Goal: Transaction & Acquisition: Purchase product/service

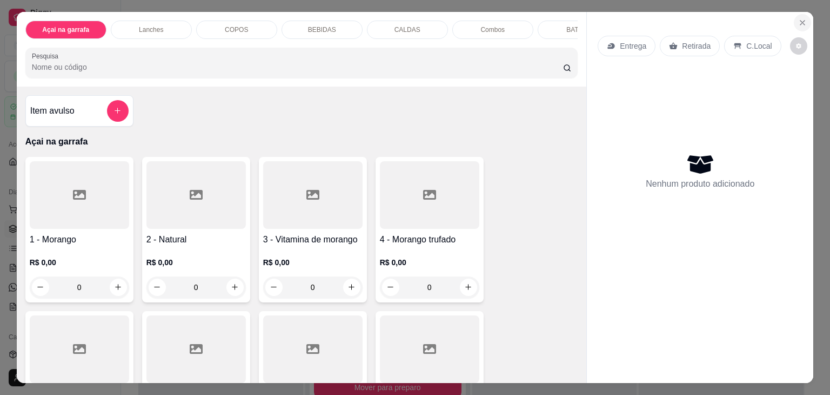
click at [801, 21] on icon "Close" at bounding box center [803, 23] width 4 height 4
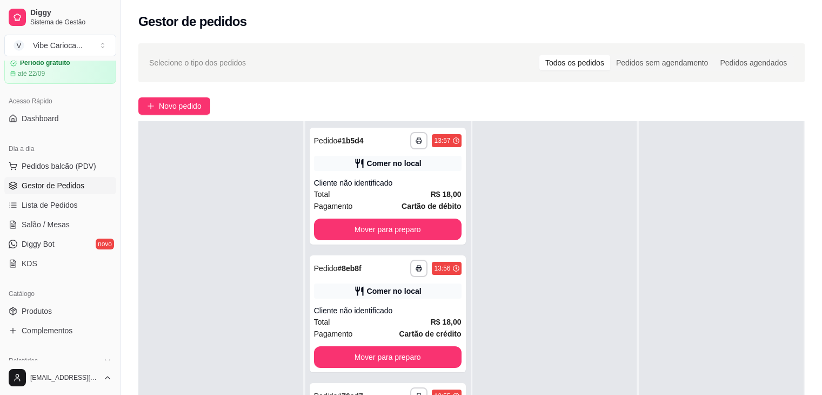
drag, startPoint x: 116, startPoint y: 194, endPoint x: 117, endPoint y: 150, distance: 43.8
click at [117, 157] on button "Toggle Sidebar" at bounding box center [120, 197] width 9 height 395
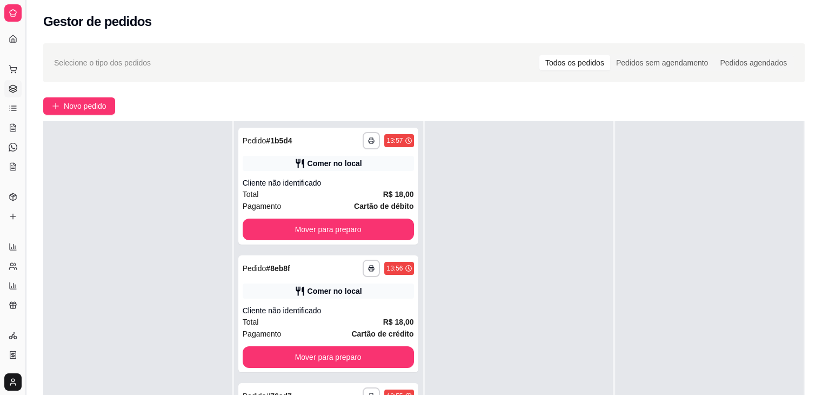
click at [26, 163] on button "Toggle Sidebar" at bounding box center [25, 197] width 9 height 395
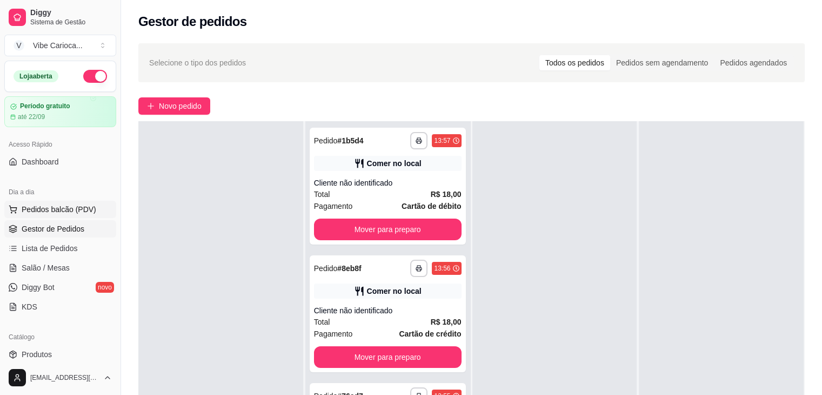
click at [55, 203] on button "Pedidos balcão (PDV)" at bounding box center [60, 209] width 112 height 17
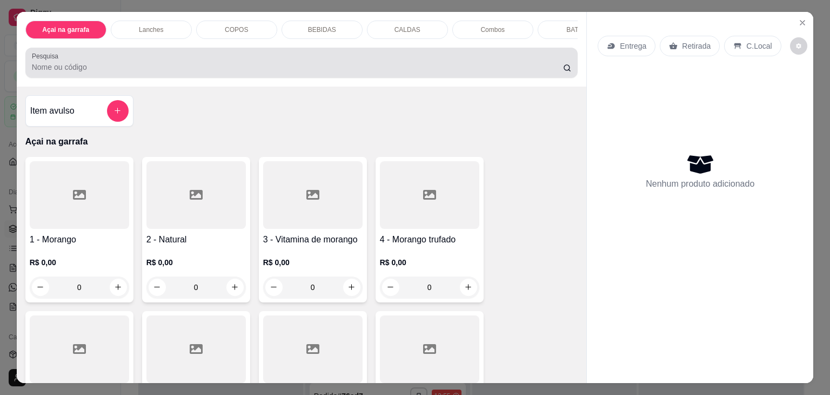
click at [172, 68] on input "Pesquisa" at bounding box center [297, 67] width 531 height 11
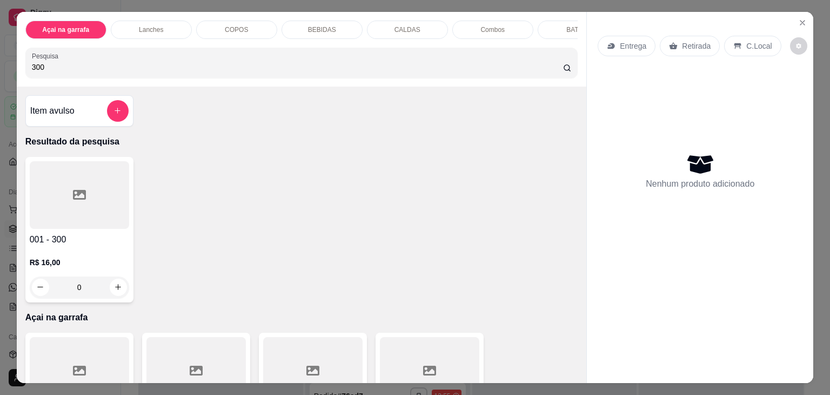
type input "300"
click at [87, 197] on div at bounding box center [79, 195] width 99 height 68
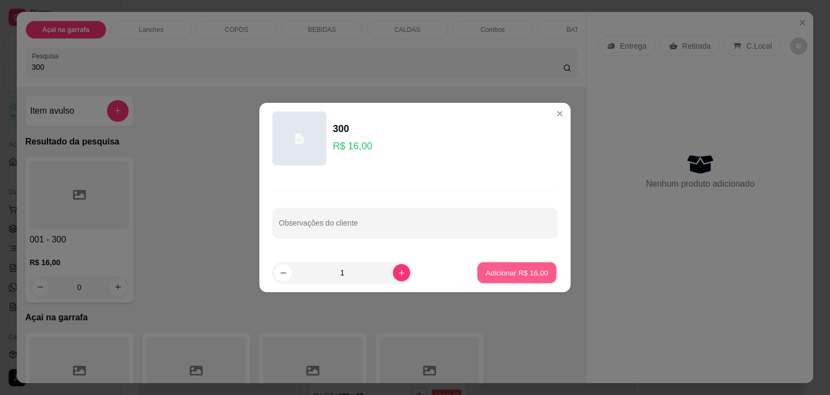
click at [539, 278] on button "Adicionar R$ 16,00" at bounding box center [516, 272] width 79 height 21
type input "1"
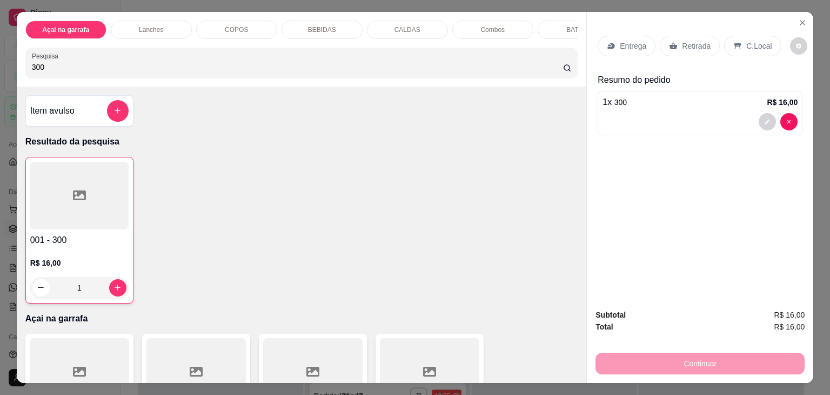
click at [747, 41] on p "C.Local" at bounding box center [759, 46] width 25 height 11
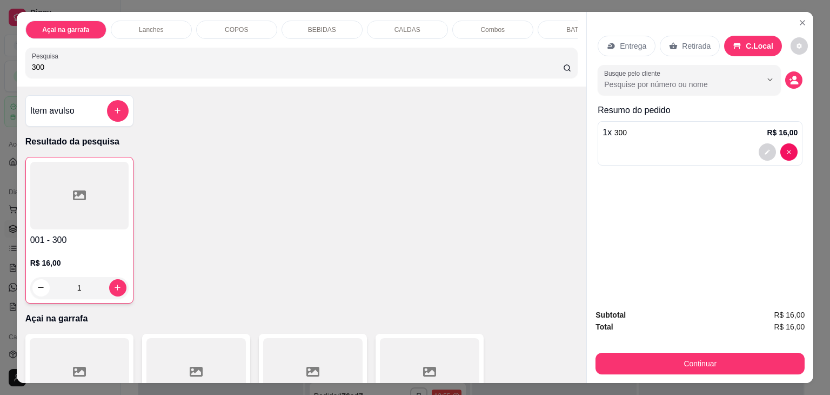
click at [627, 370] on div "Subtotal R$ 16,00 Total R$ 16,00 Continuar" at bounding box center [700, 341] width 227 height 83
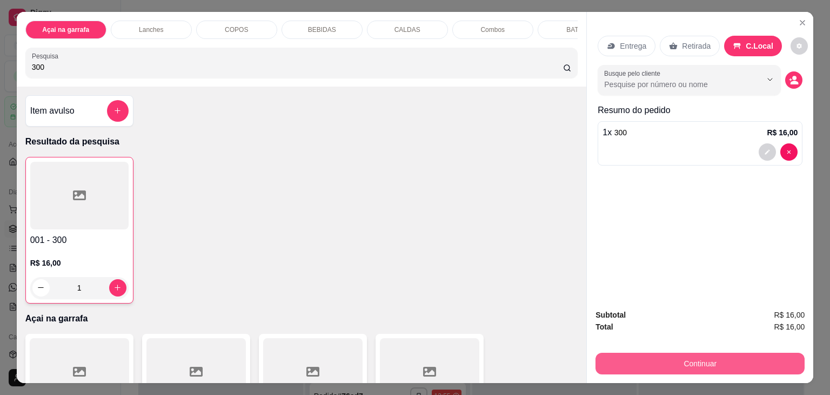
click at [631, 359] on button "Continuar" at bounding box center [700, 363] width 209 height 22
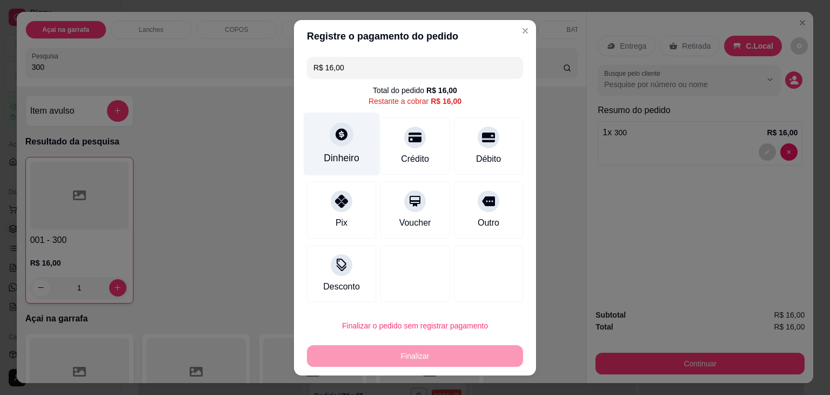
click at [348, 145] on div "Dinheiro" at bounding box center [342, 143] width 76 height 63
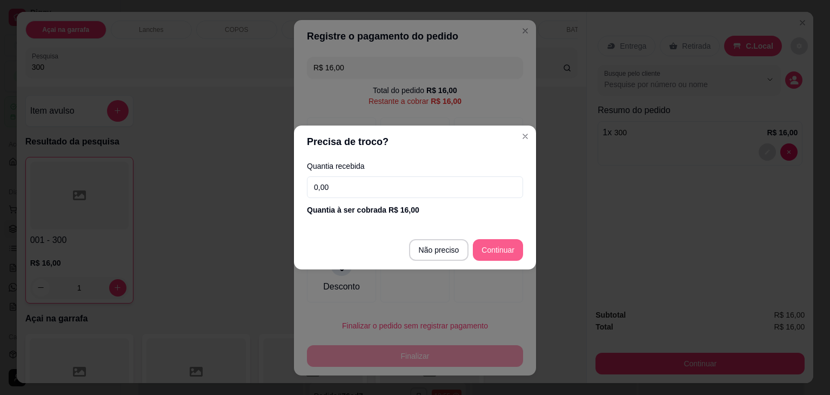
type input "R$ 0,00"
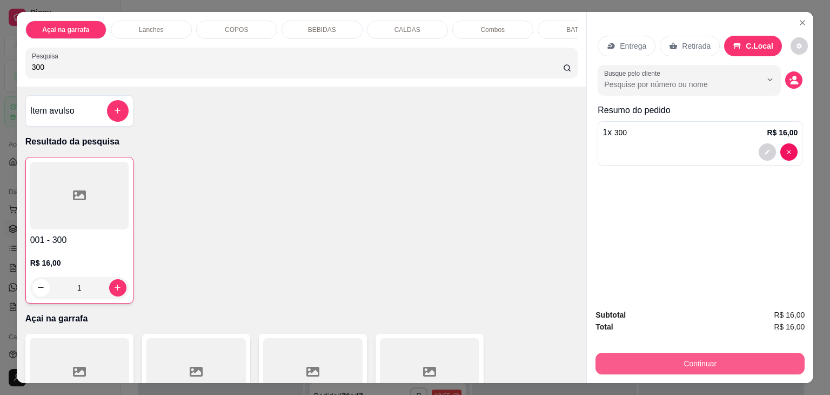
click at [677, 355] on button "Continuar" at bounding box center [700, 363] width 209 height 22
click at [701, 356] on button "Continuar" at bounding box center [700, 363] width 203 height 21
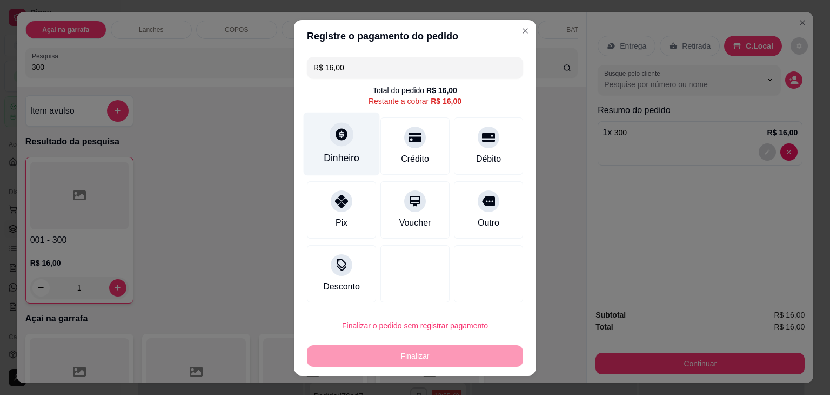
click at [344, 128] on div at bounding box center [342, 134] width 24 height 24
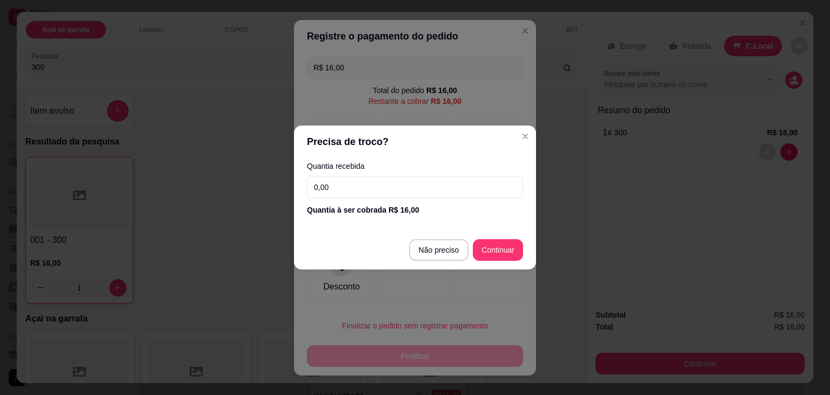
click at [387, 184] on input "0,00" at bounding box center [415, 187] width 216 height 22
type input "16,00"
type input "R$ 0,00"
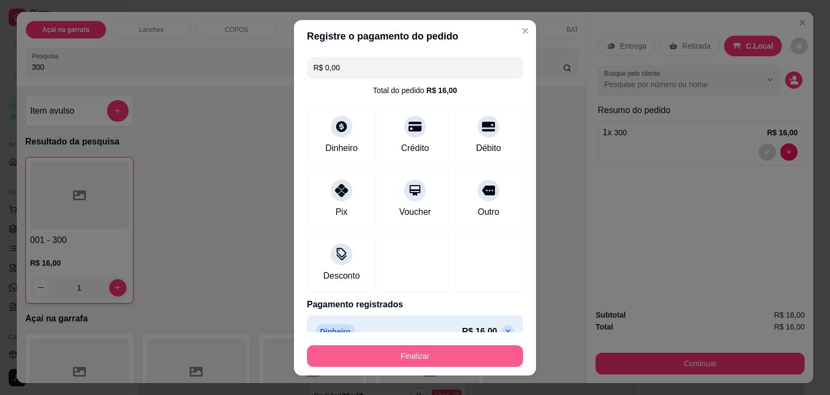
click at [436, 351] on button "Finalizar" at bounding box center [415, 356] width 216 height 22
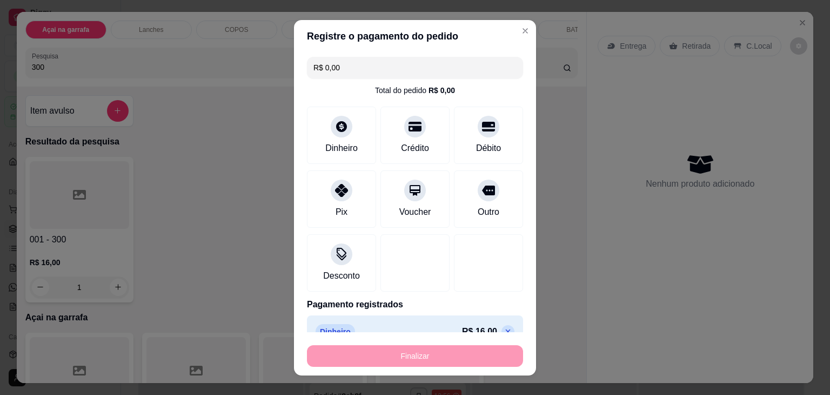
type input "0"
type input "-R$ 16,00"
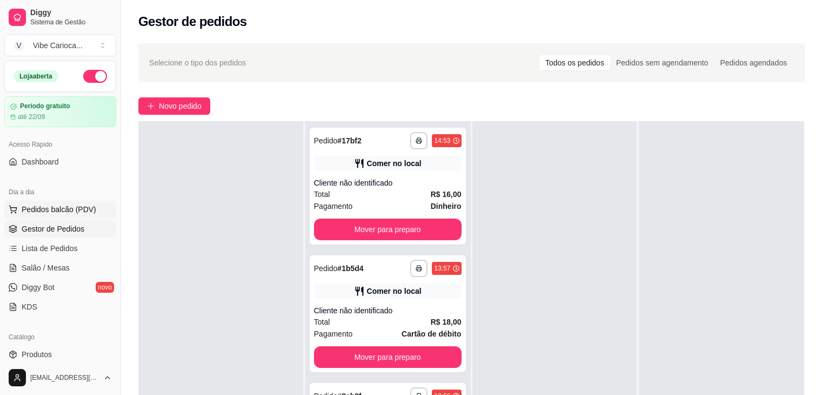
click at [38, 207] on span "Pedidos balcão (PDV)" at bounding box center [59, 209] width 75 height 11
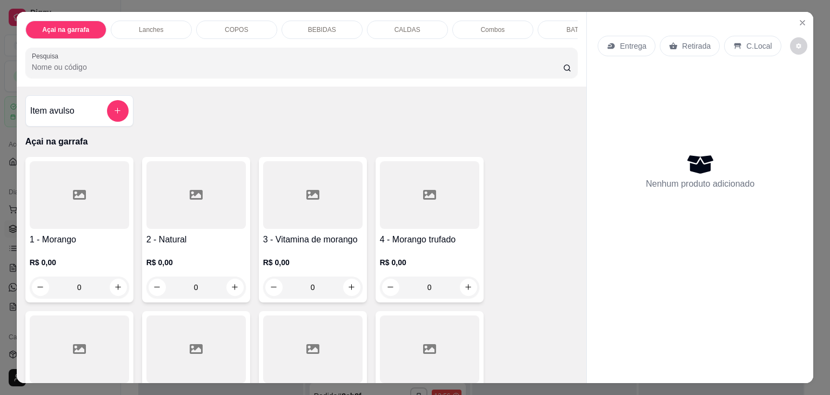
click at [190, 68] on input "Pesquisa" at bounding box center [297, 67] width 531 height 11
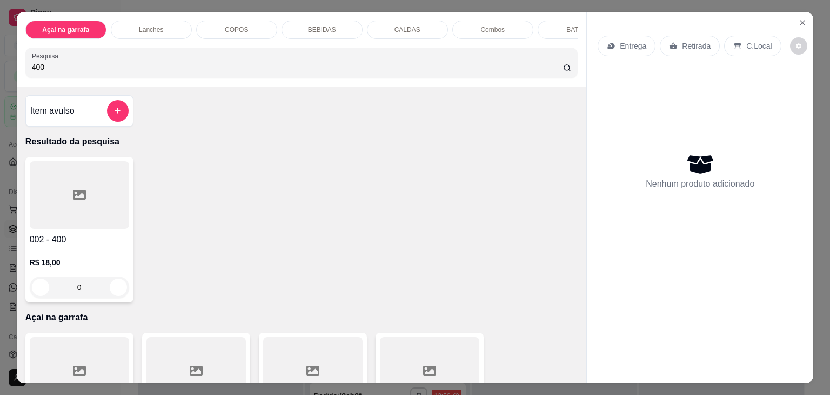
type input "400"
click at [67, 208] on div at bounding box center [79, 195] width 99 height 68
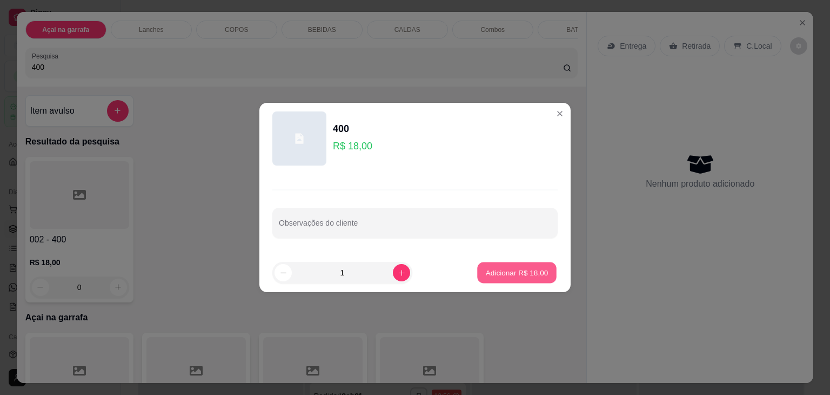
click at [534, 274] on p "Adicionar R$ 18,00" at bounding box center [517, 272] width 63 height 10
type input "1"
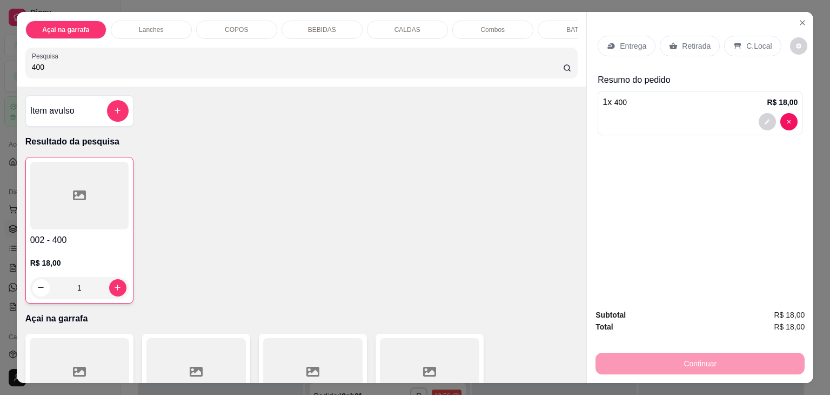
click at [737, 41] on div "C.Local" at bounding box center [752, 46] width 57 height 21
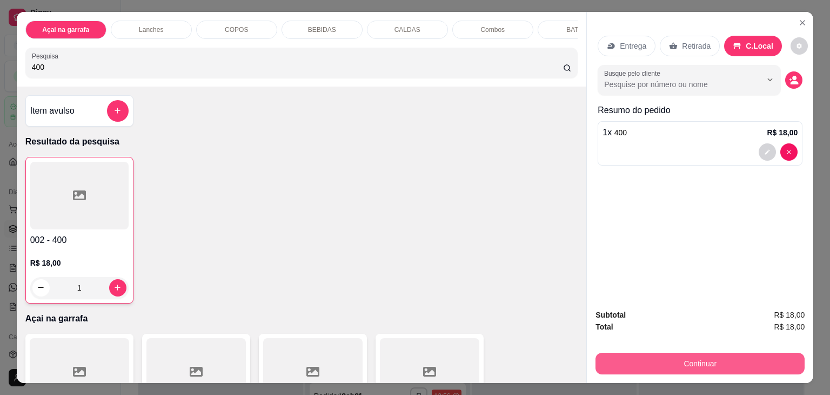
click at [691, 357] on button "Continuar" at bounding box center [700, 363] width 209 height 22
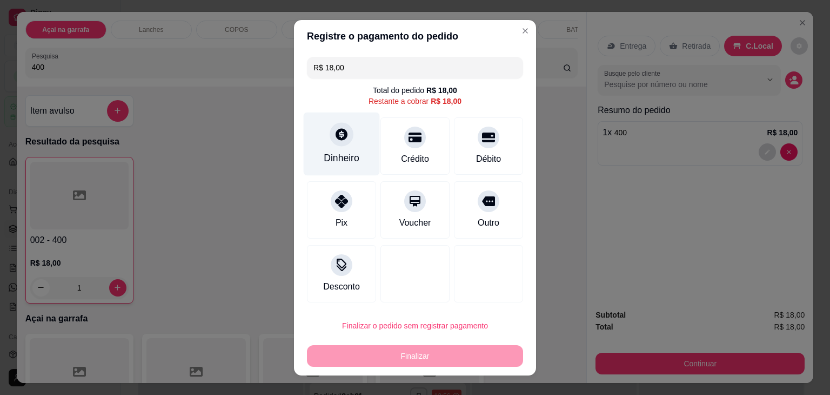
click at [335, 141] on icon at bounding box center [342, 134] width 14 height 14
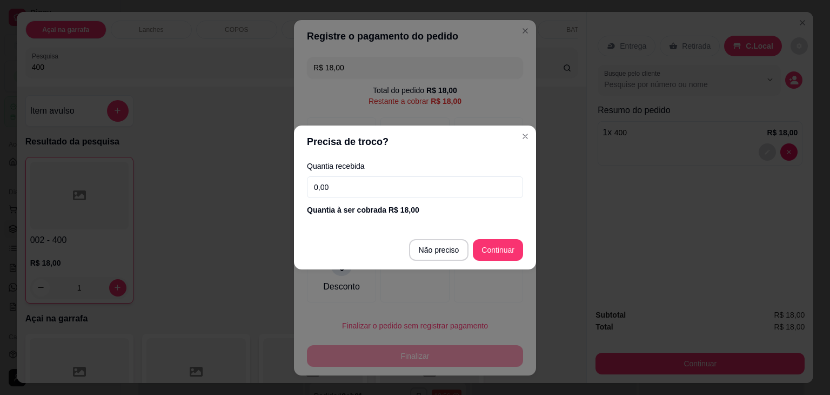
click at [394, 178] on input "0,00" at bounding box center [415, 187] width 216 height 22
type input "18,00"
type input "R$ 0,00"
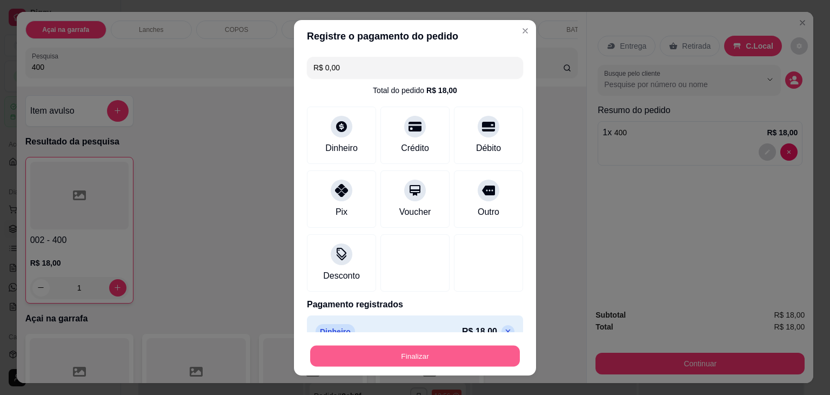
click at [402, 360] on button "Finalizar" at bounding box center [415, 355] width 210 height 21
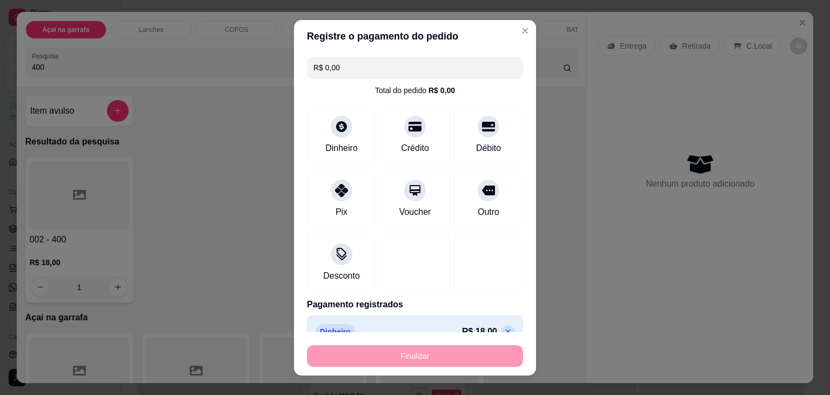
type input "0"
type input "-R$ 18,00"
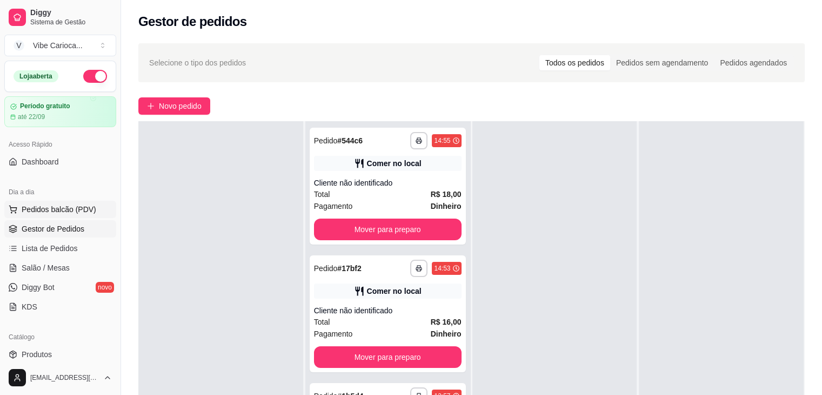
click at [72, 204] on span "Pedidos balcão (PDV)" at bounding box center [59, 209] width 75 height 11
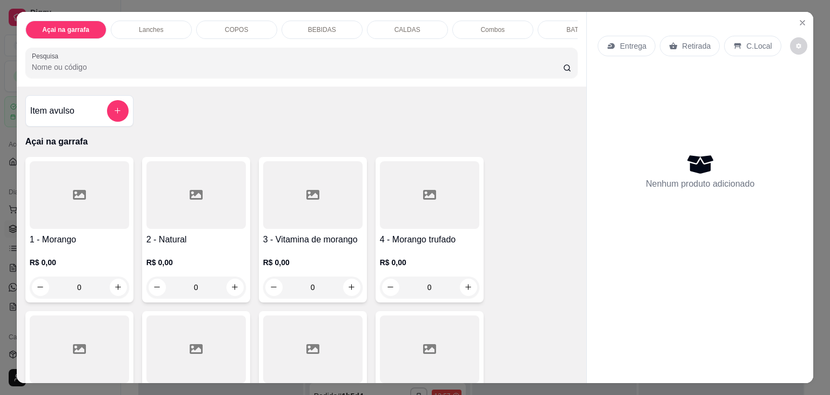
click at [225, 31] on div "COPOS" at bounding box center [236, 30] width 81 height 18
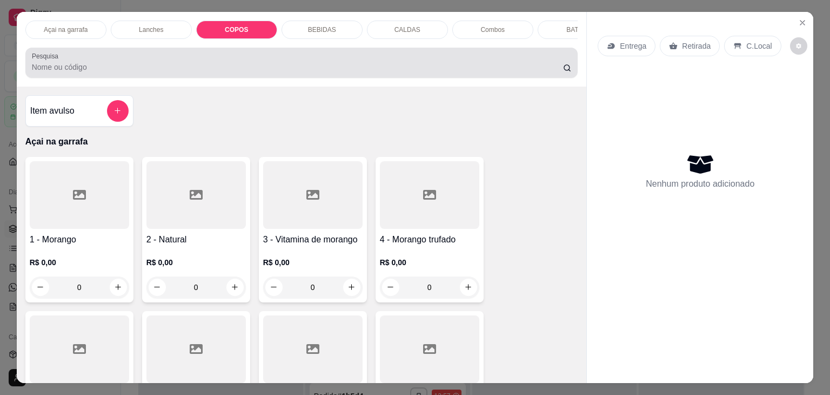
scroll to position [26, 0]
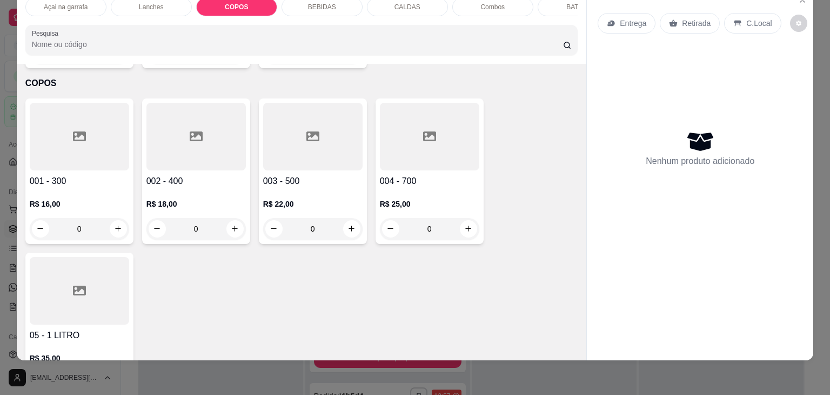
click at [212, 142] on div at bounding box center [196, 137] width 99 height 68
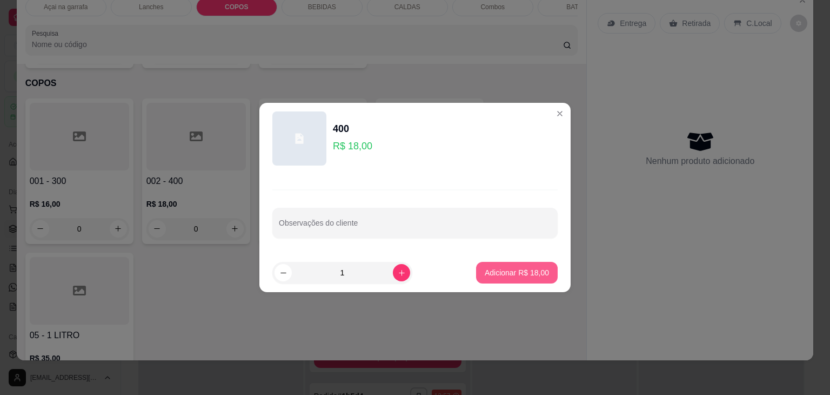
click at [491, 271] on p "Adicionar R$ 18,00" at bounding box center [517, 272] width 64 height 11
type input "1"
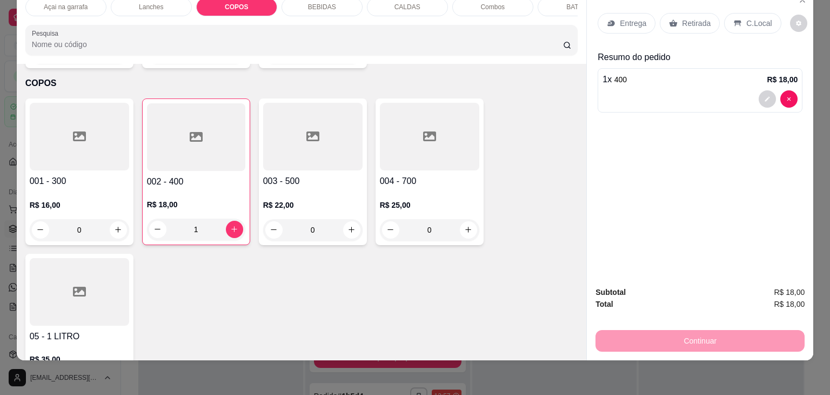
click at [298, 139] on div at bounding box center [312, 137] width 99 height 68
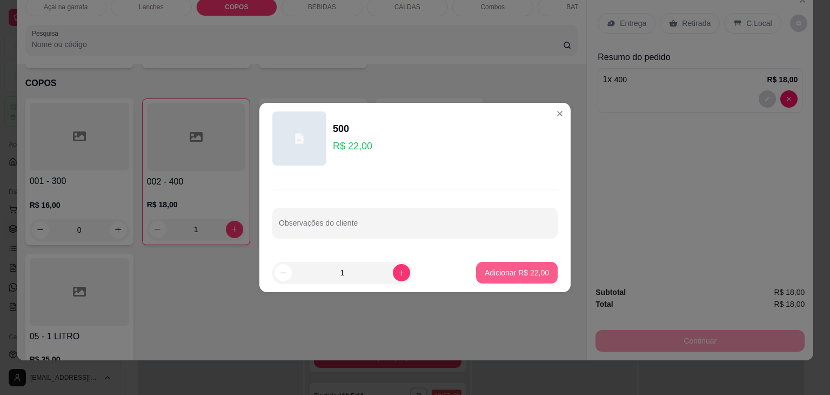
click at [514, 267] on p "Adicionar R$ 22,00" at bounding box center [517, 272] width 64 height 11
type input "1"
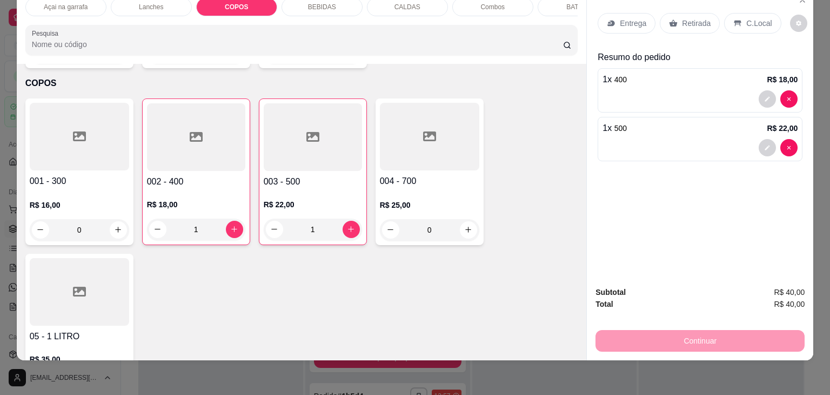
click at [747, 18] on p "C.Local" at bounding box center [759, 23] width 25 height 11
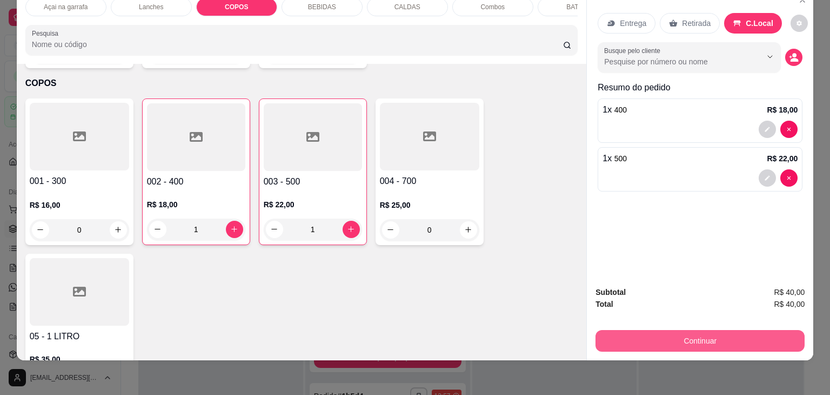
click at [717, 330] on button "Continuar" at bounding box center [700, 341] width 209 height 22
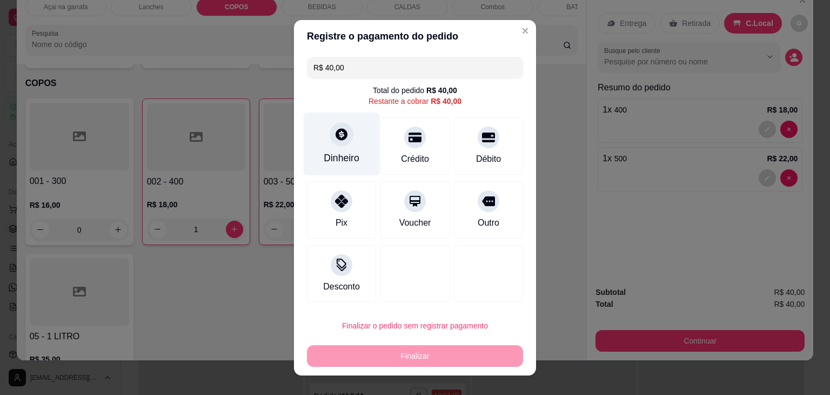
click at [342, 145] on div "Dinheiro" at bounding box center [342, 143] width 76 height 63
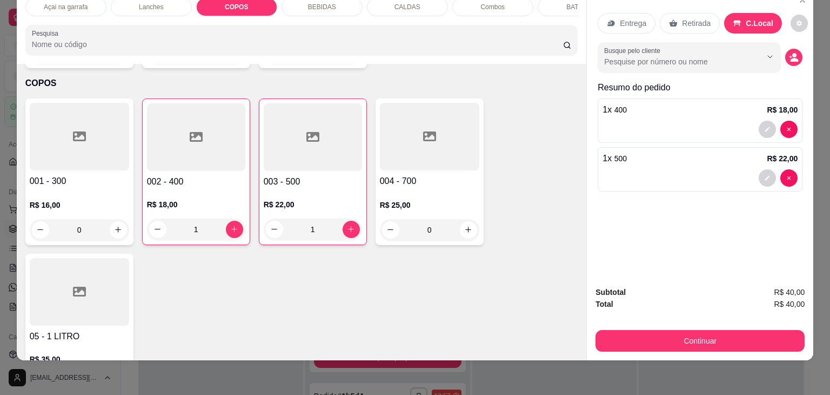
click at [80, 131] on icon at bounding box center [79, 136] width 13 height 10
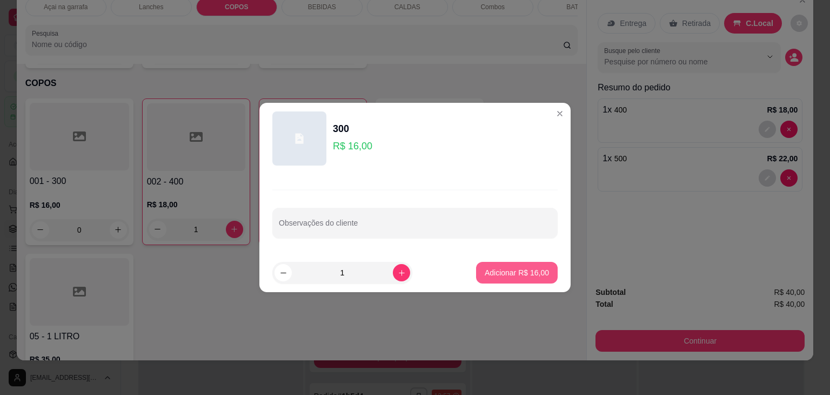
click at [498, 269] on p "Adicionar R$ 16,00" at bounding box center [517, 272] width 64 height 11
type input "1"
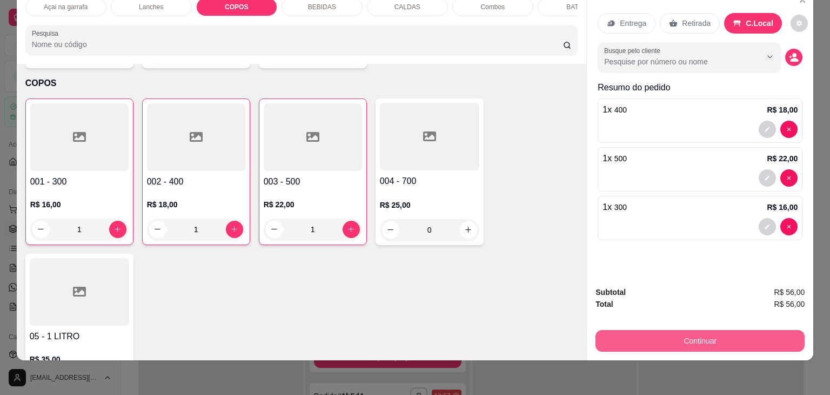
click at [728, 331] on button "Continuar" at bounding box center [700, 341] width 209 height 22
click at [708, 335] on button "Continuar" at bounding box center [700, 340] width 203 height 21
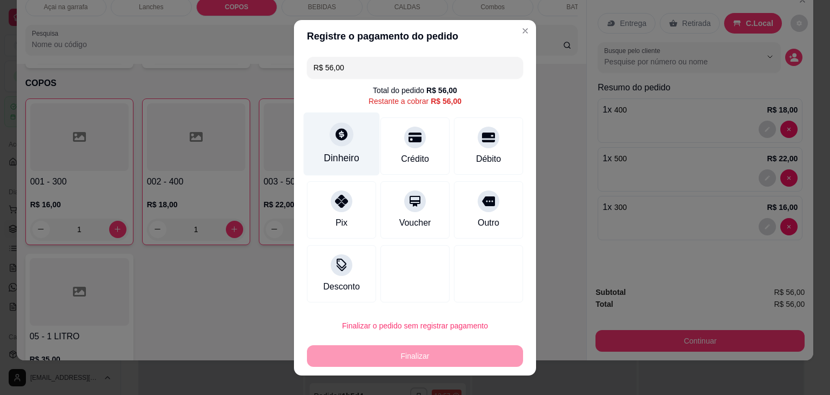
click at [332, 148] on div "Dinheiro" at bounding box center [342, 143] width 76 height 63
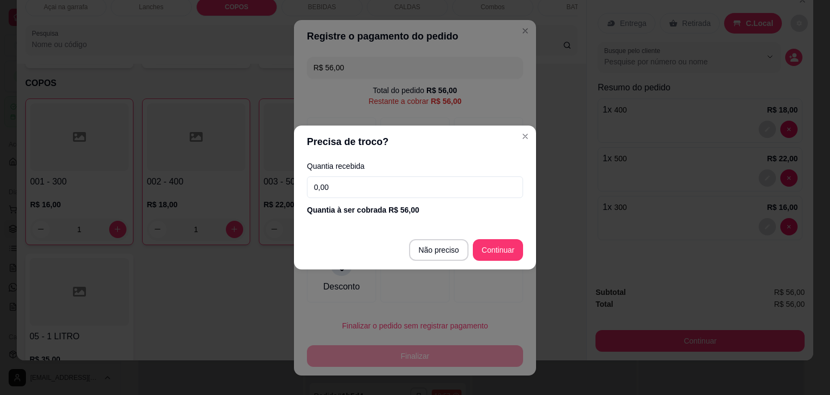
click at [350, 191] on input "0,00" at bounding box center [415, 187] width 216 height 22
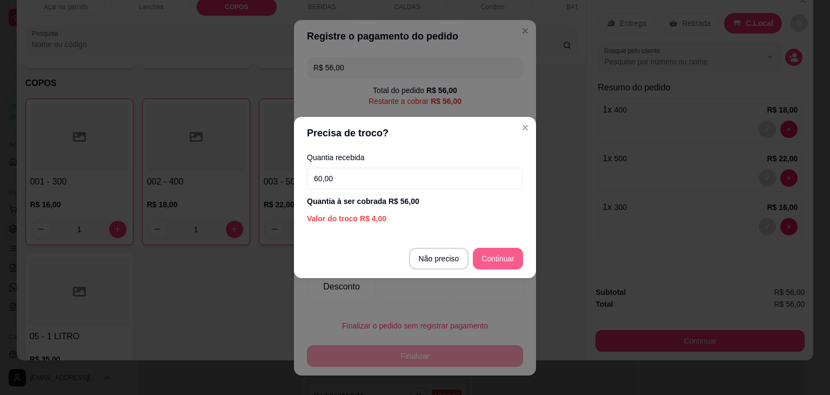
type input "60,00"
type input "R$ 0,00"
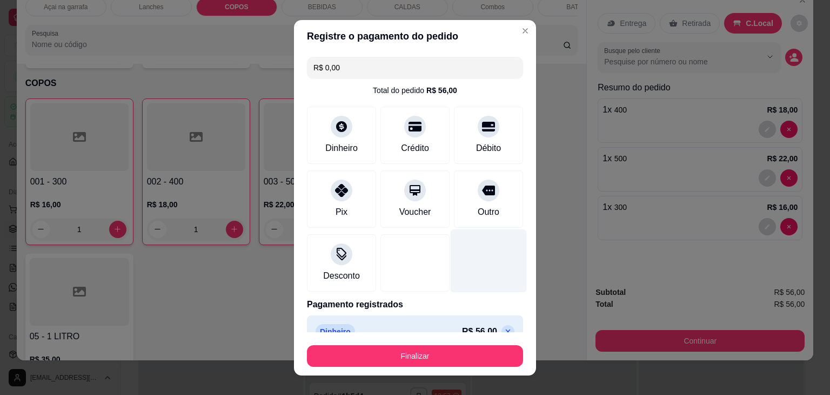
scroll to position [19, 0]
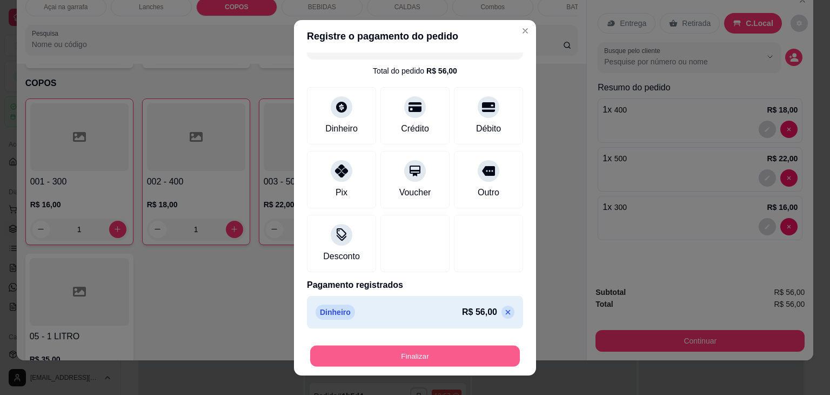
click at [453, 354] on button "Finalizar" at bounding box center [415, 355] width 210 height 21
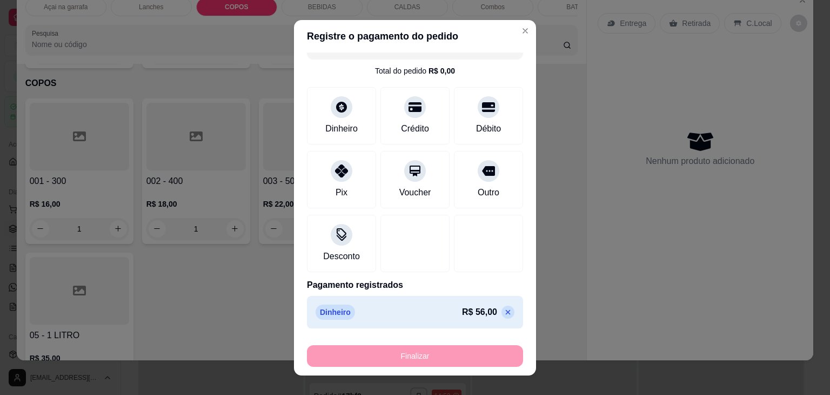
type input "0"
type input "-R$ 56,00"
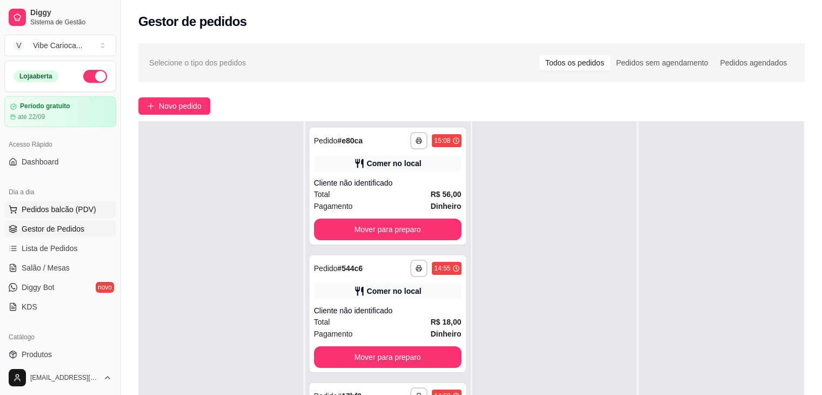
click at [42, 210] on span "Pedidos balcão (PDV)" at bounding box center [59, 209] width 75 height 11
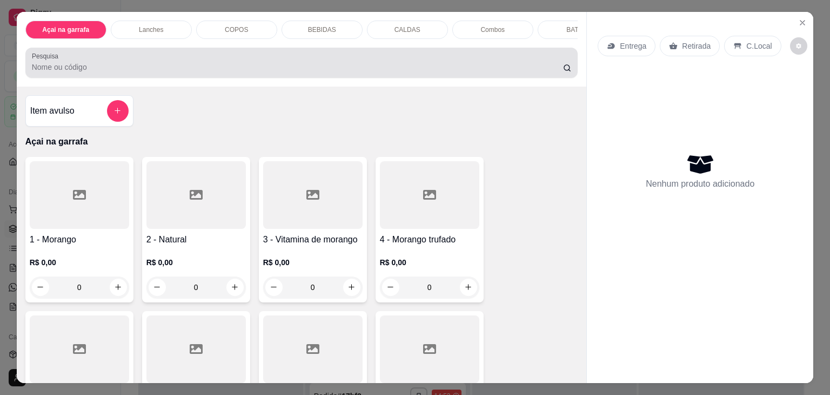
click at [318, 61] on div at bounding box center [302, 63] width 540 height 22
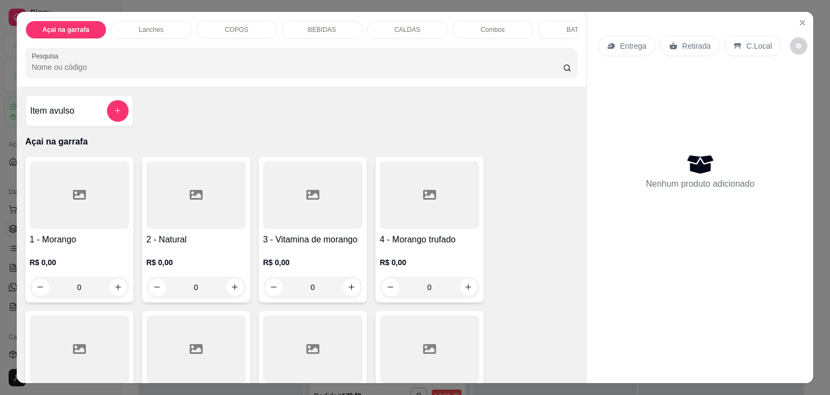
type input "m"
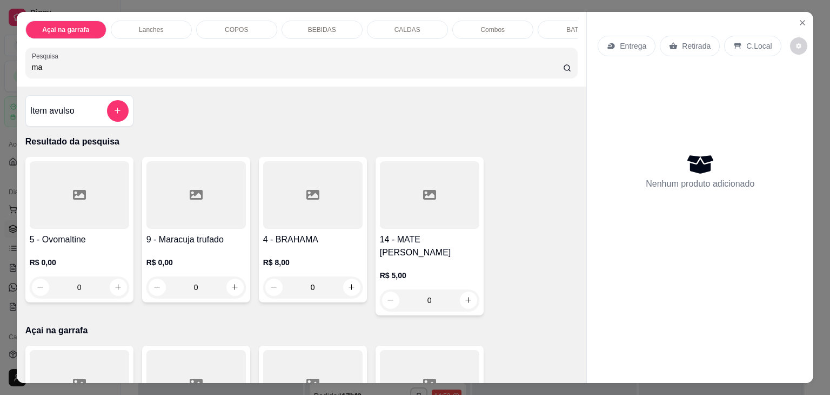
type input "m"
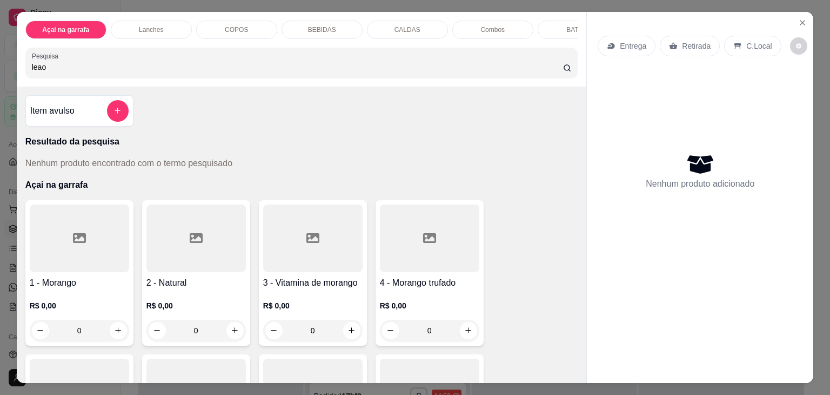
click at [74, 64] on div "leao" at bounding box center [302, 63] width 540 height 22
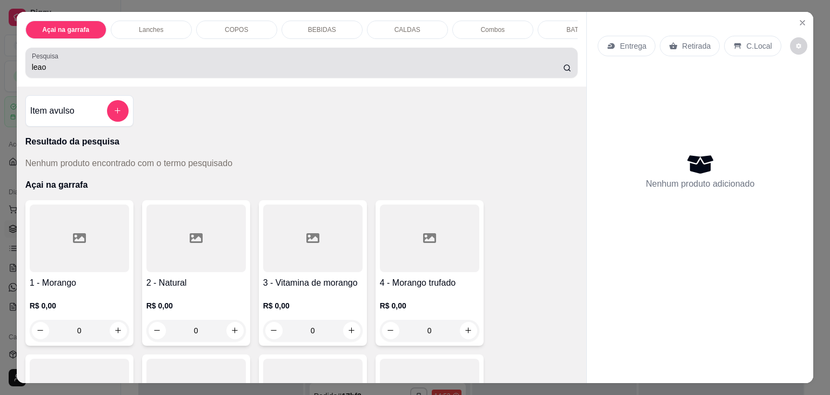
click at [74, 64] on div "leao" at bounding box center [302, 63] width 540 height 22
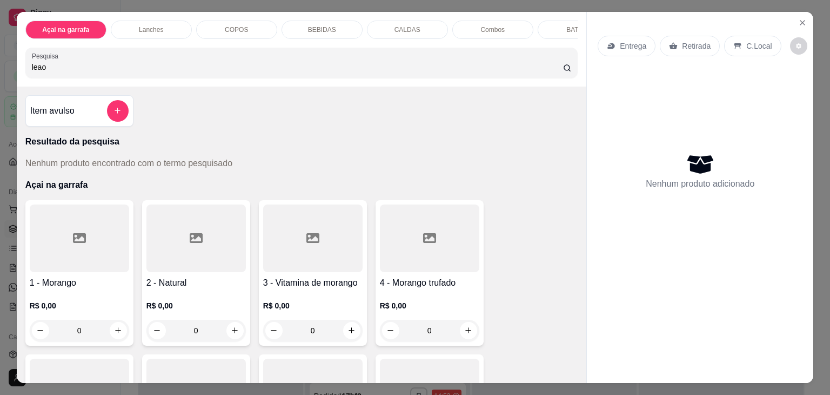
click at [74, 64] on div "leao" at bounding box center [302, 63] width 540 height 22
type input "l"
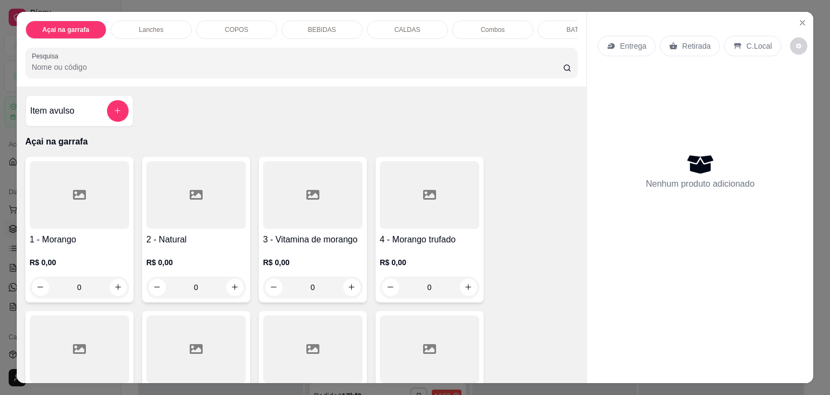
click at [314, 30] on div "BEBIDAS" at bounding box center [322, 30] width 81 height 18
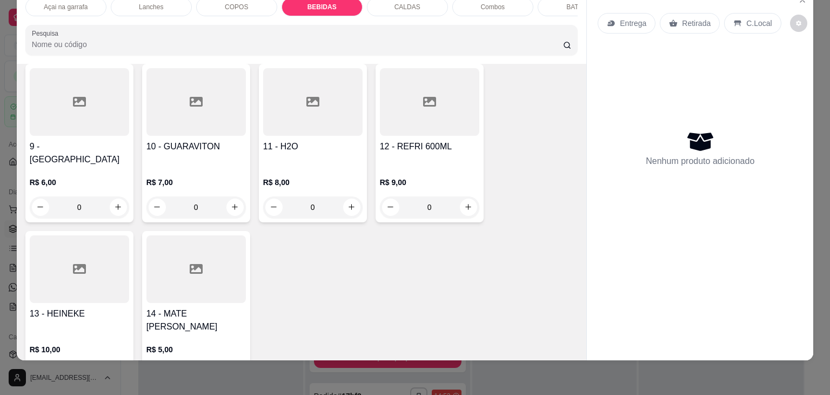
scroll to position [1683, 0]
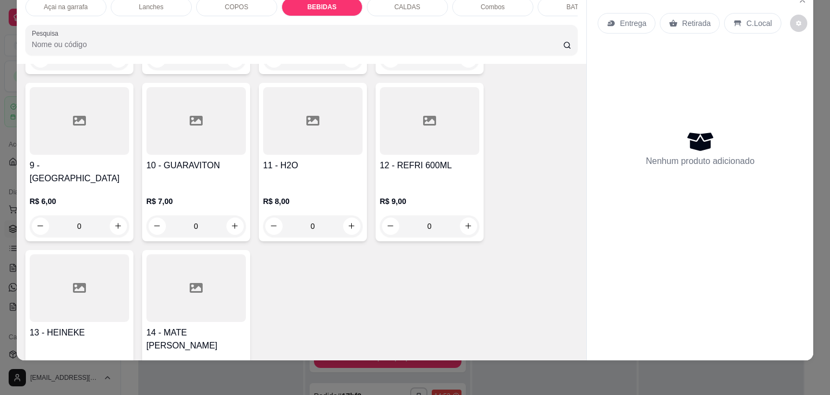
click at [335, 272] on div "1 - AGUA S/ GAS R$ 4,00 0 4 - BRAHAMA R$ 8,00 0 3 - ANTARCTIDA R$ 8,00 0 2 - AG…" at bounding box center [301, 92] width 553 height 634
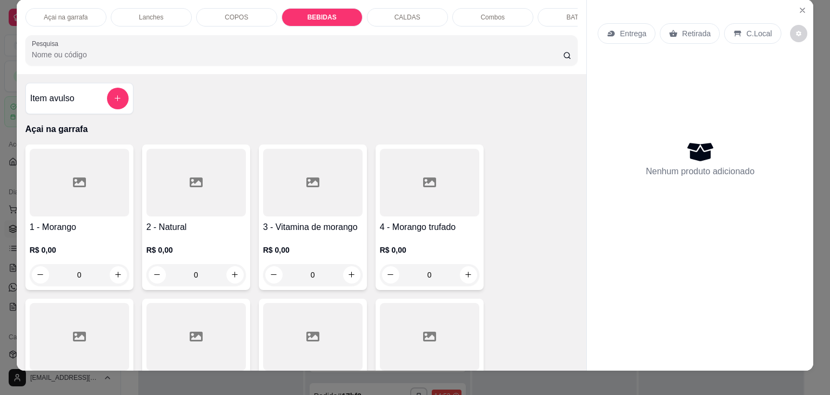
scroll to position [0, 0]
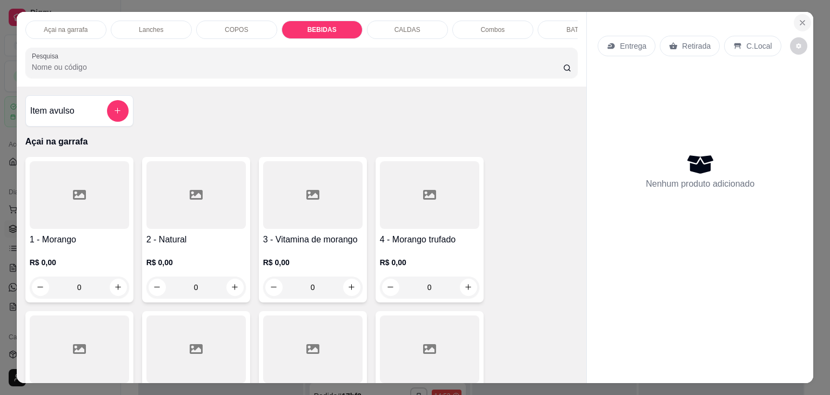
click at [799, 18] on icon "Close" at bounding box center [803, 22] width 9 height 9
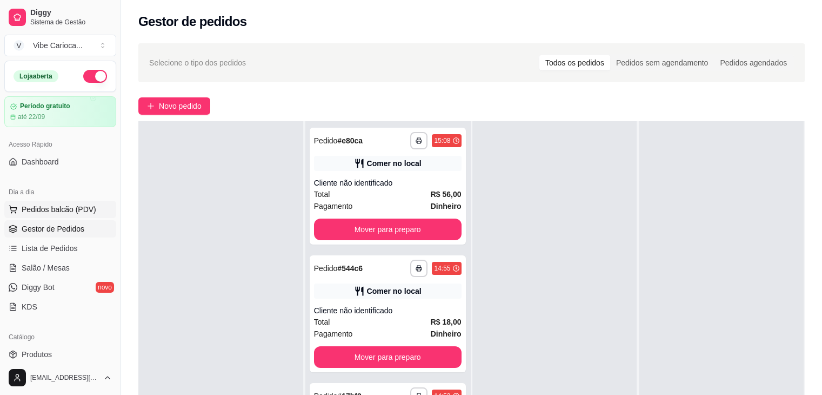
click at [82, 211] on span "Pedidos balcão (PDV)" at bounding box center [59, 209] width 75 height 11
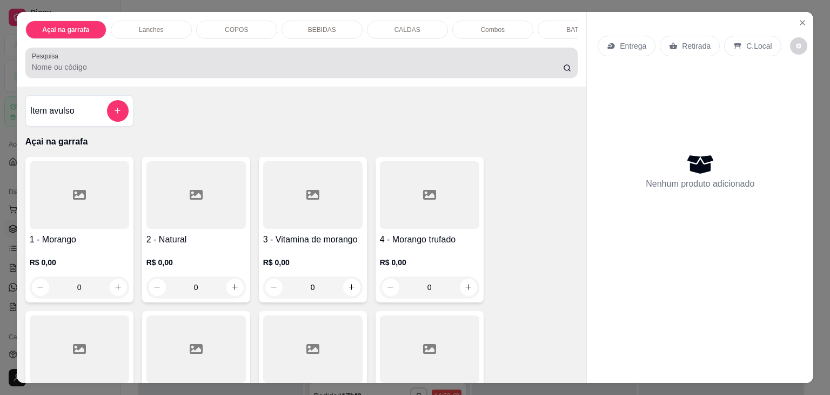
click at [304, 68] on input "Pesquisa" at bounding box center [297, 67] width 531 height 11
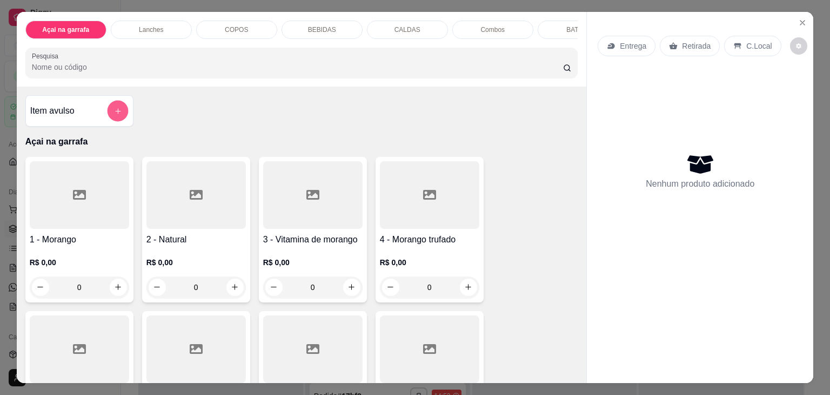
click at [107, 117] on button "add-separate-item" at bounding box center [117, 111] width 21 height 21
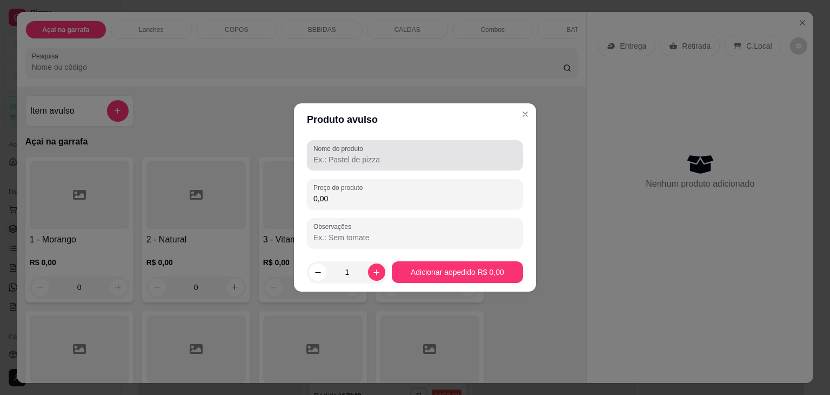
click at [409, 143] on div "Nome do produto" at bounding box center [415, 155] width 216 height 30
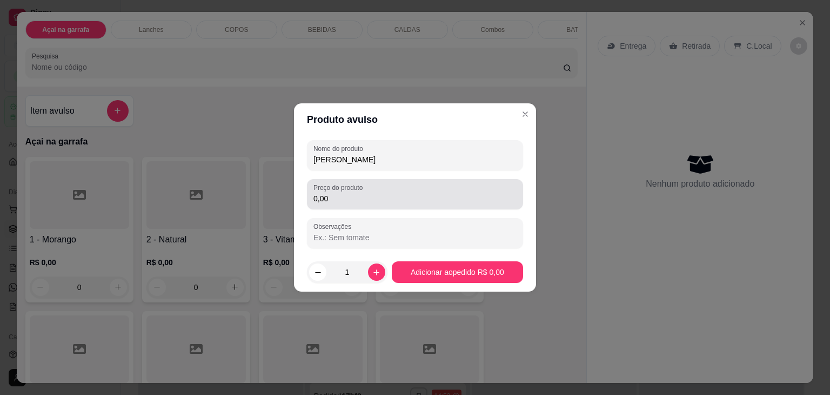
type input "[PERSON_NAME]"
click at [349, 194] on input "0,00" at bounding box center [415, 198] width 203 height 11
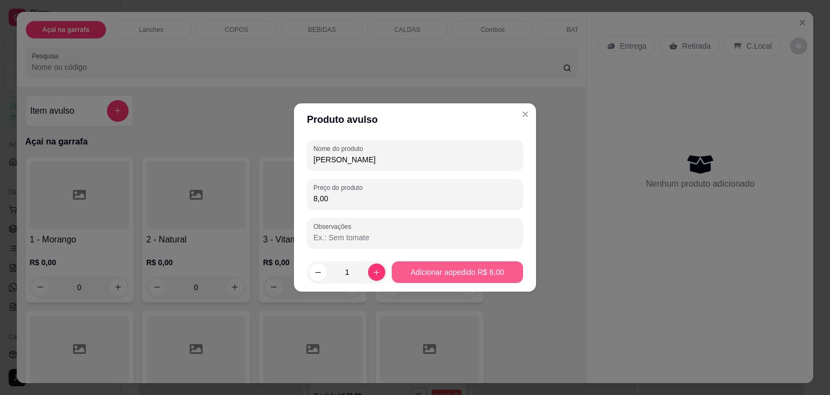
type input "8,00"
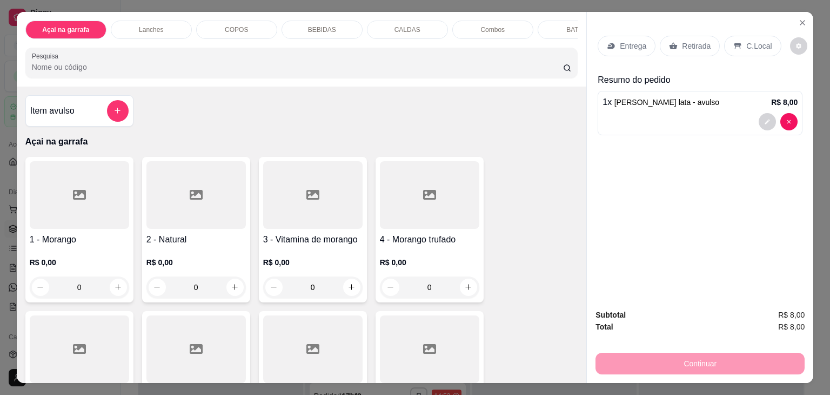
click at [753, 51] on div "C.Local" at bounding box center [752, 46] width 57 height 21
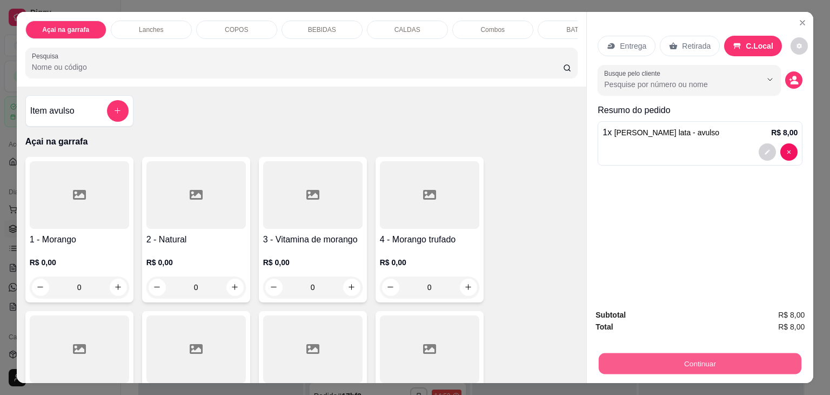
click at [678, 353] on button "Continuar" at bounding box center [700, 363] width 203 height 21
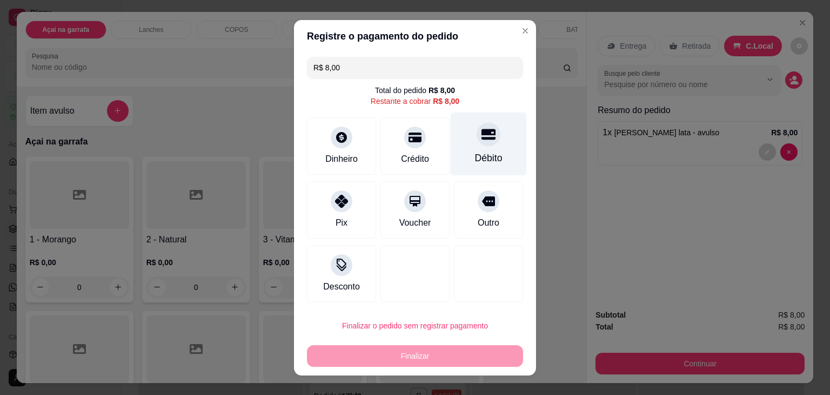
click at [482, 139] on icon at bounding box center [489, 134] width 14 height 11
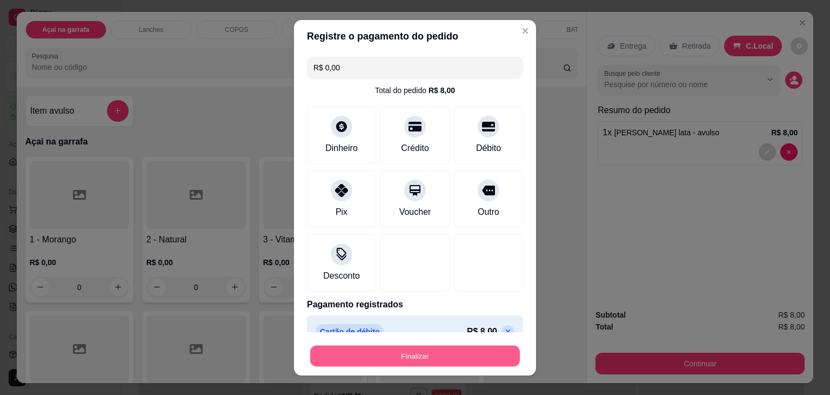
click at [387, 356] on button "Finalizar" at bounding box center [415, 355] width 210 height 21
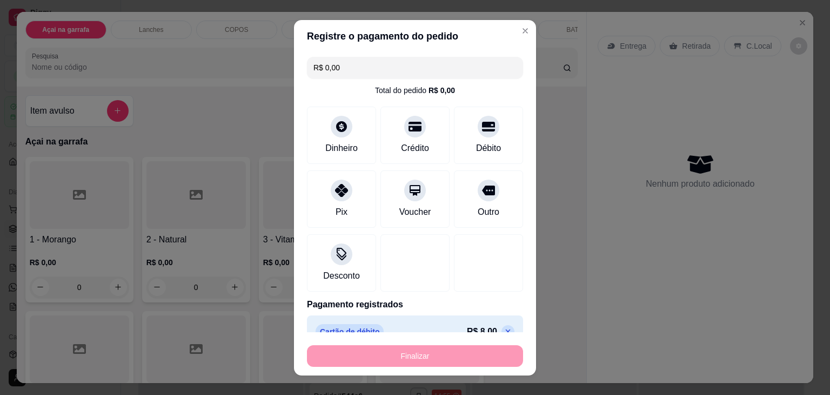
type input "-R$ 8,00"
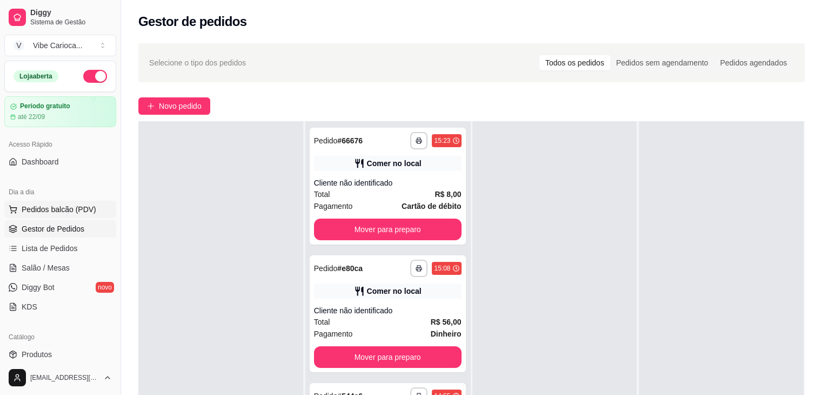
click at [28, 212] on span "Pedidos balcão (PDV)" at bounding box center [59, 209] width 75 height 11
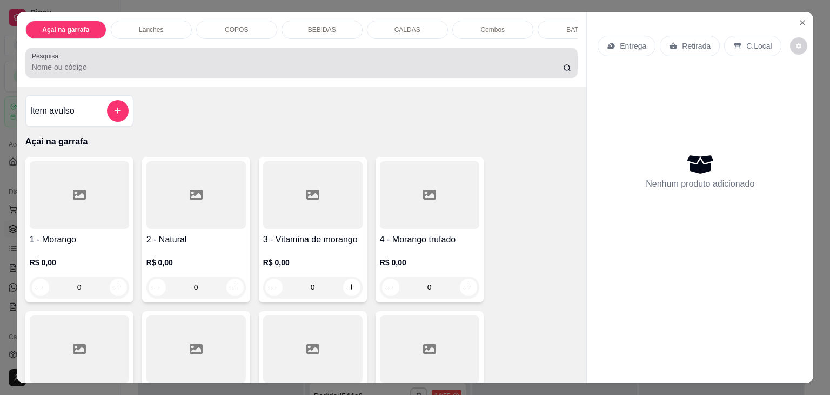
click at [212, 72] on input "Pesquisa" at bounding box center [297, 67] width 531 height 11
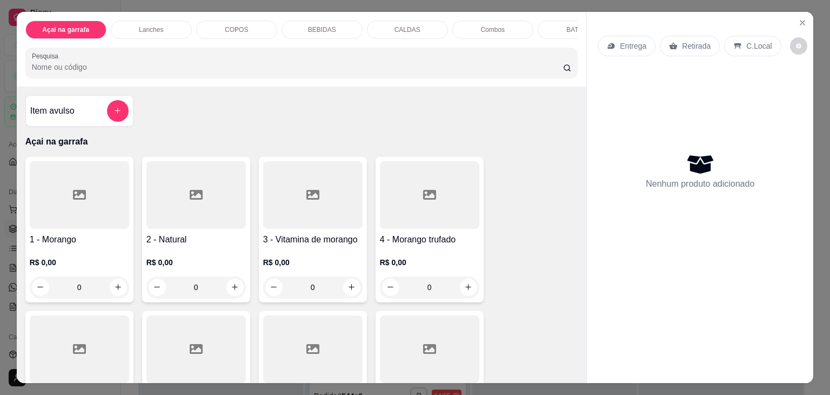
click at [229, 30] on div "COPOS" at bounding box center [236, 30] width 81 height 18
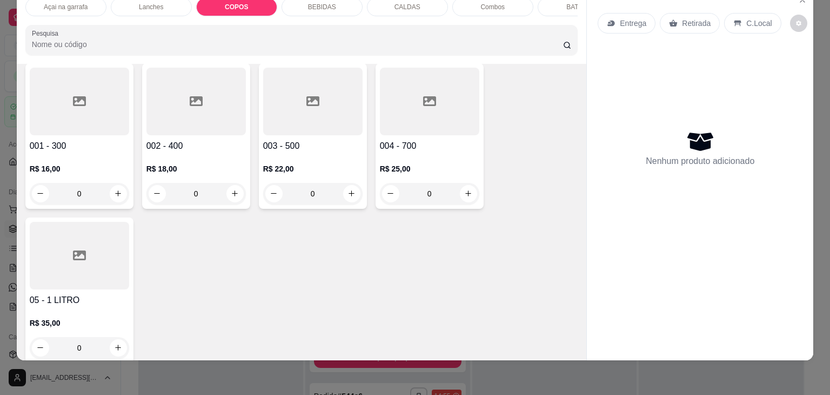
scroll to position [1083, 0]
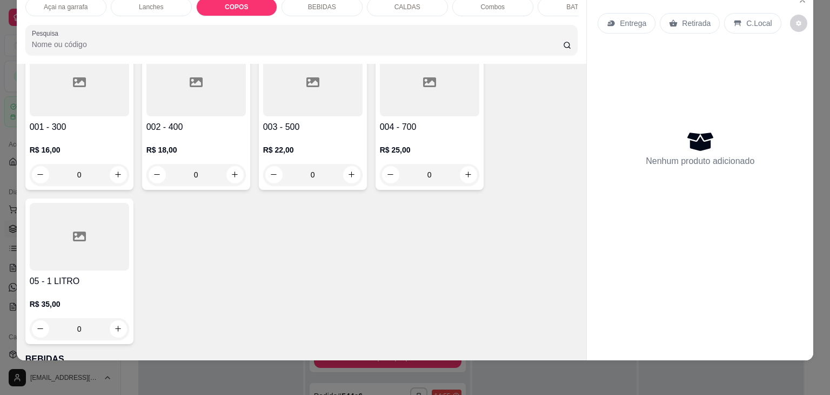
click at [74, 249] on div at bounding box center [79, 237] width 99 height 68
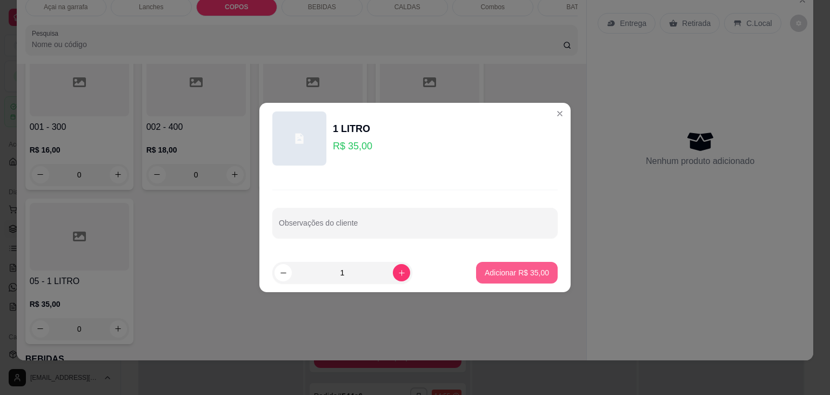
click at [489, 272] on p "Adicionar R$ 35,00" at bounding box center [517, 272] width 64 height 11
type input "1"
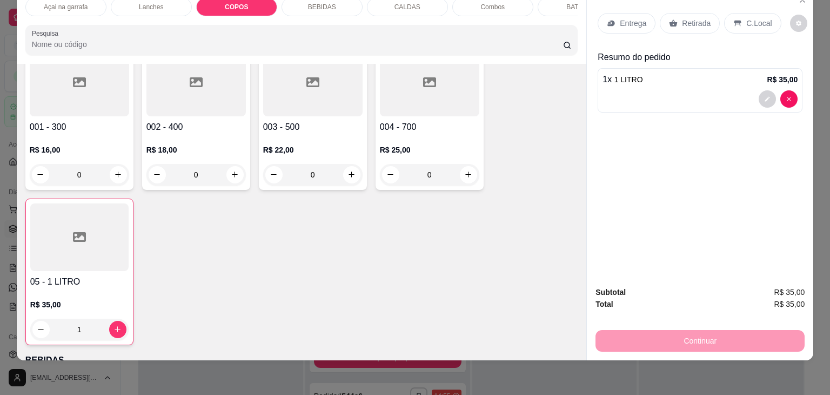
click at [750, 18] on p "C.Local" at bounding box center [759, 23] width 25 height 11
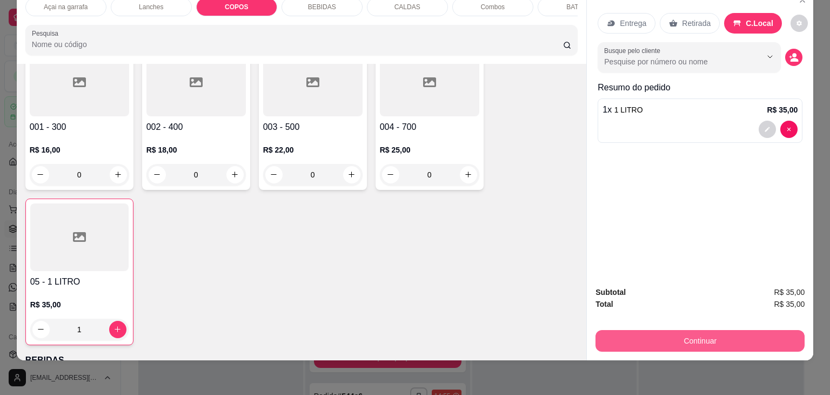
click at [643, 330] on button "Continuar" at bounding box center [700, 341] width 209 height 22
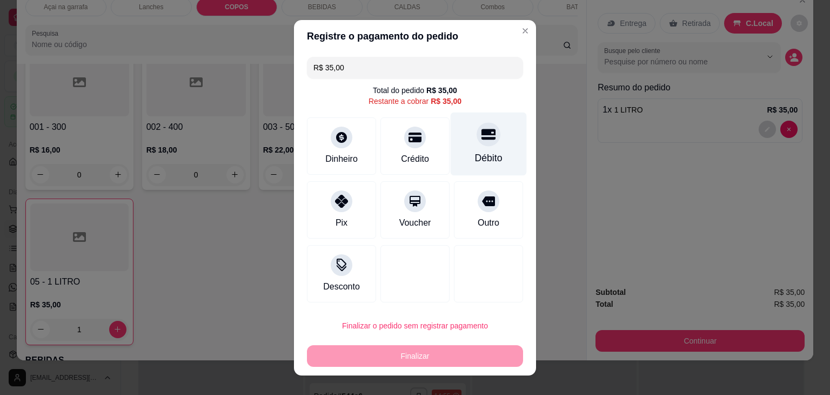
click at [478, 143] on div at bounding box center [489, 134] width 24 height 24
type input "R$ 0,00"
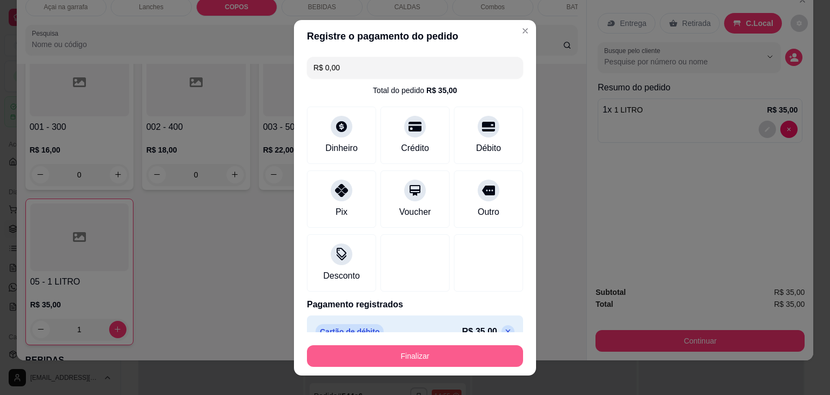
click at [415, 365] on button "Finalizar" at bounding box center [415, 356] width 216 height 22
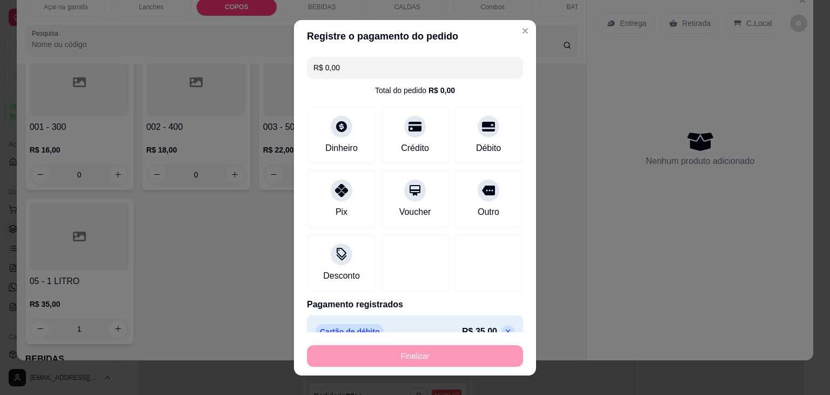
type input "0"
type input "-R$ 35,00"
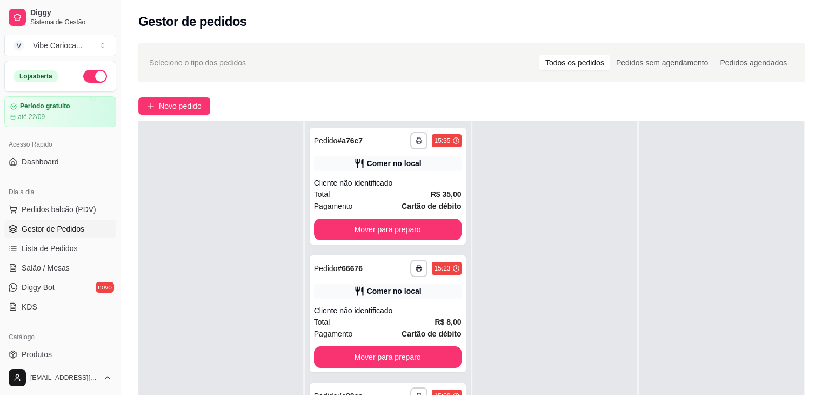
click at [511, 31] on div "Gestor de pedidos" at bounding box center [471, 18] width 701 height 37
drag, startPoint x: 44, startPoint y: 269, endPoint x: 45, endPoint y: 244, distance: 24.9
click at [44, 269] on span "Salão / Mesas" at bounding box center [46, 267] width 48 height 11
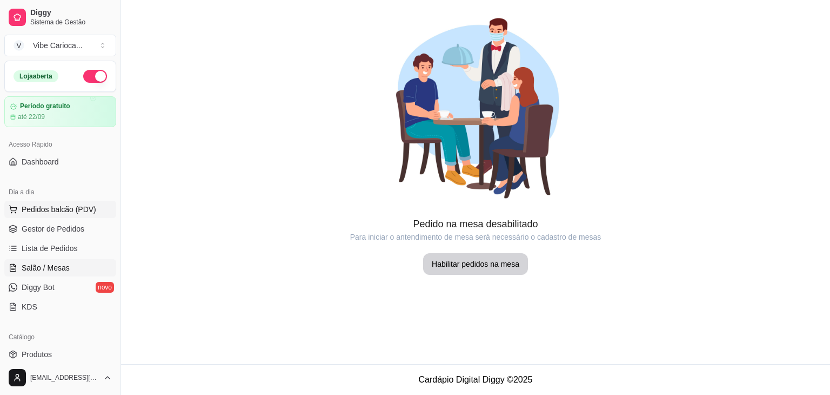
click at [55, 210] on span "Pedidos balcão (PDV)" at bounding box center [59, 209] width 75 height 11
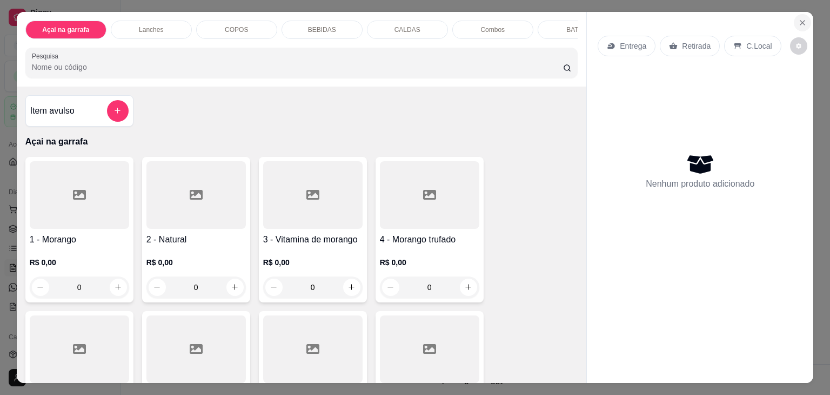
click at [794, 16] on button "Close" at bounding box center [802, 22] width 17 height 17
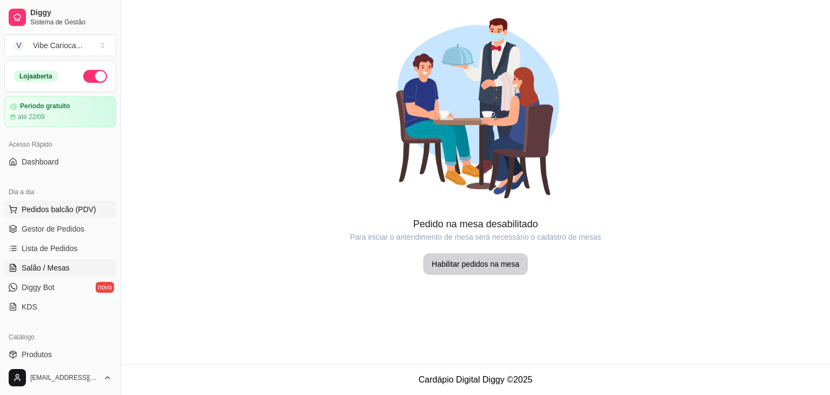
click at [60, 208] on span "Pedidos balcão (PDV)" at bounding box center [59, 209] width 75 height 11
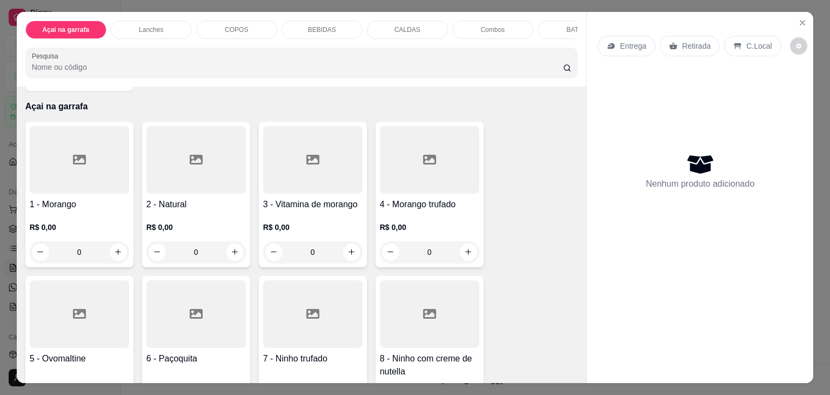
scroll to position [54, 0]
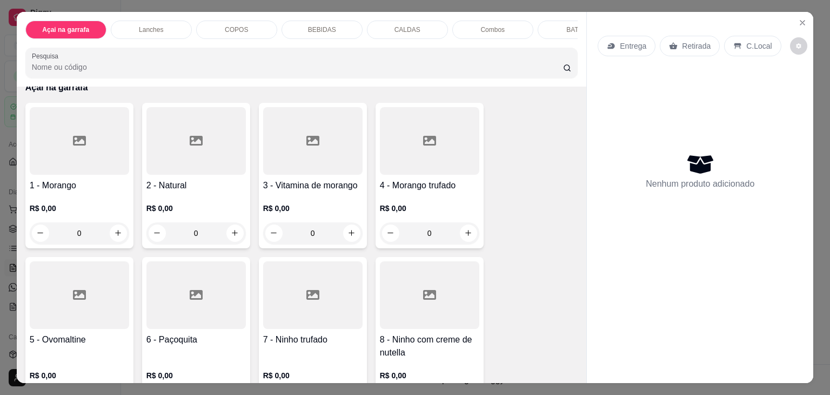
click at [226, 231] on div "0" at bounding box center [196, 233] width 99 height 22
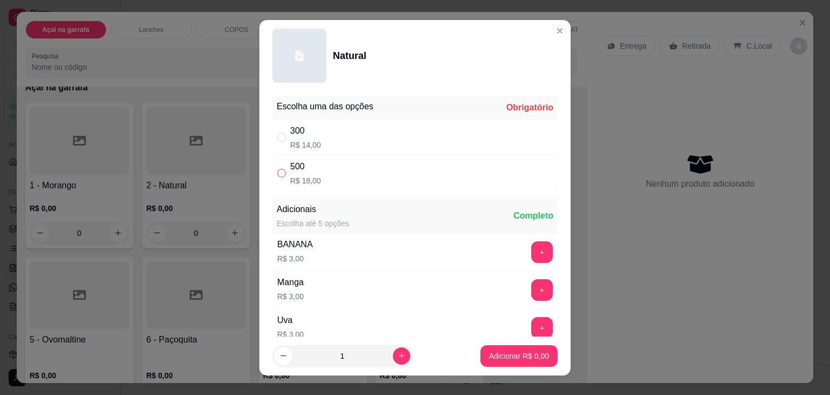
click at [281, 175] on input "" at bounding box center [281, 173] width 9 height 9
radio input "true"
click at [393, 350] on button "increase-product-quantity" at bounding box center [401, 355] width 17 height 17
type input "2"
click at [506, 357] on p "Adicionar R$ 36,00" at bounding box center [517, 355] width 64 height 11
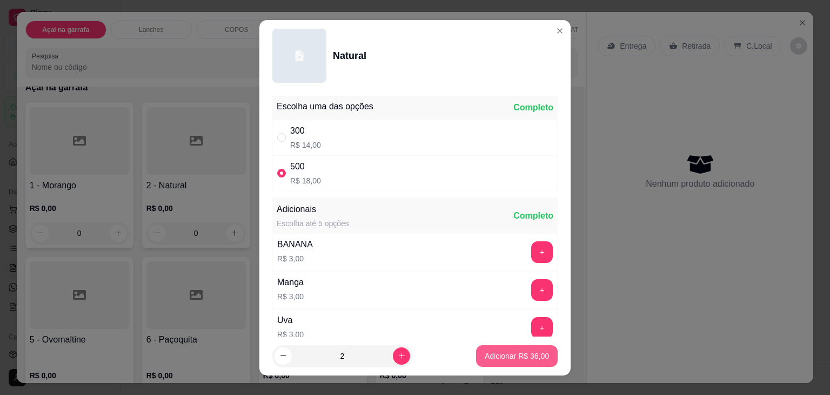
type input "2"
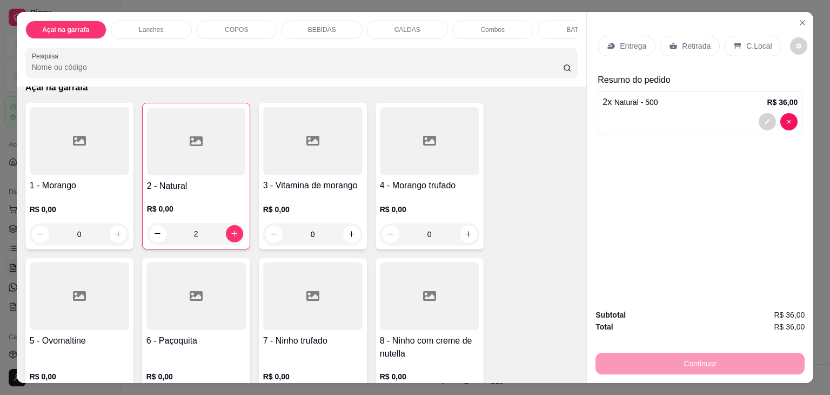
click at [748, 41] on p "C.Local" at bounding box center [759, 46] width 25 height 11
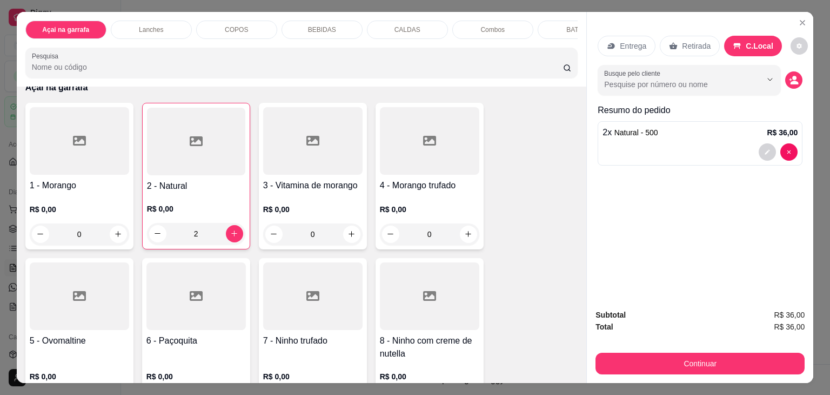
click at [677, 134] on div "2 x Natural - 500 R$ 36,00" at bounding box center [700, 132] width 195 height 13
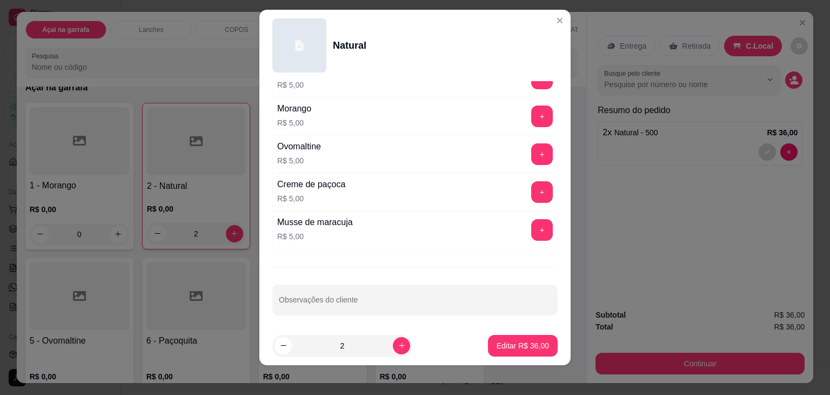
scroll to position [15, 0]
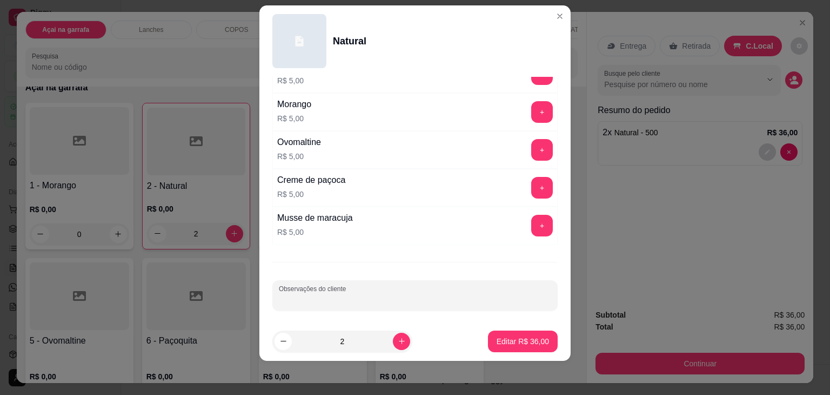
click at [359, 294] on input "Observações do cliente" at bounding box center [415, 299] width 272 height 11
type input "só o açai puro batido"
click at [487, 328] on footer "2 Editar R$ 36,00" at bounding box center [415, 341] width 311 height 39
click at [497, 336] on p "Editar R$ 36,00" at bounding box center [523, 341] width 52 height 11
type input "0"
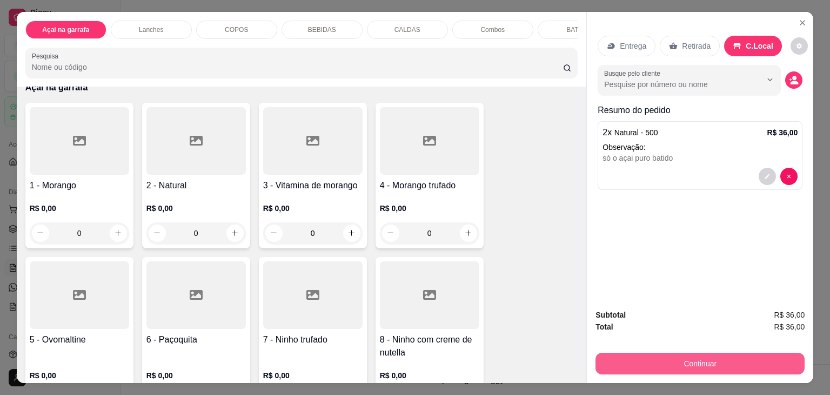
click at [721, 363] on button "Continuar" at bounding box center [700, 363] width 209 height 22
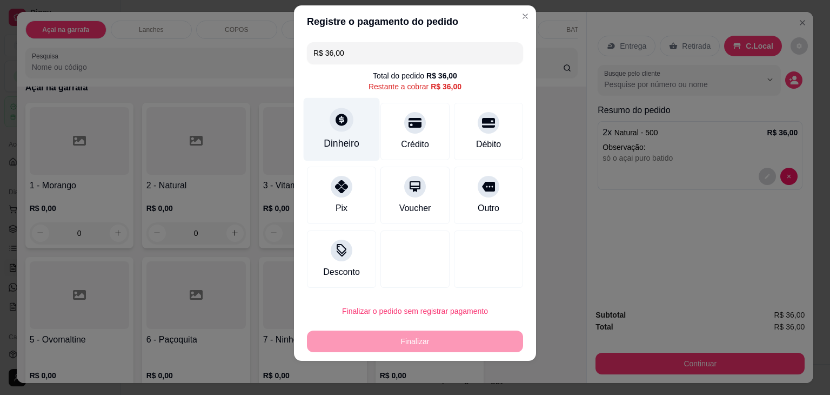
click at [324, 145] on div "Dinheiro" at bounding box center [342, 143] width 36 height 14
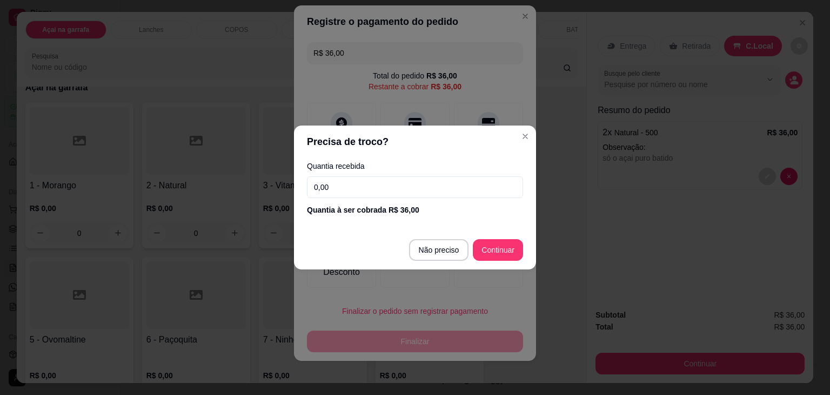
click at [399, 182] on input "0,00" at bounding box center [415, 187] width 216 height 22
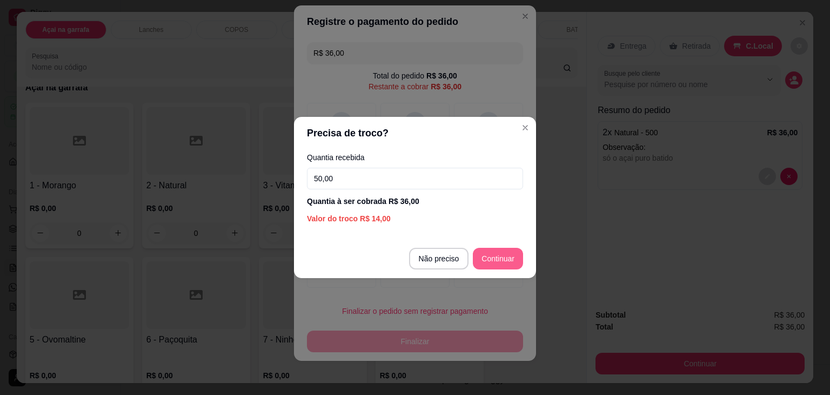
type input "50,00"
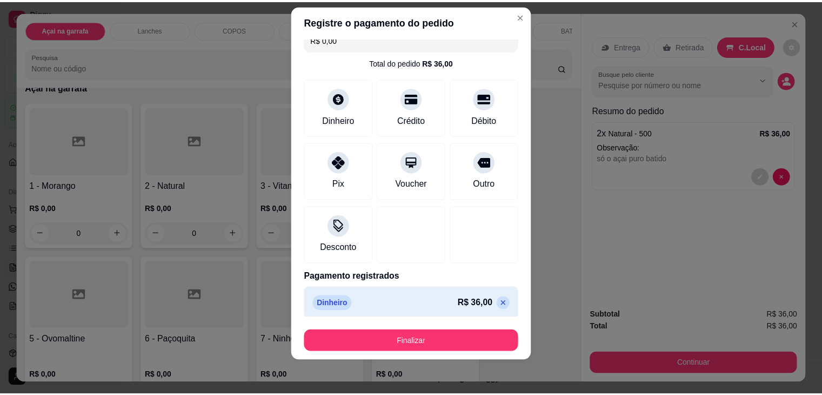
scroll to position [19, 0]
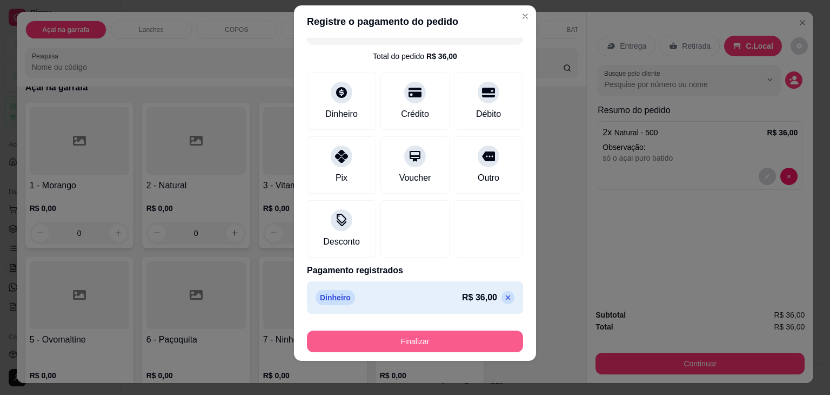
click at [456, 344] on button "Finalizar" at bounding box center [415, 341] width 216 height 22
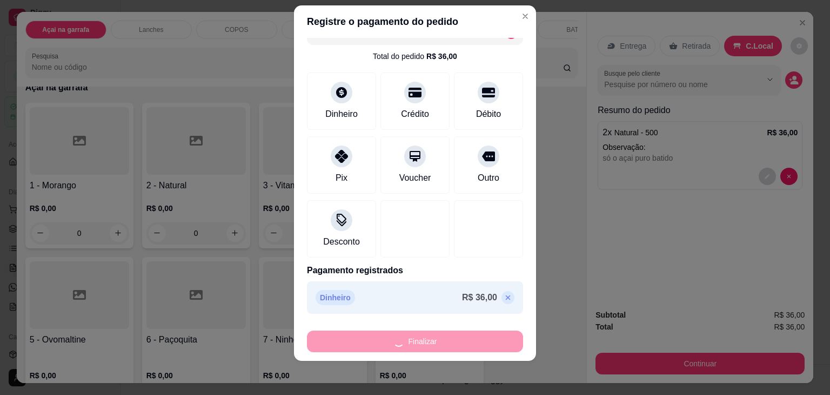
type input "-R$ 36,00"
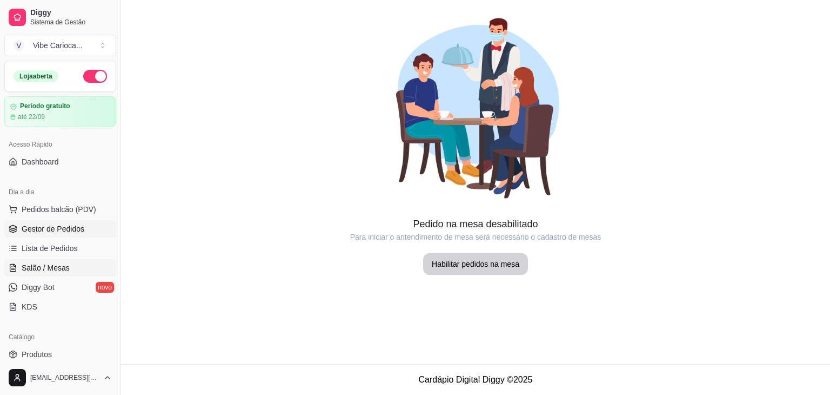
click at [65, 233] on span "Gestor de Pedidos" at bounding box center [53, 228] width 63 height 11
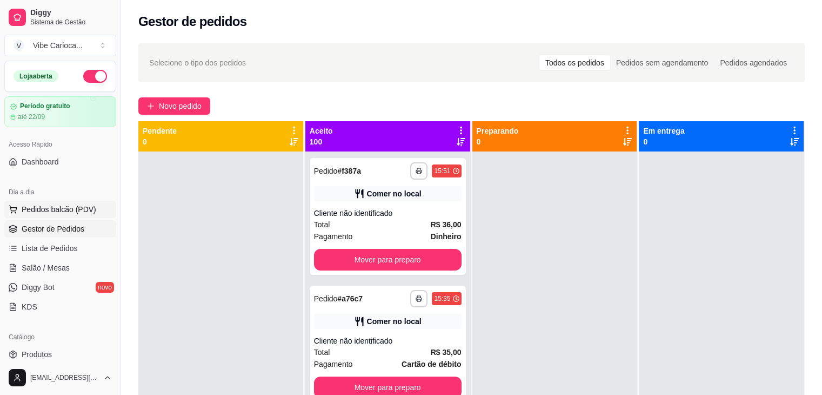
click at [62, 204] on span "Pedidos balcão (PDV)" at bounding box center [59, 209] width 75 height 11
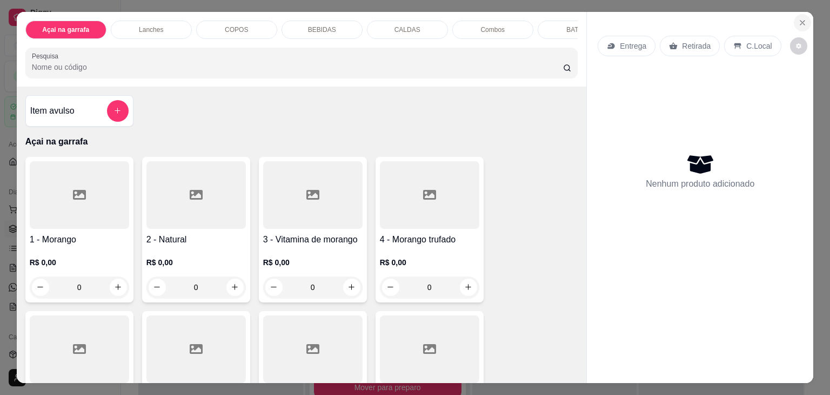
click at [799, 19] on icon "Close" at bounding box center [803, 22] width 9 height 9
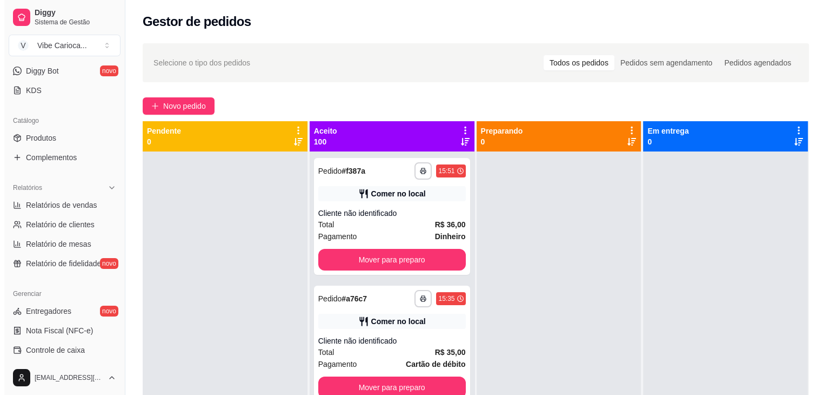
scroll to position [270, 0]
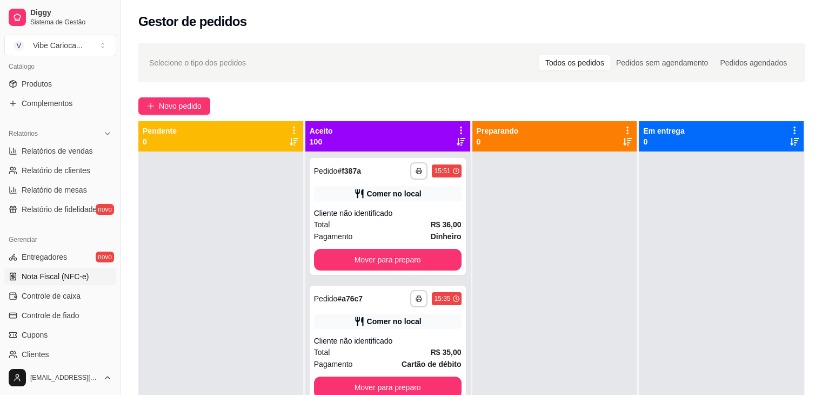
click at [57, 277] on span "Nota Fiscal (NFC-e)" at bounding box center [55, 276] width 67 height 11
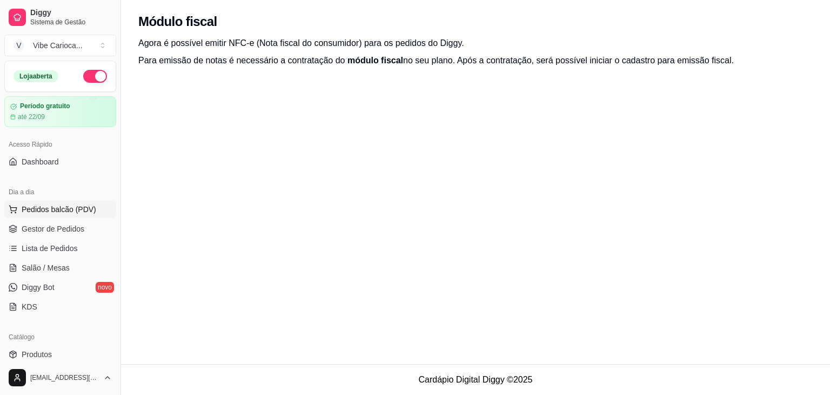
click at [30, 204] on span "Pedidos balcão (PDV)" at bounding box center [59, 209] width 75 height 11
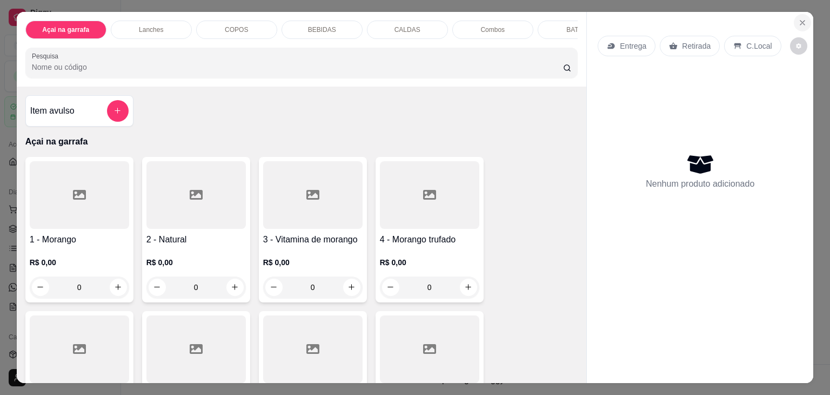
click at [804, 15] on button "Close" at bounding box center [802, 22] width 17 height 17
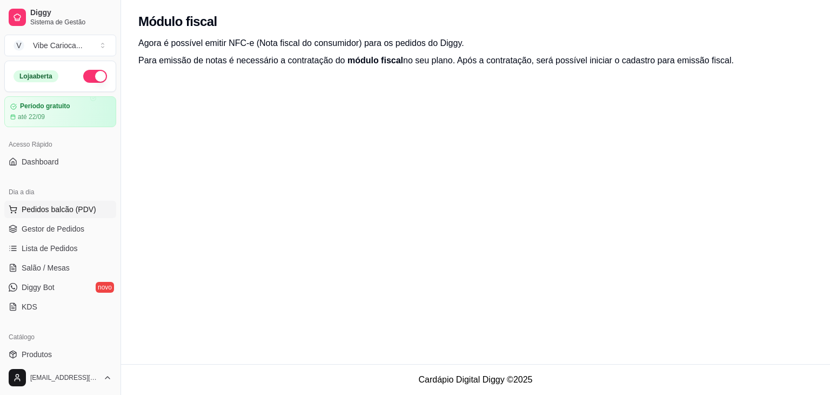
click at [24, 210] on span "Pedidos balcão (PDV)" at bounding box center [59, 209] width 75 height 11
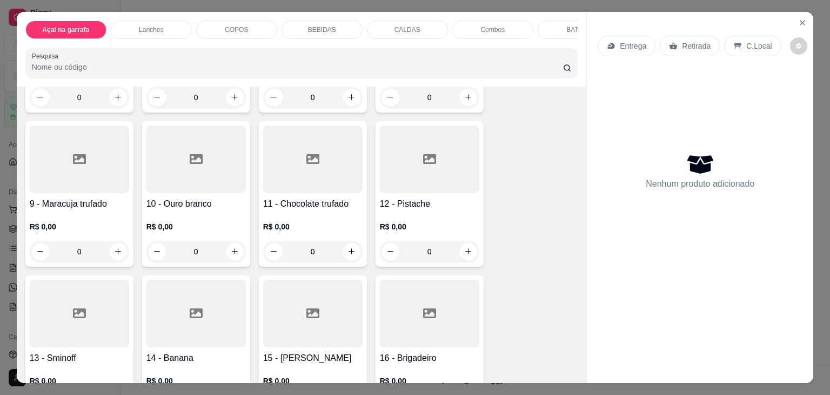
scroll to position [378, 0]
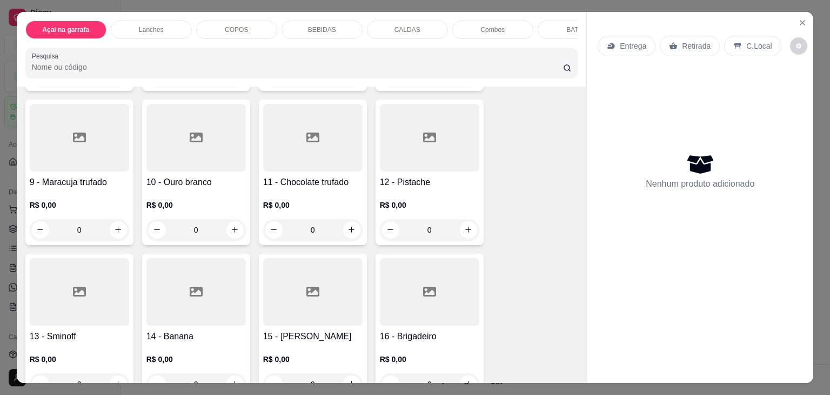
click at [420, 163] on div at bounding box center [429, 138] width 99 height 68
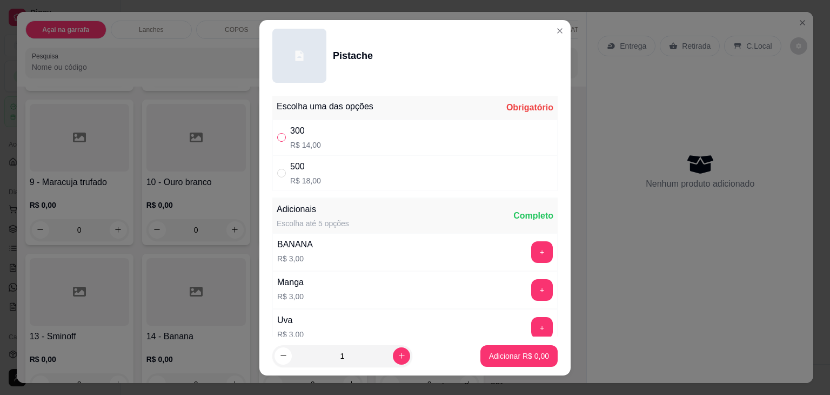
click at [277, 135] on input "" at bounding box center [281, 137] width 9 height 9
radio input "true"
click at [502, 355] on p "Adicionar R$ 14,00" at bounding box center [517, 355] width 64 height 11
type input "1"
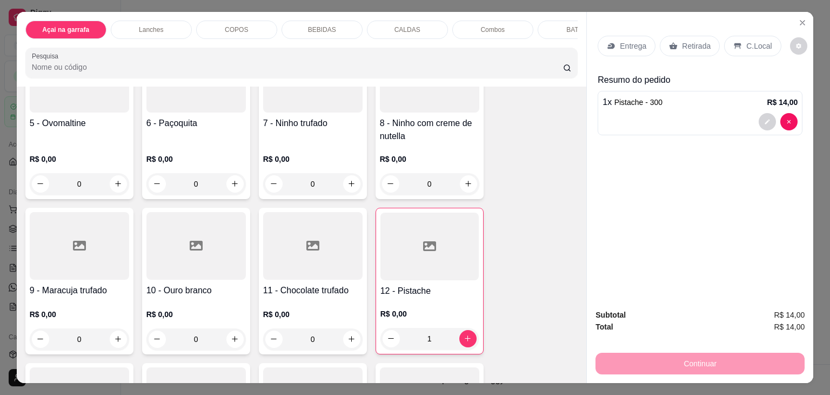
scroll to position [216, 0]
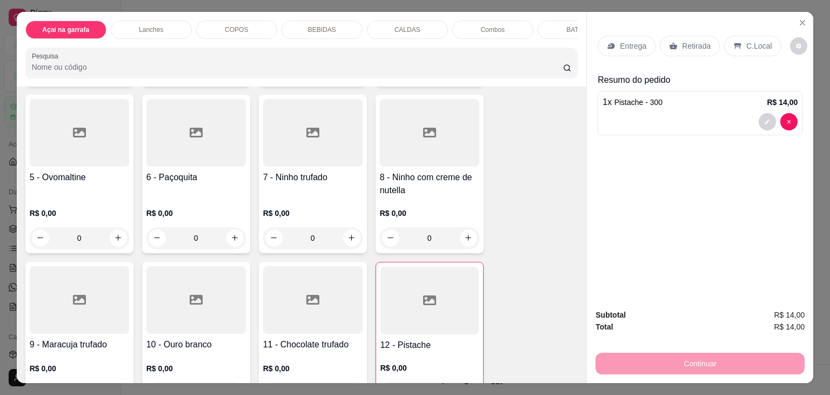
click at [315, 171] on div "7 - Ninho trufado R$ 0,00 0" at bounding box center [313, 174] width 108 height 158
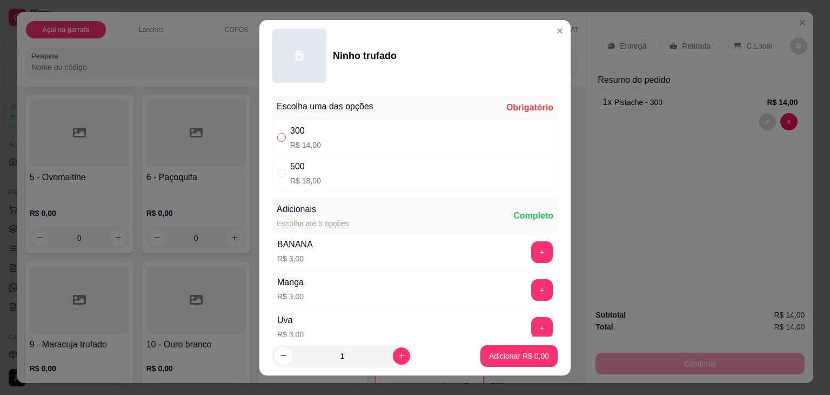
click at [277, 137] on input "" at bounding box center [281, 137] width 9 height 9
radio input "true"
click at [485, 354] on p "Adicionar R$ 14,00" at bounding box center [517, 355] width 64 height 11
type input "1"
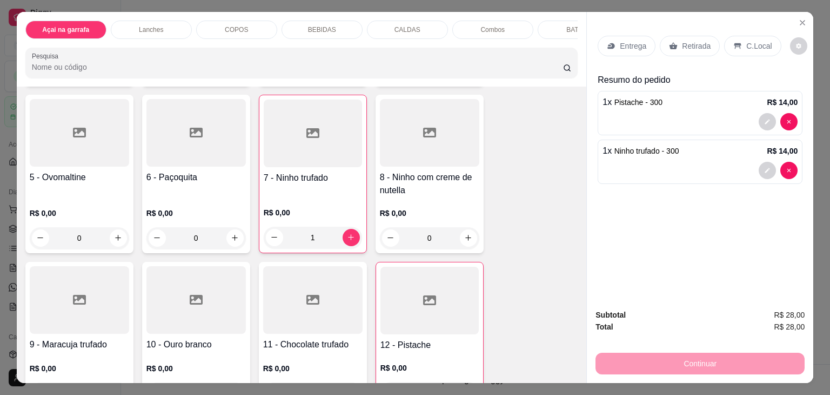
click at [734, 36] on div "C.Local" at bounding box center [752, 46] width 57 height 21
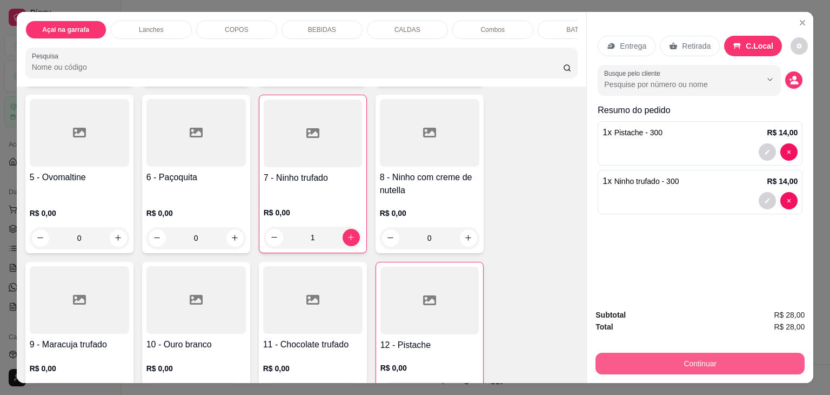
click at [727, 360] on button "Continuar" at bounding box center [700, 363] width 209 height 22
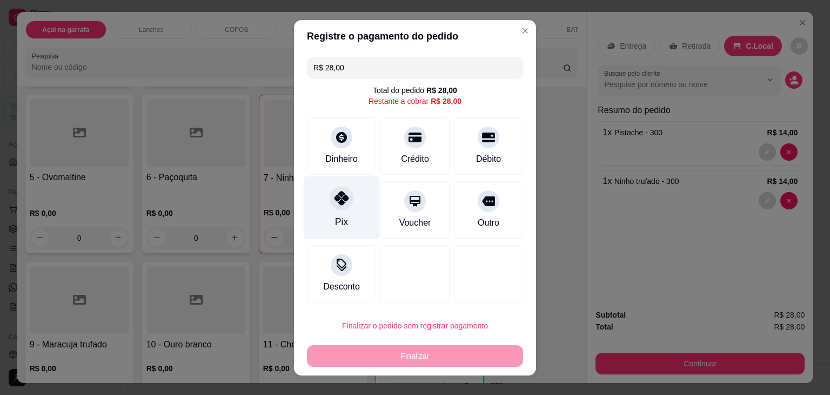
click at [331, 210] on div "Pix" at bounding box center [342, 207] width 76 height 63
type input "R$ 0,00"
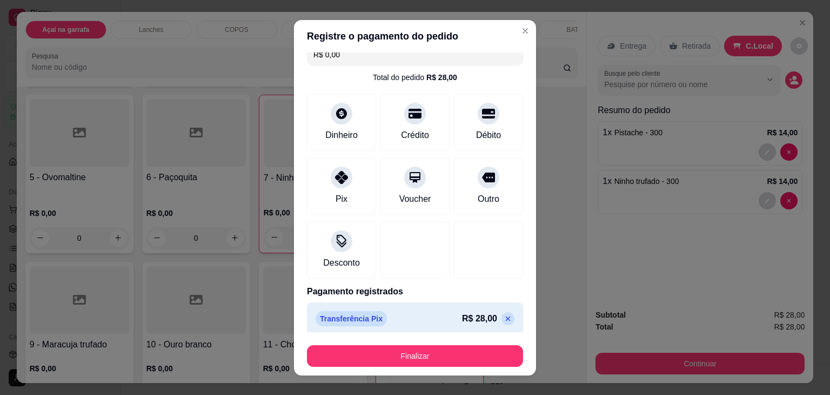
scroll to position [19, 0]
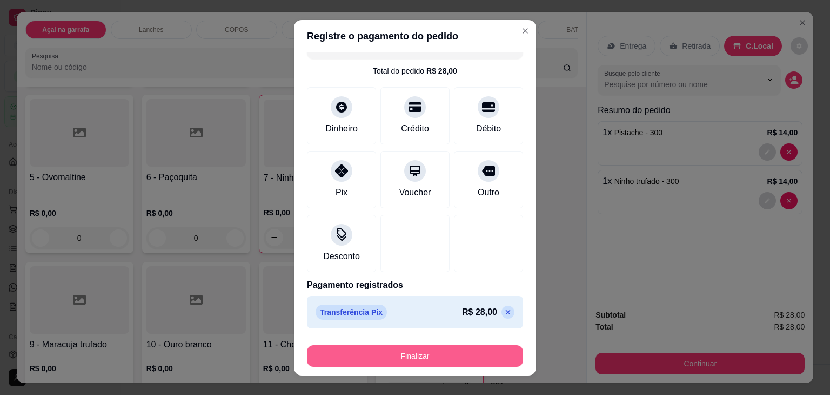
click at [433, 354] on button "Finalizar" at bounding box center [415, 356] width 216 height 22
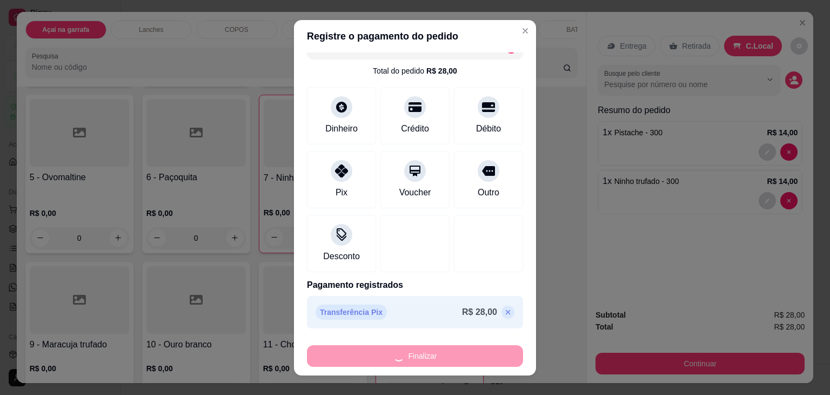
type input "0"
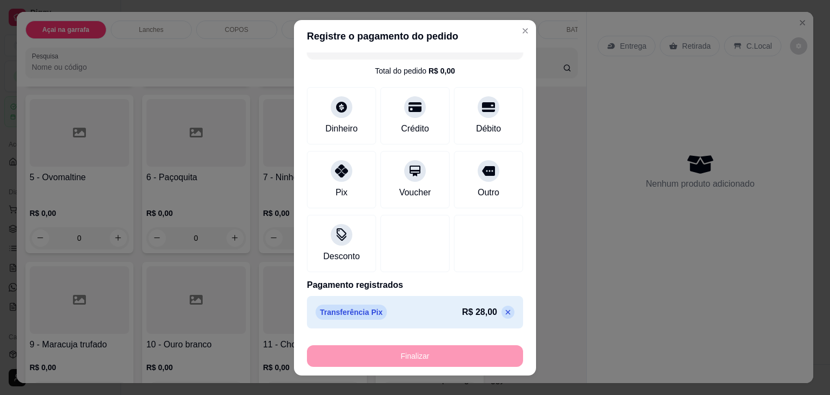
type input "-R$ 28,00"
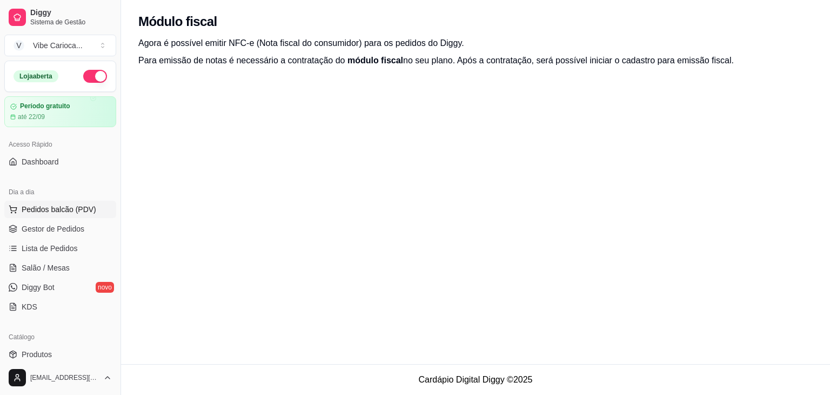
click at [71, 204] on span "Pedidos balcão (PDV)" at bounding box center [59, 209] width 75 height 11
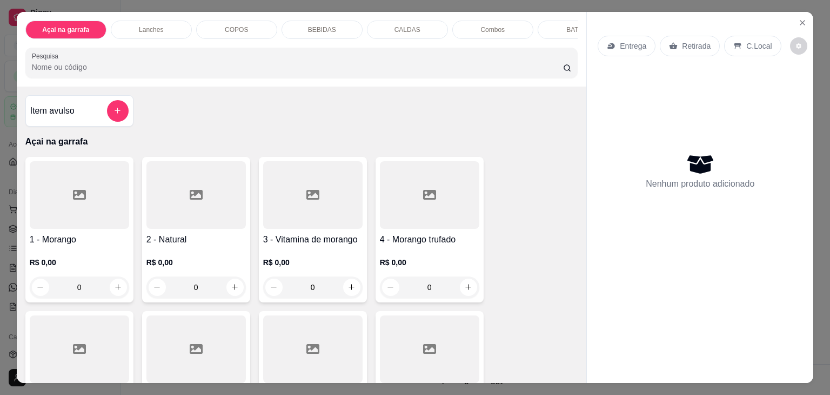
click at [79, 206] on div at bounding box center [79, 195] width 99 height 68
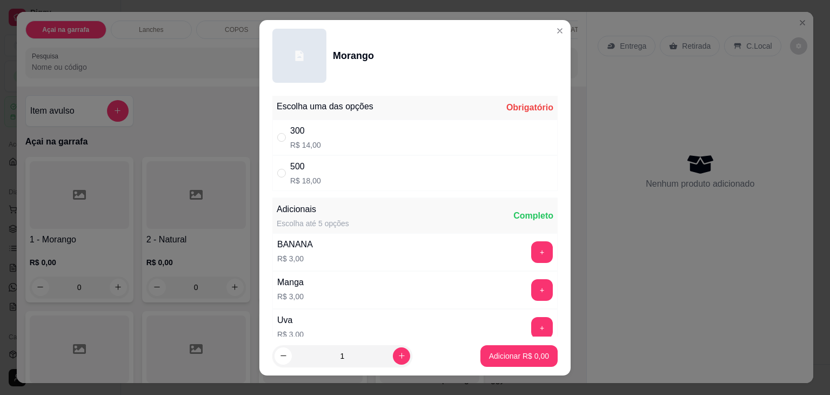
click at [283, 164] on div "500 R$ 18,00" at bounding box center [414, 173] width 285 height 36
radio input "true"
click at [514, 351] on p "Adicionar R$ 18,00" at bounding box center [517, 355] width 63 height 10
type input "1"
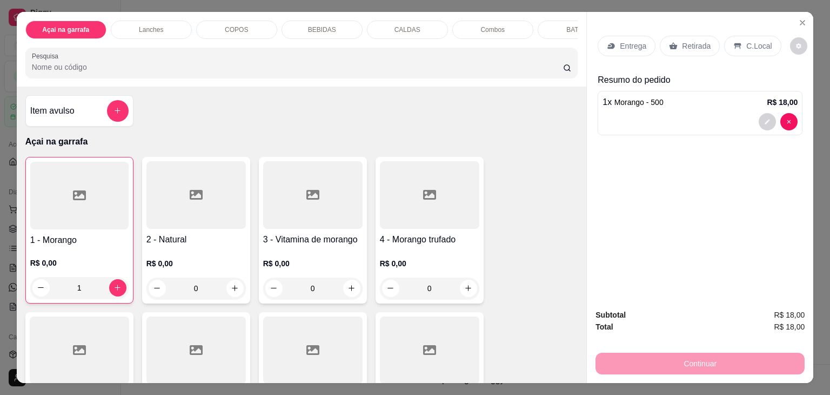
click at [607, 42] on icon at bounding box center [611, 46] width 9 height 9
click at [704, 43] on div "Retirada" at bounding box center [690, 46] width 60 height 21
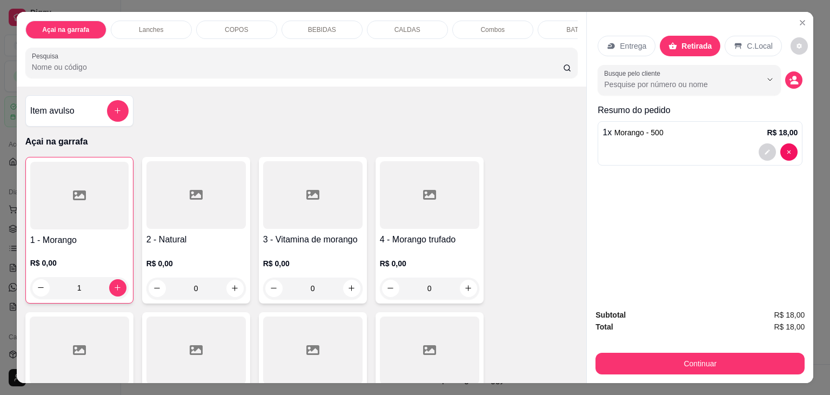
click at [747, 41] on p "C.Local" at bounding box center [759, 46] width 25 height 11
click at [692, 41] on p "Retirada" at bounding box center [696, 46] width 29 height 11
click at [757, 41] on p "C.Local" at bounding box center [759, 46] width 25 height 11
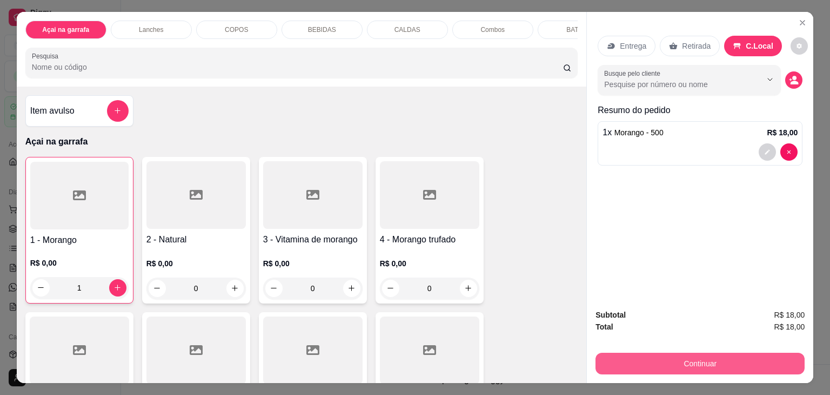
click at [676, 362] on button "Continuar" at bounding box center [700, 363] width 209 height 22
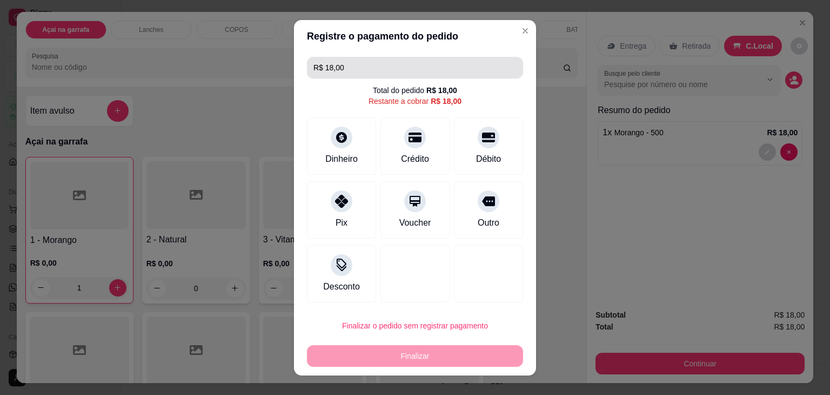
click at [375, 68] on input "R$ 18,00" at bounding box center [415, 68] width 203 height 22
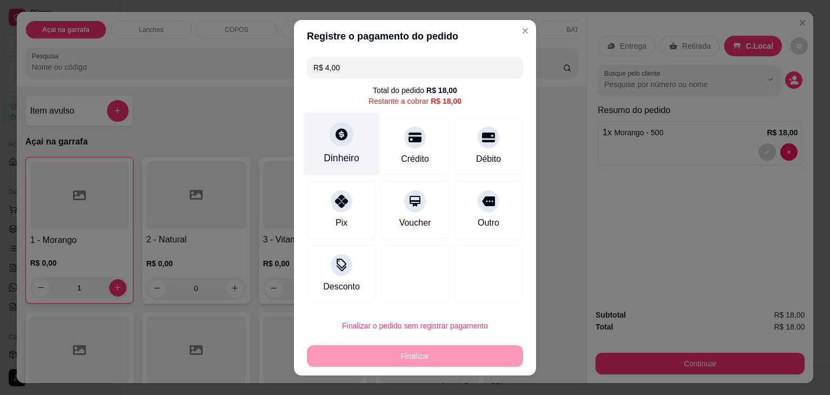
type input "R$ 4,00"
click at [328, 150] on div "Dinheiro" at bounding box center [342, 143] width 76 height 63
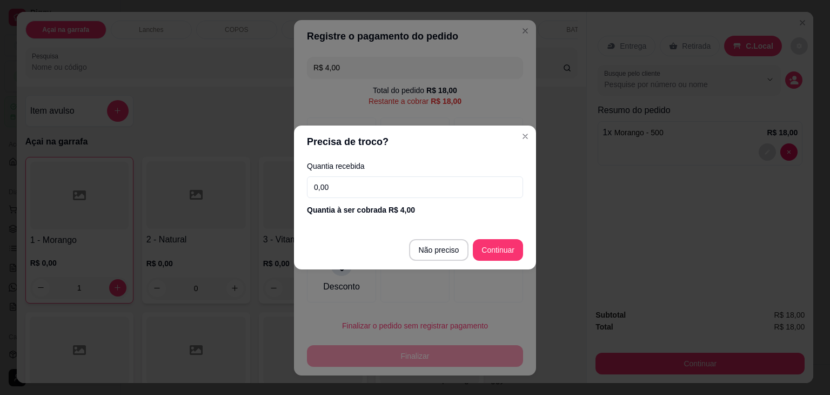
click at [369, 194] on input "0,00" at bounding box center [415, 187] width 216 height 22
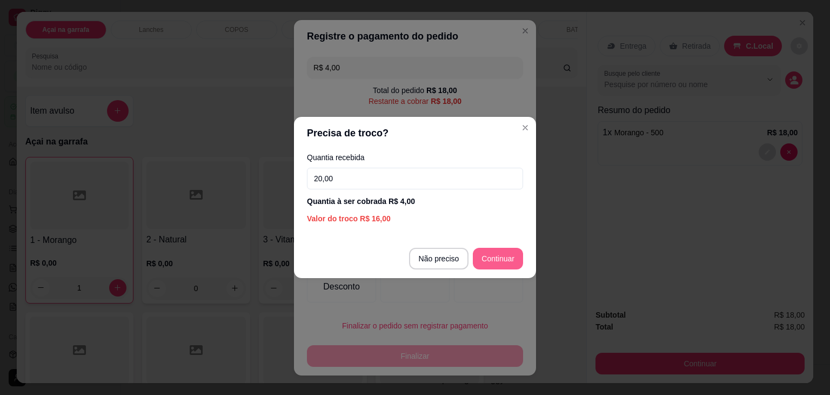
type input "20,00"
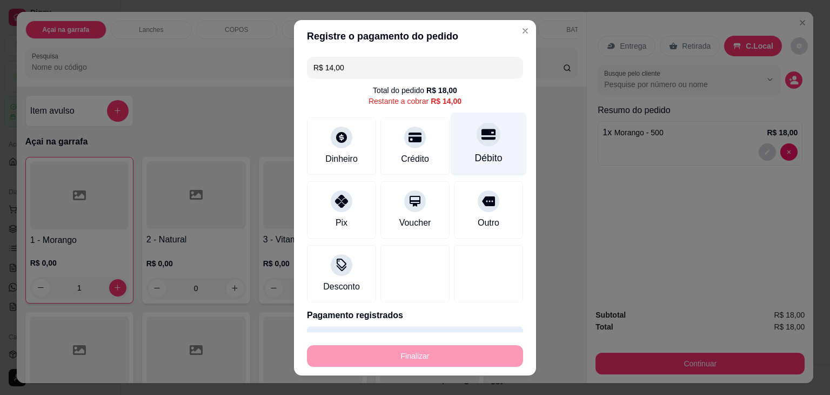
click at [477, 145] on div at bounding box center [489, 134] width 24 height 24
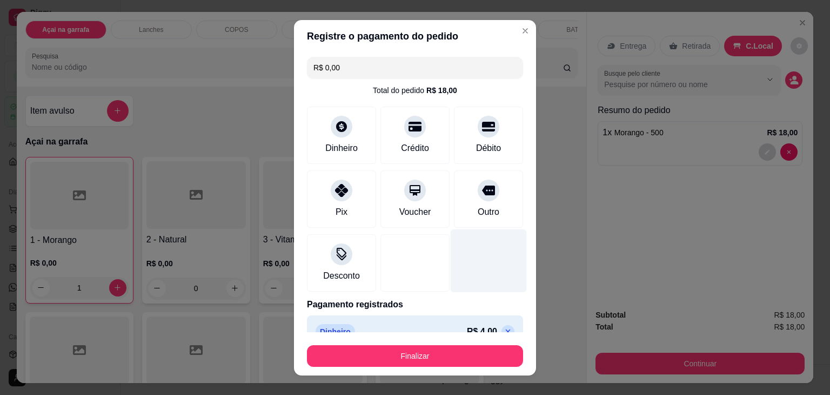
scroll to position [61, 0]
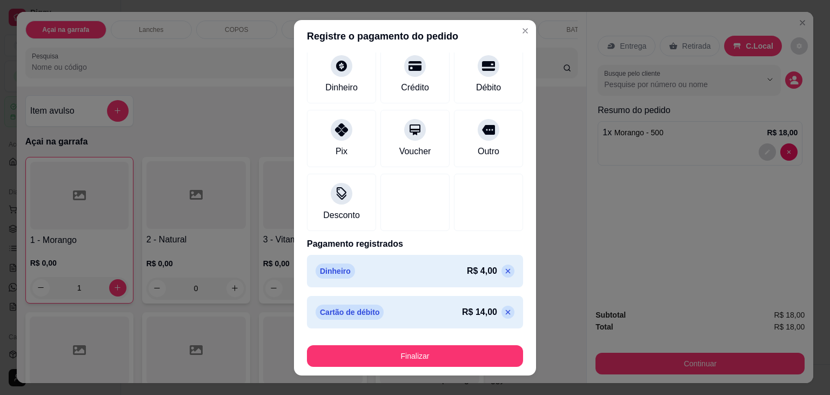
click at [502, 312] on p at bounding box center [508, 311] width 13 height 13
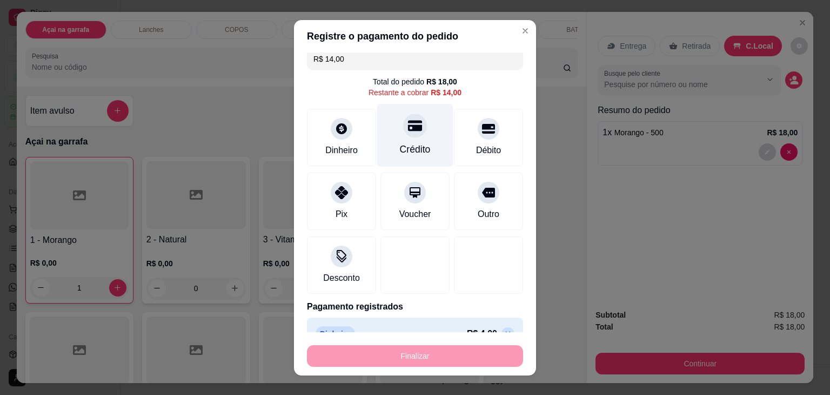
scroll to position [0, 0]
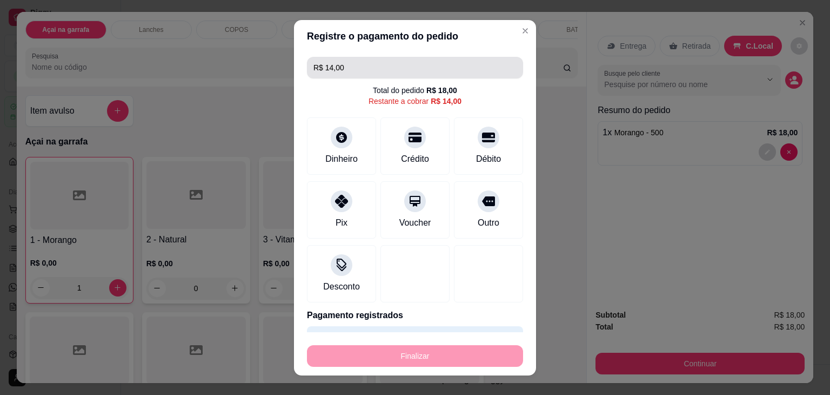
click at [366, 63] on input "R$ 14,00" at bounding box center [415, 68] width 203 height 22
click at [366, 63] on input "R$ 0,00" at bounding box center [415, 68] width 203 height 22
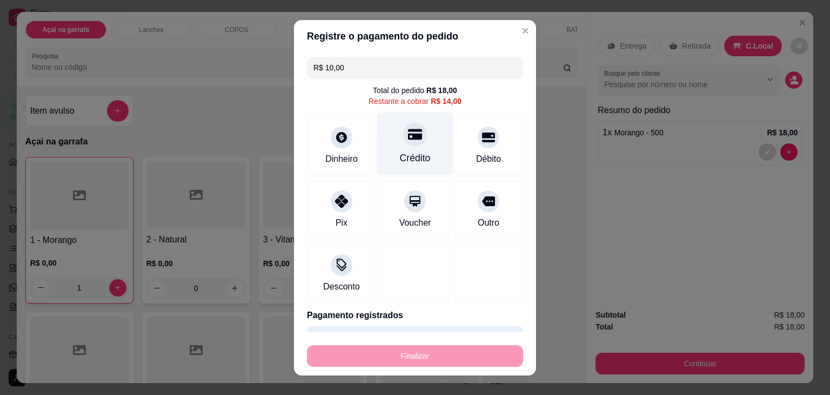
click at [402, 148] on div "Crédito" at bounding box center [415, 143] width 76 height 63
drag, startPoint x: 427, startPoint y: 105, endPoint x: 451, endPoint y: 96, distance: 25.3
click at [450, 96] on div "Total do pedido R$ 18,00 Restante a cobrar R$ 4,00" at bounding box center [415, 96] width 216 height 22
click at [470, 105] on div "Total do pedido R$ 18,00 Restante a cobrar R$ 4,00" at bounding box center [415, 96] width 216 height 22
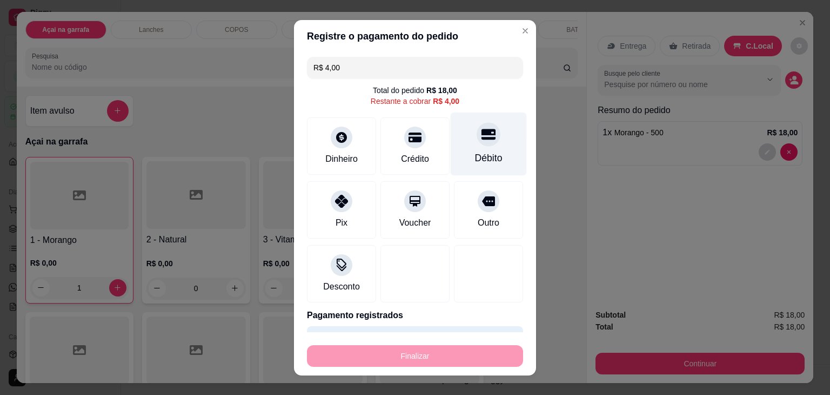
click at [483, 152] on div "Débito" at bounding box center [489, 158] width 28 height 14
type input "R$ 0,00"
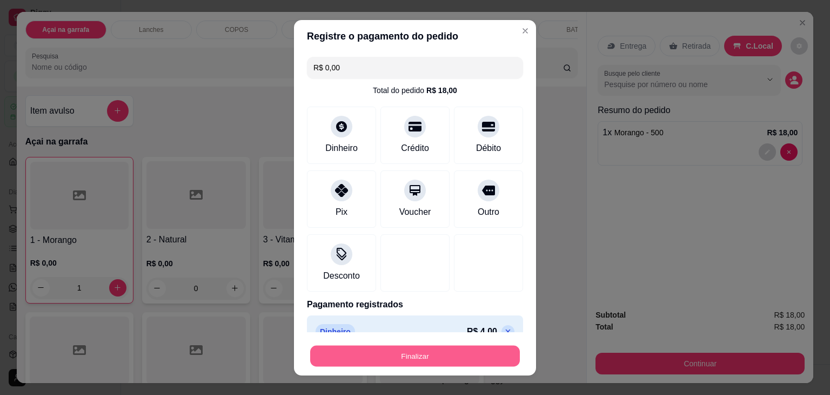
click at [416, 355] on button "Finalizar" at bounding box center [415, 355] width 210 height 21
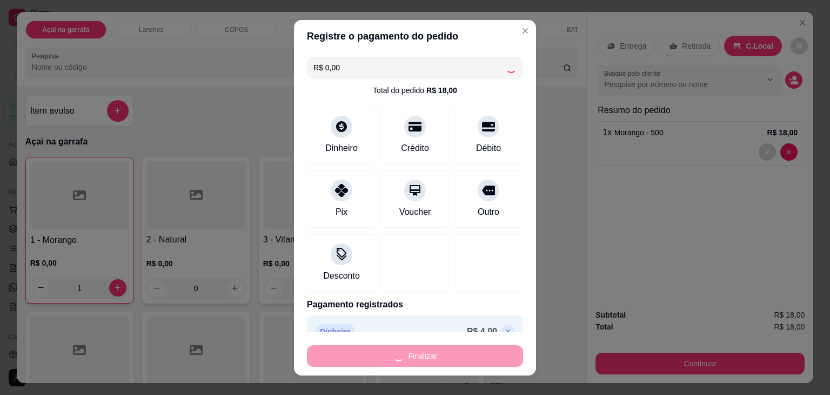
type input "0"
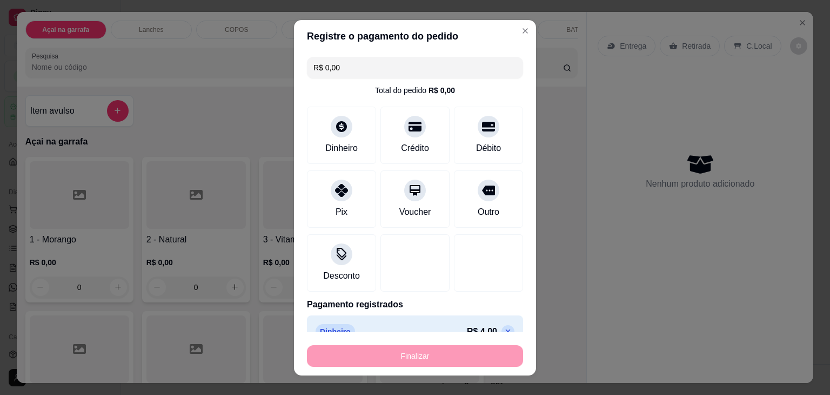
type input "-R$ 18,00"
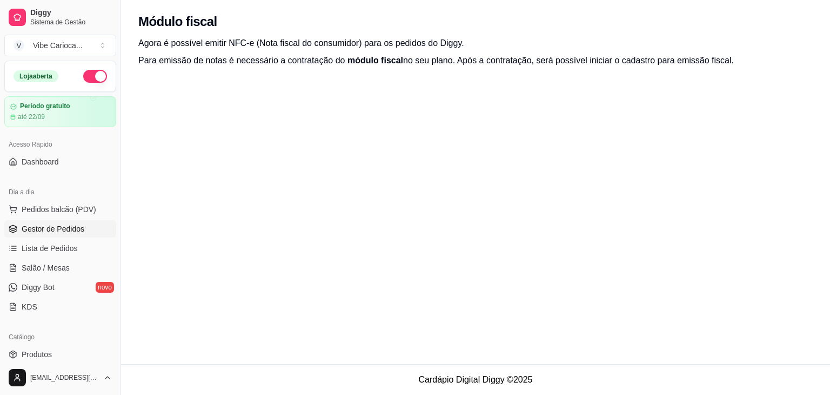
click at [70, 230] on span "Gestor de Pedidos" at bounding box center [53, 228] width 63 height 11
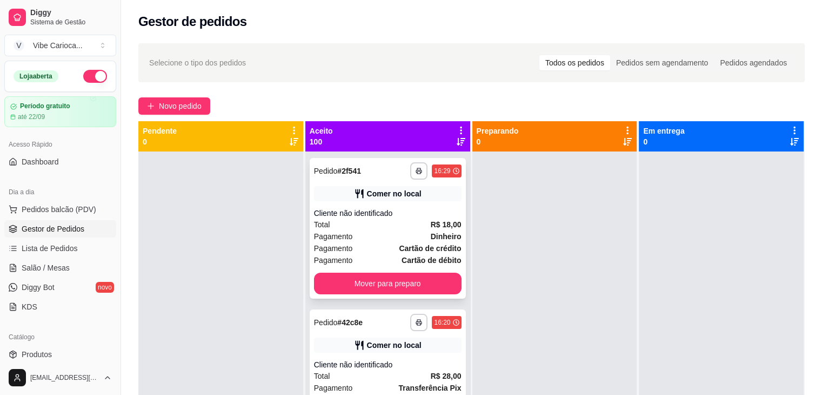
click at [382, 230] on div "Pagamento Dinheiro" at bounding box center [388, 236] width 148 height 12
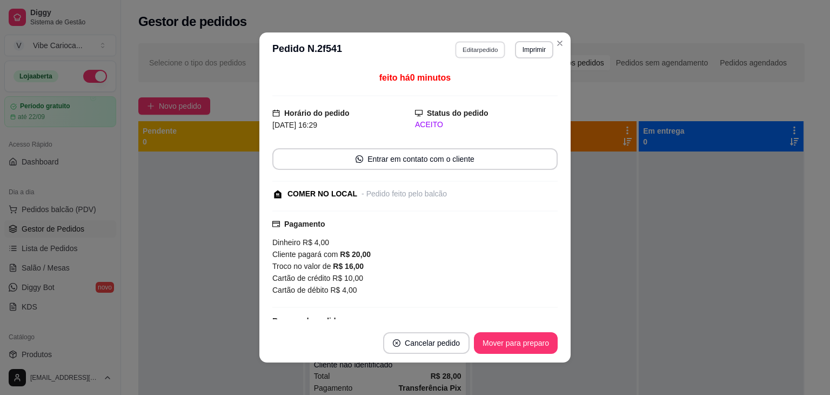
click at [477, 51] on button "Editar pedido" at bounding box center [481, 49] width 50 height 17
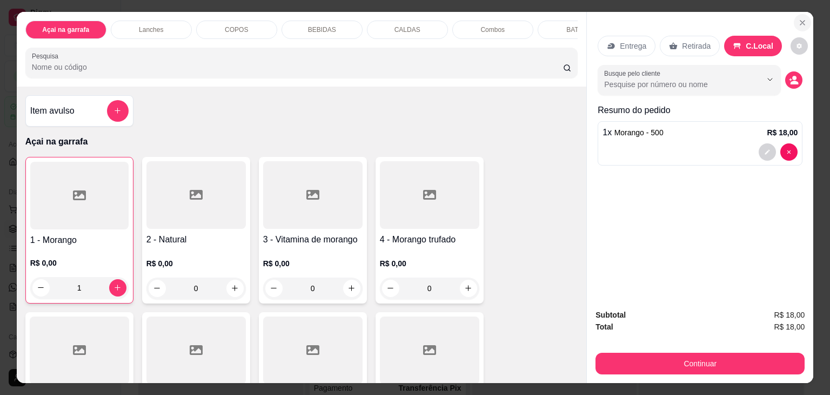
click at [799, 18] on icon "Close" at bounding box center [803, 22] width 9 height 9
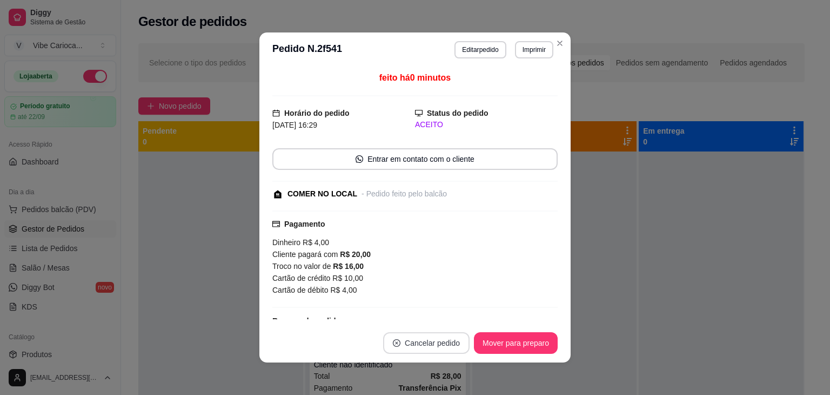
click at [425, 340] on button "Cancelar pedido" at bounding box center [426, 343] width 87 height 22
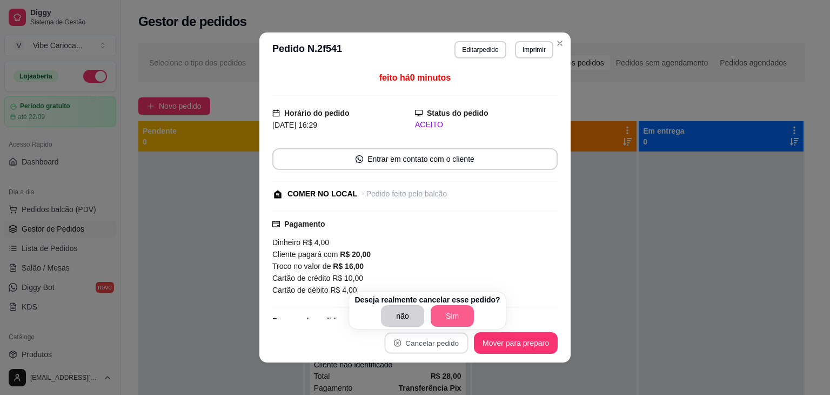
click at [443, 314] on button "Sim" at bounding box center [452, 316] width 43 height 22
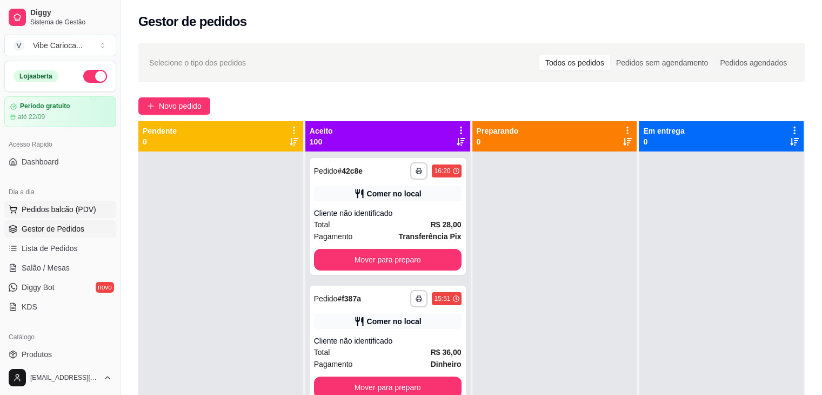
click at [74, 216] on button "Pedidos balcão (PDV)" at bounding box center [60, 209] width 112 height 17
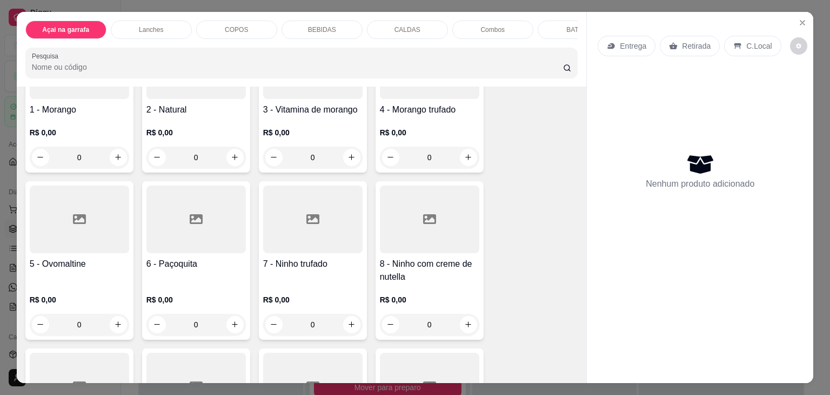
scroll to position [162, 0]
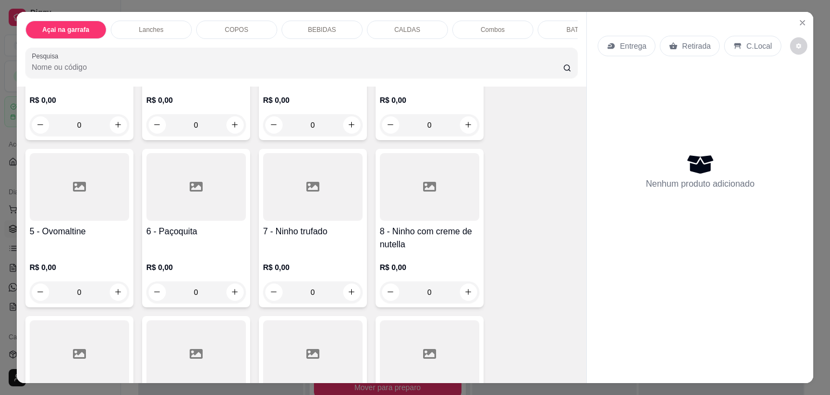
click at [468, 291] on div "0" at bounding box center [429, 292] width 99 height 22
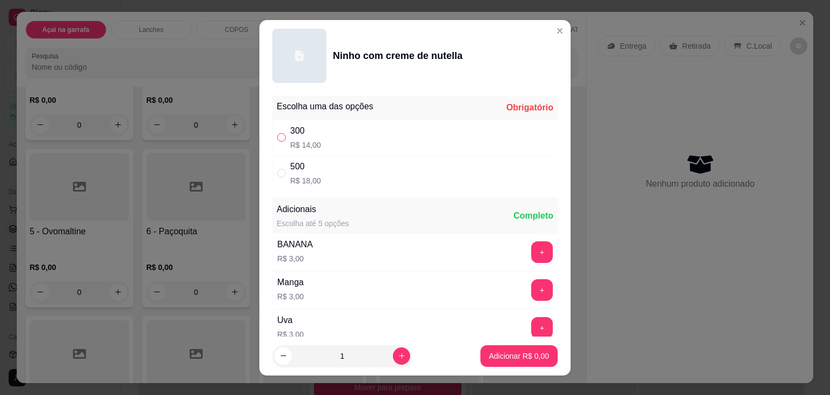
click at [279, 136] on input "" at bounding box center [281, 137] width 9 height 9
radio input "true"
click at [491, 357] on p "Adicionar R$ 14,00" at bounding box center [517, 355] width 64 height 11
type input "1"
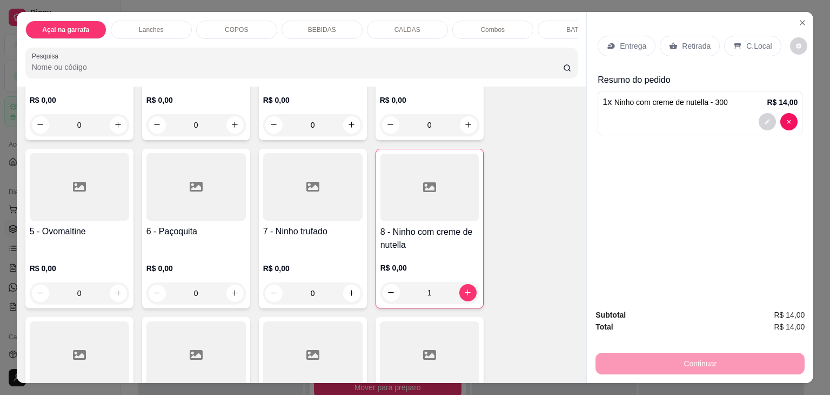
click at [756, 41] on p "C.Local" at bounding box center [759, 46] width 25 height 11
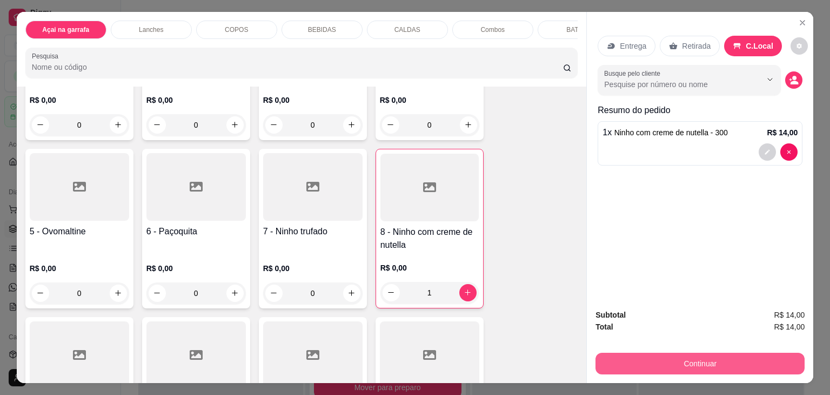
click at [715, 357] on button "Continuar" at bounding box center [700, 363] width 209 height 22
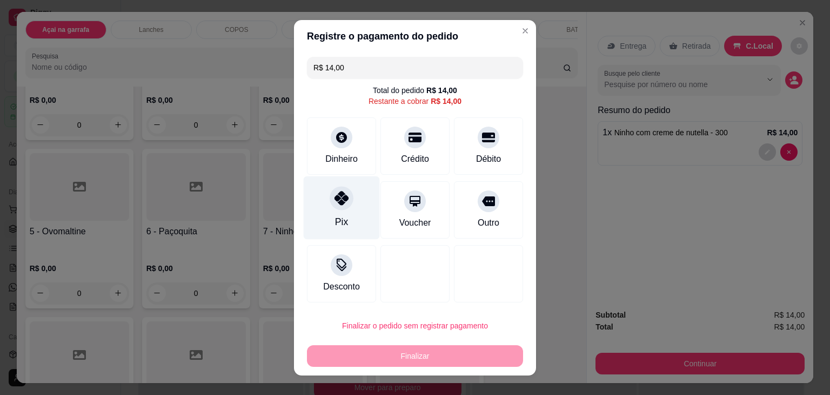
click at [340, 208] on div at bounding box center [342, 198] width 24 height 24
type input "R$ 0,00"
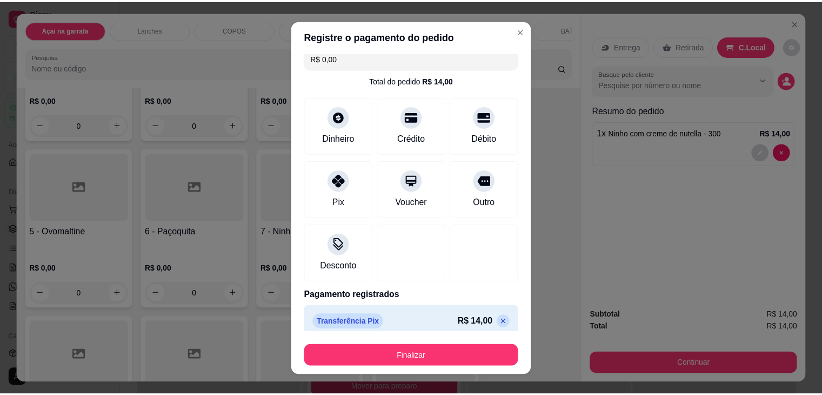
scroll to position [19, 0]
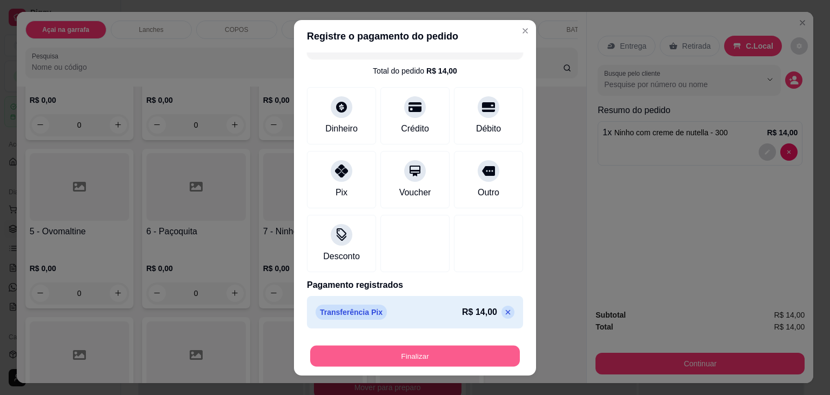
click at [407, 354] on button "Finalizar" at bounding box center [415, 355] width 210 height 21
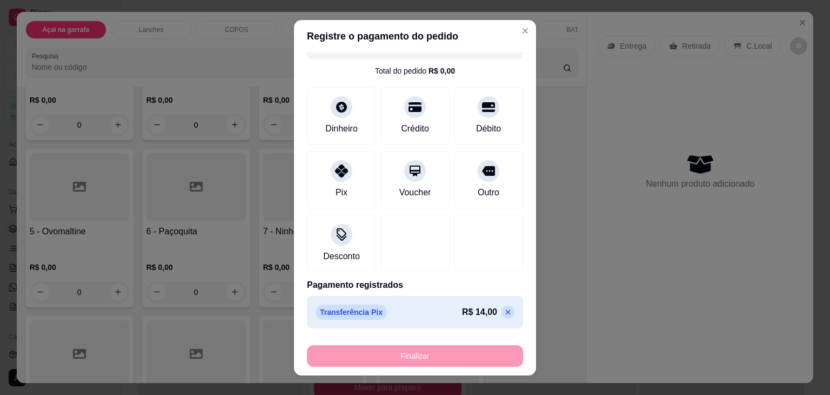
type input "0"
type input "-R$ 14,00"
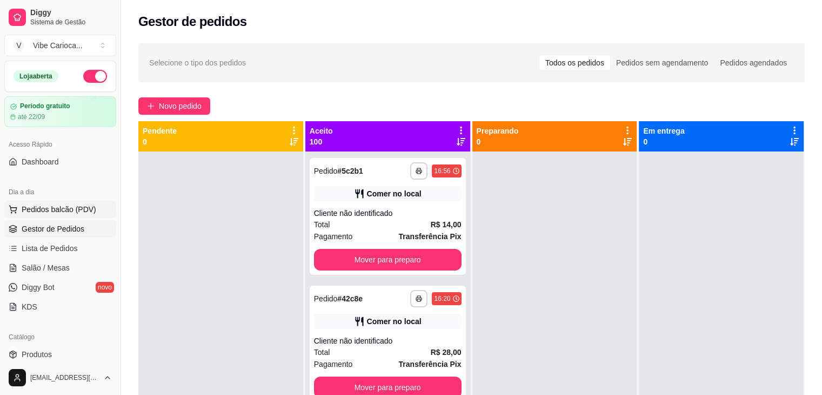
click at [64, 208] on span "Pedidos balcão (PDV)" at bounding box center [59, 209] width 75 height 11
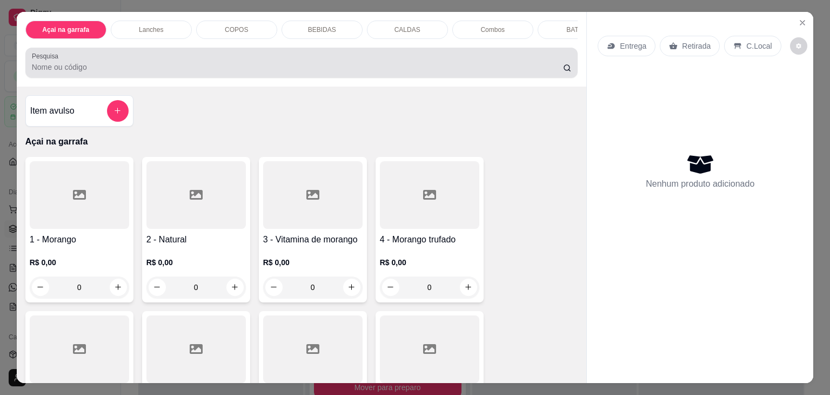
click at [151, 59] on div at bounding box center [302, 63] width 540 height 22
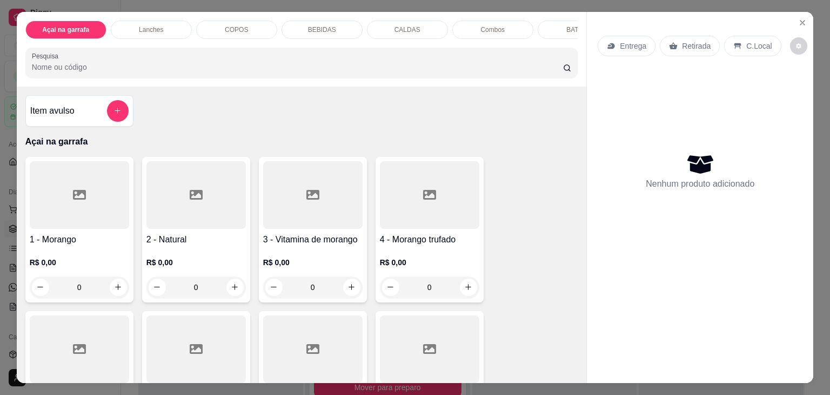
type input "4"
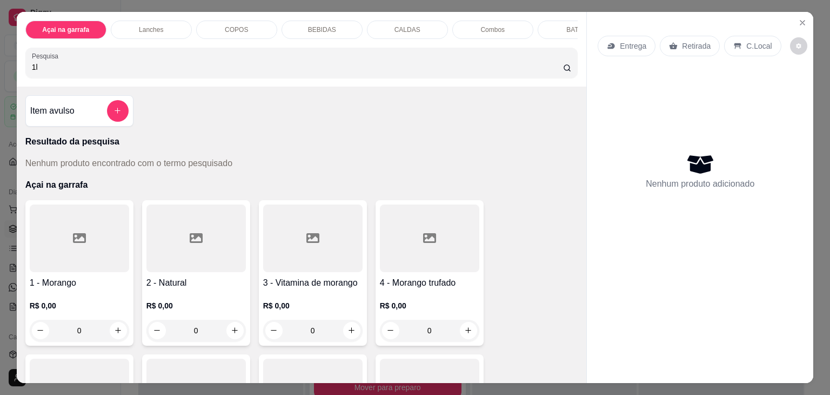
type input "1"
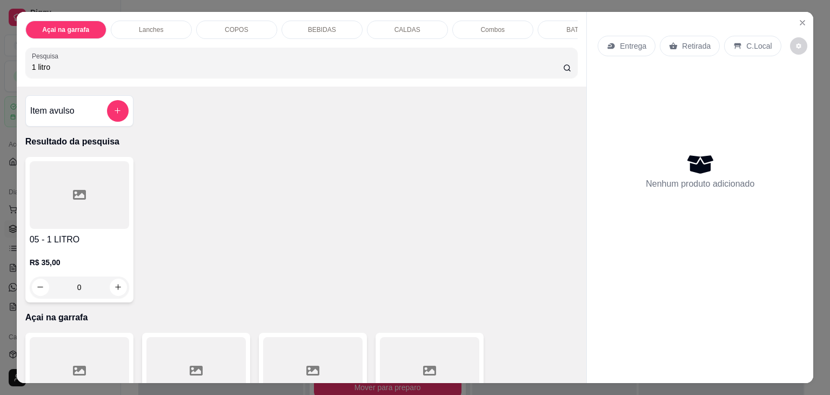
type input "1 litro"
click at [79, 232] on div "05 - 1 LITRO R$ 35,00 0" at bounding box center [79, 229] width 108 height 145
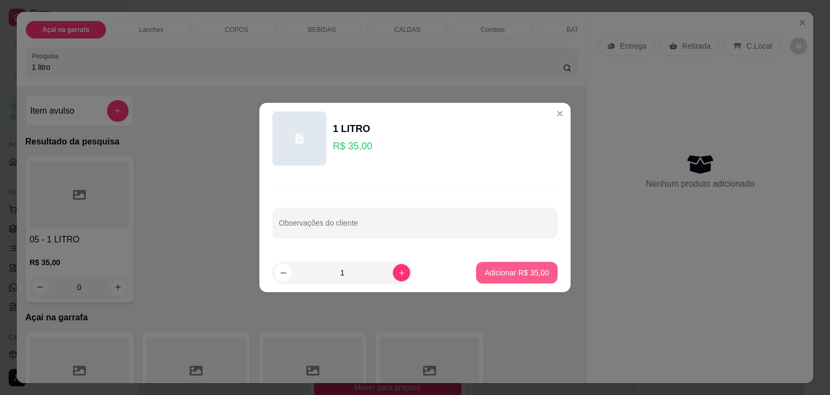
click at [502, 271] on p "Adicionar R$ 35,00" at bounding box center [517, 272] width 64 height 11
type input "1"
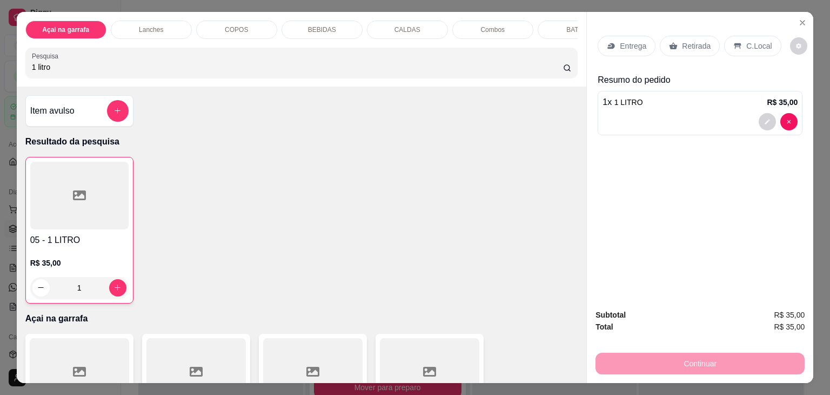
click at [734, 45] on icon at bounding box center [738, 46] width 9 height 9
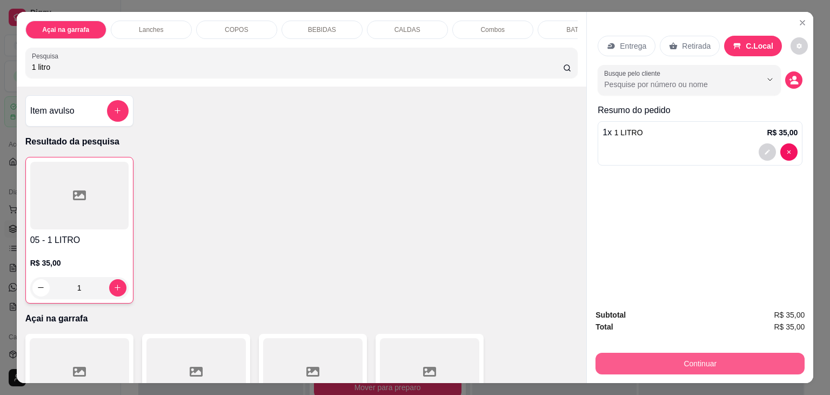
click at [670, 356] on button "Continuar" at bounding box center [700, 363] width 209 height 22
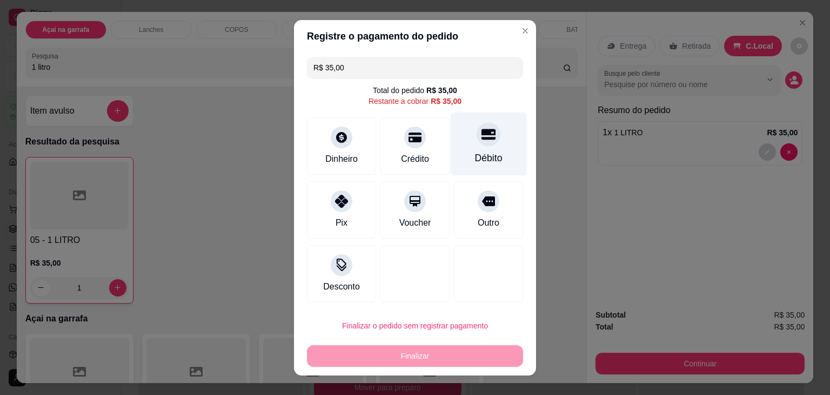
click at [485, 148] on div "Débito" at bounding box center [489, 143] width 76 height 63
type input "R$ 0,00"
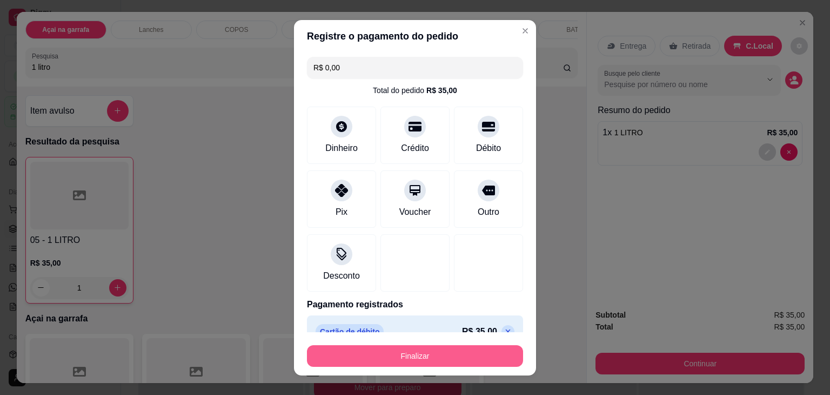
click at [367, 358] on button "Finalizar" at bounding box center [415, 356] width 216 height 22
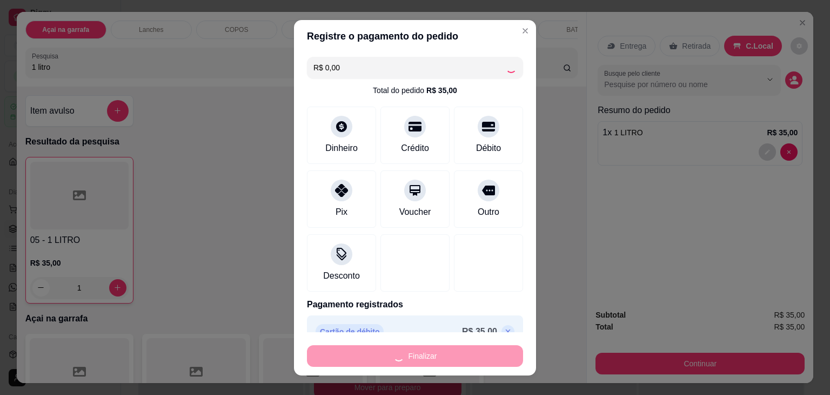
type input "0"
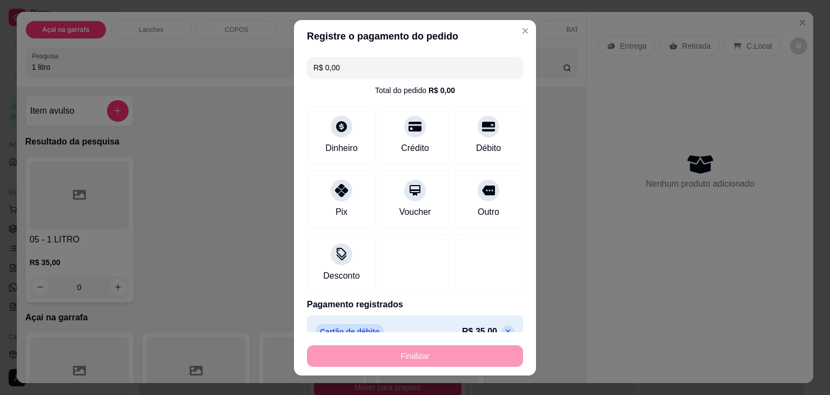
type input "-R$ 35,00"
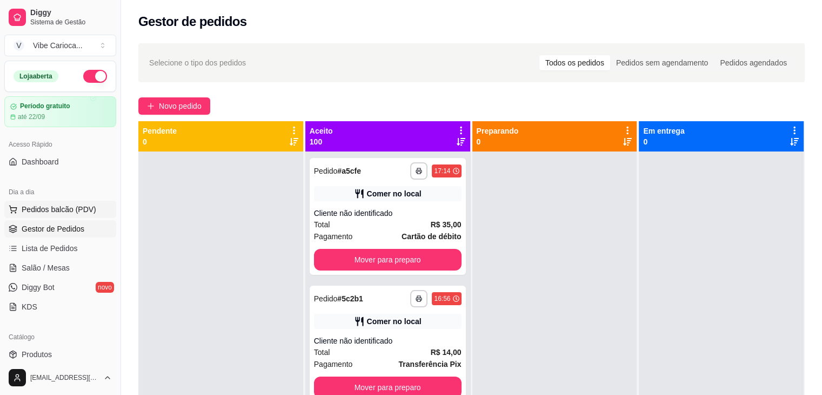
click at [52, 209] on span "Pedidos balcão (PDV)" at bounding box center [59, 209] width 75 height 11
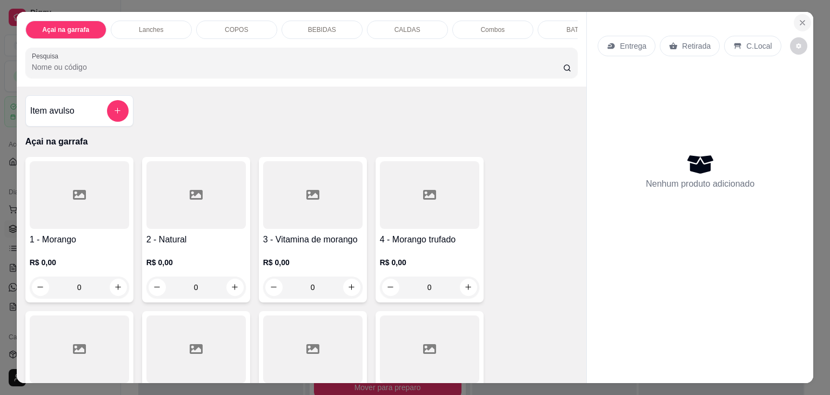
click at [799, 18] on icon "Close" at bounding box center [803, 22] width 9 height 9
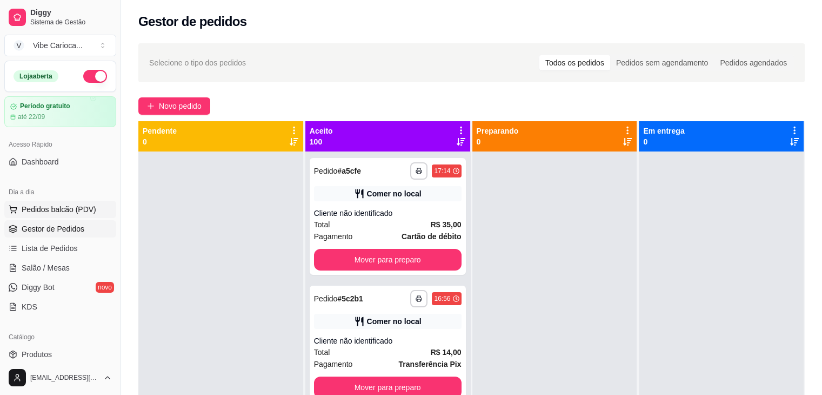
click at [53, 204] on span "Pedidos balcão (PDV)" at bounding box center [59, 209] width 75 height 11
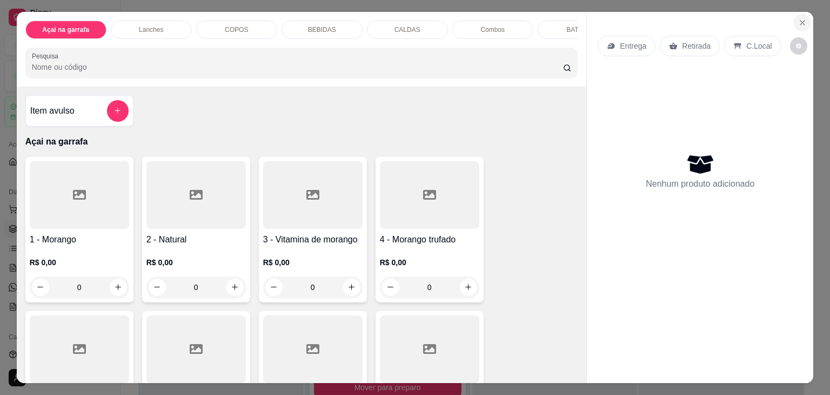
click at [794, 18] on button "Close" at bounding box center [802, 22] width 17 height 17
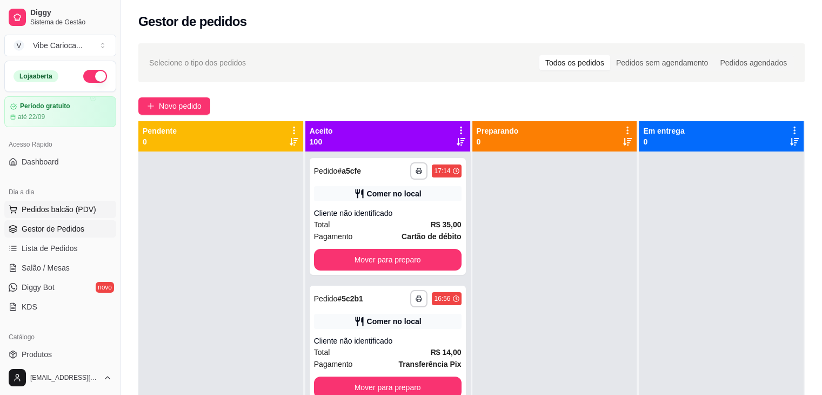
click at [57, 209] on span "Pedidos balcão (PDV)" at bounding box center [59, 209] width 75 height 11
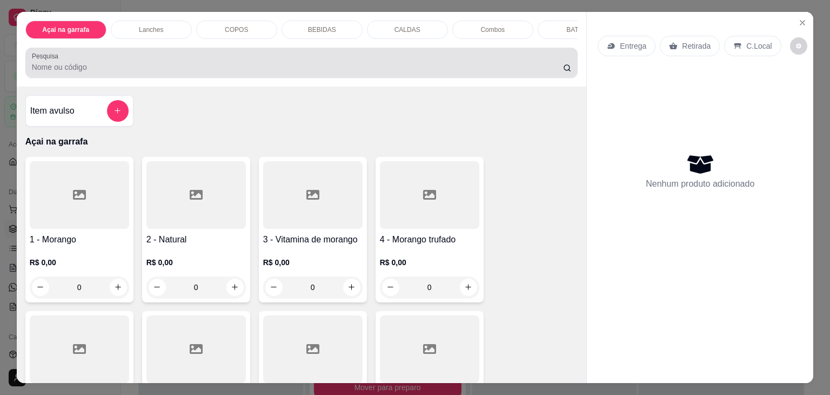
click at [395, 63] on div at bounding box center [302, 63] width 540 height 22
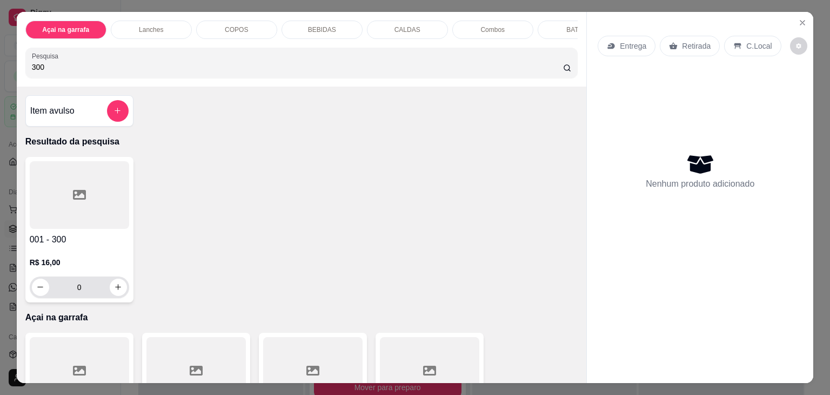
type input "300"
click at [110, 287] on button "increase-product-quantity" at bounding box center [118, 286] width 17 height 17
type input "1"
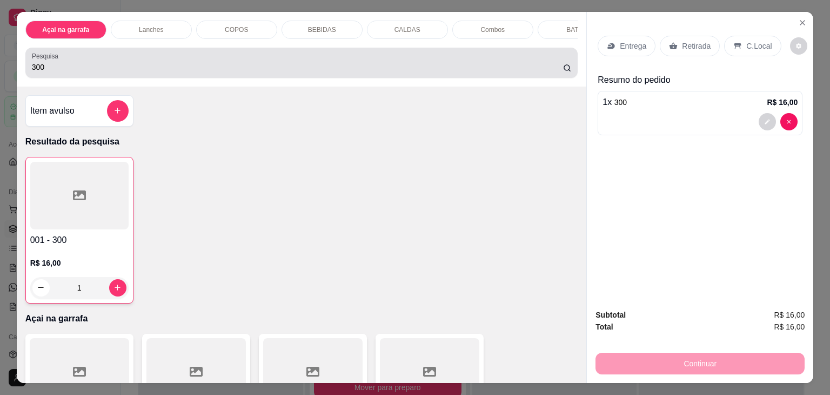
click at [108, 72] on input "300" at bounding box center [297, 67] width 531 height 11
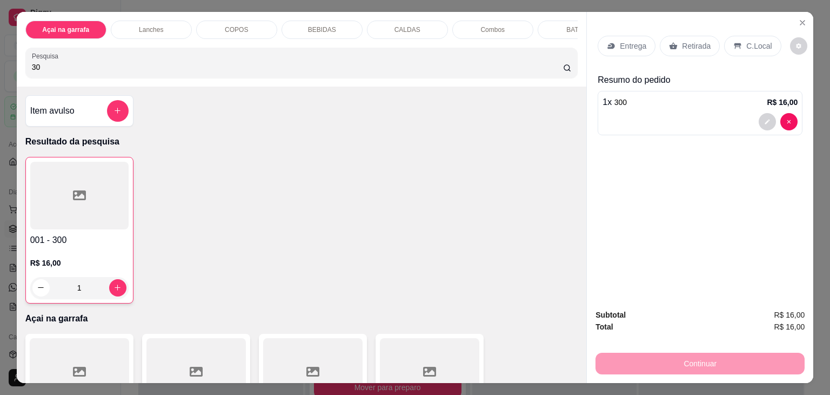
type input "3"
type input "400"
click at [69, 185] on div at bounding box center [79, 195] width 99 height 68
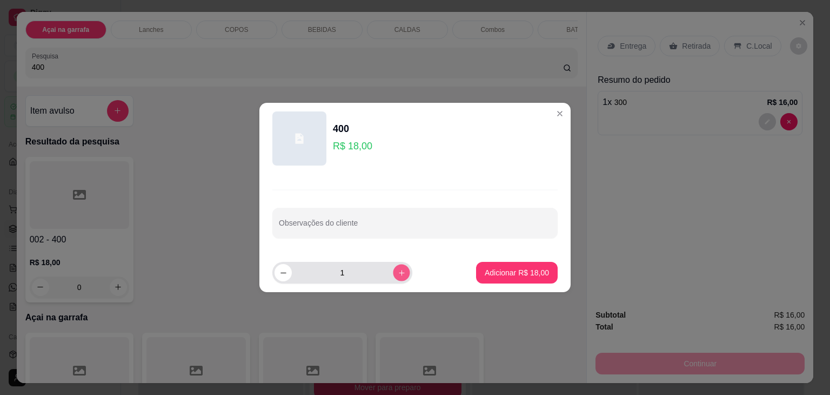
click at [398, 269] on icon "increase-product-quantity" at bounding box center [402, 273] width 8 height 8
type input "3"
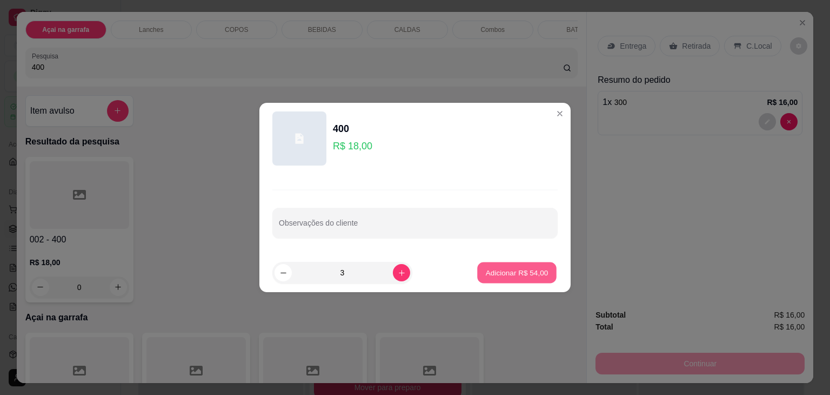
click at [504, 268] on p "Adicionar R$ 54,00" at bounding box center [517, 272] width 63 height 10
type input "3"
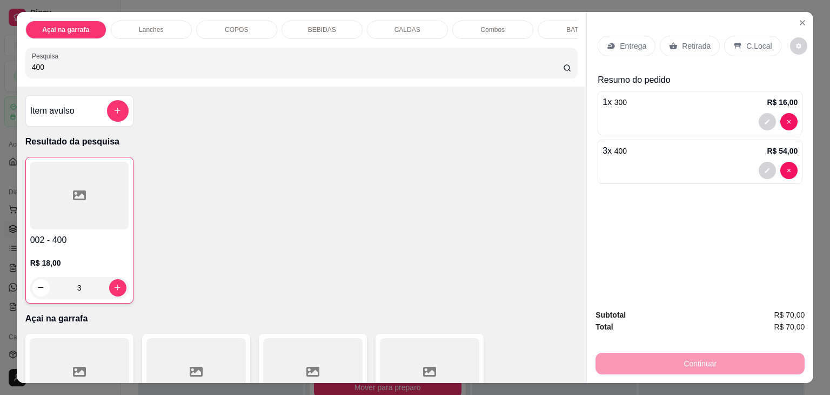
click at [755, 41] on p "C.Local" at bounding box center [759, 46] width 25 height 11
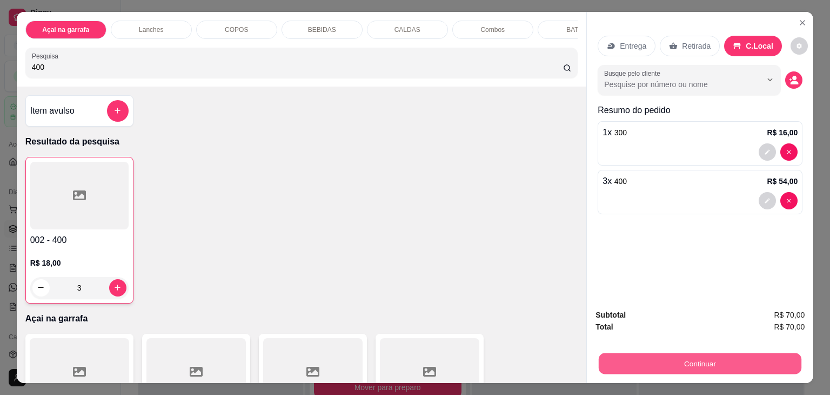
click at [667, 354] on button "Continuar" at bounding box center [700, 363] width 203 height 21
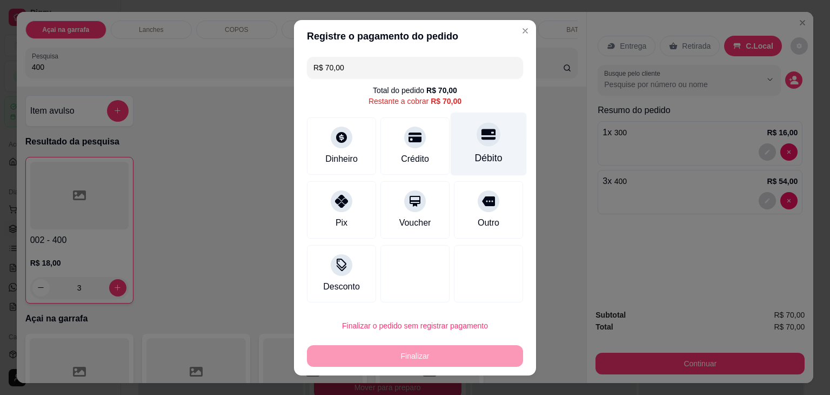
click at [483, 141] on icon at bounding box center [489, 134] width 14 height 14
type input "R$ 0,00"
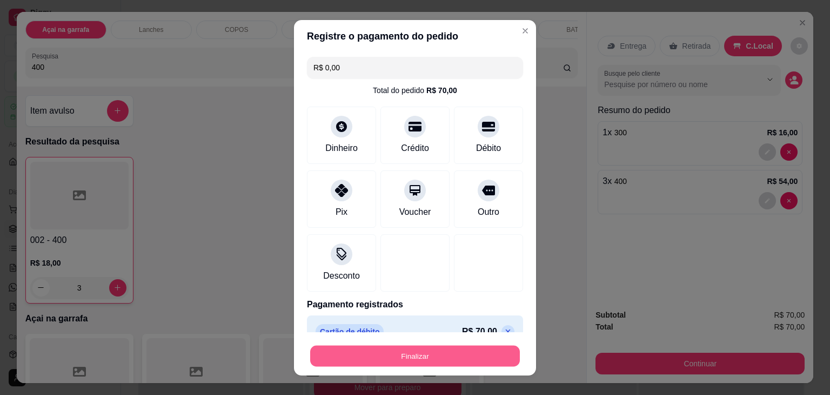
click at [388, 346] on button "Finalizar" at bounding box center [415, 355] width 210 height 21
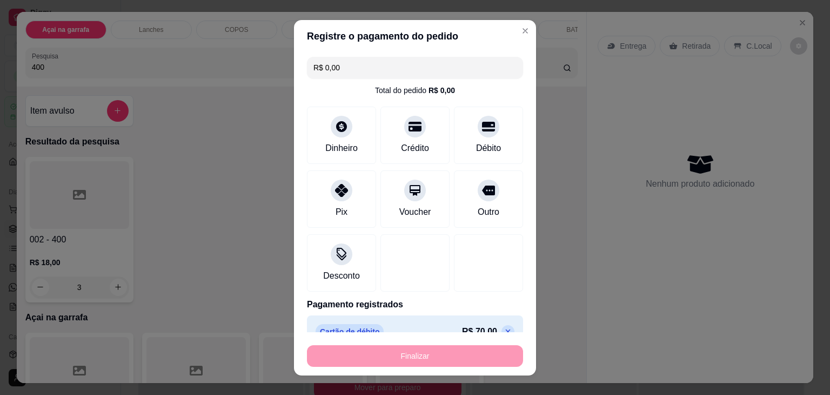
type input "0"
type input "-R$ 70,00"
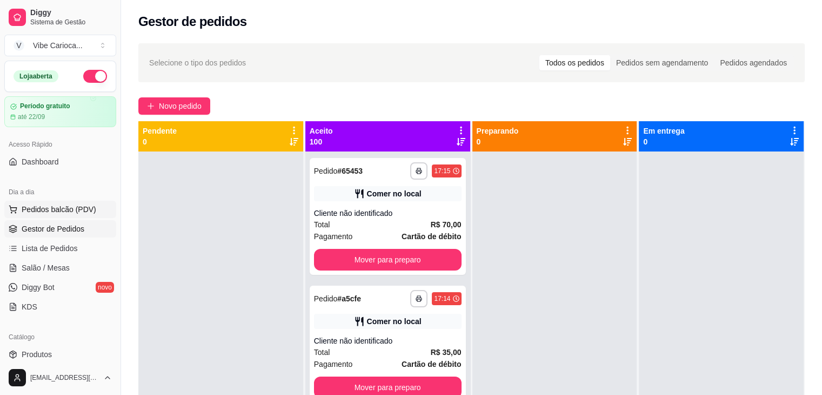
click at [92, 211] on span "Pedidos balcão (PDV)" at bounding box center [59, 209] width 75 height 11
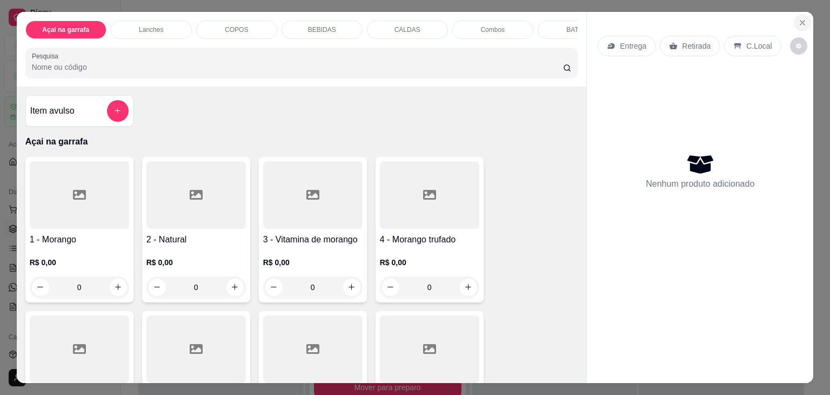
click at [799, 18] on icon "Close" at bounding box center [803, 22] width 9 height 9
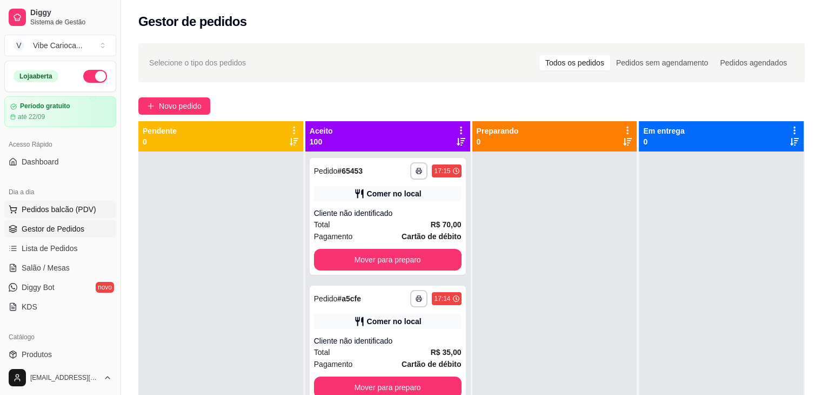
click at [69, 215] on button "Pedidos balcão (PDV)" at bounding box center [60, 209] width 112 height 17
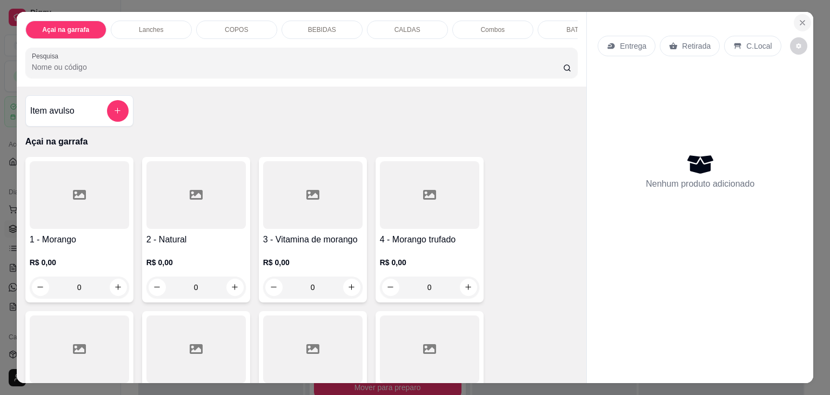
click at [803, 19] on icon "Close" at bounding box center [803, 22] width 9 height 9
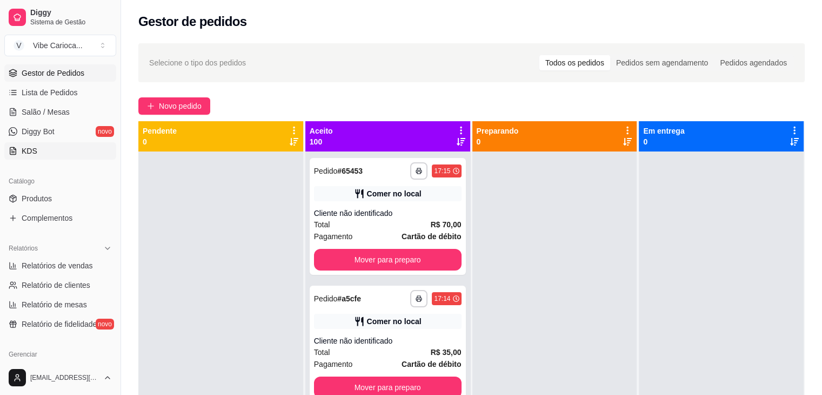
scroll to position [162, 0]
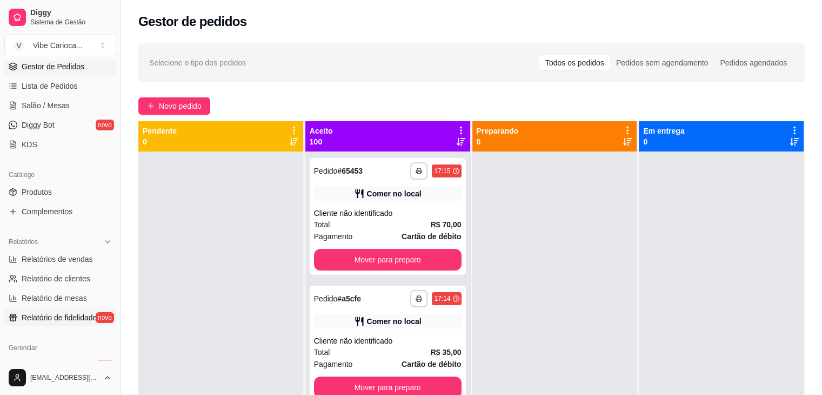
click at [53, 325] on link "Relatório de fidelidade novo" at bounding box center [60, 317] width 112 height 17
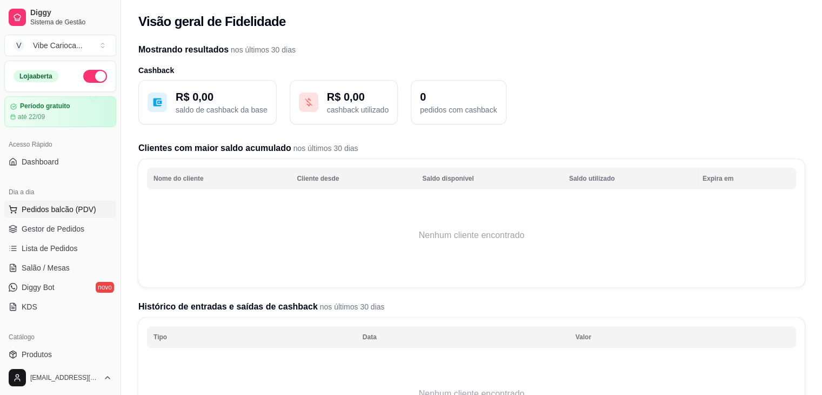
click at [53, 215] on button "Pedidos balcão (PDV)" at bounding box center [60, 209] width 112 height 17
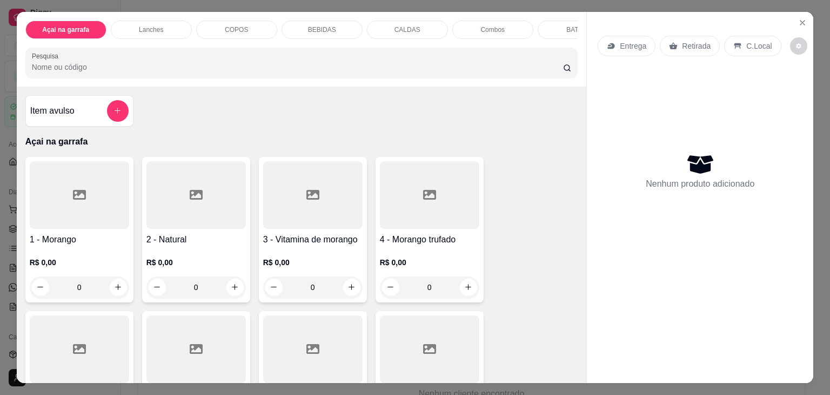
click at [56, 82] on div "Açai na garrafa Lanches COPOS BEBIDAS CALDAS Combos BATATA Pesquisa" at bounding box center [302, 49] width 570 height 75
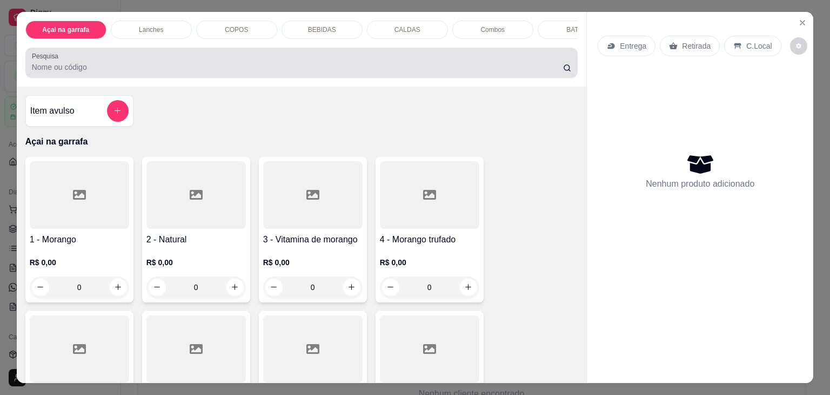
click at [59, 74] on div at bounding box center [302, 63] width 540 height 22
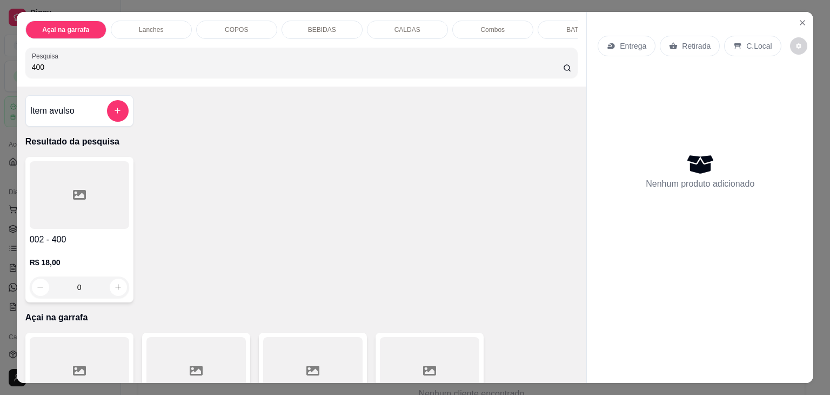
type input "400"
click at [76, 221] on div at bounding box center [79, 195] width 99 height 68
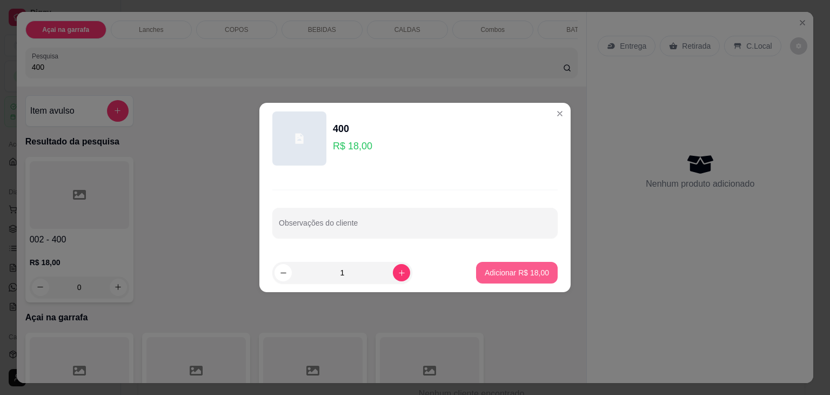
click at [515, 274] on p "Adicionar R$ 18,00" at bounding box center [517, 272] width 64 height 11
type input "1"
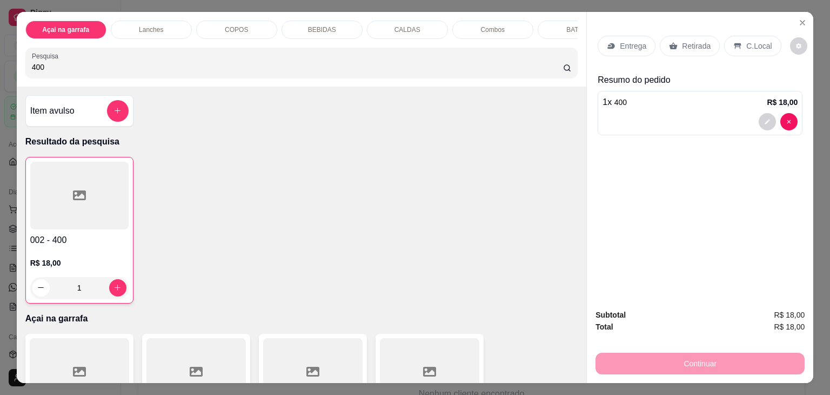
click at [747, 42] on p "C.Local" at bounding box center [759, 46] width 25 height 11
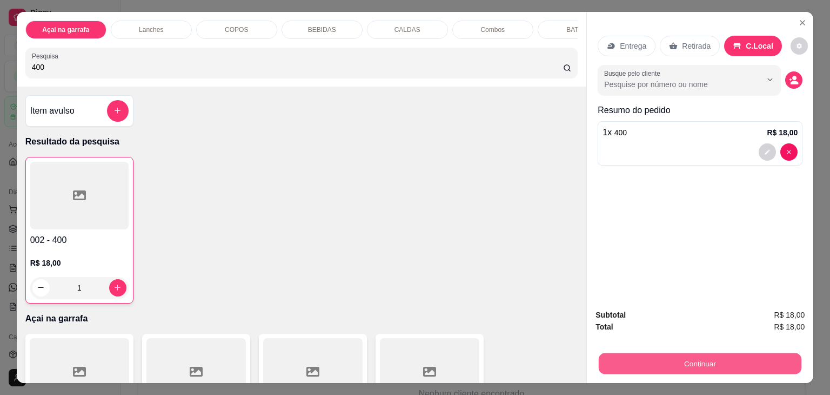
click at [662, 359] on button "Continuar" at bounding box center [700, 363] width 203 height 21
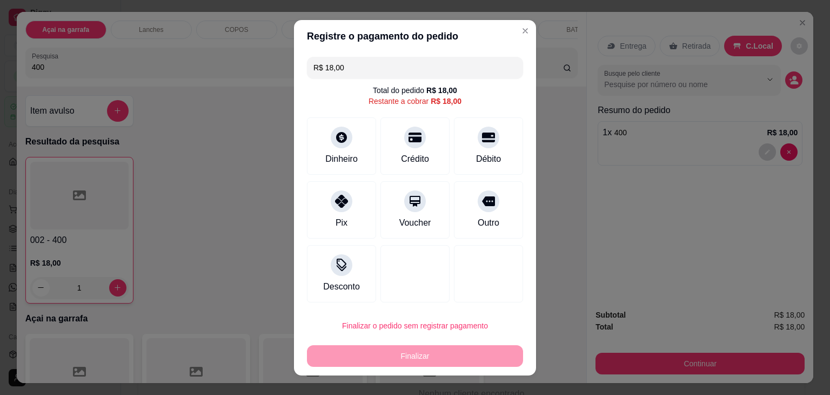
click at [378, 63] on input "R$ 18,00" at bounding box center [415, 68] width 203 height 22
click at [343, 148] on div "Dinheiro" at bounding box center [342, 143] width 76 height 63
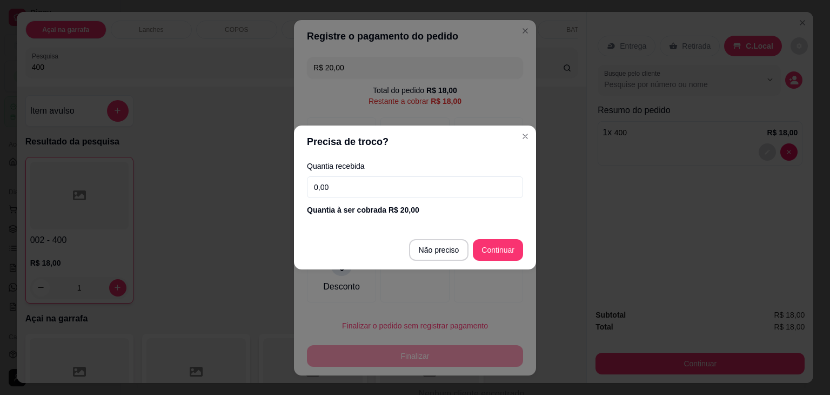
click at [352, 192] on input "0,00" at bounding box center [415, 187] width 216 height 22
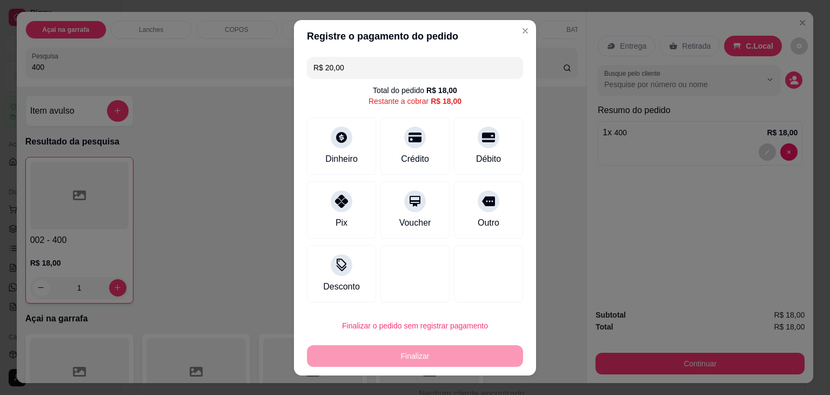
drag, startPoint x: 376, startPoint y: 62, endPoint x: 253, endPoint y: 101, distance: 128.6
click at [261, 103] on div "Registre o pagamento do pedido R$ 20,00 Total do pedido R$ 18,00 Restante a cob…" at bounding box center [415, 197] width 830 height 395
type input "R$ 18,00"
click at [348, 157] on div "Dinheiro" at bounding box center [342, 158] width 36 height 14
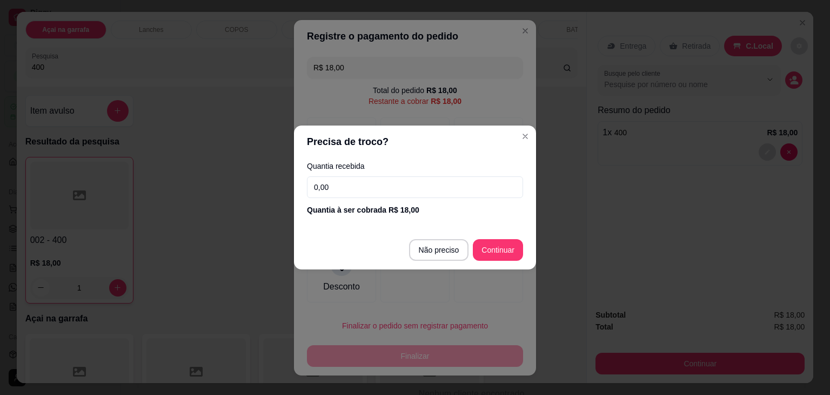
click at [368, 185] on input "0,00" at bounding box center [415, 187] width 216 height 22
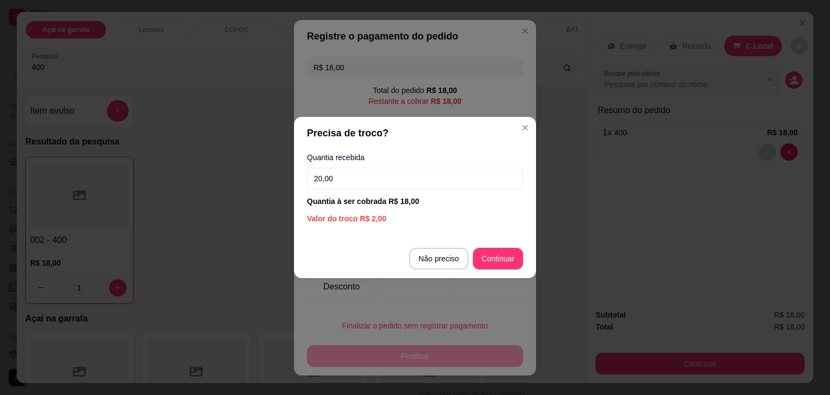
type input "20,00"
type input "R$ 0,00"
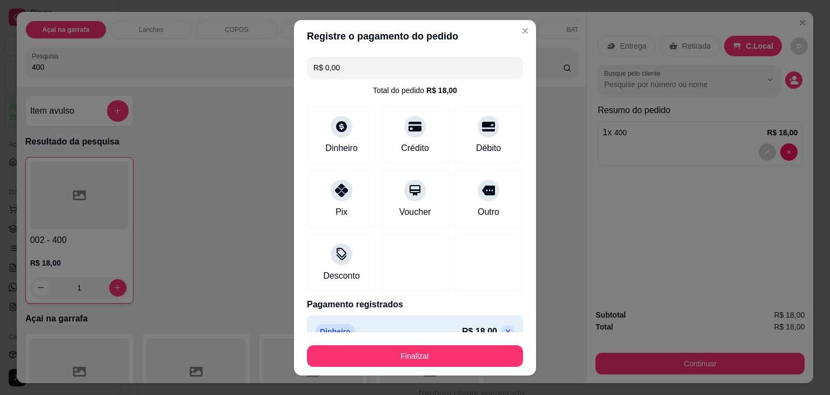
click at [454, 361] on button "Finalizar" at bounding box center [415, 356] width 216 height 22
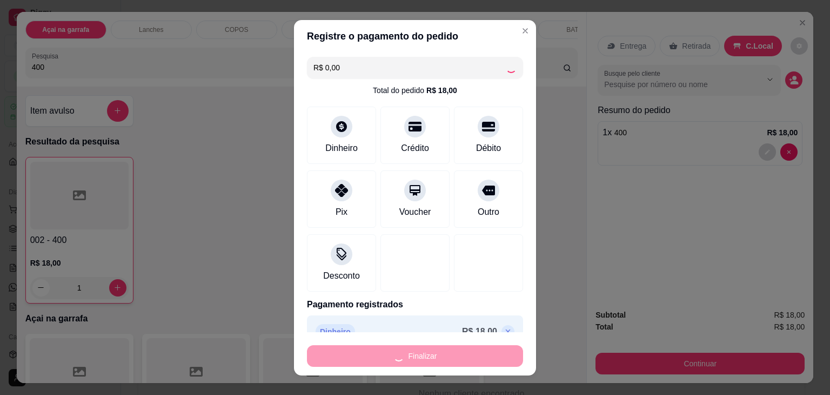
type input "0"
type input "-R$ 18,00"
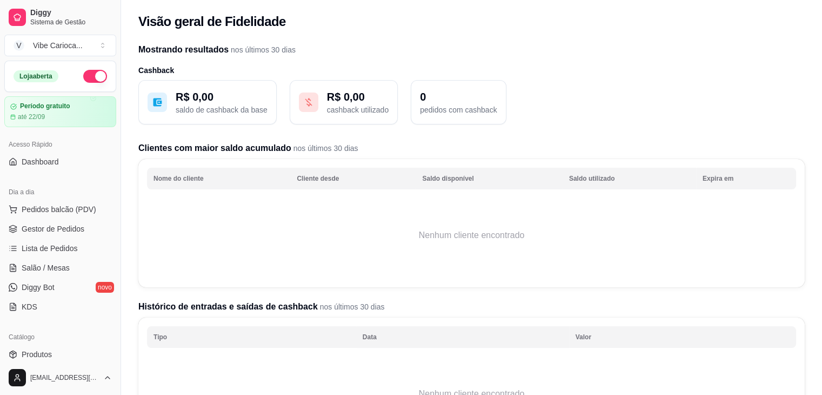
click at [348, 180] on th "Cliente desde" at bounding box center [352, 179] width 125 height 22
click at [207, 175] on th "Nome do cliente" at bounding box center [218, 179] width 143 height 22
click at [348, 299] on div "Clientes com maior saldo acumulado nos últimos 30 dias Nome do cliente Cliente …" at bounding box center [471, 294] width 667 height 304
click at [358, 310] on span "nos últimos 30 dias" at bounding box center [351, 306] width 67 height 9
click at [365, 331] on th "Data" at bounding box center [462, 337] width 213 height 22
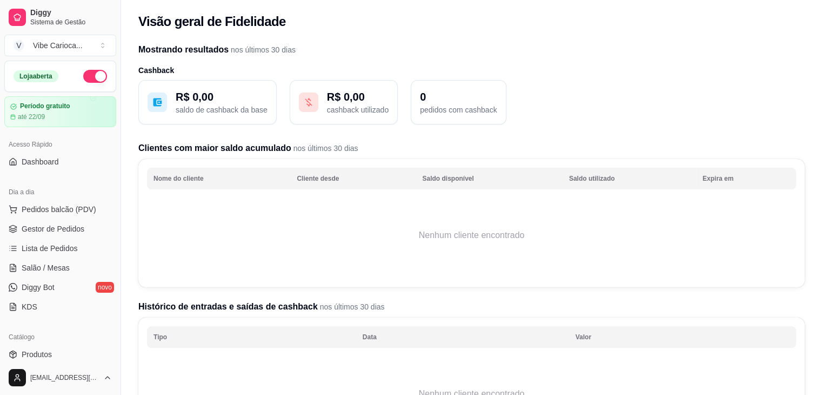
click at [374, 351] on table "Tipo Data Valor Nenhum cliente encontrado" at bounding box center [471, 381] width 649 height 111
click at [439, 354] on td "Nenhum cliente encontrado" at bounding box center [471, 393] width 649 height 87
click at [502, 355] on td "Nenhum cliente encontrado" at bounding box center [471, 393] width 649 height 87
click at [686, 268] on td "Nenhum cliente encontrado" at bounding box center [471, 235] width 649 height 87
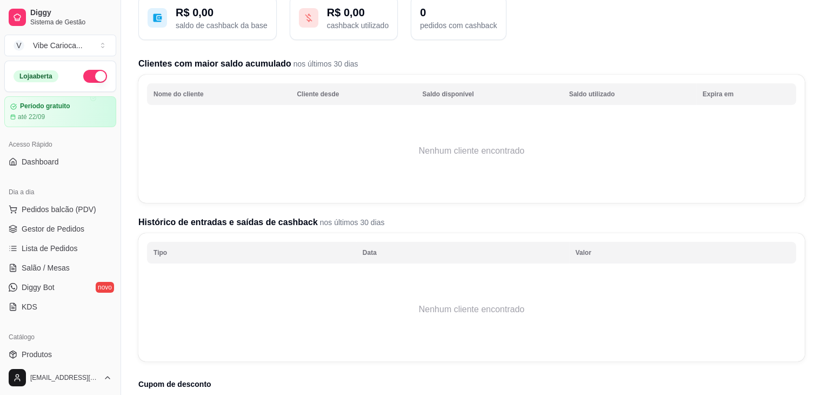
scroll to position [175, 0]
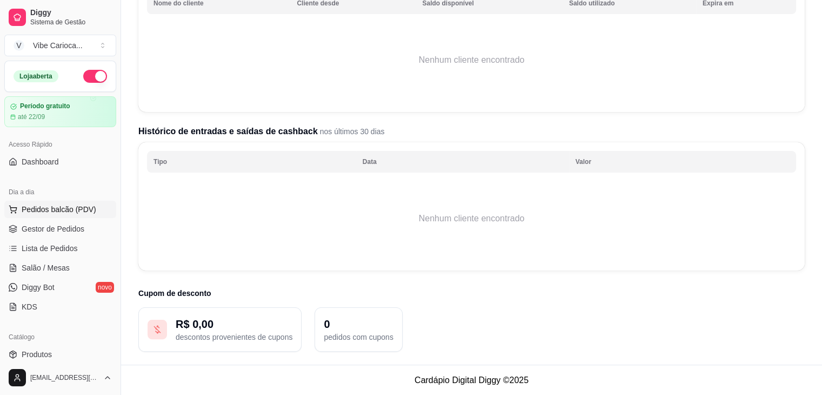
click at [38, 207] on span "Pedidos balcão (PDV)" at bounding box center [59, 209] width 75 height 11
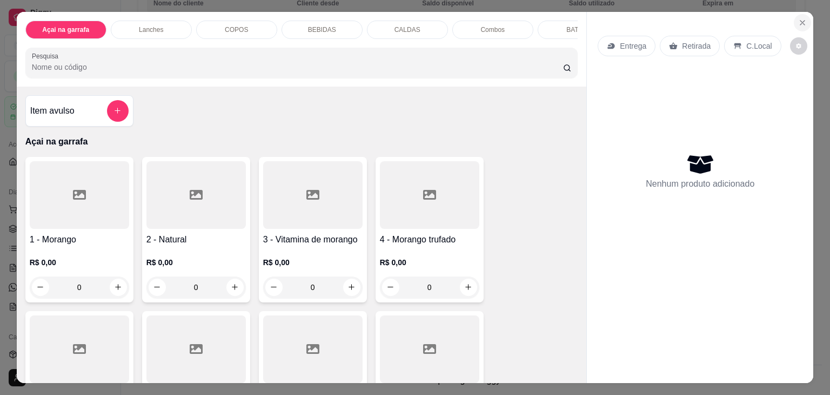
click at [801, 21] on icon "Close" at bounding box center [803, 23] width 4 height 4
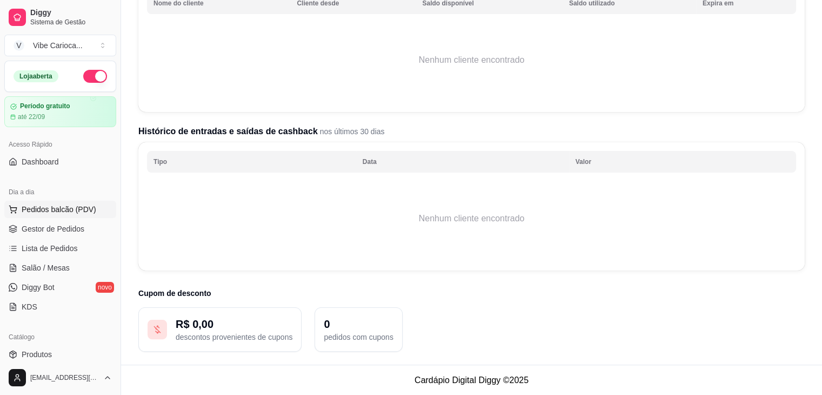
click at [80, 211] on span "Pedidos balcão (PDV)" at bounding box center [59, 209] width 75 height 11
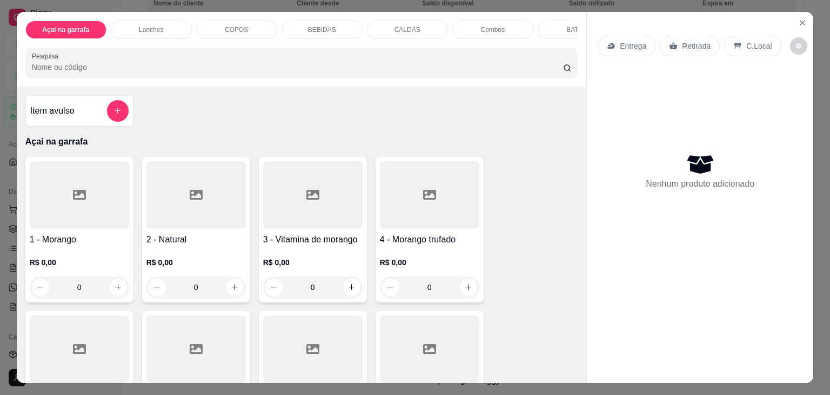
click at [262, 72] on input "Pesquisa" at bounding box center [297, 67] width 531 height 11
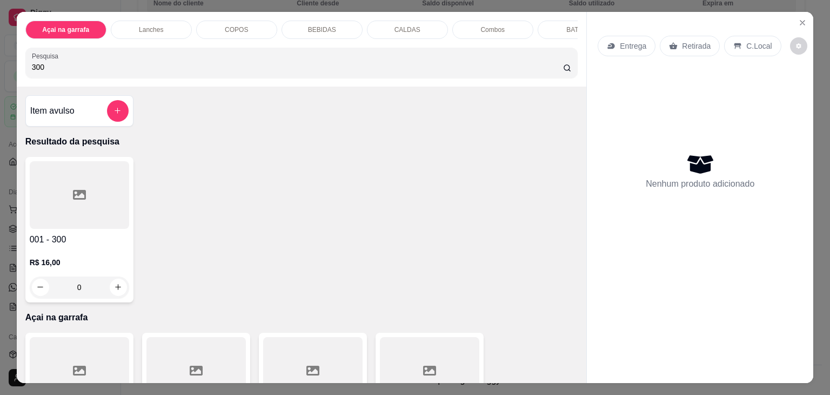
type input "300"
click at [73, 219] on div at bounding box center [79, 195] width 99 height 68
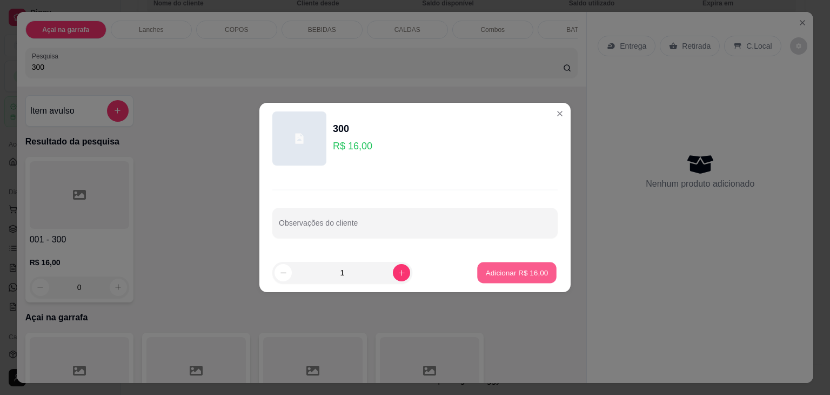
click at [507, 271] on p "Adicionar R$ 16,00" at bounding box center [517, 272] width 63 height 10
type input "1"
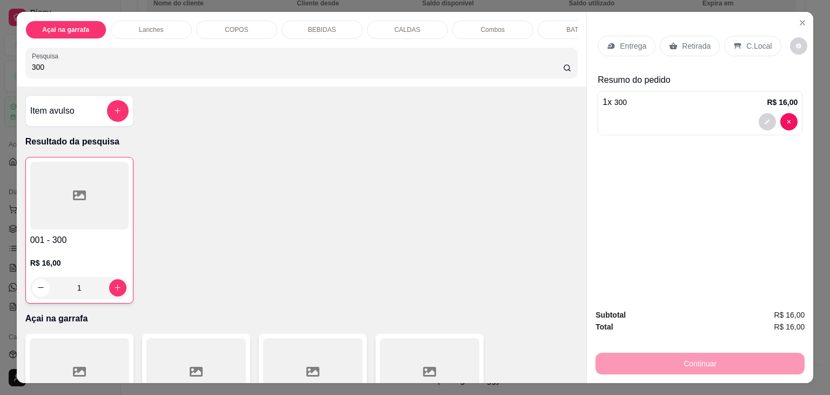
click at [747, 41] on p "C.Local" at bounding box center [759, 46] width 25 height 11
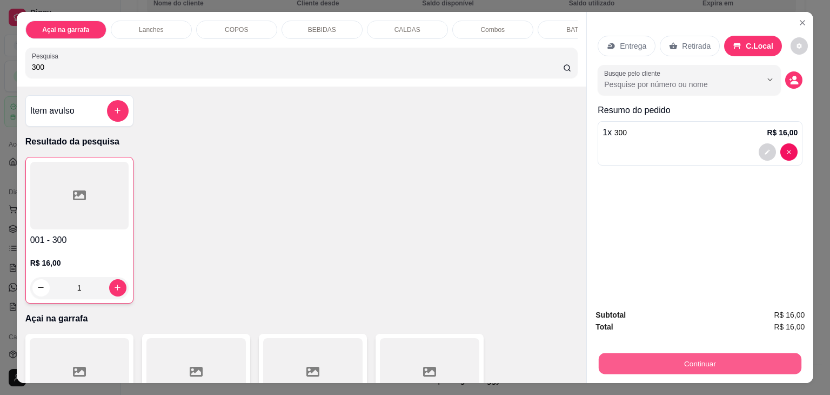
click at [686, 355] on button "Continuar" at bounding box center [700, 363] width 203 height 21
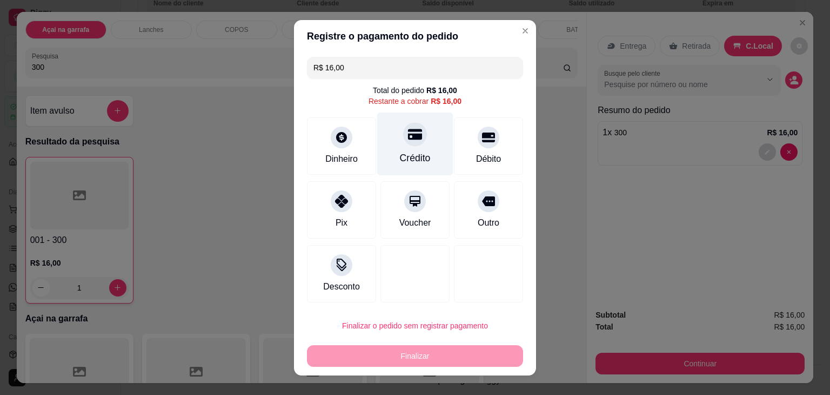
click at [403, 135] on div at bounding box center [415, 134] width 24 height 24
type input "R$ 0,00"
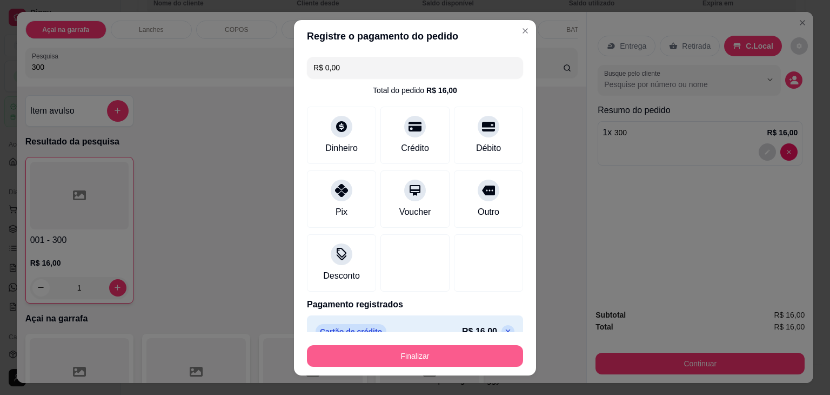
click at [398, 353] on button "Finalizar" at bounding box center [415, 356] width 216 height 22
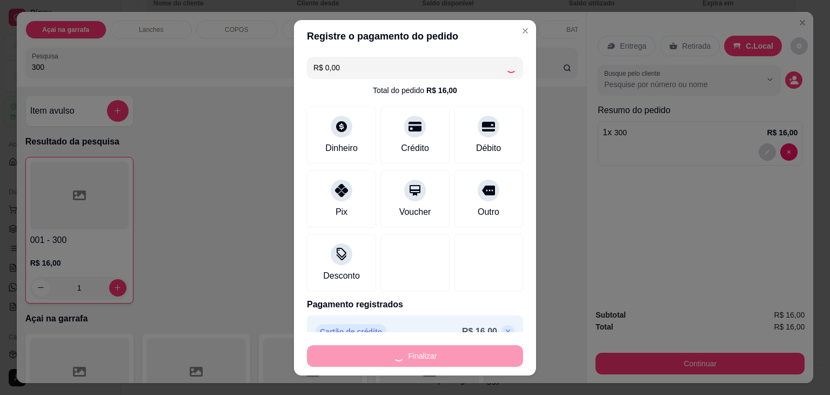
type input "0"
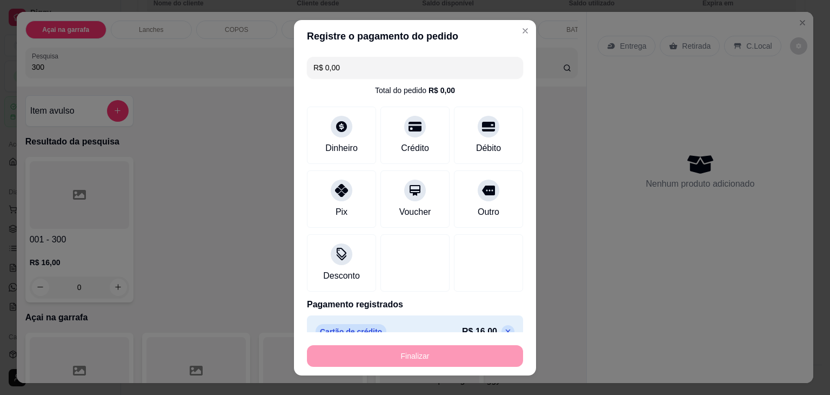
type input "-R$ 16,00"
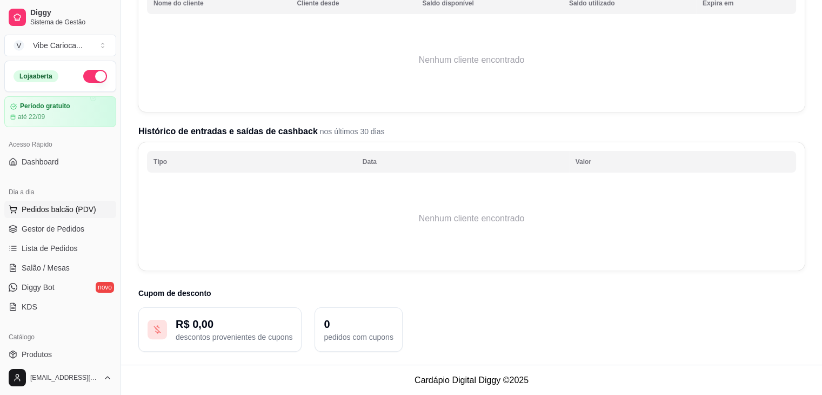
click at [46, 211] on span "Pedidos balcão (PDV)" at bounding box center [59, 209] width 75 height 11
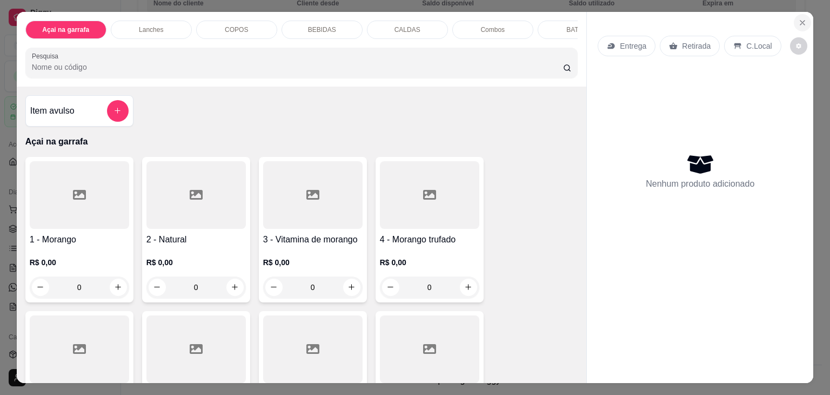
click at [807, 16] on button "Close" at bounding box center [802, 22] width 17 height 17
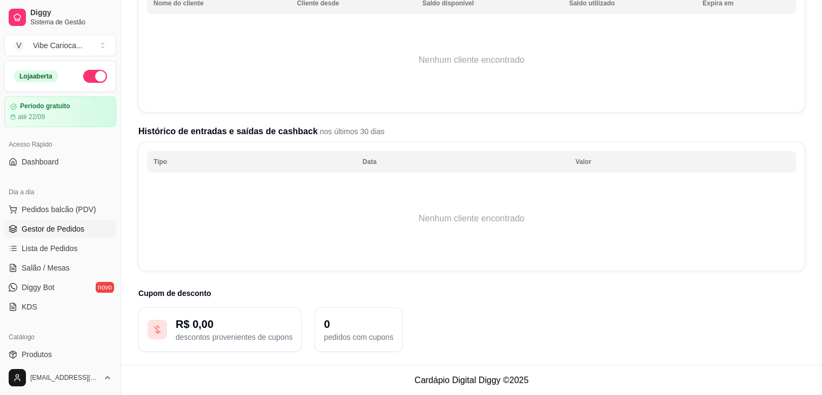
click at [82, 230] on span "Gestor de Pedidos" at bounding box center [53, 228] width 63 height 11
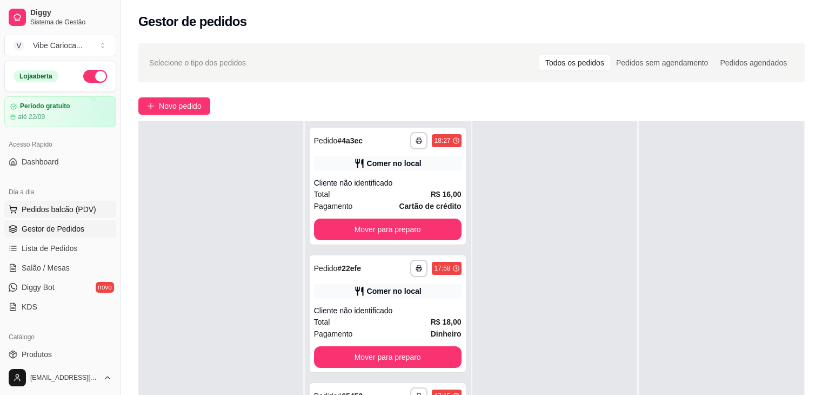
click at [38, 207] on span "Pedidos balcão (PDV)" at bounding box center [59, 209] width 75 height 11
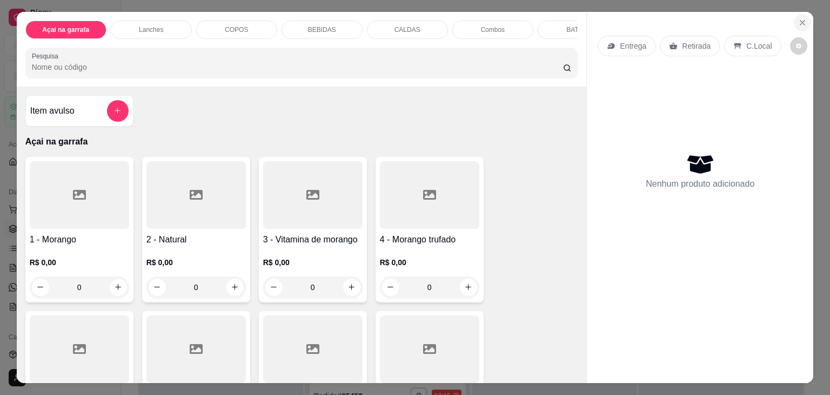
click at [799, 18] on icon "Close" at bounding box center [803, 22] width 9 height 9
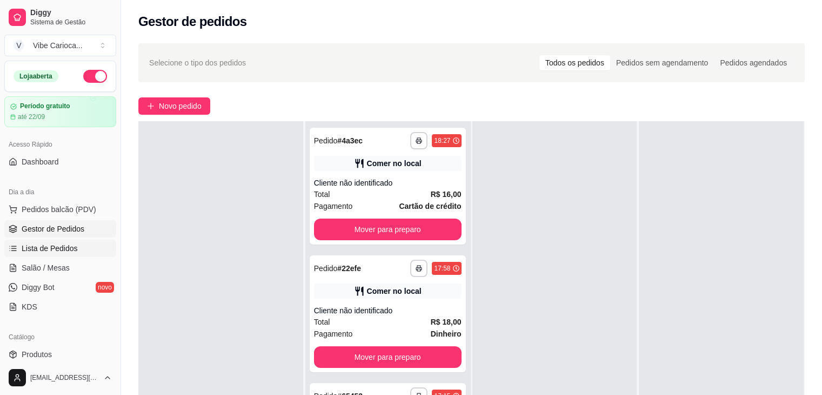
click at [19, 253] on link "Lista de Pedidos" at bounding box center [60, 247] width 112 height 17
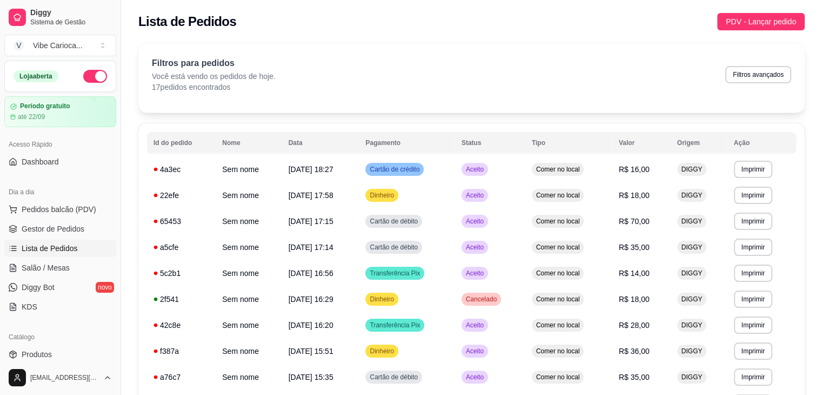
scroll to position [162, 0]
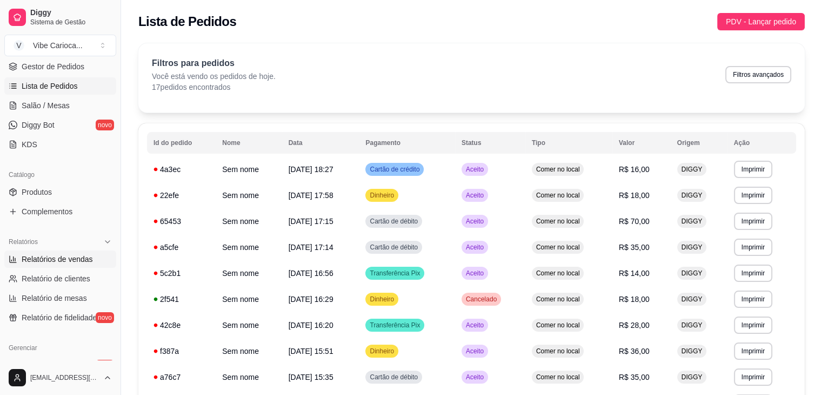
click at [67, 263] on span "Relatórios de vendas" at bounding box center [57, 259] width 71 height 11
select select "ALL"
select select "0"
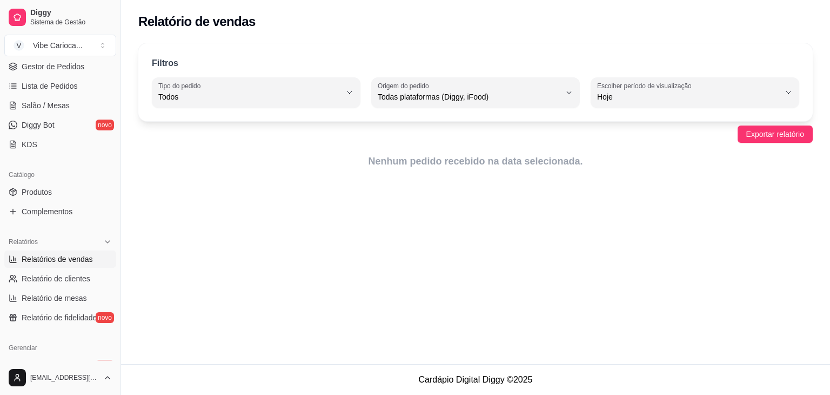
click at [668, 111] on div "Filtros ALL Tipo do pedido Todos Entrega Retirada Mesa Consumo local Tipo do pe…" at bounding box center [475, 82] width 675 height 78
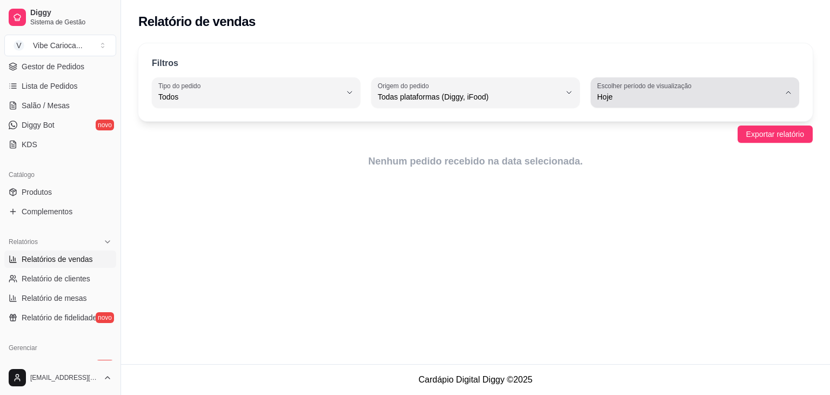
click at [672, 103] on div "Hoje" at bounding box center [688, 93] width 183 height 22
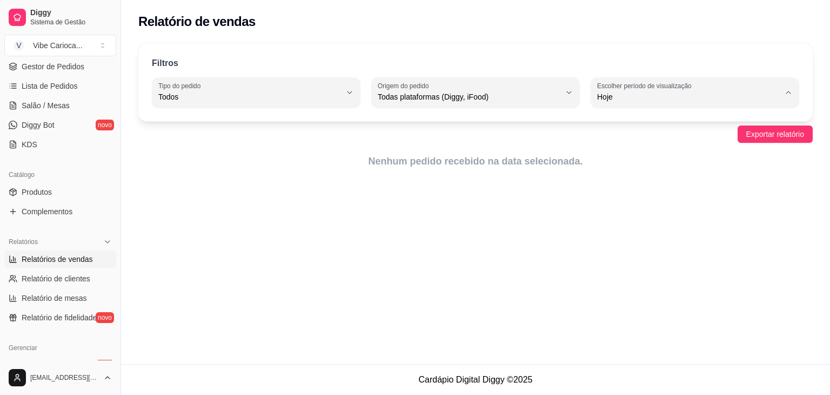
click at [638, 192] on span "30 dias" at bounding box center [690, 193] width 174 height 10
type input "30"
select select "30"
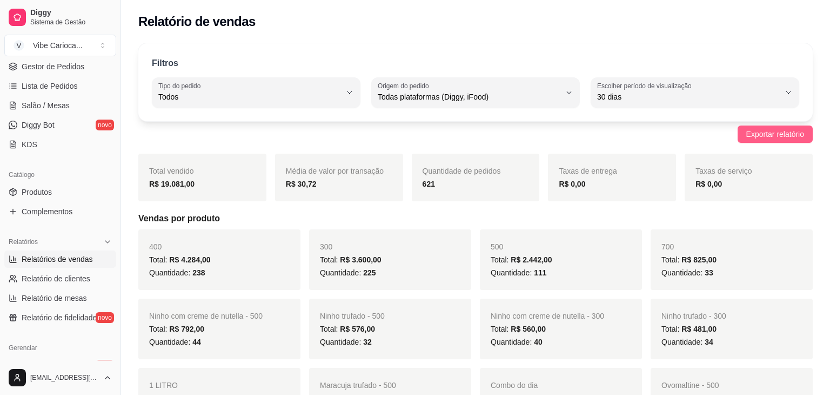
click at [783, 134] on span "Exportar relatório" at bounding box center [776, 134] width 58 height 12
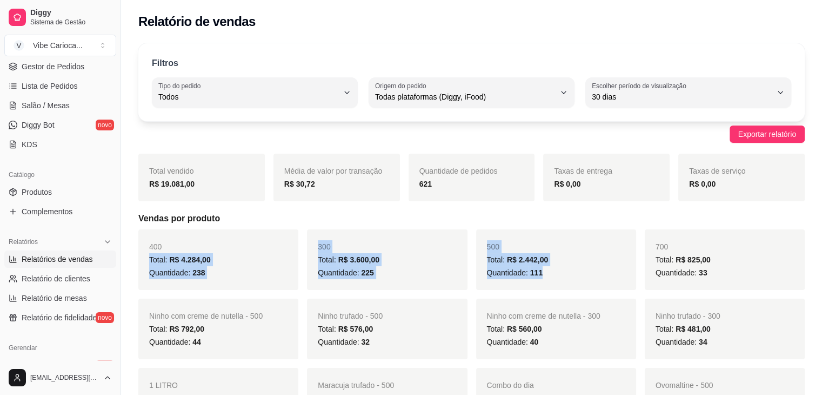
drag, startPoint x: 164, startPoint y: 245, endPoint x: 588, endPoint y: 289, distance: 426.1
click at [600, 265] on div "Total: R$ 2.442,00" at bounding box center [556, 259] width 138 height 13
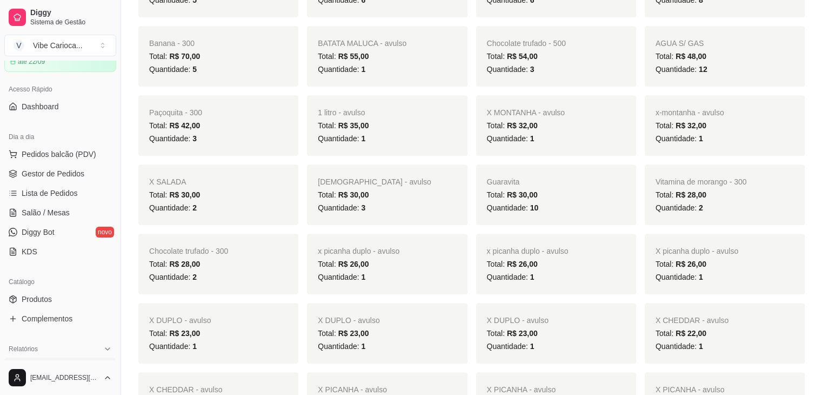
scroll to position [54, 0]
click at [62, 297] on link "Produtos" at bounding box center [60, 299] width 112 height 17
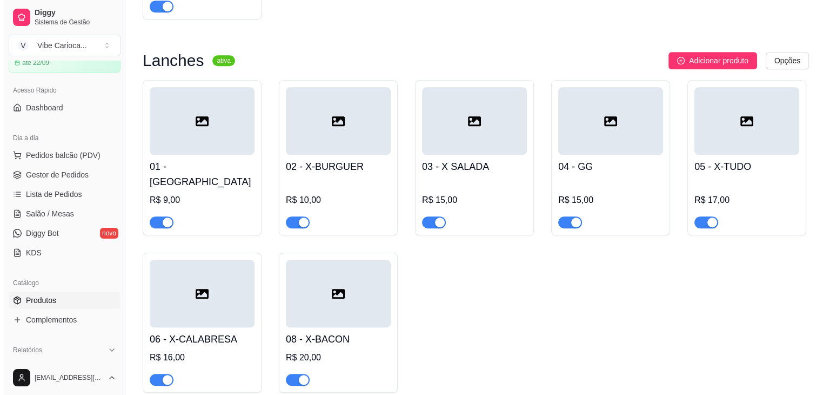
scroll to position [865, 0]
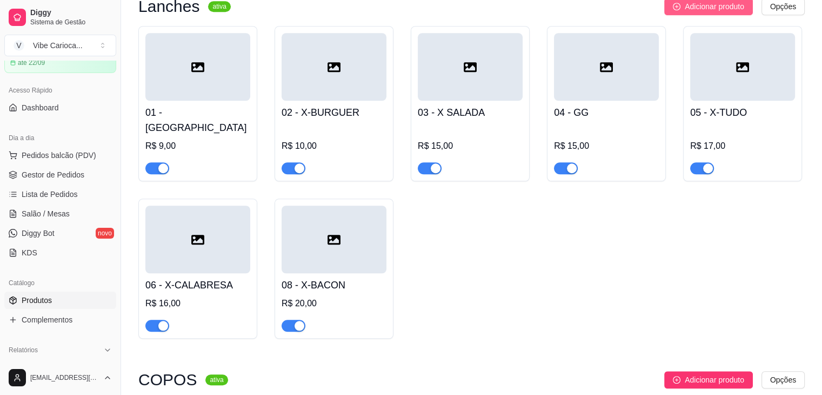
click at [722, 12] on span "Adicionar produto" at bounding box center [714, 7] width 59 height 12
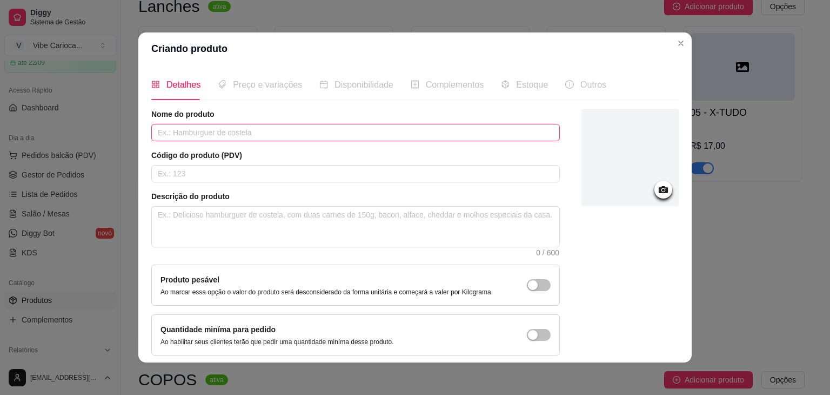
click at [205, 128] on input "text" at bounding box center [355, 132] width 409 height 17
type input "X-PICANHA"
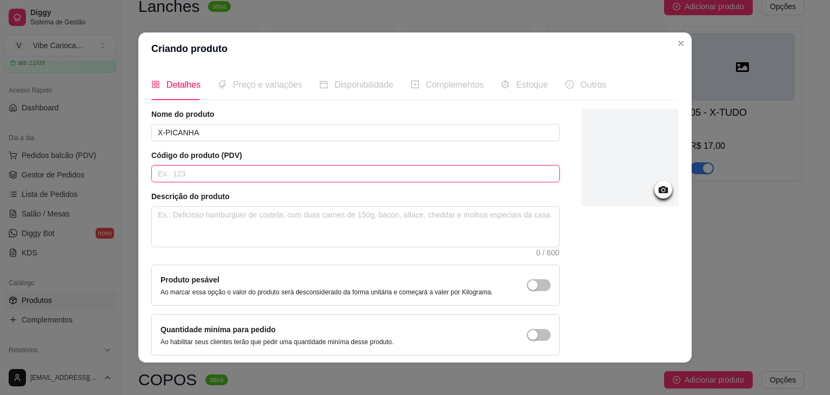
click at [194, 168] on input "text" at bounding box center [355, 173] width 409 height 17
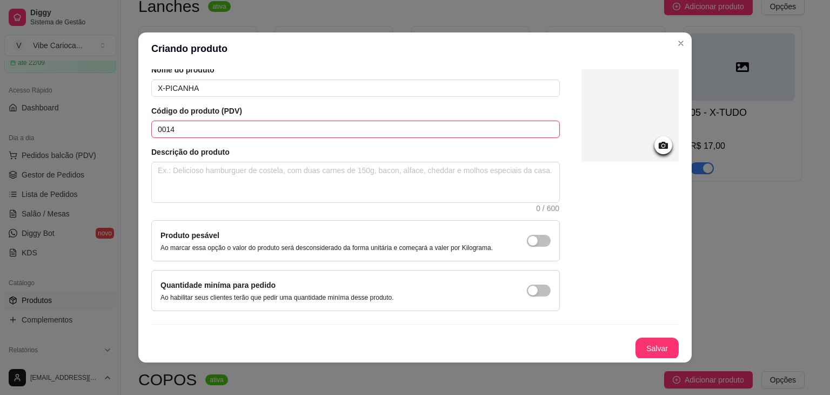
scroll to position [2, 0]
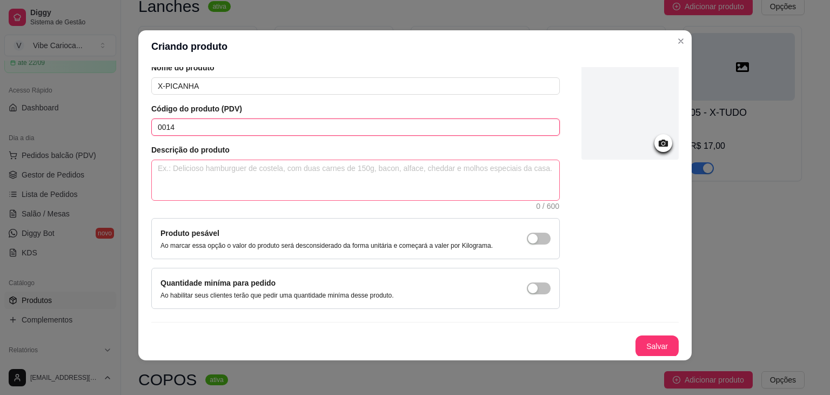
type input "0014"
click at [215, 166] on textarea at bounding box center [356, 180] width 408 height 40
click at [636, 343] on button "Salvar" at bounding box center [657, 346] width 43 height 22
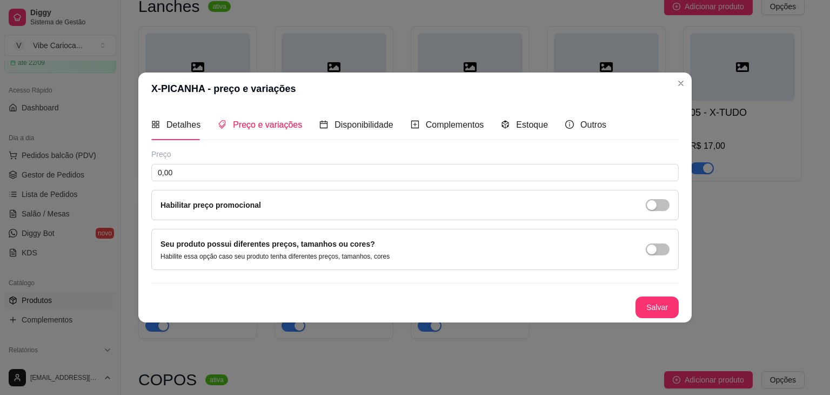
scroll to position [0, 0]
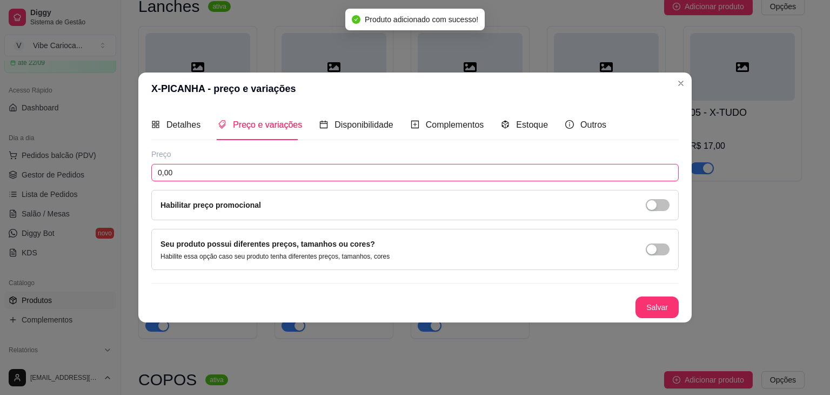
click at [197, 167] on input "0,00" at bounding box center [415, 172] width 528 height 17
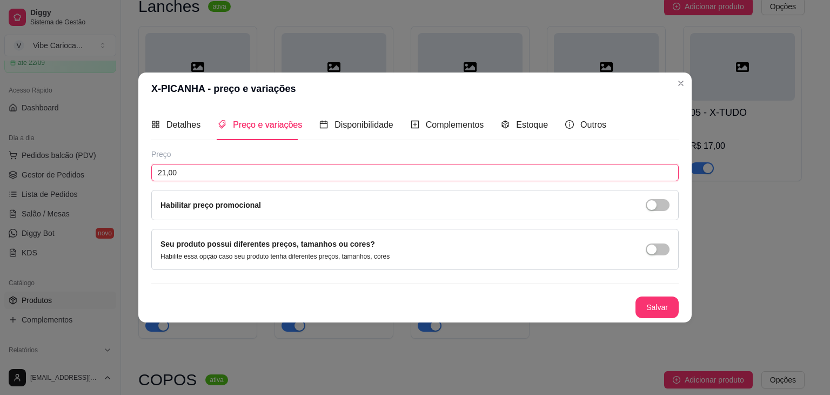
type input "21,00"
click at [660, 307] on button "Salvar" at bounding box center [657, 307] width 42 height 21
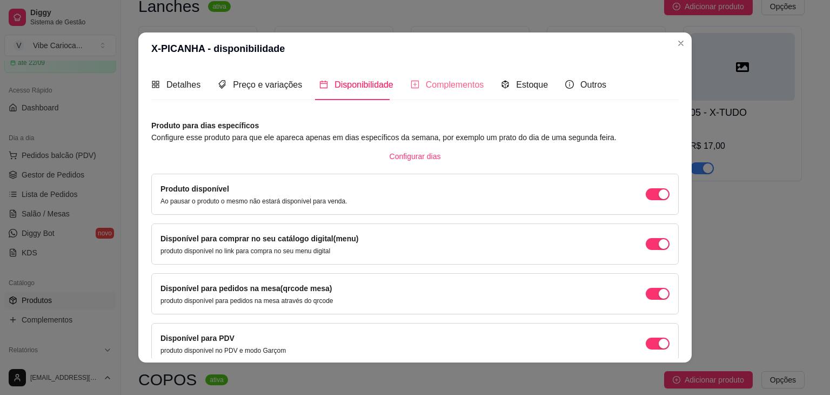
click at [451, 92] on div "Complementos" at bounding box center [448, 84] width 74 height 31
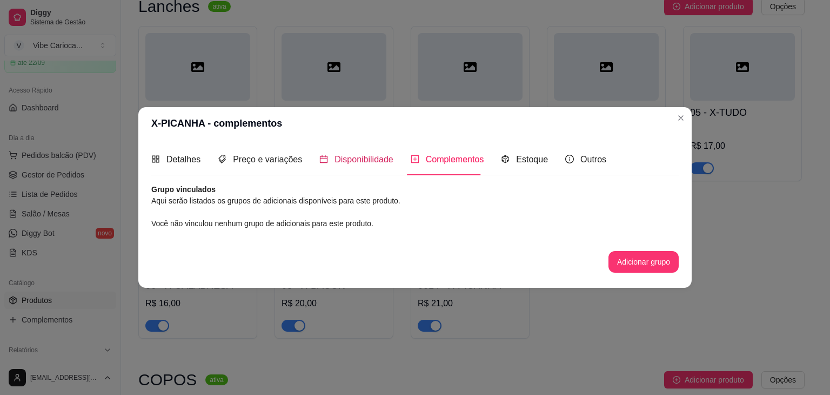
click at [360, 156] on span "Disponibilidade" at bounding box center [364, 159] width 59 height 9
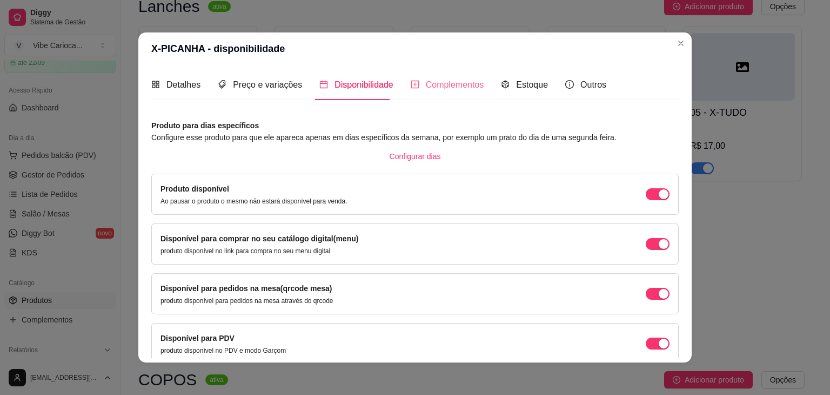
click at [436, 91] on div "Complementos" at bounding box center [448, 84] width 74 height 31
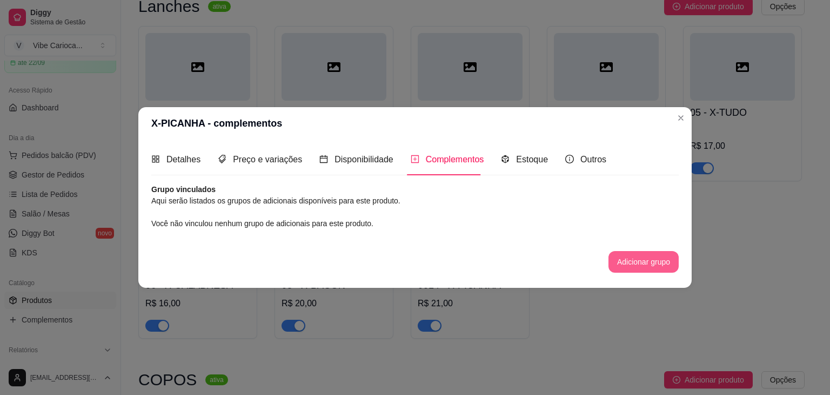
click at [663, 262] on button "Adicionar grupo" at bounding box center [644, 262] width 70 height 22
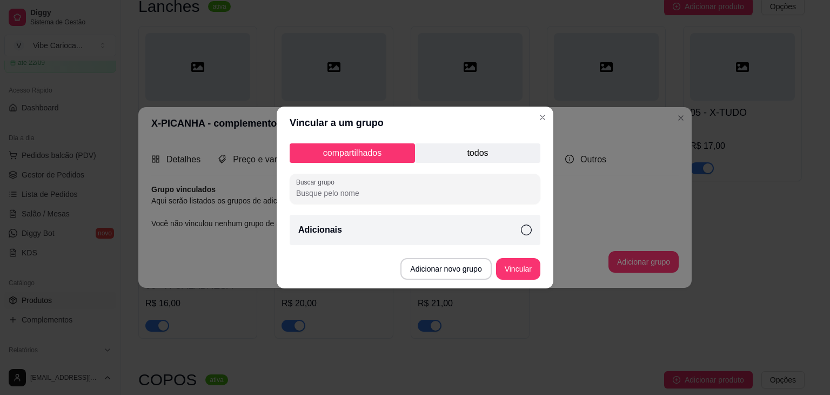
click at [447, 223] on div "Adicionais" at bounding box center [415, 230] width 251 height 30
click at [448, 223] on div "Adicionais" at bounding box center [415, 230] width 251 height 30
click at [478, 150] on p "todos" at bounding box center [477, 152] width 125 height 19
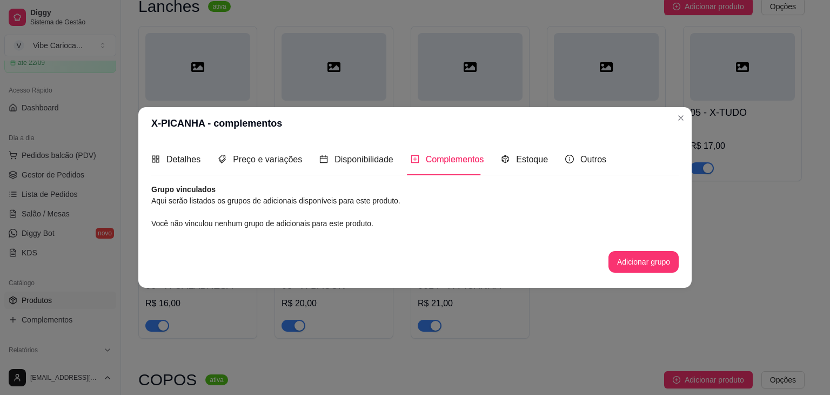
click at [618, 263] on button "Adicionar grupo" at bounding box center [644, 262] width 70 height 22
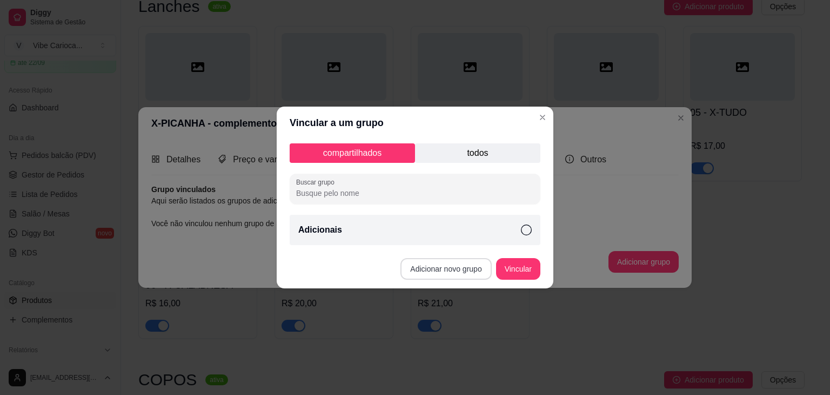
click at [460, 263] on button "Adicionar novo grupo" at bounding box center [446, 269] width 91 height 22
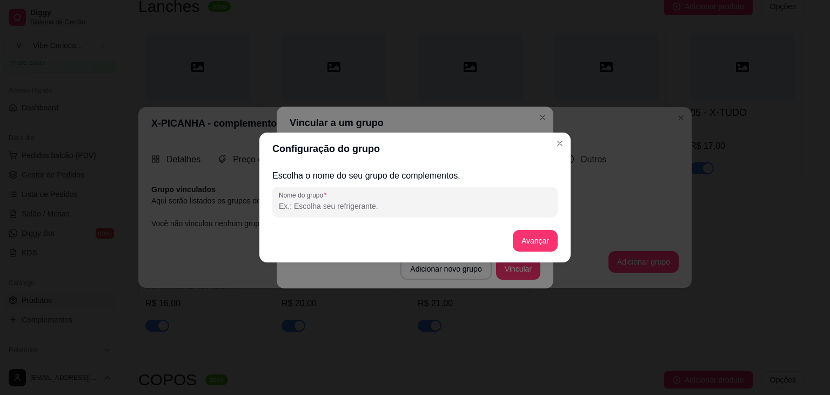
click at [342, 208] on input "Nome do grupo" at bounding box center [415, 206] width 272 height 11
type input "A"
type input "COM. [GEOGRAPHIC_DATA]"
click at [531, 237] on button "Avançar" at bounding box center [536, 240] width 44 height 21
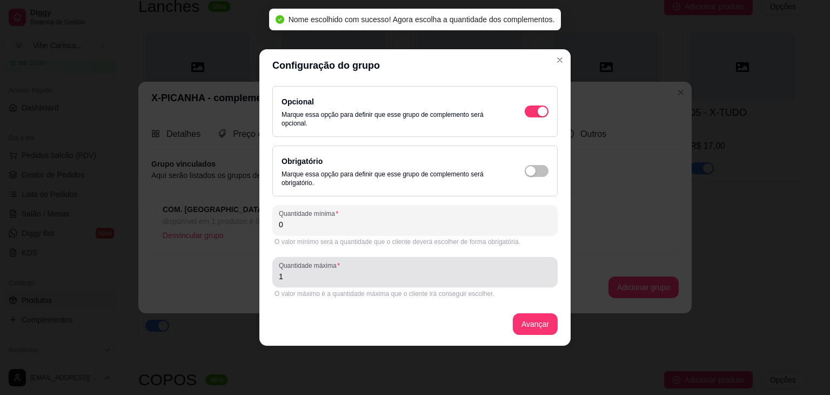
click at [313, 279] on input "1" at bounding box center [415, 276] width 272 height 11
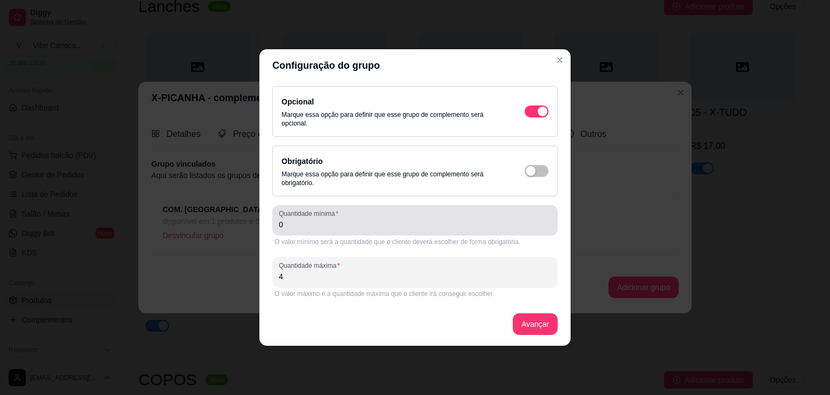
type input "4"
click at [309, 217] on label "Quantidade mínima" at bounding box center [310, 213] width 63 height 9
click at [309, 219] on input "0" at bounding box center [415, 224] width 272 height 11
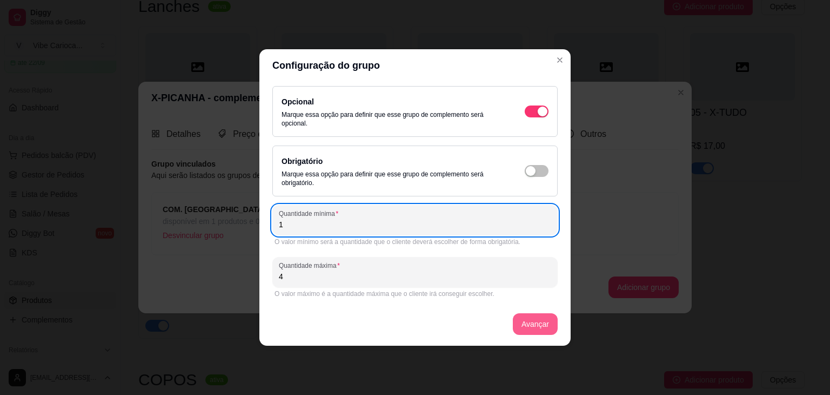
type input "1"
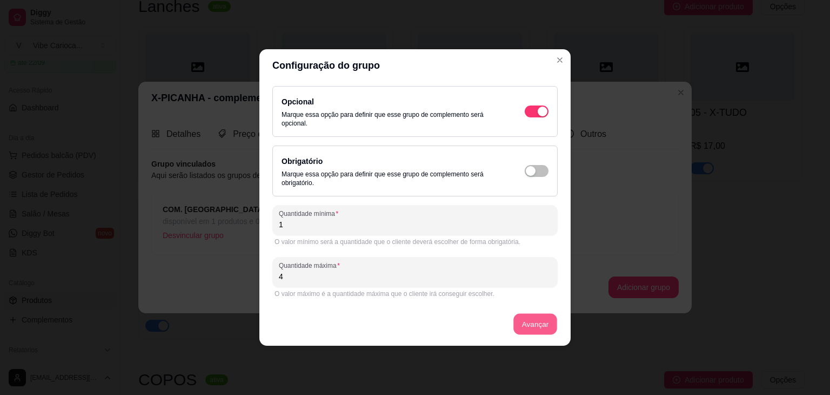
click at [524, 318] on button "Avançar" at bounding box center [536, 324] width 44 height 21
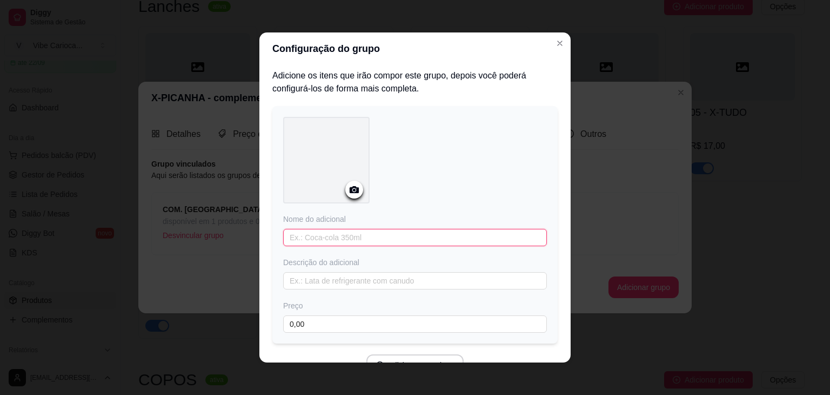
click at [335, 238] on input "text" at bounding box center [415, 237] width 264 height 17
type input "CARNE"
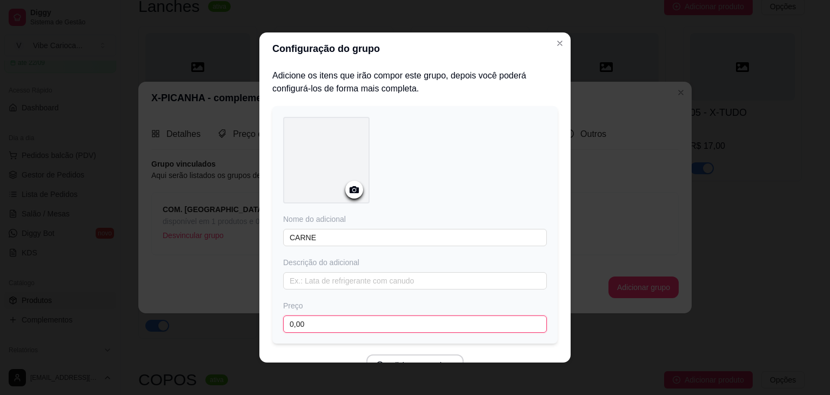
click at [303, 321] on input "0,00" at bounding box center [415, 323] width 264 height 17
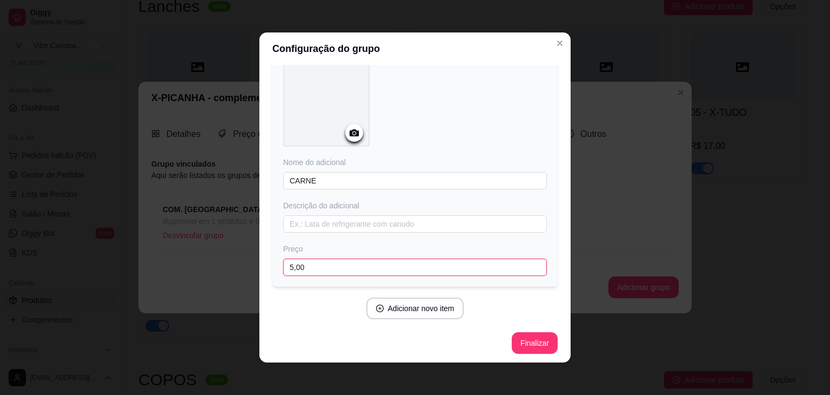
scroll to position [58, 0]
type input "5,00"
click at [389, 303] on button "Adicionar novo item" at bounding box center [416, 307] width 98 height 22
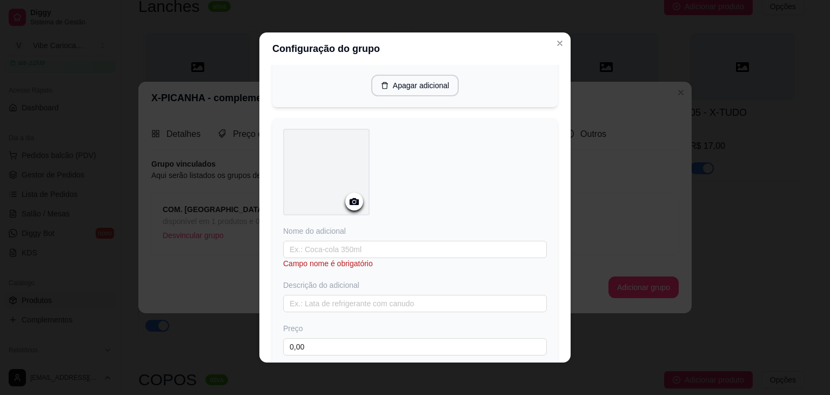
scroll to position [274, 0]
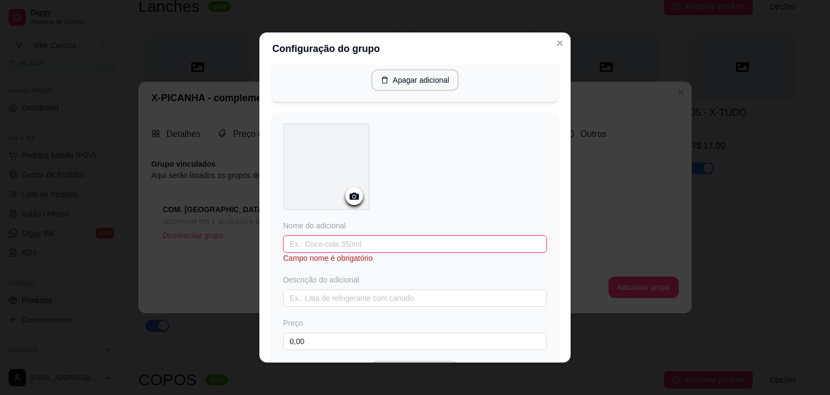
click at [323, 238] on input "text" at bounding box center [415, 243] width 264 height 17
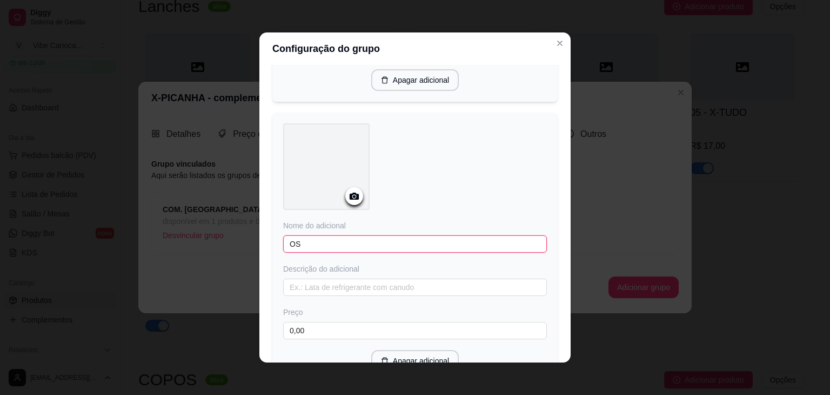
type input "O"
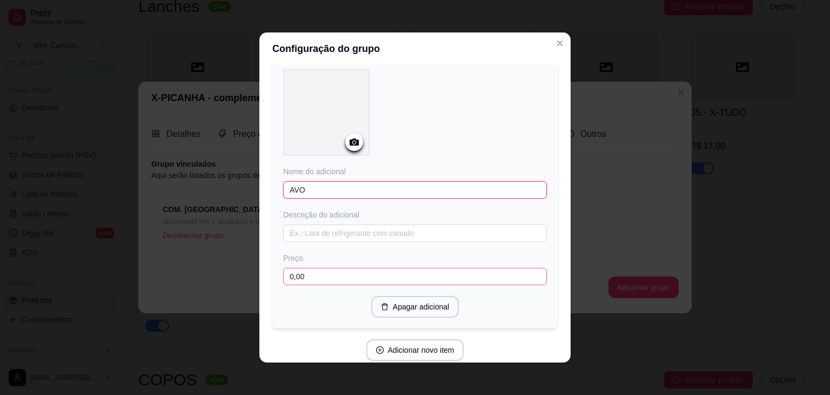
type input "AVO"
click at [325, 272] on input "0,00" at bounding box center [415, 276] width 264 height 17
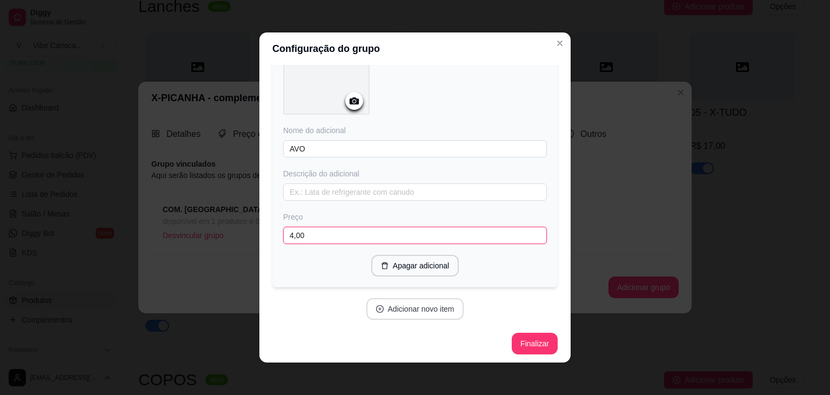
scroll to position [2, 0]
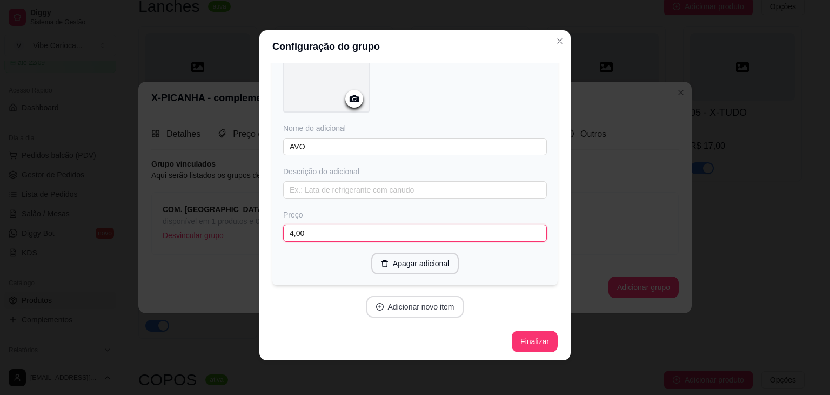
type input "4,00"
click at [413, 296] on button "Adicionar novo item" at bounding box center [415, 306] width 95 height 21
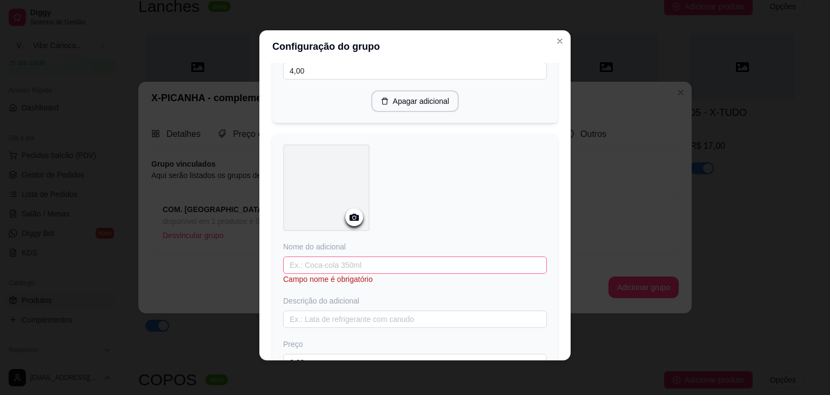
scroll to position [586, 0]
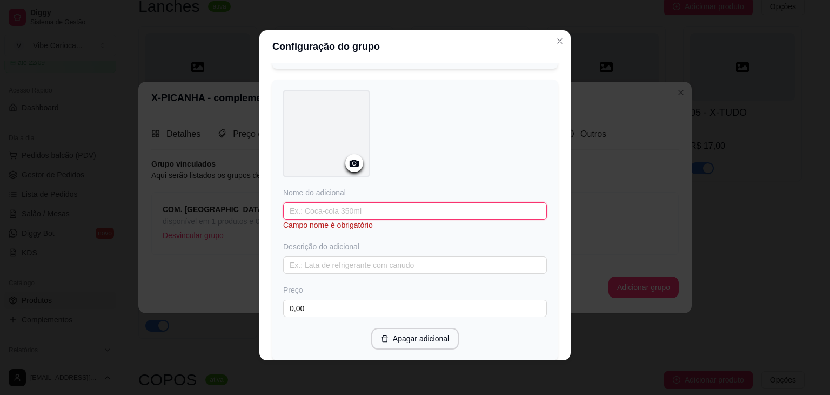
click at [324, 207] on input "text" at bounding box center [415, 210] width 264 height 17
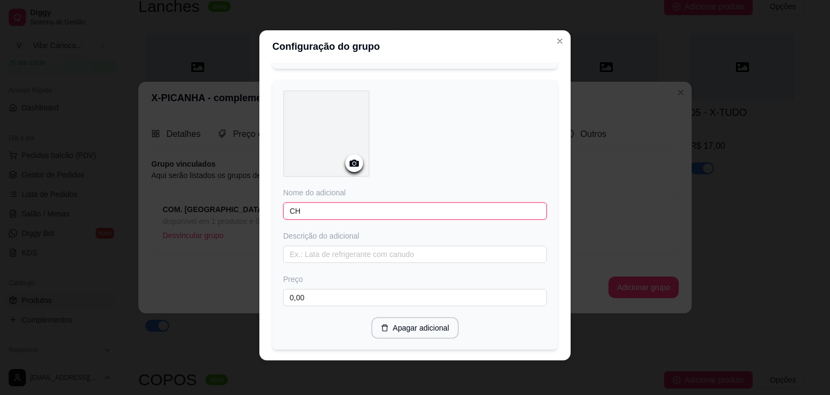
type input "C"
type input "PRESUNTO"
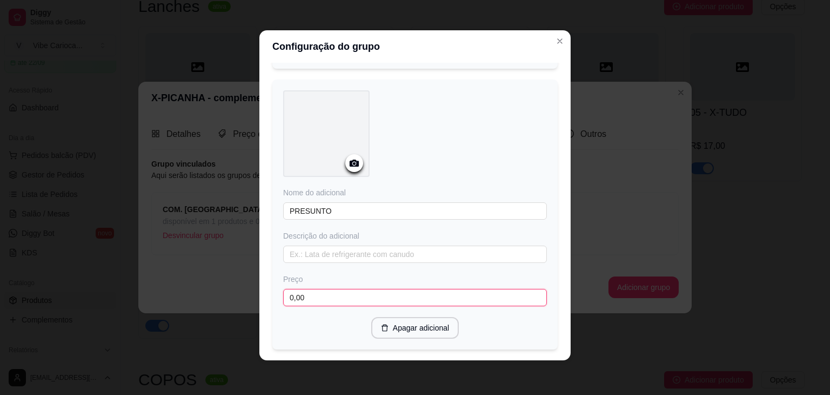
click at [317, 289] on input "0,00" at bounding box center [415, 297] width 264 height 17
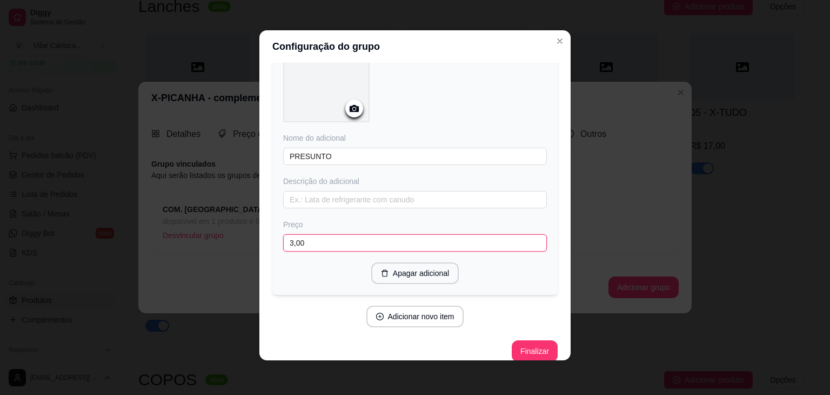
scroll to position [649, 0]
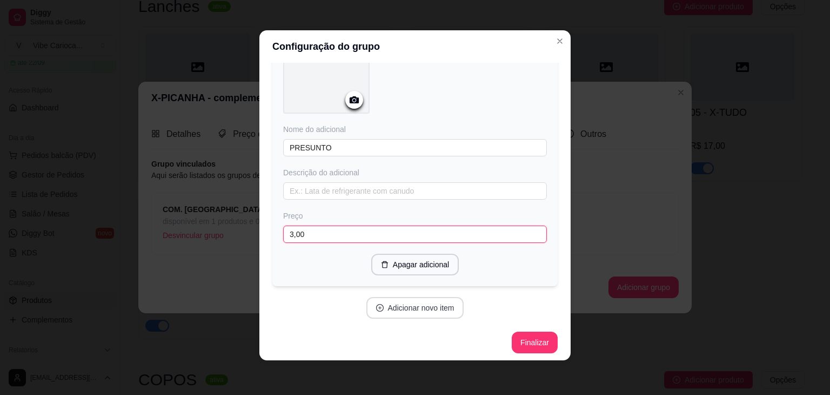
type input "3,00"
click at [381, 297] on button "Adicionar novo item" at bounding box center [416, 308] width 98 height 22
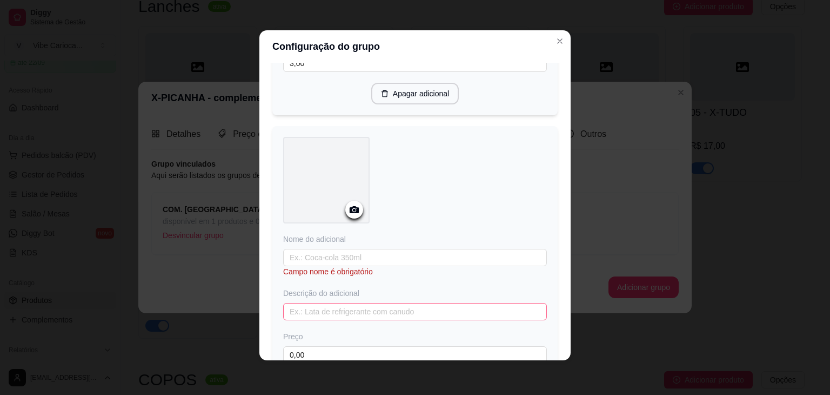
scroll to position [865, 0]
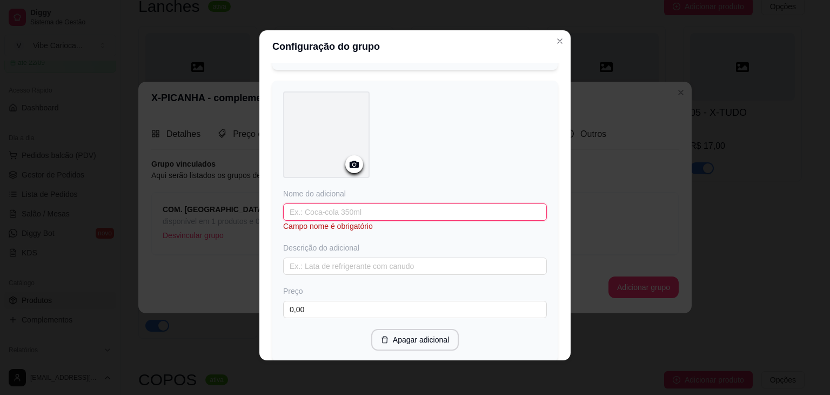
click at [345, 210] on input "text" at bounding box center [415, 211] width 264 height 17
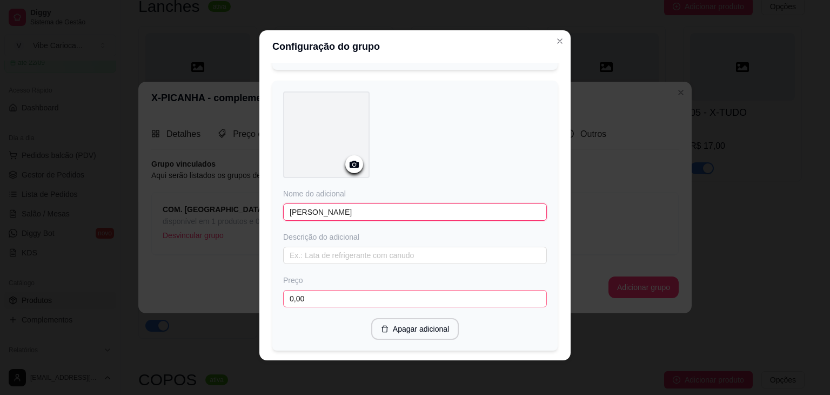
type input "[PERSON_NAME]"
click at [318, 291] on input "0,00" at bounding box center [415, 298] width 264 height 17
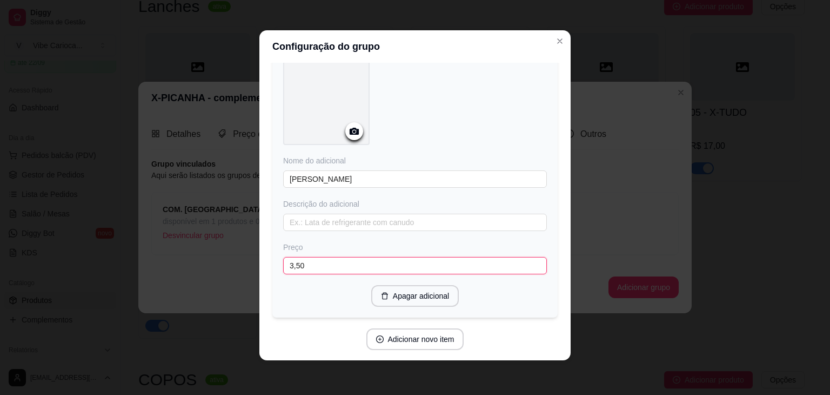
scroll to position [928, 0]
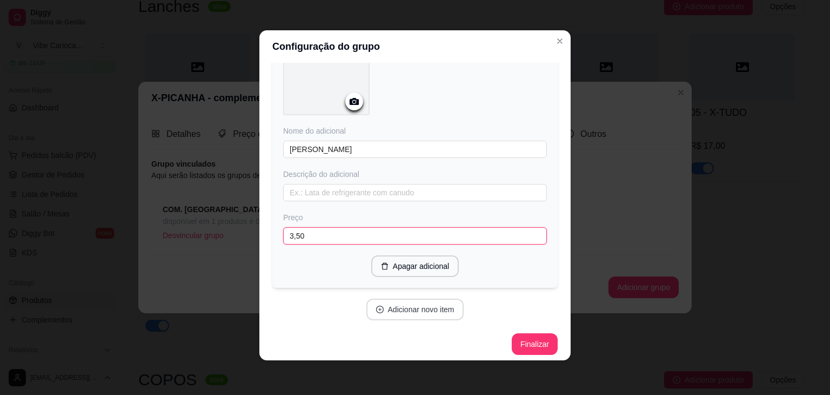
type input "3,50"
click at [417, 307] on button "Adicionar novo item" at bounding box center [415, 309] width 95 height 21
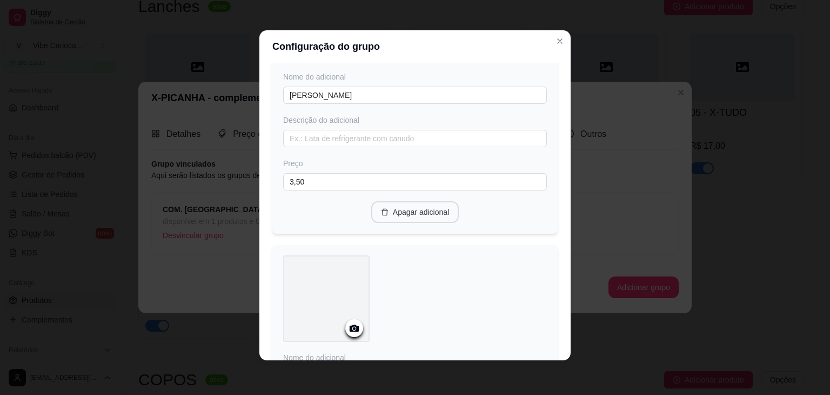
scroll to position [1090, 0]
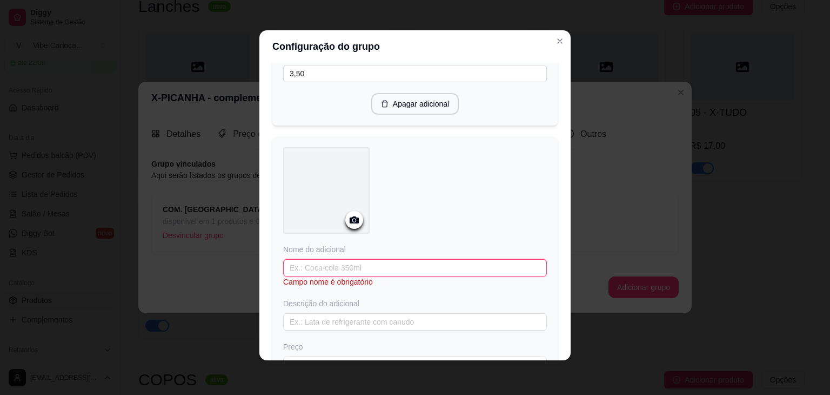
click at [339, 263] on input "text" at bounding box center [415, 267] width 264 height 17
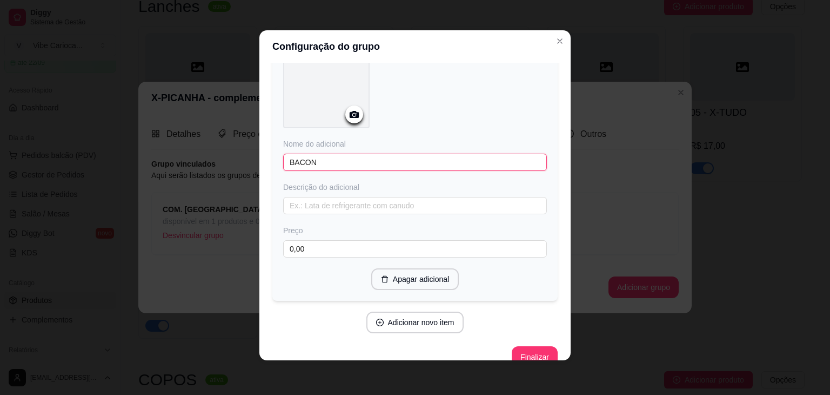
scroll to position [1198, 0]
type input "BACON"
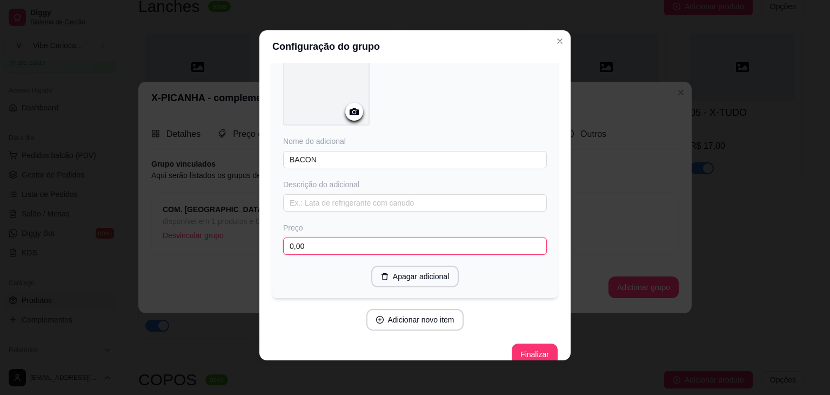
click at [331, 243] on input "0,00" at bounding box center [415, 245] width 264 height 17
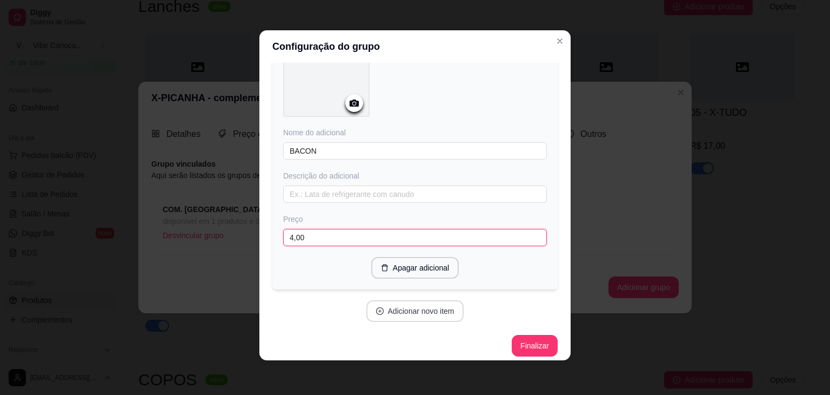
type input "4,00"
click at [400, 303] on button "Adicionar novo item" at bounding box center [416, 311] width 98 height 22
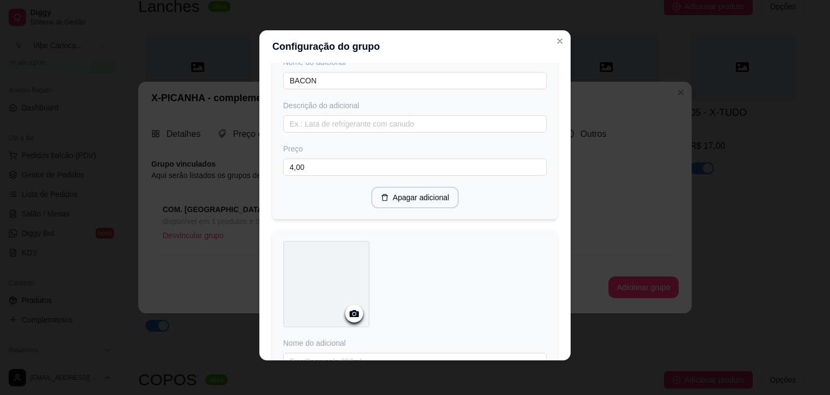
scroll to position [1369, 0]
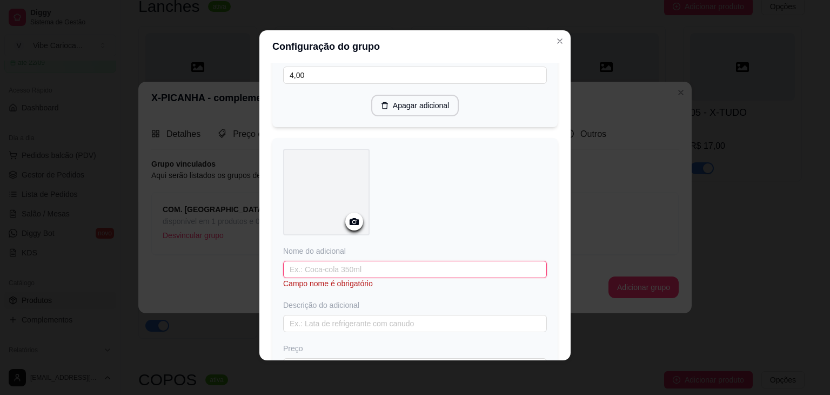
click at [358, 265] on input "text" at bounding box center [415, 269] width 264 height 17
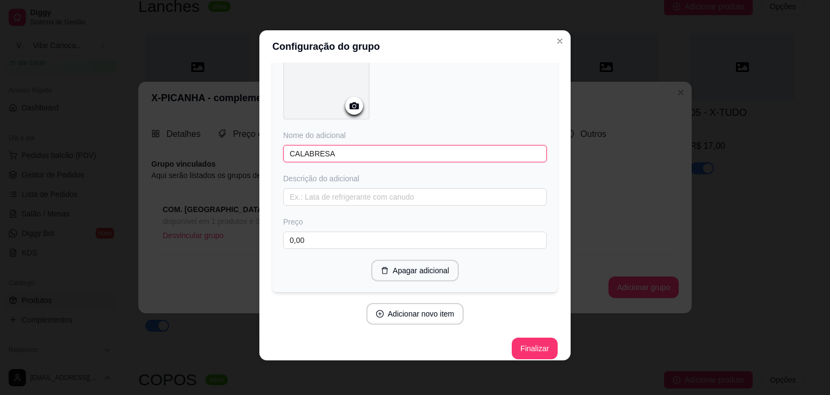
scroll to position [1486, 0]
type input "CALABRESA"
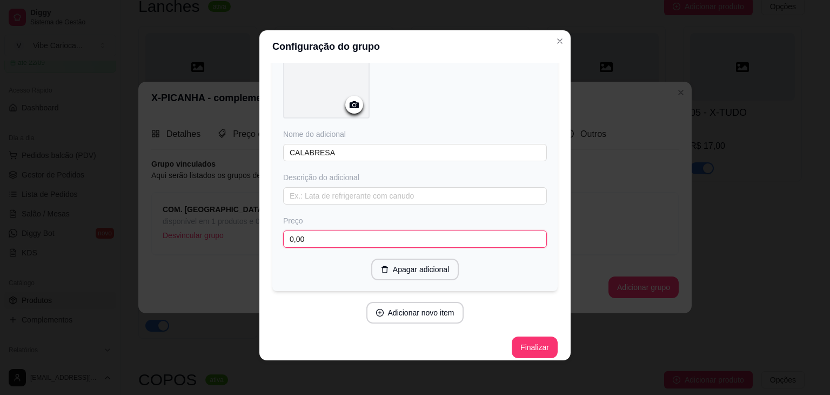
click at [318, 230] on input "0,00" at bounding box center [415, 238] width 264 height 17
type input "3,00"
click at [398, 302] on button "Adicionar novo item" at bounding box center [415, 312] width 95 height 21
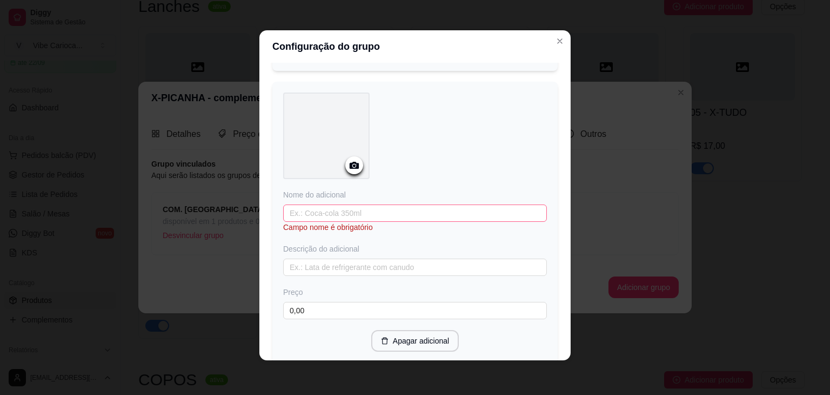
scroll to position [1776, 0]
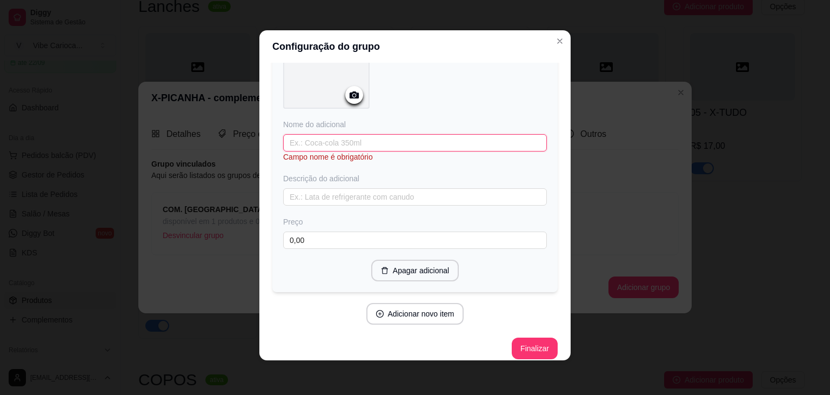
click at [331, 135] on input "text" at bounding box center [415, 142] width 264 height 17
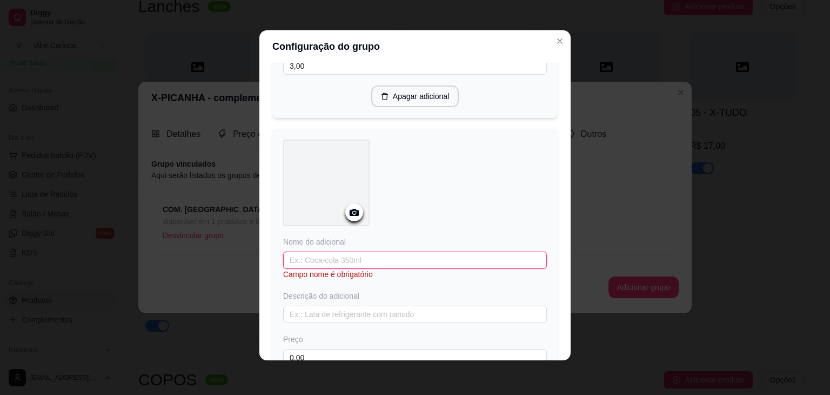
scroll to position [1668, 0]
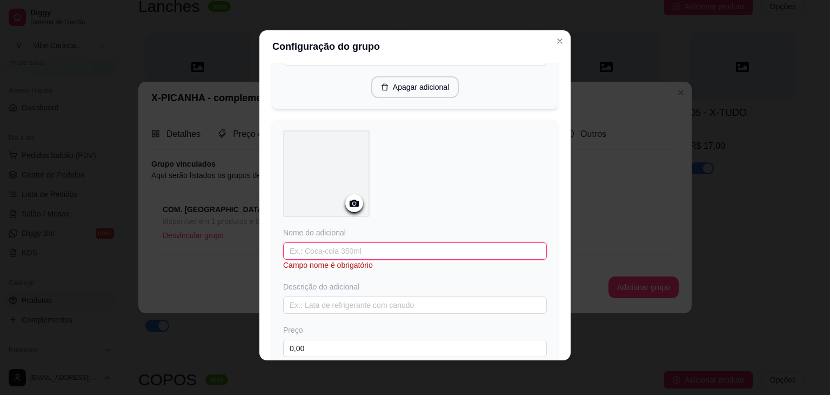
click at [315, 242] on input "text" at bounding box center [415, 250] width 264 height 17
type input "C"
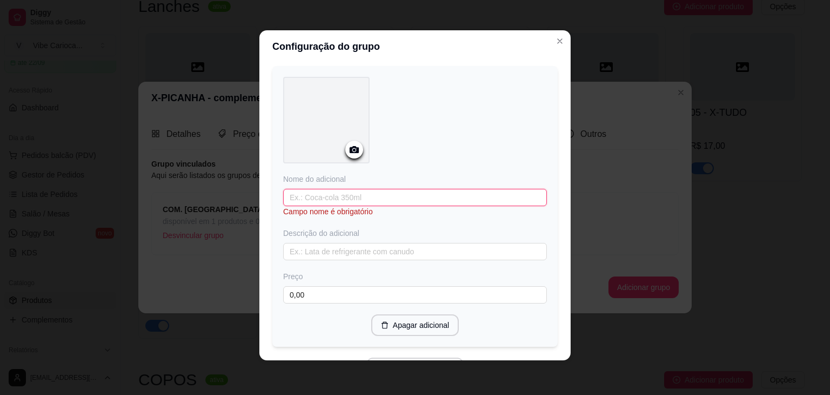
scroll to position [1722, 0]
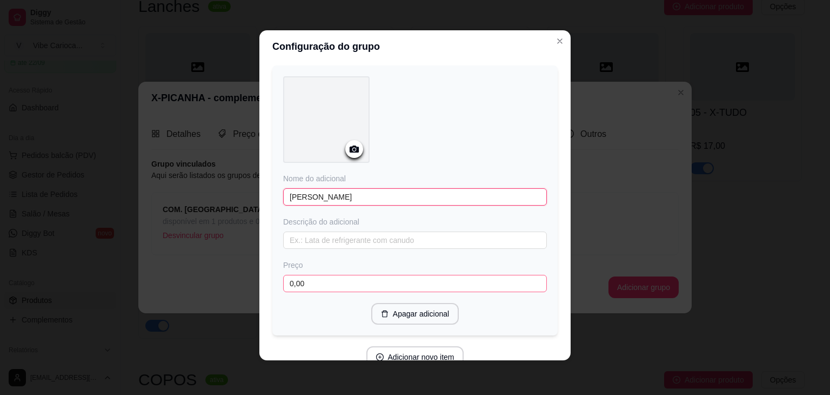
type input "[PERSON_NAME]"
click at [381, 275] on input "0,00" at bounding box center [415, 283] width 264 height 17
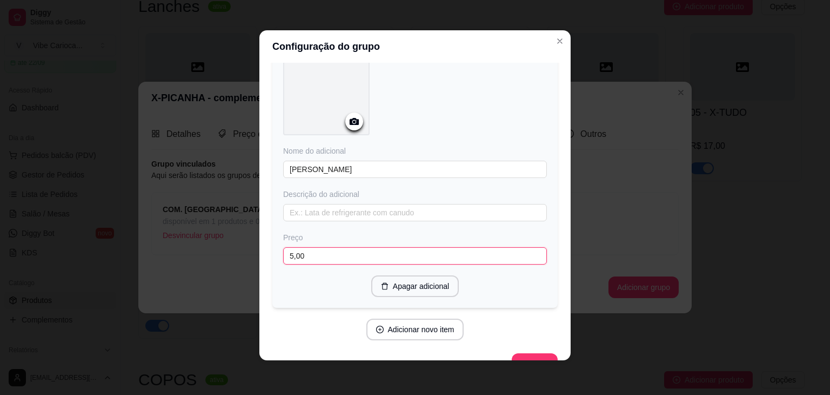
scroll to position [1765, 0]
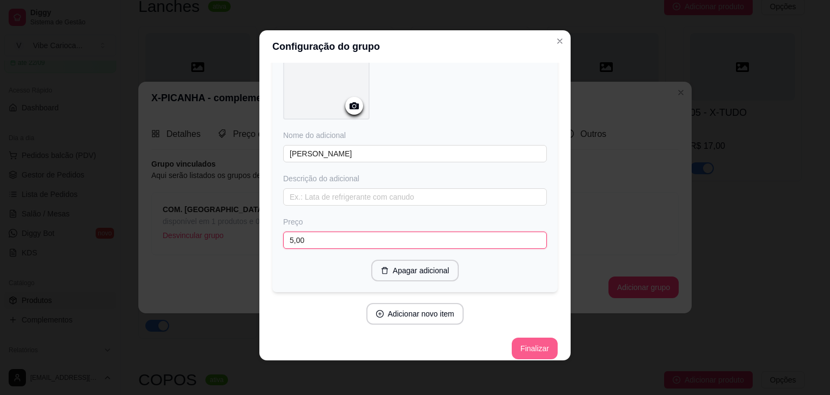
type input "5,00"
click at [537, 343] on button "Finalizar" at bounding box center [535, 348] width 46 height 22
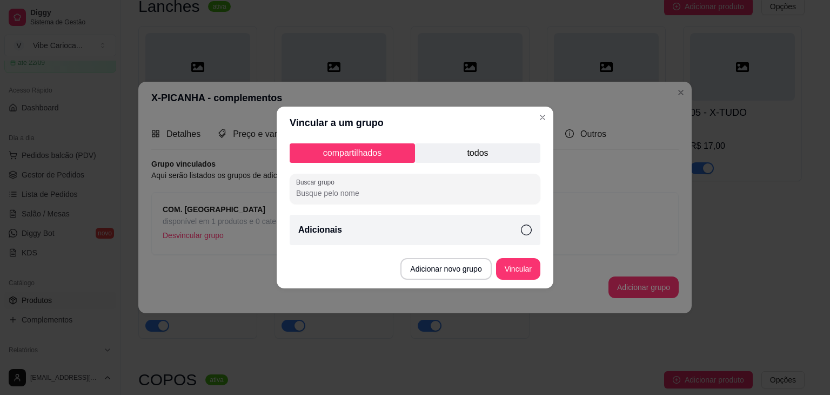
click at [473, 159] on p "todos" at bounding box center [477, 152] width 125 height 19
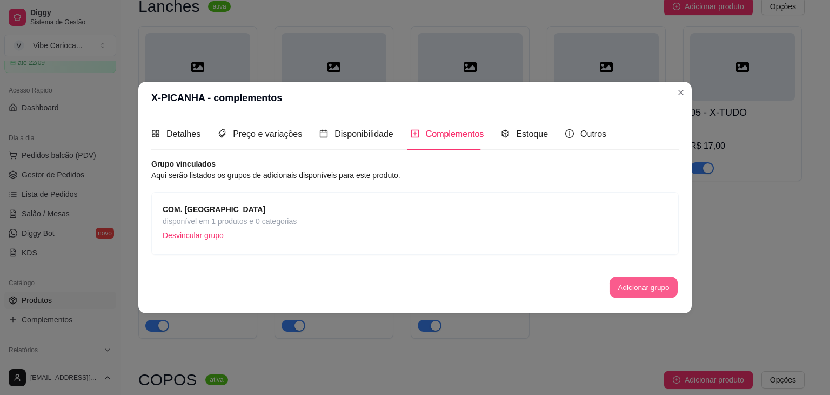
click at [637, 284] on button "Adicionar grupo" at bounding box center [644, 286] width 68 height 21
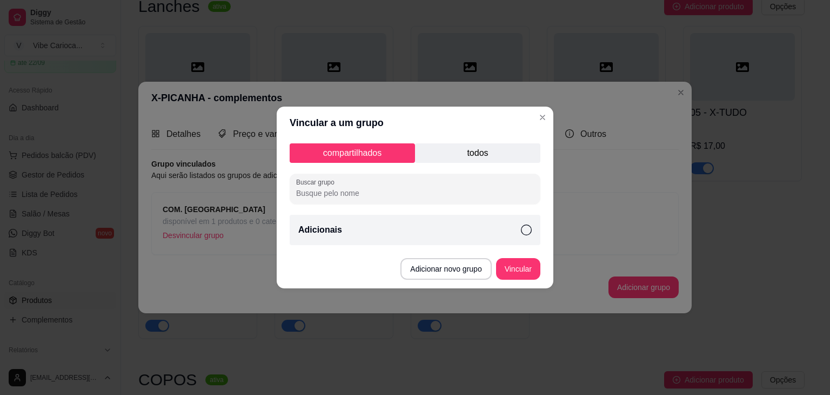
click at [471, 160] on p "todos" at bounding box center [477, 152] width 125 height 19
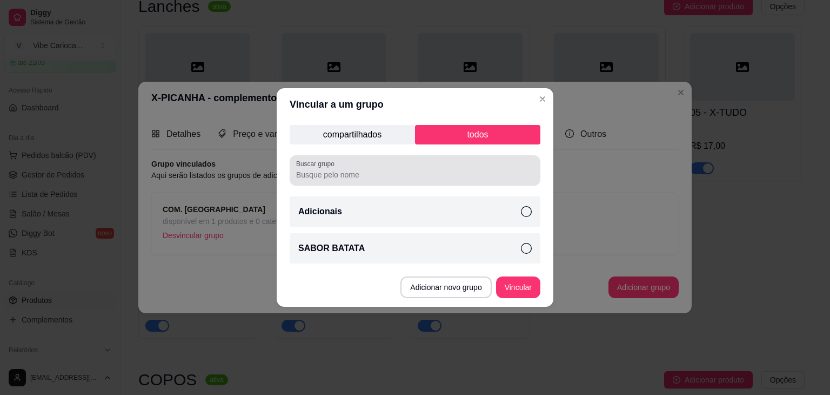
click at [352, 157] on div "Buscar grupo" at bounding box center [415, 170] width 251 height 30
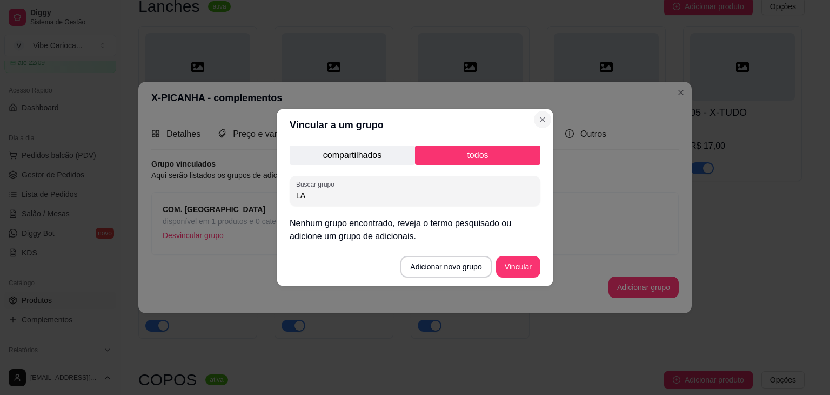
type input "LA"
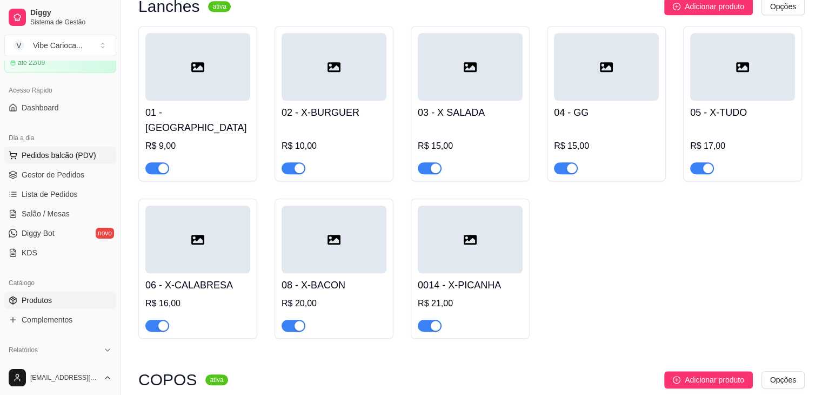
click at [26, 155] on span "Pedidos balcão (PDV)" at bounding box center [59, 155] width 75 height 11
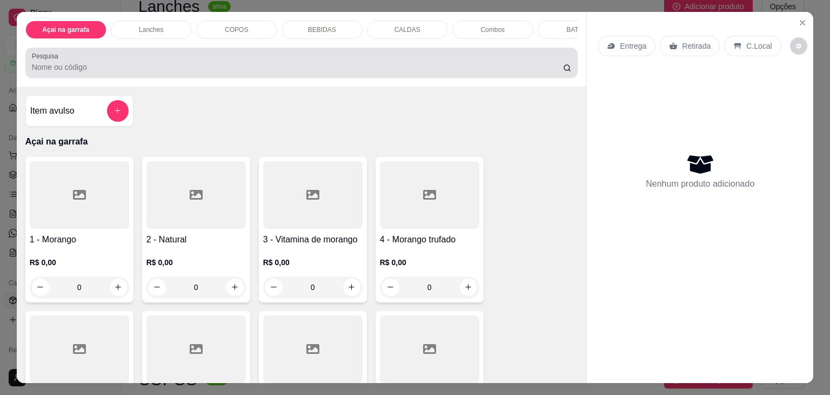
click at [105, 72] on input "Pesquisa" at bounding box center [297, 67] width 531 height 11
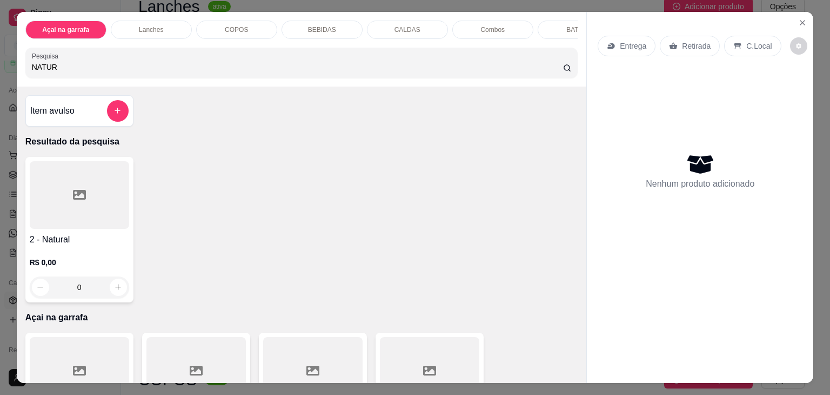
type input "NATUR"
click at [115, 229] on div at bounding box center [79, 195] width 99 height 68
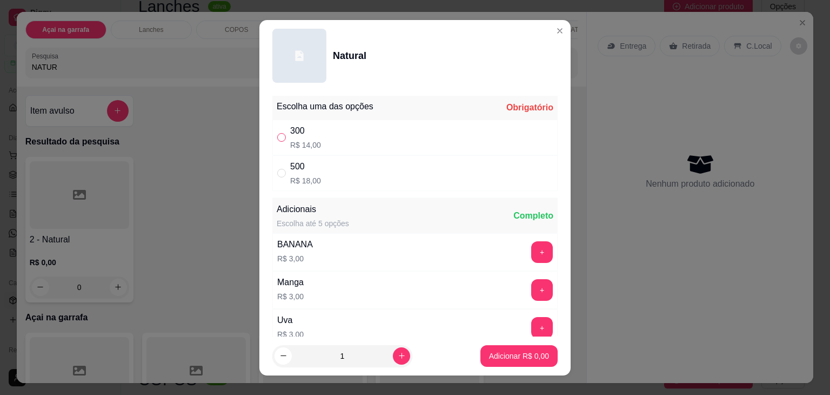
click at [277, 139] on input "" at bounding box center [281, 137] width 9 height 9
radio input "true"
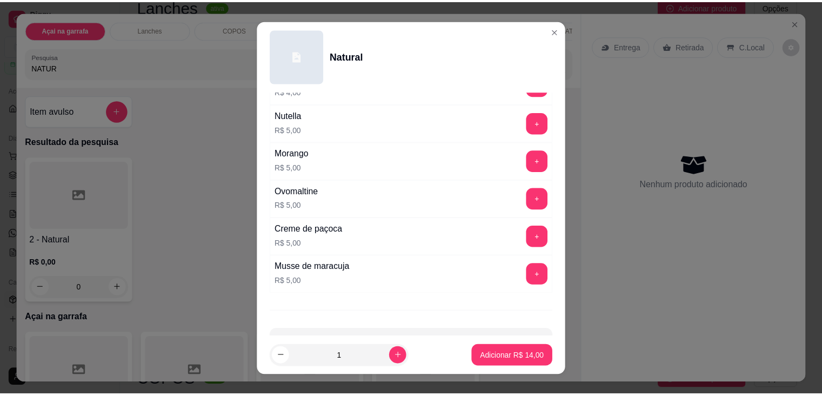
scroll to position [433, 0]
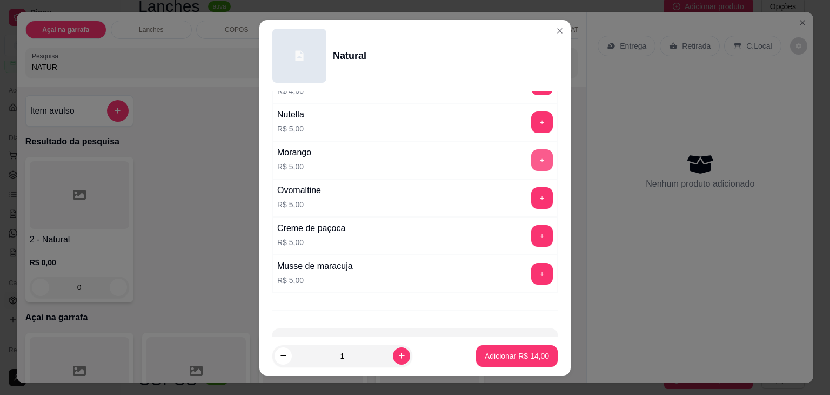
click at [531, 156] on button "+" at bounding box center [542, 160] width 22 height 22
click at [496, 357] on p "Adicionar R$ 19,00" at bounding box center [517, 355] width 64 height 11
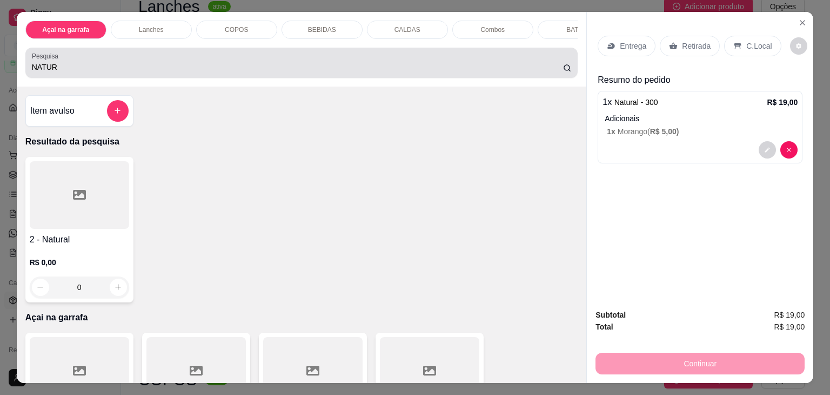
click at [134, 68] on input "NATUR" at bounding box center [297, 67] width 531 height 11
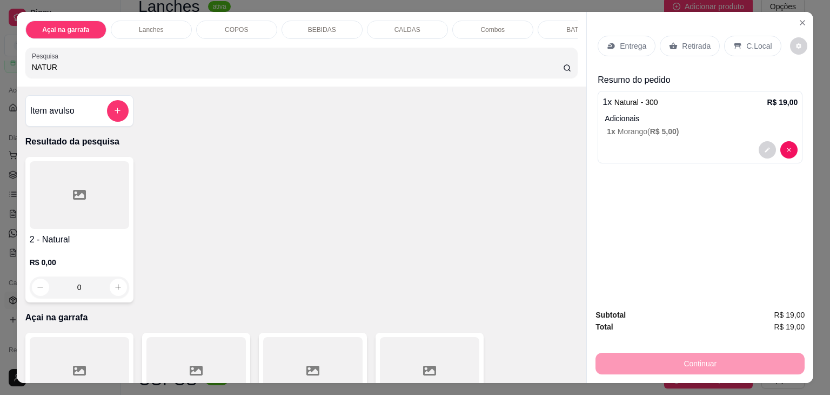
click at [134, 68] on input "NATUR" at bounding box center [297, 67] width 531 height 11
type input "500"
click at [71, 229] on div at bounding box center [79, 195] width 99 height 68
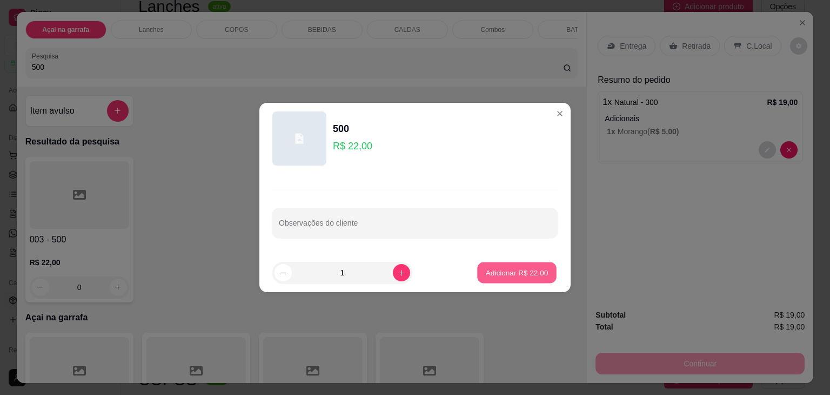
click at [527, 272] on p "Adicionar R$ 22,00" at bounding box center [517, 272] width 63 height 10
type input "1"
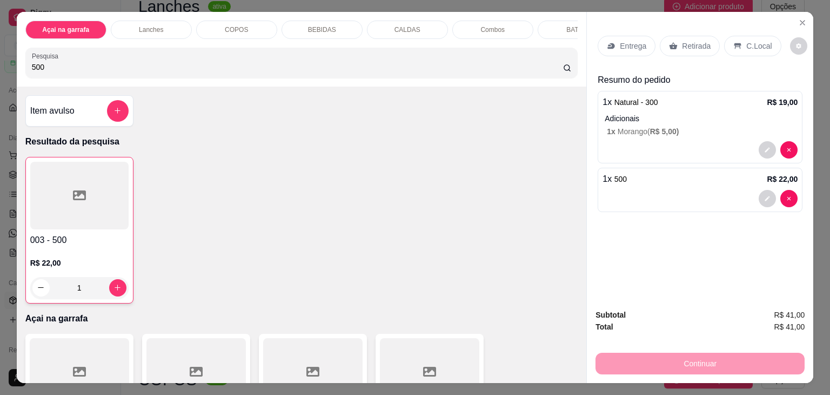
click at [745, 36] on div "C.Local" at bounding box center [752, 46] width 57 height 21
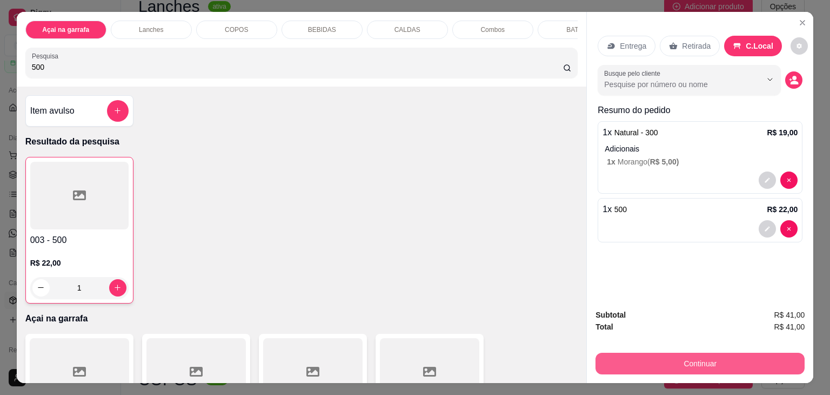
click at [689, 358] on button "Continuar" at bounding box center [700, 363] width 209 height 22
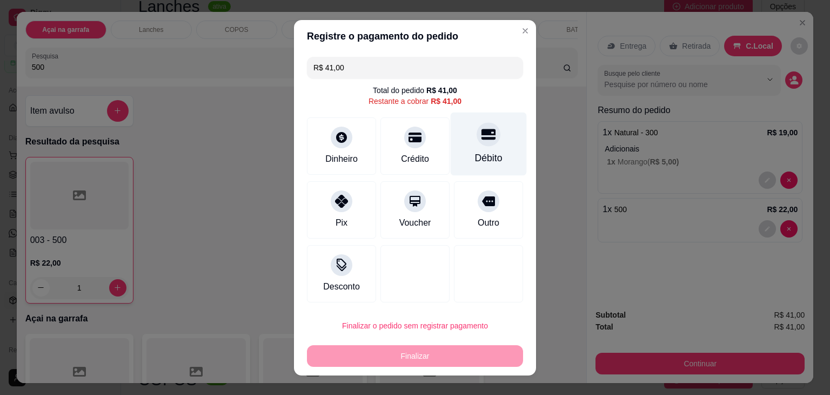
click at [487, 150] on div "Débito" at bounding box center [489, 143] width 76 height 63
type input "R$ 0,00"
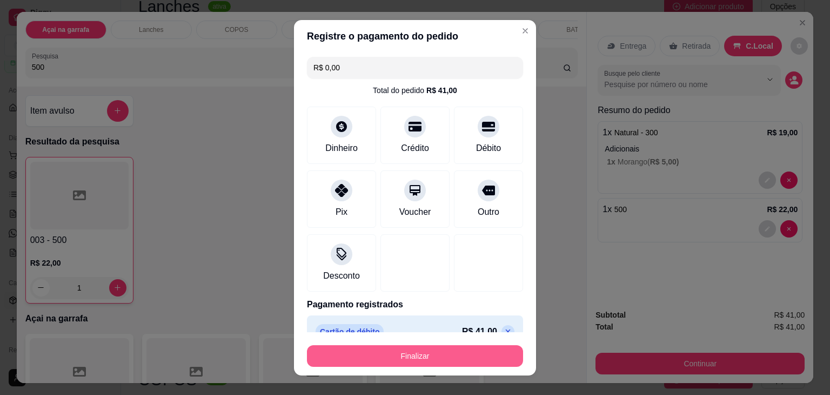
click at [434, 351] on button "Finalizar" at bounding box center [415, 356] width 216 height 22
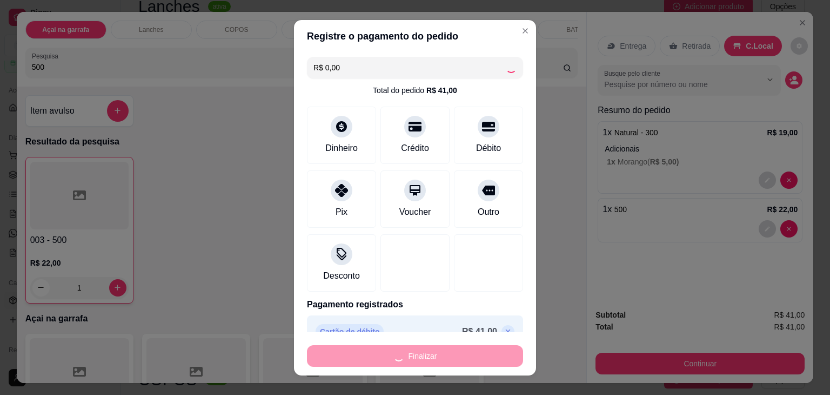
type input "0"
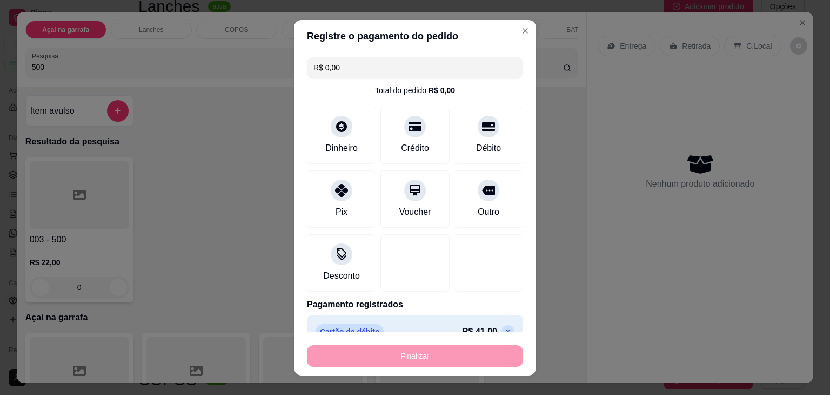
type input "-R$ 41,00"
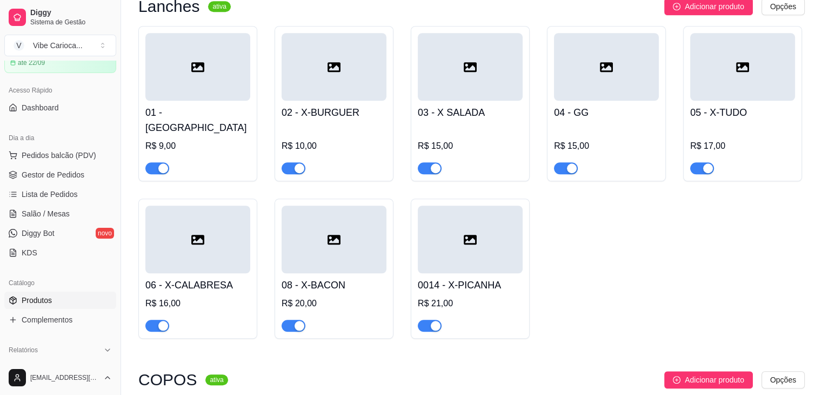
click at [329, 273] on div "08 - X-BACON R$ 20,00" at bounding box center [334, 302] width 105 height 58
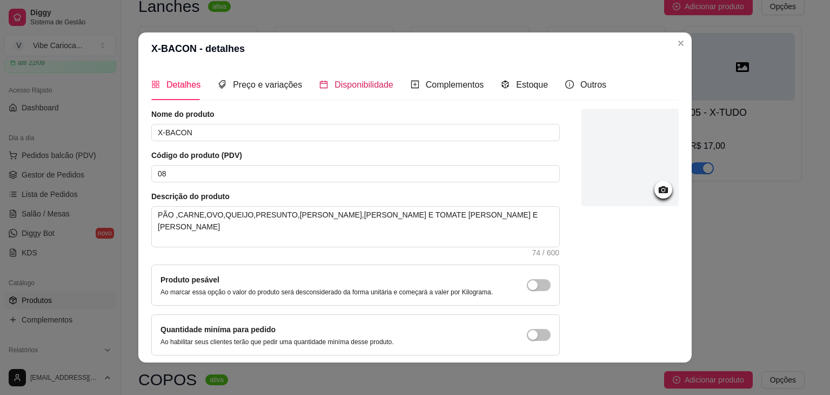
click at [359, 86] on span "Disponibilidade" at bounding box center [364, 84] width 59 height 9
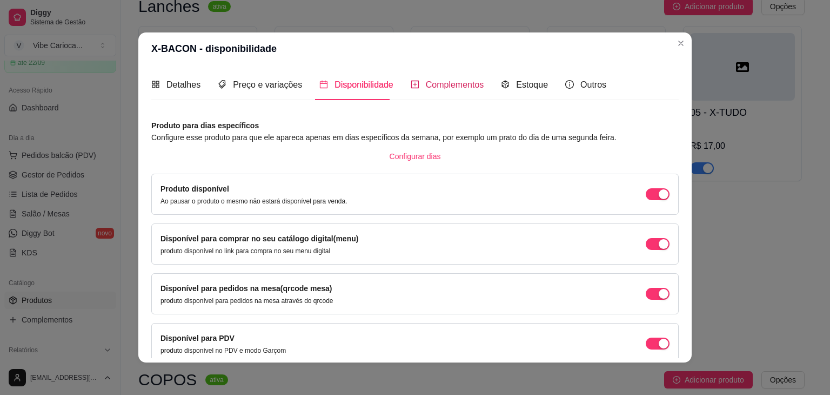
click at [435, 87] on span "Complementos" at bounding box center [455, 84] width 58 height 9
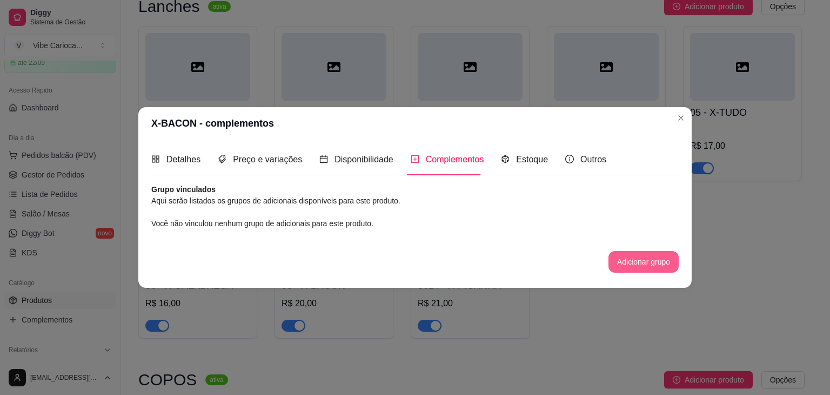
click at [626, 257] on button "Adicionar grupo" at bounding box center [644, 262] width 70 height 22
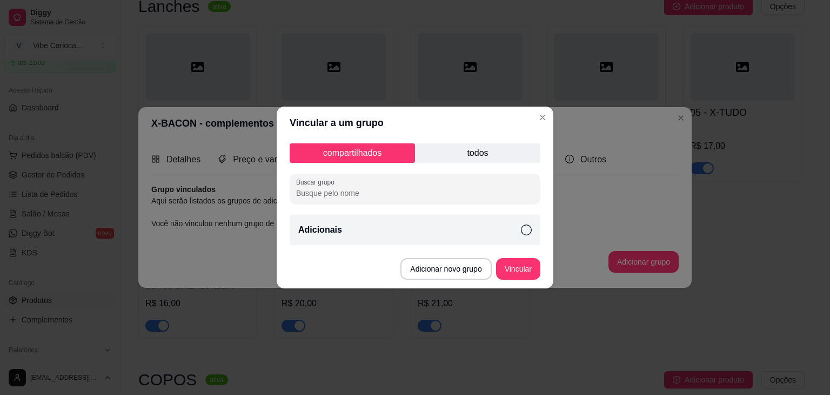
click at [470, 160] on p "todos" at bounding box center [477, 152] width 125 height 19
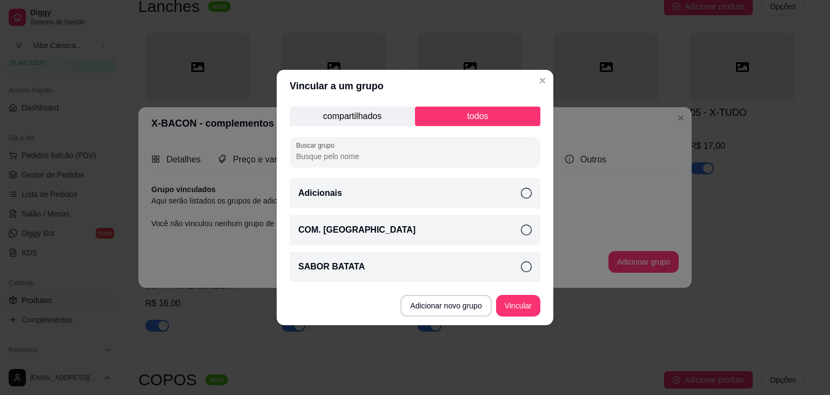
click at [523, 230] on icon at bounding box center [526, 229] width 11 height 11
click at [519, 310] on button "Vincular" at bounding box center [518, 305] width 43 height 21
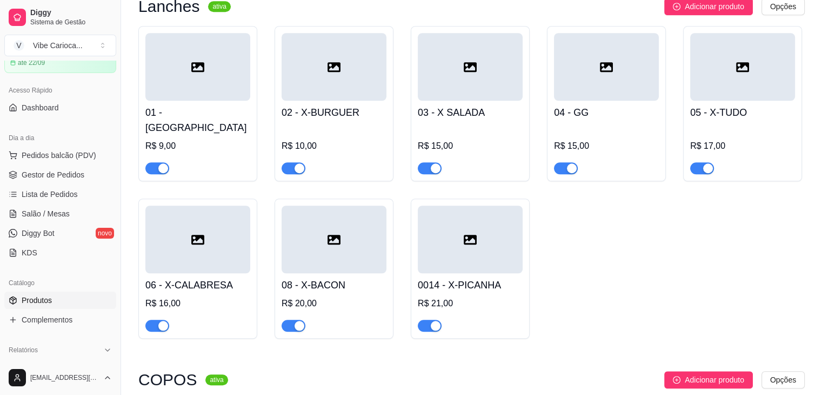
click at [219, 231] on div at bounding box center [197, 239] width 105 height 68
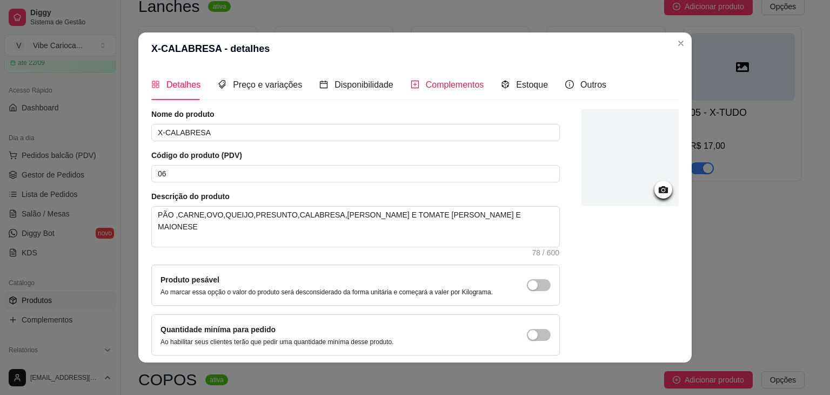
click at [456, 89] on span "Complementos" at bounding box center [455, 84] width 58 height 9
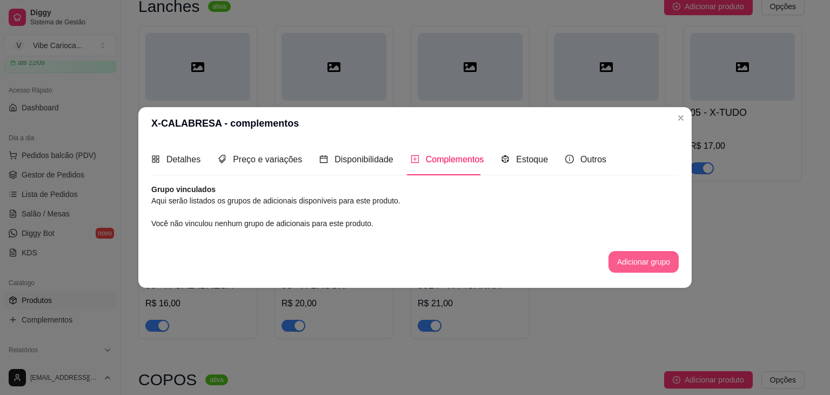
click at [634, 258] on button "Adicionar grupo" at bounding box center [644, 262] width 70 height 22
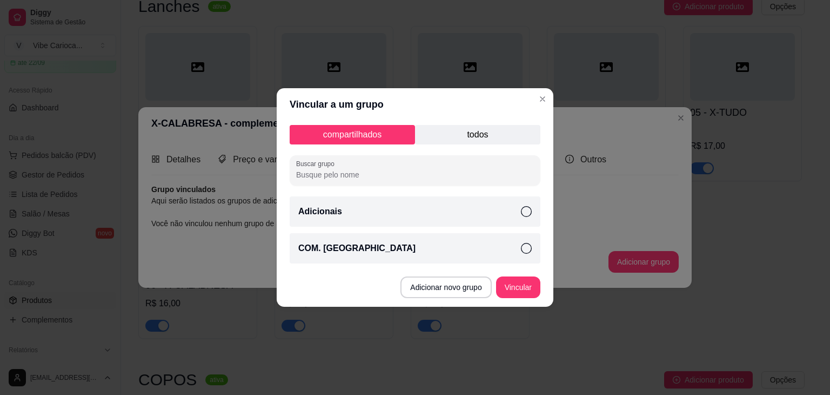
click at [350, 238] on div "COM. [GEOGRAPHIC_DATA]" at bounding box center [415, 248] width 251 height 30
click at [524, 285] on button "Vincular" at bounding box center [518, 287] width 44 height 22
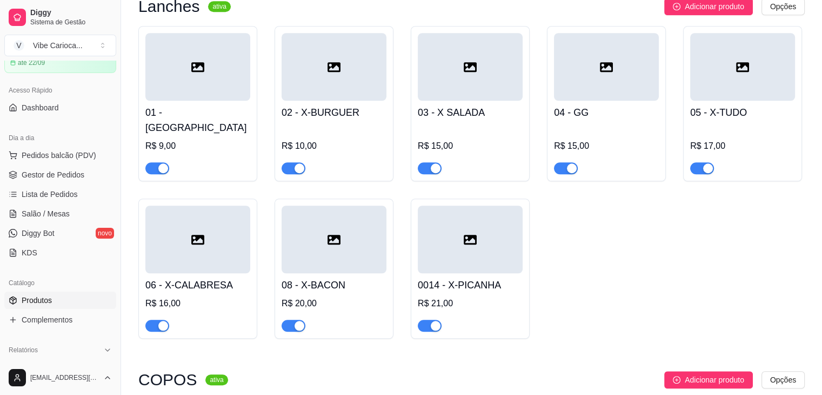
click at [737, 88] on div at bounding box center [742, 67] width 105 height 68
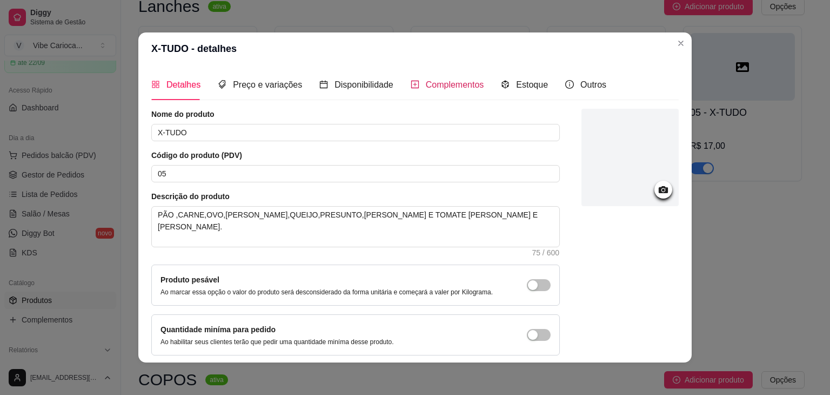
click at [454, 89] on span "Complementos" at bounding box center [455, 84] width 58 height 9
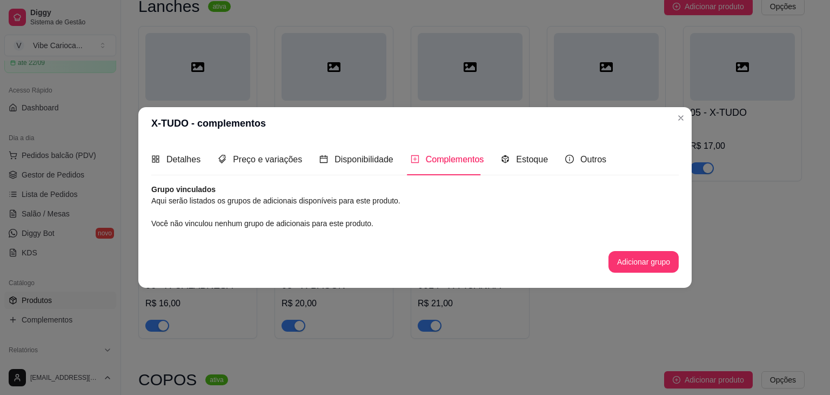
click at [638, 274] on div "Nome do produto X-TUDO Código do produto (PDV) 05 Descrição do produto PÃO ,CAR…" at bounding box center [415, 233] width 528 height 99
click at [647, 268] on button "Adicionar grupo" at bounding box center [644, 262] width 70 height 22
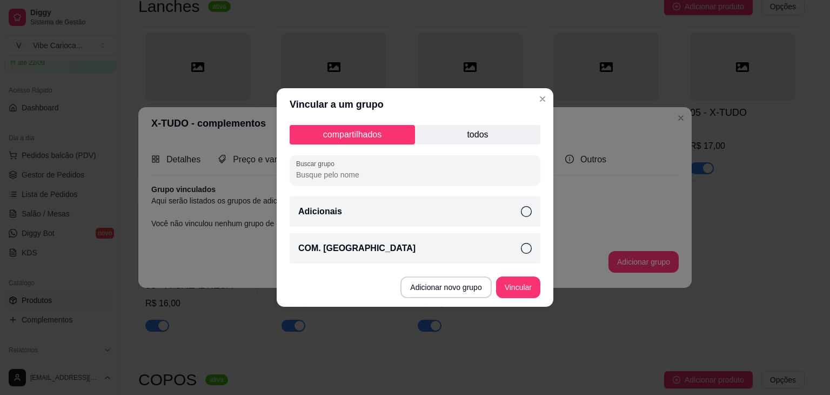
click at [334, 247] on p "COM. [GEOGRAPHIC_DATA]" at bounding box center [356, 248] width 117 height 13
click at [520, 282] on button "Vincular" at bounding box center [518, 287] width 43 height 21
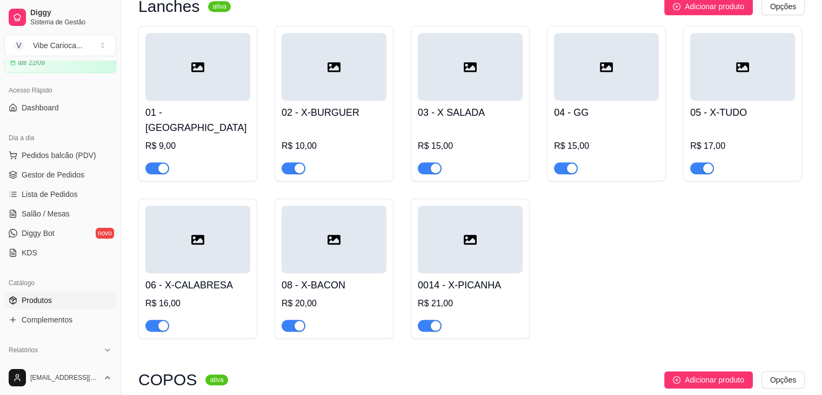
click at [609, 83] on div at bounding box center [606, 67] width 105 height 68
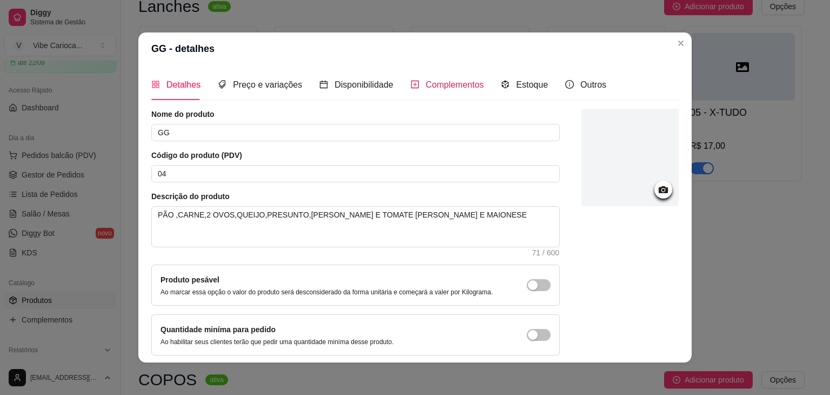
click at [451, 83] on span "Complementos" at bounding box center [455, 84] width 58 height 9
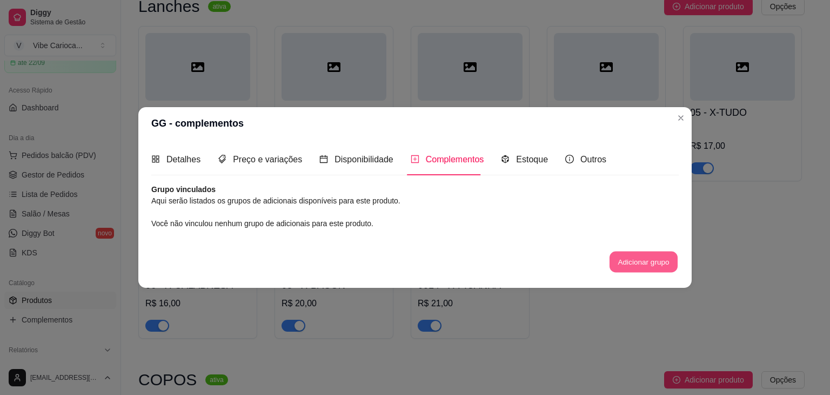
click at [632, 253] on button "Adicionar grupo" at bounding box center [644, 261] width 68 height 21
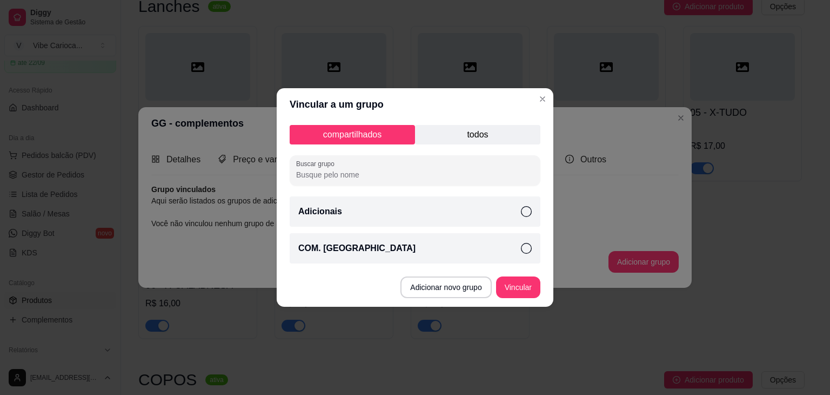
click at [350, 245] on p "COM. [GEOGRAPHIC_DATA]" at bounding box center [356, 248] width 117 height 13
click at [507, 280] on button "Vincular" at bounding box center [518, 287] width 44 height 22
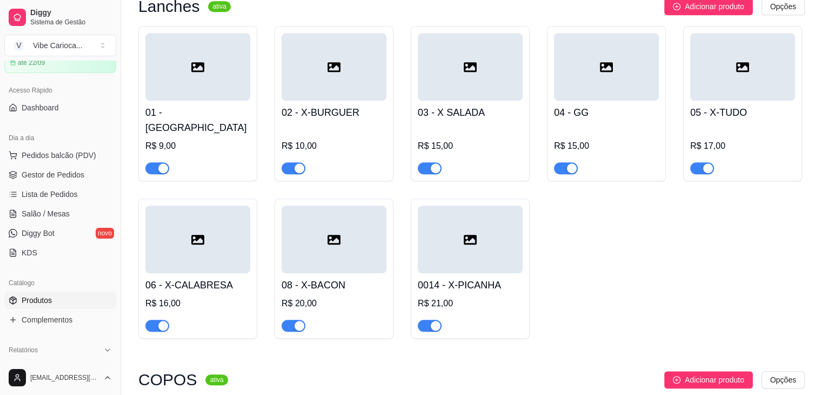
click at [517, 85] on div at bounding box center [470, 67] width 105 height 68
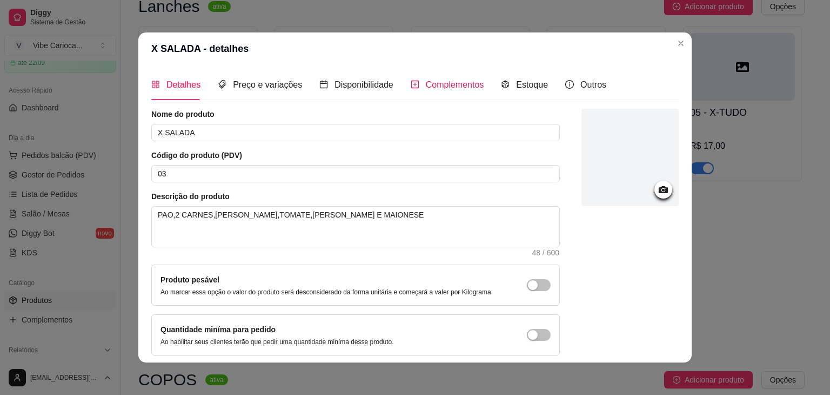
click at [417, 80] on div "Complementos" at bounding box center [448, 85] width 74 height 14
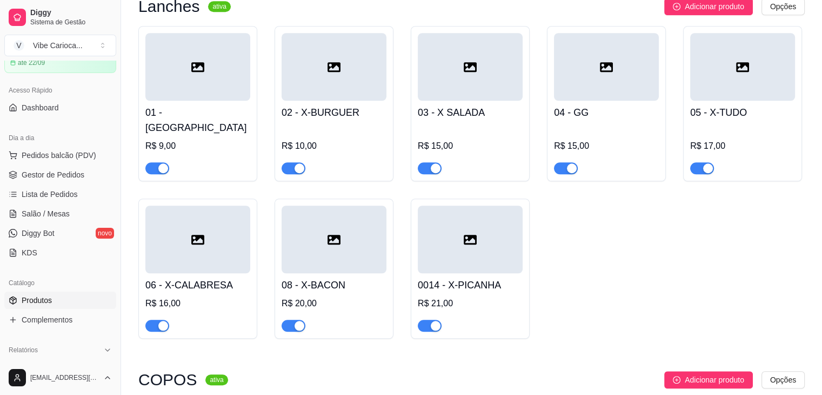
click at [459, 72] on div at bounding box center [470, 67] width 105 height 68
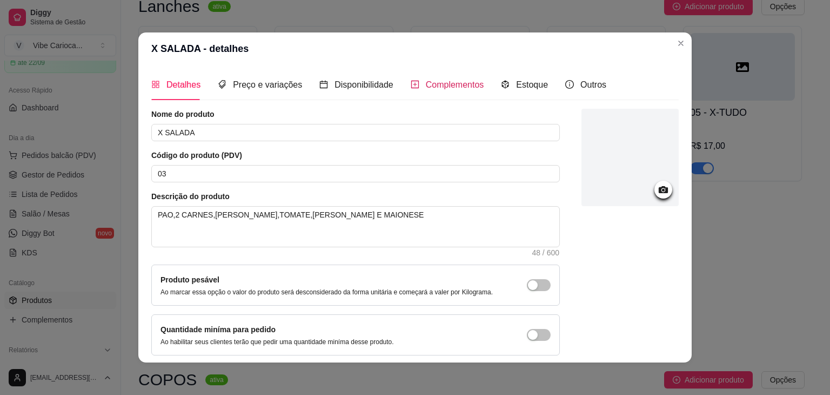
click at [454, 83] on span "Complementos" at bounding box center [455, 84] width 58 height 9
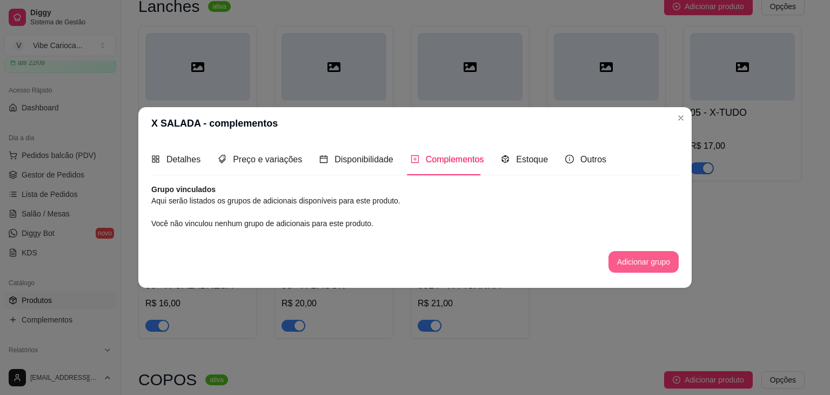
click at [630, 256] on button "Adicionar grupo" at bounding box center [644, 262] width 70 height 22
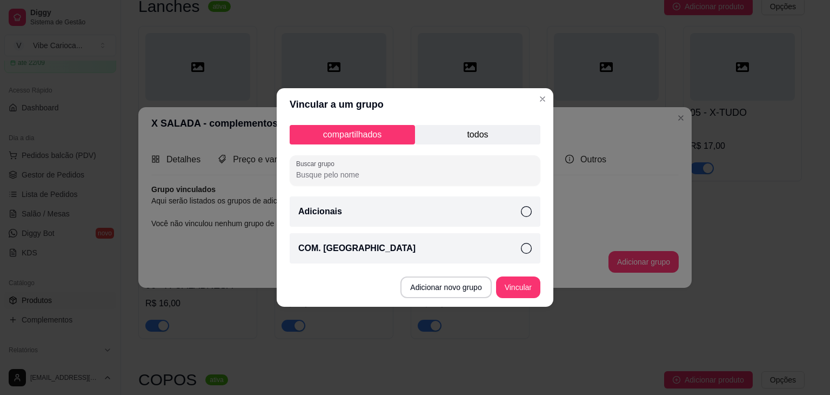
click at [363, 247] on div "COM. [GEOGRAPHIC_DATA]" at bounding box center [415, 248] width 251 height 30
click at [523, 280] on button "Vincular" at bounding box center [518, 287] width 44 height 22
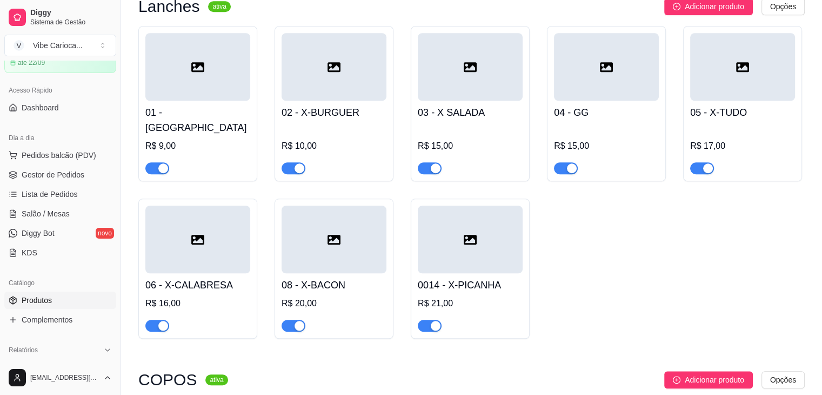
click at [333, 72] on icon at bounding box center [334, 67] width 13 height 10
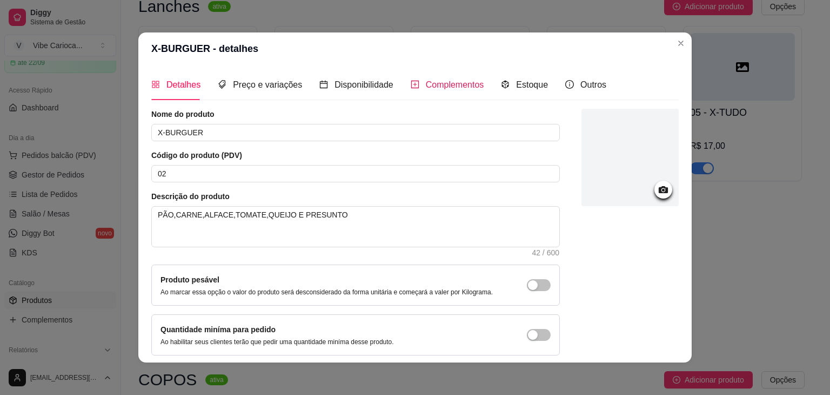
click at [437, 86] on span "Complementos" at bounding box center [455, 84] width 58 height 9
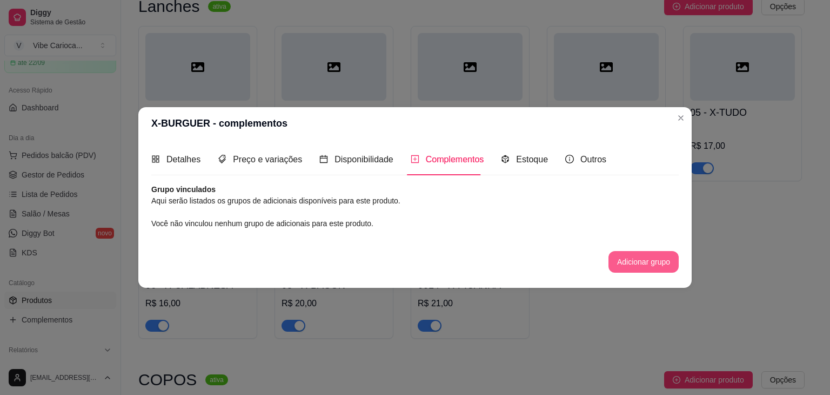
click at [624, 251] on button "Adicionar grupo" at bounding box center [644, 262] width 70 height 22
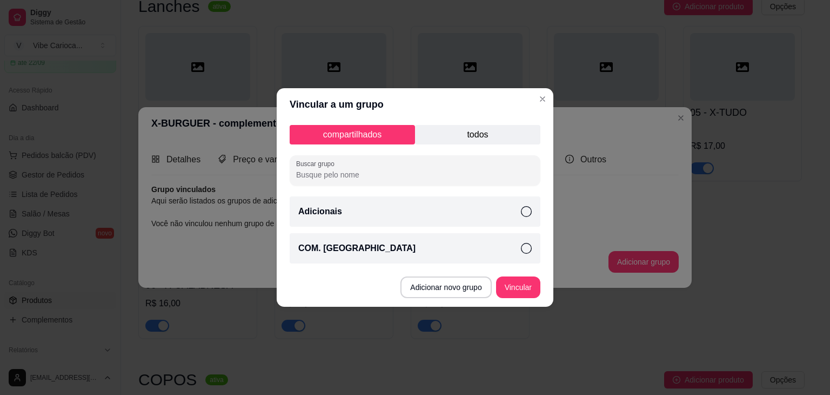
click at [395, 254] on div "COM. [GEOGRAPHIC_DATA]" at bounding box center [415, 248] width 251 height 30
click at [522, 288] on button "Vincular" at bounding box center [518, 287] width 44 height 22
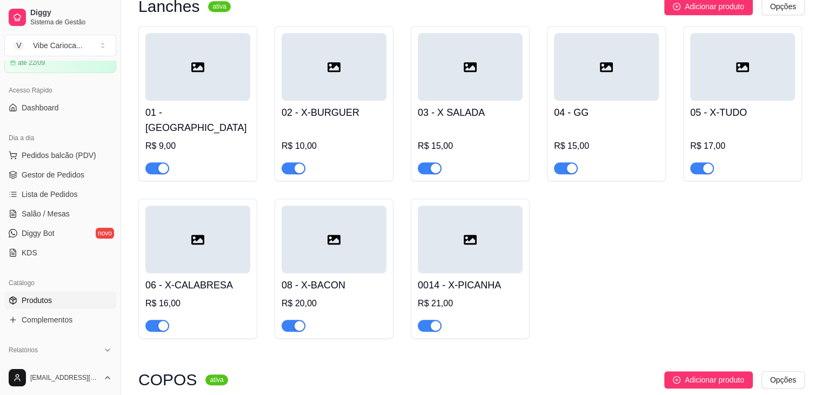
click at [186, 76] on div at bounding box center [197, 67] width 105 height 68
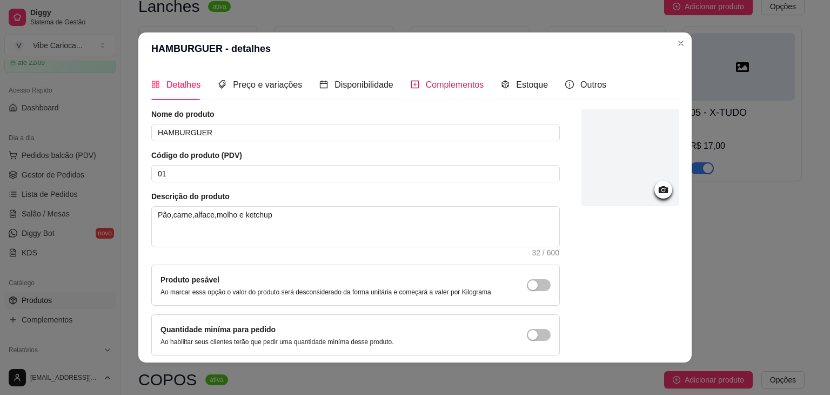
click at [432, 90] on div "Complementos" at bounding box center [448, 85] width 74 height 14
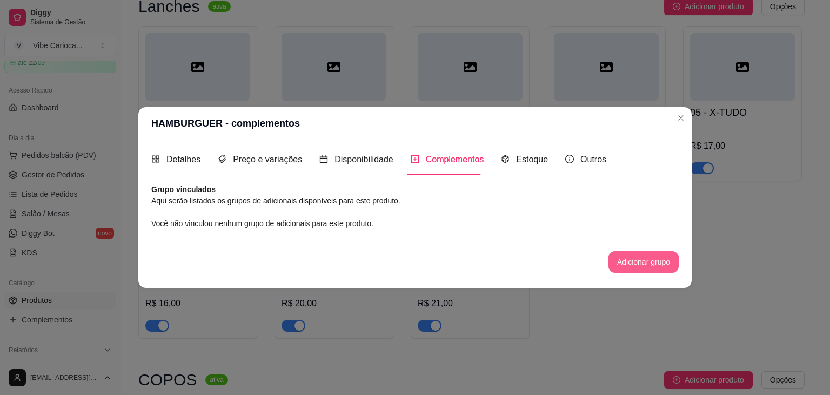
click at [630, 252] on button "Adicionar grupo" at bounding box center [644, 262] width 70 height 22
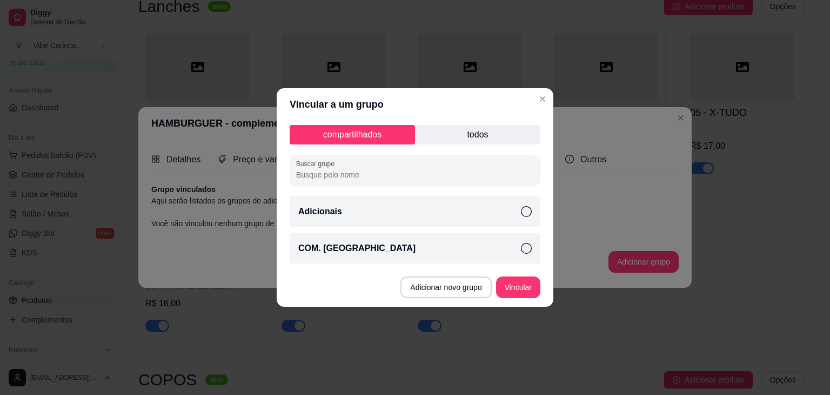
click at [363, 248] on div "COM. [GEOGRAPHIC_DATA]" at bounding box center [415, 248] width 251 height 30
click at [517, 282] on button "Vincular" at bounding box center [518, 287] width 44 height 22
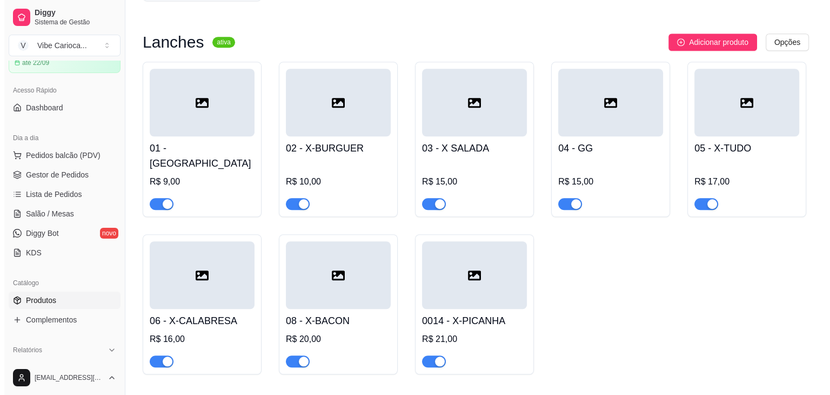
scroll to position [811, 0]
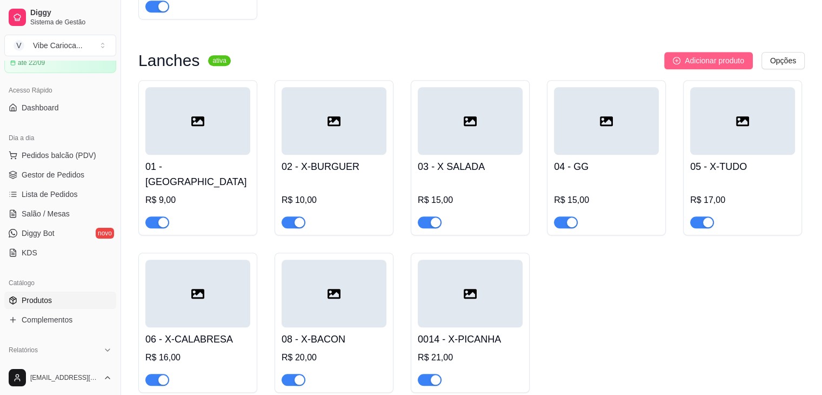
click at [688, 66] on span "Adicionar produto" at bounding box center [714, 61] width 59 height 12
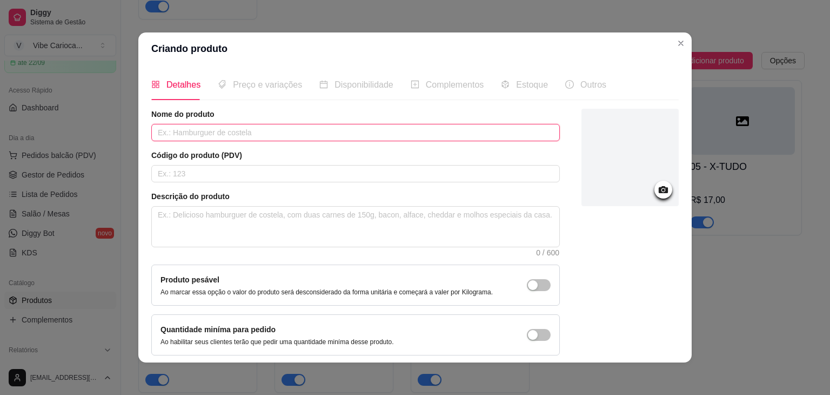
click at [209, 128] on input "text" at bounding box center [355, 132] width 409 height 17
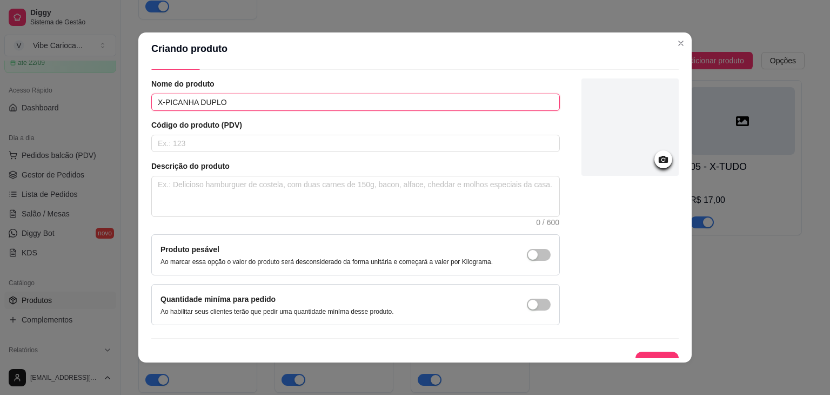
scroll to position [44, 0]
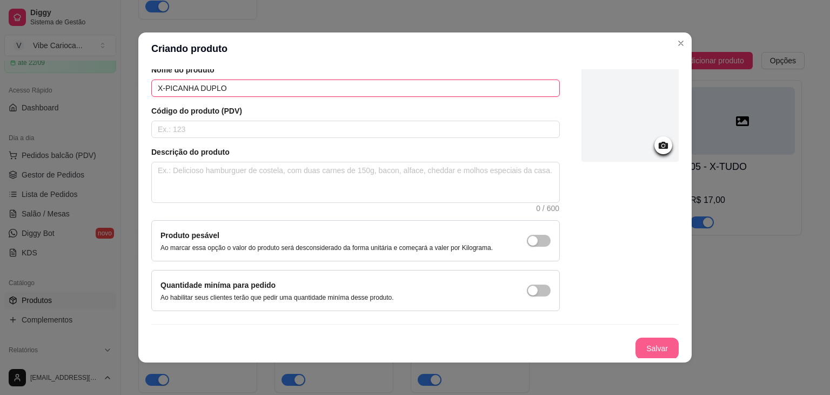
type input "X-PICANHA DUPLO"
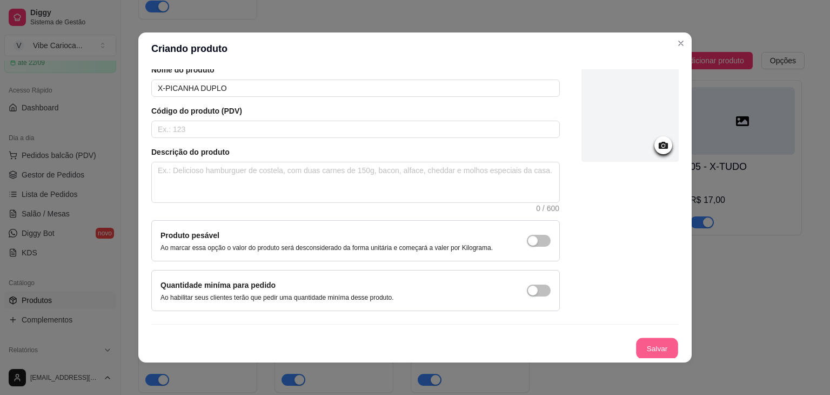
click at [636, 344] on button "Salvar" at bounding box center [657, 348] width 42 height 21
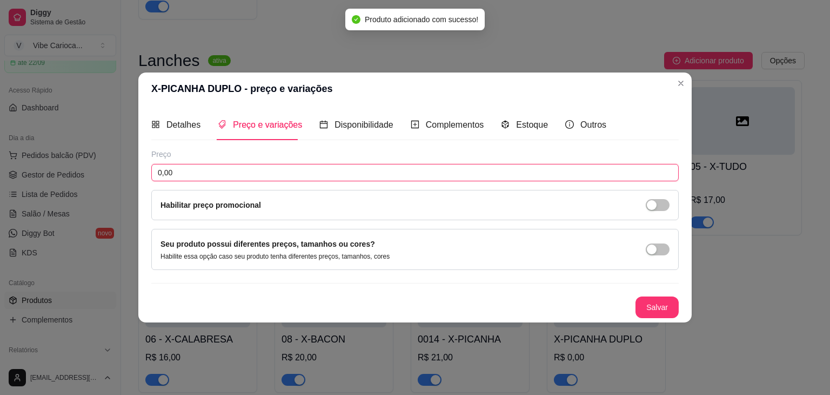
click at [194, 167] on input "0,00" at bounding box center [415, 172] width 528 height 17
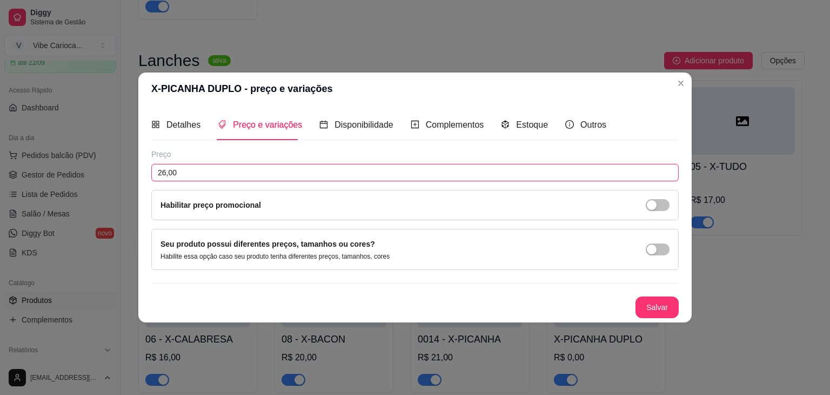
type input "26,00"
click at [662, 303] on button "Salvar" at bounding box center [657, 307] width 42 height 21
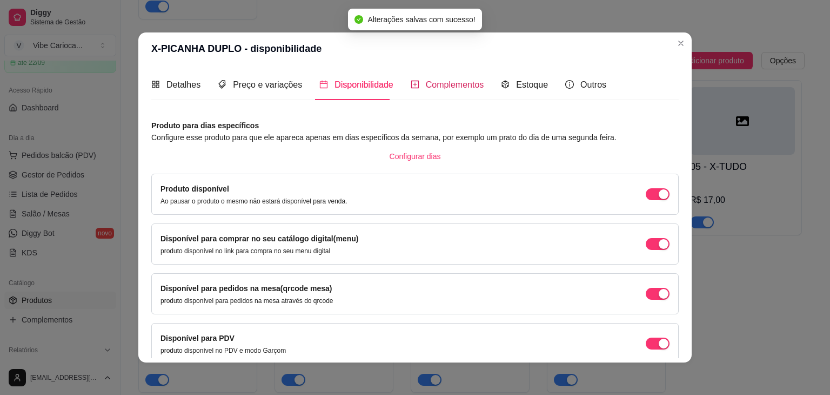
click at [458, 87] on span "Complementos" at bounding box center [455, 84] width 58 height 9
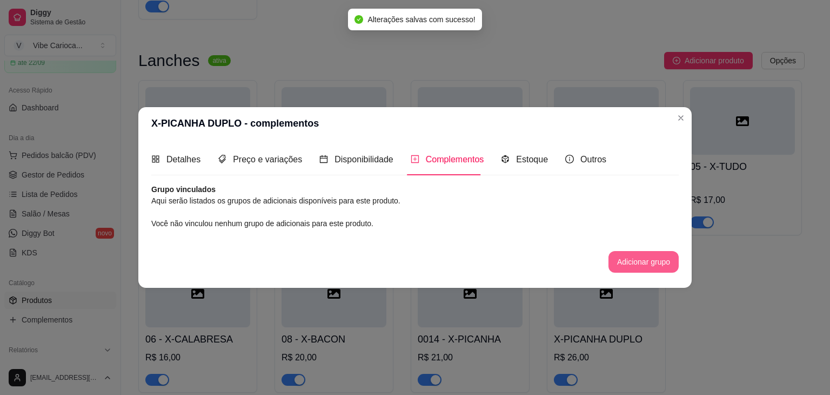
click at [649, 255] on button "Adicionar grupo" at bounding box center [644, 262] width 70 height 22
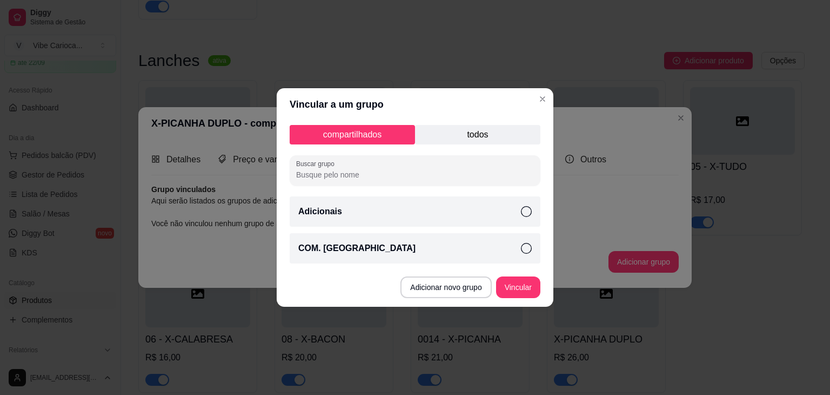
click at [349, 247] on p "COM. [GEOGRAPHIC_DATA]" at bounding box center [356, 248] width 117 height 13
click at [521, 283] on button "Vincular" at bounding box center [518, 287] width 43 height 21
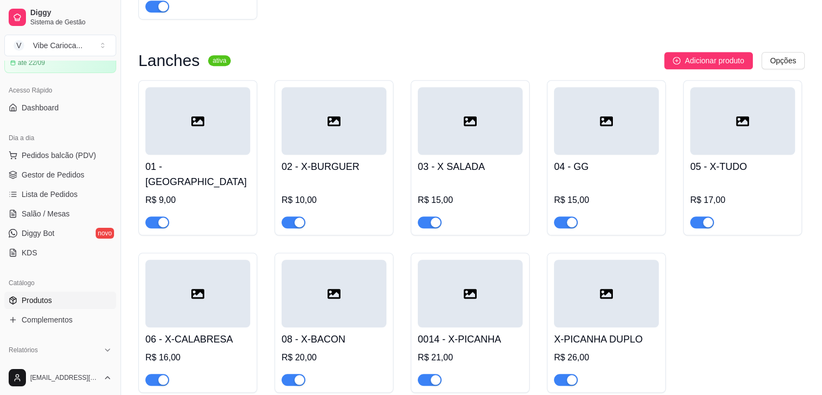
click at [212, 152] on div at bounding box center [197, 121] width 105 height 68
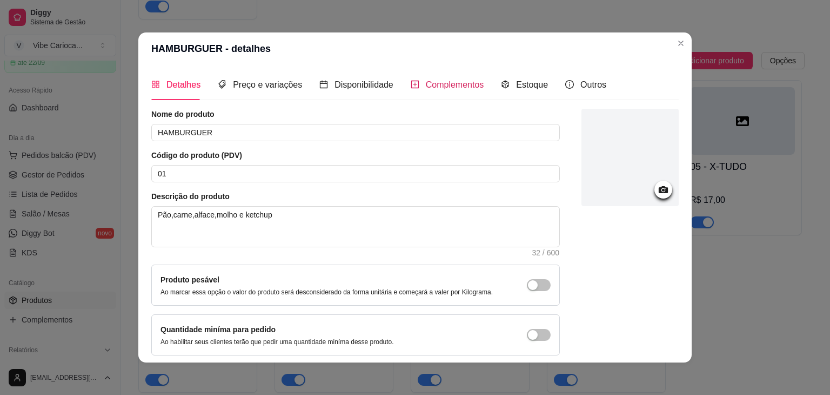
click at [442, 82] on span "Complementos" at bounding box center [455, 84] width 58 height 9
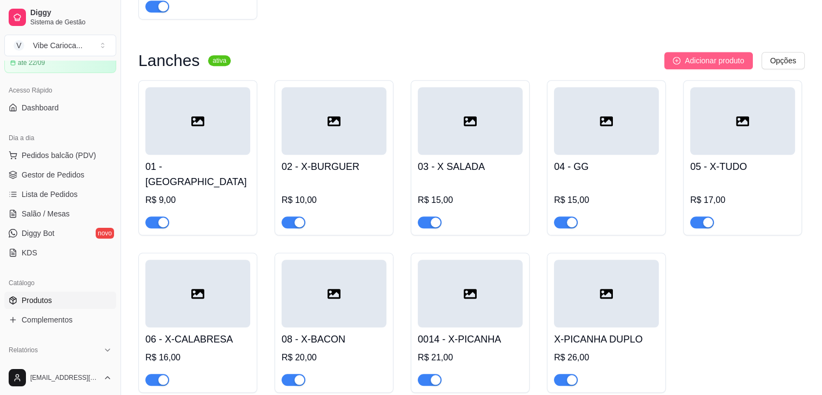
click at [686, 69] on button "Adicionar produto" at bounding box center [708, 60] width 89 height 17
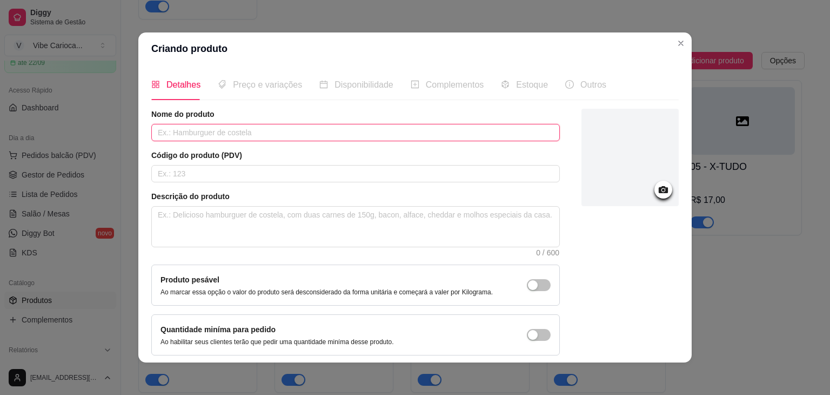
click at [203, 135] on input "text" at bounding box center [355, 132] width 409 height 17
click at [203, 135] on input "X-" at bounding box center [355, 132] width 409 height 17
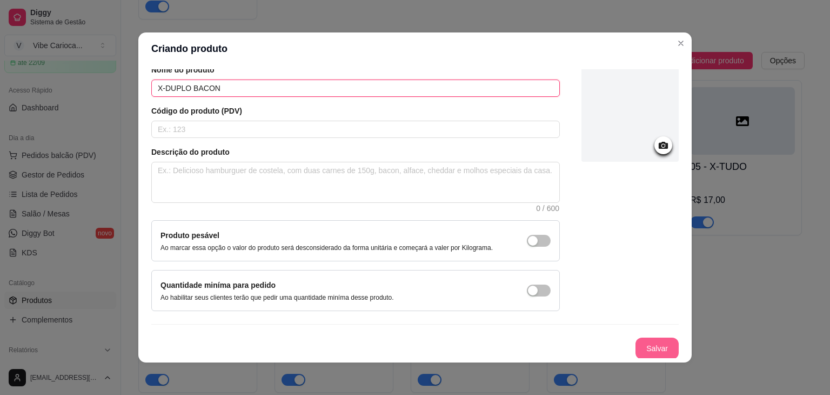
type input "X-DUPLO BACON"
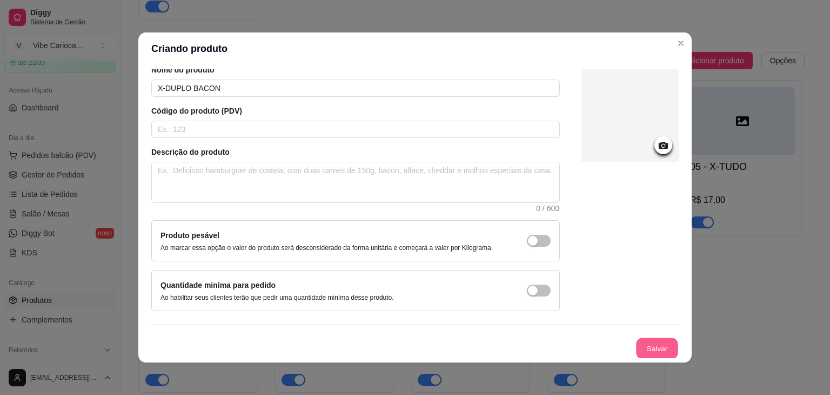
click at [640, 344] on button "Salvar" at bounding box center [657, 348] width 42 height 21
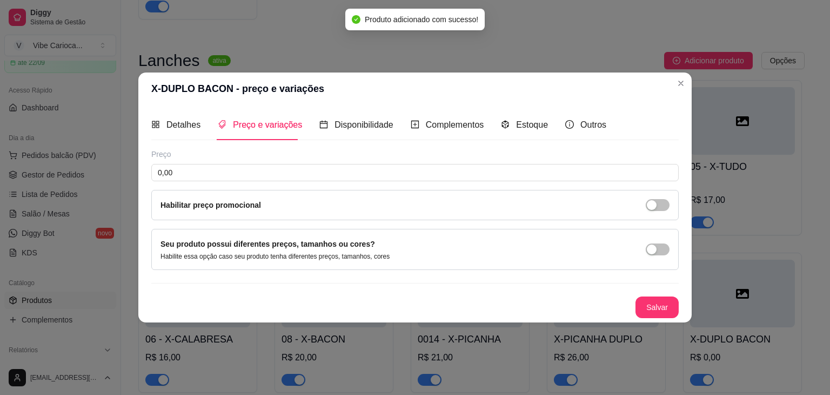
scroll to position [0, 0]
click at [223, 168] on input "0,00" at bounding box center [415, 172] width 528 height 17
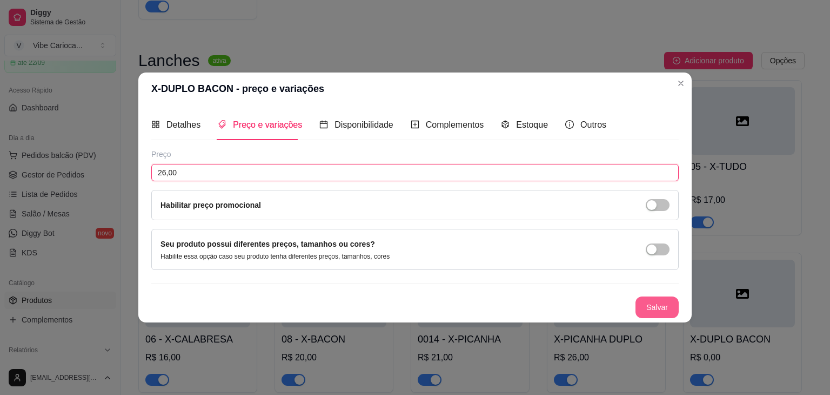
type input "26,00"
click at [655, 306] on button "Salvar" at bounding box center [657, 307] width 43 height 22
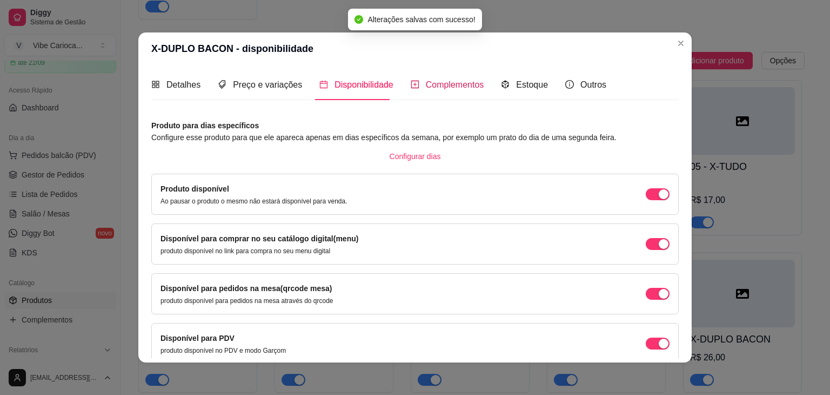
click at [452, 80] on span "Complementos" at bounding box center [455, 84] width 58 height 9
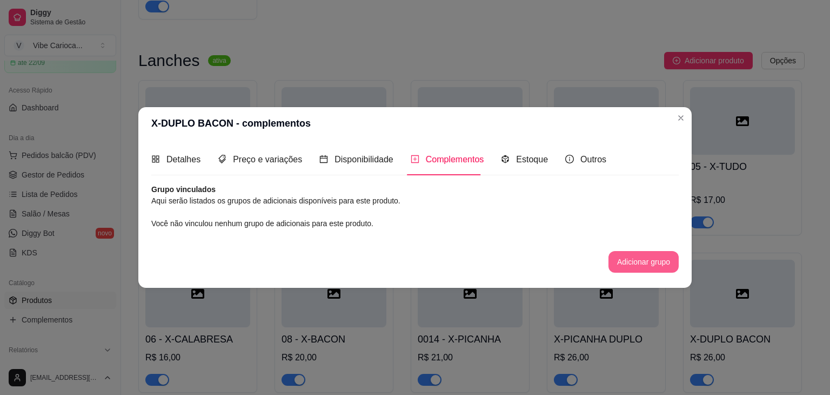
click at [642, 251] on button "Adicionar grupo" at bounding box center [644, 262] width 70 height 22
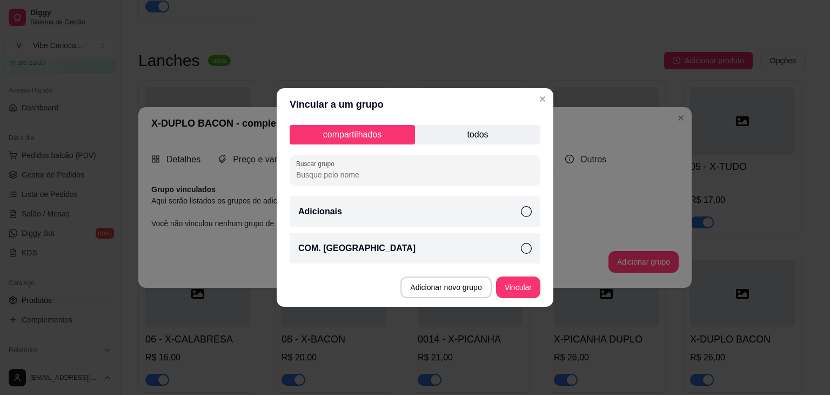
click at [387, 249] on div "COM. [GEOGRAPHIC_DATA]" at bounding box center [415, 248] width 251 height 30
click at [517, 282] on button "Vincular" at bounding box center [518, 287] width 44 height 22
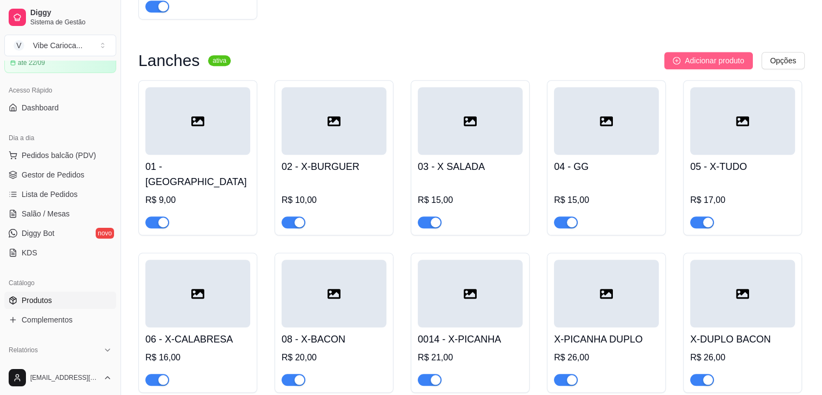
click at [724, 66] on span "Adicionar produto" at bounding box center [714, 61] width 59 height 12
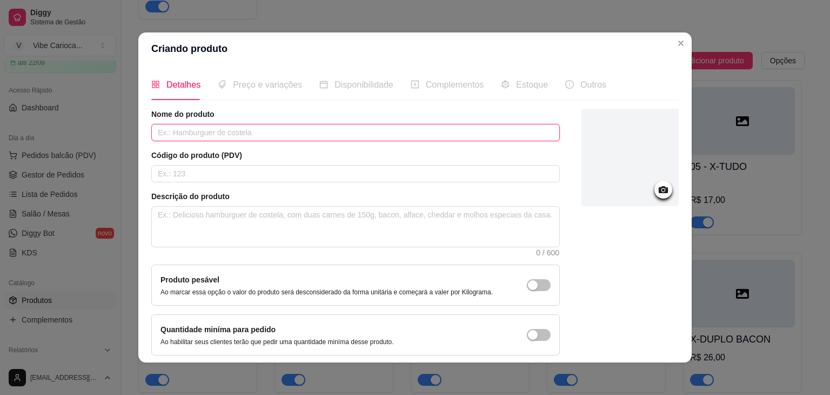
click at [236, 135] on input "text" at bounding box center [355, 132] width 409 height 17
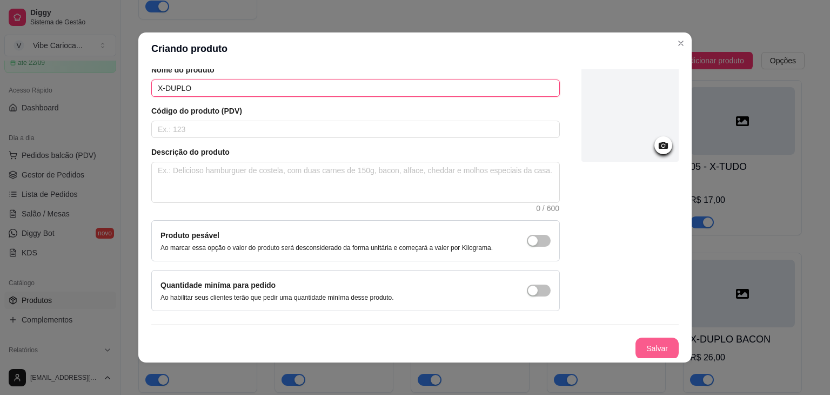
type input "X-DUPLO"
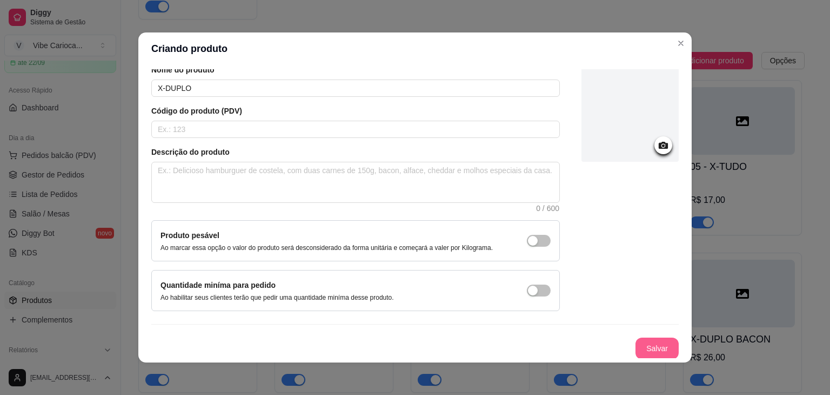
click at [647, 347] on button "Salvar" at bounding box center [657, 348] width 43 height 22
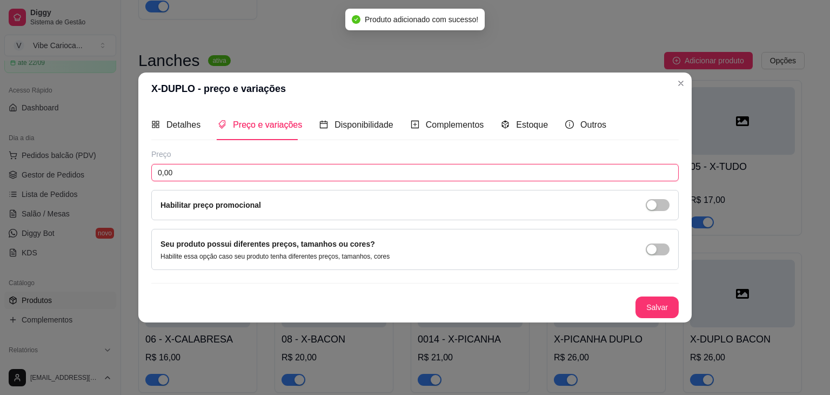
click at [194, 175] on input "0,00" at bounding box center [415, 172] width 528 height 17
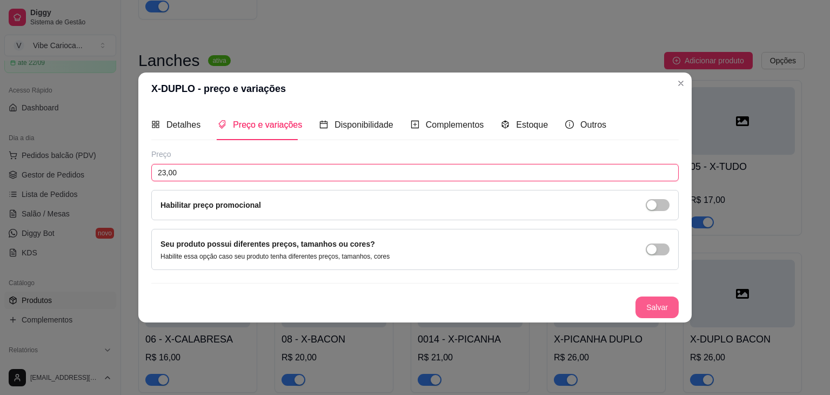
type input "23,00"
click at [646, 309] on button "Salvar" at bounding box center [657, 307] width 43 height 22
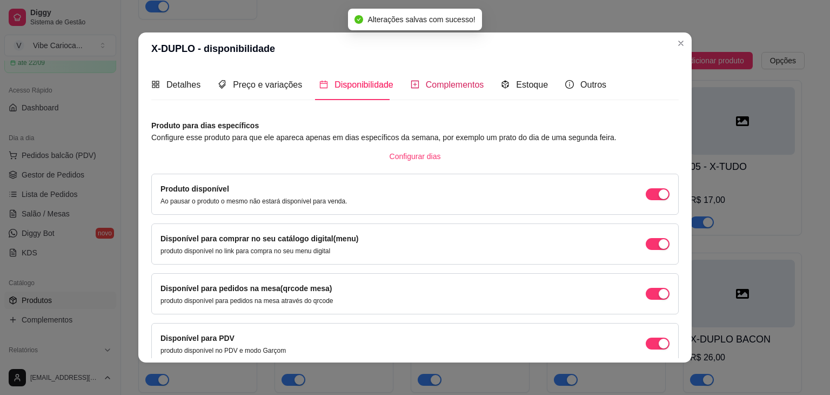
click at [430, 90] on div "Complementos" at bounding box center [448, 85] width 74 height 14
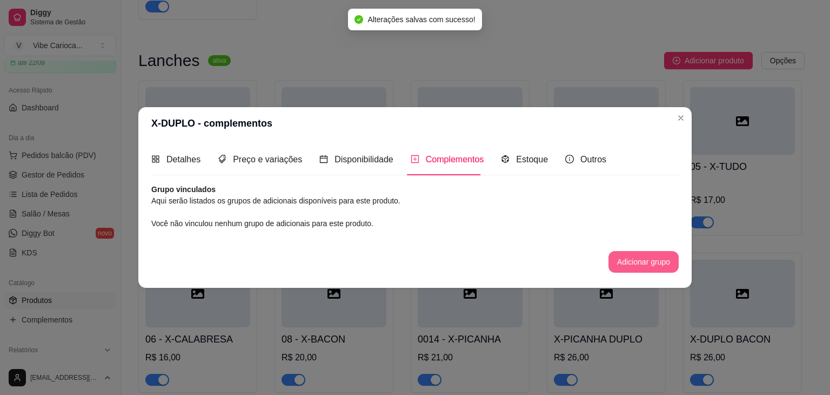
click at [644, 256] on button "Adicionar grupo" at bounding box center [644, 262] width 70 height 22
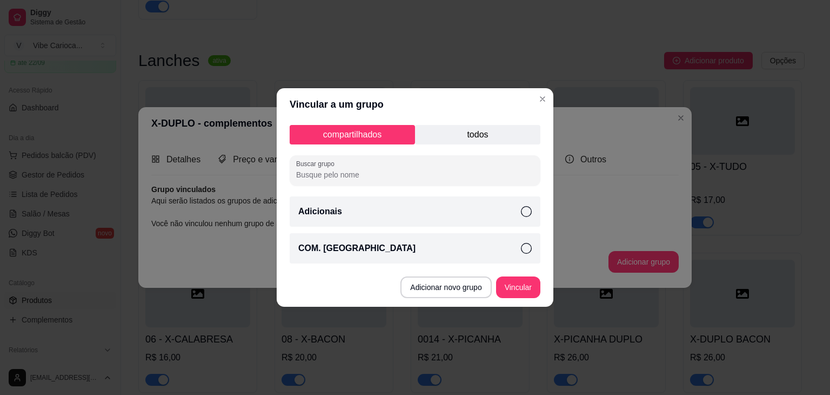
click at [402, 243] on div "COM. [GEOGRAPHIC_DATA]" at bounding box center [415, 248] width 251 height 30
click at [524, 283] on button "Vincular" at bounding box center [518, 287] width 44 height 22
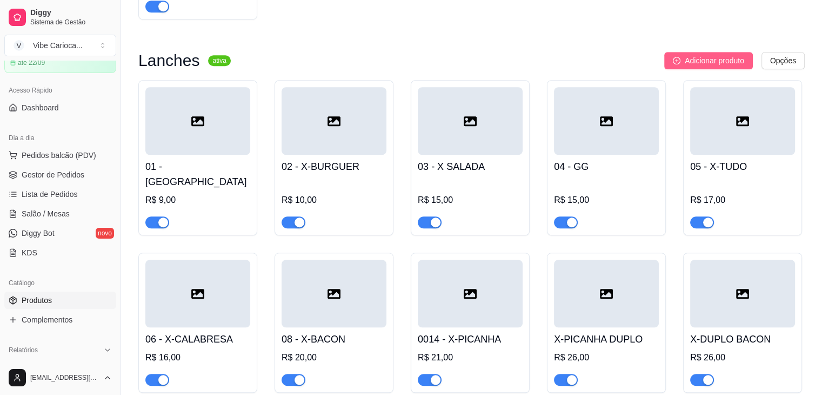
click at [706, 63] on span "Adicionar produto" at bounding box center [714, 61] width 59 height 12
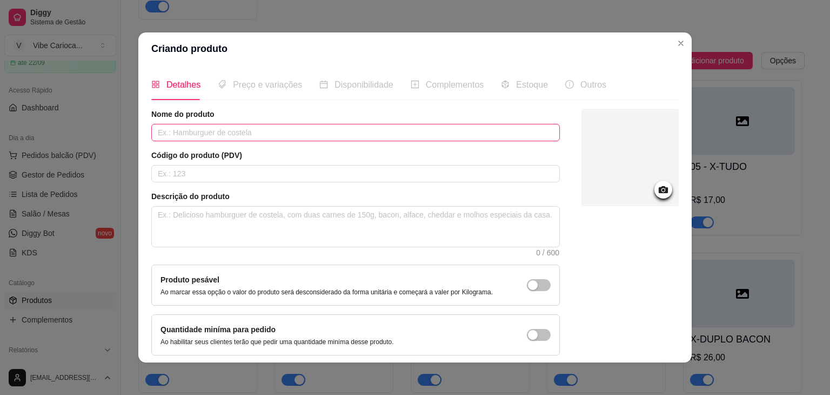
click at [241, 129] on input "text" at bounding box center [355, 132] width 409 height 17
click at [161, 128] on input "X MONTANHA" at bounding box center [355, 132] width 409 height 17
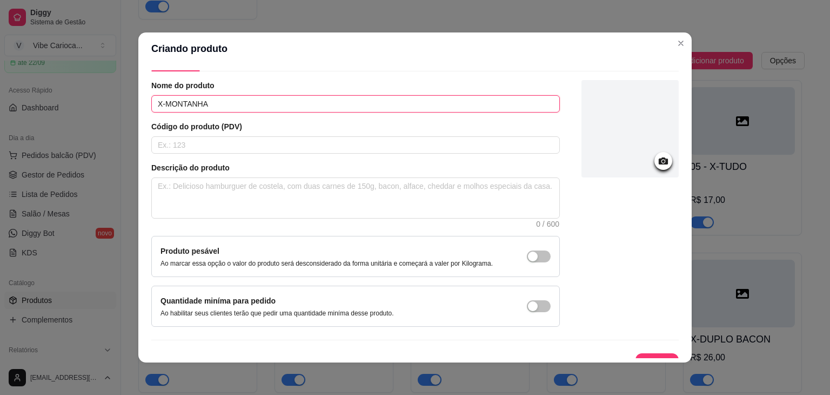
scroll to position [44, 0]
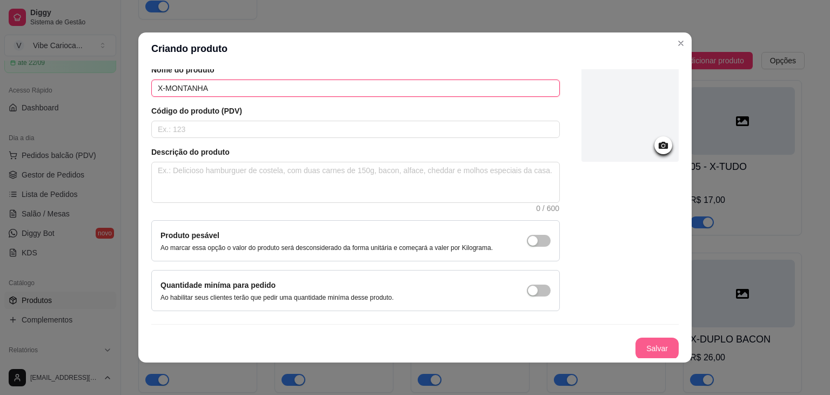
type input "X-MONTANHA"
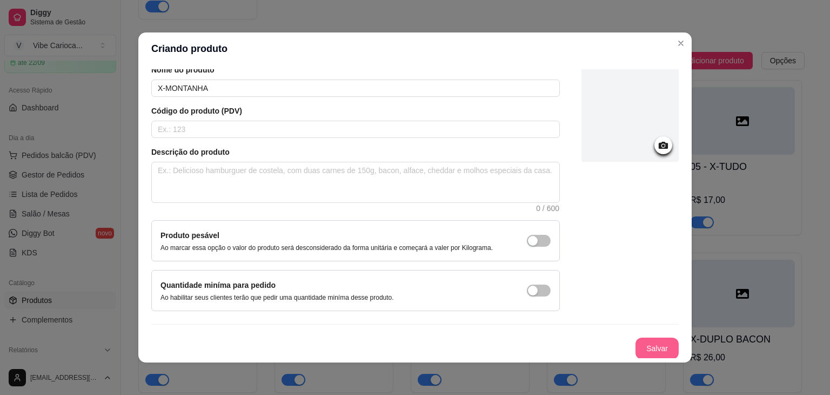
click at [636, 342] on button "Salvar" at bounding box center [657, 348] width 43 height 22
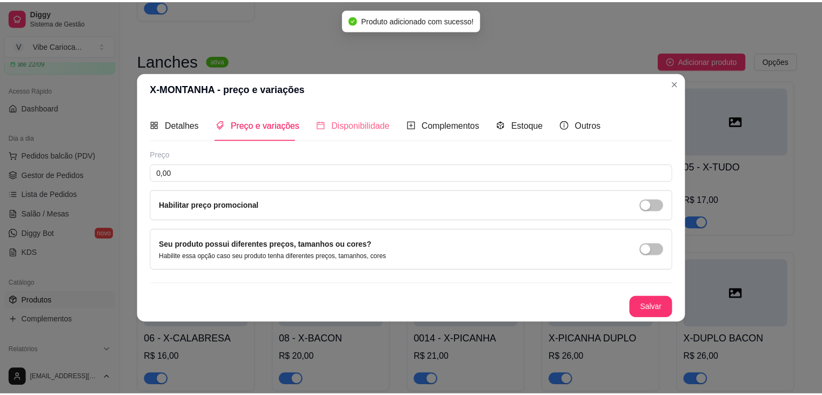
scroll to position [0, 0]
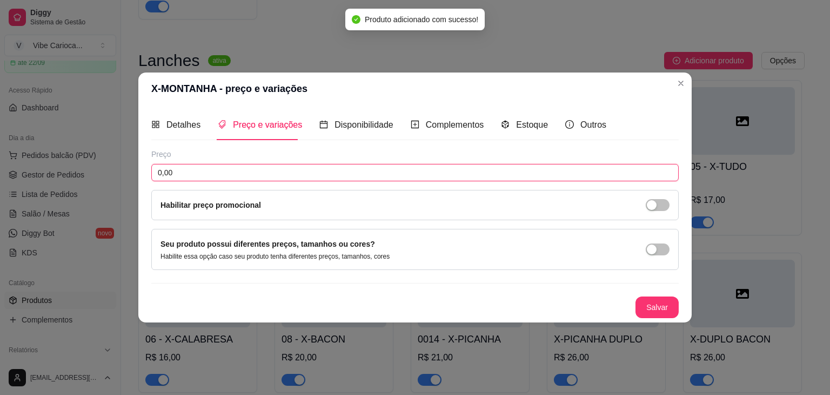
click at [228, 171] on input "0,00" at bounding box center [415, 172] width 528 height 17
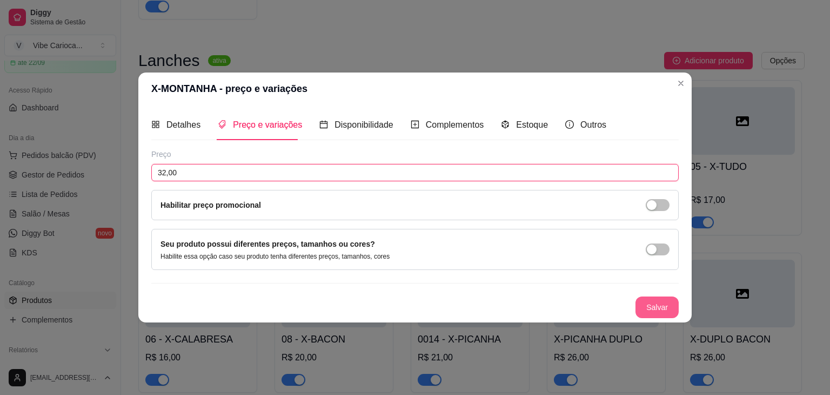
type input "32,00"
click at [660, 297] on button "Salvar" at bounding box center [657, 307] width 43 height 22
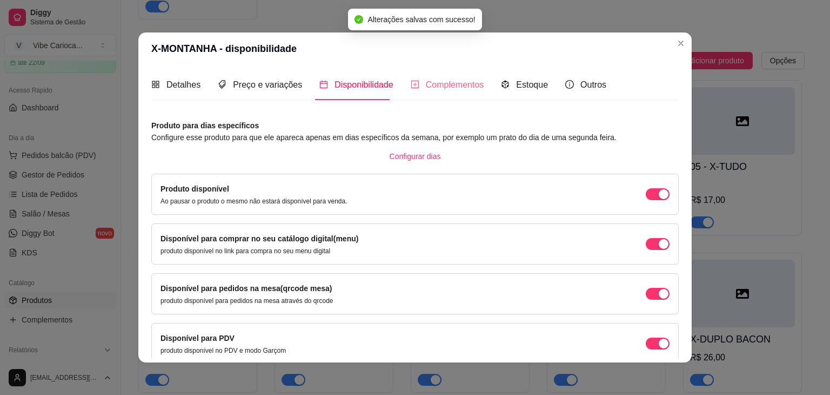
click at [441, 97] on div "Complementos" at bounding box center [448, 84] width 74 height 31
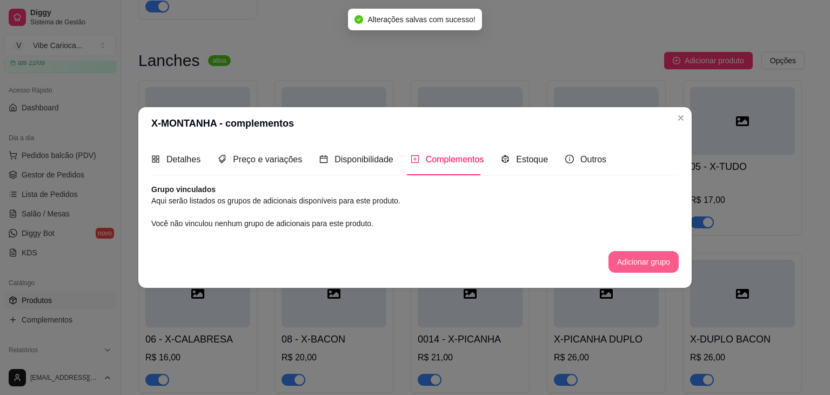
click at [655, 252] on button "Adicionar grupo" at bounding box center [644, 262] width 70 height 22
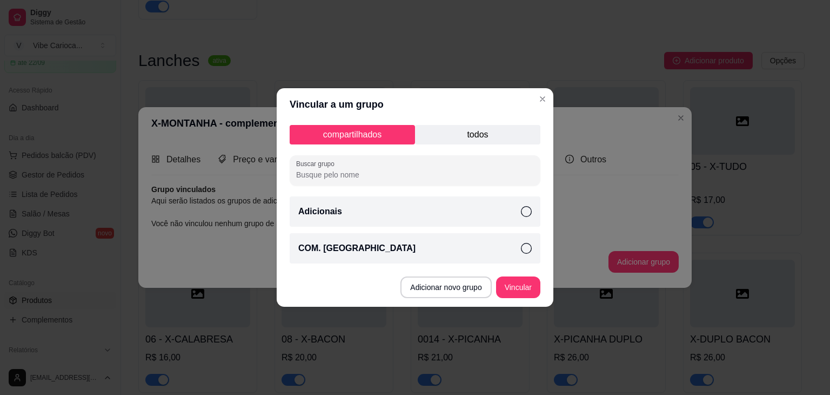
drag, startPoint x: 375, startPoint y: 248, endPoint x: 422, endPoint y: 260, distance: 48.7
click at [375, 248] on div "COM. [GEOGRAPHIC_DATA]" at bounding box center [415, 248] width 251 height 30
click at [514, 282] on button "Vincular" at bounding box center [518, 287] width 44 height 22
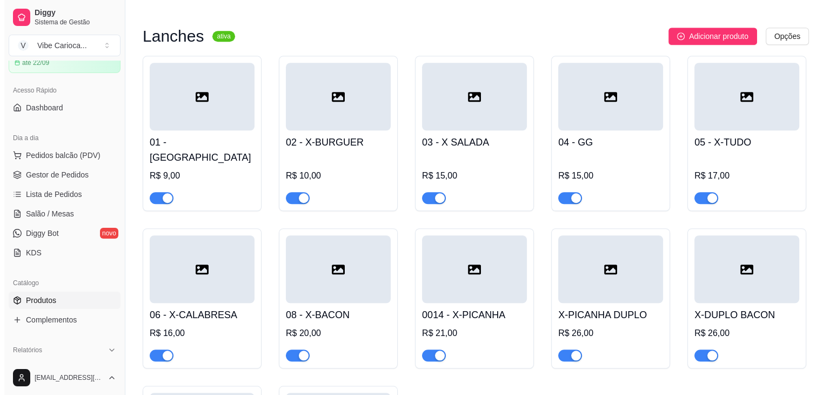
scroll to position [811, 0]
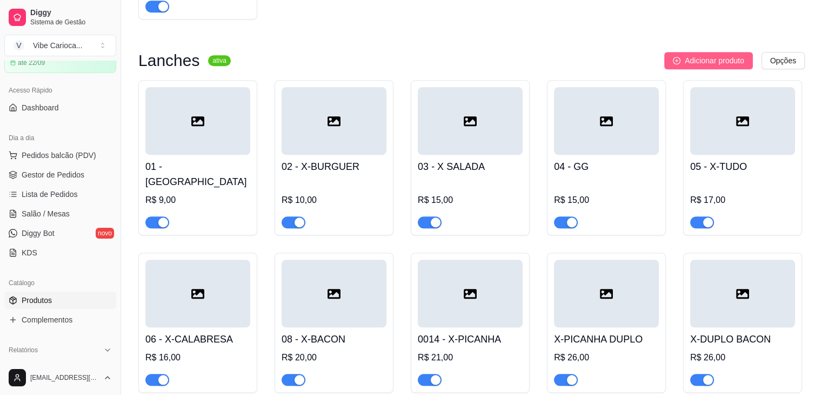
click at [713, 64] on span "Adicionar produto" at bounding box center [714, 61] width 59 height 12
click at [691, 65] on span "Adicionar produto" at bounding box center [714, 61] width 59 height 12
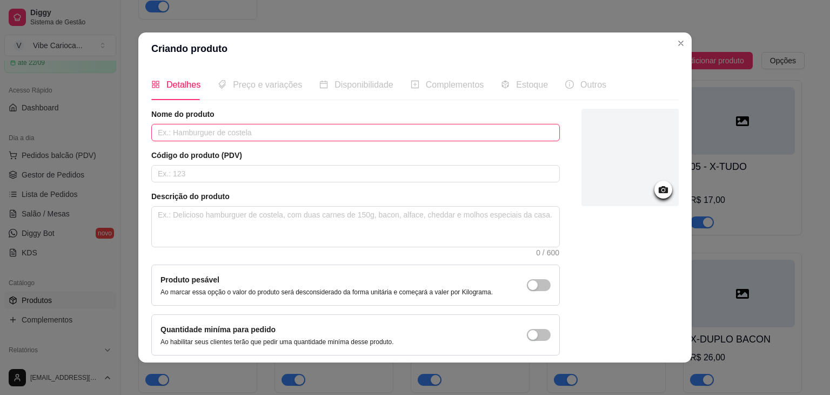
click at [198, 138] on input "text" at bounding box center [355, 132] width 409 height 17
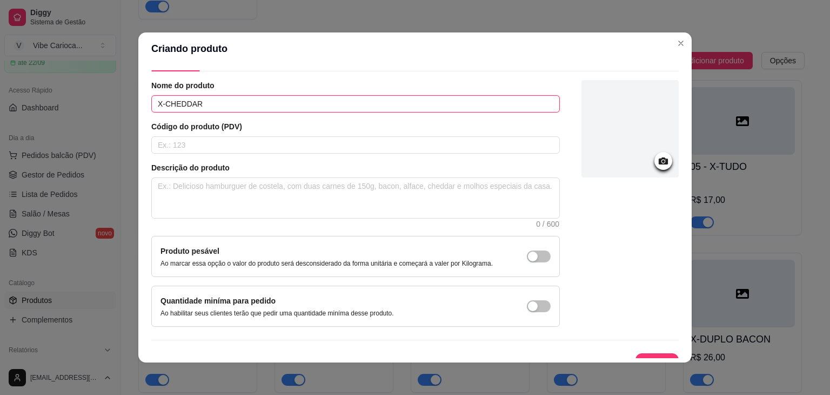
scroll to position [44, 0]
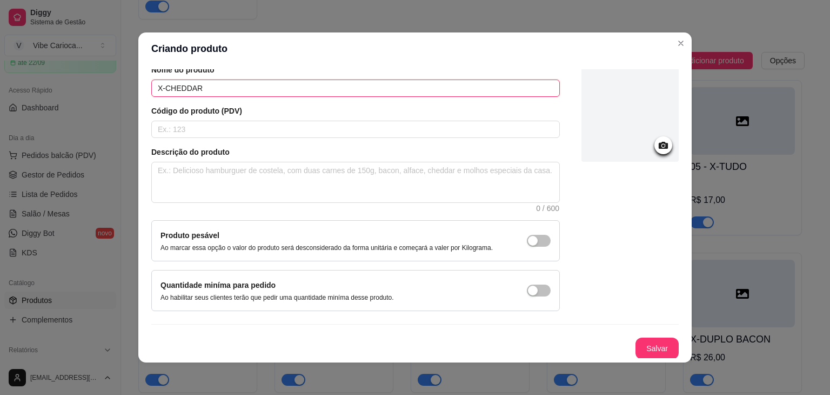
type input "X-CHEDDAR"
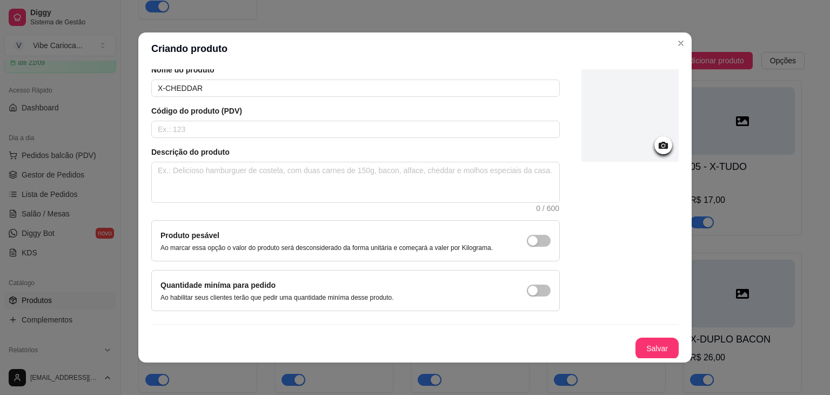
click at [646, 340] on button "Salvar" at bounding box center [657, 348] width 43 height 22
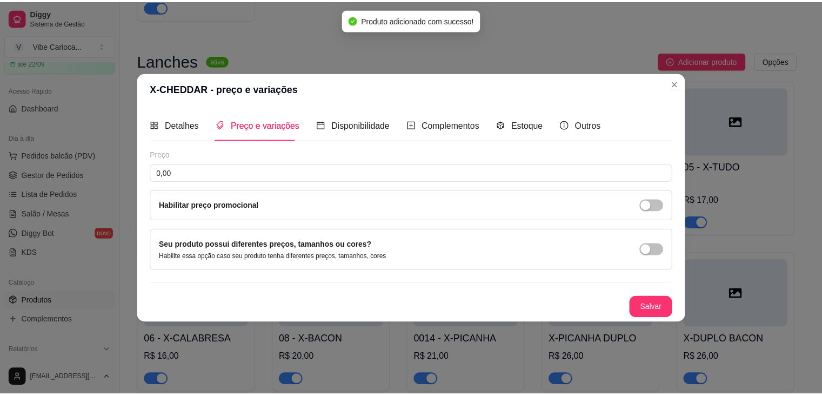
scroll to position [0, 0]
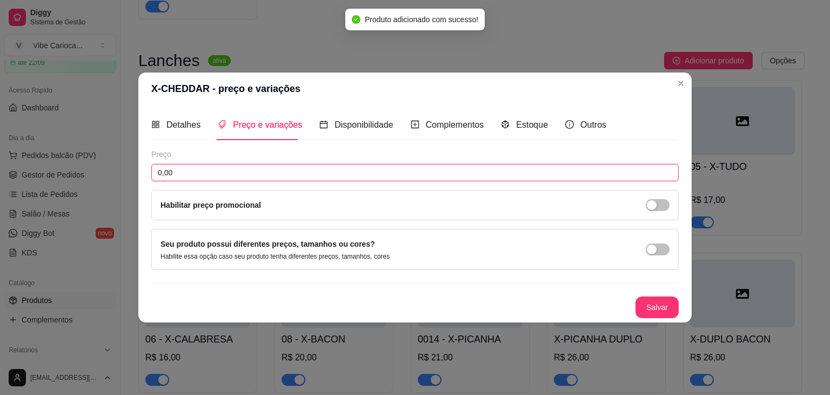
click at [197, 171] on input "0,00" at bounding box center [415, 172] width 528 height 17
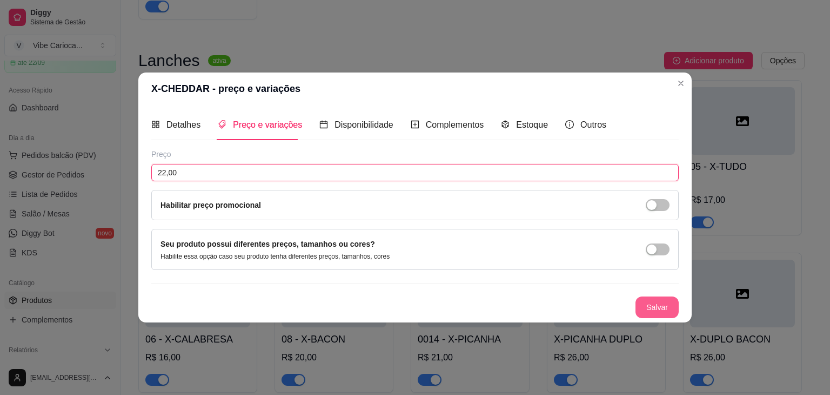
type input "22,00"
click at [661, 301] on button "Salvar" at bounding box center [657, 307] width 43 height 22
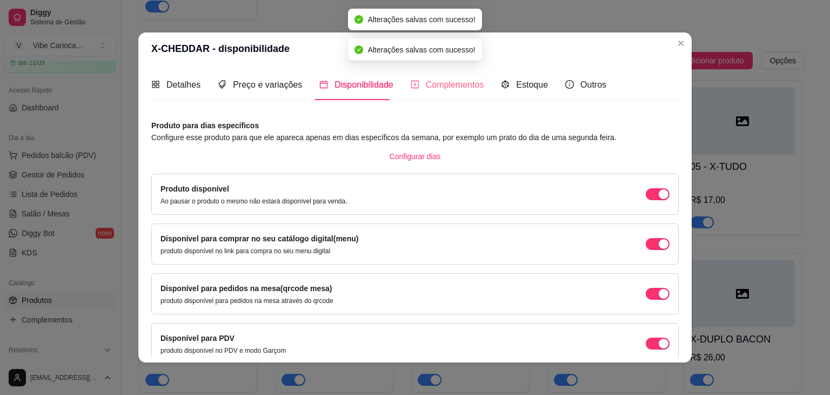
click at [456, 96] on div "Complementos" at bounding box center [448, 84] width 74 height 31
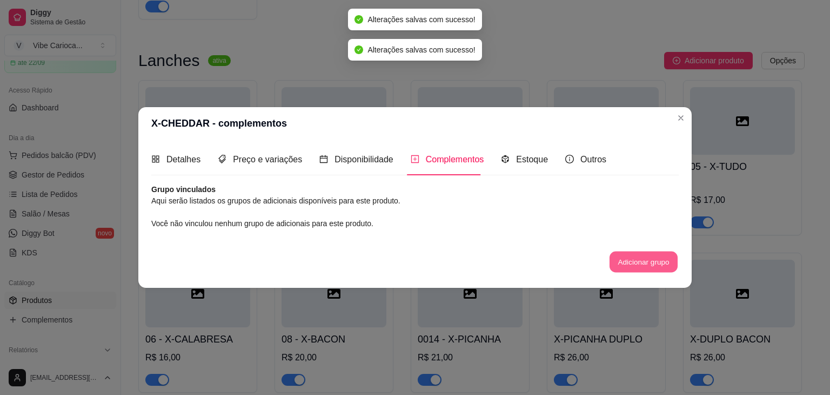
click at [642, 257] on button "Adicionar grupo" at bounding box center [644, 261] width 68 height 21
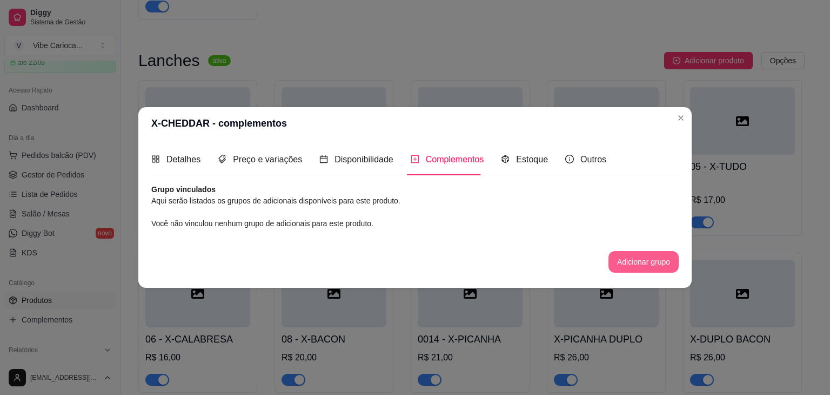
click at [634, 259] on button "Adicionar grupo" at bounding box center [644, 262] width 70 height 22
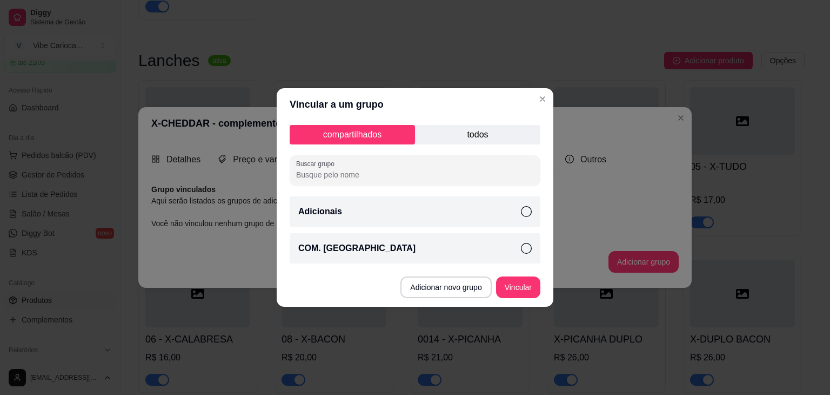
click at [334, 245] on p "COM. [GEOGRAPHIC_DATA]" at bounding box center [356, 248] width 117 height 13
click at [537, 283] on button "Vincular" at bounding box center [518, 287] width 44 height 22
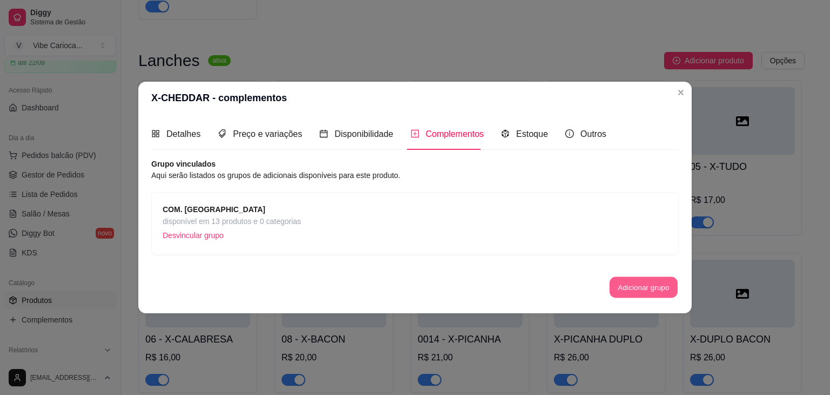
click at [643, 290] on button "Adicionar grupo" at bounding box center [644, 286] width 68 height 21
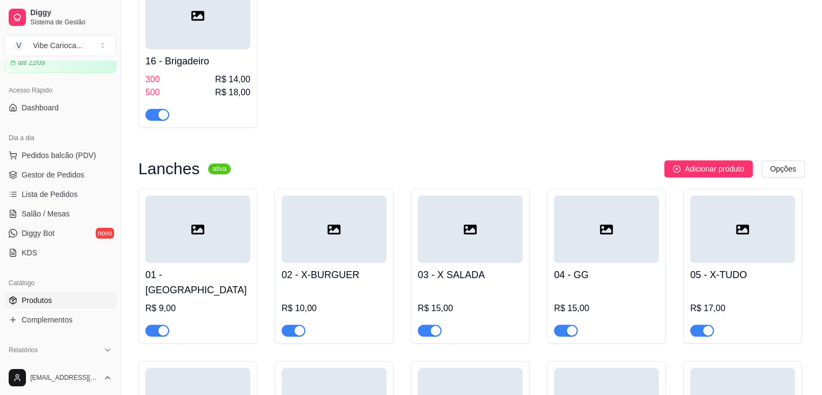
scroll to position [487, 0]
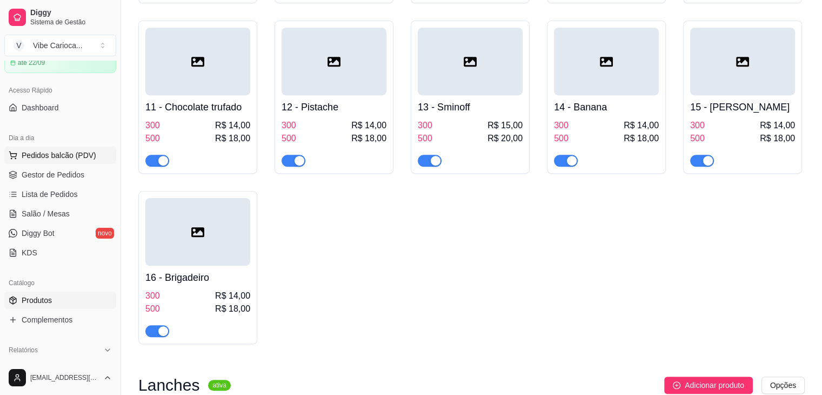
click at [26, 156] on span "Pedidos balcão (PDV)" at bounding box center [59, 155] width 75 height 11
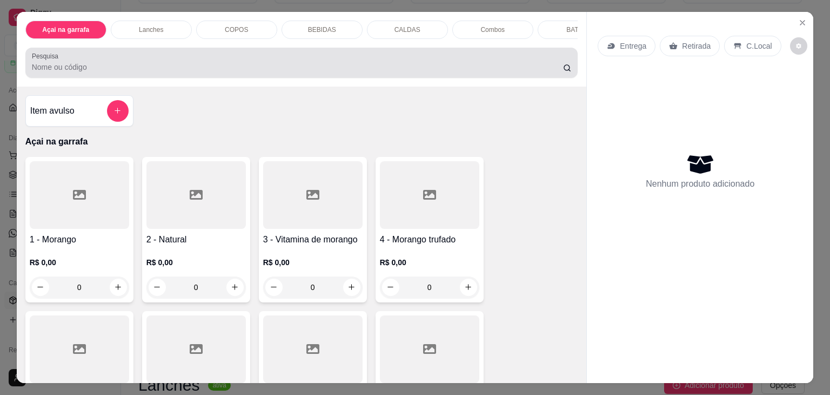
click at [118, 65] on input "Pesquisa" at bounding box center [297, 67] width 531 height 11
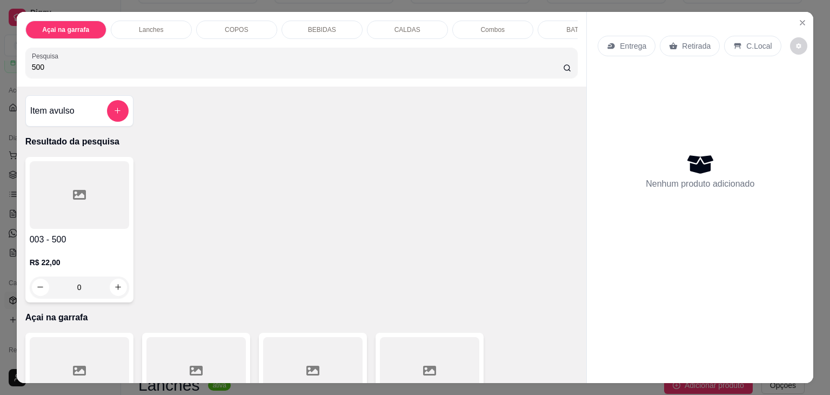
type input "500"
click at [79, 198] on icon at bounding box center [79, 194] width 13 height 13
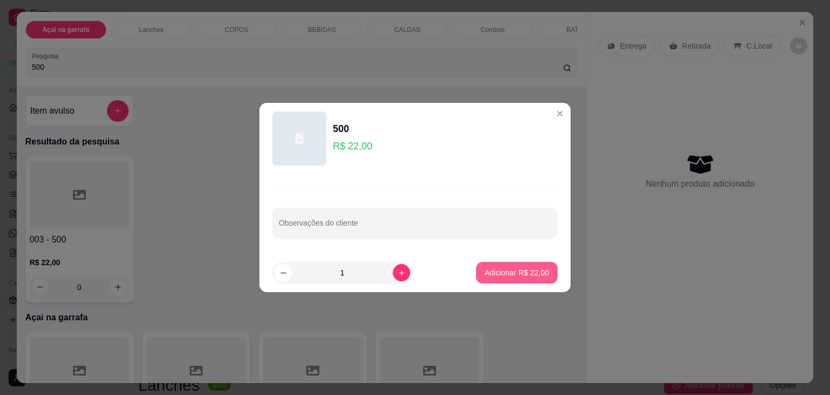
click at [531, 276] on p "Adicionar R$ 22,00" at bounding box center [517, 272] width 64 height 11
type input "1"
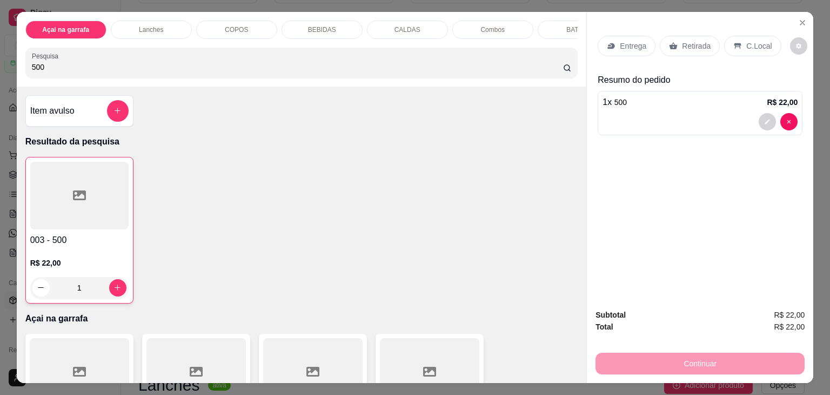
click at [754, 42] on p "C.Local" at bounding box center [759, 46] width 25 height 11
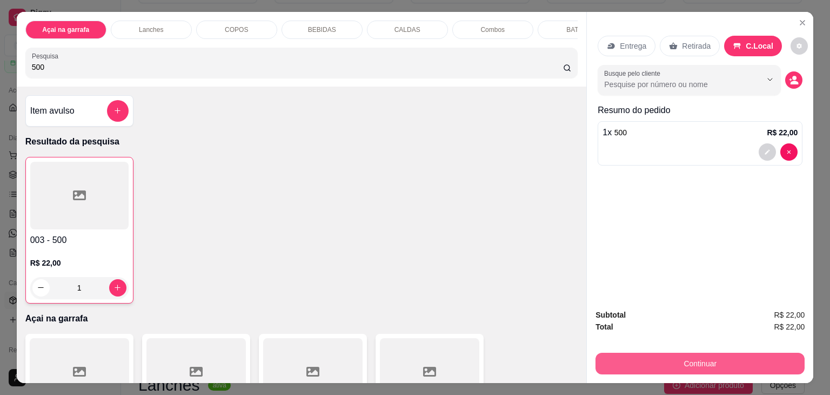
click at [653, 357] on button "Continuar" at bounding box center [700, 363] width 209 height 22
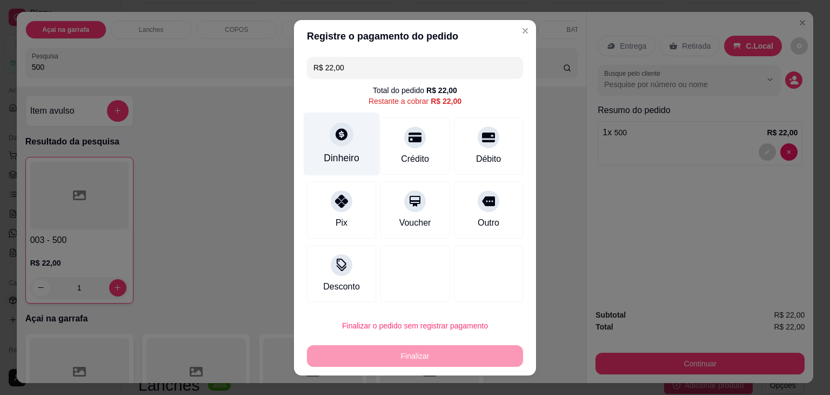
click at [342, 136] on icon at bounding box center [342, 134] width 14 height 14
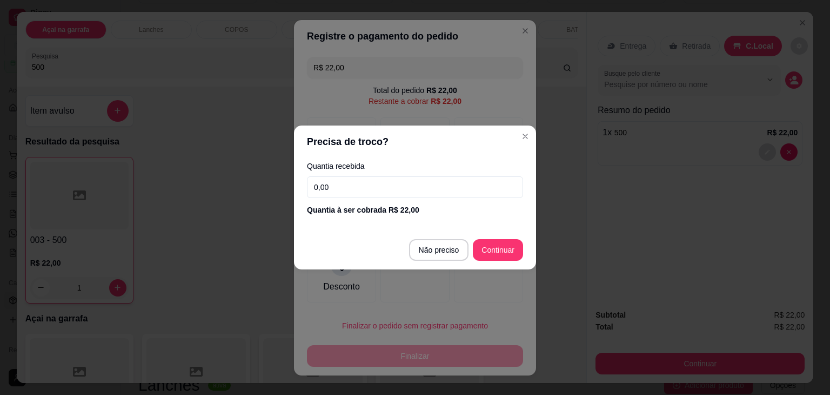
click at [365, 189] on input "0,00" at bounding box center [415, 187] width 216 height 22
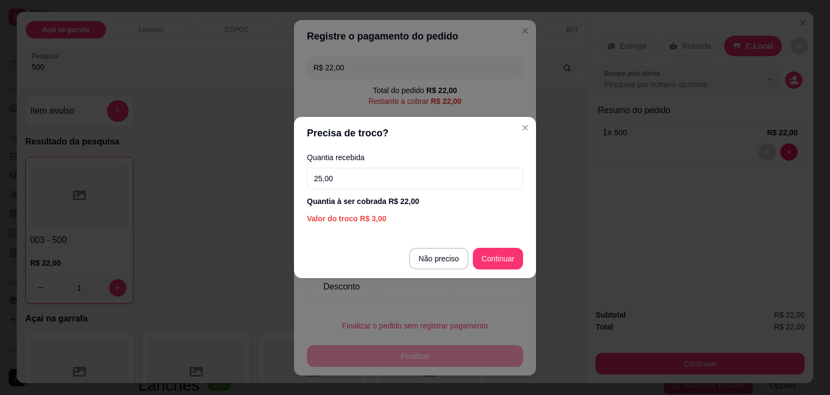
type input "25,00"
type input "R$ 0,00"
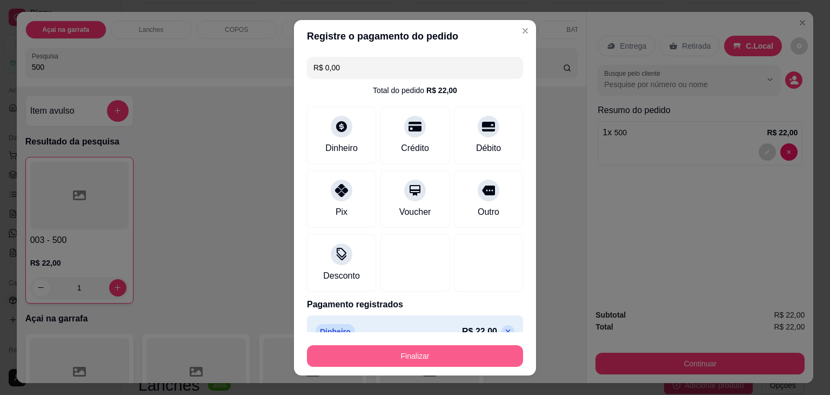
click at [456, 358] on button "Finalizar" at bounding box center [415, 356] width 216 height 22
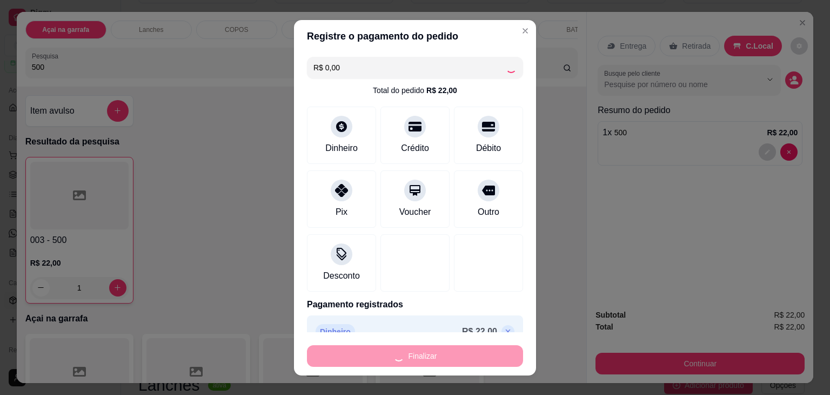
type input "0"
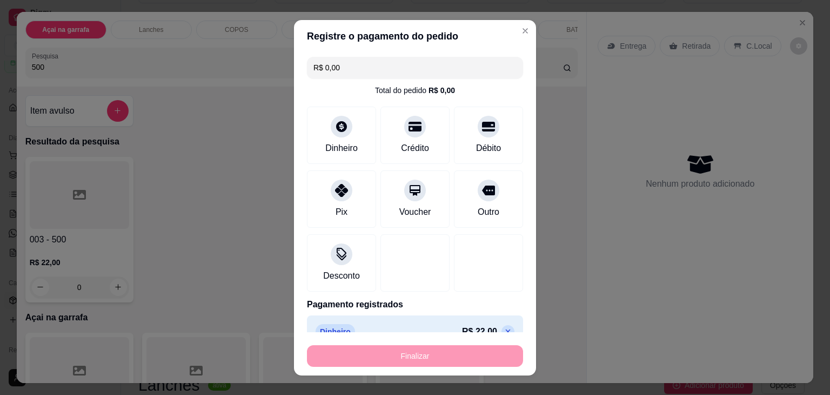
type input "-R$ 22,00"
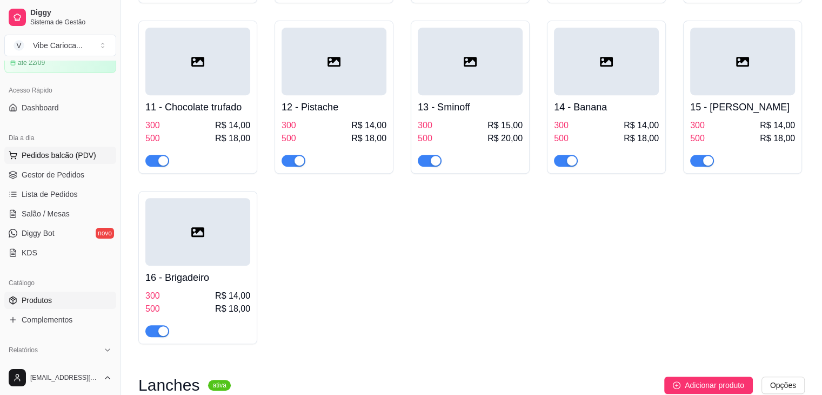
click at [48, 157] on span "Pedidos balcão (PDV)" at bounding box center [59, 155] width 75 height 11
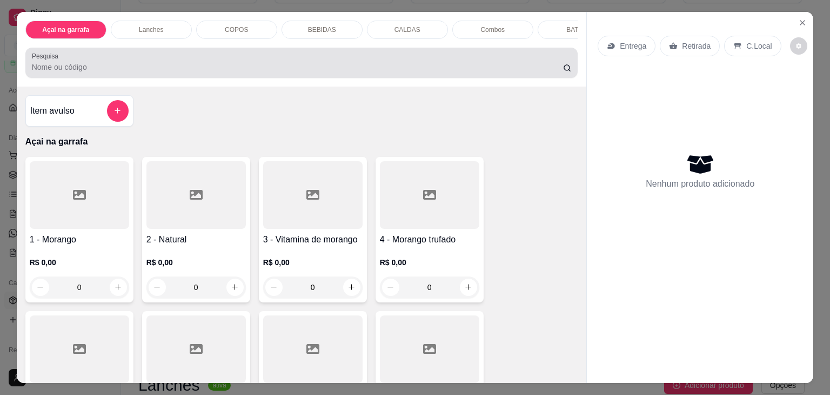
click at [129, 68] on input "Pesquisa" at bounding box center [297, 67] width 531 height 11
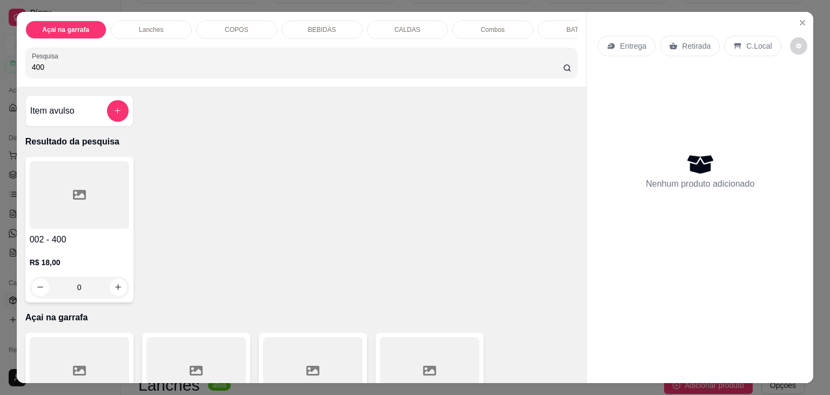
type input "400"
click at [58, 212] on div at bounding box center [79, 195] width 99 height 68
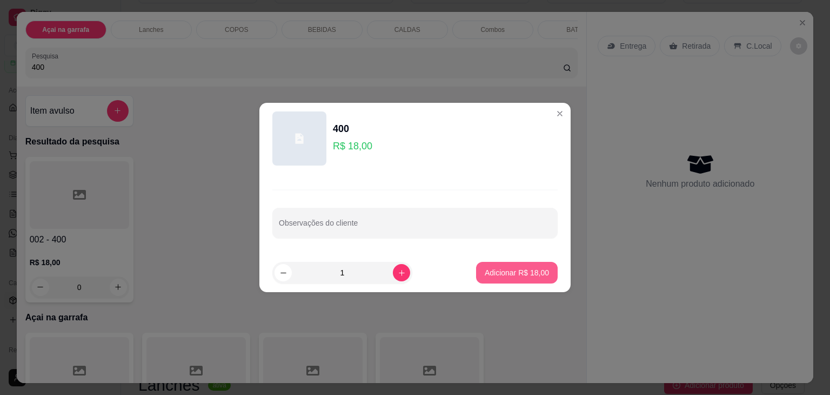
click at [511, 275] on p "Adicionar R$ 18,00" at bounding box center [517, 272] width 64 height 11
type input "1"
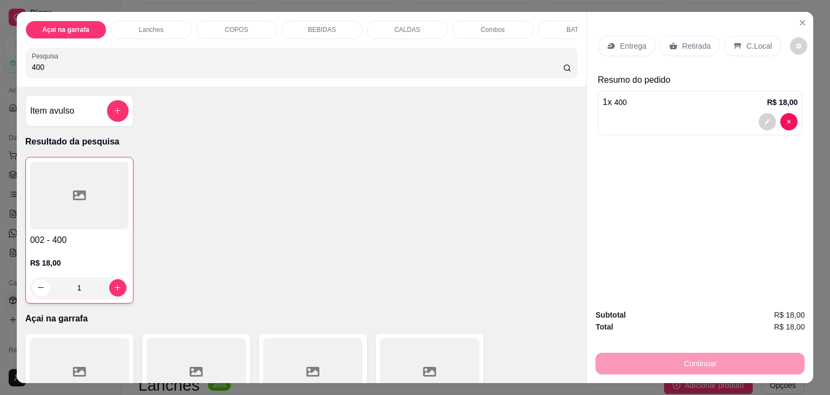
click at [747, 41] on p "C.Local" at bounding box center [759, 46] width 25 height 11
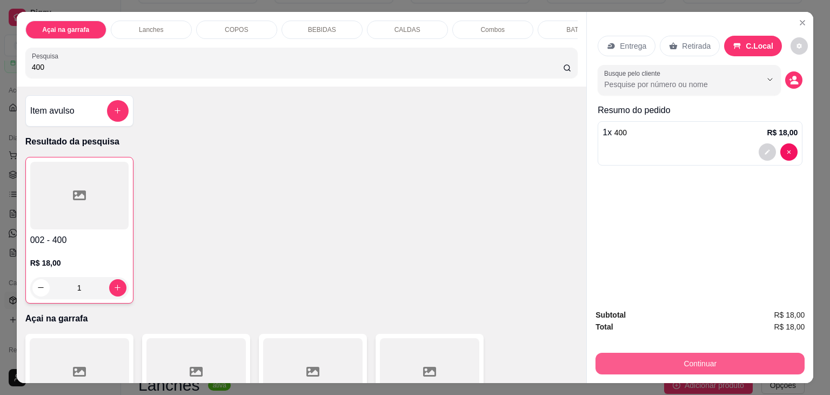
click at [668, 352] on button "Continuar" at bounding box center [700, 363] width 209 height 22
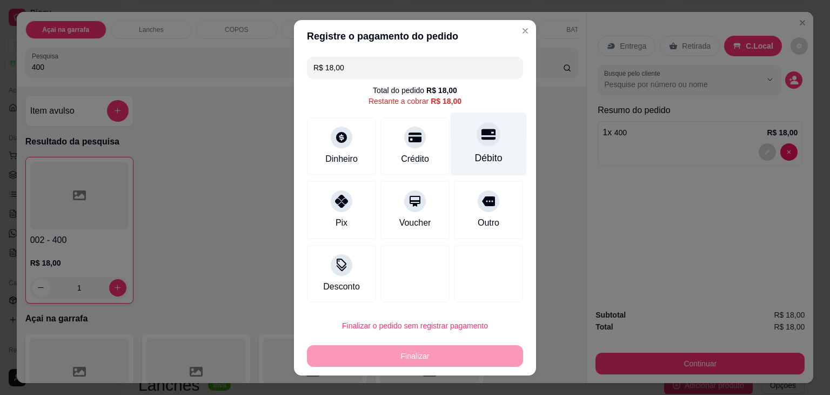
click at [482, 138] on icon at bounding box center [489, 134] width 14 height 11
type input "R$ 0,00"
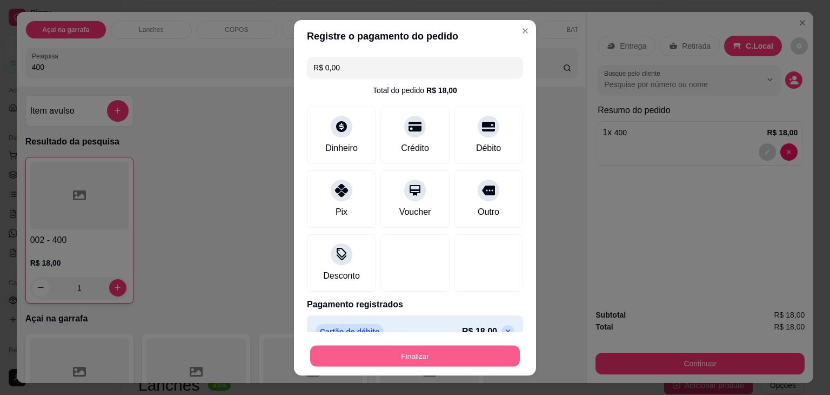
click at [374, 351] on button "Finalizar" at bounding box center [415, 355] width 210 height 21
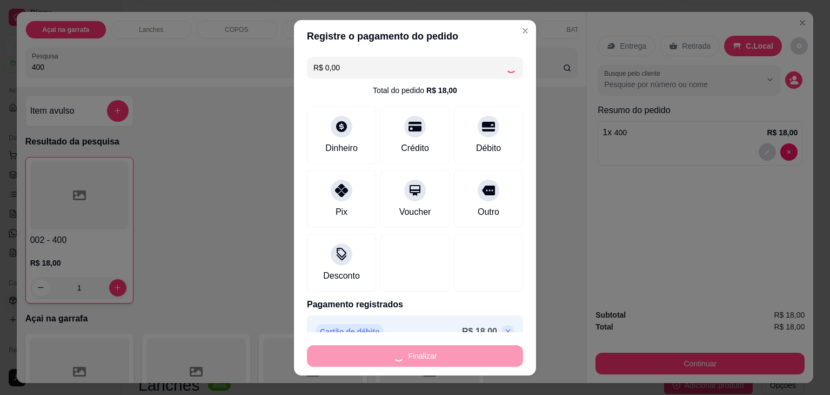
type input "0"
type input "-R$ 18,00"
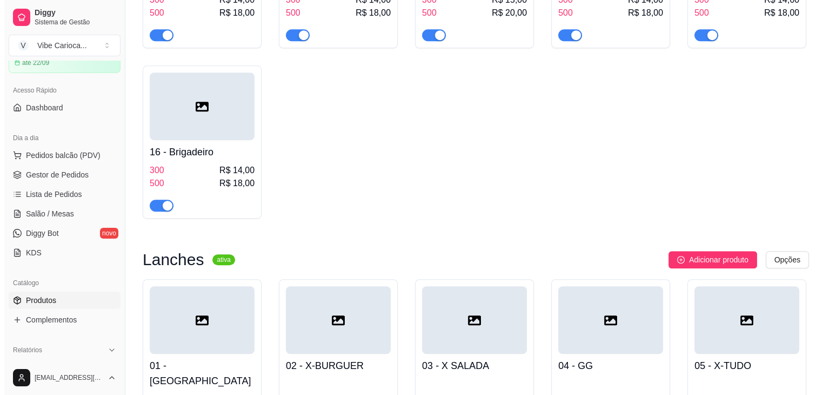
scroll to position [703, 0]
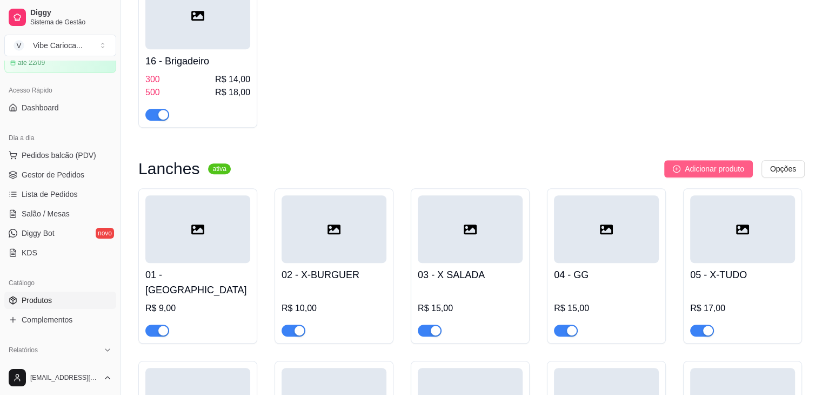
click at [726, 175] on span "Adicionar produto" at bounding box center [714, 169] width 59 height 12
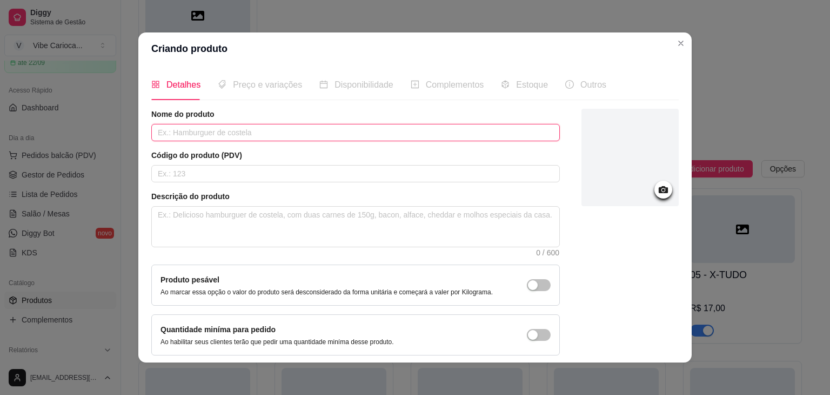
click at [215, 128] on input "text" at bounding box center [355, 132] width 409 height 17
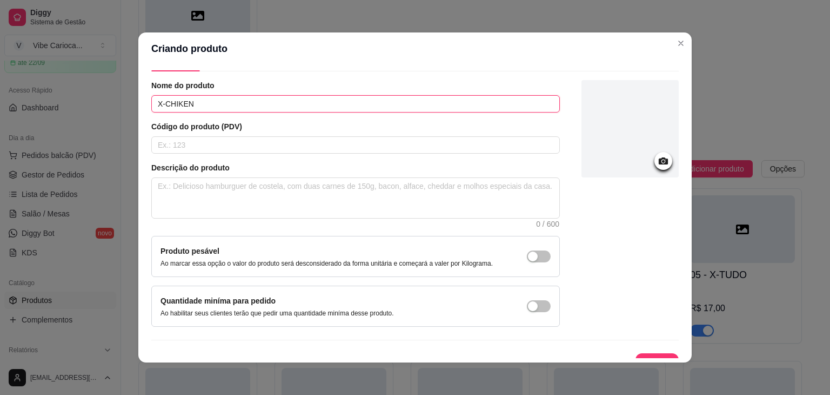
scroll to position [44, 0]
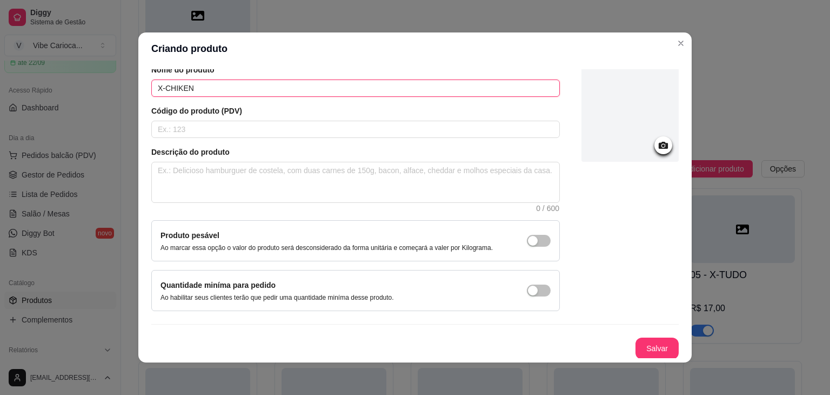
type input "X-CHIKEN"
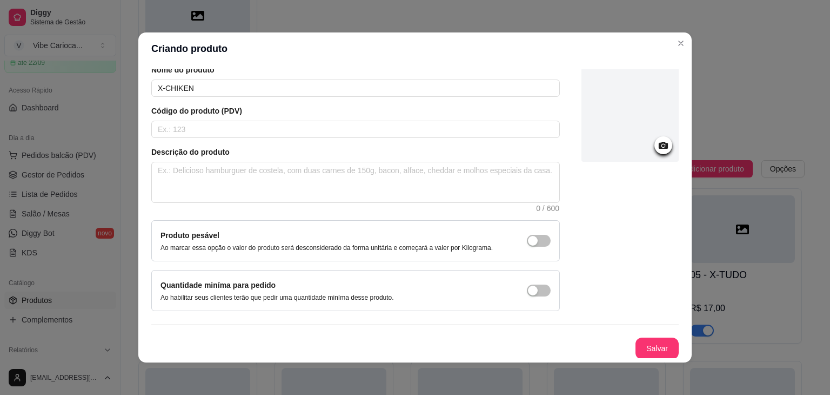
click at [636, 340] on button "Salvar" at bounding box center [657, 348] width 43 height 22
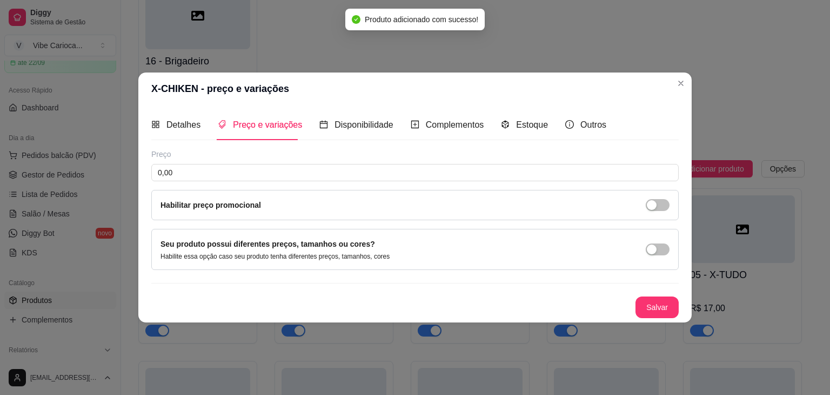
scroll to position [0, 0]
click at [244, 171] on input "0,00" at bounding box center [415, 172] width 528 height 17
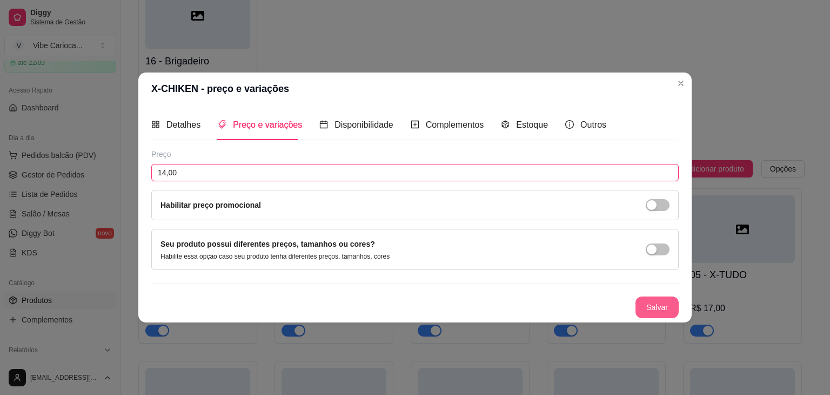
type input "14,00"
click at [670, 305] on button "Salvar" at bounding box center [657, 307] width 43 height 22
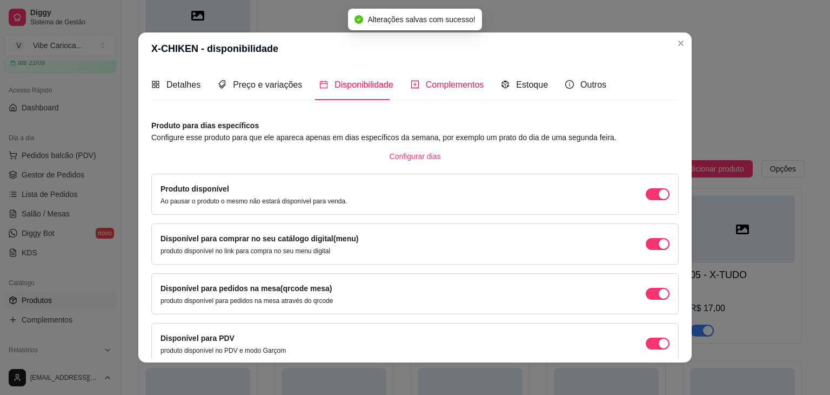
click at [426, 81] on span "Complementos" at bounding box center [455, 84] width 58 height 9
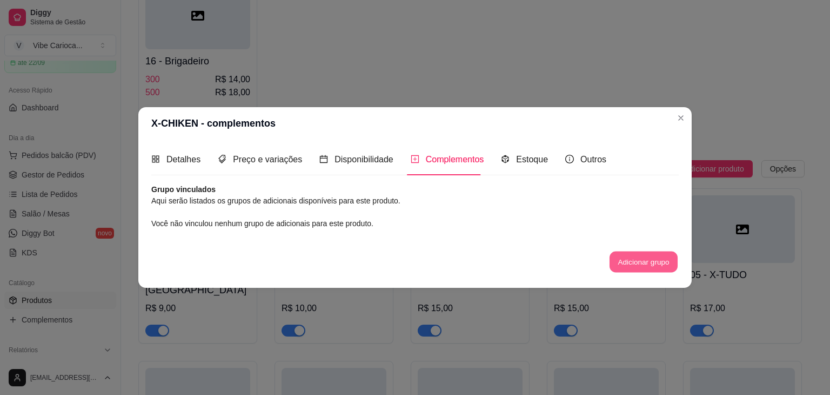
click at [646, 265] on button "Adicionar grupo" at bounding box center [644, 261] width 68 height 21
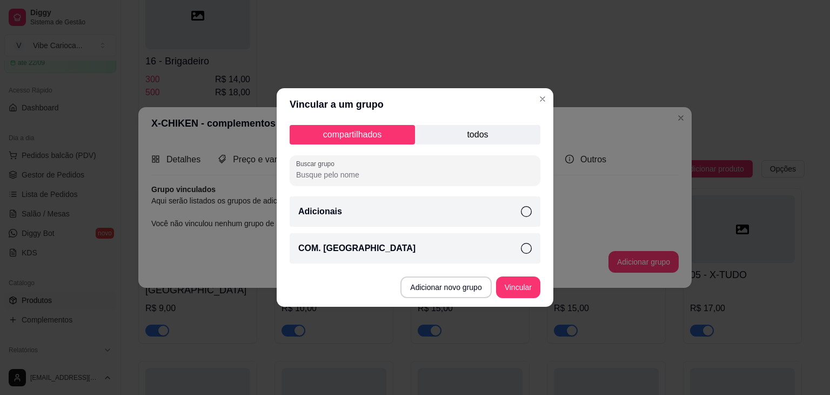
click at [377, 247] on div "COM. [GEOGRAPHIC_DATA]" at bounding box center [415, 248] width 251 height 30
click at [530, 288] on button "Vincular" at bounding box center [518, 287] width 44 height 22
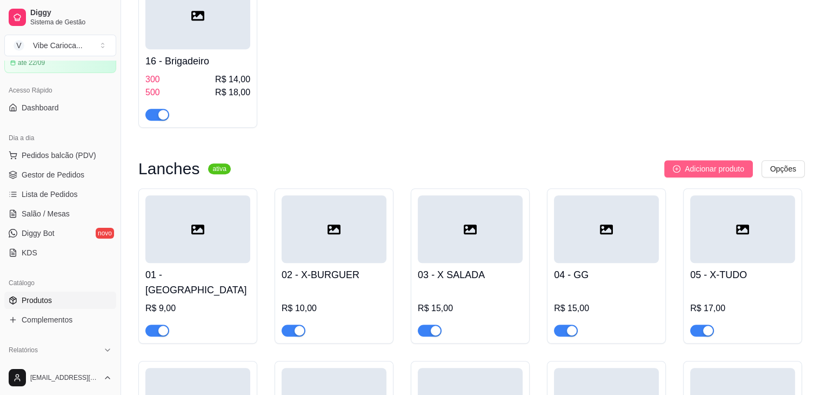
click at [679, 176] on button "Adicionar produto" at bounding box center [708, 168] width 89 height 17
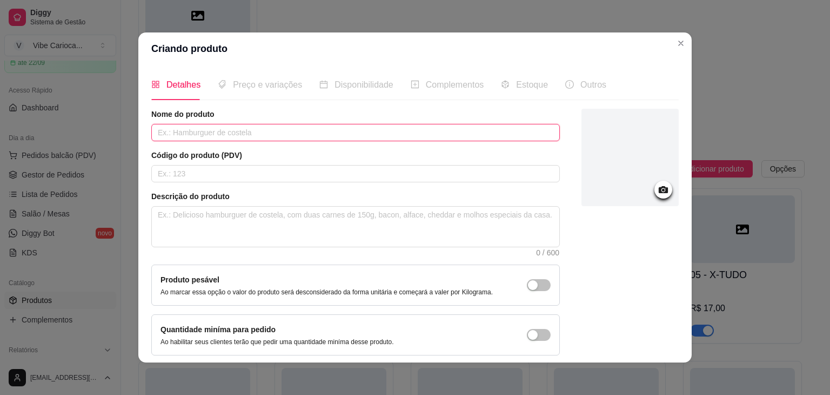
click at [195, 130] on input "text" at bounding box center [355, 132] width 409 height 17
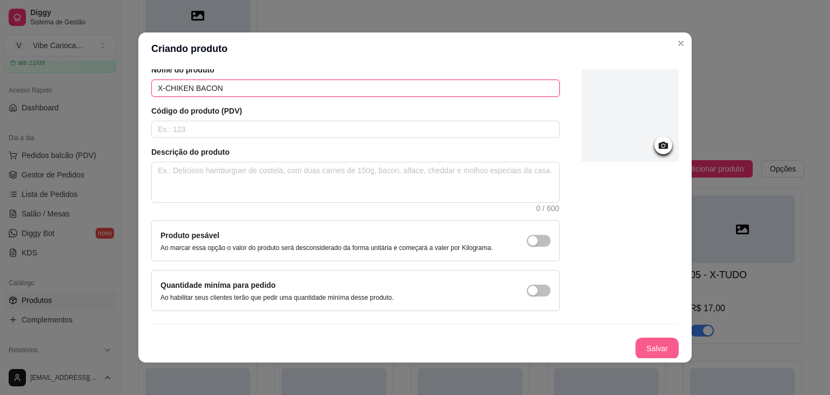
type input "X-CHIKEN BACON"
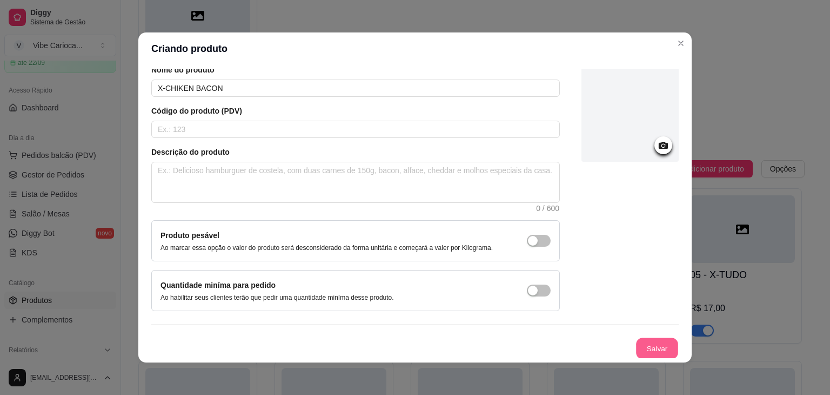
click at [660, 345] on button "Salvar" at bounding box center [657, 348] width 42 height 21
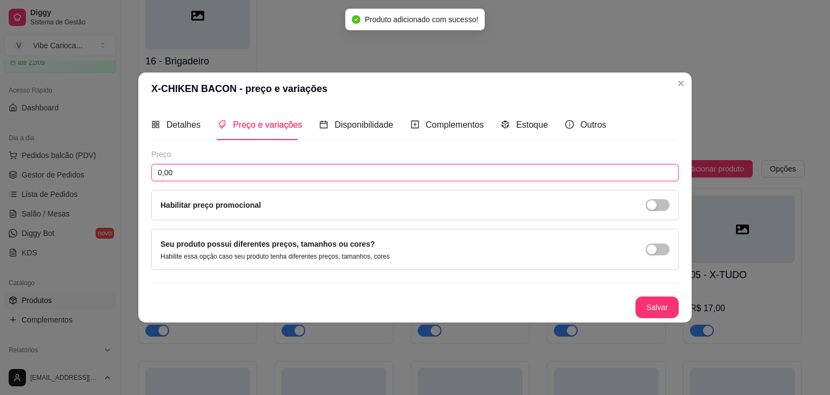
click at [207, 178] on input "0,00" at bounding box center [415, 172] width 528 height 17
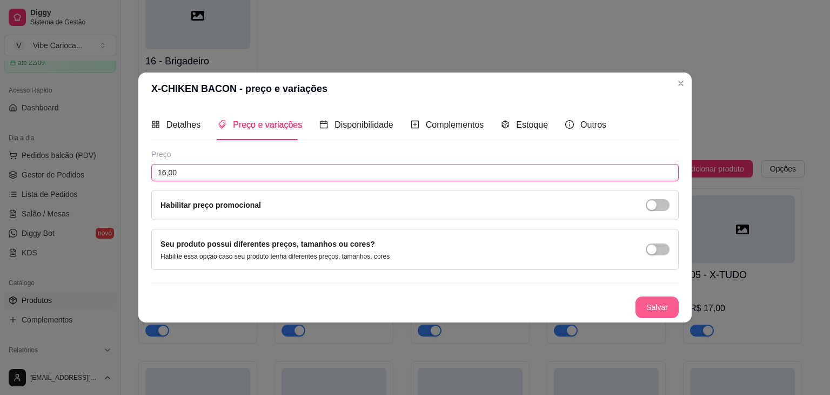
type input "16,00"
click at [666, 305] on button "Salvar" at bounding box center [657, 307] width 42 height 21
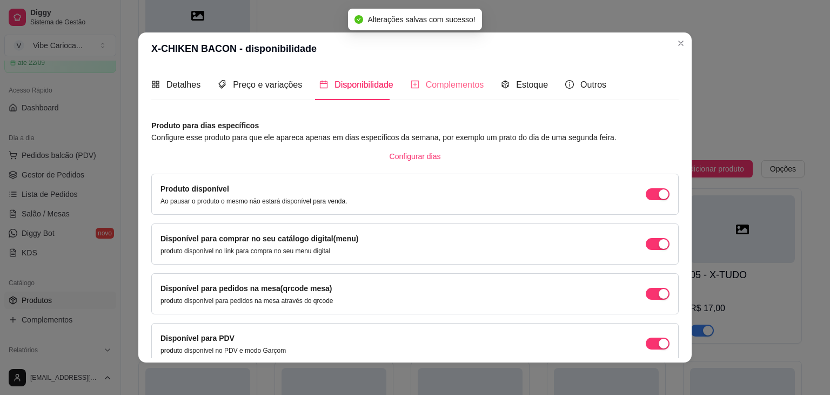
click at [439, 96] on div "Complementos" at bounding box center [448, 84] width 74 height 31
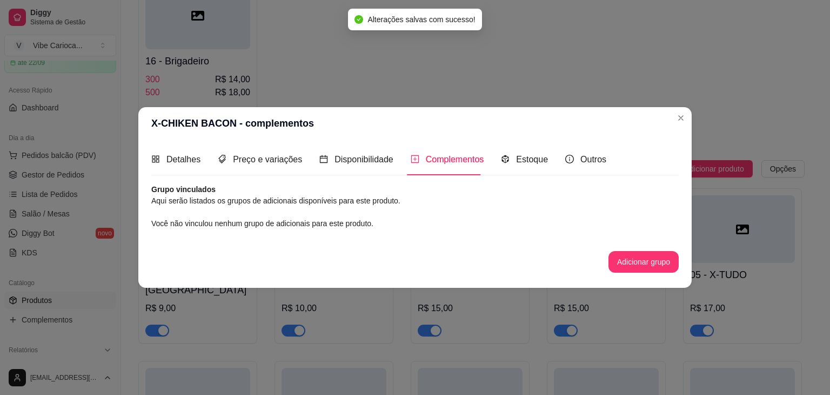
click at [655, 267] on button "Adicionar grupo" at bounding box center [644, 262] width 70 height 22
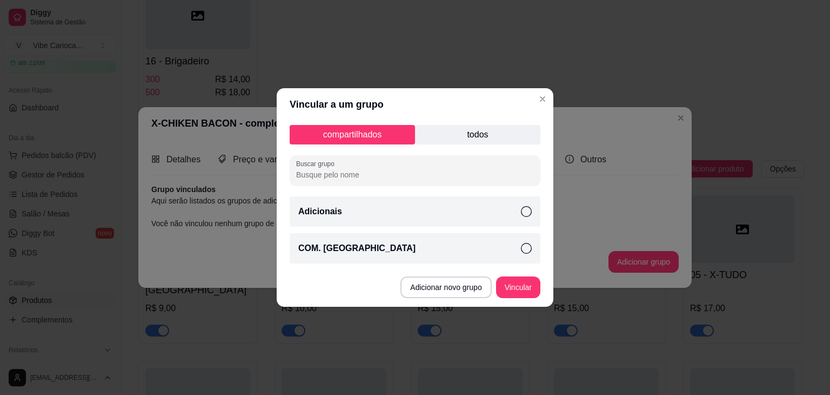
click at [327, 251] on p "COM. [GEOGRAPHIC_DATA]" at bounding box center [356, 248] width 117 height 13
click at [519, 282] on button "Vincular" at bounding box center [518, 287] width 44 height 22
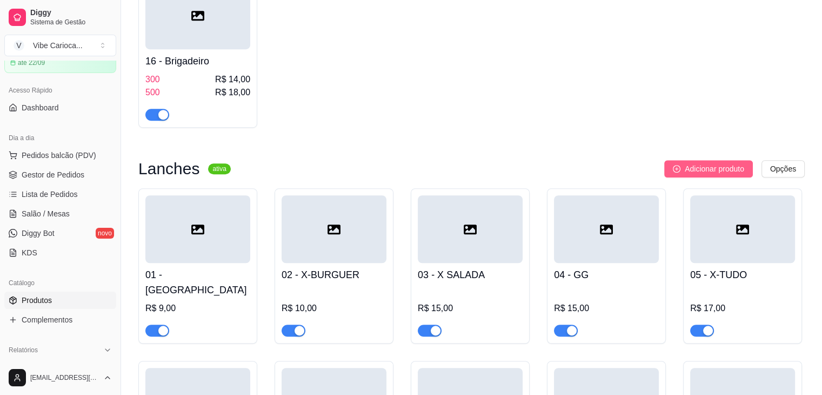
click at [676, 169] on icon "plus-circle" at bounding box center [677, 169] width 8 height 8
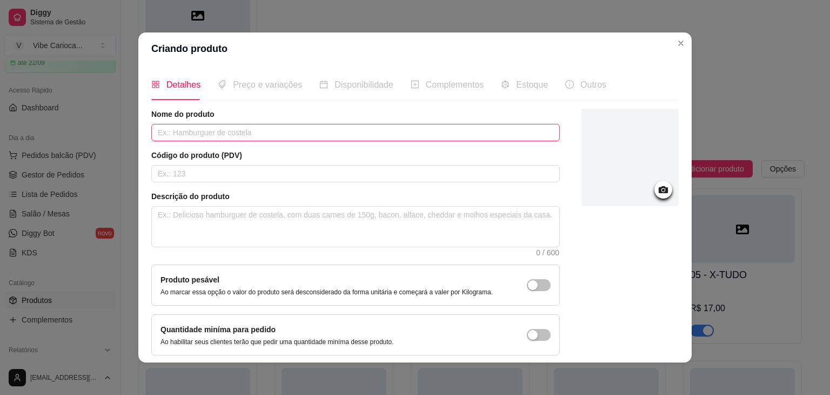
click at [257, 127] on input "text" at bounding box center [355, 132] width 409 height 17
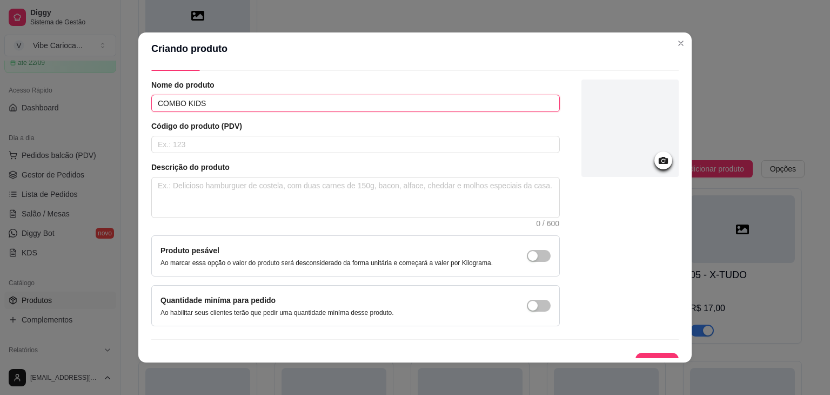
scroll to position [44, 0]
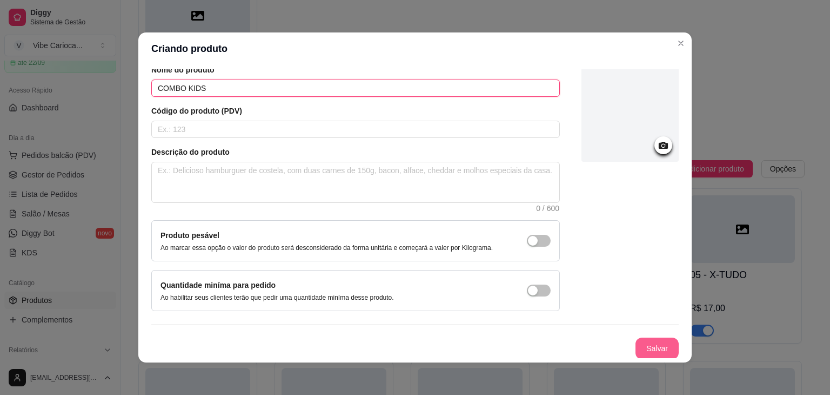
type input "COMBO KIDS"
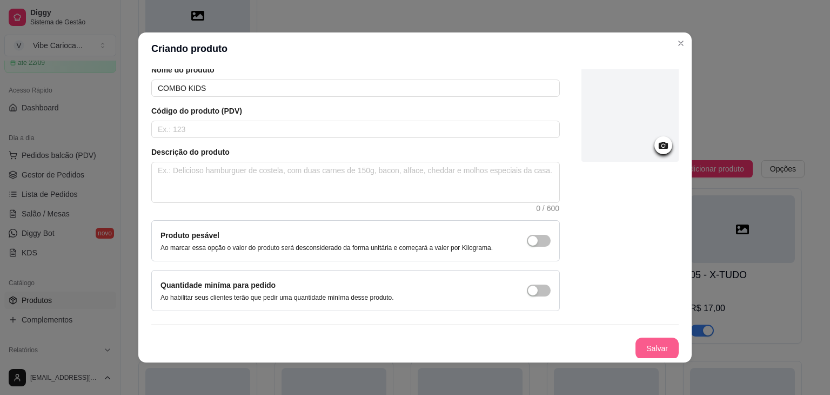
click at [640, 343] on button "Salvar" at bounding box center [657, 348] width 43 height 22
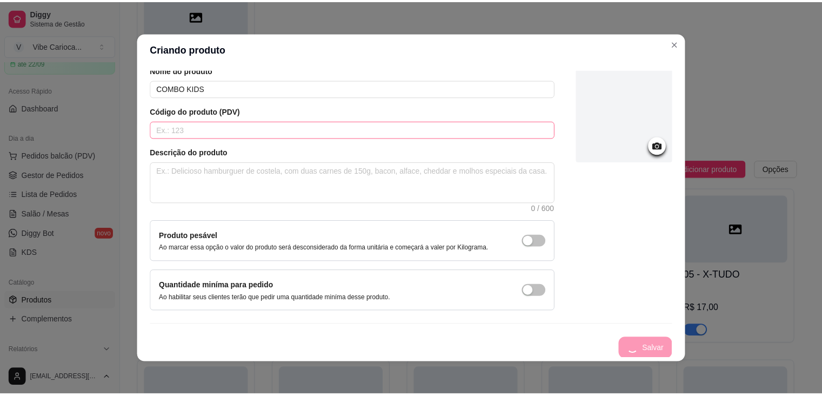
scroll to position [0, 0]
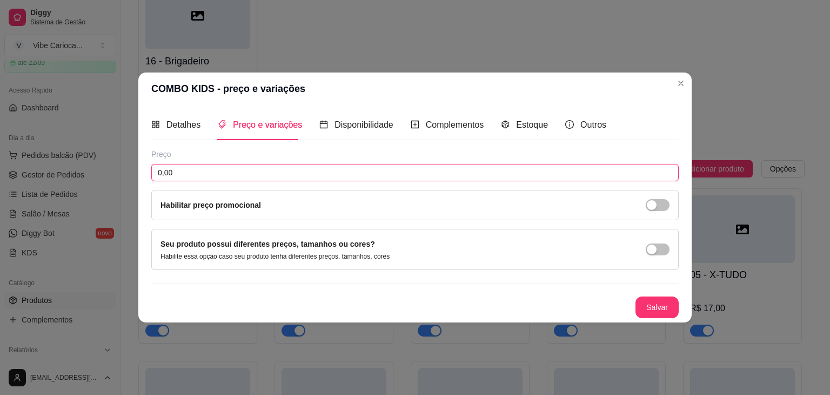
click at [214, 167] on input "0,00" at bounding box center [415, 172] width 528 height 17
type input "20,00"
click at [660, 294] on div "Preço 20,00 Habilitar preço promocional Seu produto possui diferentes preços, t…" at bounding box center [415, 233] width 528 height 169
click at [660, 303] on button "Salvar" at bounding box center [657, 307] width 42 height 21
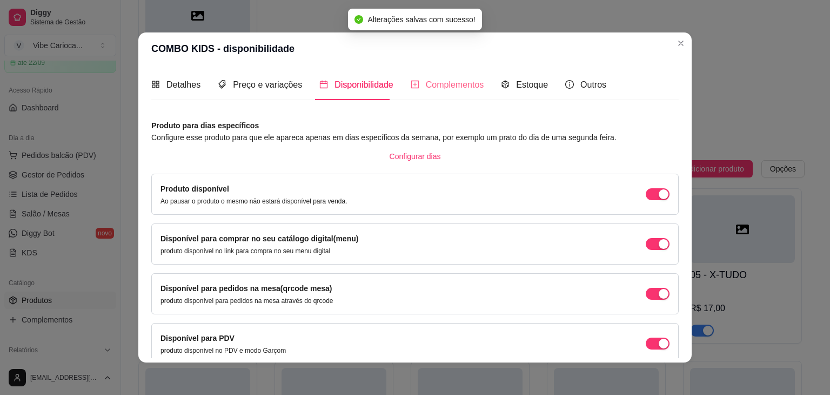
click at [447, 92] on div "Complementos" at bounding box center [448, 84] width 74 height 31
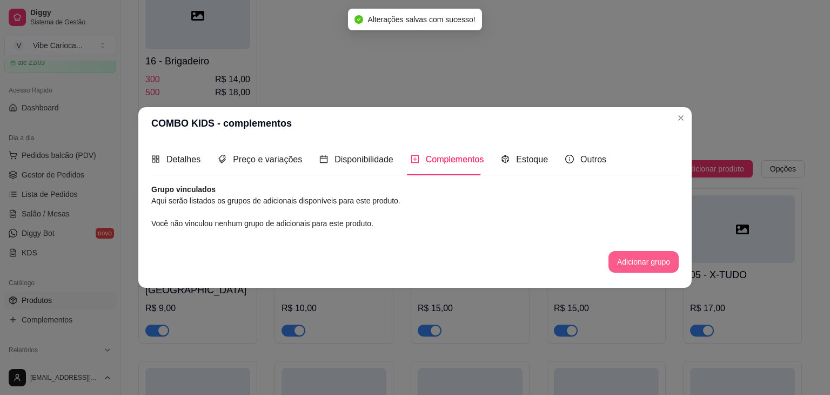
click at [621, 258] on button "Adicionar grupo" at bounding box center [644, 262] width 70 height 22
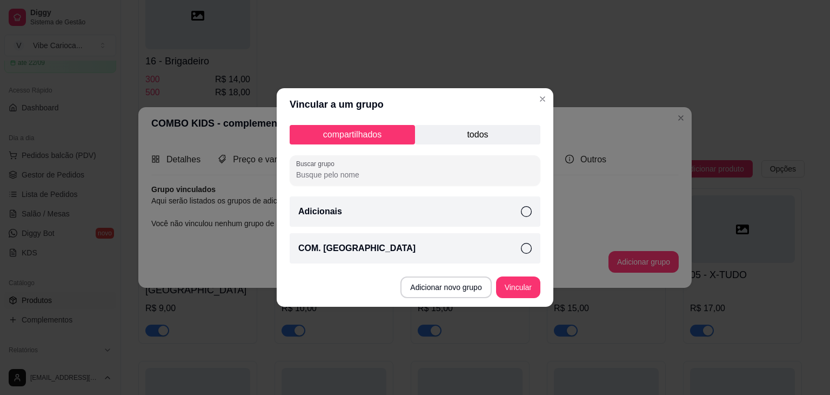
click at [350, 245] on p "COM. [GEOGRAPHIC_DATA]" at bounding box center [356, 248] width 117 height 13
click at [520, 291] on button "Vincular" at bounding box center [518, 287] width 43 height 21
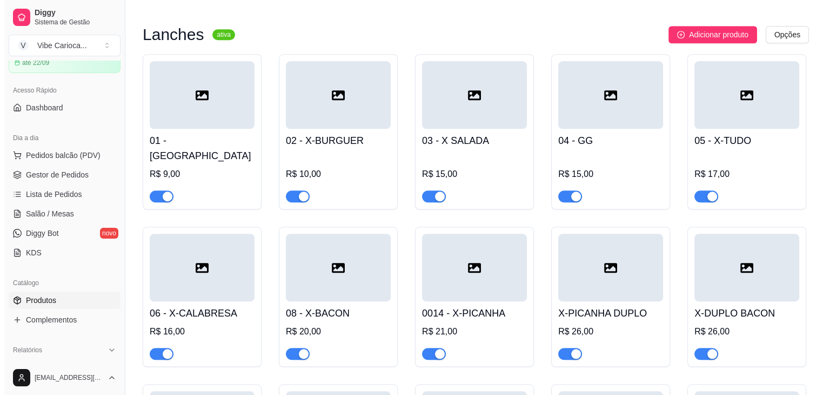
scroll to position [973, 0]
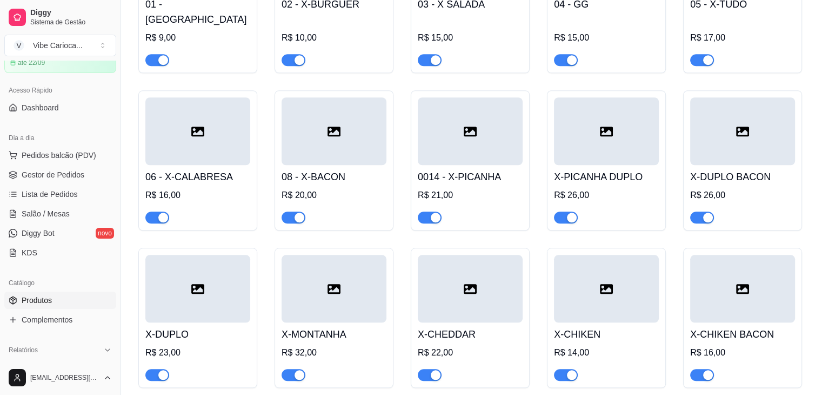
click at [620, 294] on div at bounding box center [606, 289] width 105 height 68
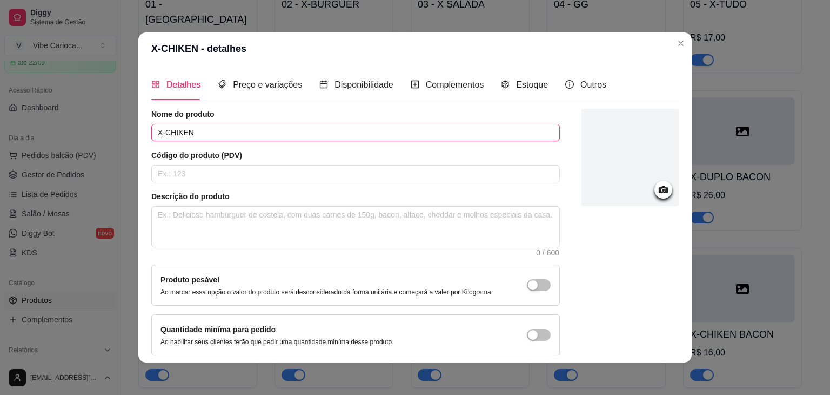
click at [173, 134] on input "X-CHIKEN" at bounding box center [355, 132] width 409 height 17
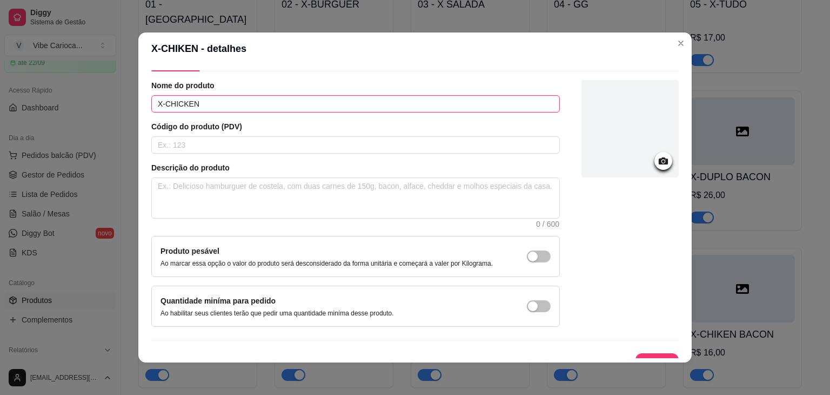
scroll to position [44, 0]
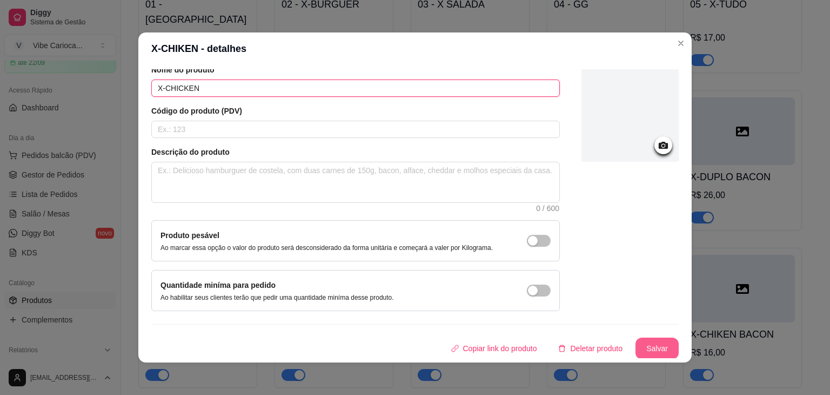
type input "X-CHICKEN"
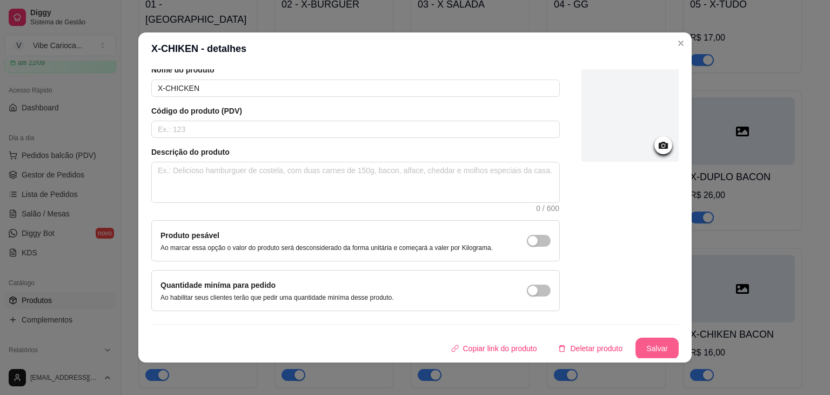
click at [636, 342] on button "Salvar" at bounding box center [657, 348] width 43 height 22
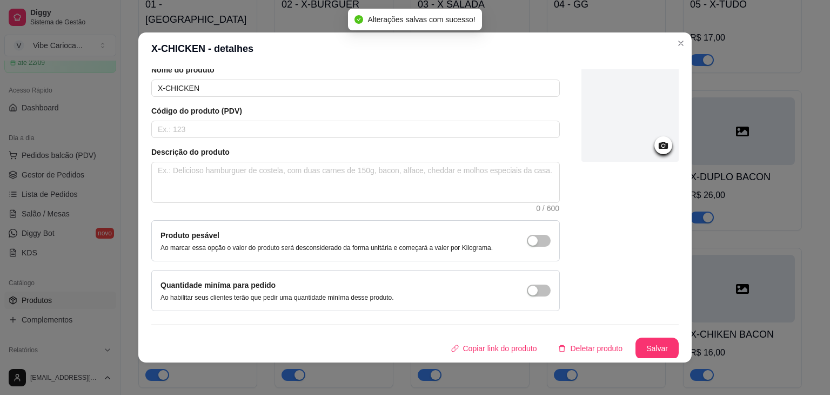
click at [678, 54] on header "X-CHICKEN - detalhes" at bounding box center [415, 48] width 554 height 32
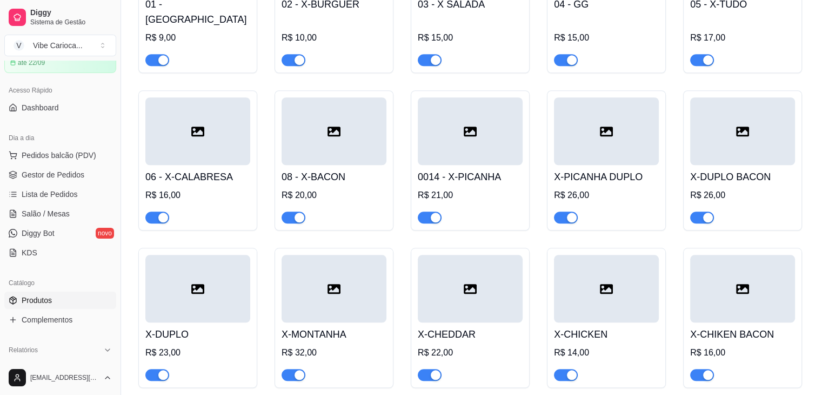
click at [716, 298] on div at bounding box center [742, 289] width 105 height 68
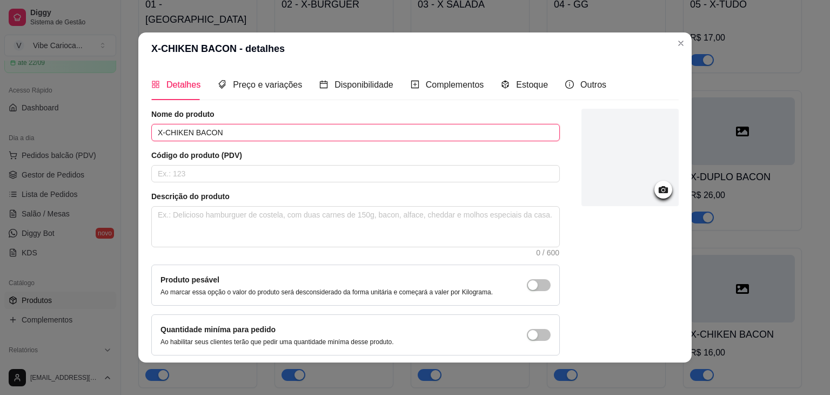
click at [174, 130] on input "X-CHIKEN BACON" at bounding box center [355, 132] width 409 height 17
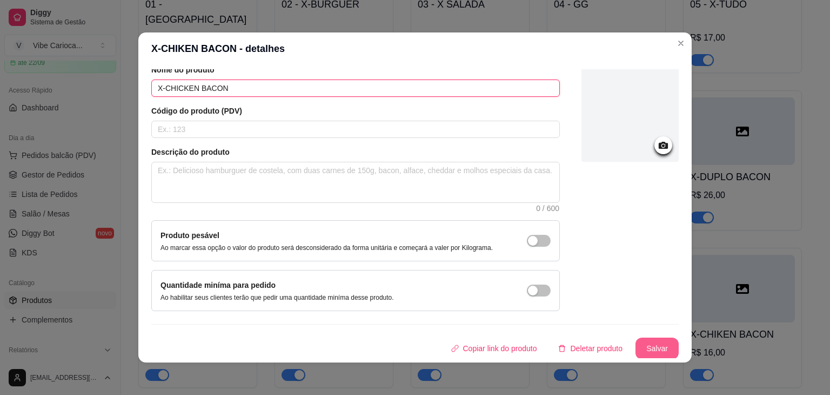
type input "X-CHICKEN BACON"
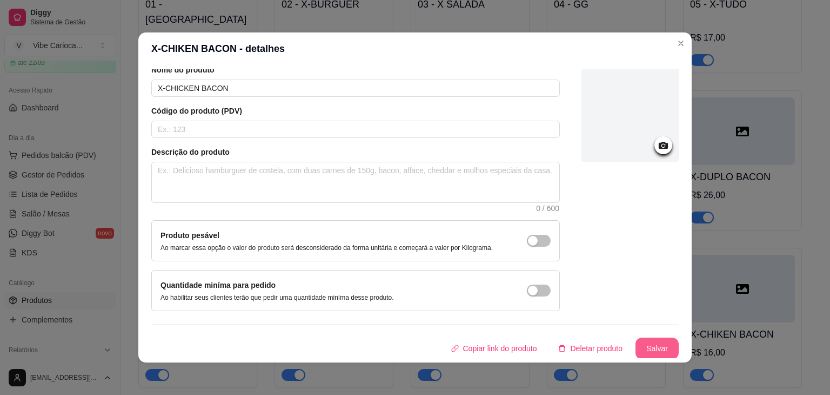
click at [650, 340] on button "Salvar" at bounding box center [657, 348] width 43 height 22
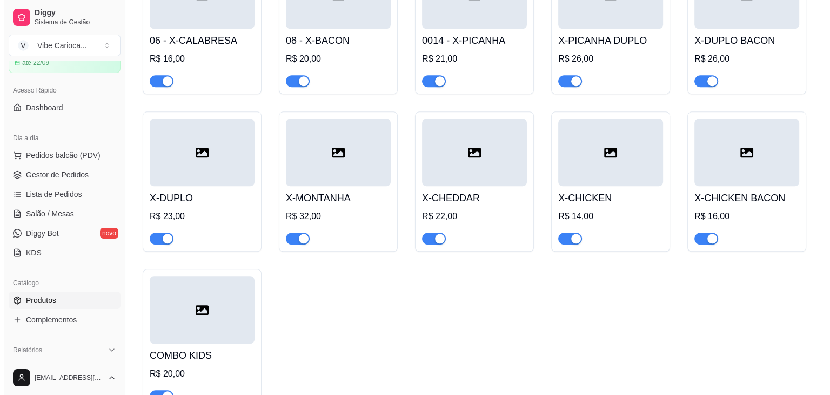
scroll to position [1044, 0]
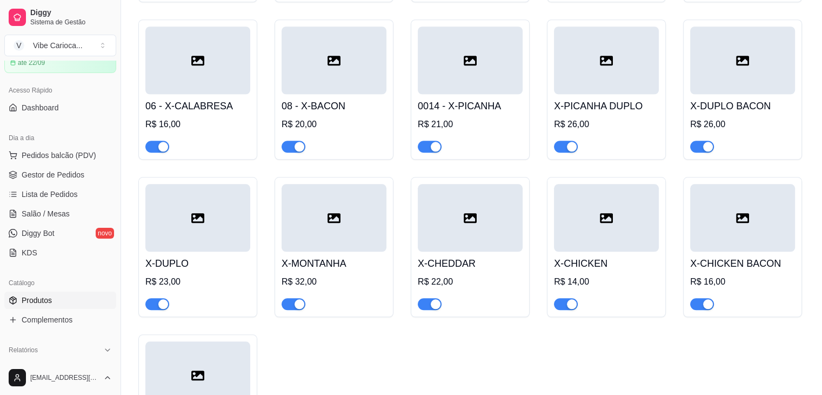
click at [496, 219] on div at bounding box center [470, 218] width 105 height 68
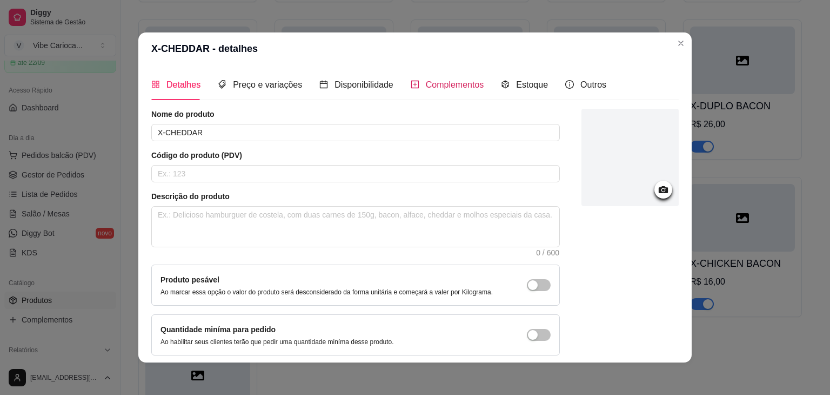
click at [441, 85] on span "Complementos" at bounding box center [455, 84] width 58 height 9
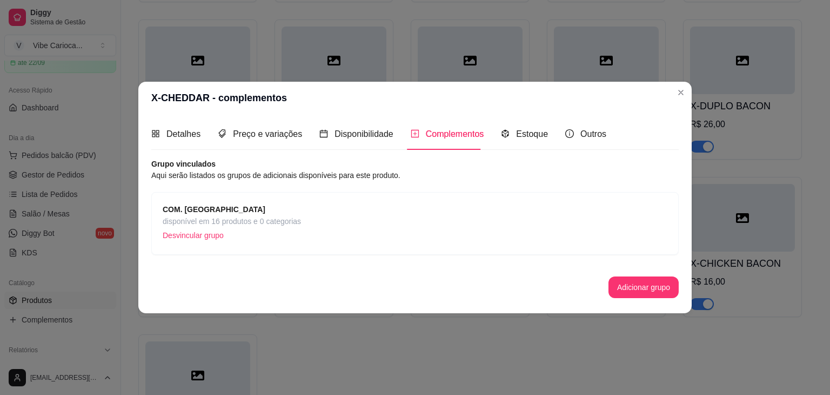
click at [192, 208] on strong "COM. [GEOGRAPHIC_DATA]" at bounding box center [214, 209] width 103 height 9
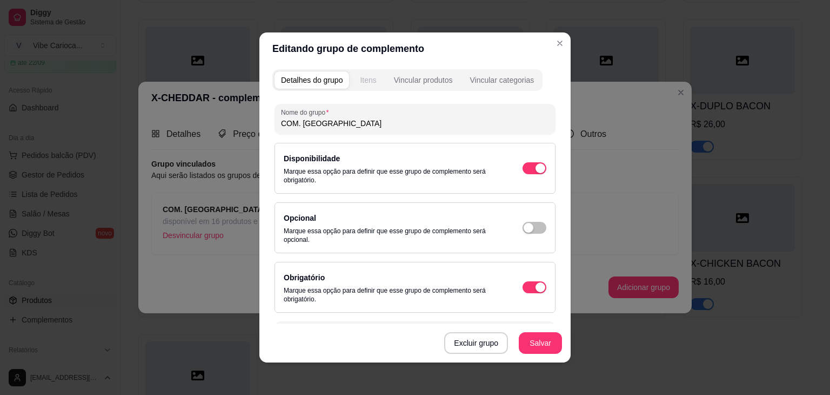
click at [365, 81] on div "Itens" at bounding box center [368, 80] width 16 height 11
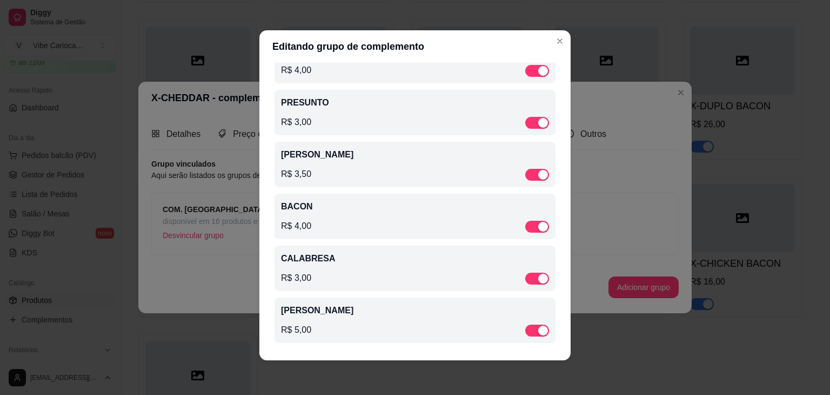
scroll to position [0, 0]
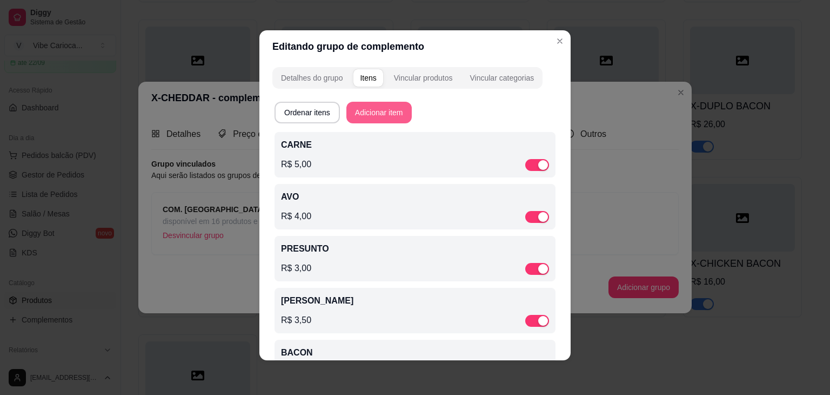
click at [370, 115] on button "Adicionar item" at bounding box center [379, 113] width 65 height 22
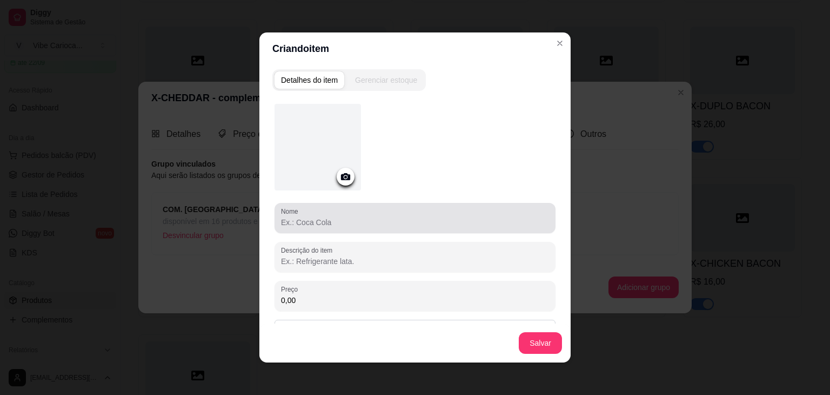
click at [340, 218] on input "Nome" at bounding box center [415, 222] width 268 height 11
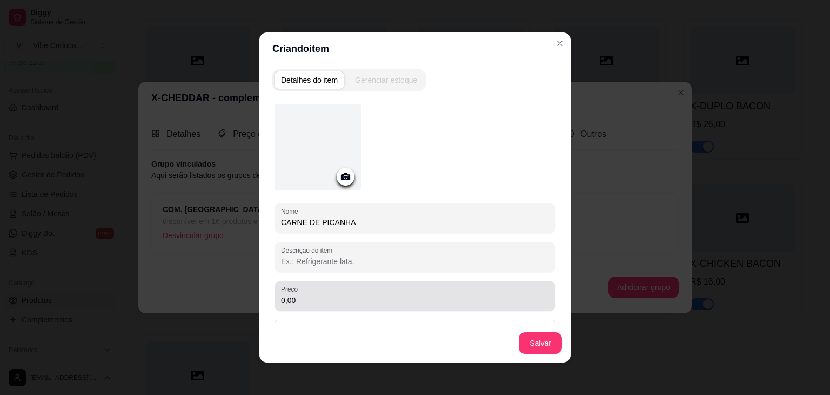
type input "CARNE DE PICANHA"
click at [309, 295] on input "0,00" at bounding box center [415, 300] width 268 height 11
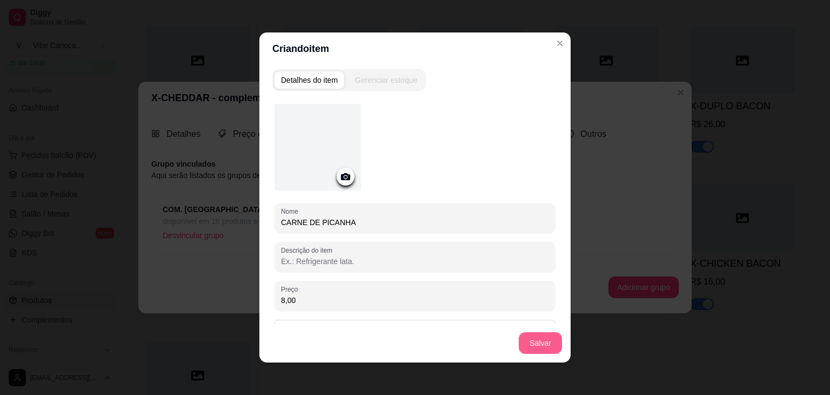
type input "8,00"
click at [537, 350] on button "Salvar" at bounding box center [540, 343] width 43 height 22
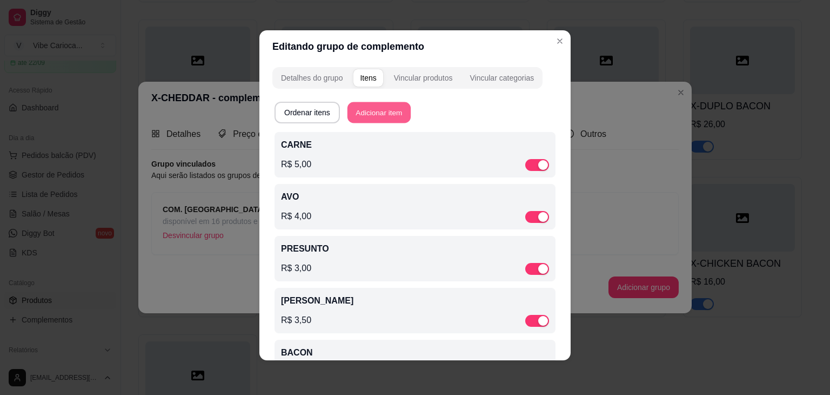
click at [371, 109] on button "Adicionar item" at bounding box center [379, 112] width 63 height 21
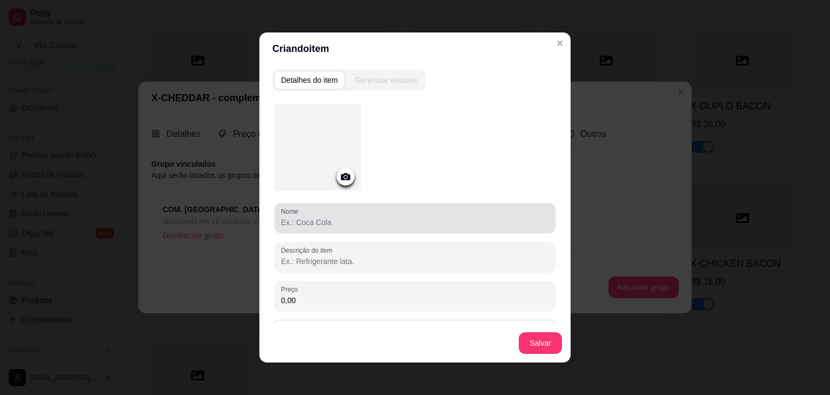
click at [320, 226] on input "Nome" at bounding box center [415, 222] width 268 height 11
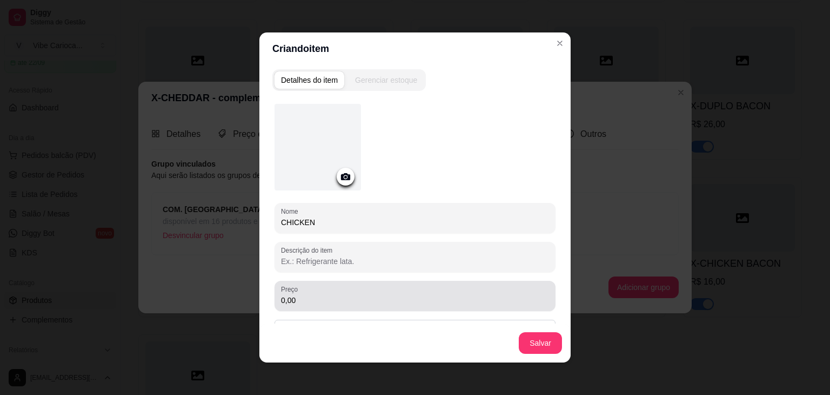
type input "CHICKEN"
click at [303, 301] on input "0,00" at bounding box center [415, 300] width 268 height 11
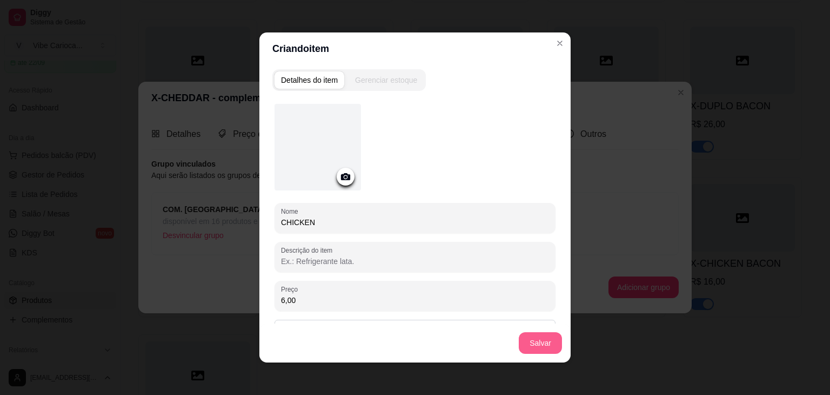
type input "6,00"
click at [548, 339] on button "Salvar" at bounding box center [540, 343] width 43 height 22
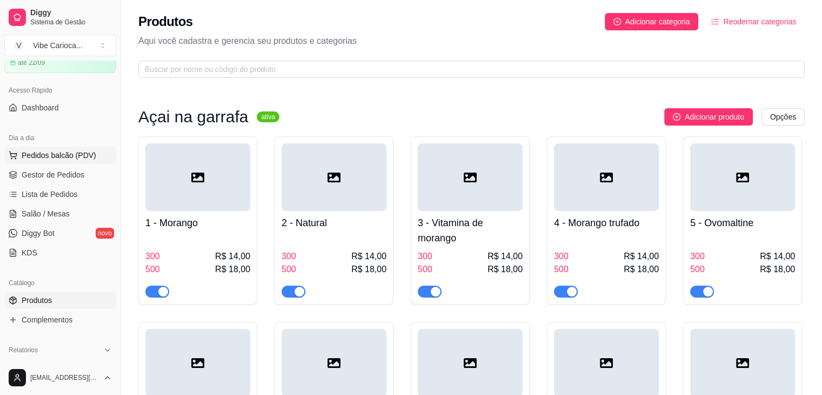
click at [69, 156] on span "Pedidos balcão (PDV)" at bounding box center [59, 155] width 75 height 11
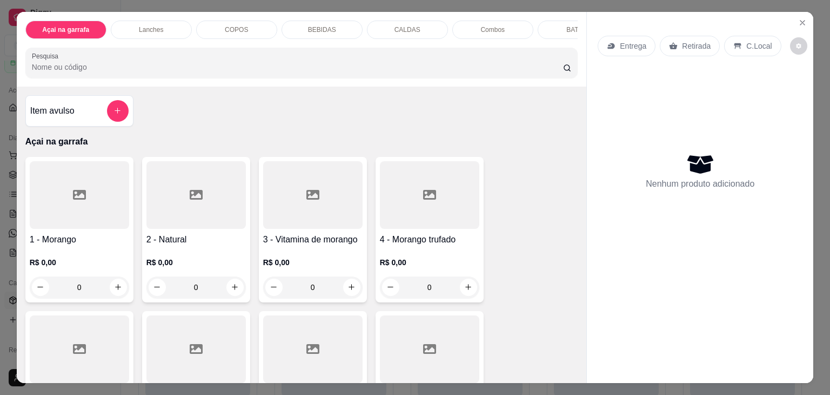
click at [181, 72] on input "Pesquisa" at bounding box center [297, 67] width 531 height 11
click at [136, 72] on input "Pesquisa" at bounding box center [297, 67] width 531 height 11
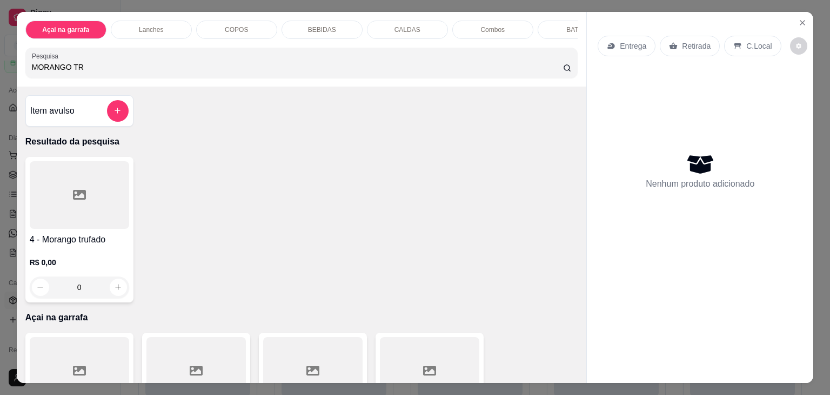
type input "MORANGO TR"
click at [77, 211] on div at bounding box center [79, 195] width 99 height 68
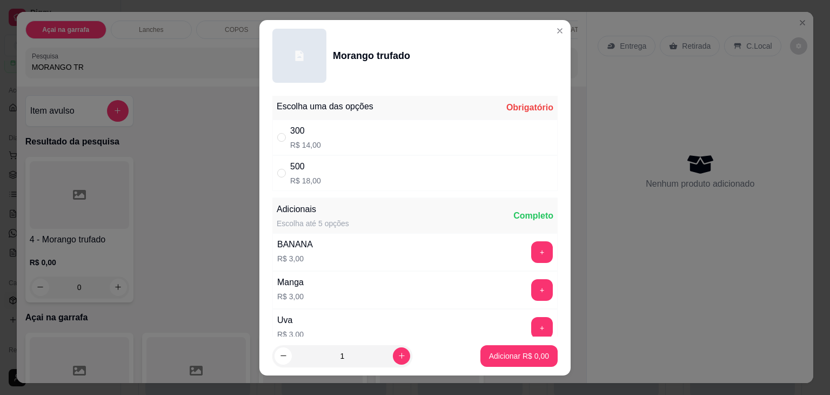
click at [321, 130] on div "300 R$ 14,00" at bounding box center [414, 137] width 285 height 36
click at [497, 353] on p "Adicionar R$ 14,00" at bounding box center [517, 355] width 64 height 11
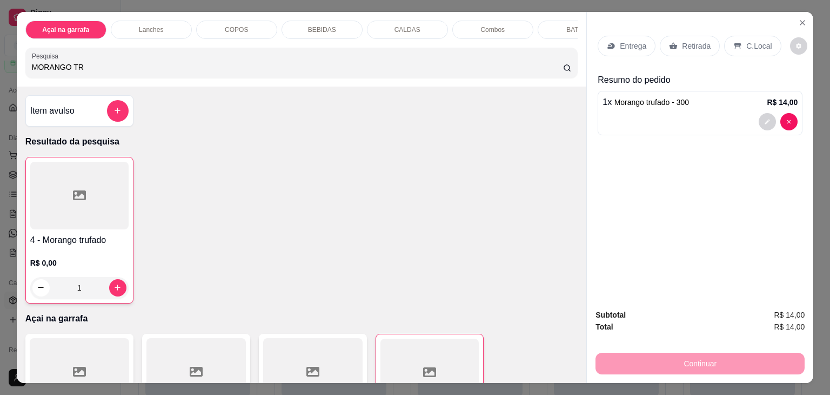
click at [734, 36] on div "C.Local" at bounding box center [752, 46] width 57 height 21
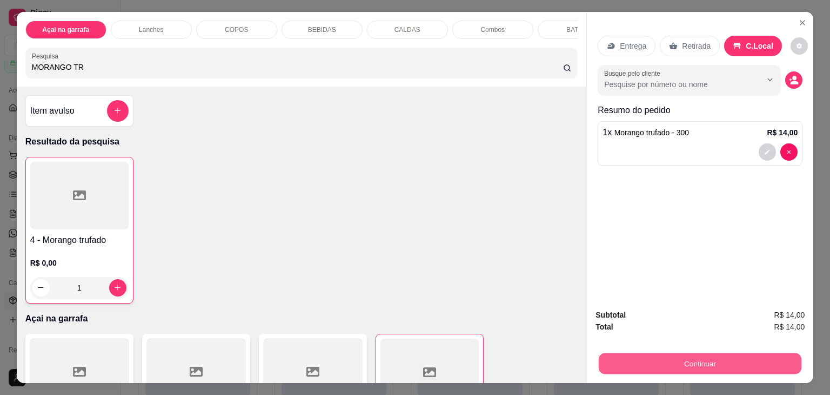
click at [714, 353] on button "Continuar" at bounding box center [700, 363] width 203 height 21
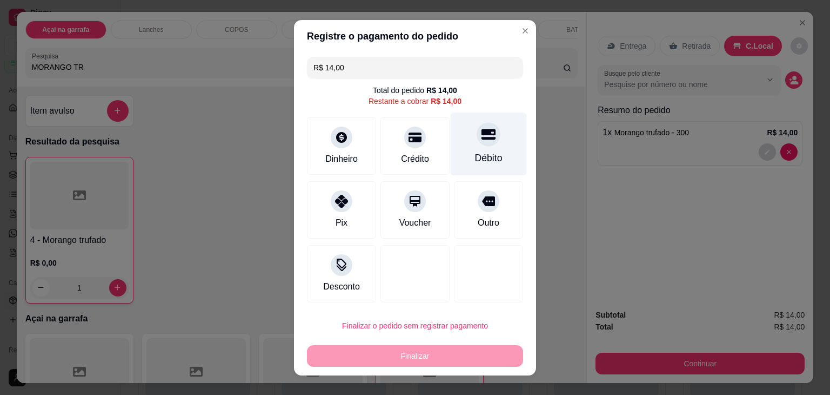
click at [467, 143] on div "Débito" at bounding box center [489, 143] width 76 height 63
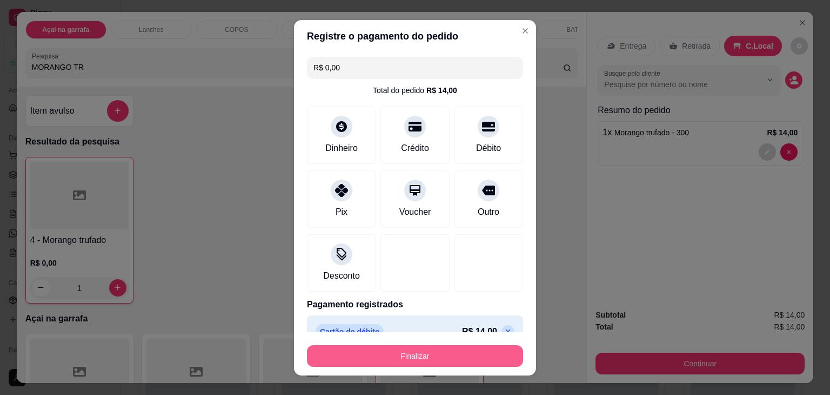
click at [360, 353] on button "Finalizar" at bounding box center [415, 356] width 216 height 22
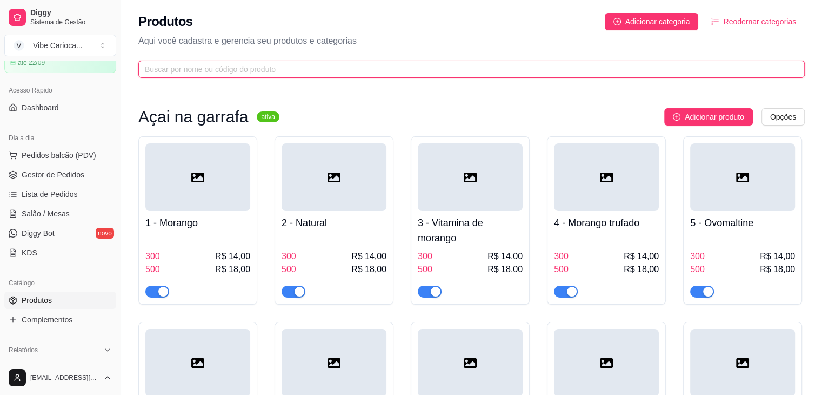
click at [185, 74] on input "text" at bounding box center [467, 69] width 645 height 12
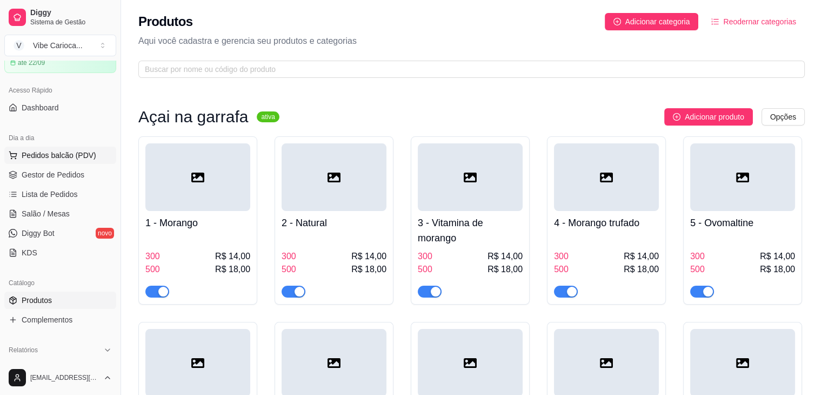
click at [34, 157] on span "Pedidos balcão (PDV)" at bounding box center [59, 155] width 75 height 11
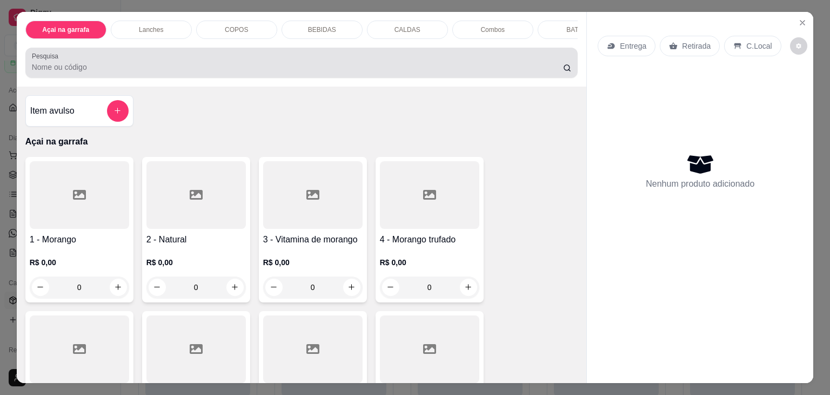
click at [166, 61] on div at bounding box center [302, 63] width 540 height 22
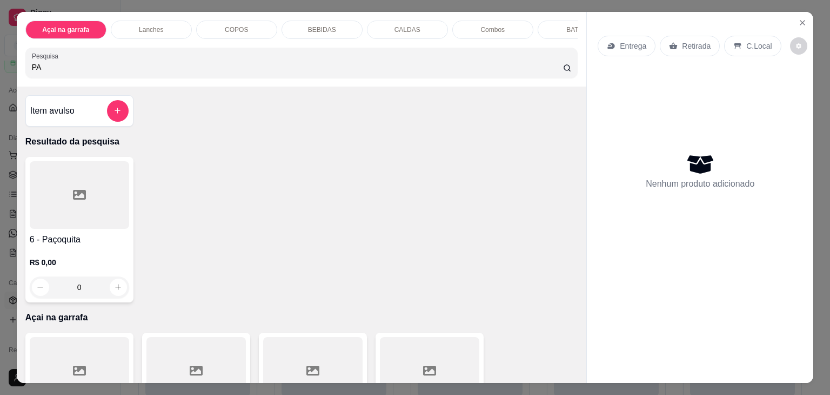
click at [55, 192] on div at bounding box center [79, 195] width 99 height 68
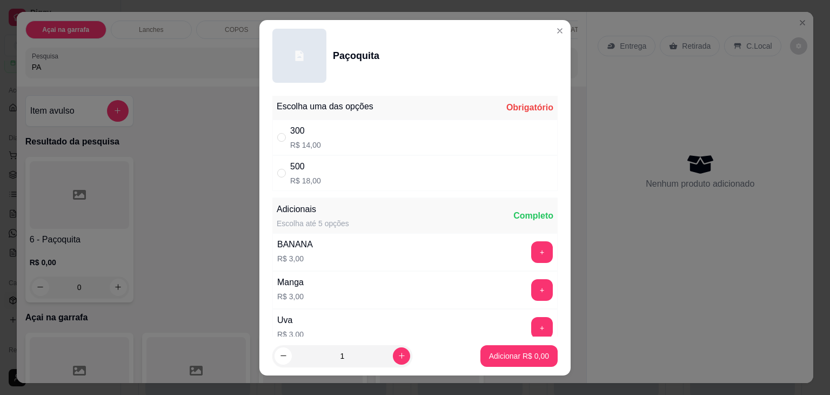
click at [291, 138] on div "300 R$ 14,00" at bounding box center [305, 137] width 31 height 26
click at [517, 357] on p "Adicionar R$ 14,00" at bounding box center [517, 355] width 63 height 10
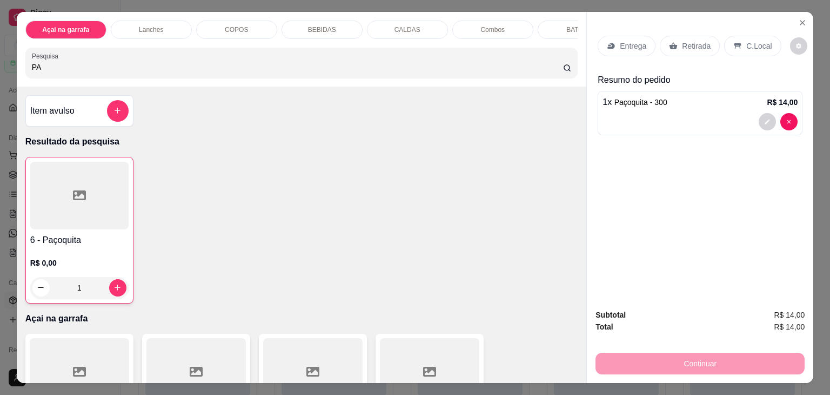
click at [757, 41] on p "C.Local" at bounding box center [759, 46] width 25 height 11
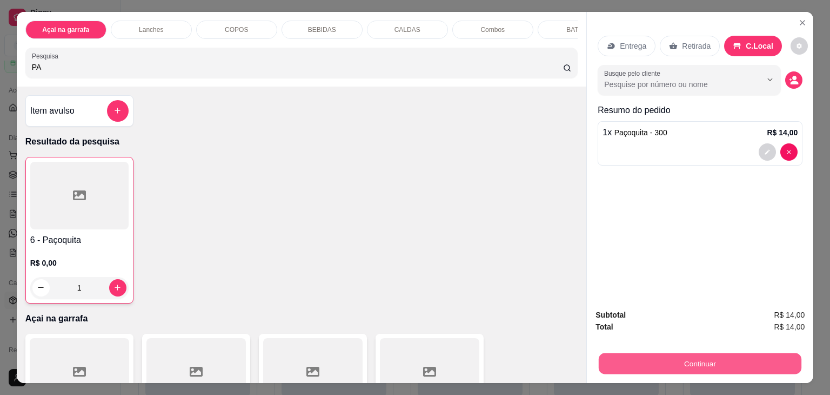
click at [665, 355] on button "Continuar" at bounding box center [700, 363] width 203 height 21
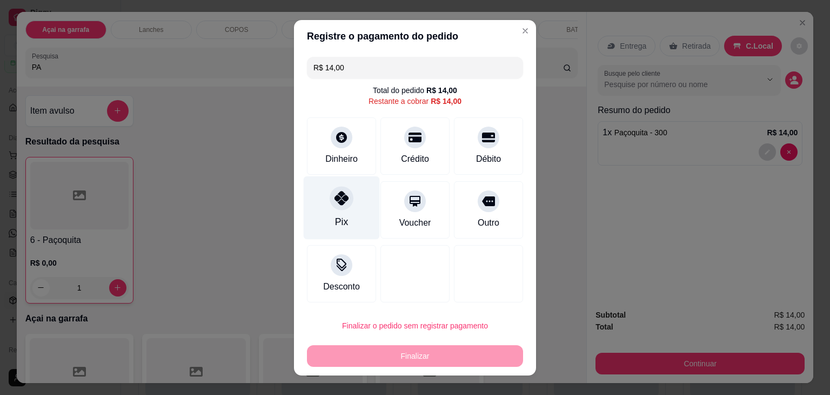
click at [350, 202] on div "Pix" at bounding box center [342, 207] width 76 height 63
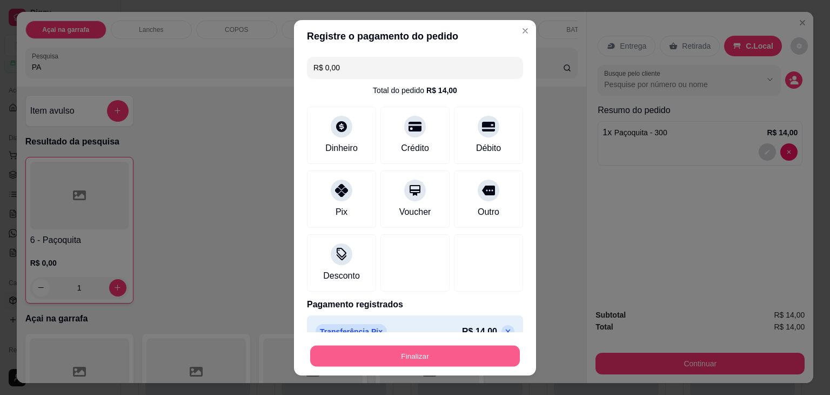
click at [411, 359] on button "Finalizar" at bounding box center [415, 355] width 210 height 21
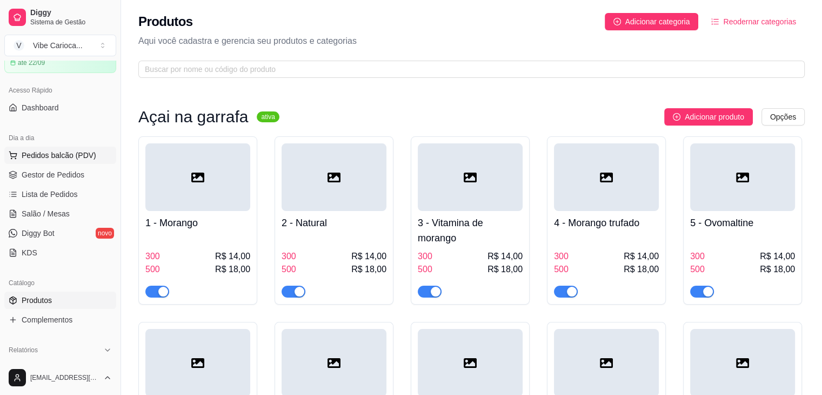
click at [56, 156] on span "Pedidos balcão (PDV)" at bounding box center [59, 155] width 75 height 11
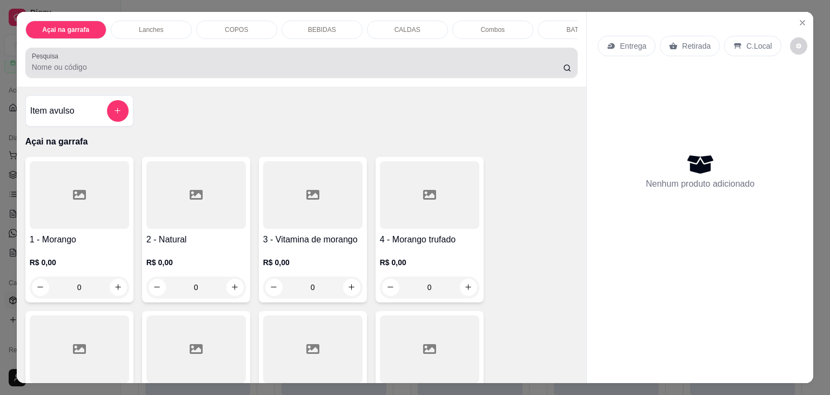
drag, startPoint x: 88, startPoint y: 63, endPoint x: 84, endPoint y: 68, distance: 5.7
click at [86, 65] on div at bounding box center [302, 63] width 540 height 22
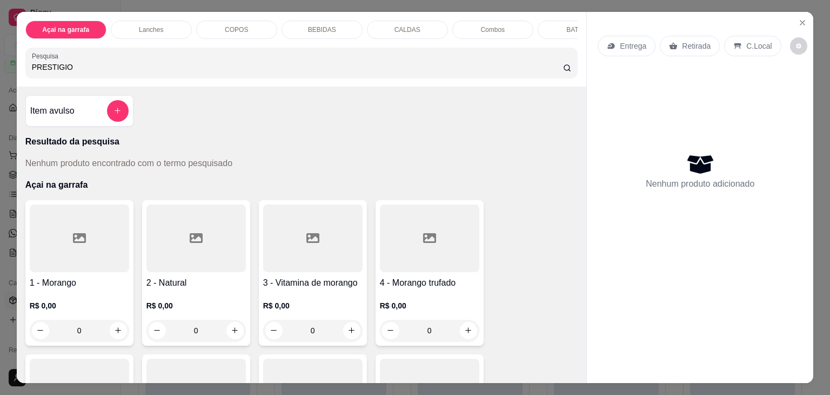
drag, startPoint x: 104, startPoint y: 74, endPoint x: 0, endPoint y: 126, distance: 116.1
click at [0, 126] on div "Açai na garrafa Lanches COPOS BEBIDAS CALDAS Combos BATATA Pesquisa PRESTIGIO I…" at bounding box center [415, 197] width 830 height 395
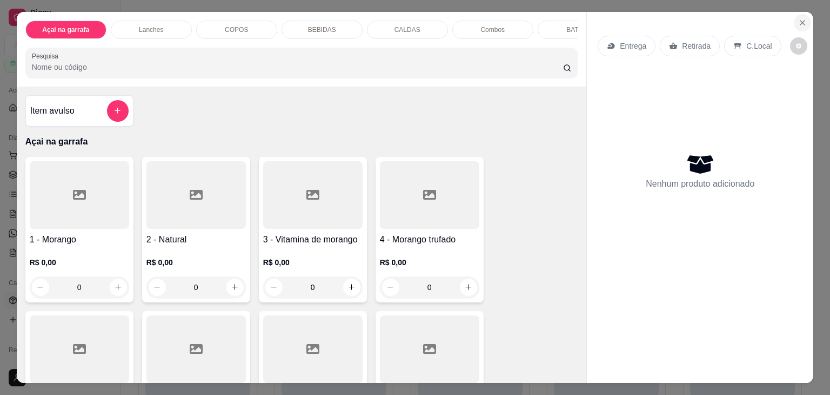
click at [799, 21] on icon "Close" at bounding box center [803, 22] width 9 height 9
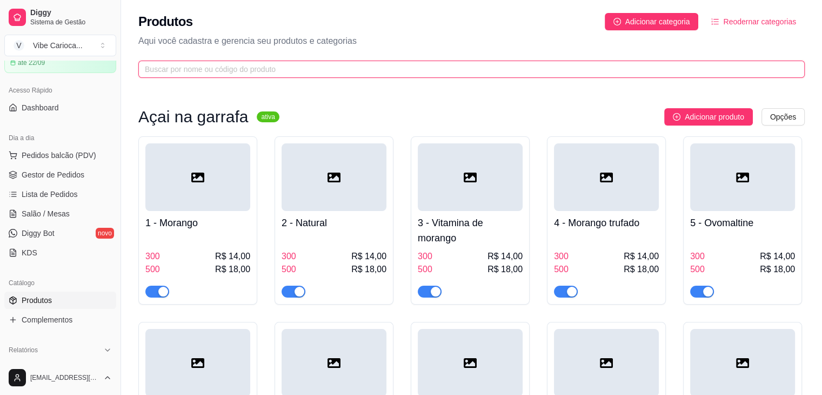
click at [180, 69] on input "text" at bounding box center [467, 69] width 645 height 12
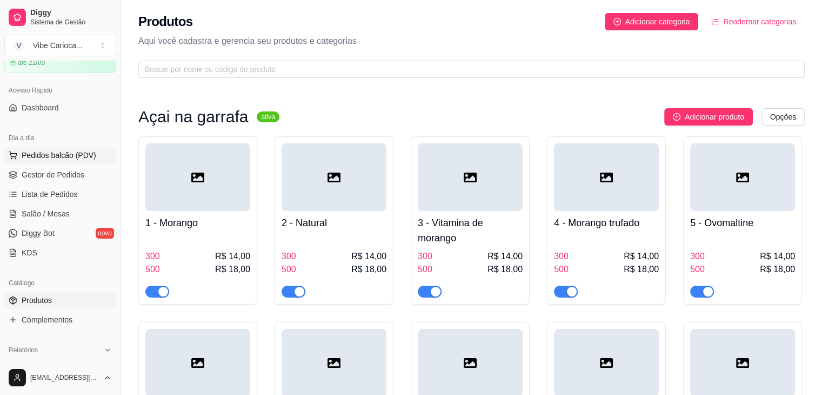
click at [70, 151] on span "Pedidos balcão (PDV)" at bounding box center [59, 155] width 75 height 11
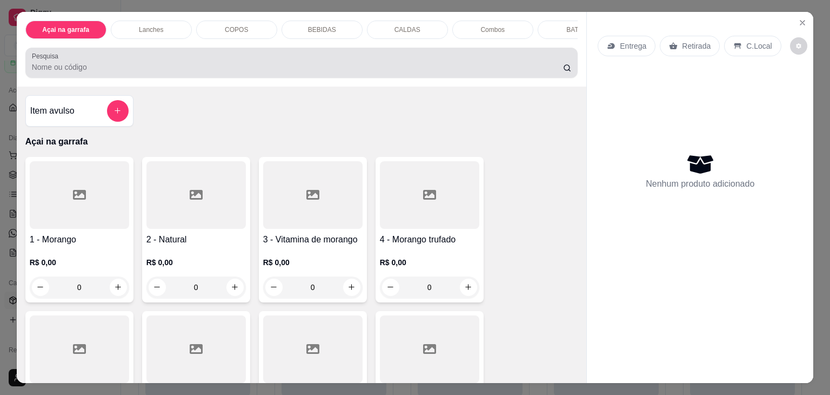
click at [118, 70] on input "Pesquisa" at bounding box center [297, 67] width 531 height 11
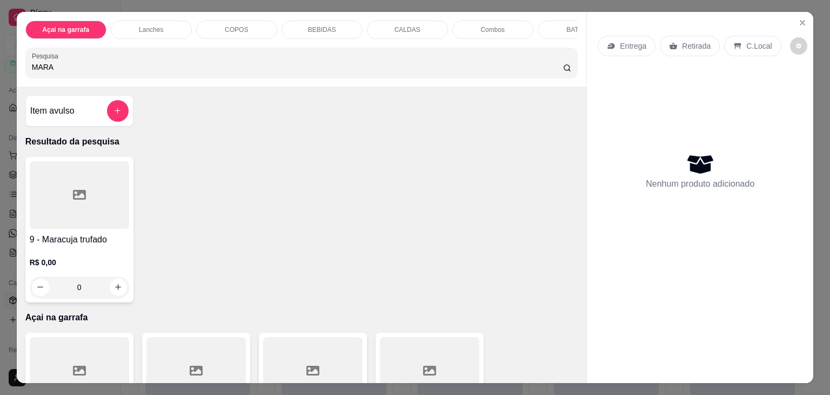
click at [82, 228] on div at bounding box center [79, 195] width 99 height 68
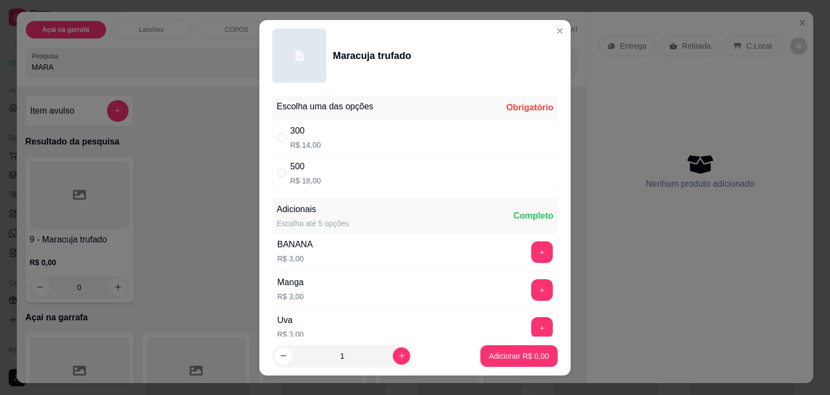
click at [293, 172] on div "500 R$ 18,00" at bounding box center [305, 173] width 31 height 26
click at [516, 356] on p "Adicionar R$ 18,00" at bounding box center [517, 355] width 64 height 11
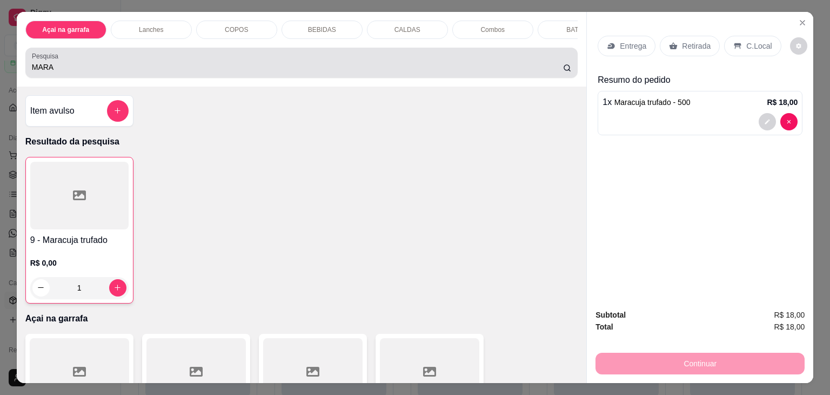
click at [90, 59] on div "MARA" at bounding box center [302, 63] width 540 height 22
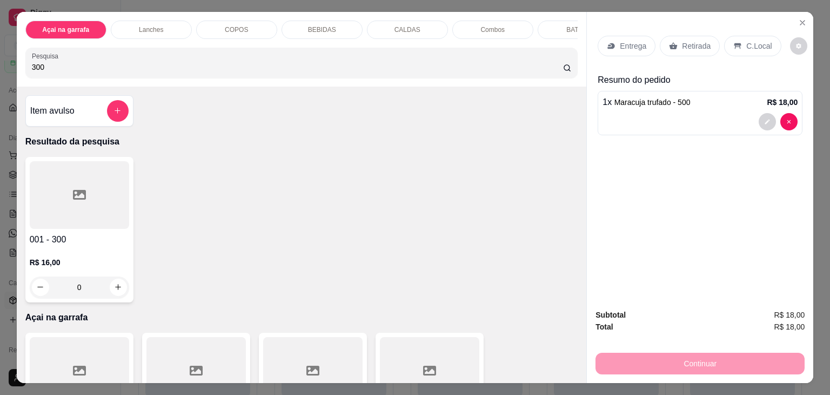
click at [61, 215] on div at bounding box center [79, 195] width 99 height 68
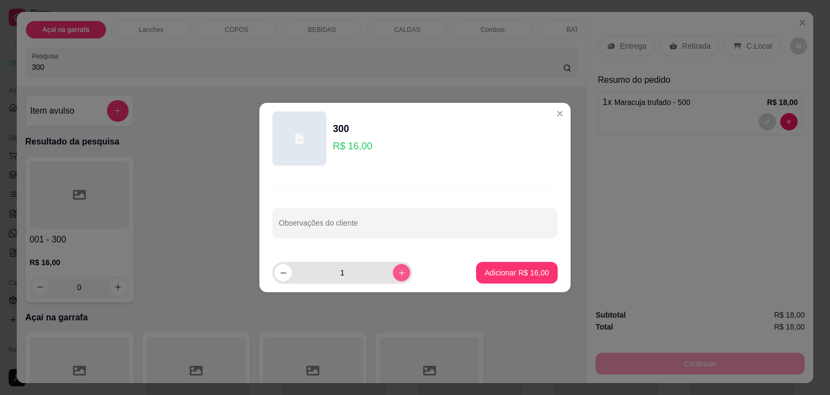
click at [398, 270] on icon "increase-product-quantity" at bounding box center [402, 273] width 8 height 8
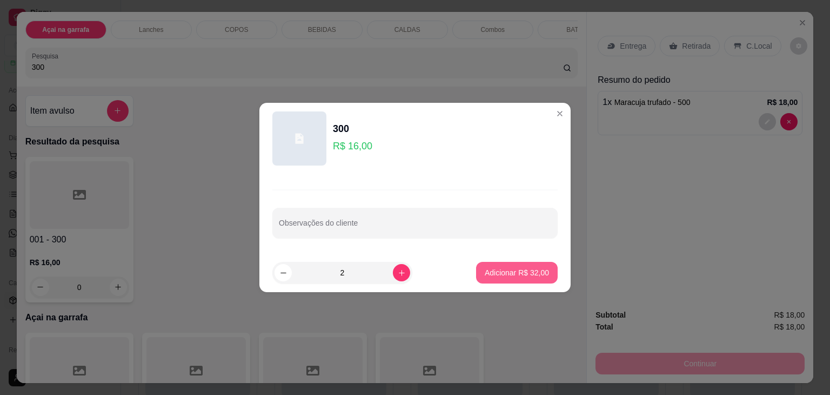
click at [513, 275] on p "Adicionar R$ 32,00" at bounding box center [517, 272] width 64 height 11
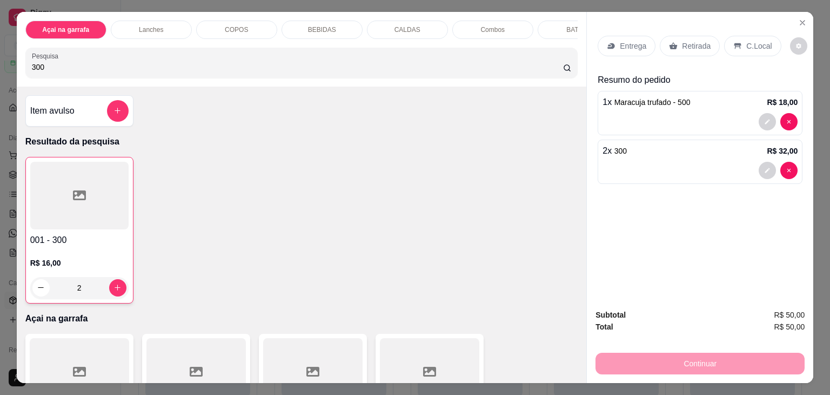
click at [736, 39] on div "C.Local" at bounding box center [752, 46] width 57 height 21
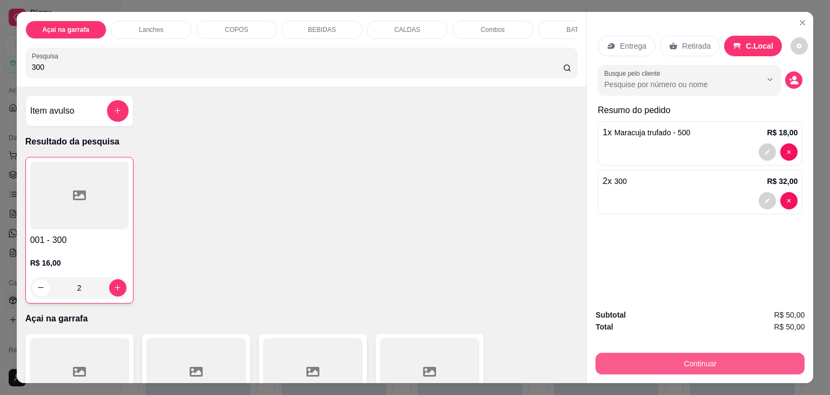
click at [604, 359] on button "Continuar" at bounding box center [700, 363] width 209 height 22
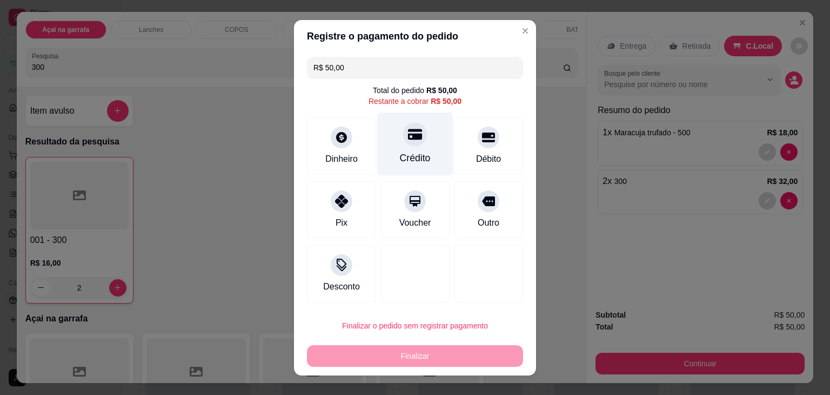
click at [403, 139] on div at bounding box center [415, 134] width 24 height 24
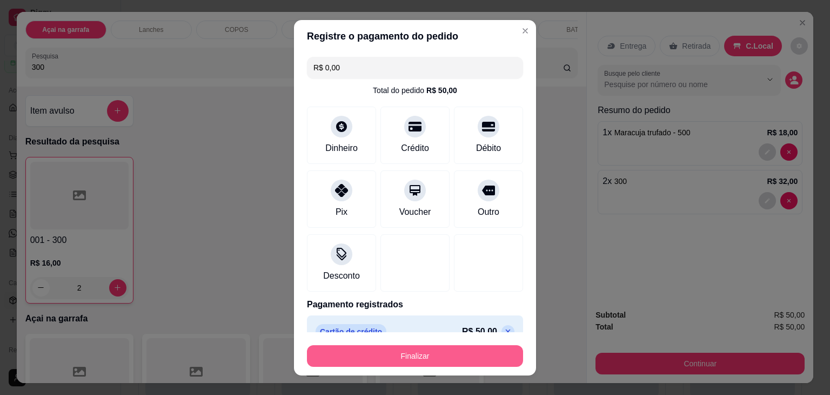
click at [388, 358] on button "Finalizar" at bounding box center [415, 356] width 216 height 22
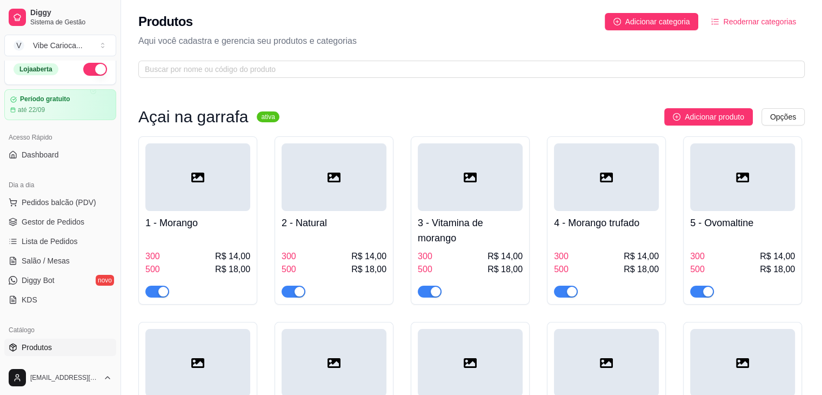
scroll to position [4, 0]
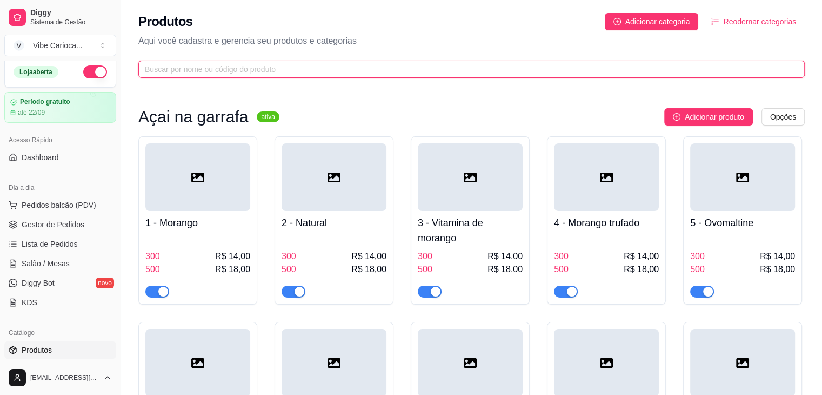
click at [281, 70] on input "text" at bounding box center [467, 69] width 645 height 12
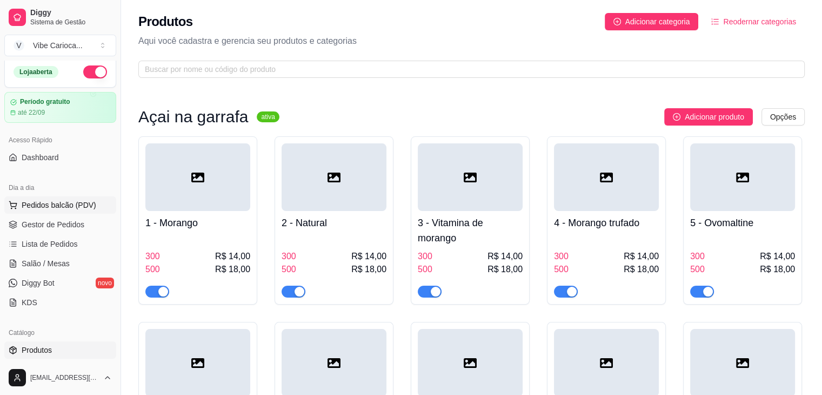
click at [26, 210] on button "Pedidos balcão (PDV)" at bounding box center [60, 204] width 112 height 17
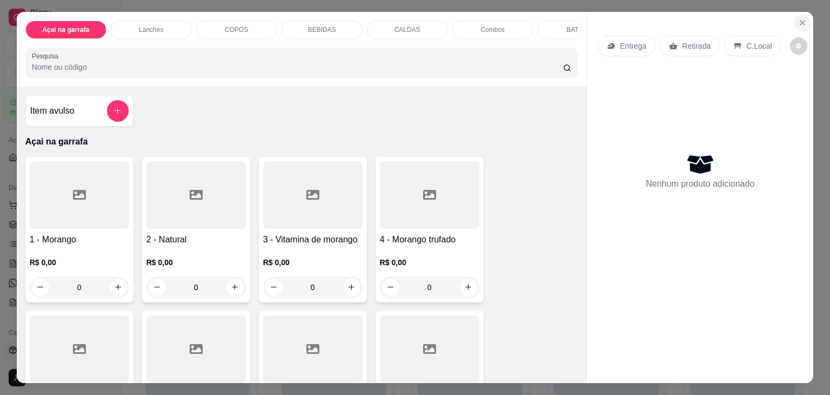
click at [806, 14] on button "Close" at bounding box center [802, 22] width 17 height 17
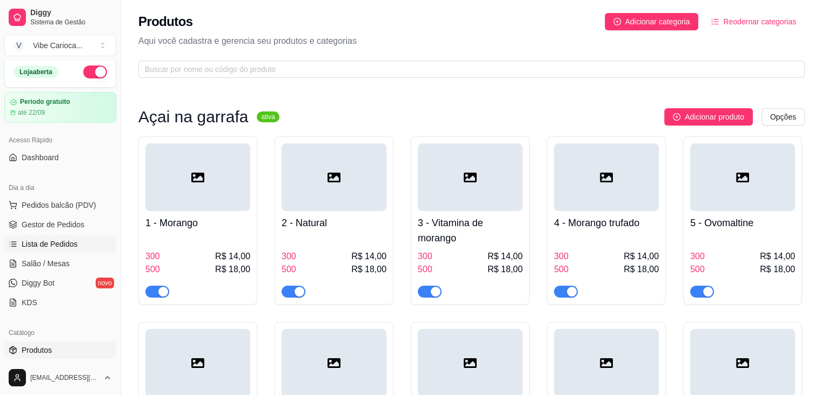
click at [57, 243] on span "Lista de Pedidos" at bounding box center [50, 243] width 56 height 11
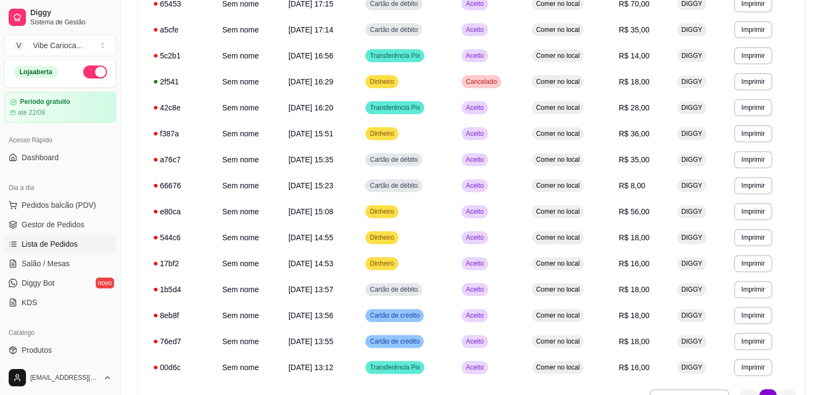
scroll to position [437, 0]
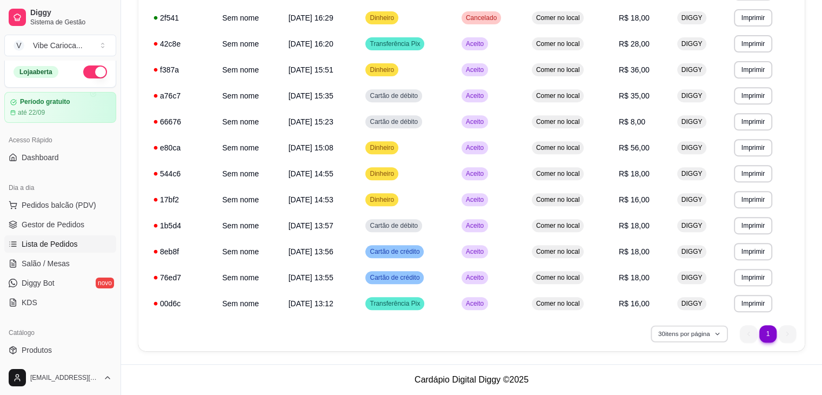
click at [707, 340] on button "30 itens por página" at bounding box center [689, 333] width 77 height 17
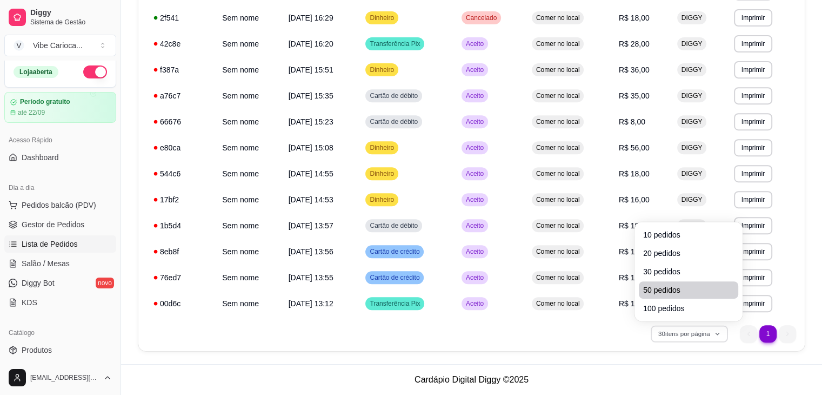
click at [665, 288] on span "50 pedidos" at bounding box center [688, 289] width 91 height 11
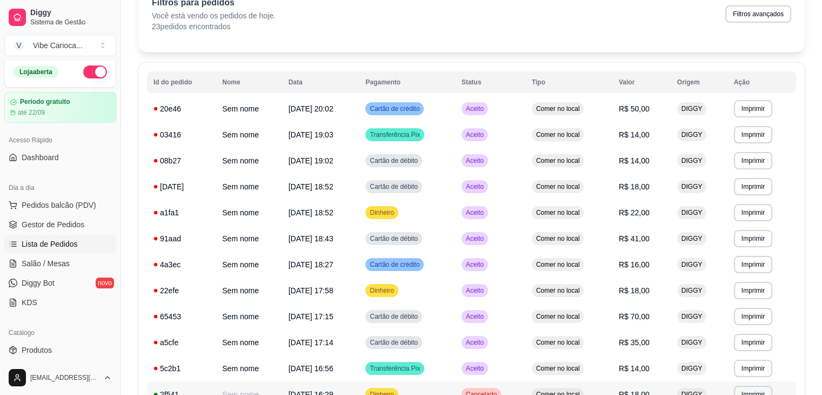
scroll to position [0, 0]
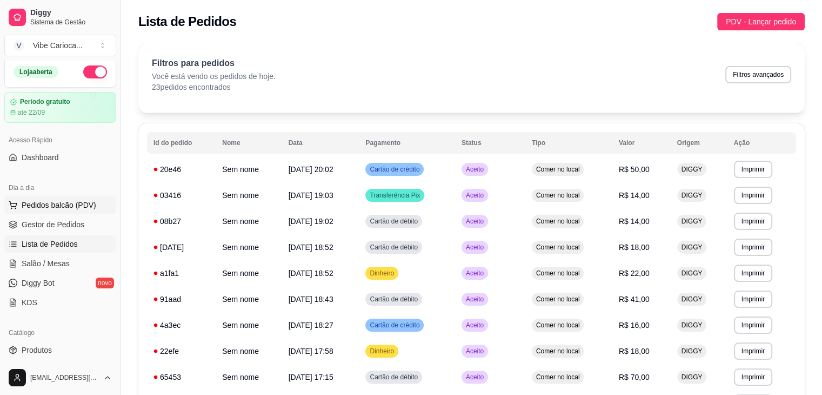
click at [26, 204] on span "Pedidos balcão (PDV)" at bounding box center [59, 204] width 75 height 11
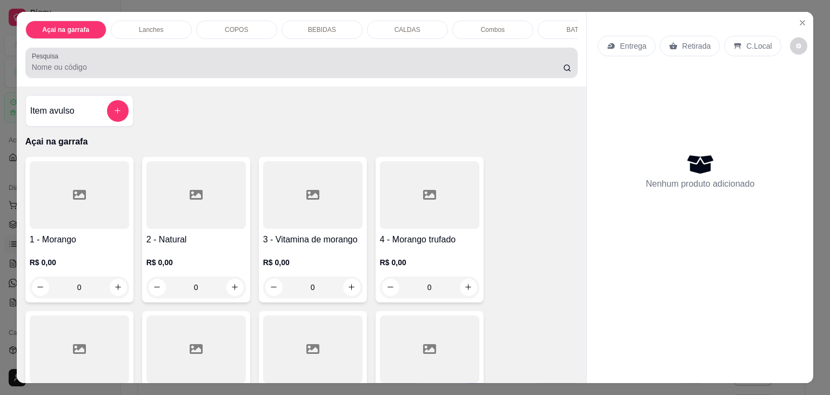
click at [124, 68] on input "Pesquisa" at bounding box center [297, 67] width 531 height 11
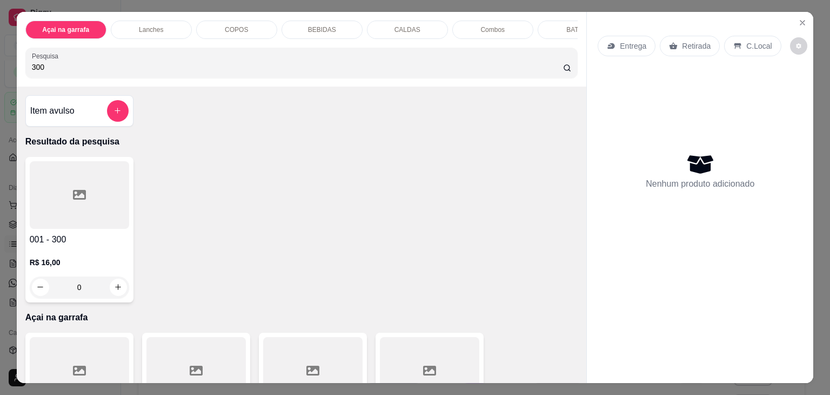
click at [82, 215] on div at bounding box center [79, 195] width 99 height 68
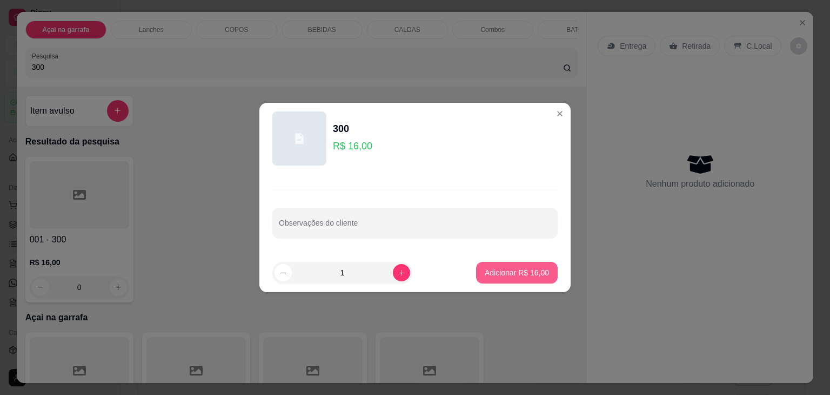
click at [501, 274] on p "Adicionar R$ 16,00" at bounding box center [517, 272] width 64 height 11
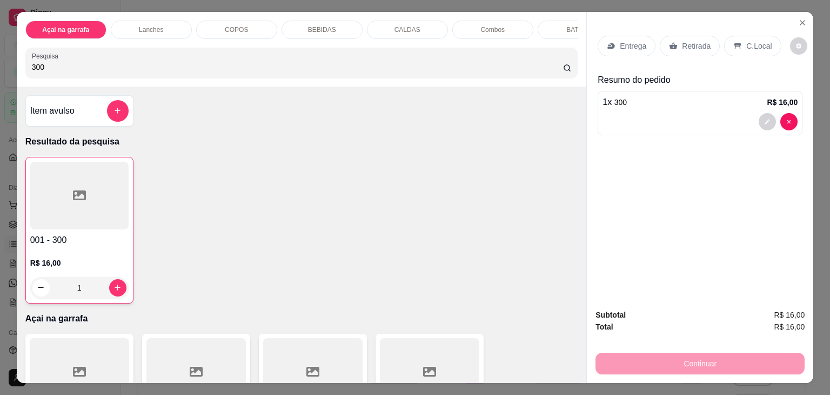
click at [738, 41] on div "C.Local" at bounding box center [752, 46] width 57 height 21
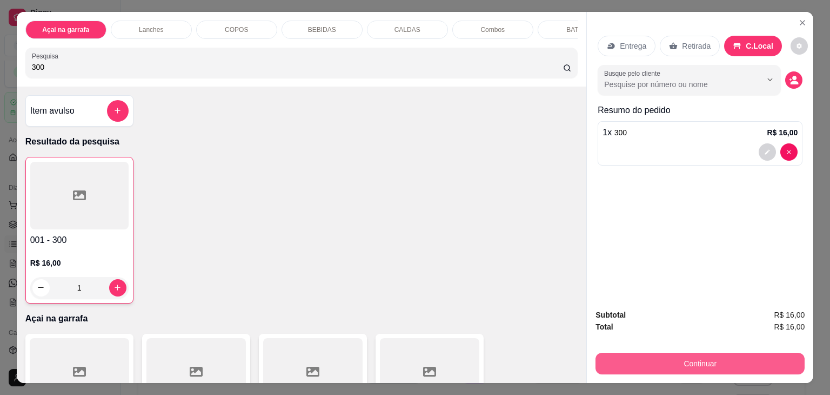
click at [627, 352] on button "Continuar" at bounding box center [700, 363] width 209 height 22
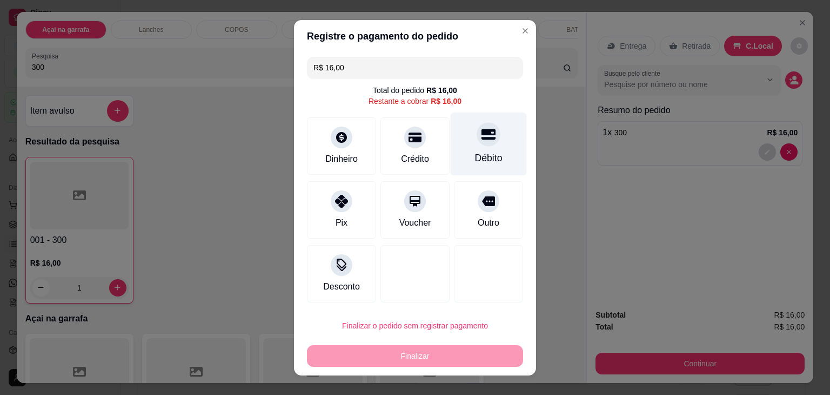
click at [470, 144] on div "Débito" at bounding box center [489, 143] width 76 height 63
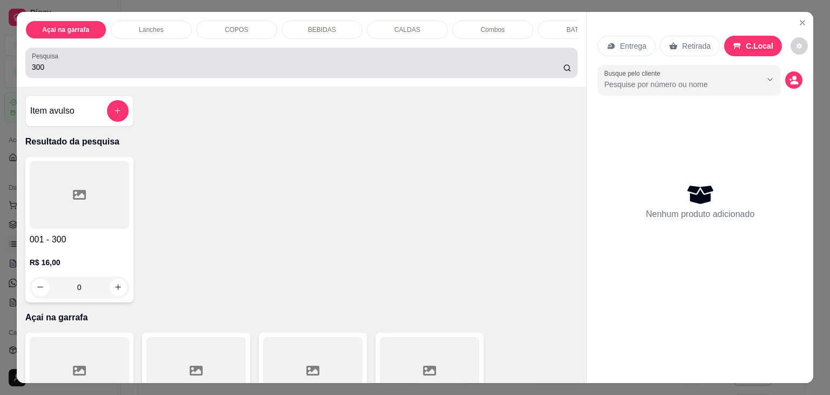
click at [66, 65] on input "300" at bounding box center [297, 67] width 531 height 11
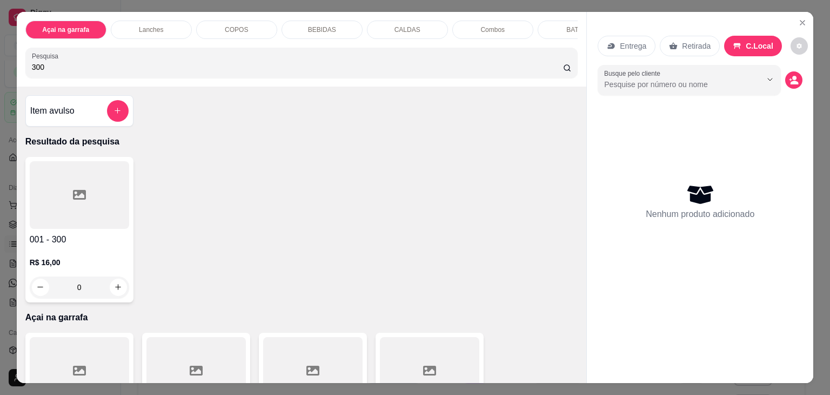
click at [66, 65] on input "300" at bounding box center [297, 67] width 531 height 11
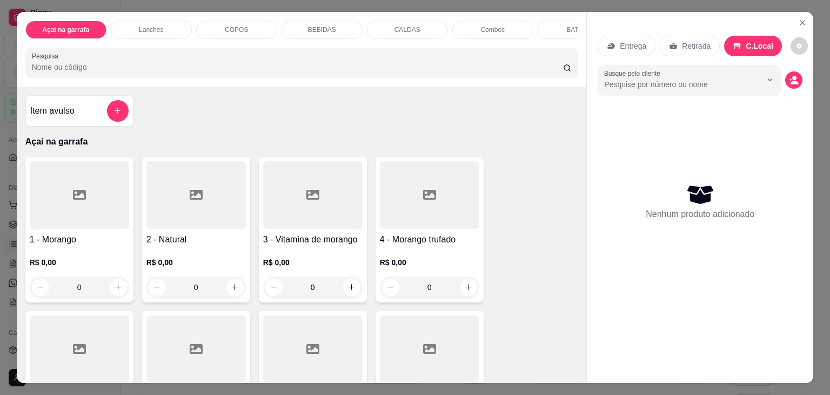
click at [56, 72] on input "Pesquisa" at bounding box center [297, 67] width 531 height 11
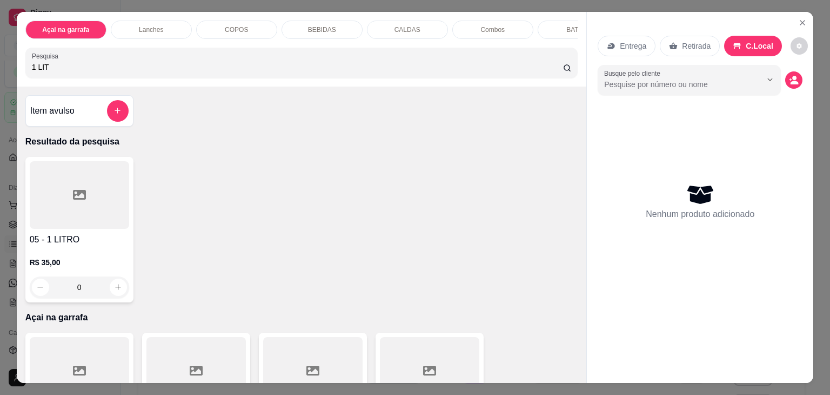
click at [66, 195] on div at bounding box center [79, 195] width 99 height 68
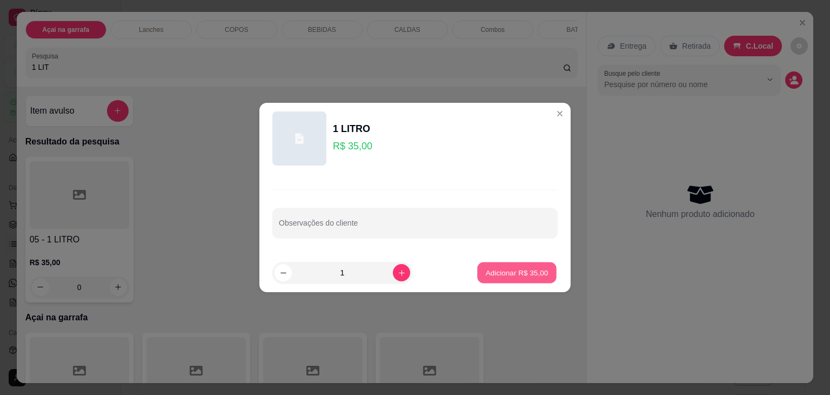
click at [518, 271] on p "Adicionar R$ 35,00" at bounding box center [517, 272] width 63 height 10
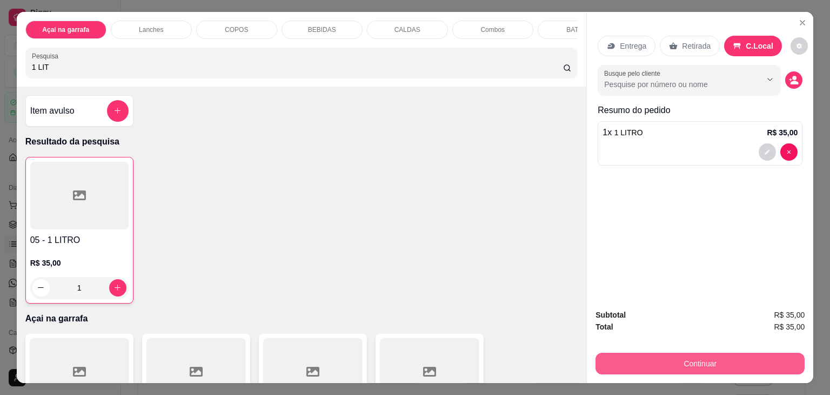
click at [688, 362] on button "Continuar" at bounding box center [700, 363] width 209 height 22
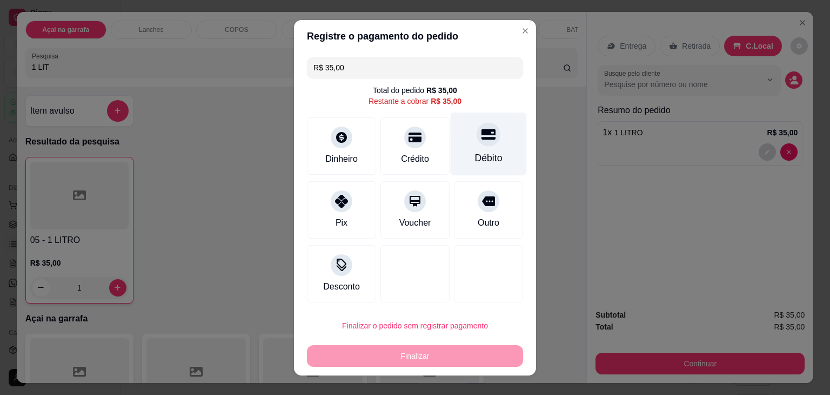
click at [482, 140] on icon at bounding box center [489, 134] width 14 height 14
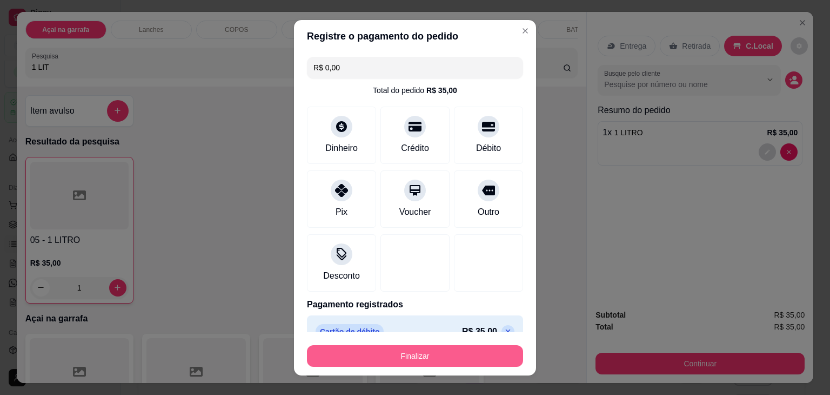
click at [383, 351] on button "Finalizar" at bounding box center [415, 356] width 216 height 22
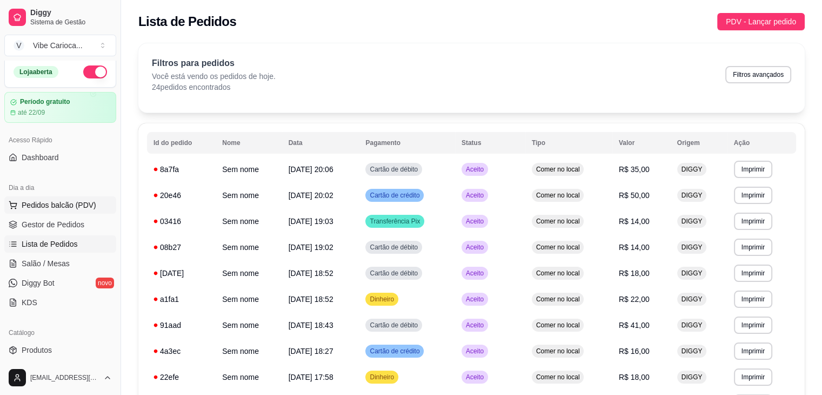
click at [36, 211] on button "Pedidos balcão (PDV)" at bounding box center [60, 204] width 112 height 17
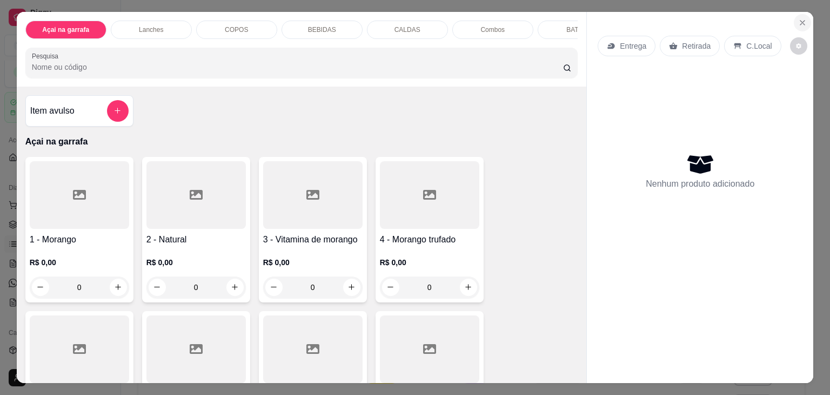
click at [801, 18] on icon "Close" at bounding box center [803, 22] width 9 height 9
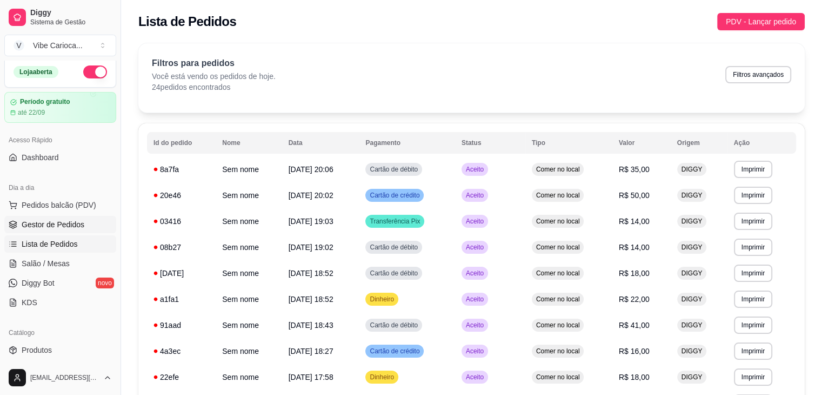
click at [64, 221] on span "Gestor de Pedidos" at bounding box center [53, 224] width 63 height 11
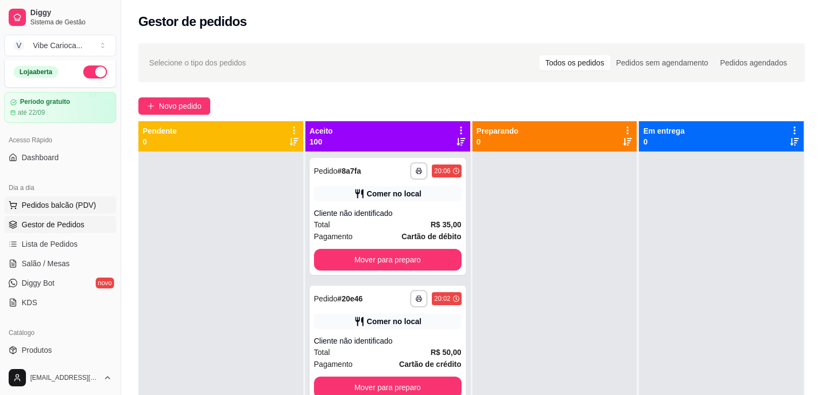
click at [84, 209] on span "Pedidos balcão (PDV)" at bounding box center [59, 204] width 75 height 11
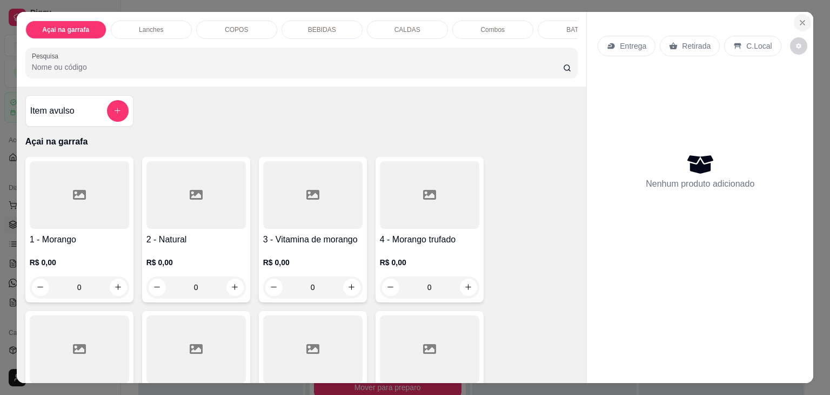
click at [799, 19] on icon "Close" at bounding box center [803, 22] width 9 height 9
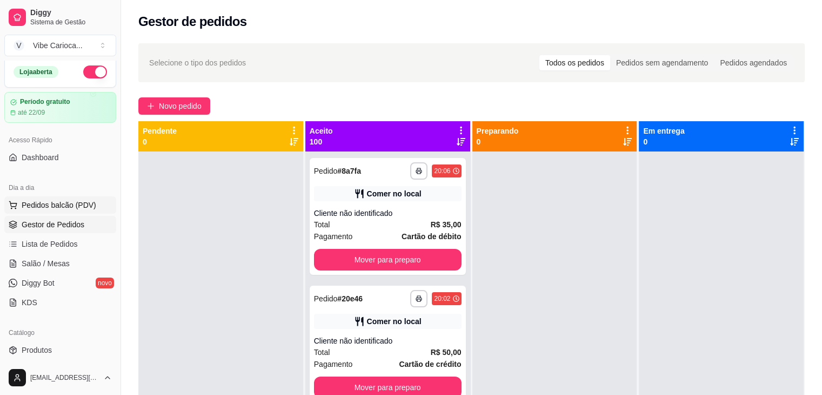
click at [27, 206] on span "Pedidos balcão (PDV)" at bounding box center [59, 204] width 75 height 11
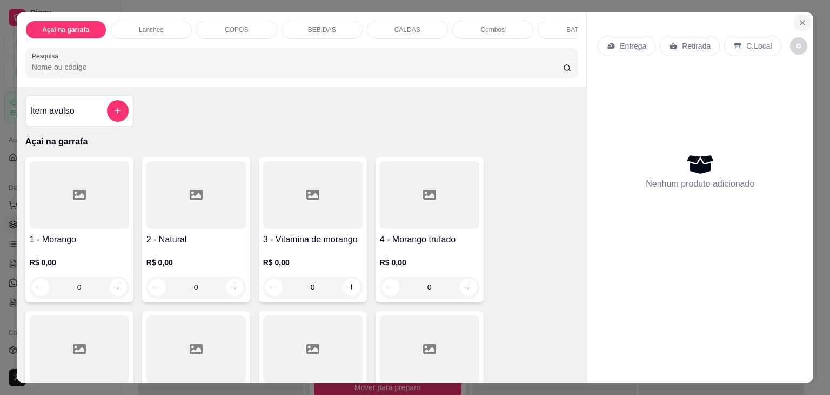
click at [804, 17] on button "Close" at bounding box center [802, 22] width 17 height 17
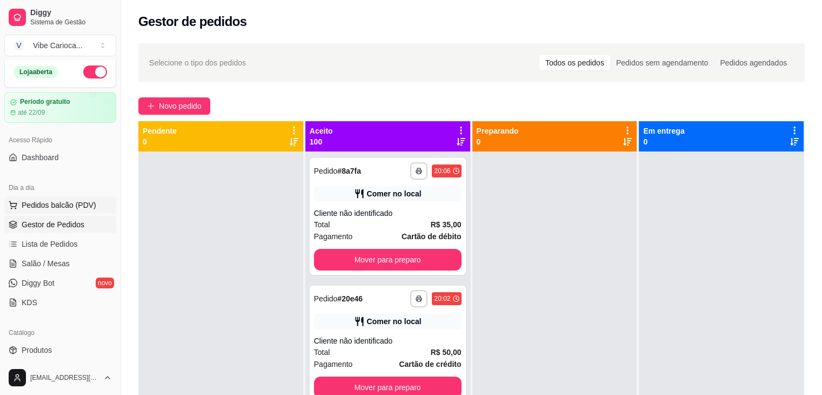
click at [69, 208] on span "Pedidos balcão (PDV)" at bounding box center [59, 204] width 75 height 11
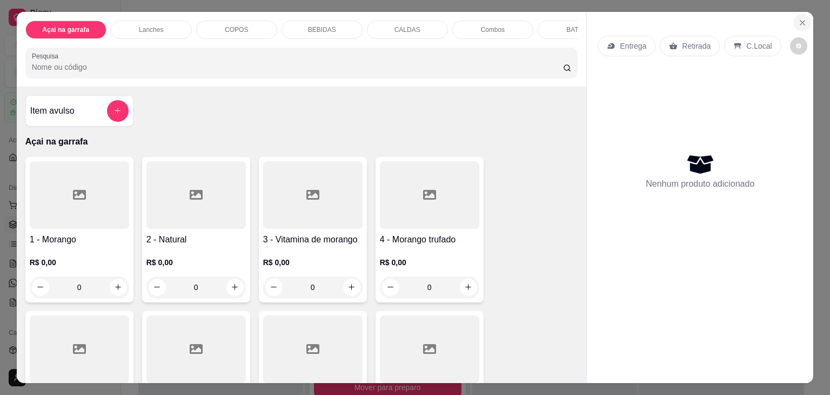
click at [804, 14] on button "Close" at bounding box center [802, 22] width 17 height 17
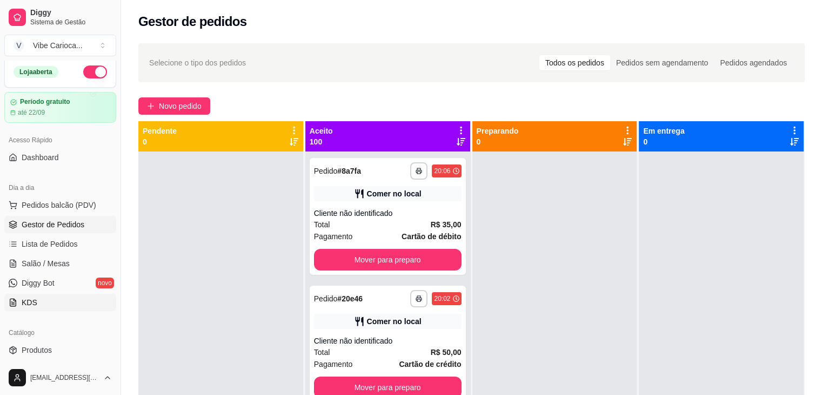
click at [22, 306] on span "KDS" at bounding box center [30, 302] width 16 height 11
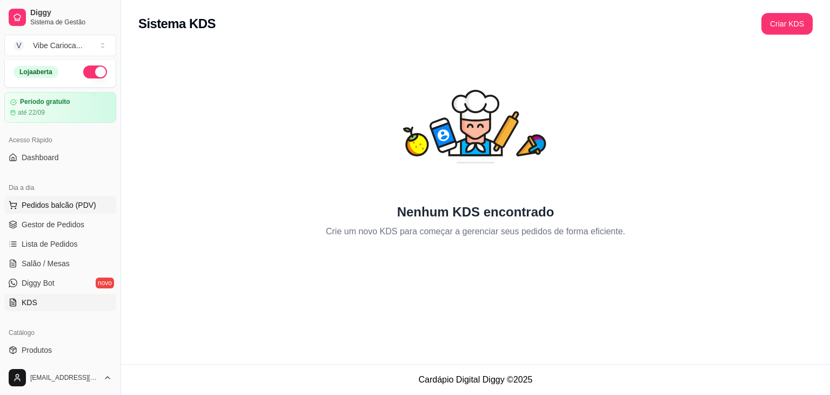
click at [67, 207] on span "Pedidos balcão (PDV)" at bounding box center [59, 204] width 75 height 11
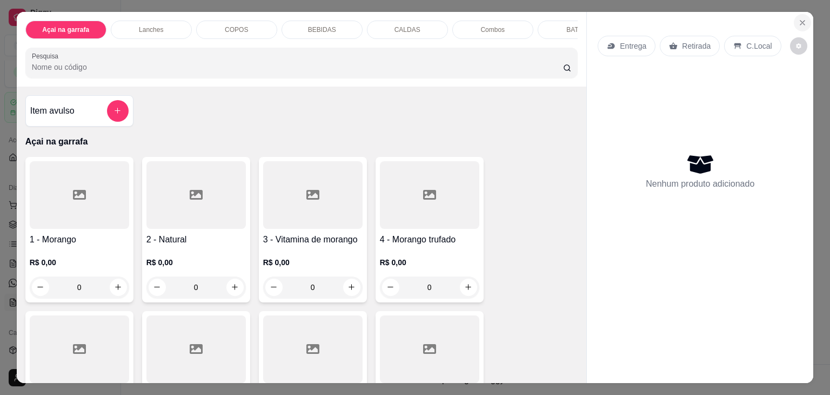
click at [799, 18] on icon "Close" at bounding box center [803, 22] width 9 height 9
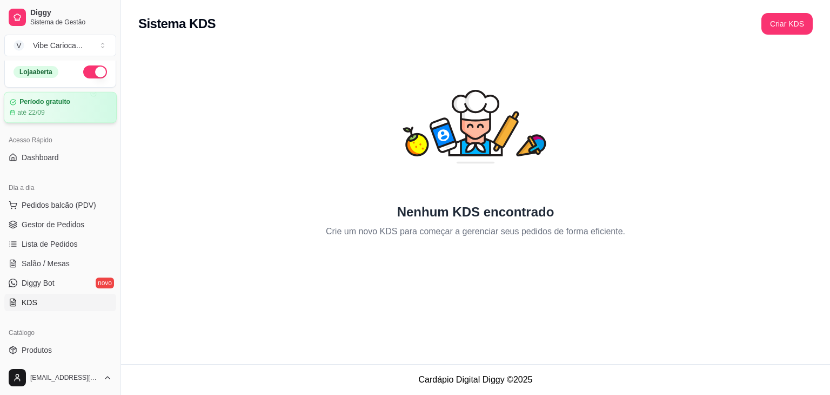
click at [46, 104] on article "Período gratuito" at bounding box center [44, 102] width 51 height 8
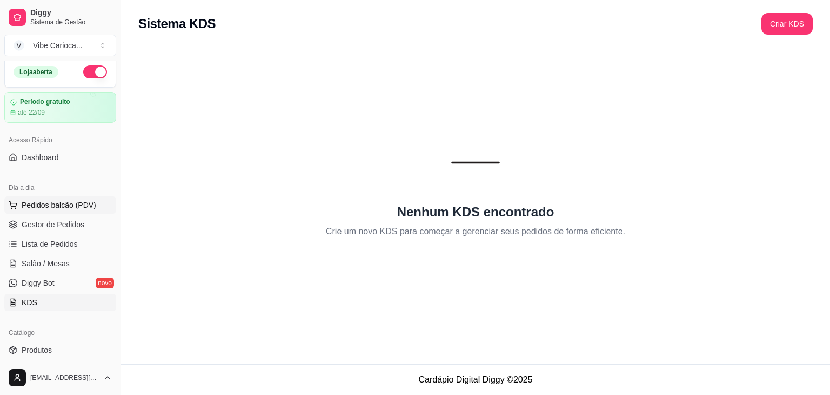
click at [37, 205] on span "Pedidos balcão (PDV)" at bounding box center [59, 204] width 75 height 11
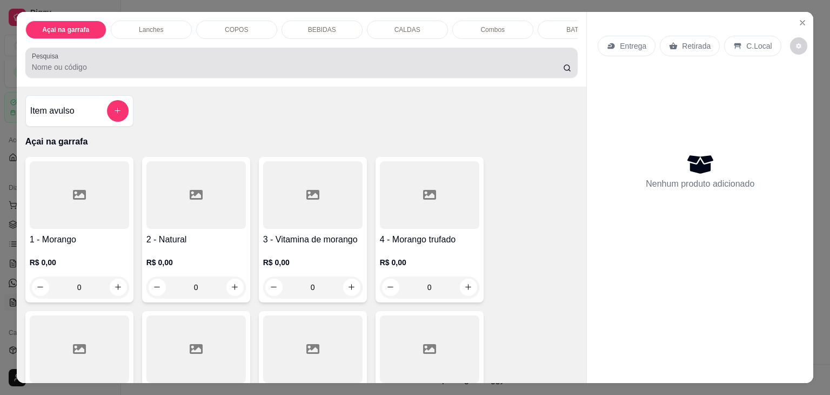
click at [90, 69] on input "Pesquisa" at bounding box center [297, 67] width 531 height 11
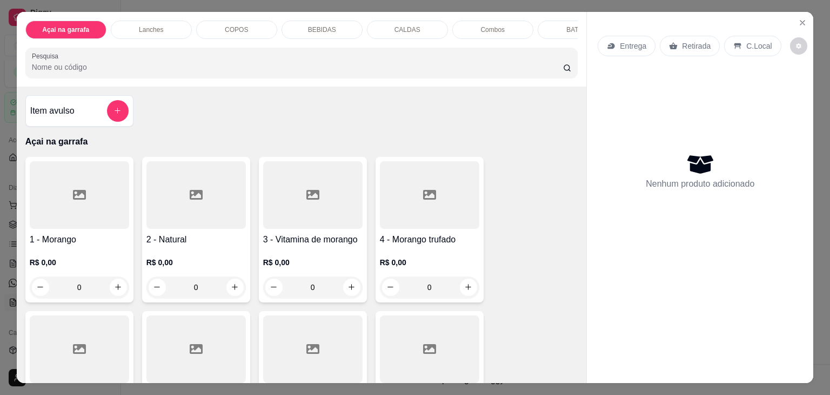
click at [74, 70] on input "Pesquisa" at bounding box center [297, 67] width 531 height 11
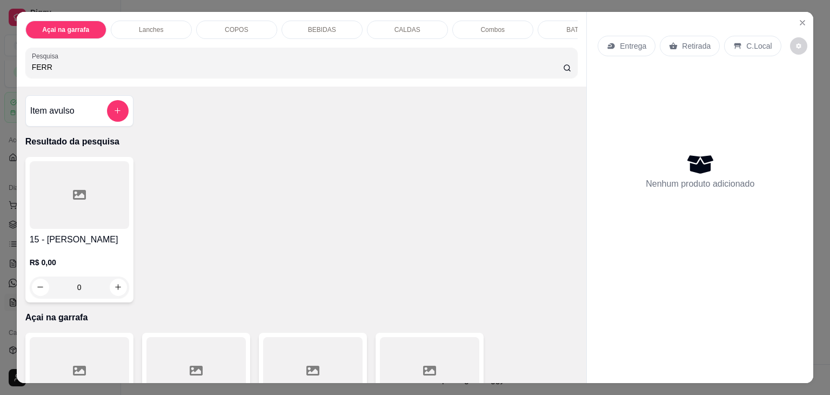
click at [68, 209] on div at bounding box center [79, 195] width 99 height 68
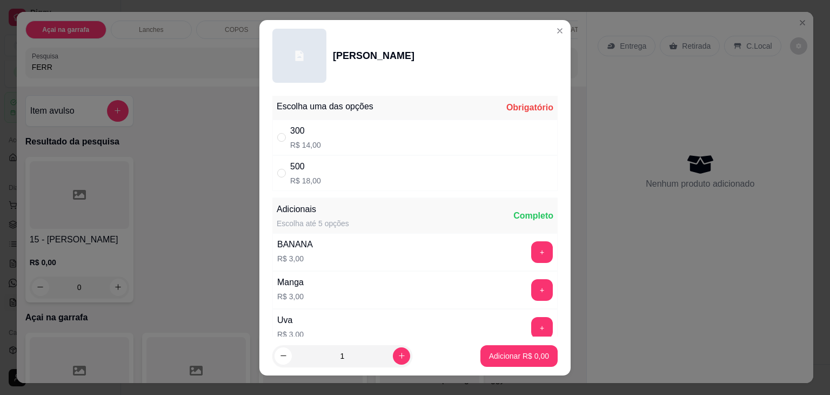
click at [314, 174] on div "500 R$ 18,00" at bounding box center [305, 173] width 31 height 26
click at [495, 351] on p "Adicionar R$ 18,00" at bounding box center [517, 355] width 64 height 11
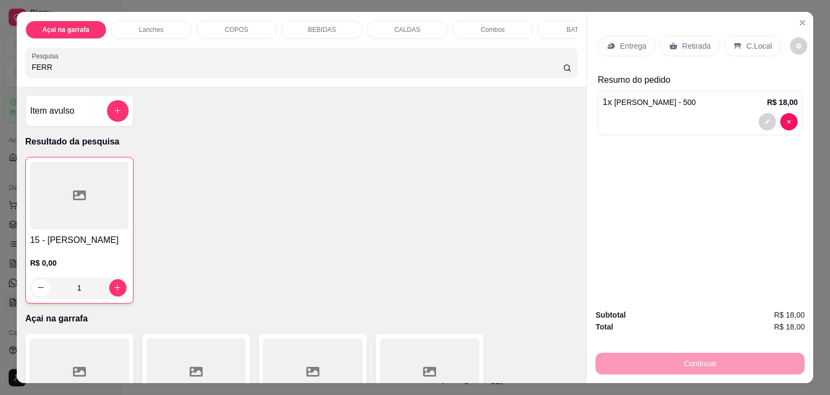
click at [748, 54] on div "Entrega Retirada C.Local" at bounding box center [700, 46] width 205 height 38
click at [747, 44] on p "C.Local" at bounding box center [759, 46] width 25 height 11
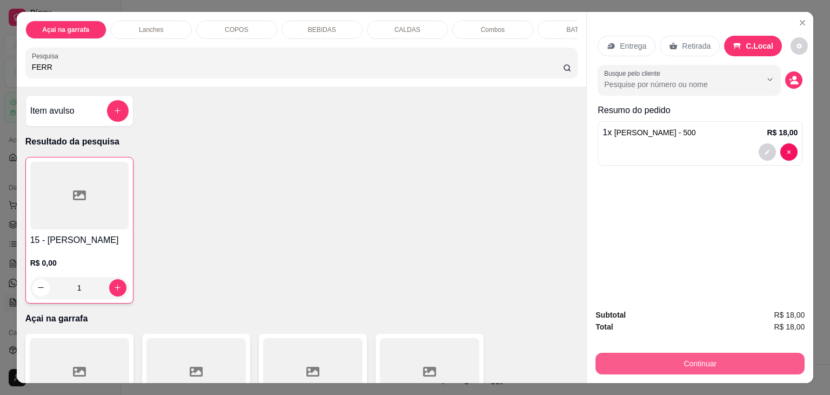
click at [673, 355] on button "Continuar" at bounding box center [700, 363] width 209 height 22
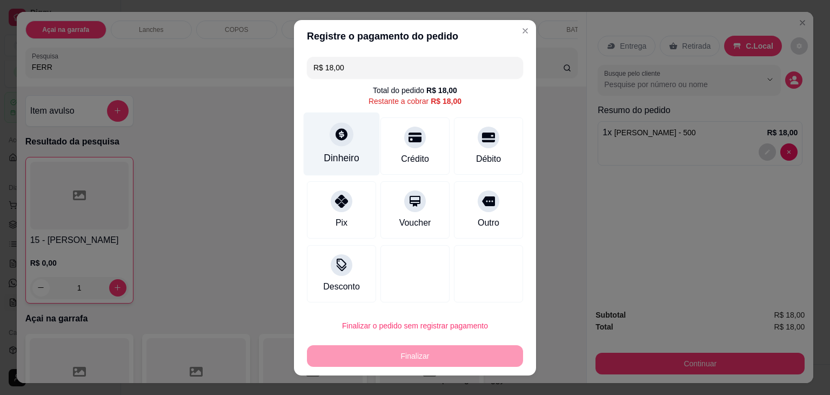
click at [342, 137] on icon at bounding box center [342, 134] width 14 height 14
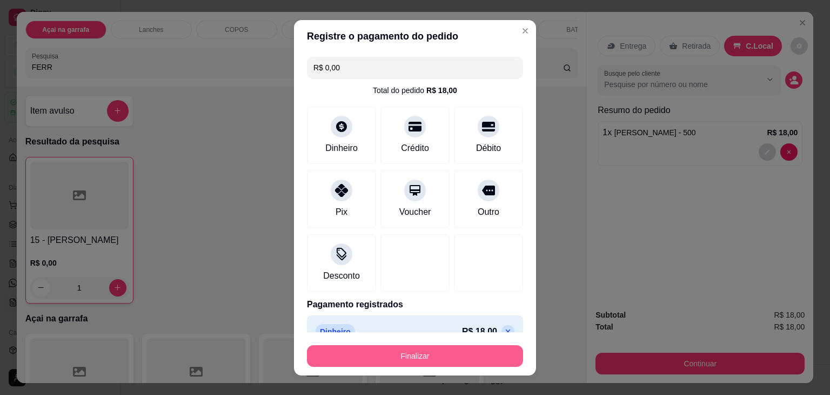
click at [422, 353] on button "Finalizar" at bounding box center [415, 356] width 216 height 22
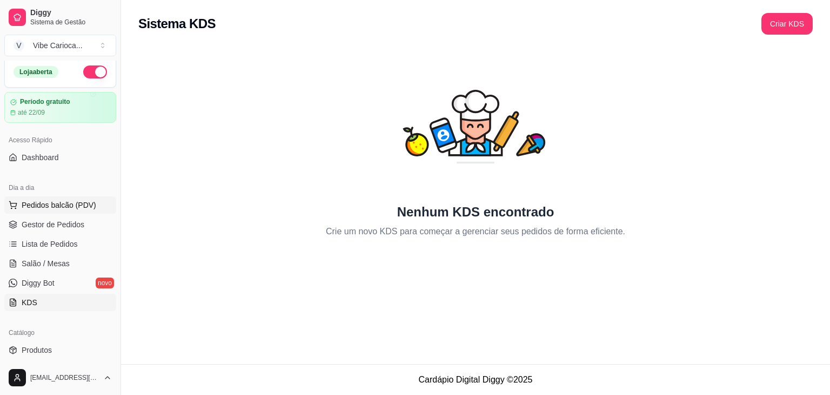
click at [71, 209] on span "Pedidos balcão (PDV)" at bounding box center [59, 204] width 75 height 11
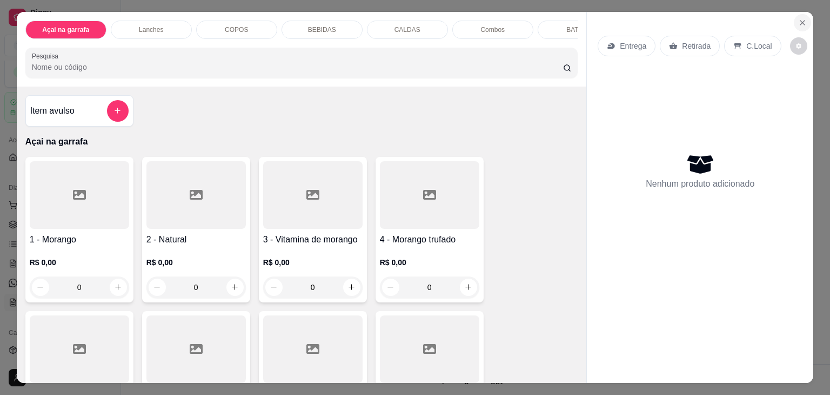
click at [794, 14] on button "Close" at bounding box center [802, 22] width 17 height 17
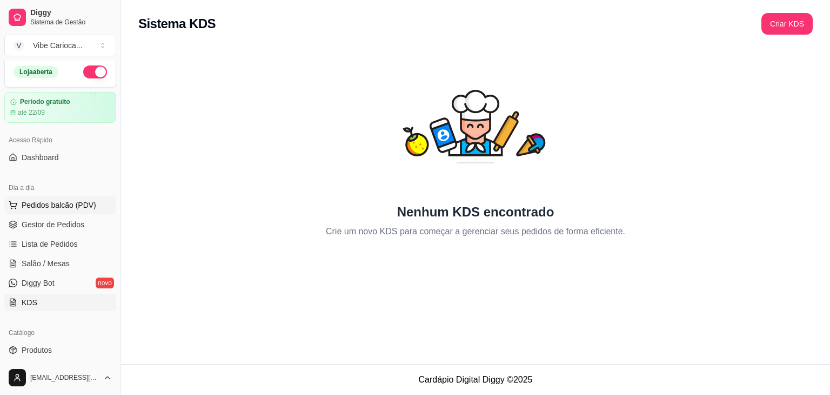
click at [28, 197] on button "Pedidos balcão (PDV)" at bounding box center [60, 204] width 112 height 17
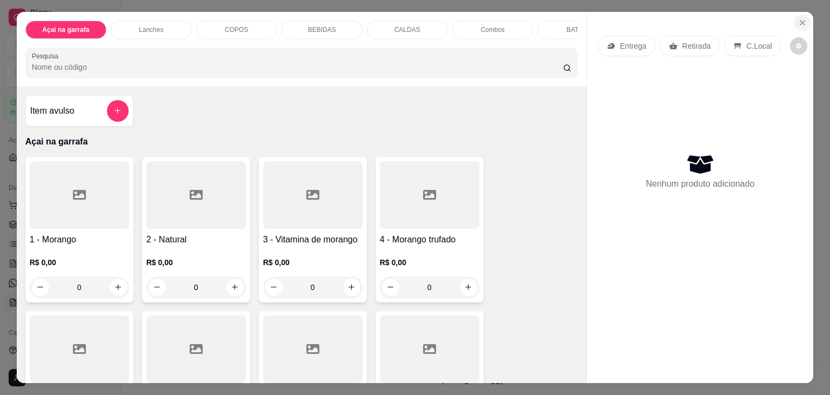
click at [799, 18] on icon "Close" at bounding box center [803, 22] width 9 height 9
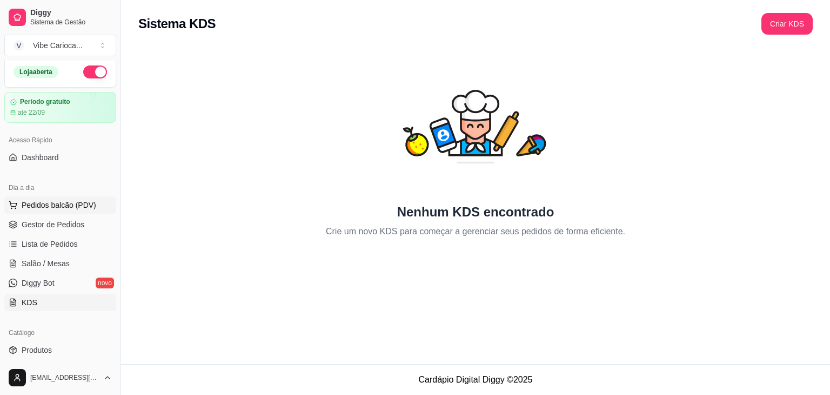
click at [56, 199] on span "Pedidos balcão (PDV)" at bounding box center [59, 204] width 75 height 11
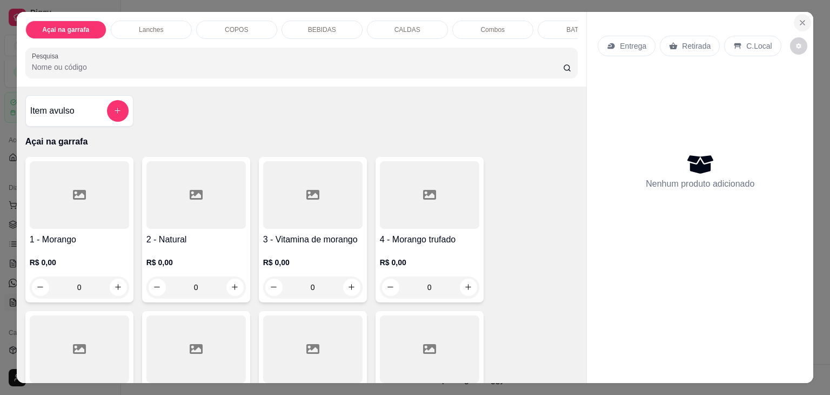
click at [799, 18] on icon "Close" at bounding box center [803, 22] width 9 height 9
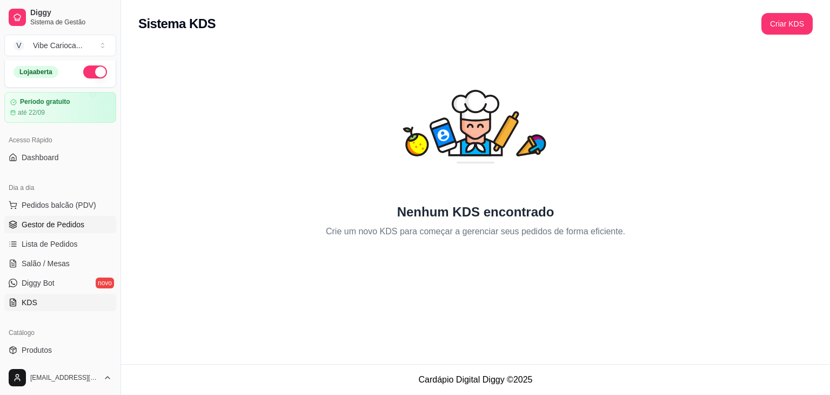
click at [49, 223] on span "Gestor de Pedidos" at bounding box center [53, 224] width 63 height 11
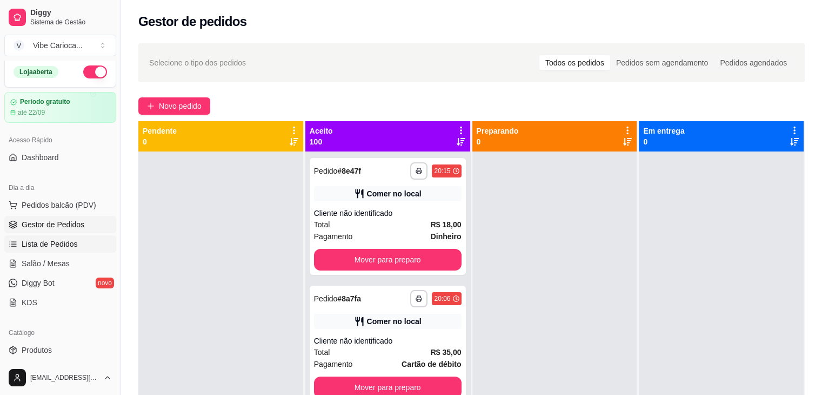
click at [43, 248] on span "Lista de Pedidos" at bounding box center [50, 243] width 56 height 11
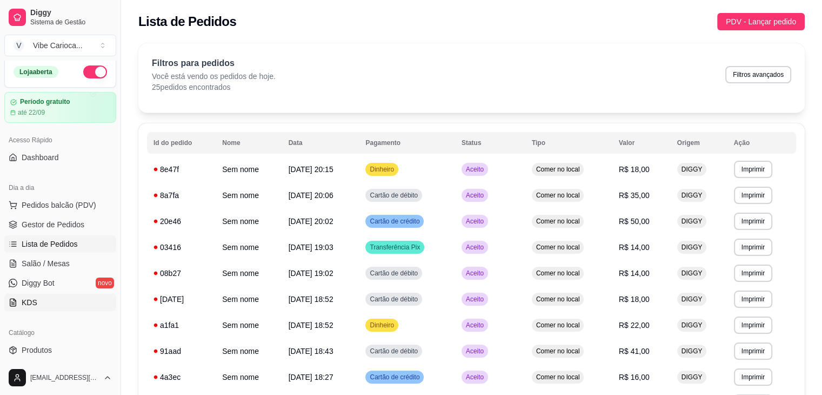
click at [28, 300] on span "KDS" at bounding box center [30, 302] width 16 height 11
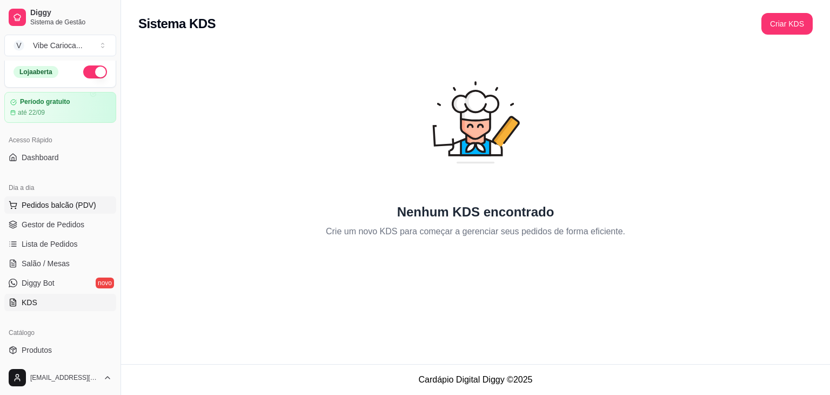
click at [74, 201] on span "Pedidos balcão (PDV)" at bounding box center [59, 204] width 75 height 11
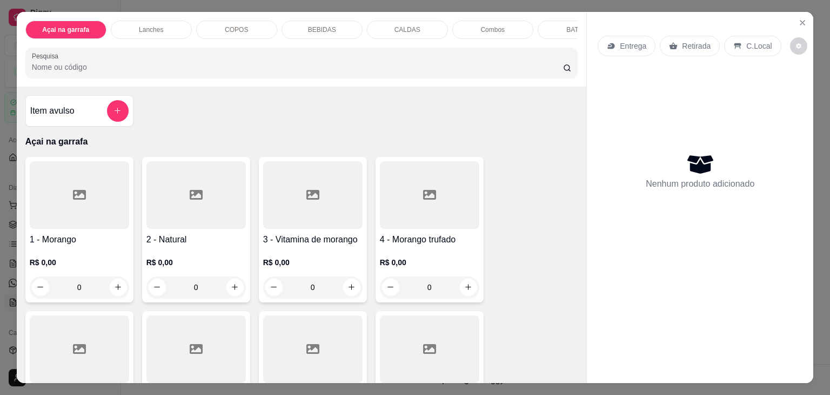
click at [145, 26] on p "Lanches" at bounding box center [151, 29] width 24 height 9
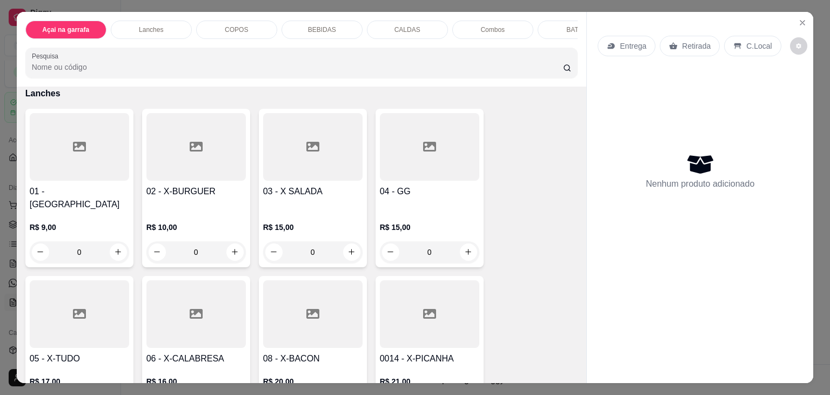
scroll to position [26, 0]
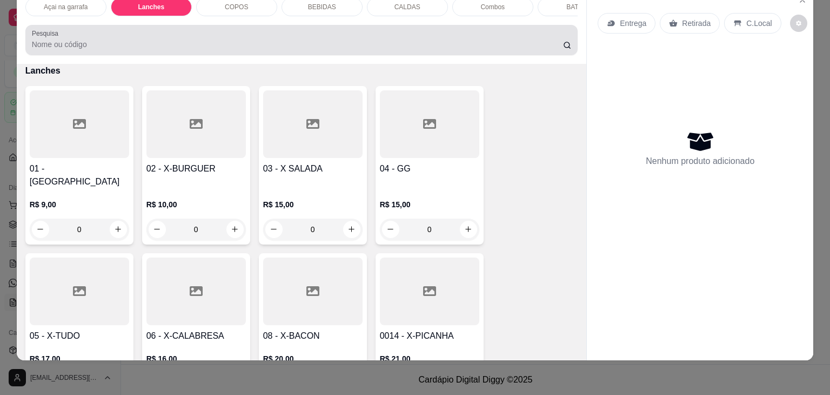
click at [111, 42] on input "Pesquisa" at bounding box center [297, 44] width 531 height 11
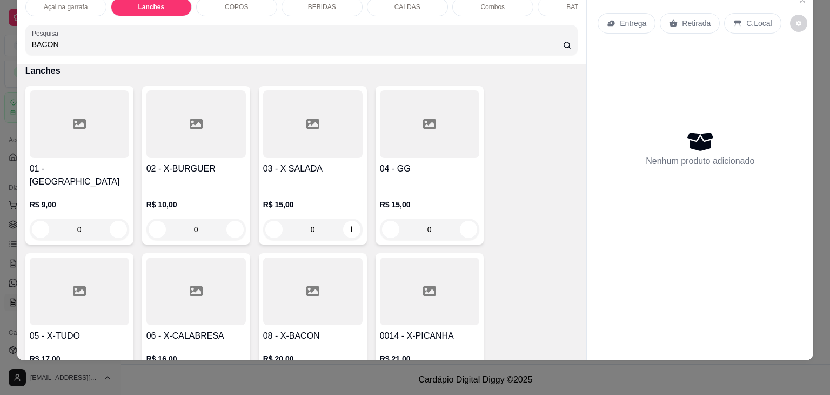
scroll to position [929, 0]
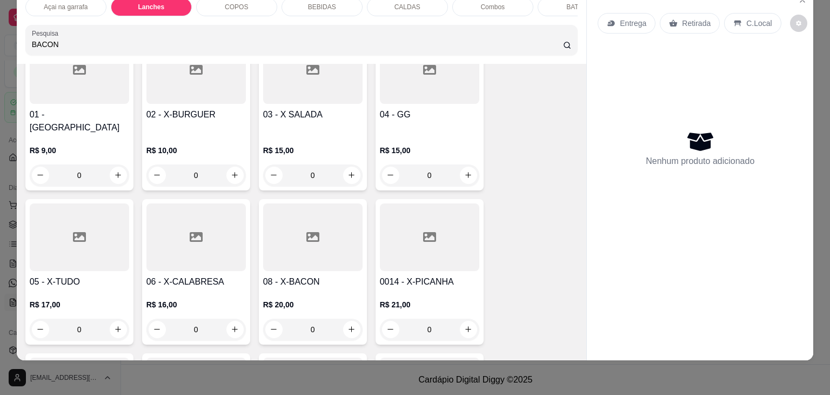
click at [309, 232] on icon at bounding box center [313, 237] width 13 height 10
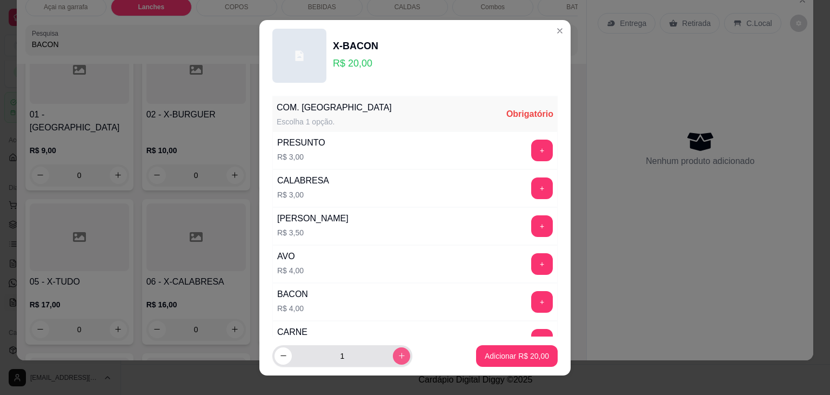
click at [393, 355] on button "increase-product-quantity" at bounding box center [401, 355] width 17 height 17
click at [360, 115] on div "COM. LANCHES Escolha 1 opção. Obrigatório" at bounding box center [414, 114] width 285 height 35
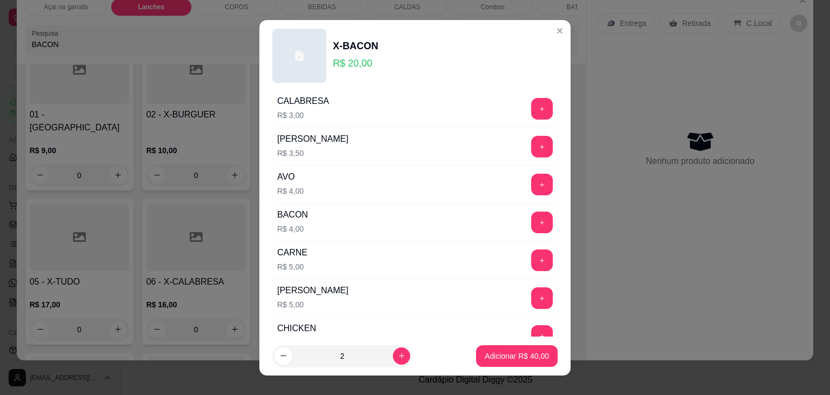
scroll to position [0, 0]
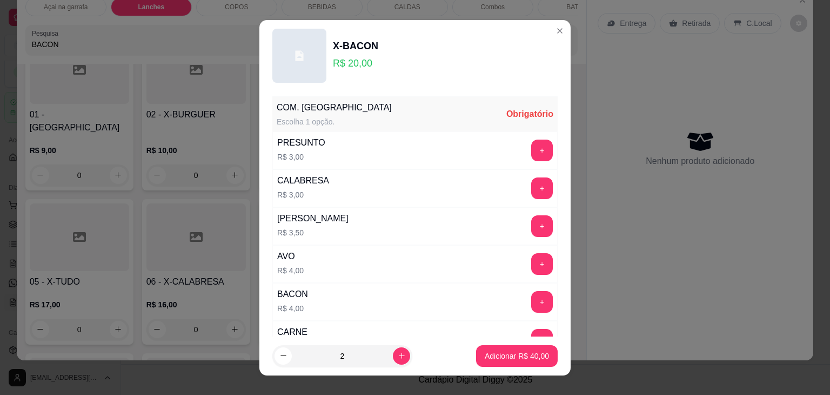
click at [517, 114] on div "Obrigatório" at bounding box center [530, 114] width 47 height 13
click at [324, 116] on div "Escolha 1 opção." at bounding box center [334, 121] width 115 height 11
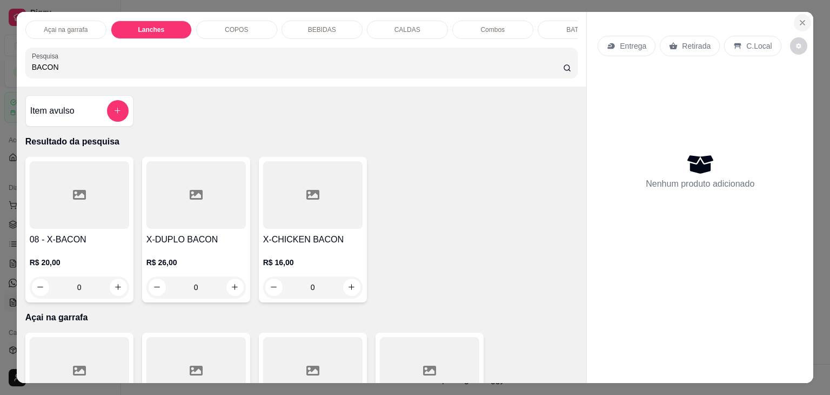
click at [799, 18] on icon "Close" at bounding box center [803, 22] width 9 height 9
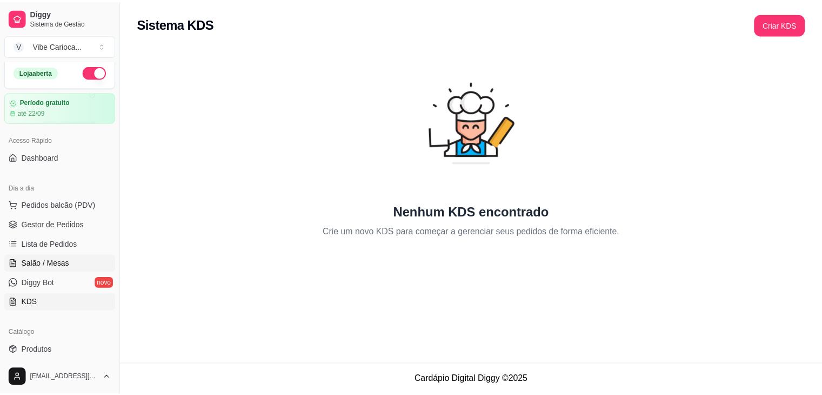
scroll to position [112, 0]
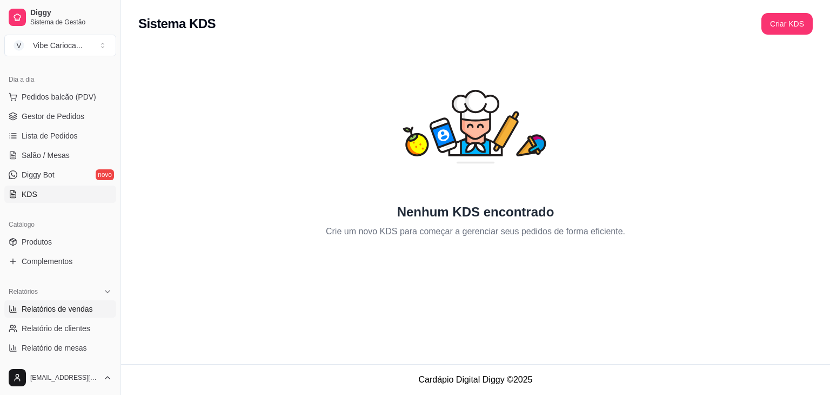
click at [59, 310] on span "Relatórios de vendas" at bounding box center [57, 308] width 71 height 11
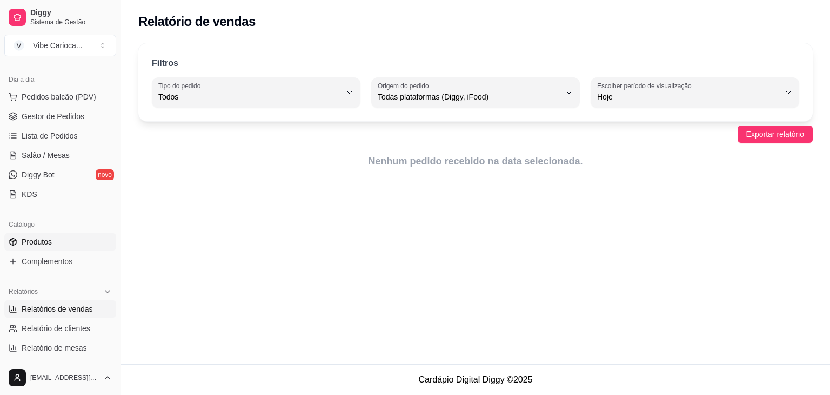
click at [58, 239] on link "Produtos" at bounding box center [60, 241] width 112 height 17
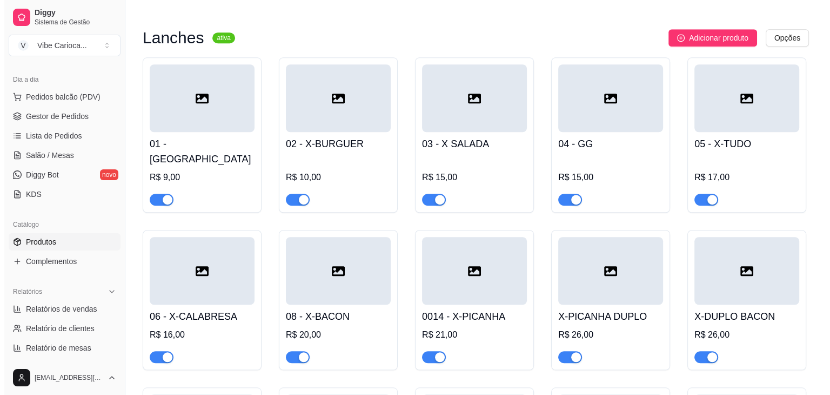
scroll to position [865, 0]
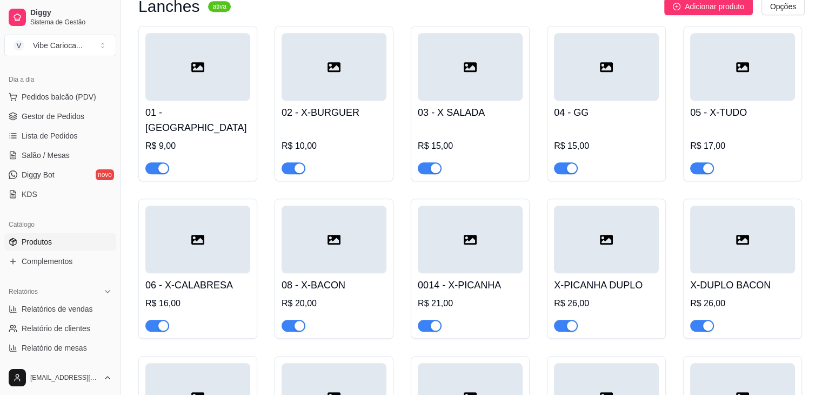
click at [348, 252] on div at bounding box center [334, 239] width 105 height 68
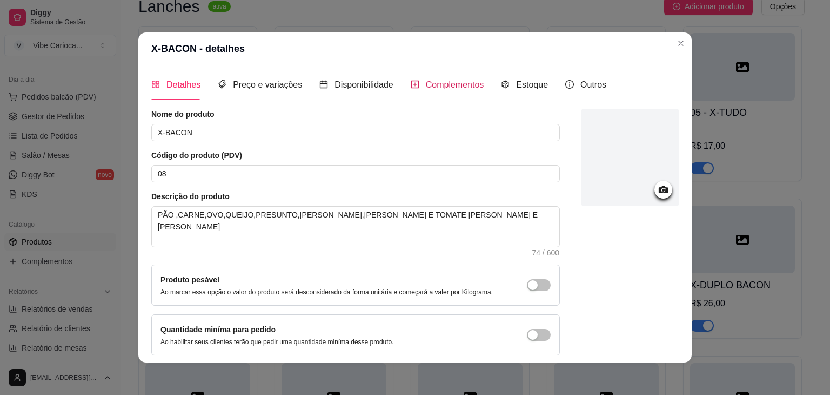
click at [433, 87] on span "Complementos" at bounding box center [455, 84] width 58 height 9
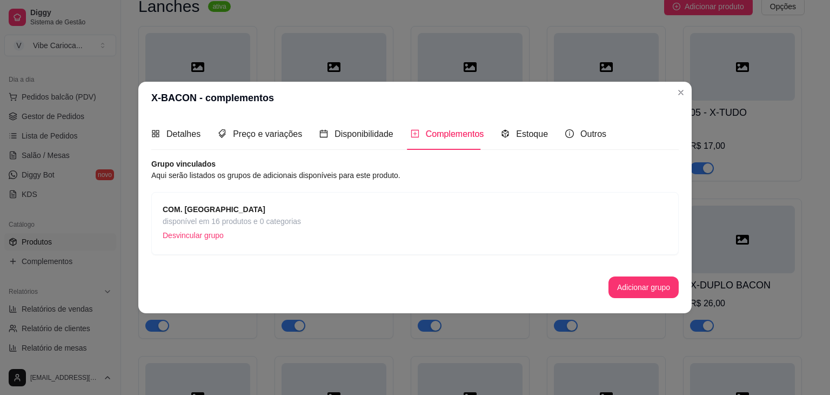
click at [204, 237] on p "Desvincular grupo" at bounding box center [232, 235] width 138 height 16
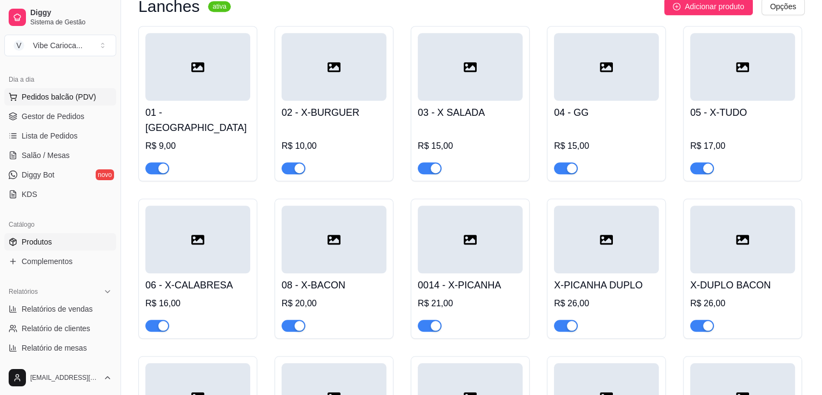
click at [69, 102] on button "Pedidos balcão (PDV)" at bounding box center [60, 96] width 112 height 17
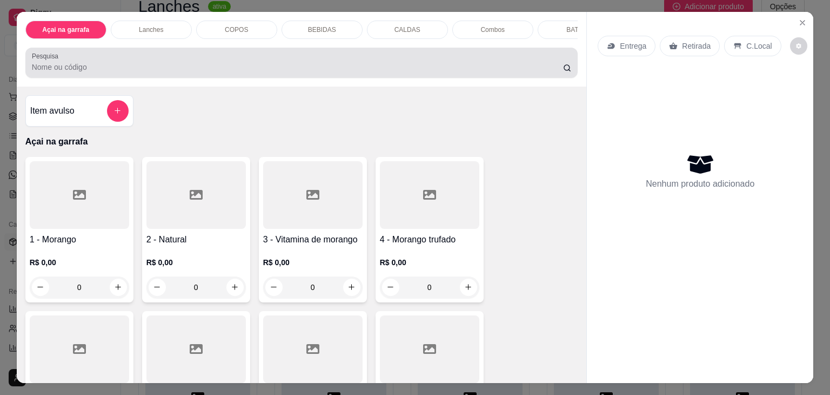
click at [233, 65] on input "Pesquisa" at bounding box center [297, 67] width 531 height 11
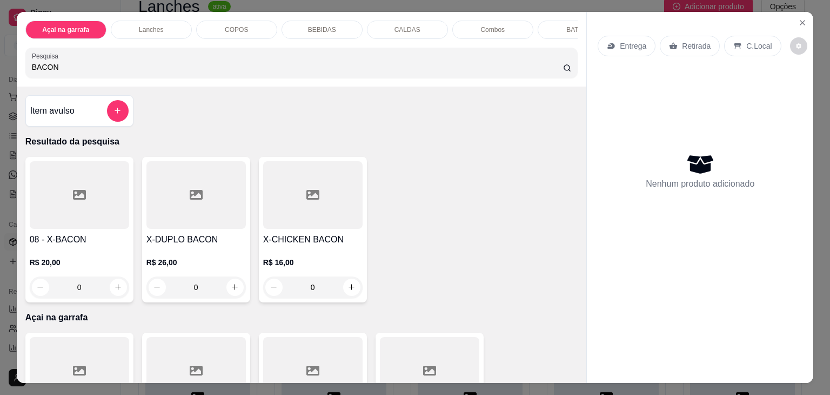
click at [83, 229] on div at bounding box center [79, 195] width 99 height 68
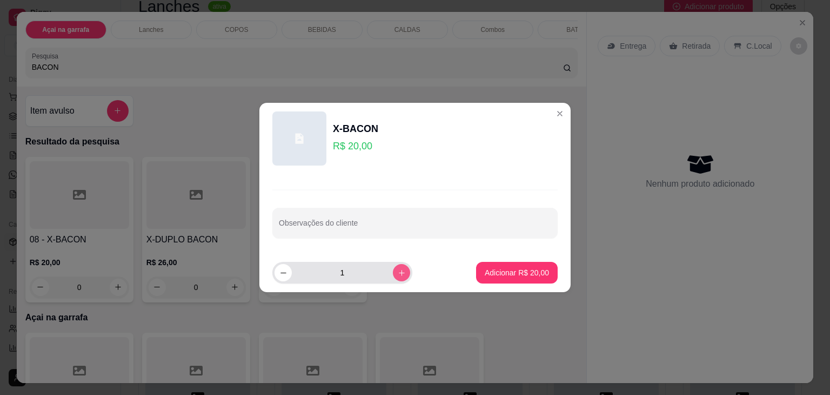
click at [398, 271] on icon "increase-product-quantity" at bounding box center [402, 273] width 8 height 8
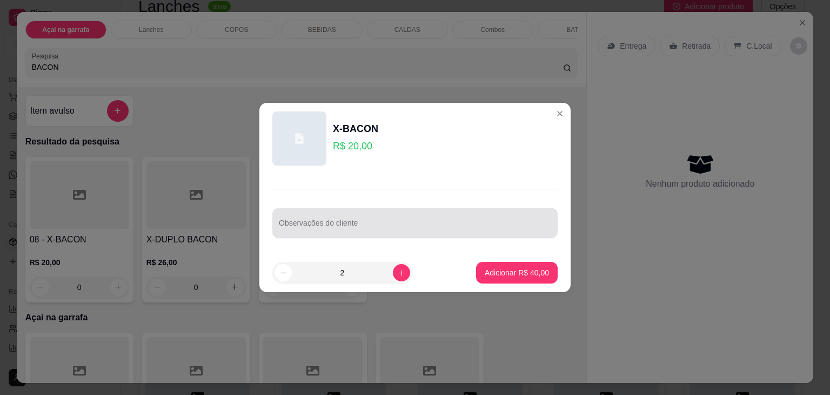
click at [376, 216] on div at bounding box center [415, 223] width 272 height 22
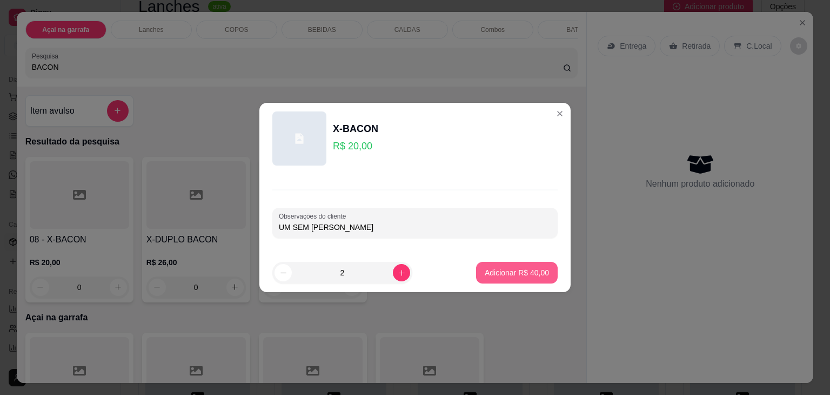
click at [491, 270] on p "Adicionar R$ 40,00" at bounding box center [517, 272] width 64 height 11
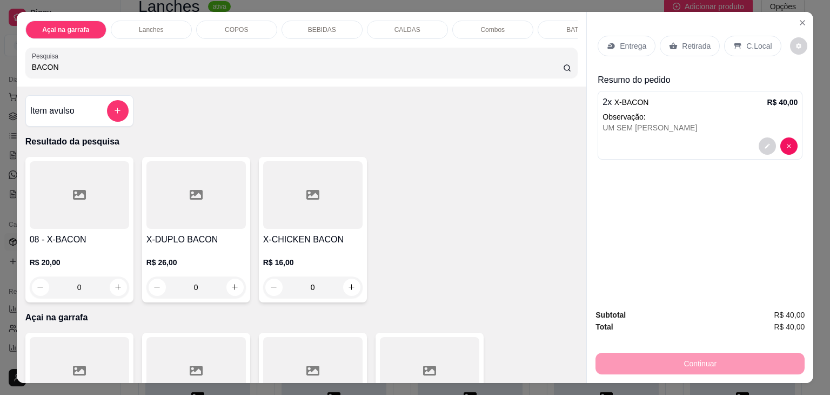
click at [367, 70] on input "BACON" at bounding box center [297, 67] width 531 height 11
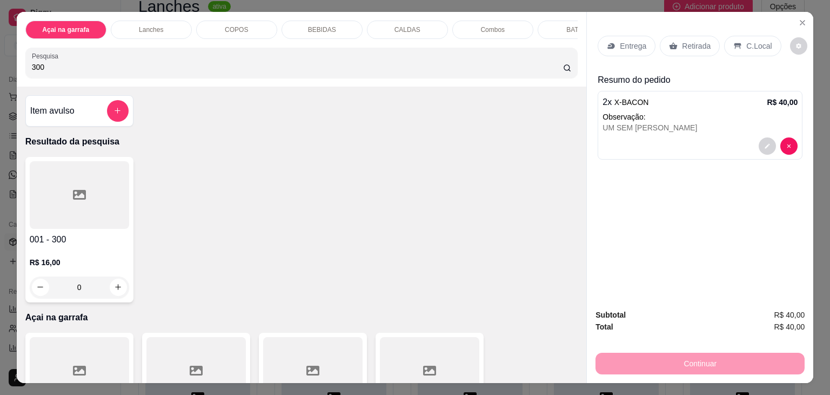
click at [78, 215] on div at bounding box center [79, 195] width 99 height 68
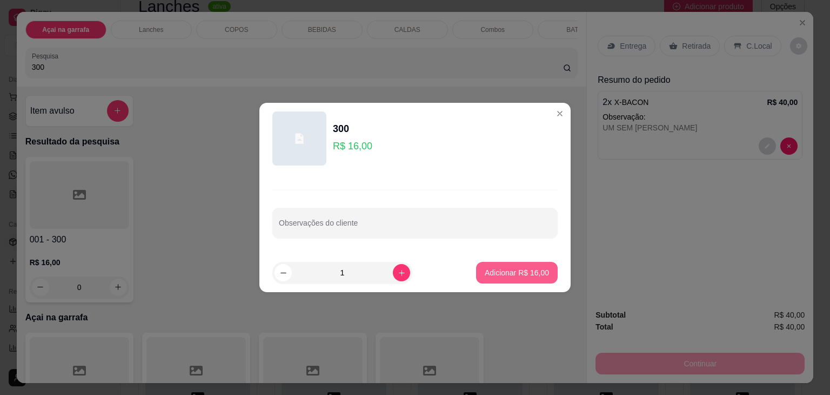
click at [501, 268] on p "Adicionar R$ 16,00" at bounding box center [517, 272] width 64 height 11
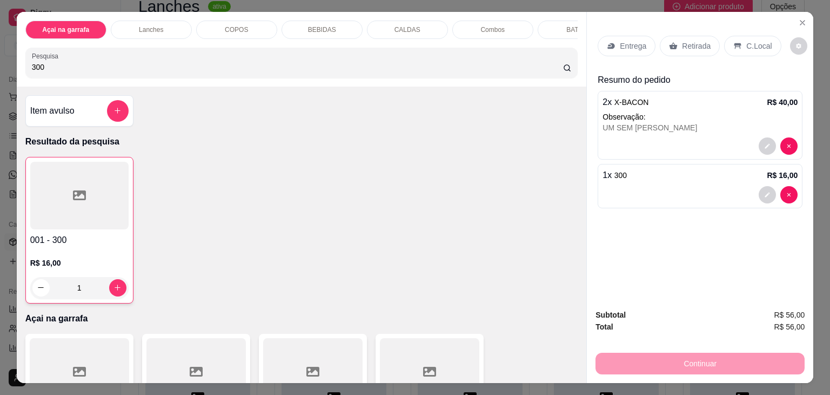
click at [179, 68] on input "300" at bounding box center [297, 67] width 531 height 11
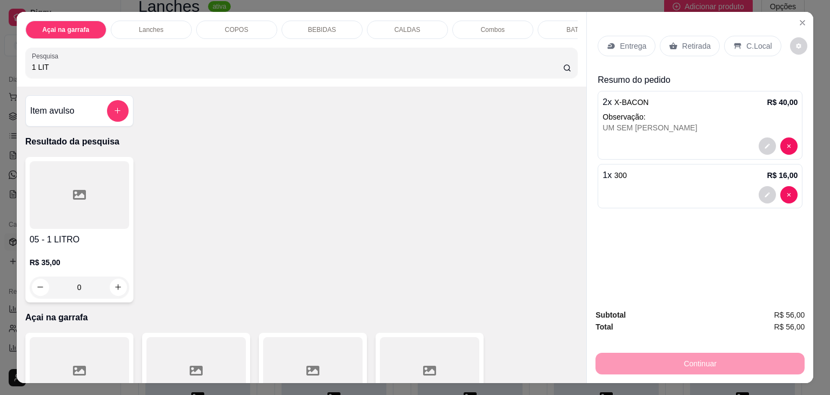
click at [67, 207] on div at bounding box center [79, 195] width 99 height 68
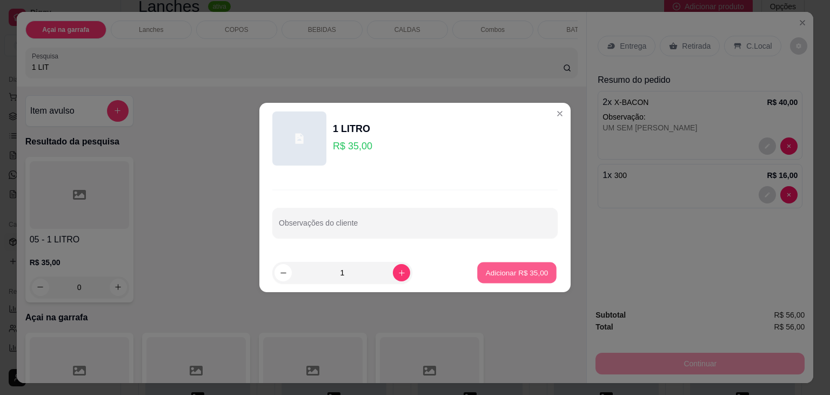
click at [486, 267] on p "Adicionar R$ 35,00" at bounding box center [517, 272] width 63 height 10
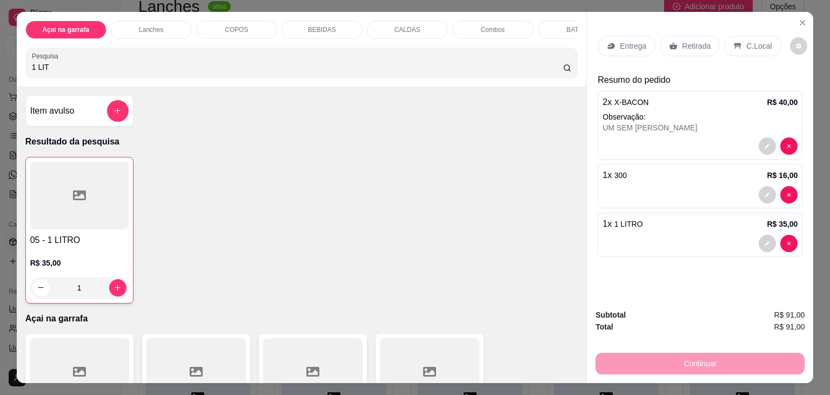
click at [748, 41] on p "C.Local" at bounding box center [759, 46] width 25 height 11
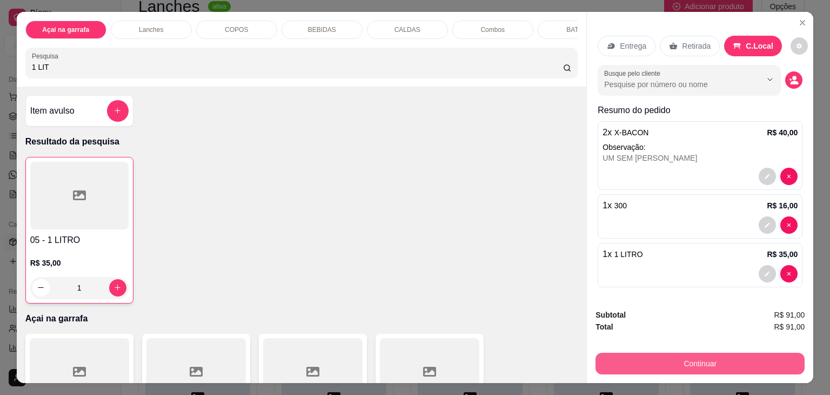
click at [668, 357] on button "Continuar" at bounding box center [700, 363] width 209 height 22
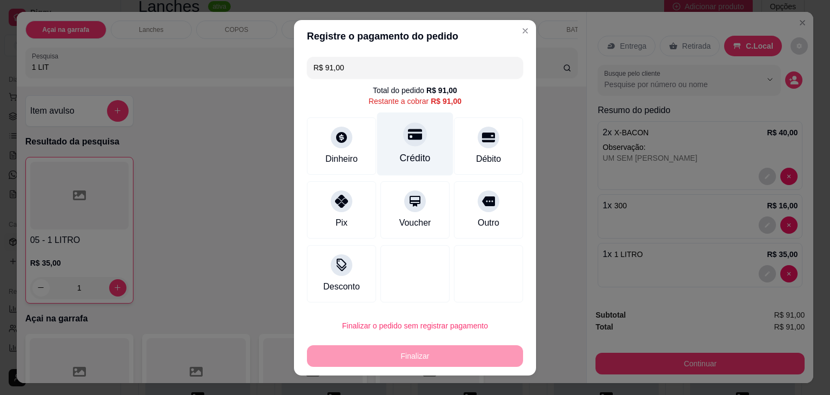
click at [398, 149] on div "Crédito" at bounding box center [415, 143] width 76 height 63
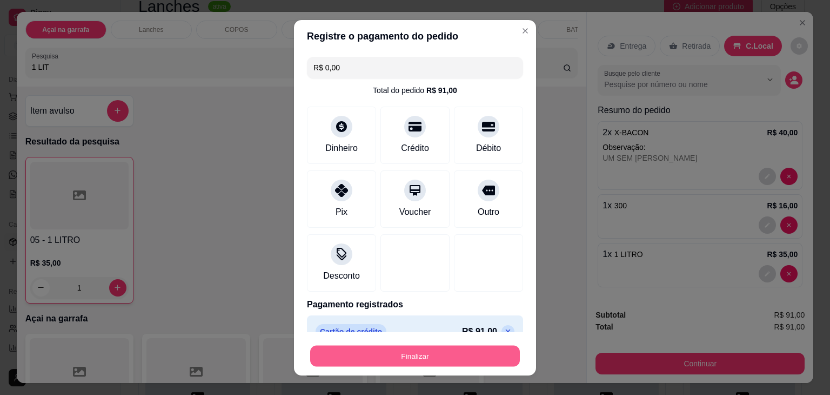
click at [389, 356] on button "Finalizar" at bounding box center [415, 355] width 210 height 21
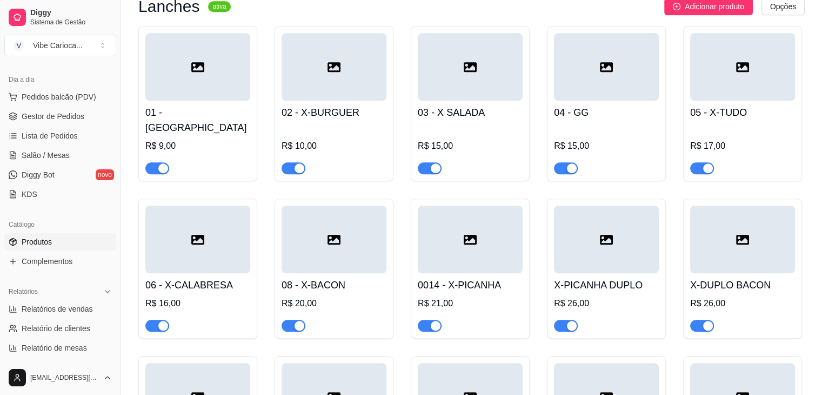
click at [228, 235] on div at bounding box center [197, 239] width 105 height 68
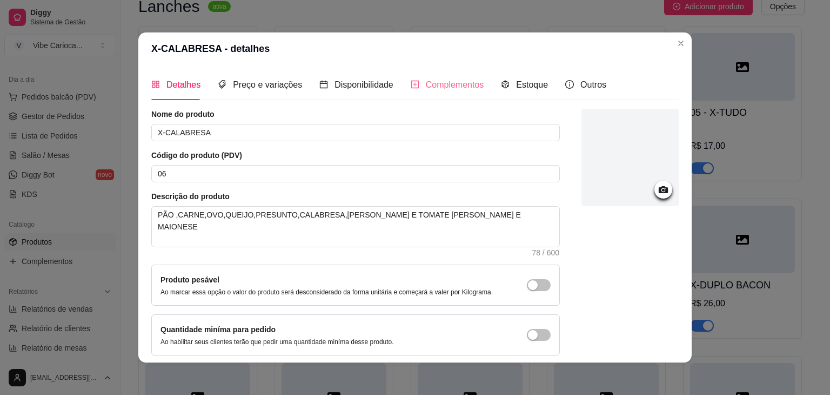
click at [456, 93] on div "Complementos" at bounding box center [448, 84] width 74 height 31
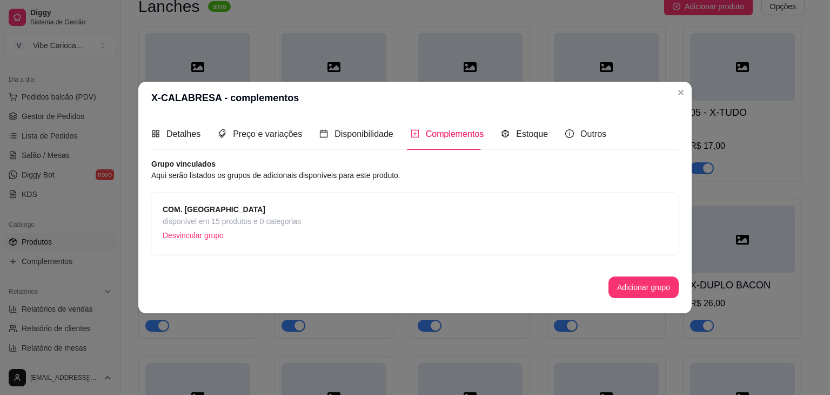
click at [225, 212] on span "COM. [GEOGRAPHIC_DATA]" at bounding box center [232, 209] width 138 height 12
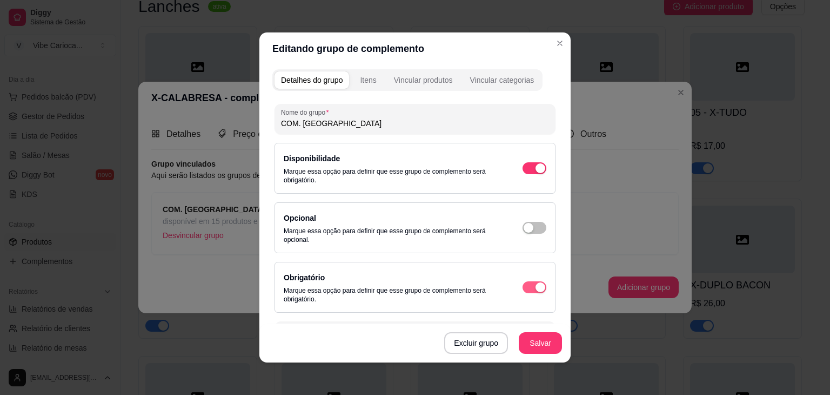
click at [536, 287] on div "button" at bounding box center [541, 287] width 10 height 10
click at [536, 282] on div "button" at bounding box center [541, 287] width 10 height 10
click at [523, 288] on span "button" at bounding box center [535, 287] width 24 height 12
drag, startPoint x: 525, startPoint y: 287, endPoint x: 440, endPoint y: 283, distance: 86.0
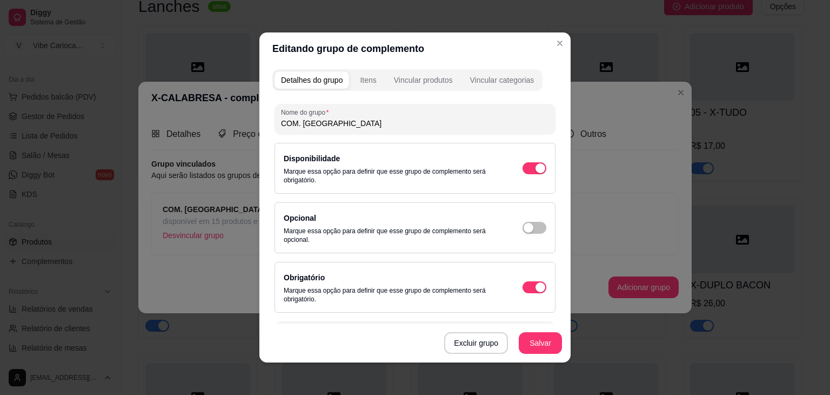
click at [503, 298] on div "Obrigatório Marque essa opção para definir que esse grupo de complemento será o…" at bounding box center [415, 287] width 263 height 32
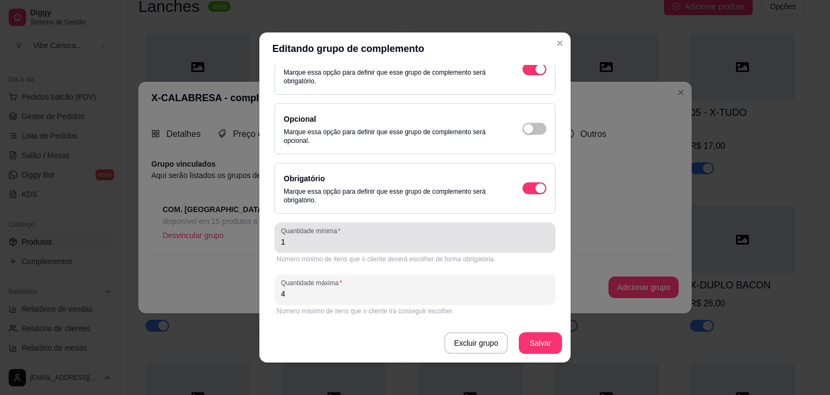
click at [440, 250] on div "Quantidade mínima 1" at bounding box center [415, 237] width 281 height 30
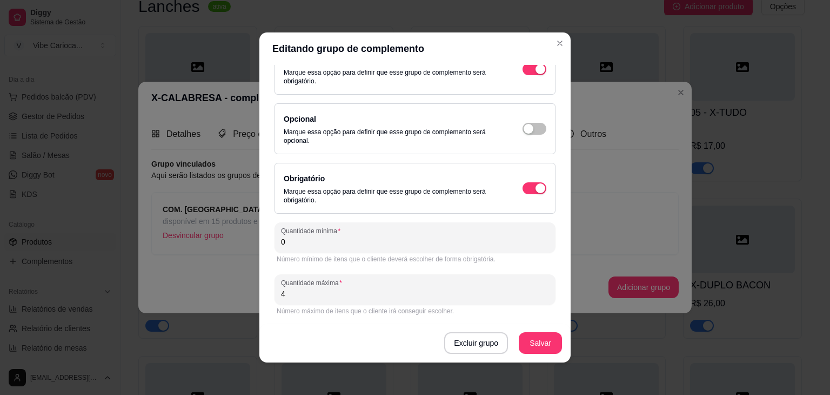
click at [292, 293] on input "4" at bounding box center [415, 293] width 268 height 11
click at [536, 185] on div "button" at bounding box center [541, 188] width 10 height 10
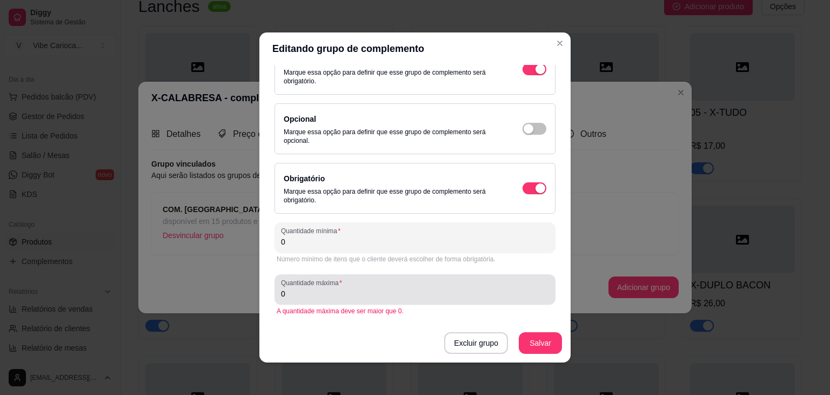
click at [363, 285] on div "0" at bounding box center [415, 289] width 268 height 22
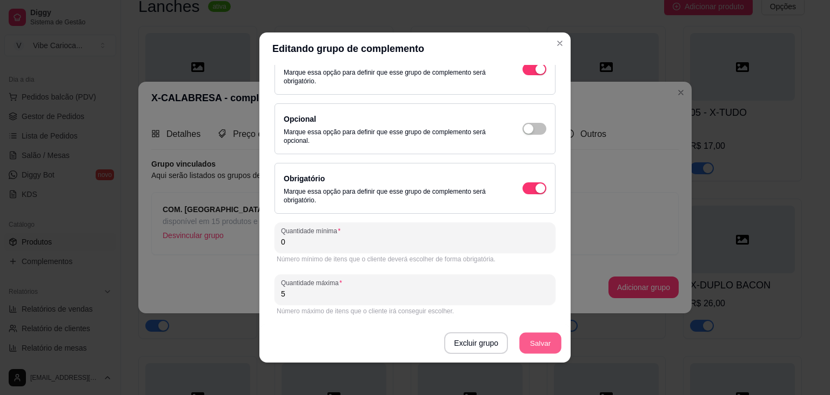
click at [536, 350] on button "Salvar" at bounding box center [541, 342] width 42 height 21
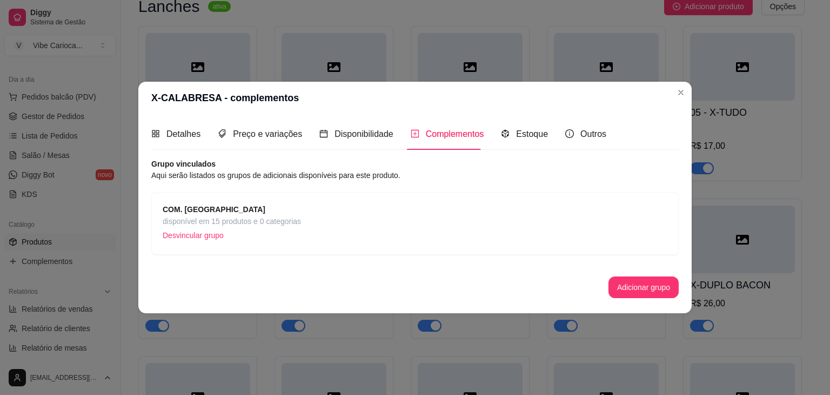
click at [243, 218] on span "disponível em 15 produtos e 0 categorias" at bounding box center [232, 221] width 138 height 12
click at [284, 210] on span "COM. [GEOGRAPHIC_DATA]" at bounding box center [232, 209] width 138 height 12
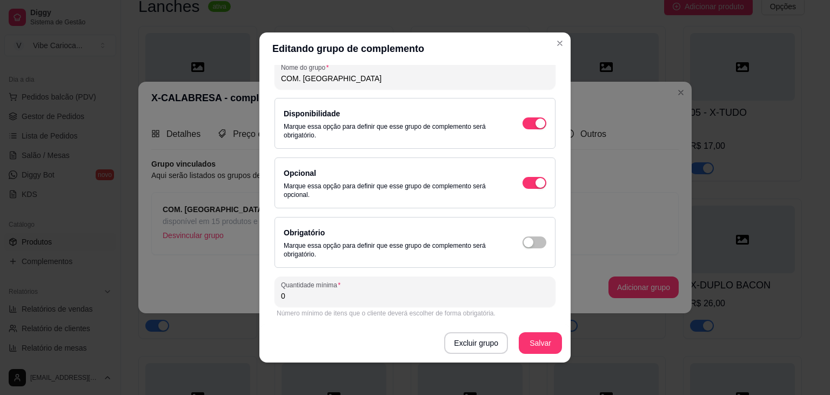
scroll to position [0, 0]
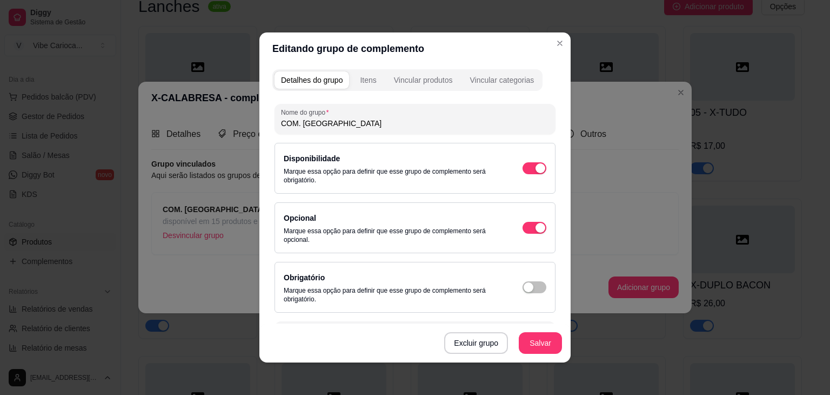
click at [536, 340] on button "Salvar" at bounding box center [540, 343] width 43 height 22
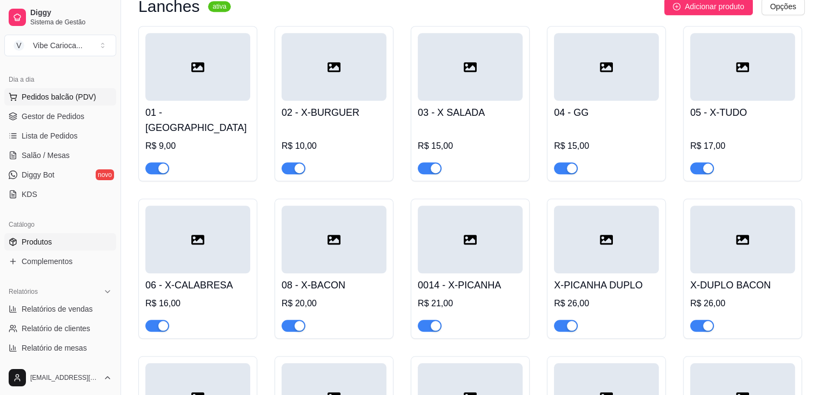
click at [70, 100] on span "Pedidos balcão (PDV)" at bounding box center [59, 96] width 75 height 11
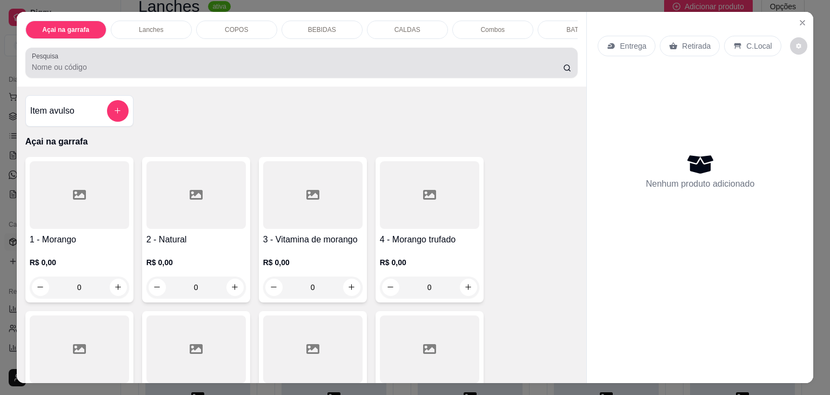
click at [147, 57] on div at bounding box center [302, 63] width 540 height 22
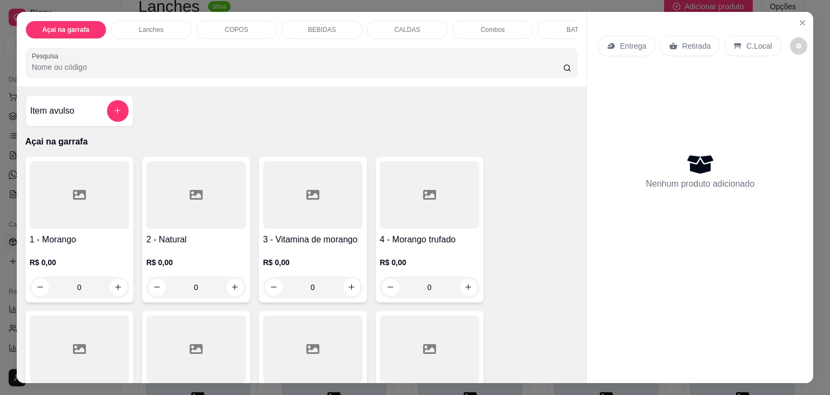
click at [174, 21] on div "Lanches" at bounding box center [151, 30] width 81 height 18
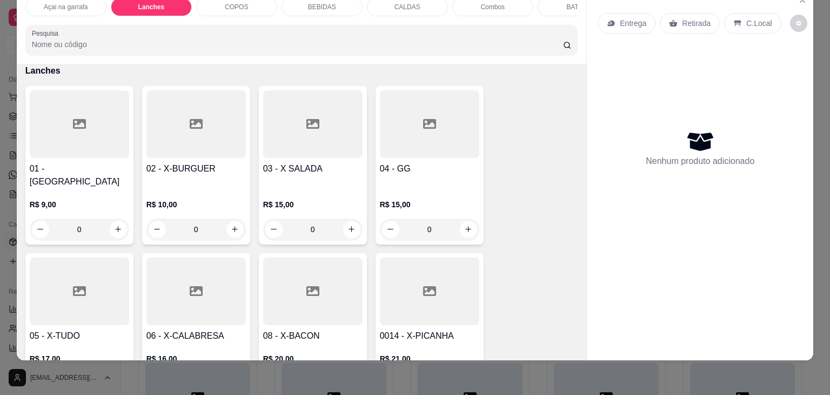
click at [194, 145] on div at bounding box center [196, 124] width 99 height 68
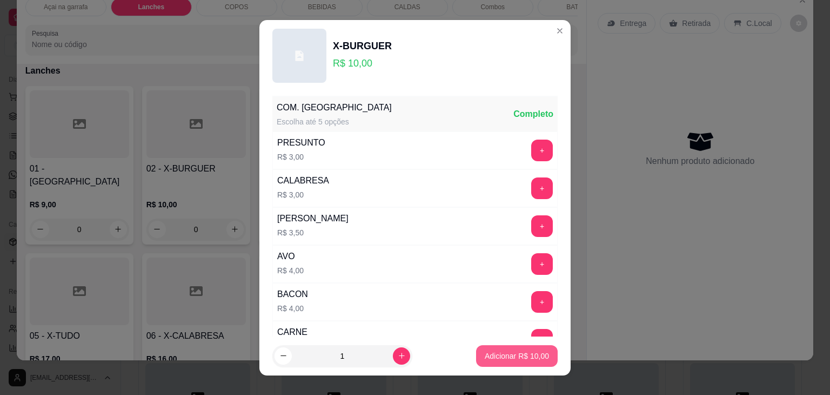
click at [513, 351] on p "Adicionar R$ 10,00" at bounding box center [517, 355] width 64 height 11
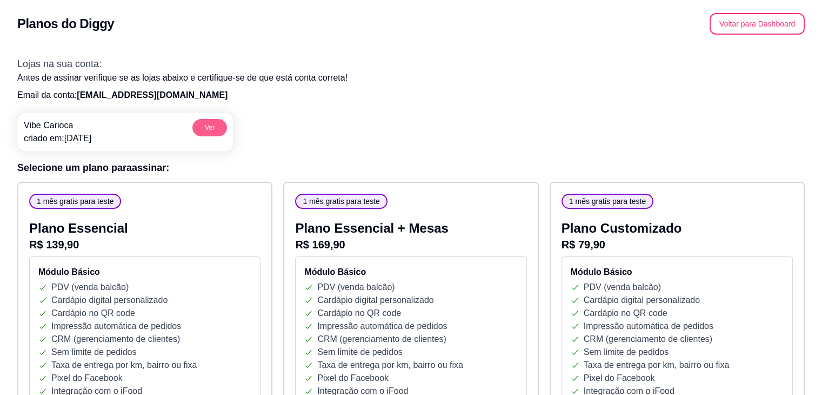
click at [203, 123] on button "Ver" at bounding box center [209, 127] width 35 height 17
click at [210, 123] on button "Ver" at bounding box center [209, 127] width 35 height 17
drag, startPoint x: 75, startPoint y: 89, endPoint x: 236, endPoint y: 96, distance: 161.3
click at [219, 94] on p "Email da conta: vibecarioca82@gmail.com" at bounding box center [411, 95] width 788 height 13
click at [344, 122] on div "Vibe Carioca criado em: 23/08/25 Ver" at bounding box center [411, 128] width 788 height 48
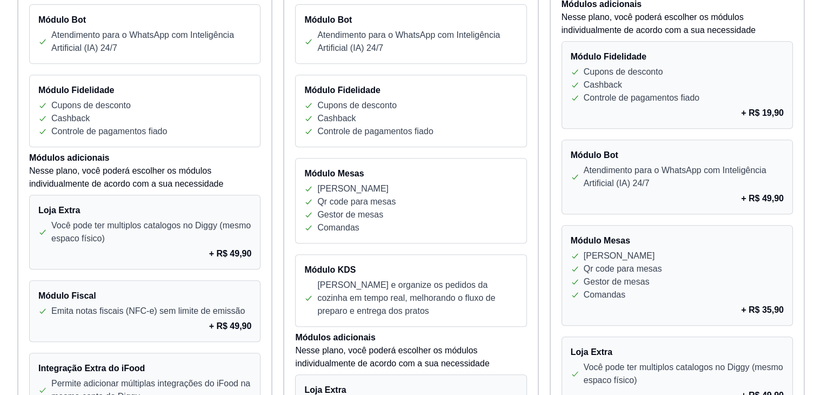
scroll to position [487, 0]
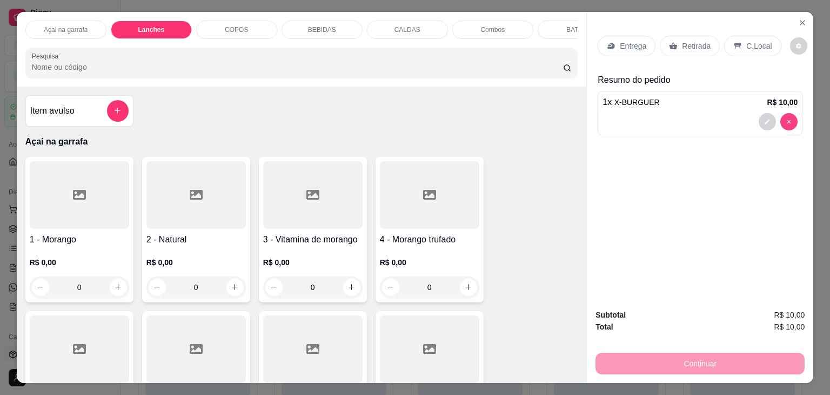
scroll to position [865, 0]
type input "0"
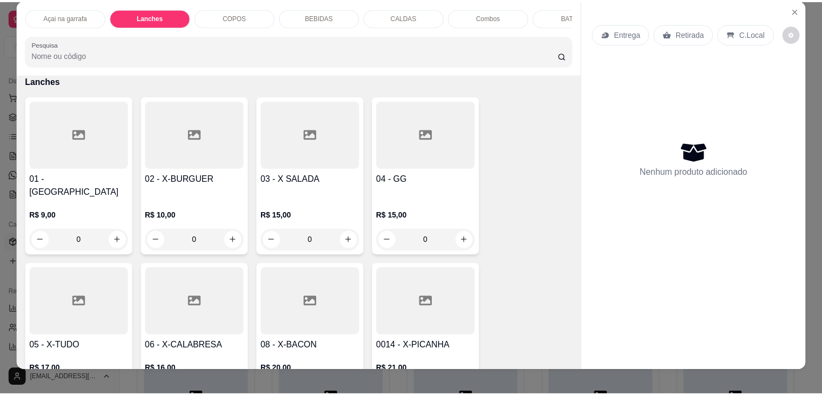
scroll to position [0, 0]
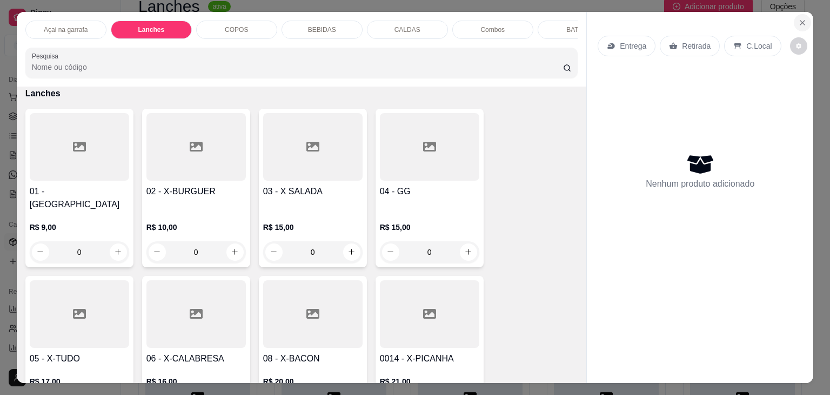
click at [794, 15] on button "Close" at bounding box center [802, 22] width 17 height 17
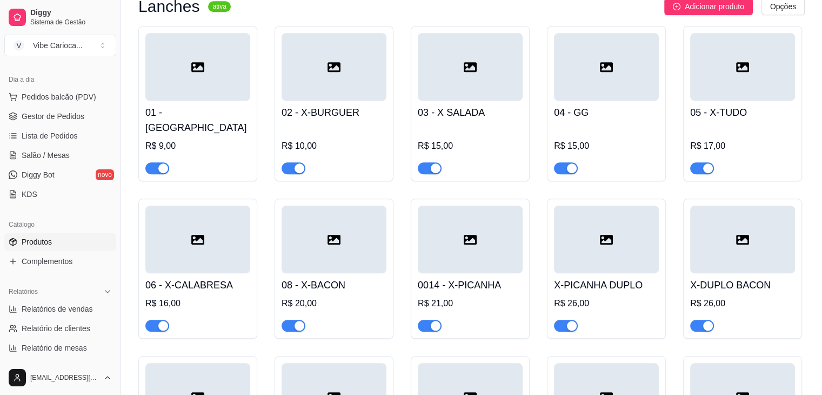
click at [338, 243] on div at bounding box center [334, 239] width 105 height 68
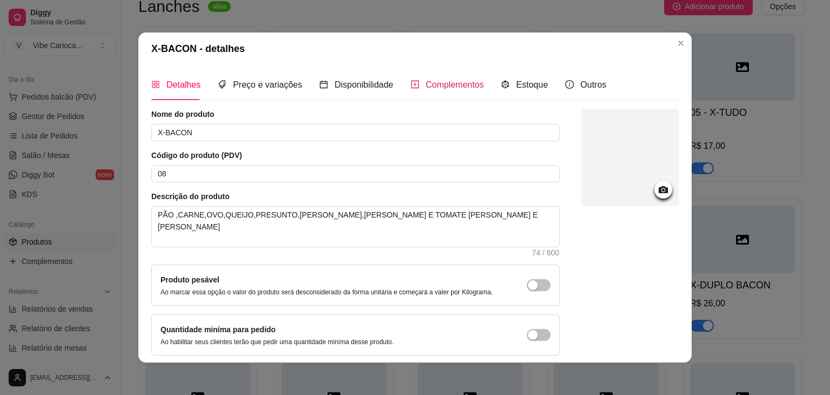
click at [456, 83] on span "Complementos" at bounding box center [455, 84] width 58 height 9
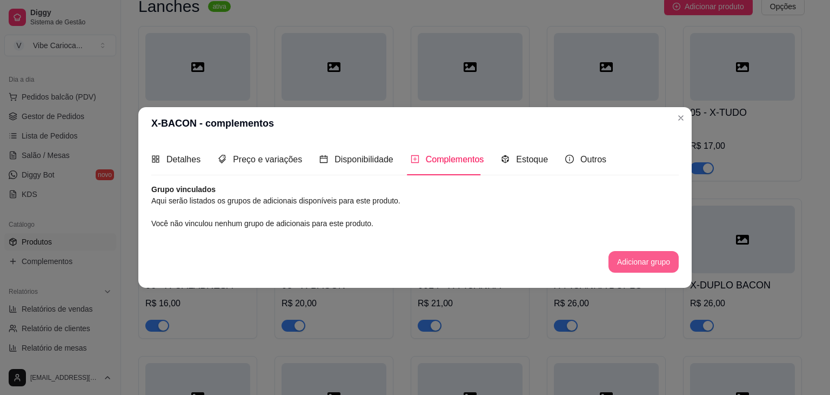
click at [645, 267] on button "Adicionar grupo" at bounding box center [644, 262] width 70 height 22
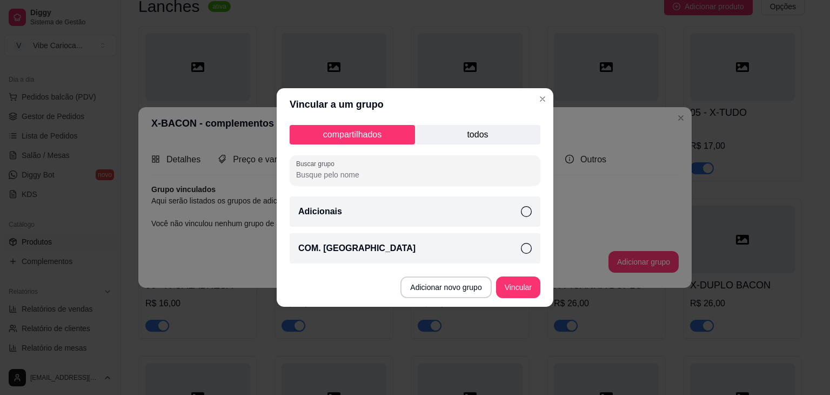
click at [532, 249] on div "COM. [GEOGRAPHIC_DATA]" at bounding box center [415, 248] width 251 height 30
click at [520, 288] on button "Vincular" at bounding box center [518, 287] width 43 height 21
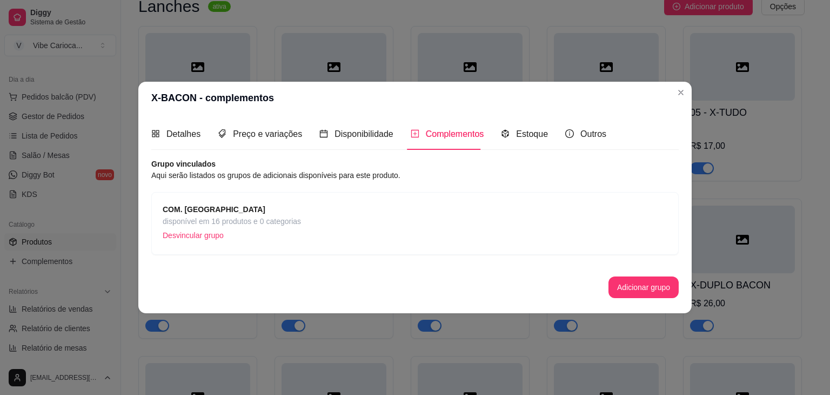
click at [678, 83] on header "X-BACON - complementos" at bounding box center [415, 98] width 554 height 32
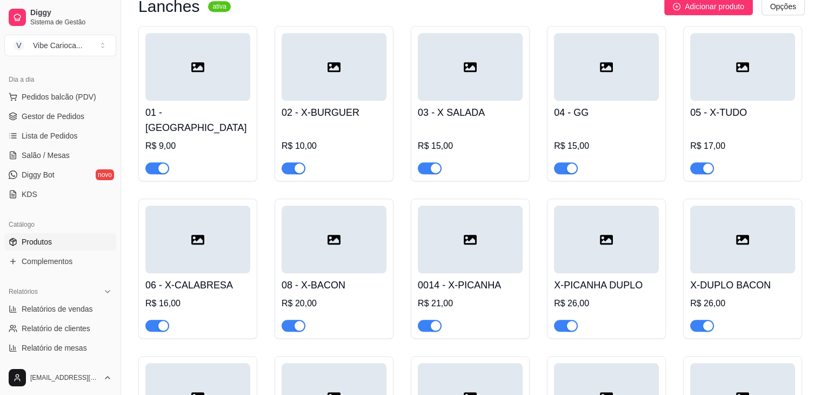
click at [365, 237] on div at bounding box center [334, 239] width 105 height 68
click at [67, 119] on span "Gestor de Pedidos" at bounding box center [53, 116] width 63 height 11
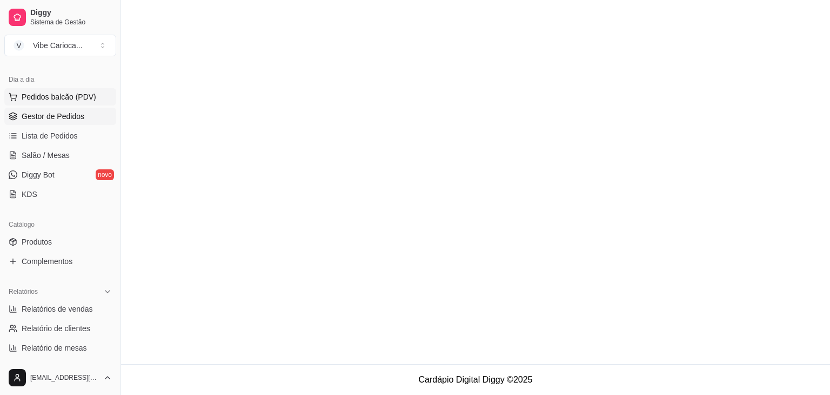
click at [63, 102] on button "Pedidos balcão (PDV)" at bounding box center [60, 96] width 112 height 17
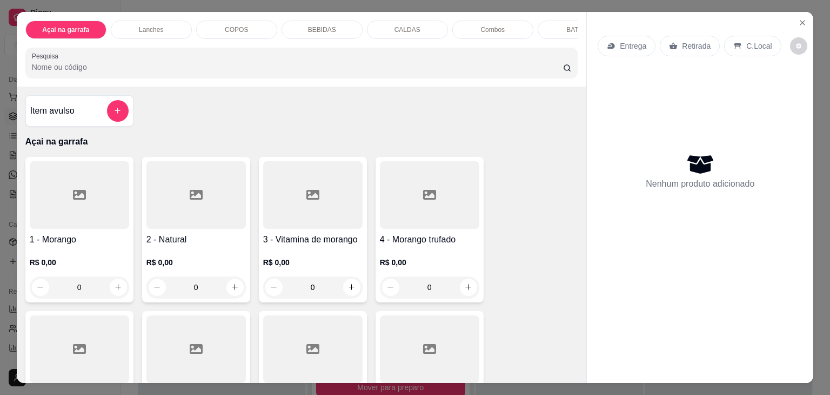
scroll to position [54, 0]
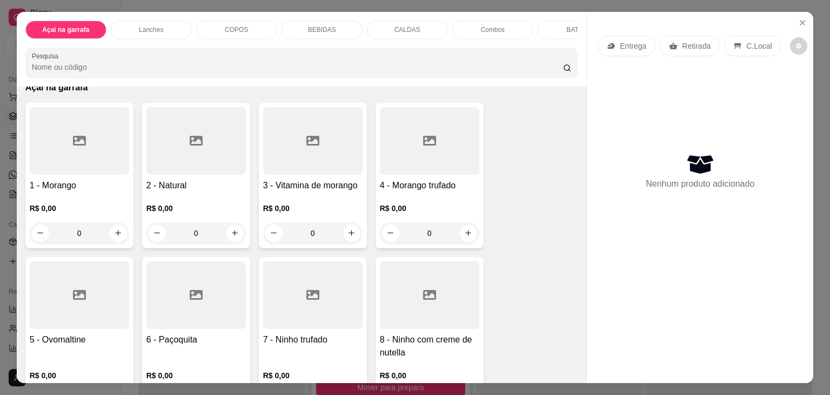
click at [158, 25] on p "Lanches" at bounding box center [151, 29] width 24 height 9
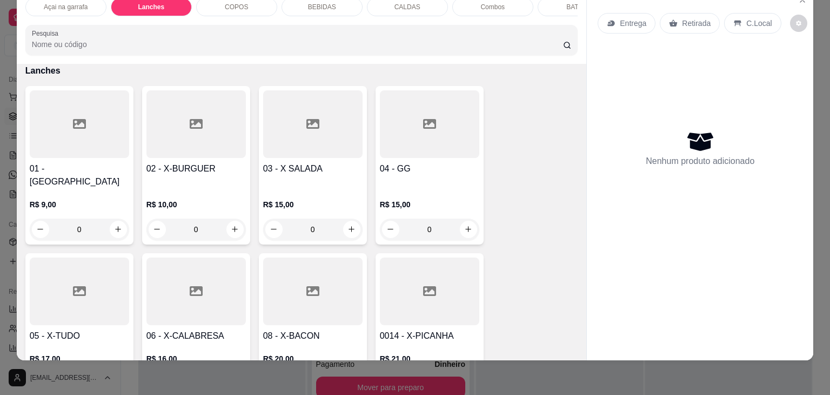
scroll to position [807, 0]
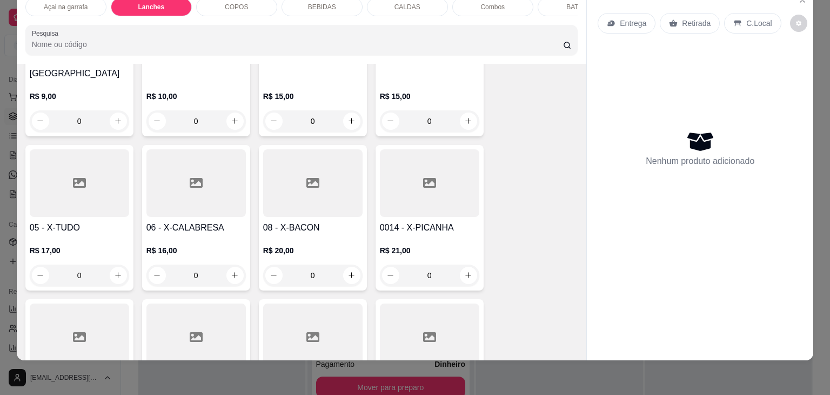
click at [305, 202] on div at bounding box center [312, 183] width 99 height 68
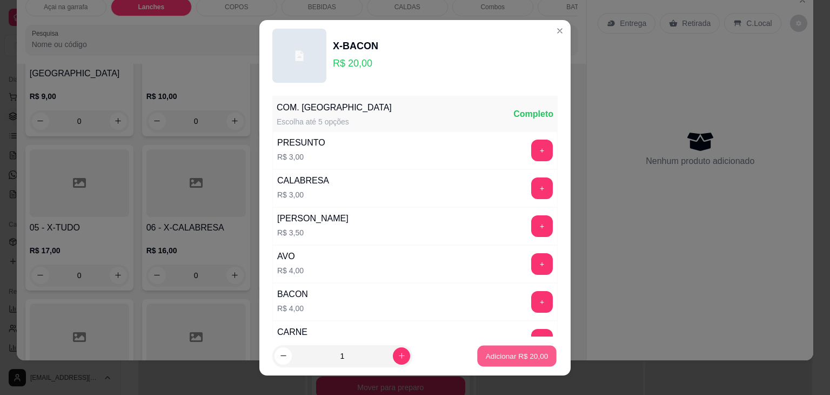
click at [488, 355] on p "Adicionar R$ 20,00" at bounding box center [517, 355] width 63 height 10
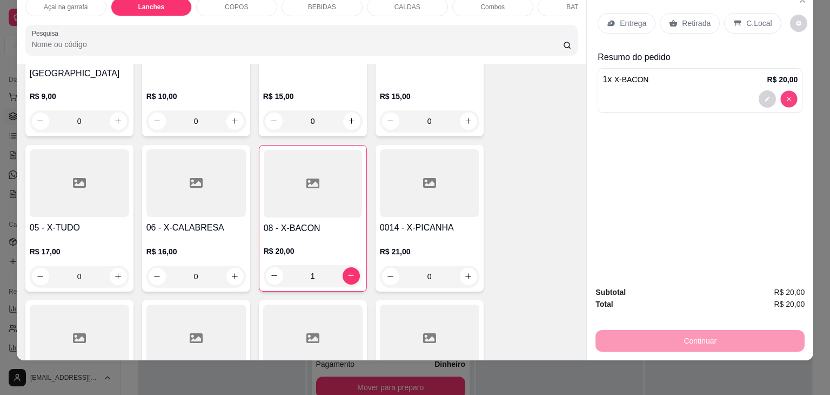
type input "0"
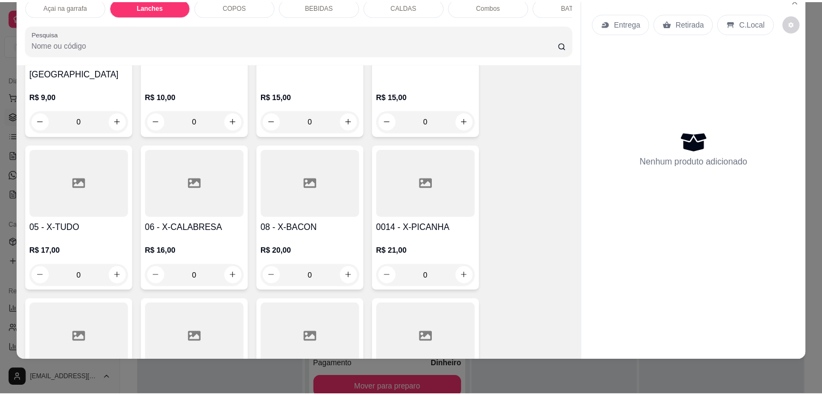
scroll to position [0, 0]
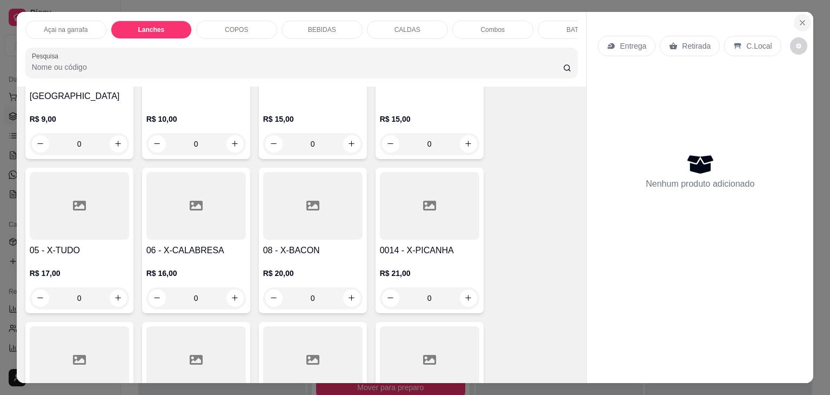
click at [801, 21] on icon "Close" at bounding box center [803, 23] width 4 height 4
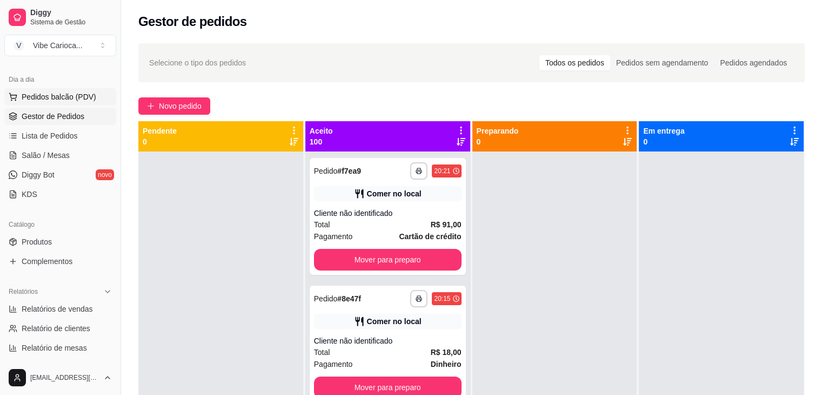
click at [63, 89] on button "Pedidos balcão (PDV)" at bounding box center [60, 96] width 112 height 17
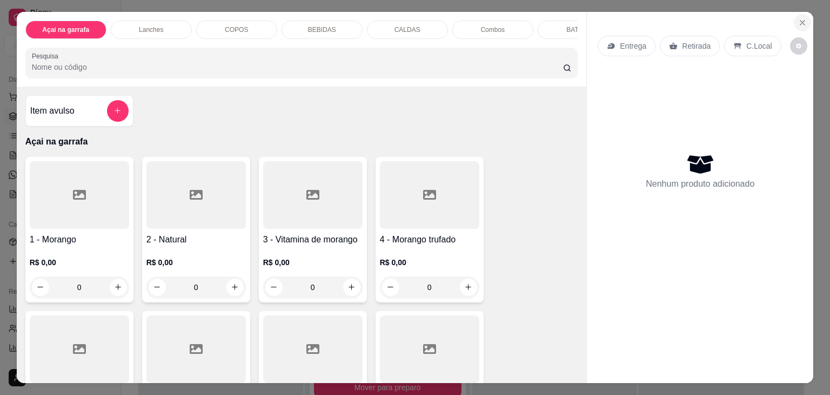
click at [799, 19] on icon "Close" at bounding box center [803, 22] width 9 height 9
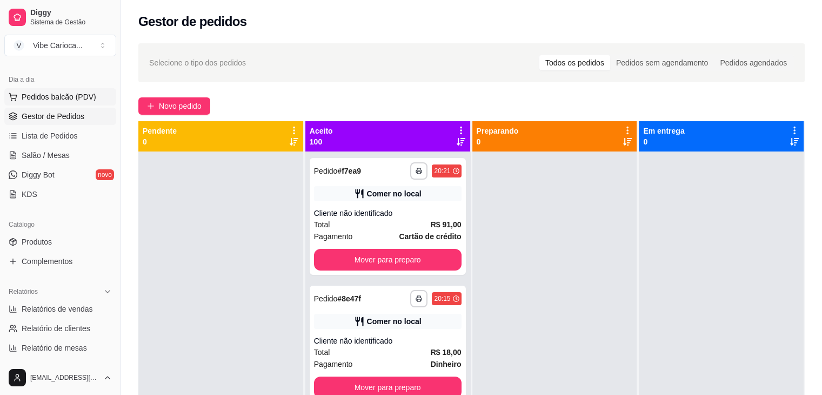
click at [40, 97] on span "Pedidos balcão (PDV)" at bounding box center [59, 96] width 75 height 11
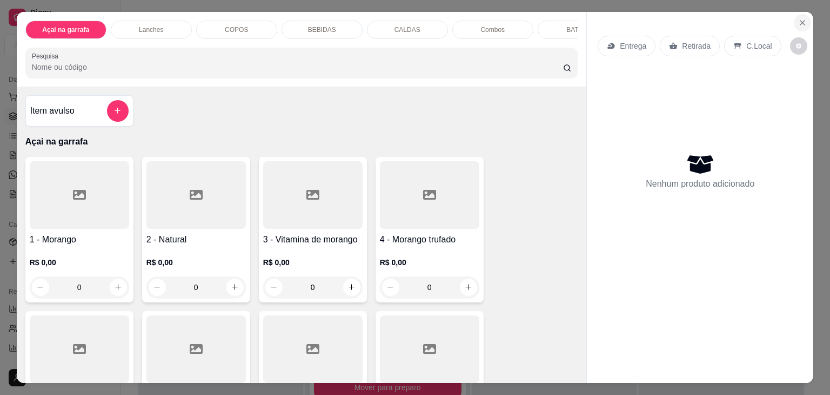
click at [799, 18] on icon "Close" at bounding box center [803, 22] width 9 height 9
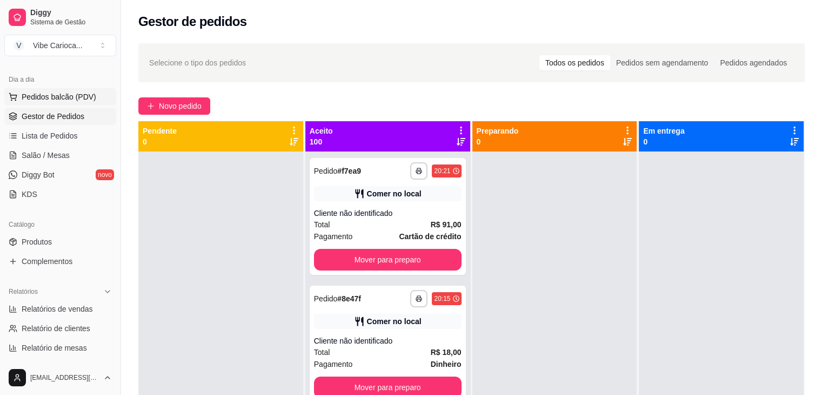
click at [67, 89] on button "Pedidos balcão (PDV)" at bounding box center [60, 96] width 112 height 17
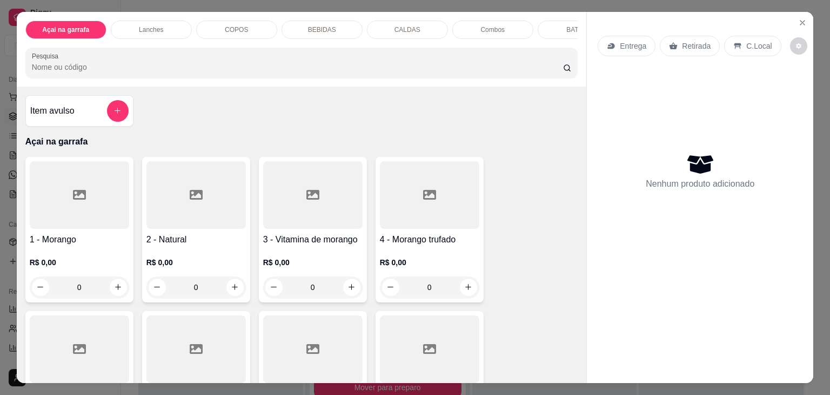
click at [211, 24] on div "COPOS" at bounding box center [236, 30] width 81 height 18
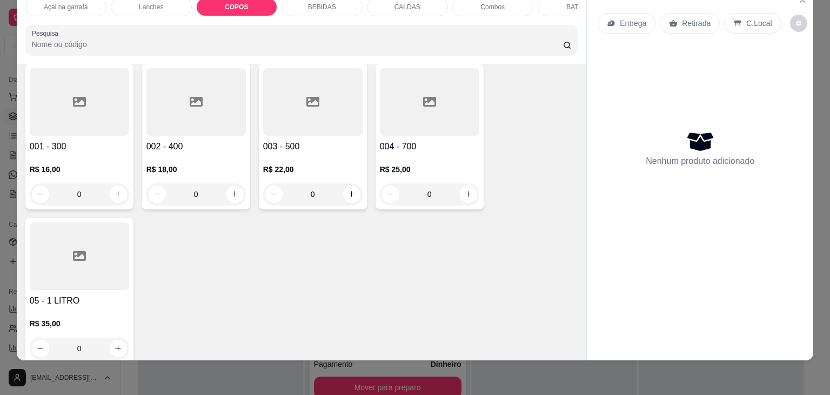
scroll to position [1445, 0]
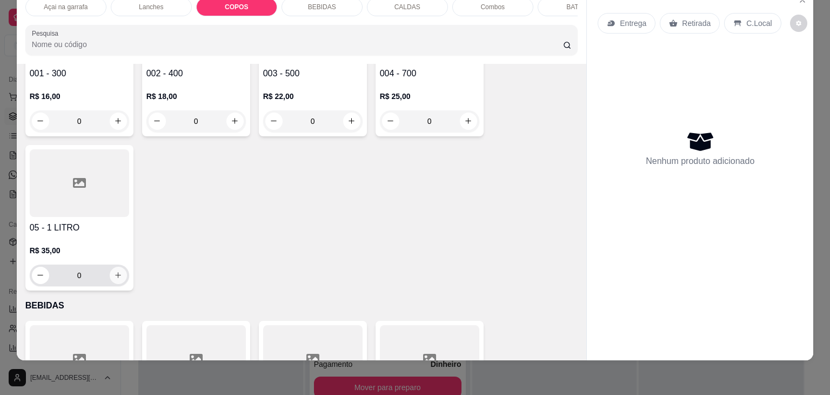
click at [110, 267] on button "increase-product-quantity" at bounding box center [118, 275] width 17 height 17
type input "1"
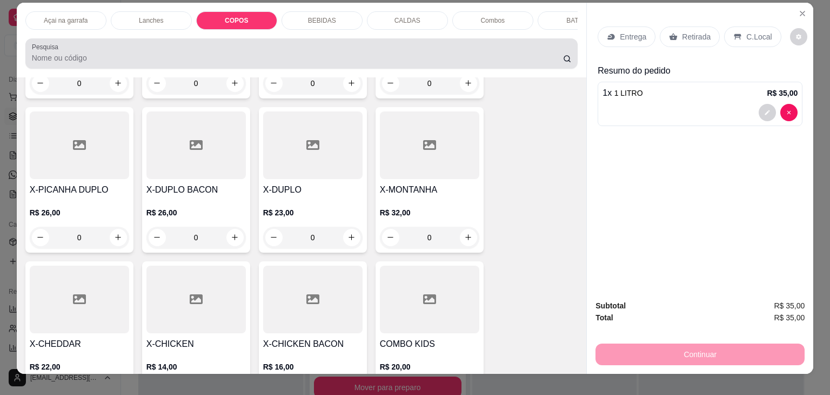
scroll to position [0, 0]
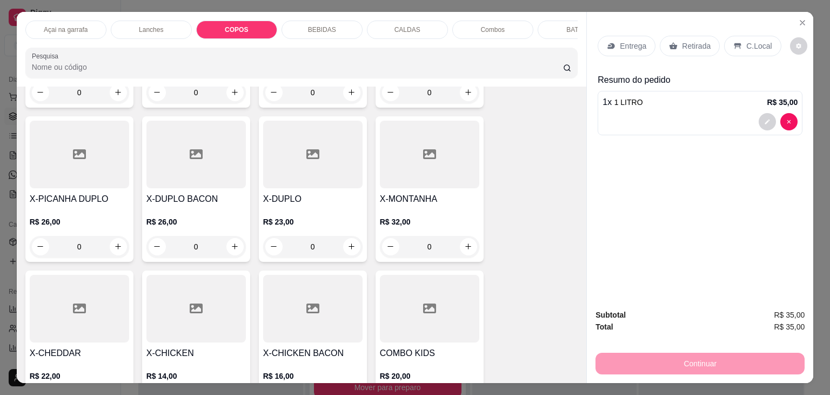
click at [64, 29] on p "Açai na garrafa" at bounding box center [66, 29] width 44 height 9
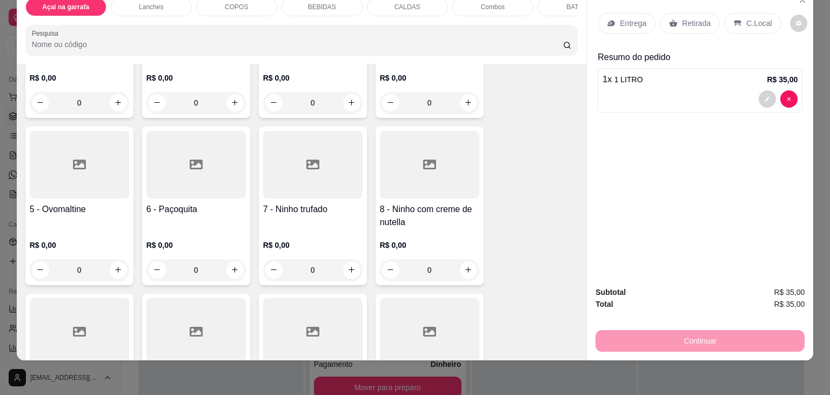
scroll to position [156, 0]
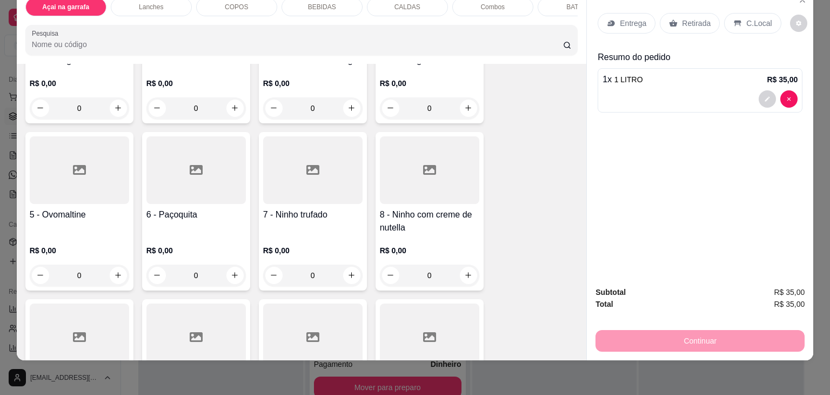
click at [350, 270] on div "0" at bounding box center [312, 275] width 99 height 22
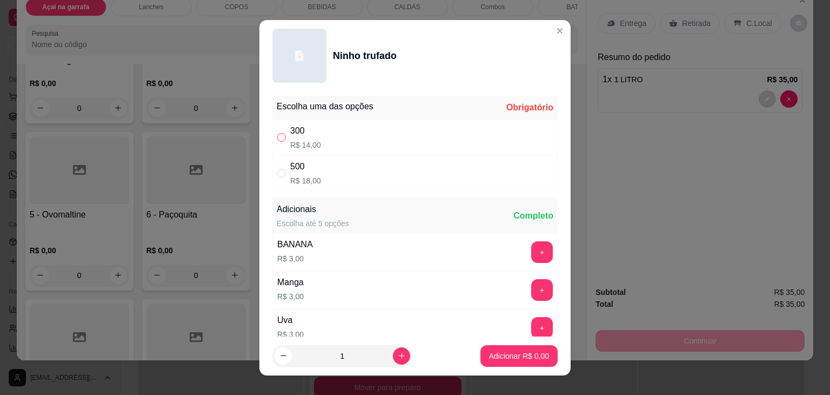
click at [277, 131] on label "" at bounding box center [281, 137] width 9 height 12
click at [277, 133] on input "" at bounding box center [281, 137] width 9 height 9
click at [278, 134] on input "" at bounding box center [281, 137] width 9 height 9
radio input "true"
click at [500, 362] on button "Adicionar R$ 14,00" at bounding box center [516, 355] width 79 height 21
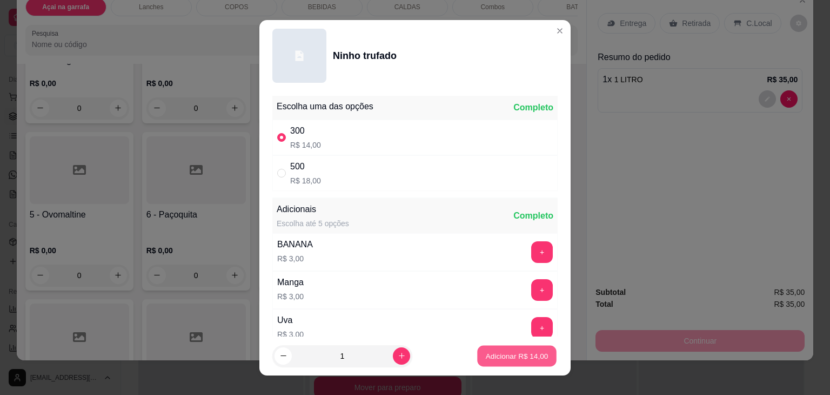
type input "1"
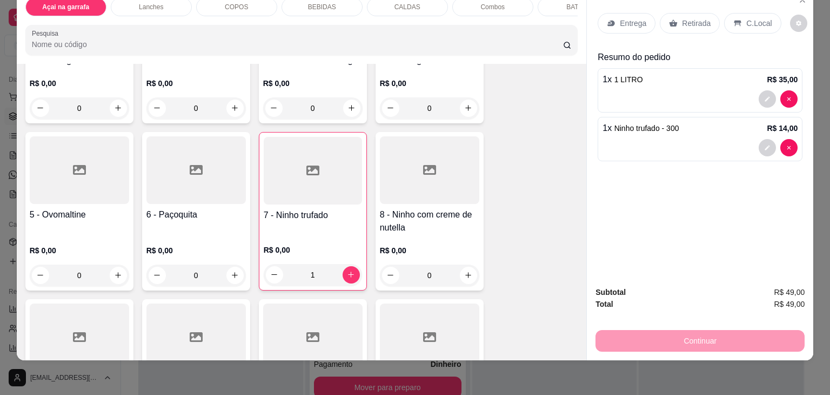
click at [443, 237] on div "R$ 0,00 0" at bounding box center [429, 260] width 99 height 52
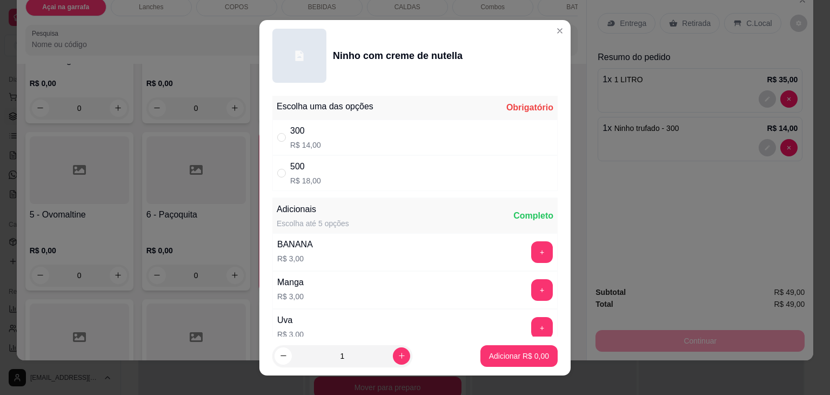
click at [266, 134] on div "Escolha uma das opções Obrigatório 300 R$ 14,00 500 R$ 18,00 Adicionais Escolha…" at bounding box center [415, 213] width 311 height 245
click at [277, 134] on input "" at bounding box center [281, 137] width 9 height 9
radio input "true"
click at [485, 356] on p "Adicionar R$ 14,00" at bounding box center [517, 355] width 64 height 11
type input "1"
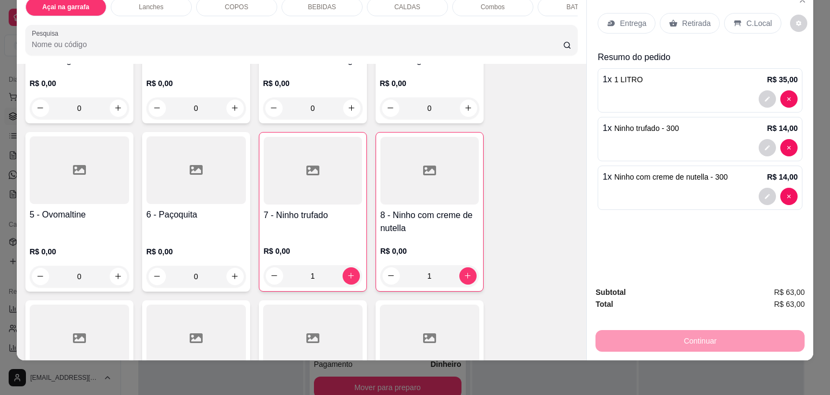
click at [737, 13] on div "C.Local" at bounding box center [752, 23] width 57 height 21
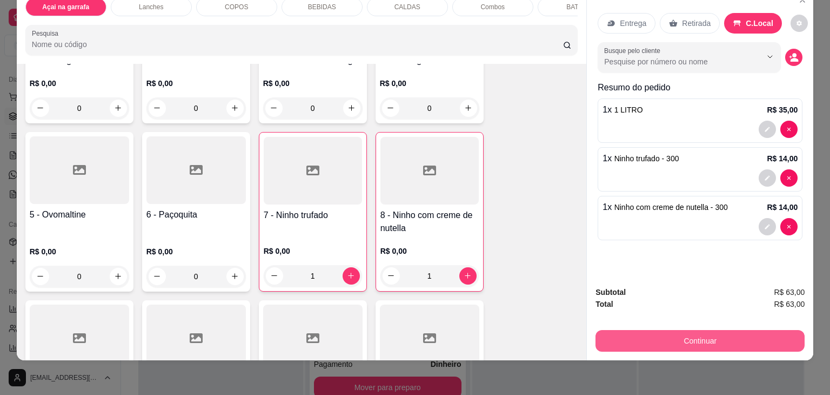
click at [707, 332] on button "Continuar" at bounding box center [700, 341] width 209 height 22
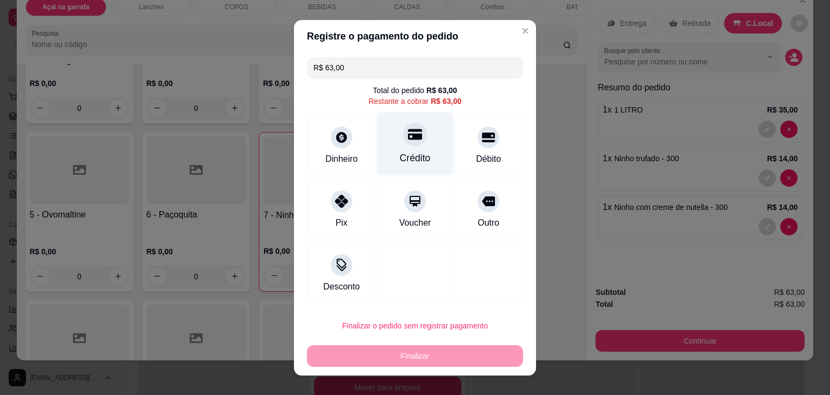
click at [417, 151] on div "Crédito" at bounding box center [415, 143] width 76 height 63
type input "R$ 0,00"
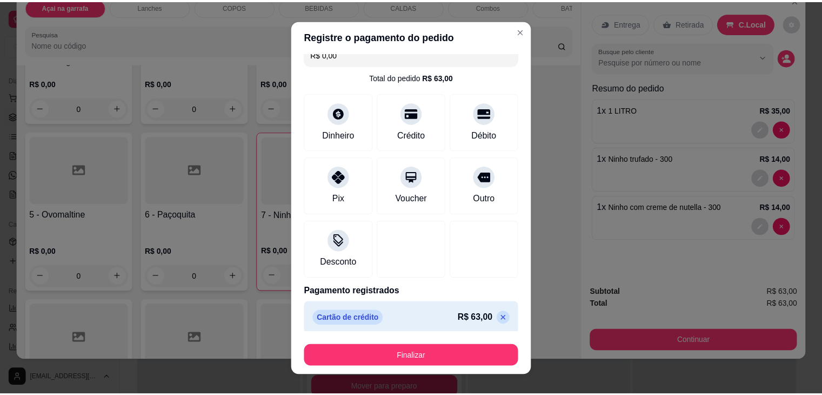
scroll to position [19, 0]
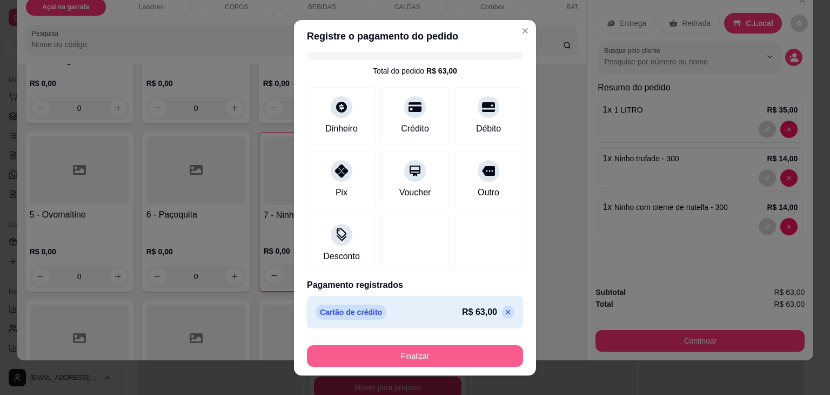
click at [455, 354] on button "Finalizar" at bounding box center [415, 356] width 216 height 22
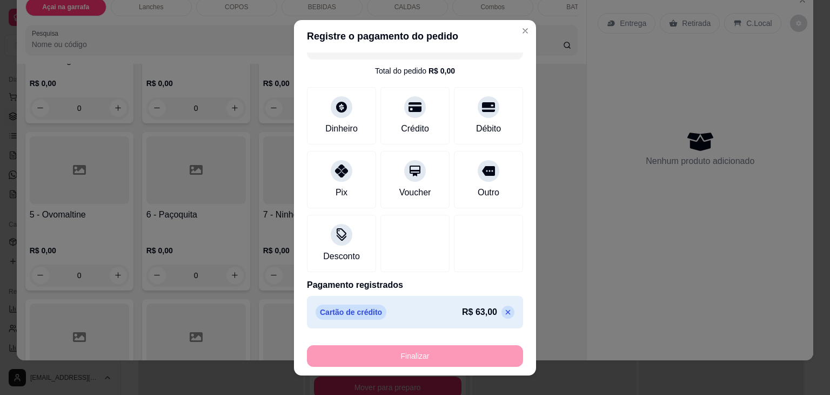
type input "0"
type input "-R$ 63,00"
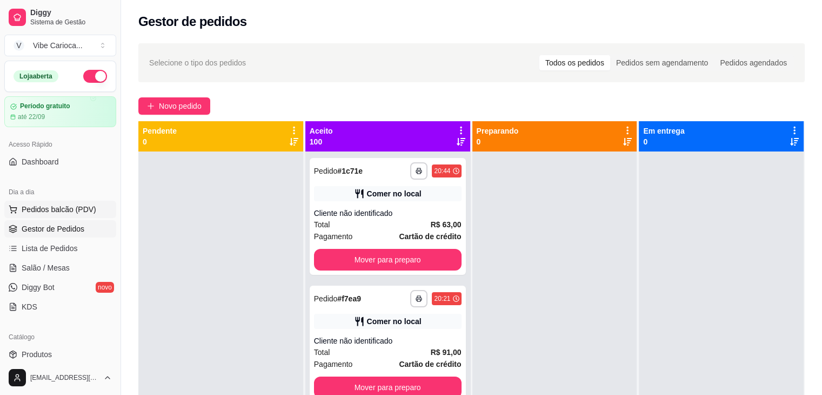
click at [68, 212] on span "Pedidos balcão (PDV)" at bounding box center [59, 209] width 75 height 11
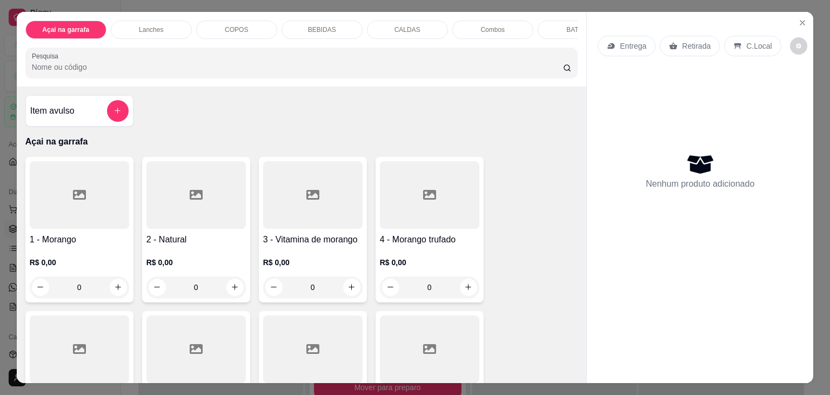
click at [802, 26] on button "Close" at bounding box center [802, 22] width 17 height 17
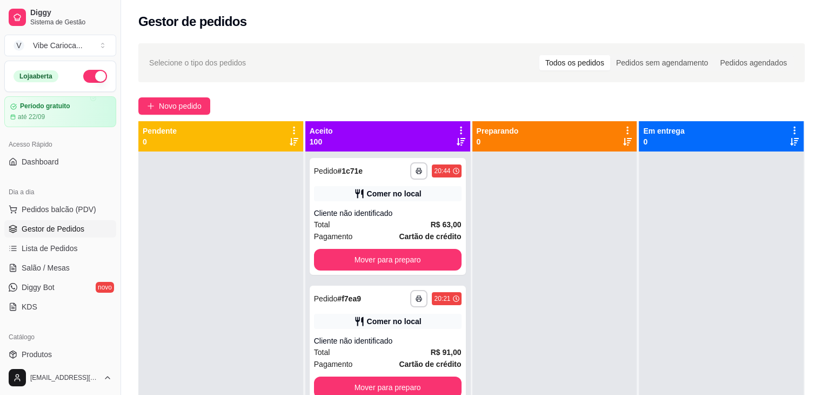
click at [800, 22] on div "Gestor de pedidos" at bounding box center [471, 21] width 667 height 17
click at [44, 164] on span "Dashboard" at bounding box center [40, 161] width 37 height 11
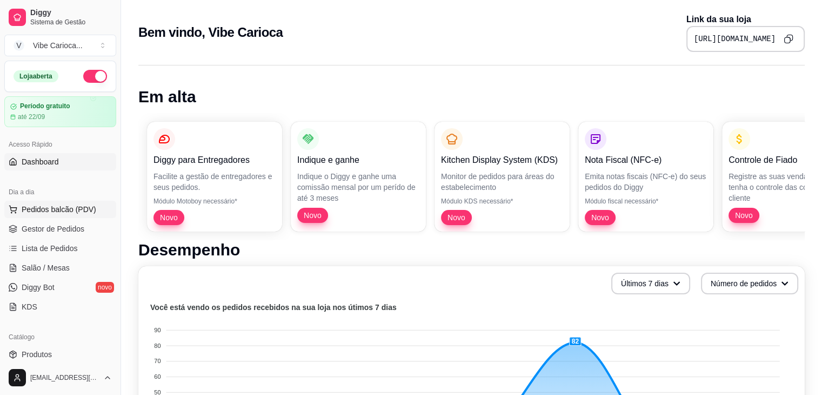
click at [22, 209] on span "Pedidos balcão (PDV)" at bounding box center [59, 209] width 75 height 11
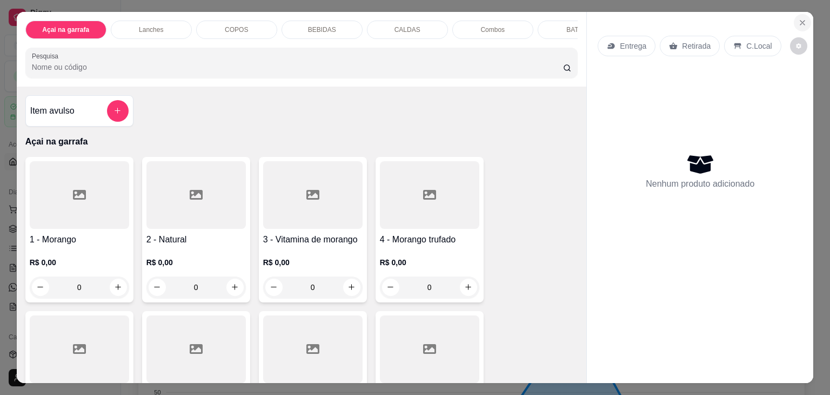
click at [794, 15] on button "Close" at bounding box center [802, 22] width 17 height 17
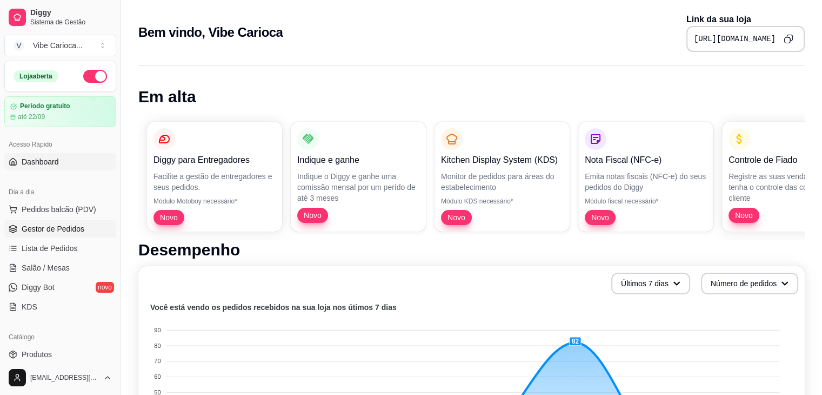
click at [45, 232] on span "Gestor de Pedidos" at bounding box center [53, 228] width 63 height 11
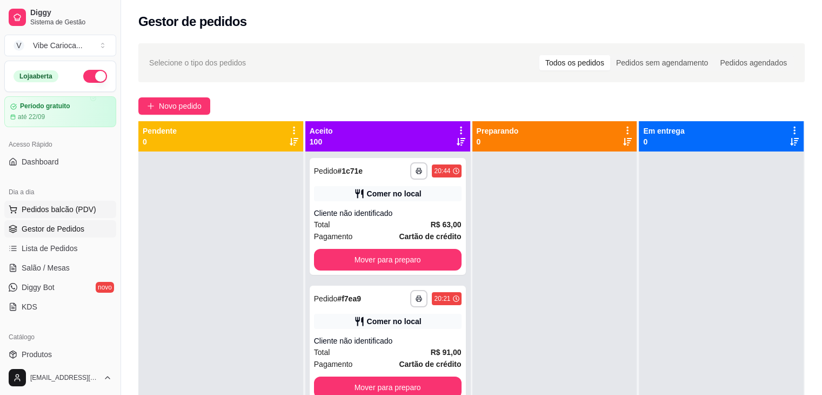
click at [56, 208] on span "Pedidos balcão (PDV)" at bounding box center [59, 209] width 75 height 11
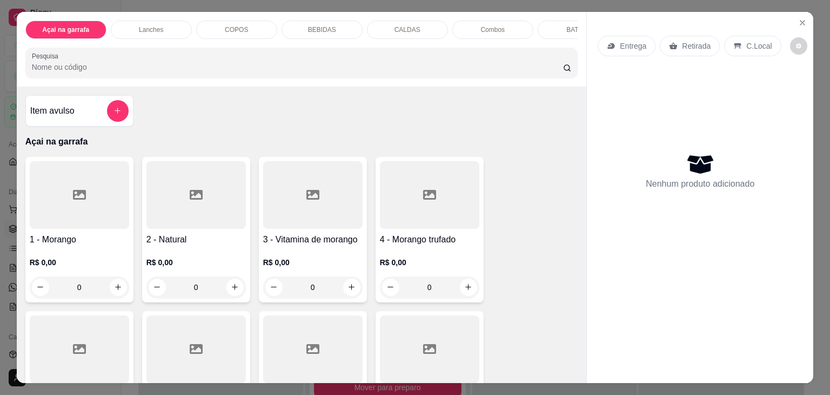
click at [67, 70] on input "Pesquisa" at bounding box center [297, 67] width 531 height 11
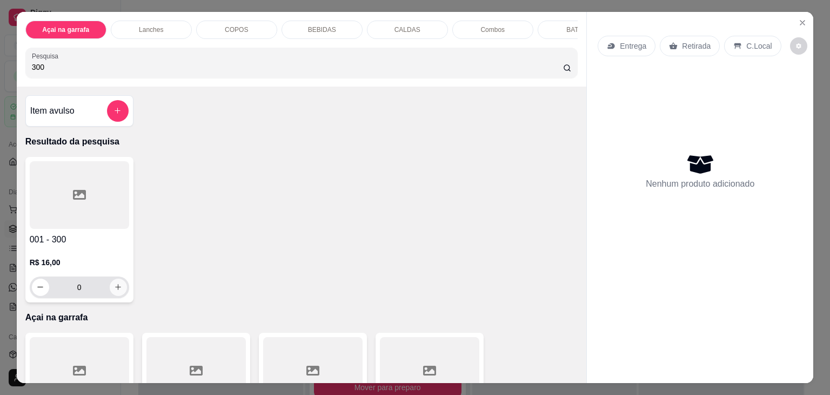
type input "300"
click at [106, 295] on div "0" at bounding box center [79, 287] width 95 height 22
click at [114, 291] on icon "increase-product-quantity" at bounding box center [118, 287] width 8 height 8
type input "1"
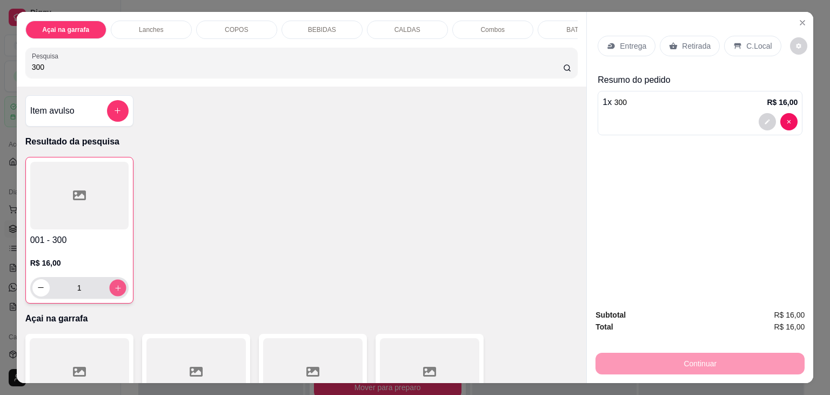
click at [114, 288] on icon "increase-product-quantity" at bounding box center [118, 288] width 8 height 8
type input "2"
click at [64, 71] on input "300" at bounding box center [297, 67] width 531 height 11
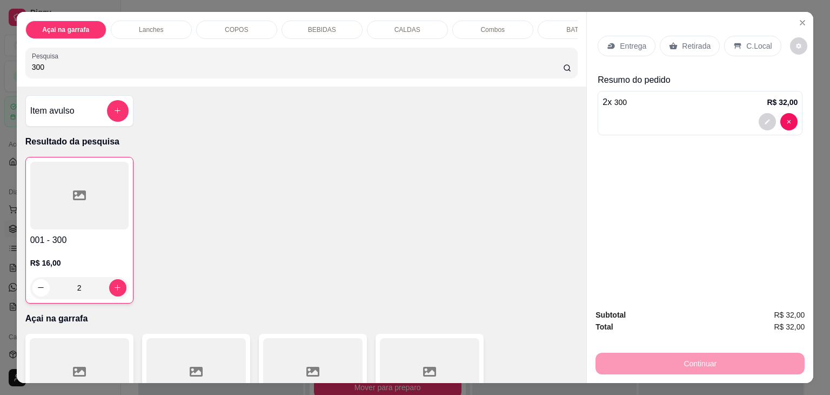
click at [64, 71] on input "300" at bounding box center [297, 67] width 531 height 11
type input "500"
click at [74, 205] on div at bounding box center [79, 195] width 99 height 68
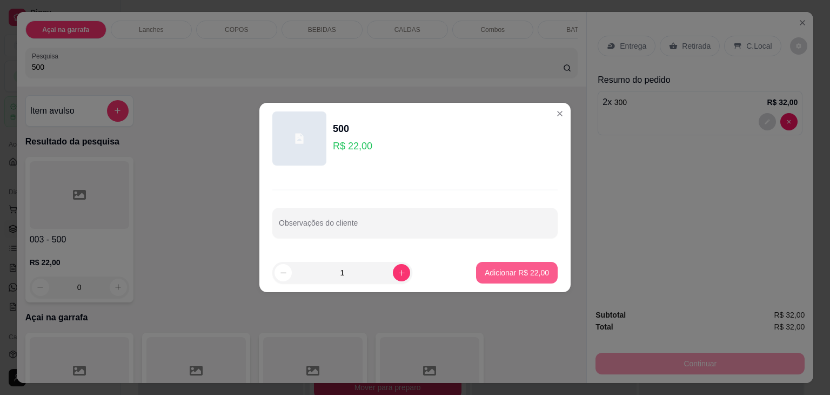
click at [514, 271] on p "Adicionar R$ 22,00" at bounding box center [517, 272] width 64 height 11
type input "1"
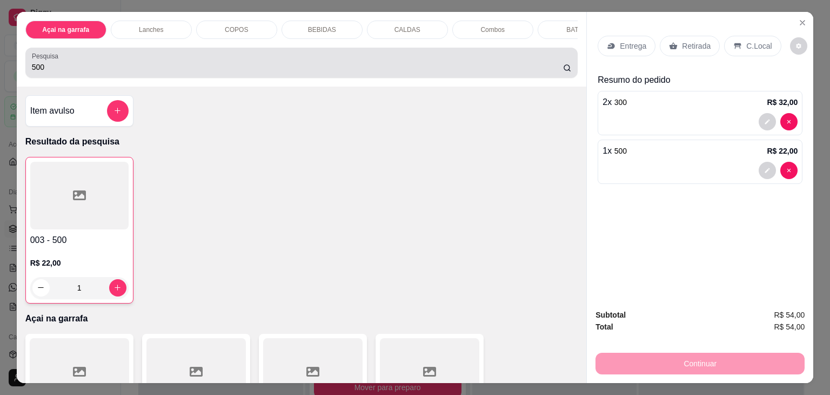
click at [200, 57] on div "500" at bounding box center [302, 63] width 540 height 22
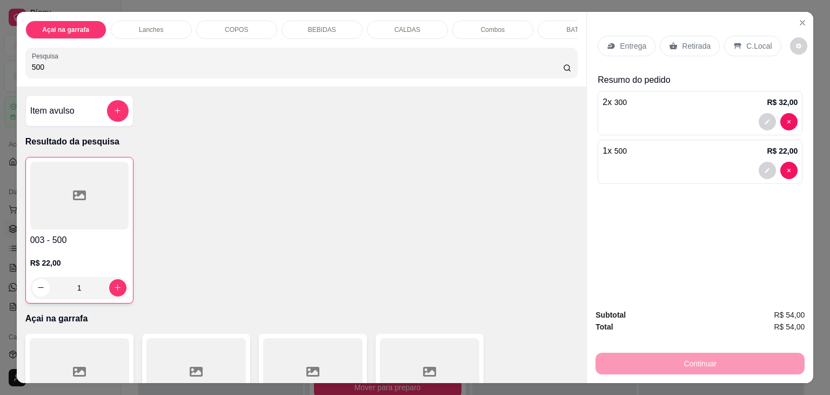
click at [759, 113] on button "decrease-product-quantity" at bounding box center [767, 121] width 17 height 17
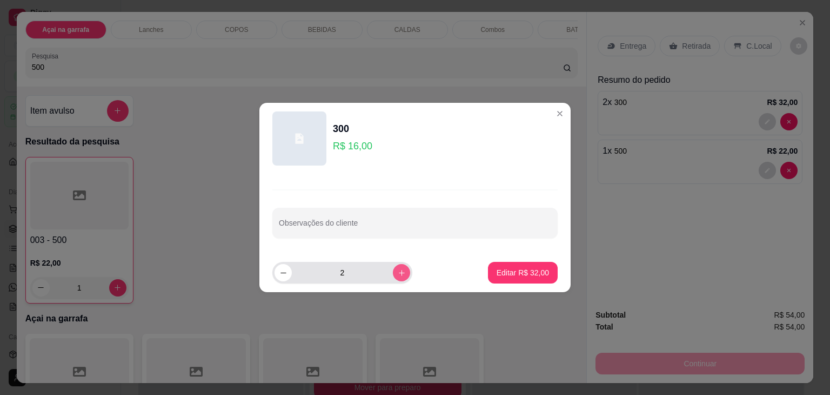
click at [393, 270] on button "increase-product-quantity" at bounding box center [401, 272] width 17 height 17
type input "3"
click at [510, 267] on p "Editar R$ 48,00" at bounding box center [522, 272] width 51 height 10
type input "3"
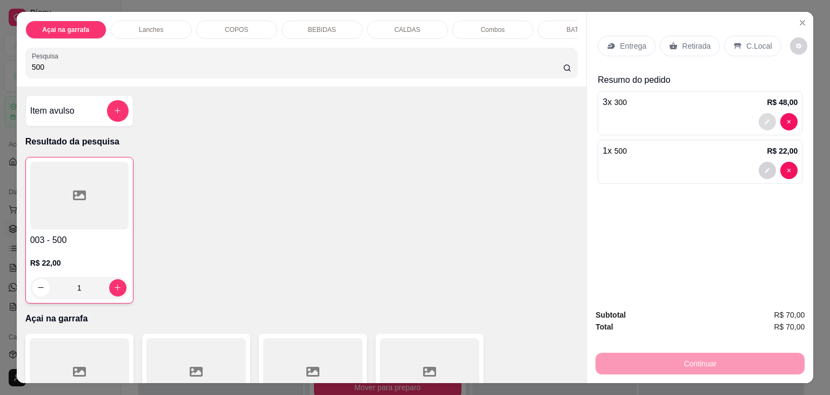
click at [764, 118] on icon "decrease-product-quantity" at bounding box center [767, 121] width 6 height 6
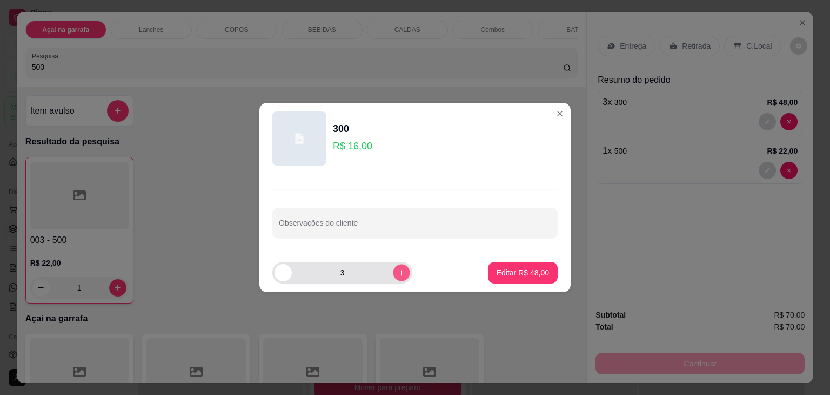
click at [393, 272] on button "increase-product-quantity" at bounding box center [401, 272] width 17 height 17
type input "4"
click at [503, 267] on button "Editar R$ 64,00" at bounding box center [523, 273] width 70 height 22
type input "4"
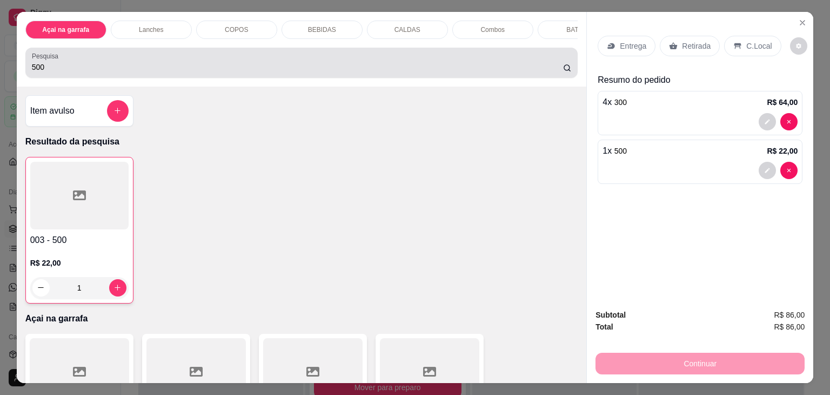
click at [154, 72] on input "500" at bounding box center [297, 67] width 531 height 11
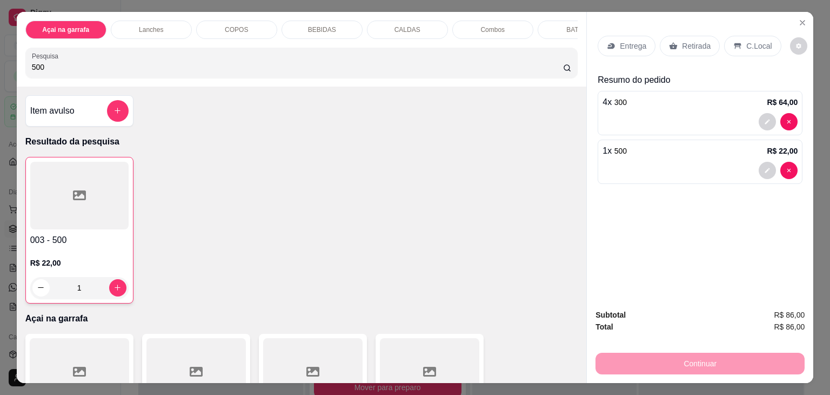
click at [154, 72] on input "500" at bounding box center [297, 67] width 531 height 11
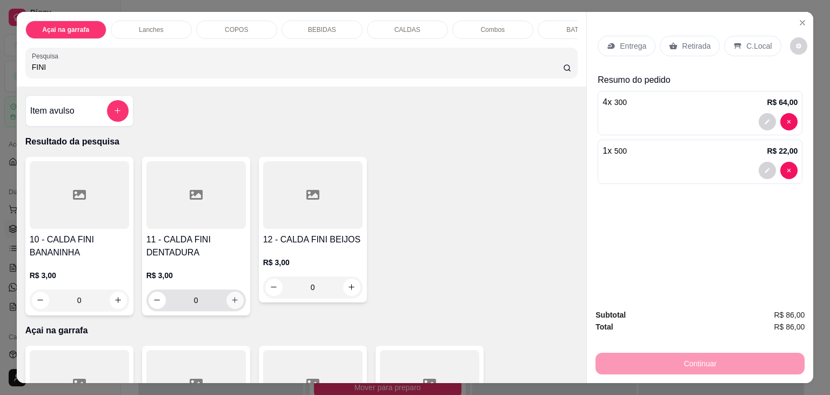
type input "FINI"
click at [227, 307] on button "increase-product-quantity" at bounding box center [235, 299] width 17 height 17
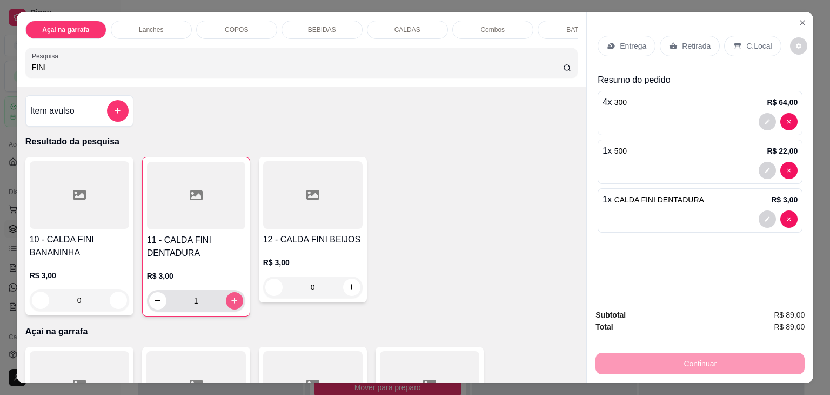
type input "1"
drag, startPoint x: 65, startPoint y: 76, endPoint x: 26, endPoint y: 98, distance: 44.1
click at [26, 98] on div "Açai na garrafa Lanches COPOS BEBIDAS CALDAS Combos BATATA Pesquisa FINI Item a…" at bounding box center [302, 197] width 570 height 371
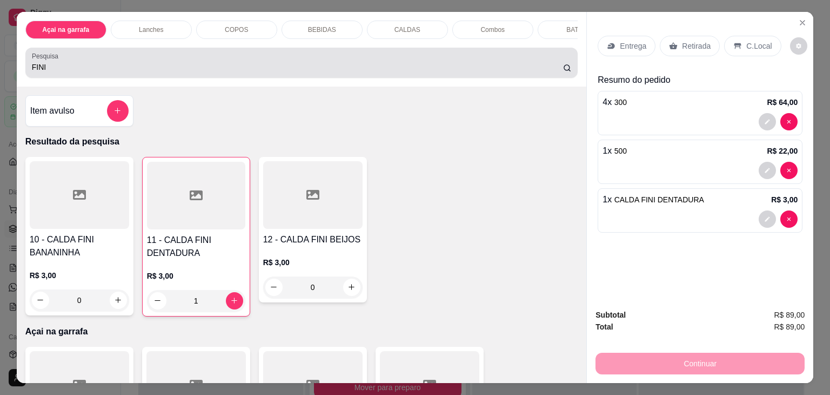
click at [47, 66] on input "FINI" at bounding box center [297, 67] width 531 height 11
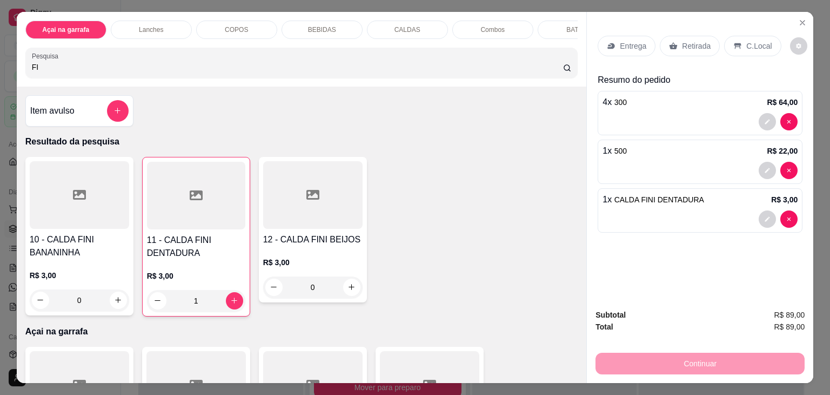
type input "F"
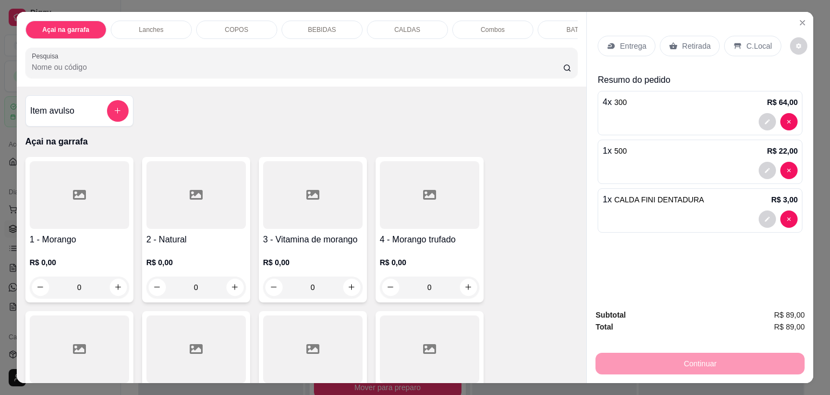
click at [756, 44] on p "C.Local" at bounding box center [759, 46] width 25 height 11
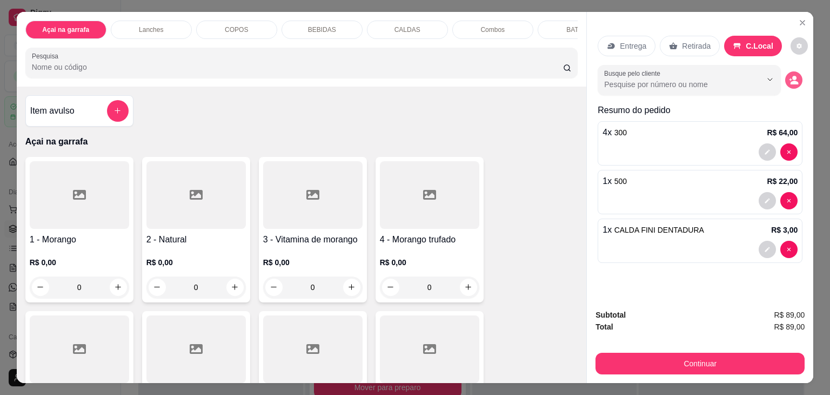
click at [786, 72] on button "decrease-product-quantity" at bounding box center [794, 79] width 17 height 17
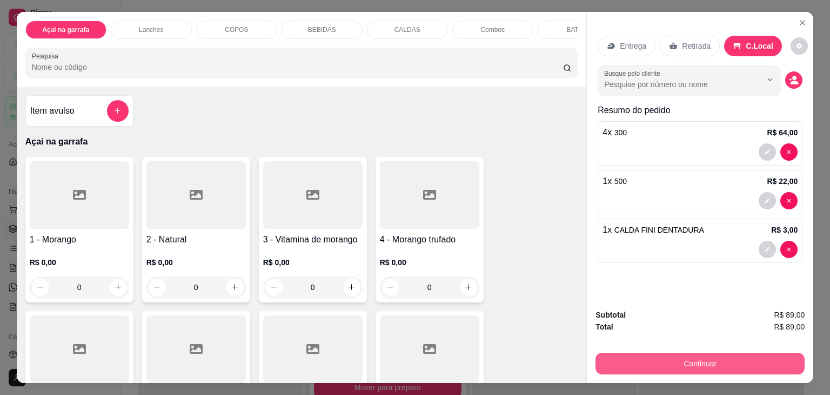
click at [627, 354] on button "Continuar" at bounding box center [700, 363] width 209 height 22
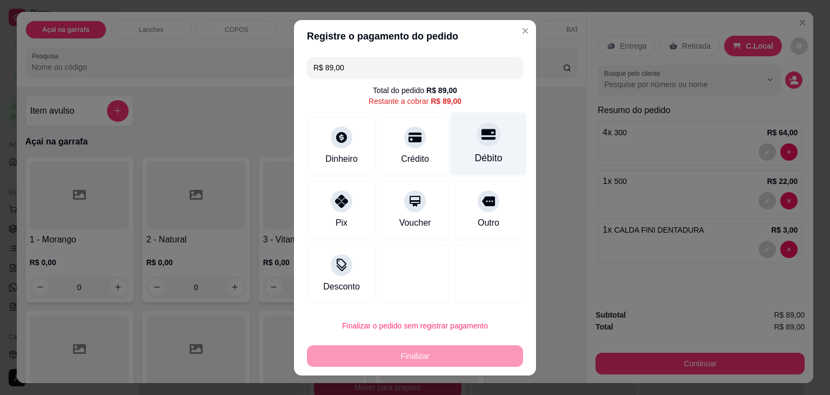
click at [468, 142] on div "Débito" at bounding box center [489, 143] width 76 height 63
type input "R$ 0,00"
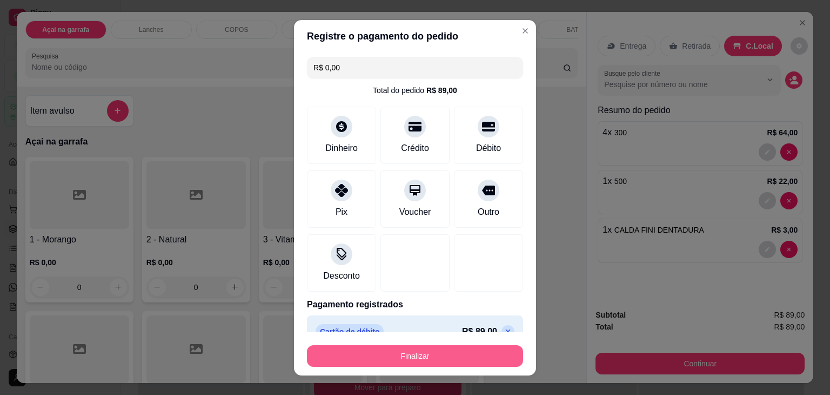
click at [433, 351] on button "Finalizar" at bounding box center [415, 356] width 216 height 22
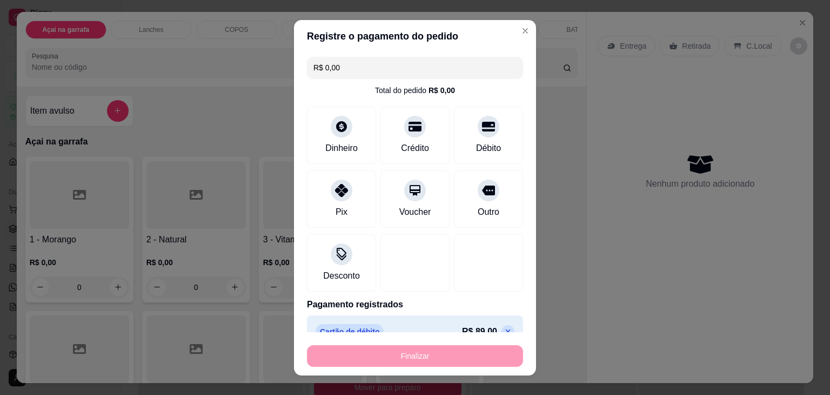
type input "0"
type input "-R$ 89,00"
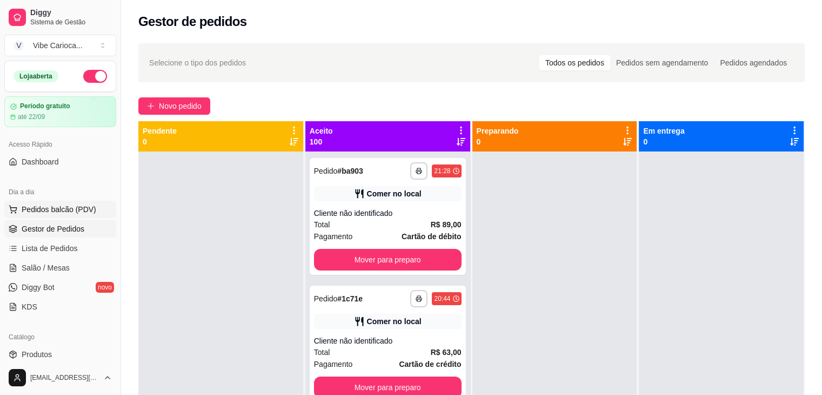
click at [62, 208] on span "Pedidos balcão (PDV)" at bounding box center [59, 209] width 75 height 11
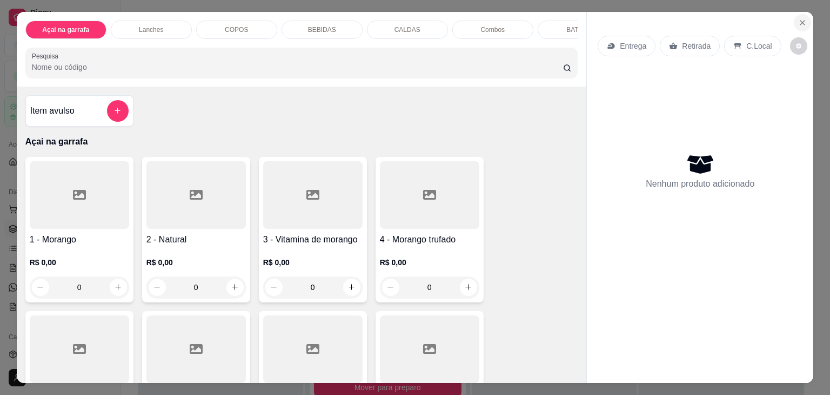
click at [801, 21] on icon "Close" at bounding box center [803, 23] width 4 height 4
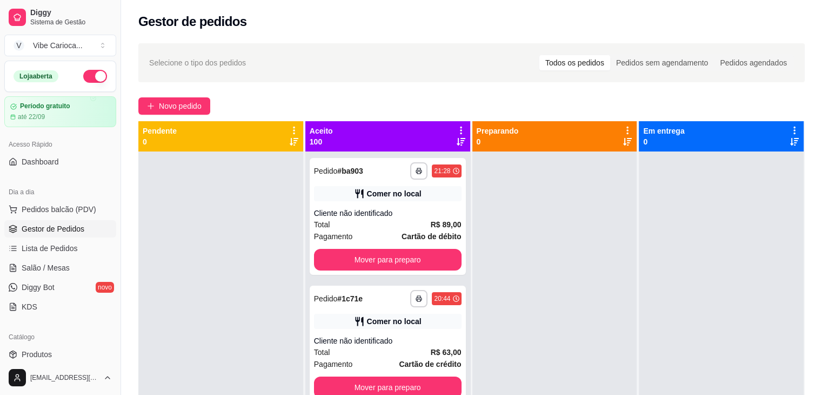
click at [363, 70] on div "Selecione o tipo dos pedidos Todos os pedidos Pedidos sem agendamento Pedidos a…" at bounding box center [471, 62] width 645 height 17
click at [45, 204] on span "Pedidos balcão (PDV)" at bounding box center [59, 209] width 75 height 11
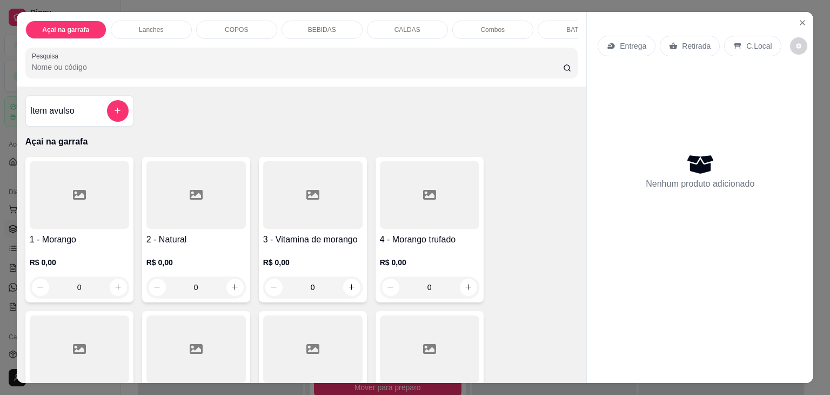
click at [556, 23] on div "BATATA" at bounding box center [578, 30] width 81 height 18
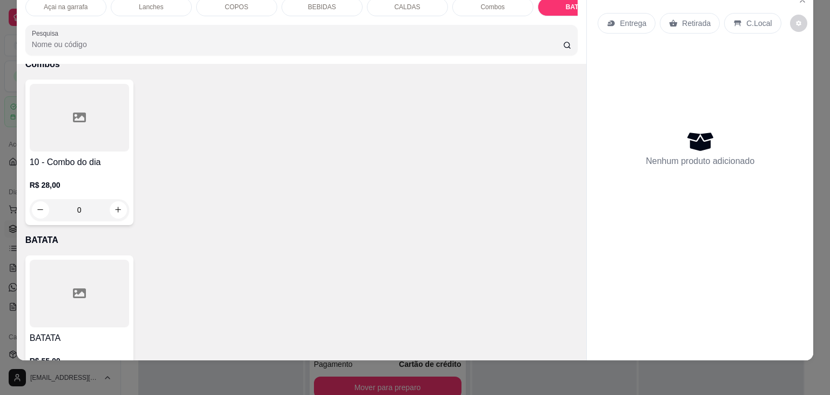
scroll to position [2557, 0]
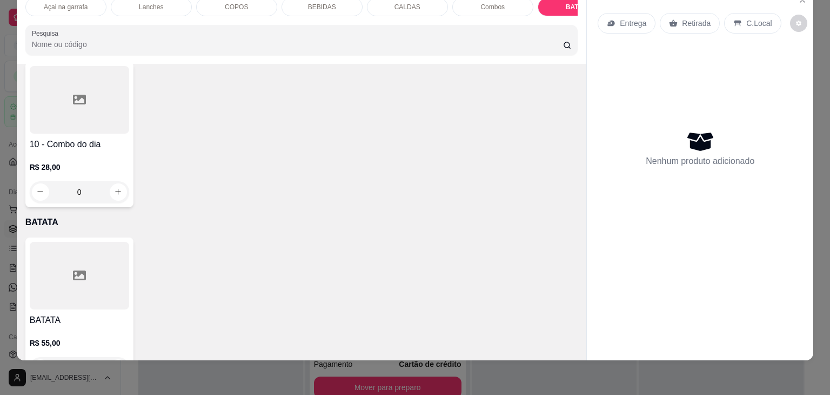
click at [99, 242] on div at bounding box center [79, 276] width 99 height 68
click at [114, 183] on button "increase-product-quantity" at bounding box center [118, 191] width 17 height 17
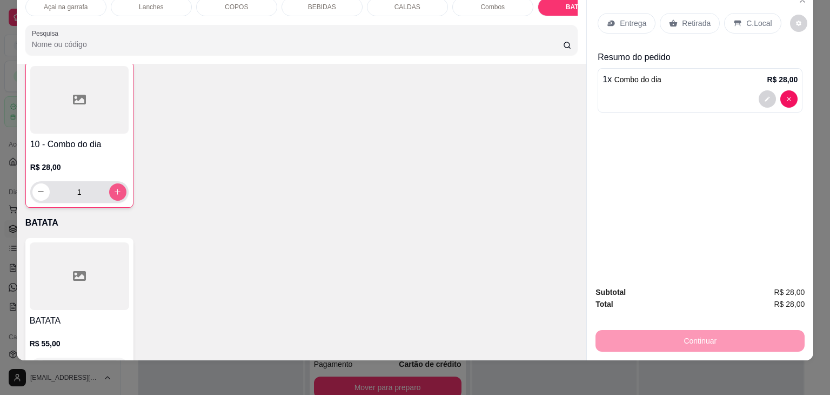
click at [112, 183] on button "increase-product-quantity" at bounding box center [117, 191] width 17 height 17
type input "2"
click at [766, 16] on div "C.Local" at bounding box center [752, 23] width 57 height 21
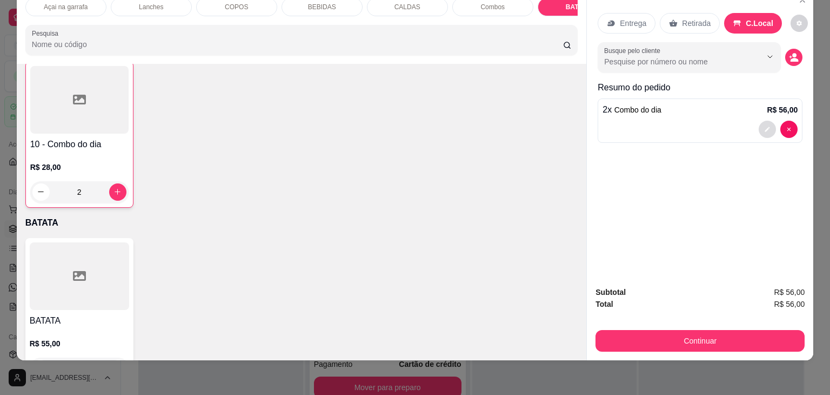
click at [764, 126] on icon "decrease-product-quantity" at bounding box center [767, 129] width 6 height 6
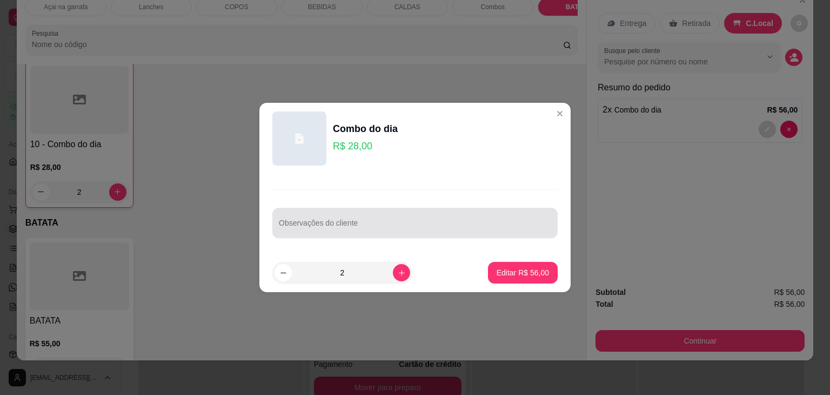
click at [312, 230] on input "Observações do cliente" at bounding box center [415, 227] width 272 height 11
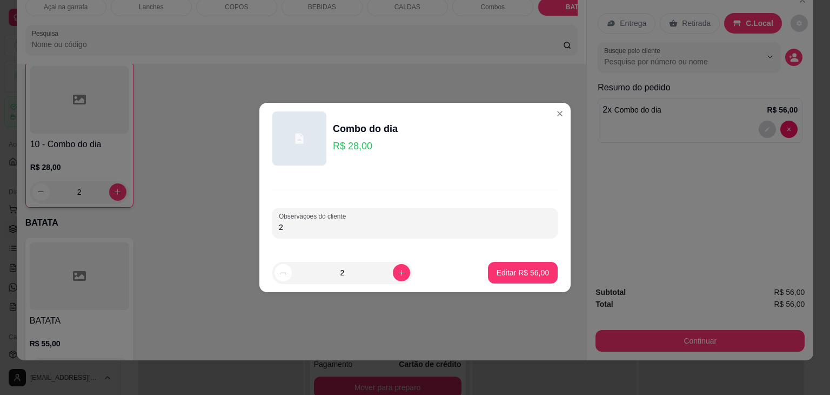
type input "2"
type input "1 OVOMALTINE 1 NINHO C NUTELLA"
click at [539, 271] on p "Editar R$ 56,00" at bounding box center [522, 272] width 51 height 10
type input "0"
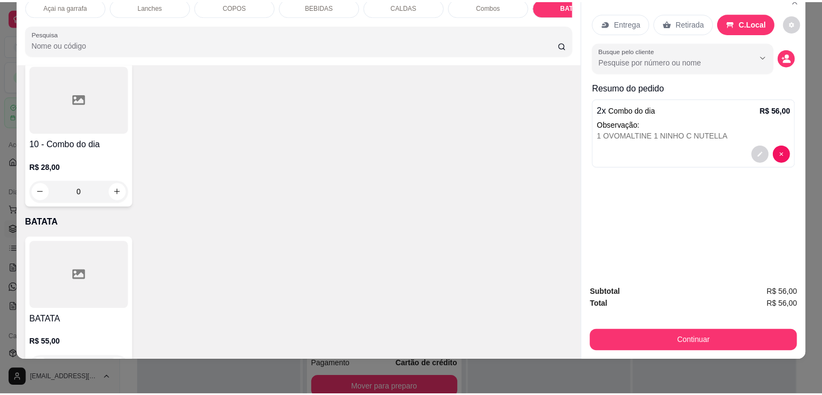
scroll to position [2557, 0]
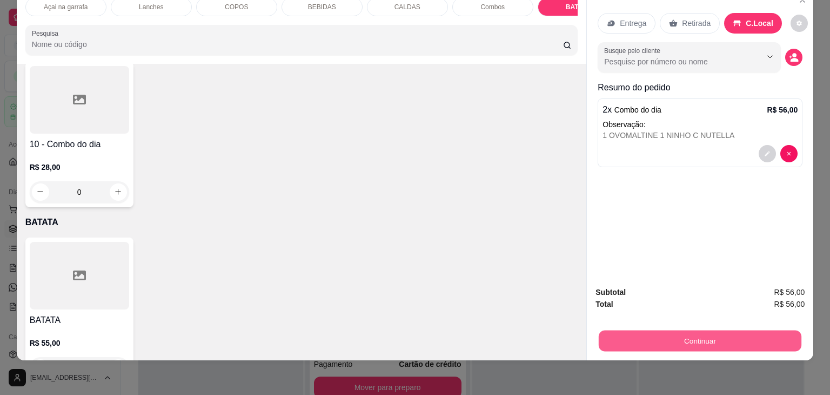
click at [708, 330] on button "Continuar" at bounding box center [700, 340] width 203 height 21
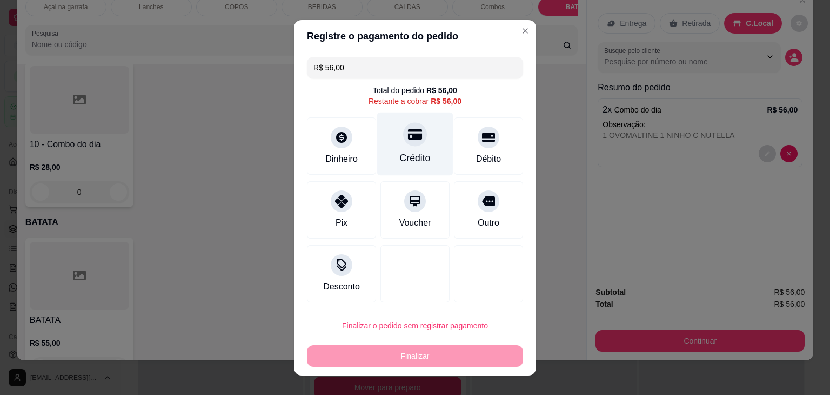
click at [407, 151] on div "Crédito" at bounding box center [415, 158] width 31 height 14
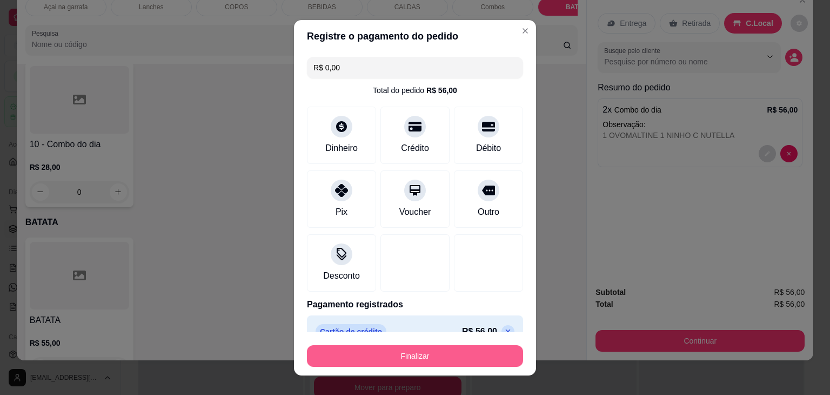
click at [395, 352] on button "Finalizar" at bounding box center [415, 356] width 216 height 22
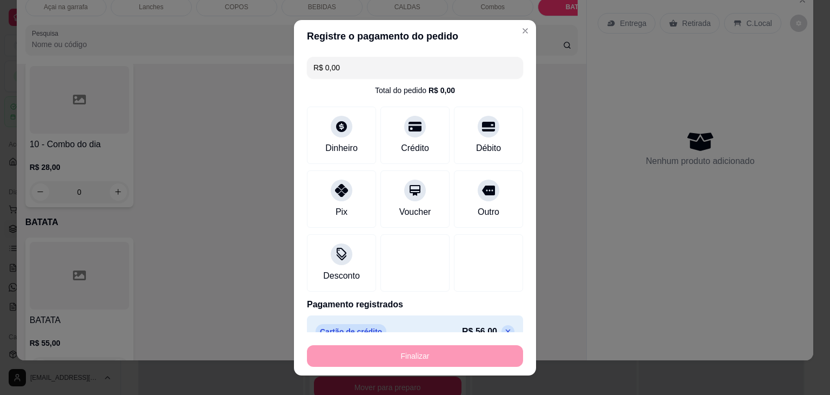
type input "-R$ 56,00"
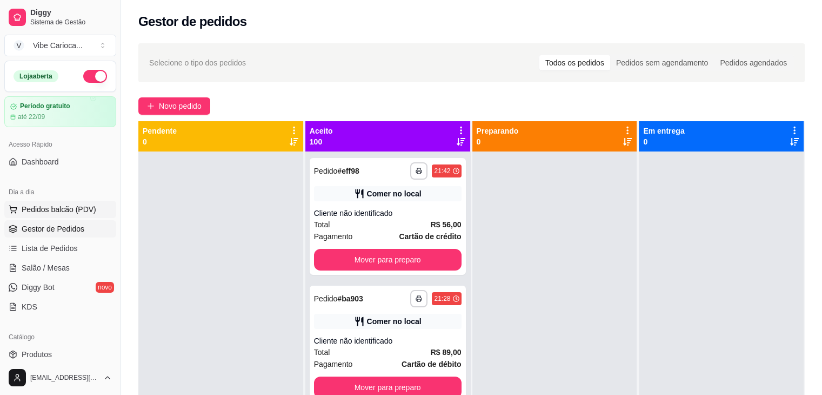
click at [78, 207] on span "Pedidos balcão (PDV)" at bounding box center [59, 209] width 75 height 11
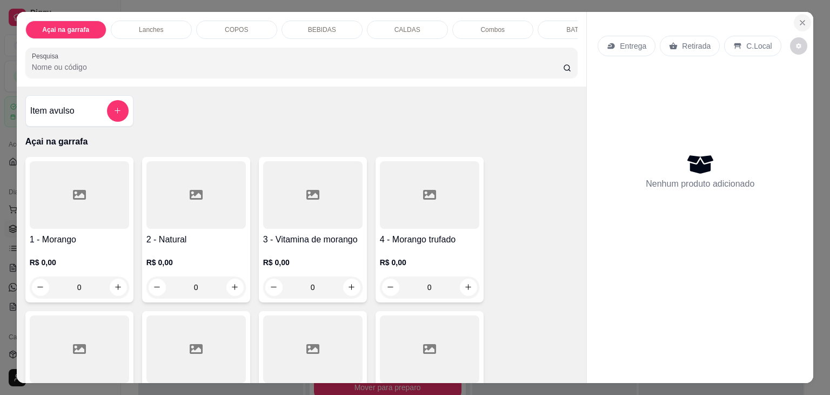
click at [801, 18] on icon "Close" at bounding box center [803, 22] width 9 height 9
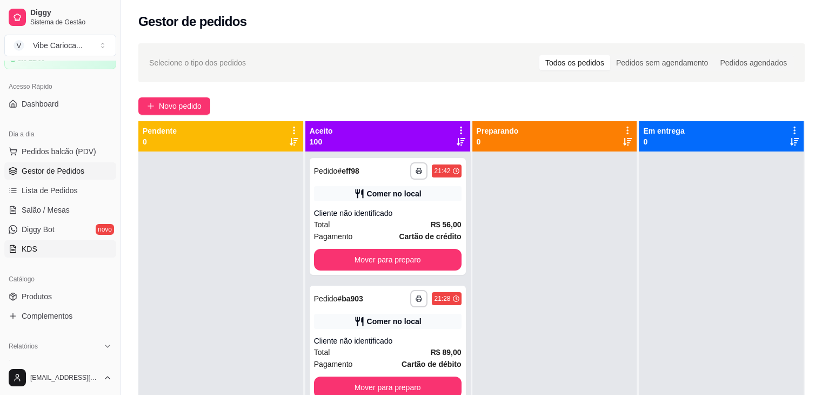
scroll to position [58, 0]
click at [50, 297] on span "Produtos" at bounding box center [37, 295] width 30 height 11
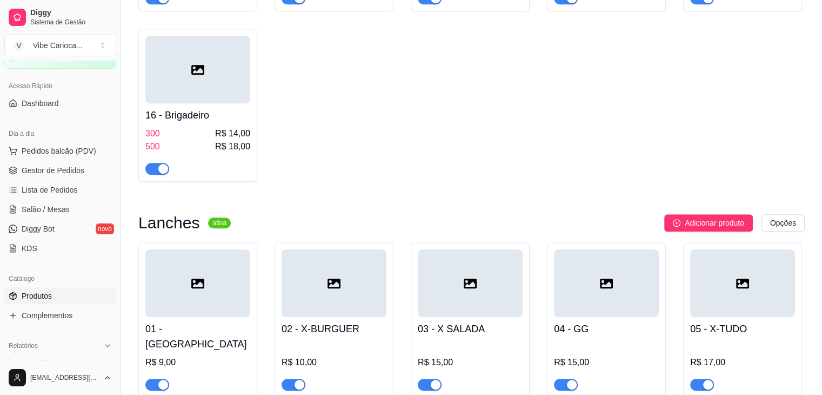
scroll to position [649, 0]
click at [59, 153] on span "Pedidos balcão (PDV)" at bounding box center [59, 150] width 75 height 11
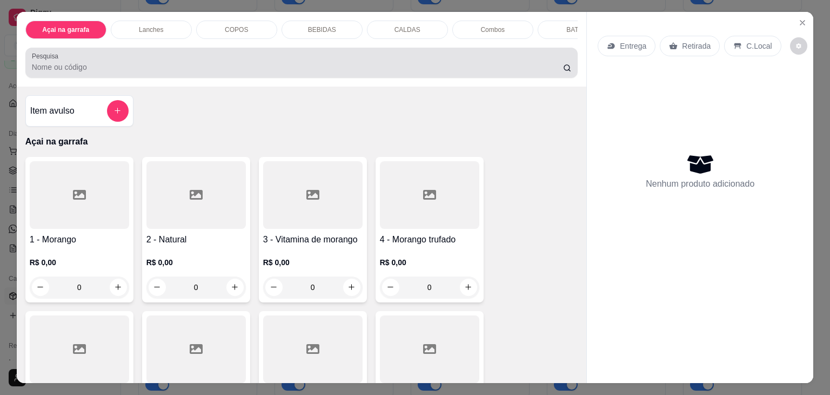
click at [130, 56] on div at bounding box center [302, 63] width 540 height 22
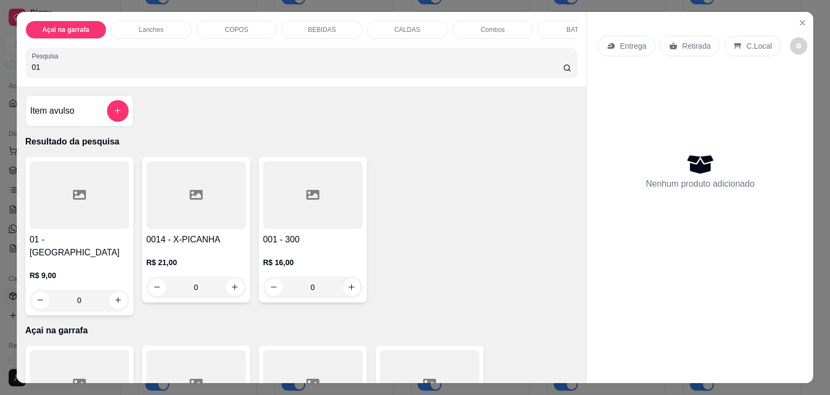
type input "0"
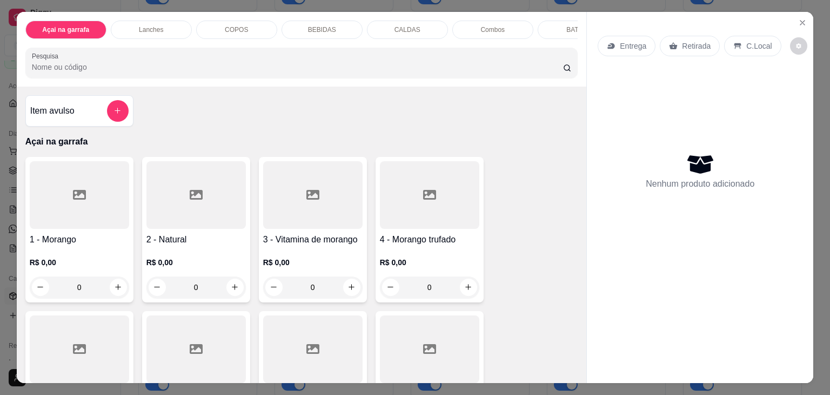
type input "1"
click at [802, 18] on icon "Close" at bounding box center [803, 22] width 9 height 9
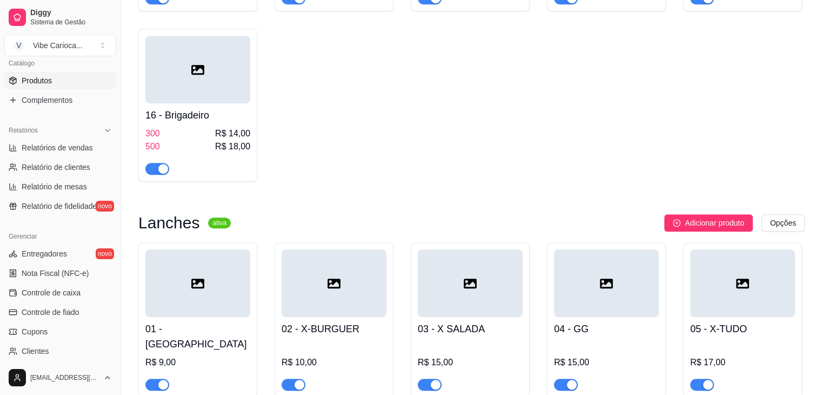
scroll to position [275, 0]
click at [41, 251] on span "Entregadores" at bounding box center [44, 252] width 45 height 11
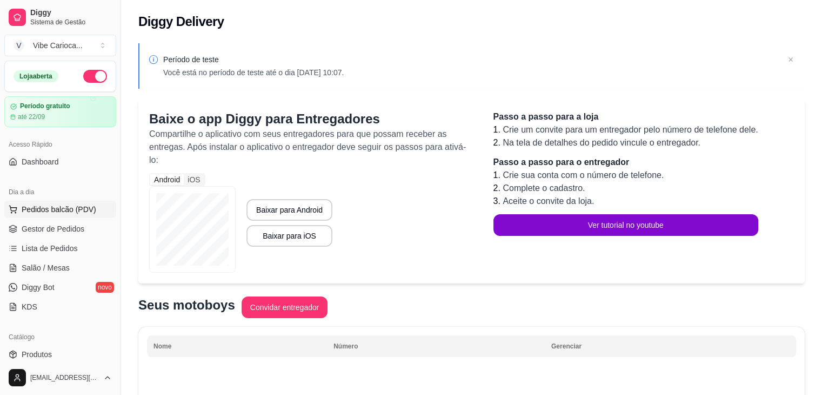
click at [38, 208] on span "Pedidos balcão (PDV)" at bounding box center [59, 209] width 75 height 11
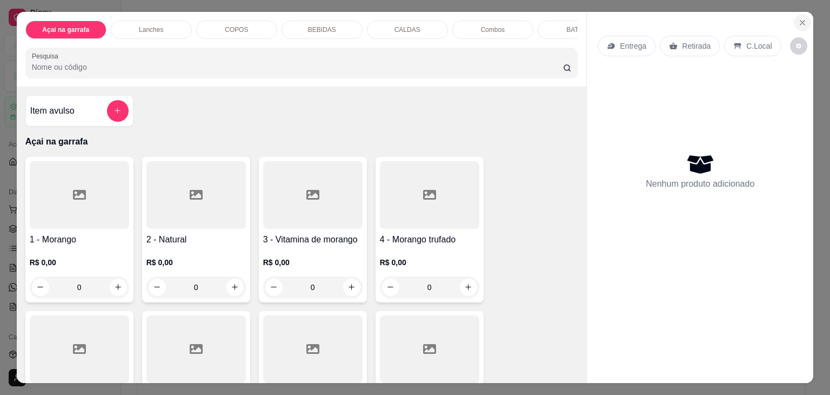
click at [800, 18] on icon "Close" at bounding box center [803, 22] width 9 height 9
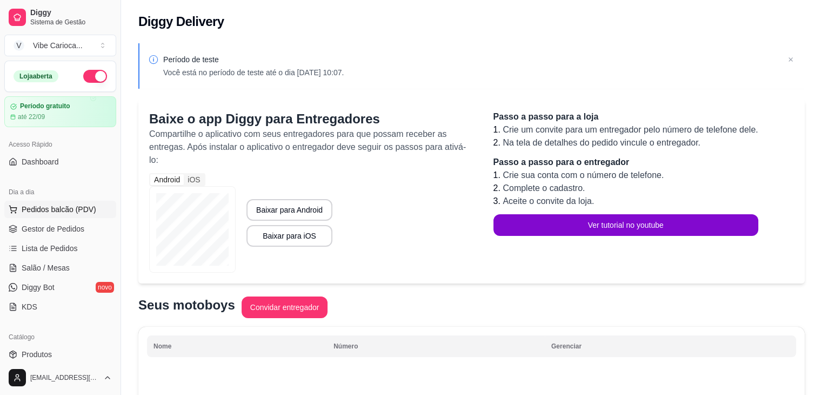
click at [53, 202] on button "Pedidos balcão (PDV)" at bounding box center [60, 209] width 112 height 17
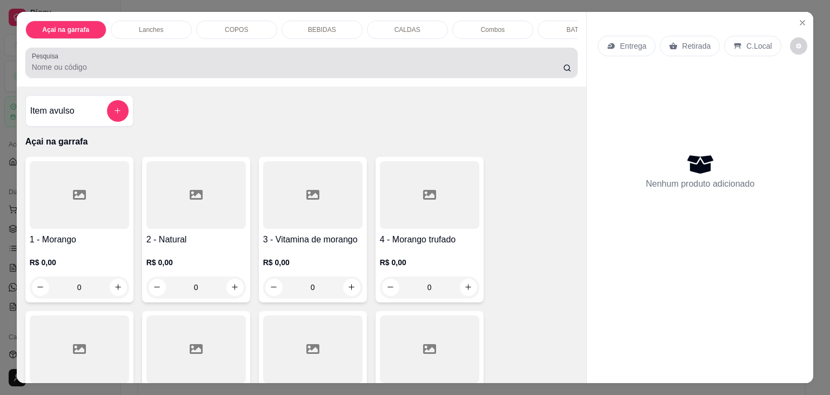
click at [195, 65] on div at bounding box center [302, 63] width 540 height 22
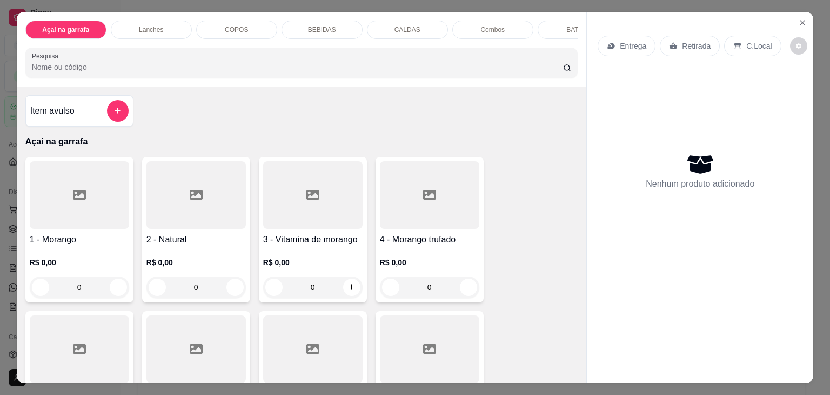
click at [195, 65] on div at bounding box center [302, 63] width 540 height 22
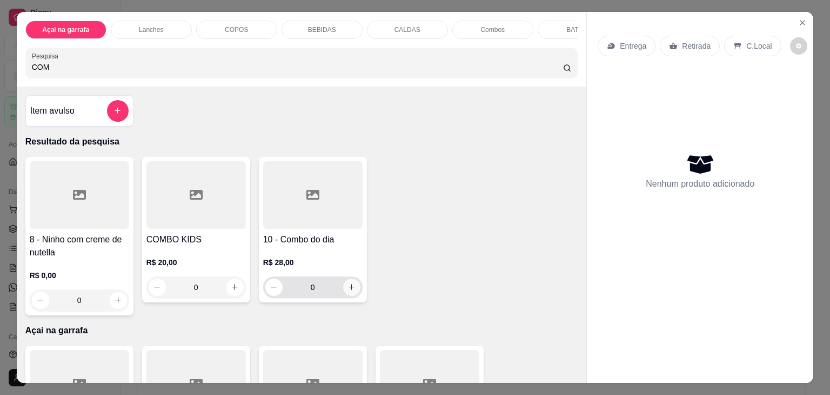
type input "COM"
click at [348, 290] on icon "increase-product-quantity" at bounding box center [352, 287] width 8 height 8
type input "1"
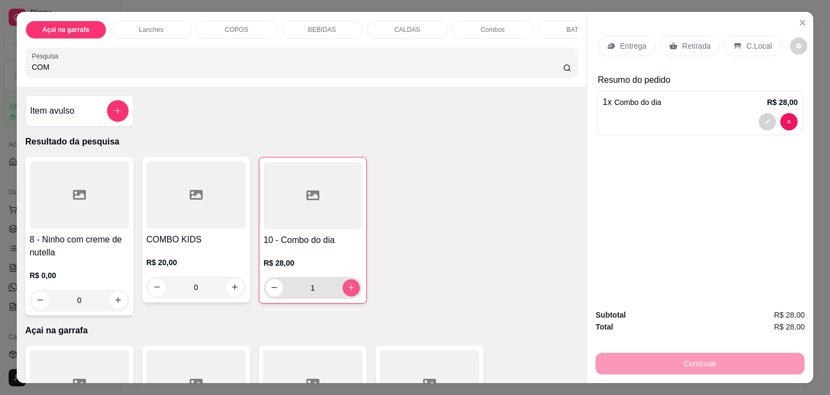
click at [348, 290] on icon "increase-product-quantity" at bounding box center [351, 287] width 8 height 8
type input "2"
click at [747, 46] on p "C.Local" at bounding box center [759, 46] width 25 height 11
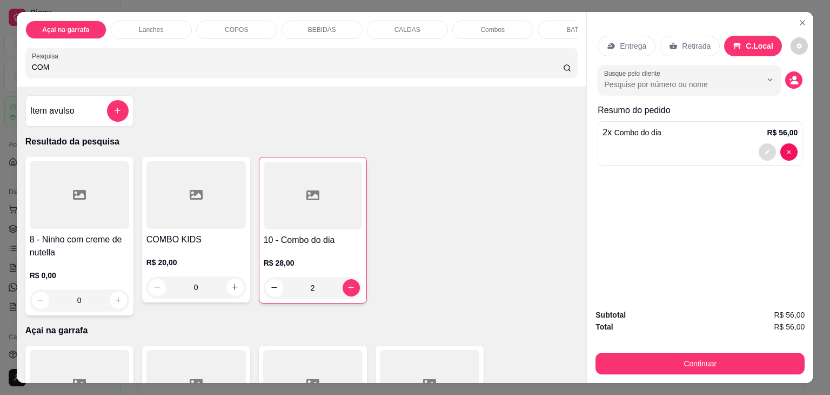
click at [761, 143] on button "decrease-product-quantity" at bounding box center [767, 151] width 17 height 17
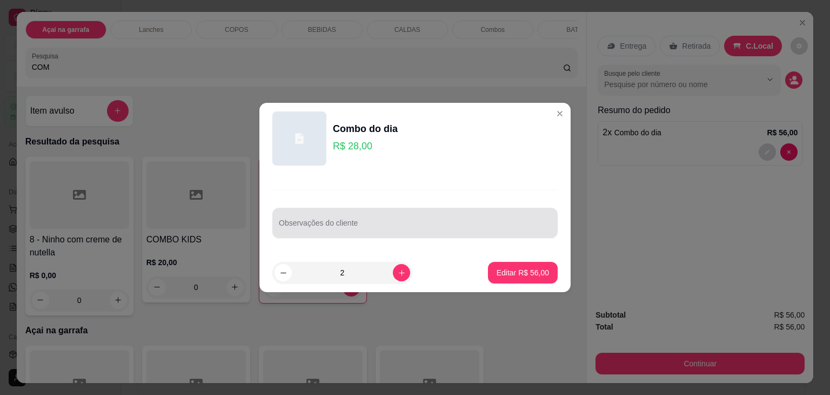
click at [308, 232] on div at bounding box center [415, 223] width 272 height 22
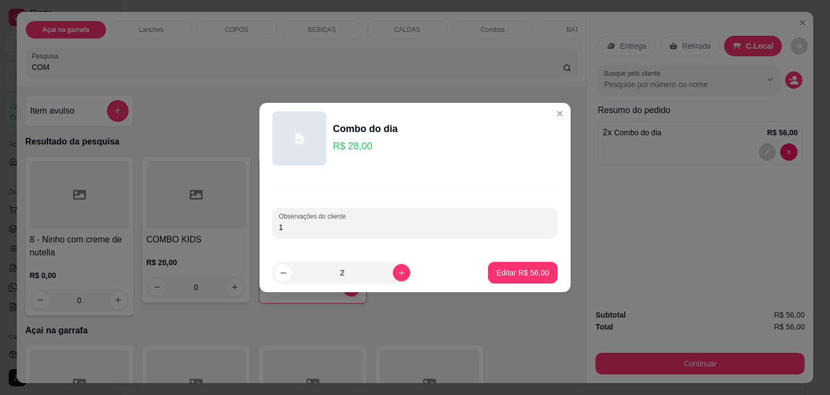
type input "1"
type input "UM FERREIRO E UM NINHO TRUFADO"
click at [497, 268] on p "Editar R$ 56,00" at bounding box center [522, 272] width 51 height 10
type input "0"
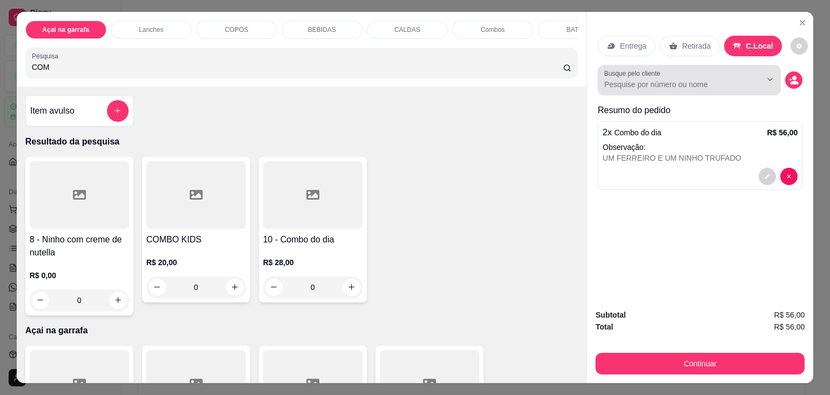
click at [678, 79] on input "Busque pelo cliente" at bounding box center [674, 84] width 140 height 11
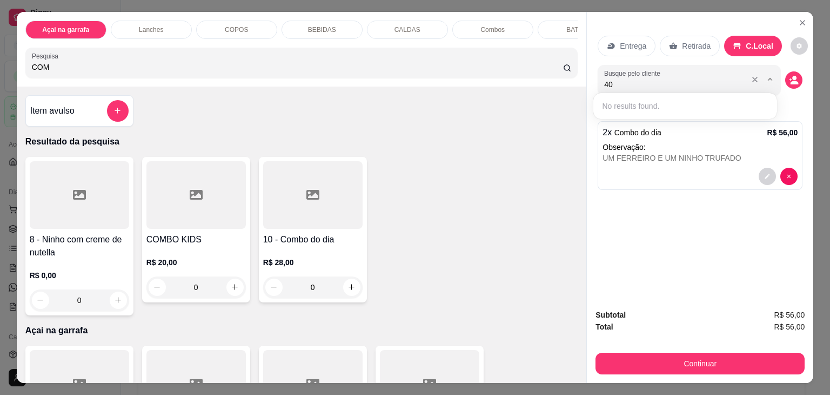
type input "4"
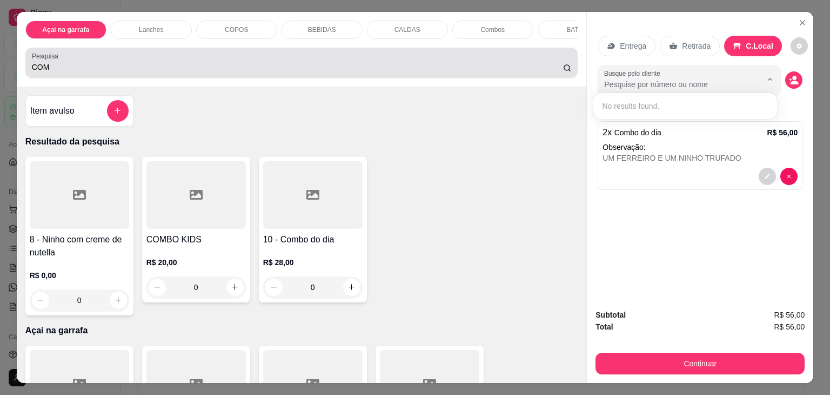
click at [84, 71] on input "COM" at bounding box center [297, 67] width 531 height 11
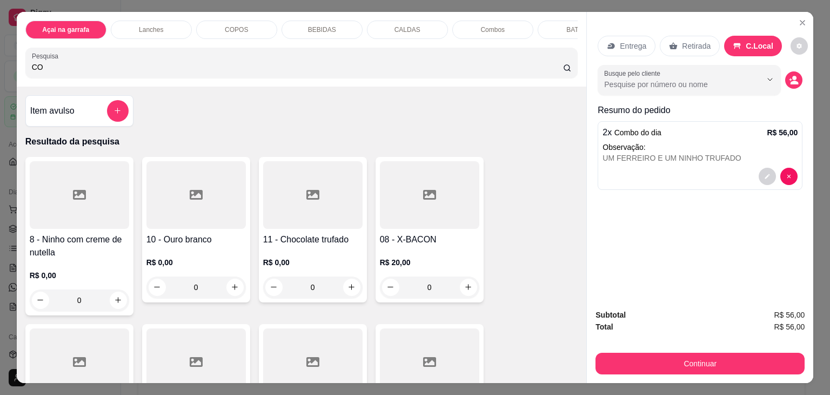
type input "C"
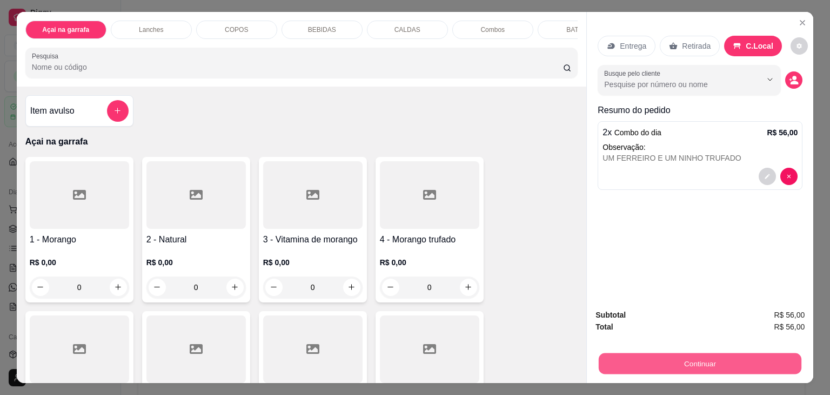
click at [675, 356] on button "Continuar" at bounding box center [700, 363] width 203 height 21
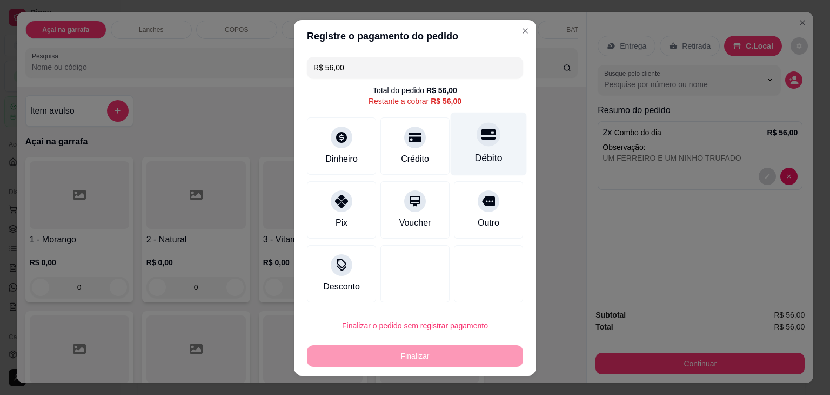
click at [482, 127] on icon at bounding box center [489, 134] width 14 height 14
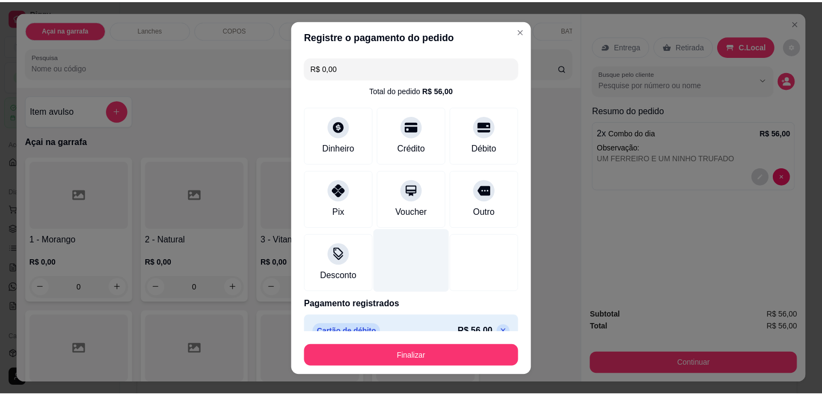
scroll to position [19, 0]
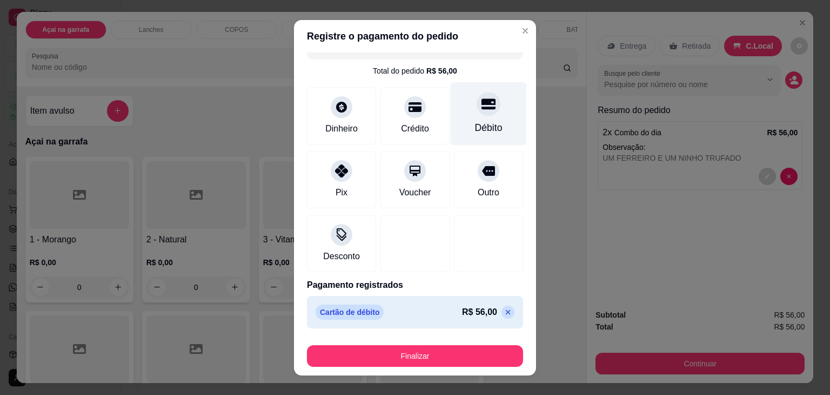
click at [485, 107] on div "Débito" at bounding box center [489, 113] width 76 height 63
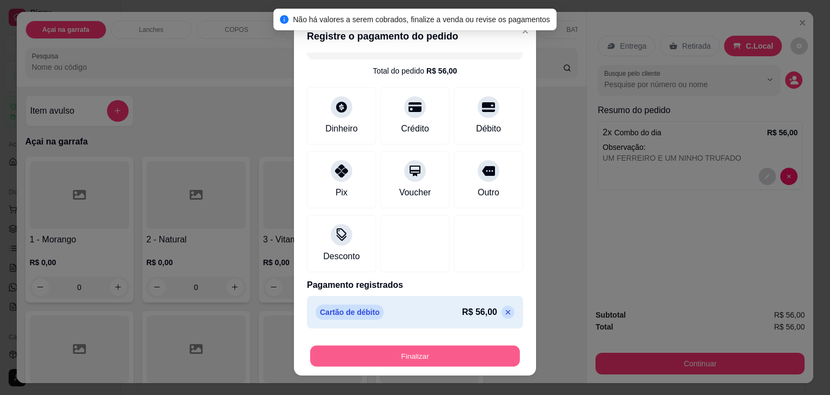
click at [411, 347] on button "Finalizar" at bounding box center [415, 355] width 210 height 21
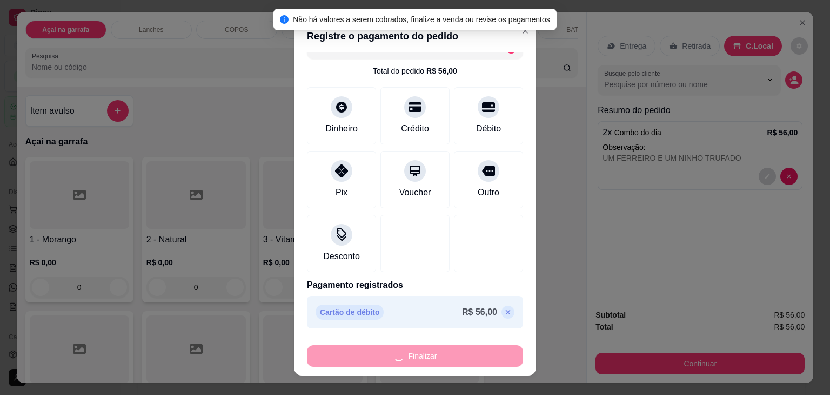
type input "-R$ 56,00"
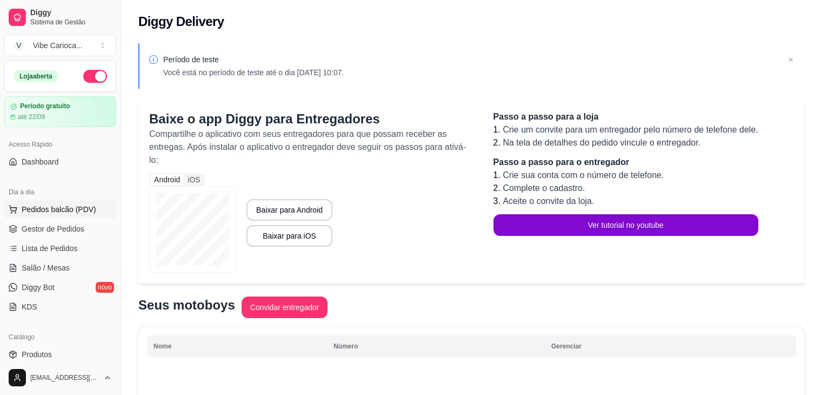
click at [63, 204] on span "Pedidos balcão (PDV)" at bounding box center [59, 209] width 75 height 11
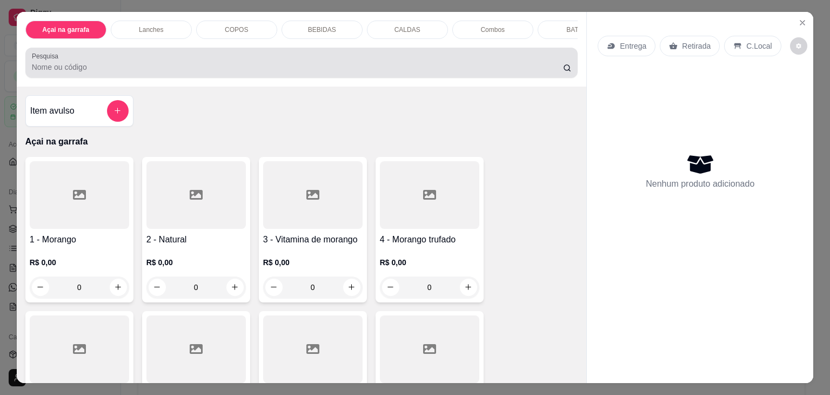
click at [104, 72] on input "Pesquisa" at bounding box center [297, 67] width 531 height 11
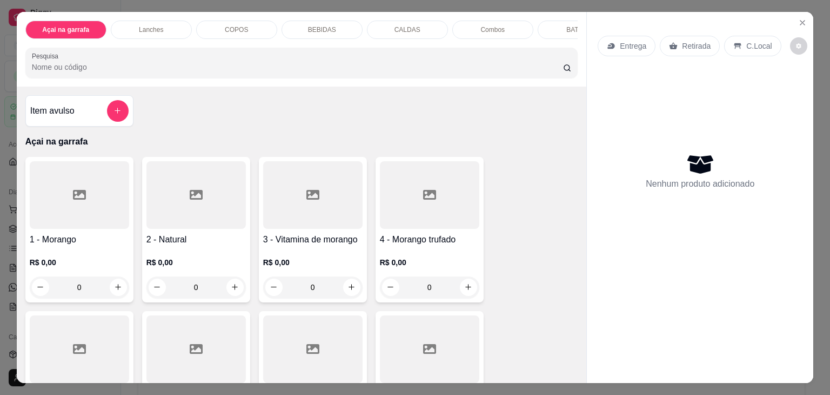
click at [749, 44] on p "C.Local" at bounding box center [759, 46] width 25 height 11
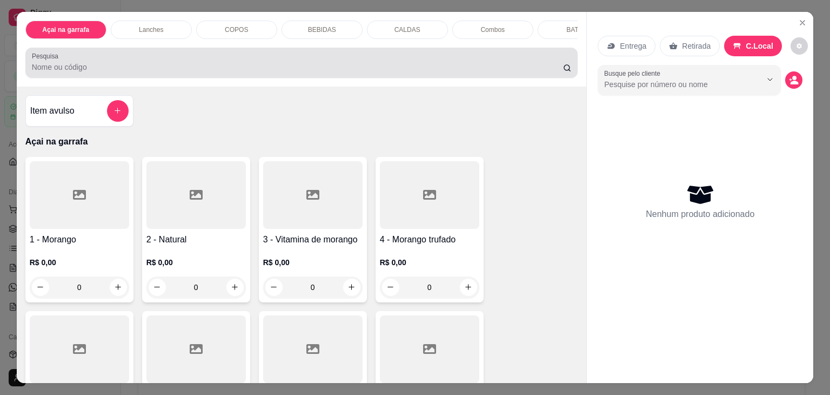
click at [70, 72] on input "Pesquisa" at bounding box center [297, 67] width 531 height 11
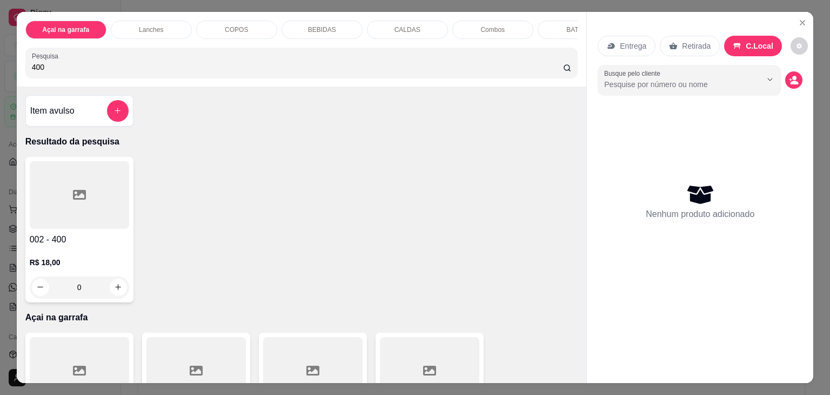
type input "400"
click at [82, 219] on div at bounding box center [79, 195] width 99 height 68
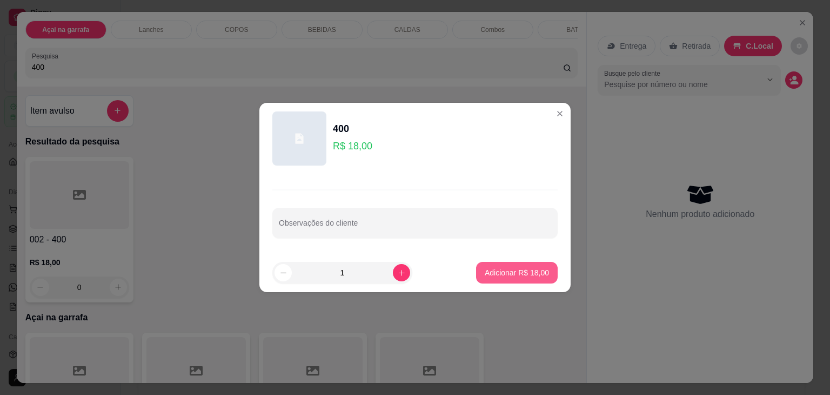
click at [487, 268] on p "Adicionar R$ 18,00" at bounding box center [517, 272] width 64 height 11
type input "1"
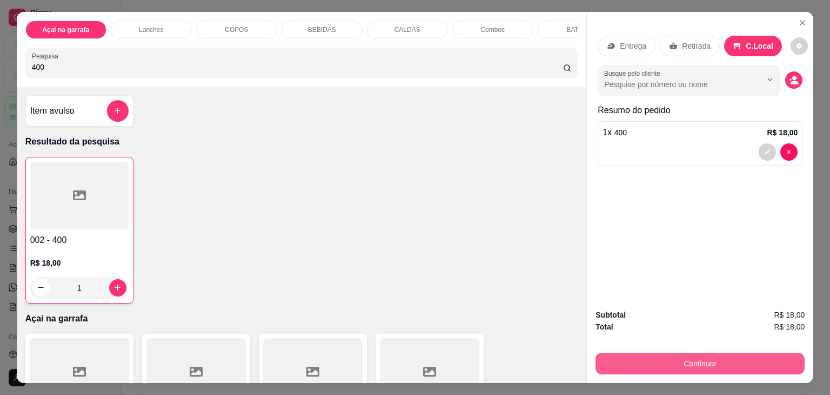
click at [714, 355] on button "Continuar" at bounding box center [700, 363] width 209 height 22
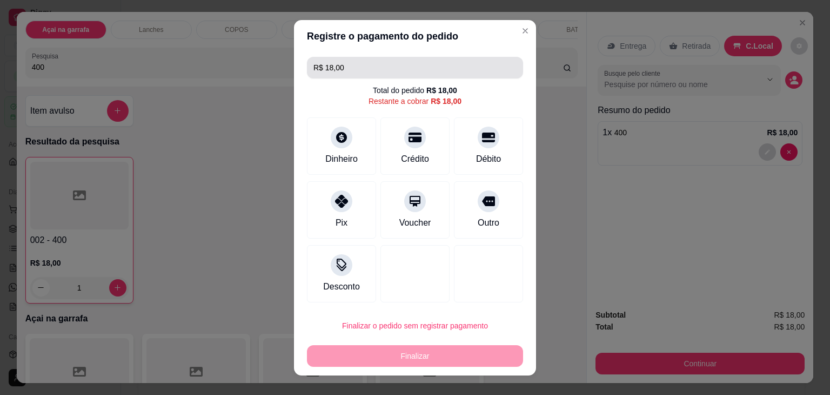
click at [362, 65] on input "R$ 18,00" at bounding box center [415, 68] width 203 height 22
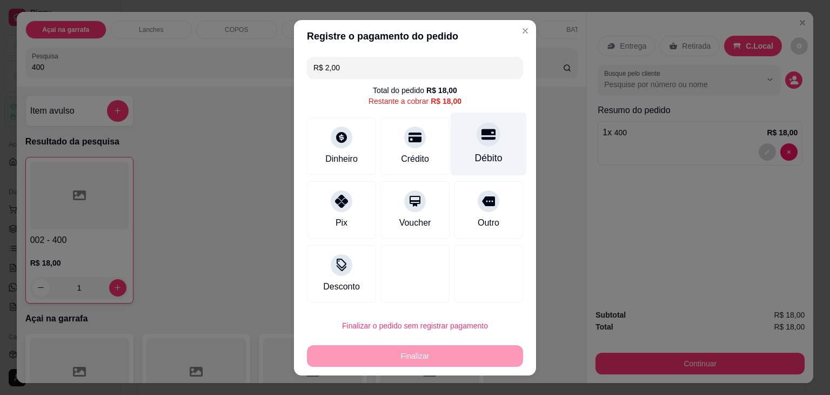
click at [475, 152] on div "Débito" at bounding box center [489, 158] width 28 height 14
type input "R$ 16,00"
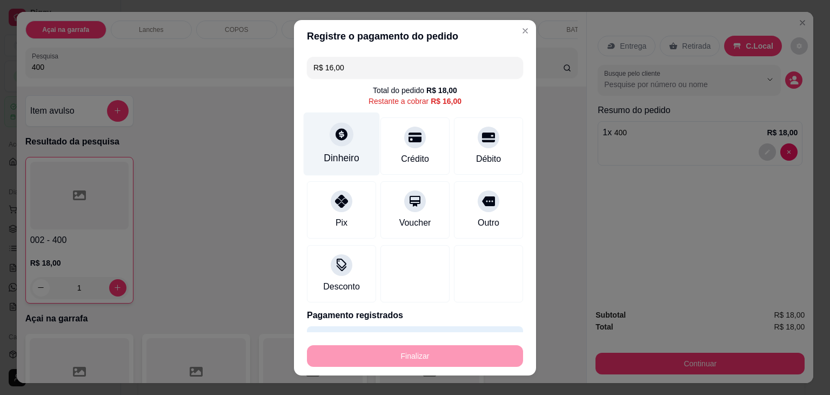
click at [336, 154] on div "Dinheiro" at bounding box center [342, 158] width 36 height 14
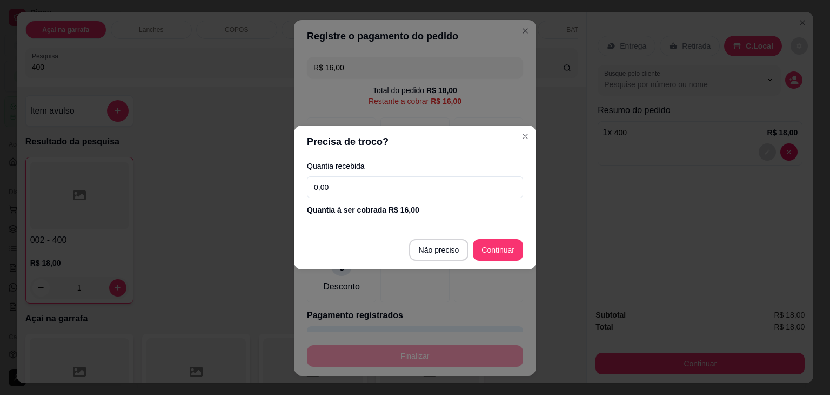
click at [356, 187] on input "0,00" at bounding box center [415, 187] width 216 height 22
type input "16,00"
type input "R$ 0,00"
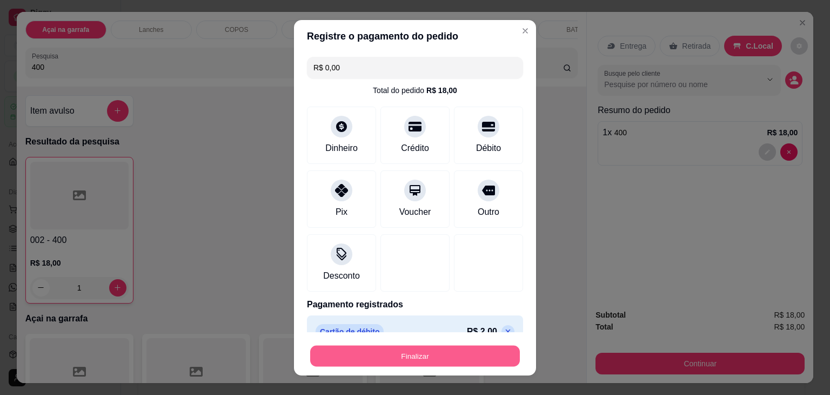
click at [413, 354] on button "Finalizar" at bounding box center [415, 355] width 210 height 21
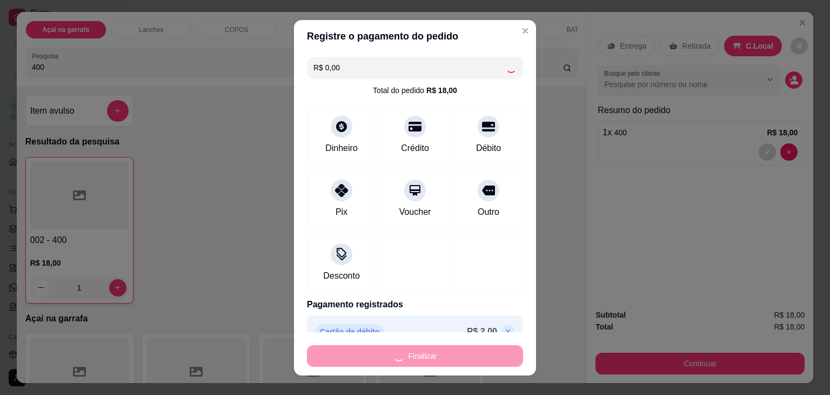
type input "0"
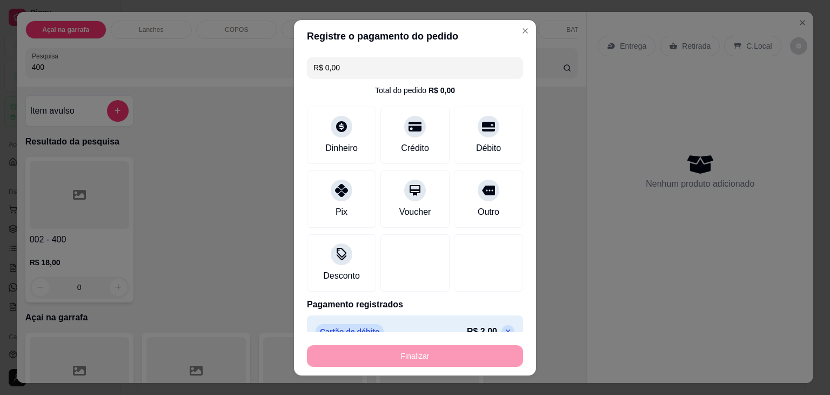
type input "-R$ 18,00"
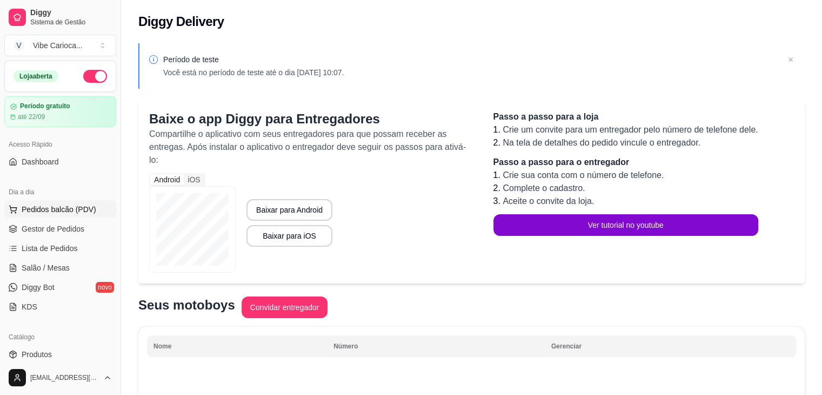
click at [65, 211] on span "Pedidos balcão (PDV)" at bounding box center [59, 209] width 75 height 11
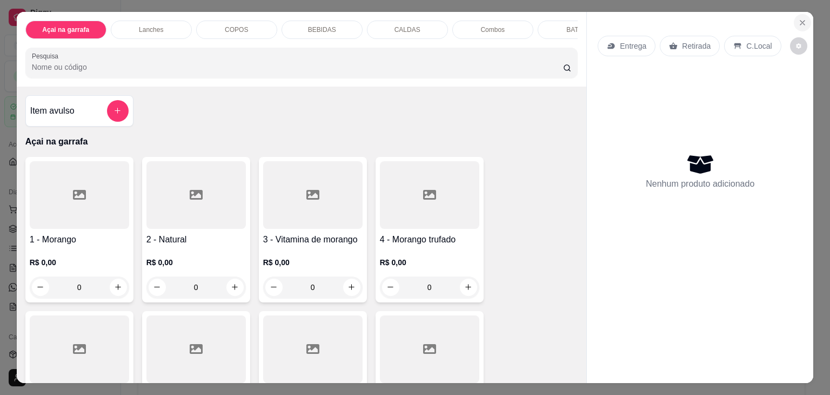
click at [804, 20] on button "Close" at bounding box center [802, 22] width 17 height 17
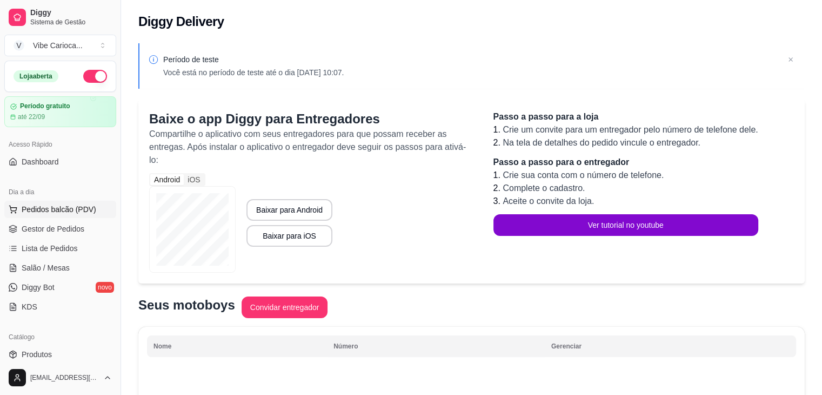
click at [46, 204] on span "Pedidos balcão (PDV)" at bounding box center [59, 209] width 75 height 11
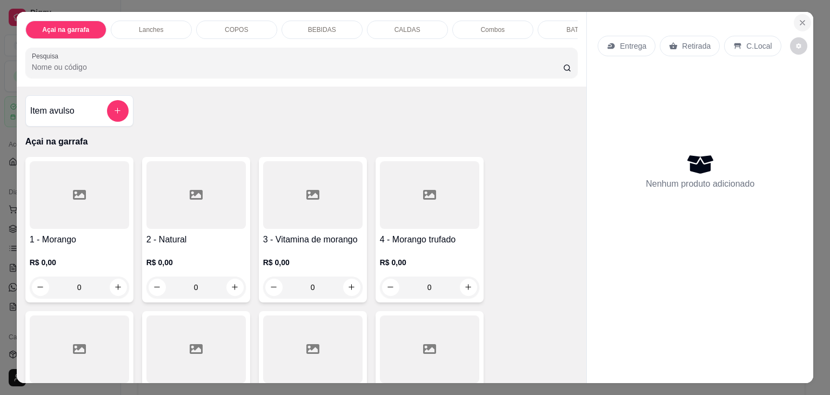
click at [795, 14] on button "Close" at bounding box center [802, 22] width 17 height 17
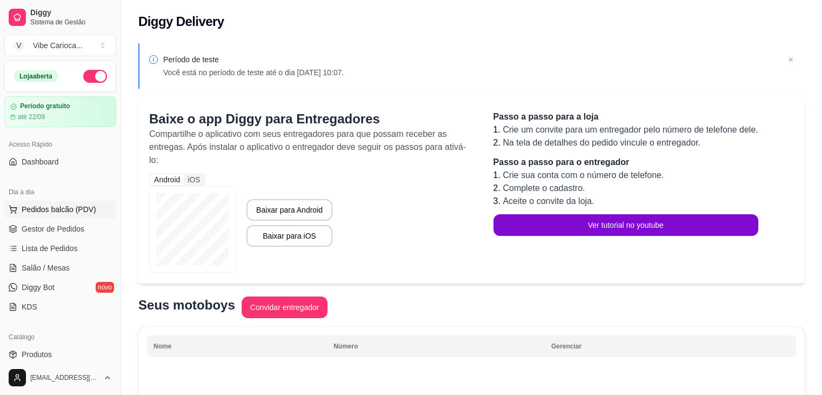
click at [58, 207] on span "Pedidos balcão (PDV)" at bounding box center [59, 209] width 75 height 11
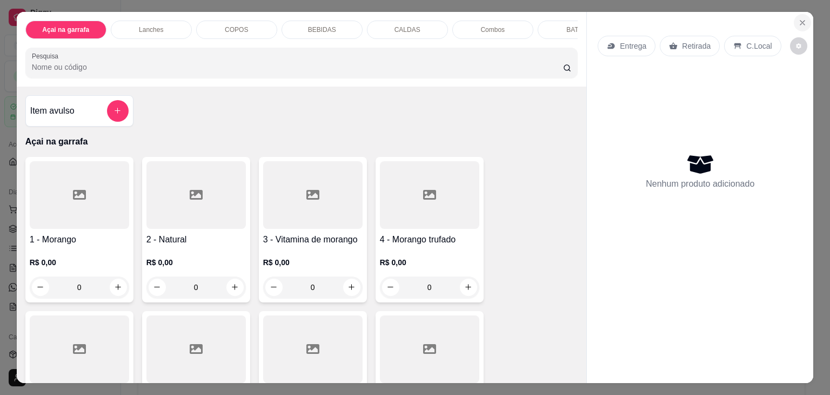
click at [800, 21] on icon "Close" at bounding box center [803, 22] width 9 height 9
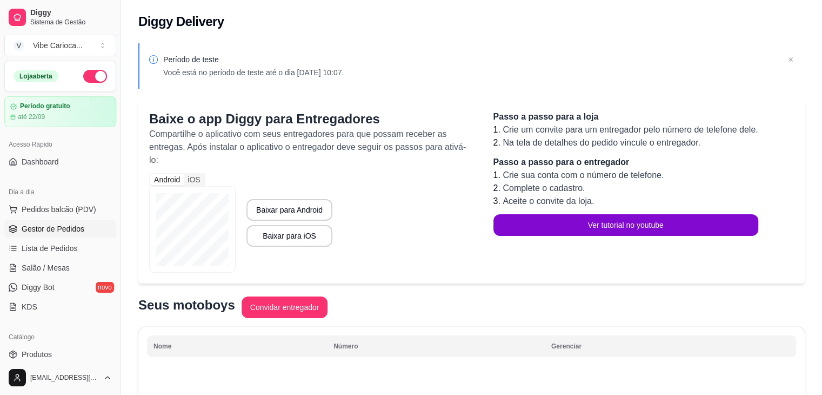
click at [49, 225] on span "Gestor de Pedidos" at bounding box center [53, 228] width 63 height 11
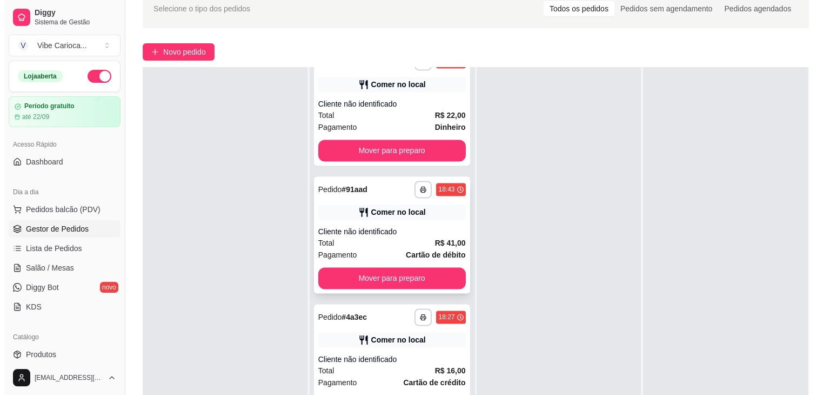
scroll to position [1676, 0]
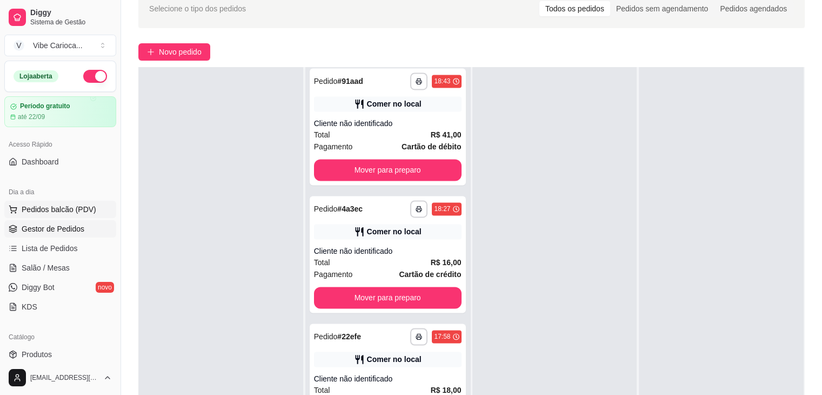
click at [35, 210] on span "Pedidos balcão (PDV)" at bounding box center [59, 209] width 75 height 11
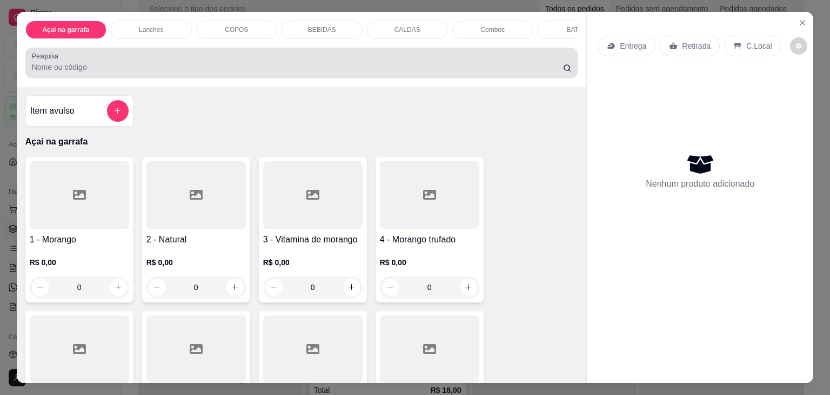
click at [67, 63] on div at bounding box center [302, 63] width 540 height 22
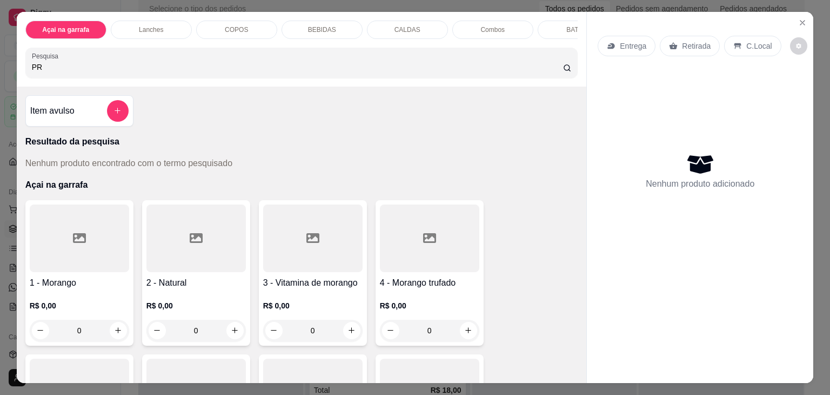
type input "P"
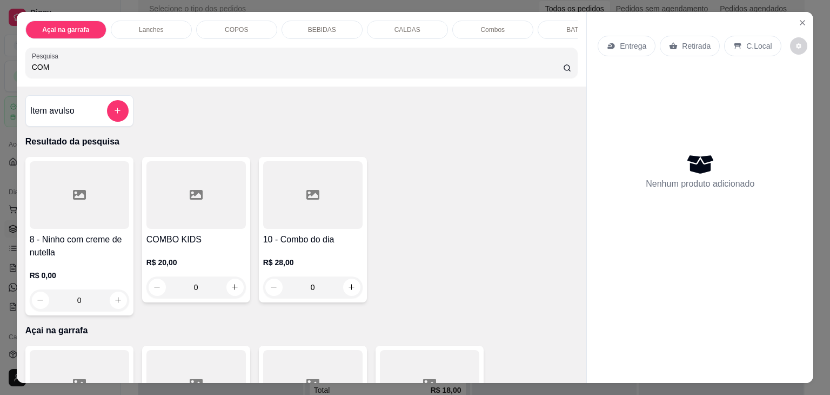
type input "COM"
click at [301, 228] on div at bounding box center [312, 195] width 99 height 68
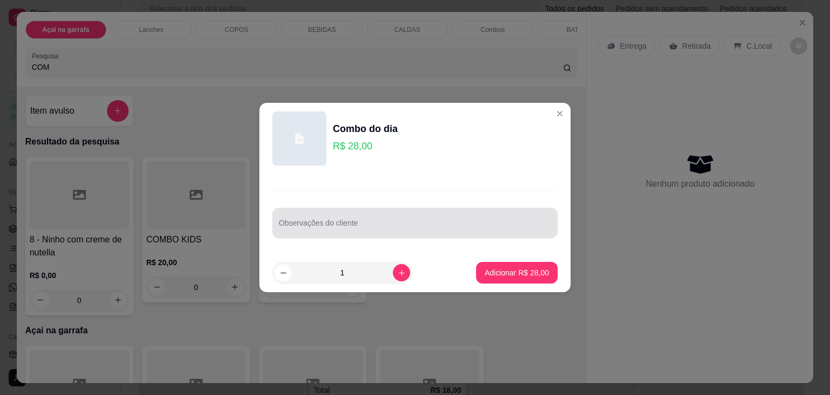
click at [425, 223] on input "Observações do cliente" at bounding box center [415, 227] width 272 height 11
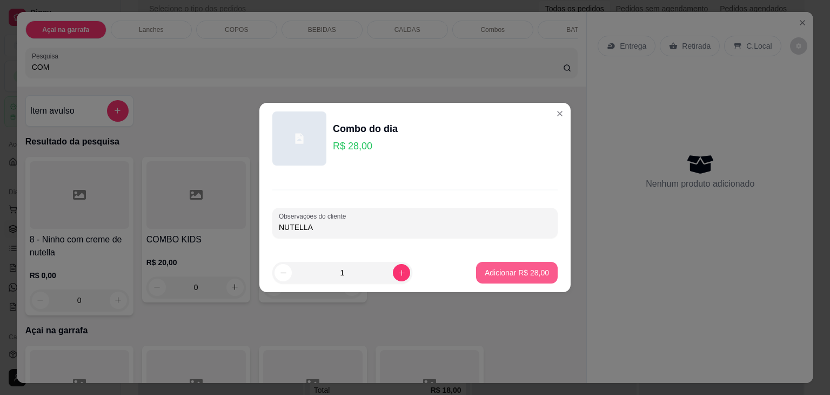
type input "NUTELLA"
click at [495, 272] on p "Adicionar R$ 28,00" at bounding box center [517, 272] width 64 height 11
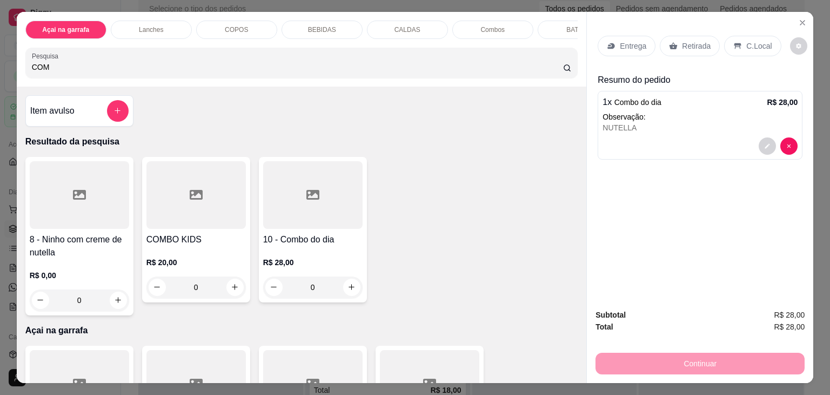
click at [747, 41] on p "C.Local" at bounding box center [759, 46] width 25 height 11
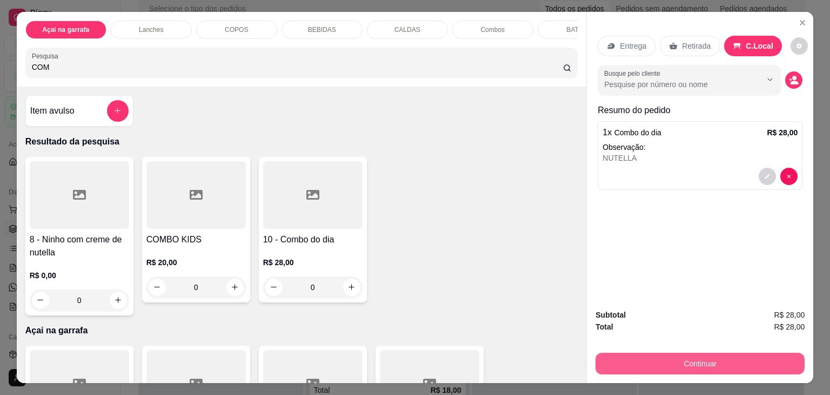
click at [651, 353] on button "Continuar" at bounding box center [700, 363] width 209 height 22
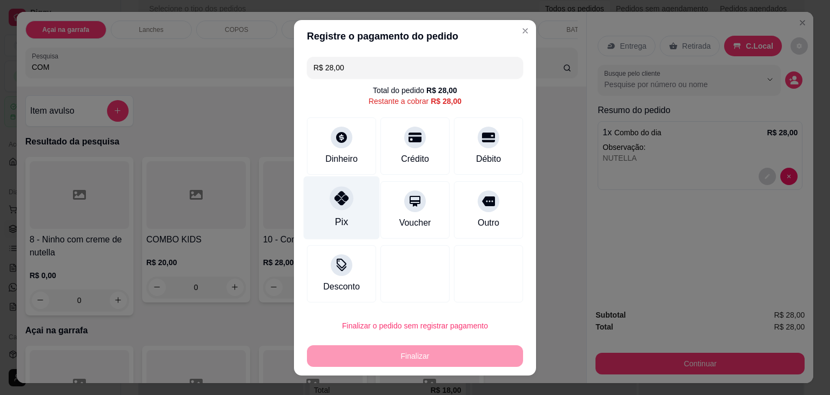
click at [335, 199] on icon at bounding box center [342, 198] width 14 height 14
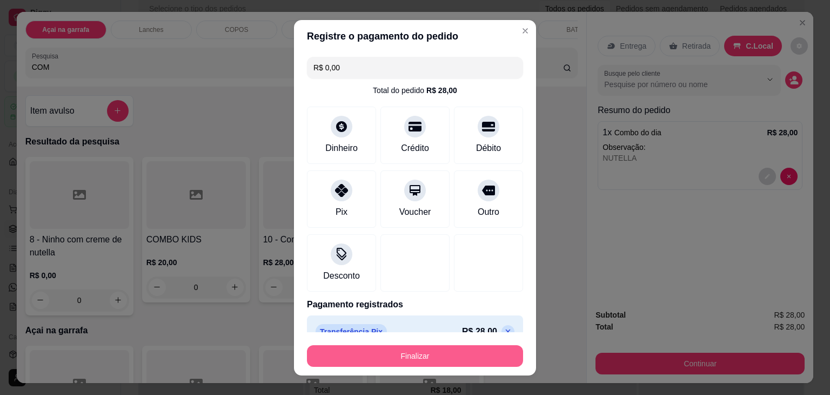
click at [367, 350] on button "Finalizar" at bounding box center [415, 356] width 216 height 22
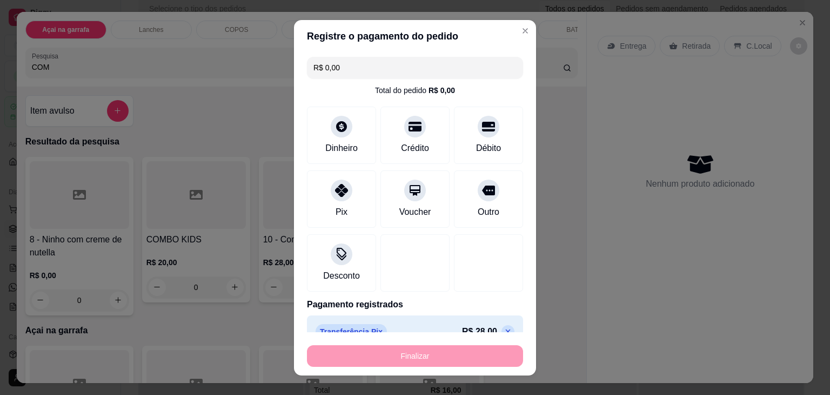
type input "-R$ 28,00"
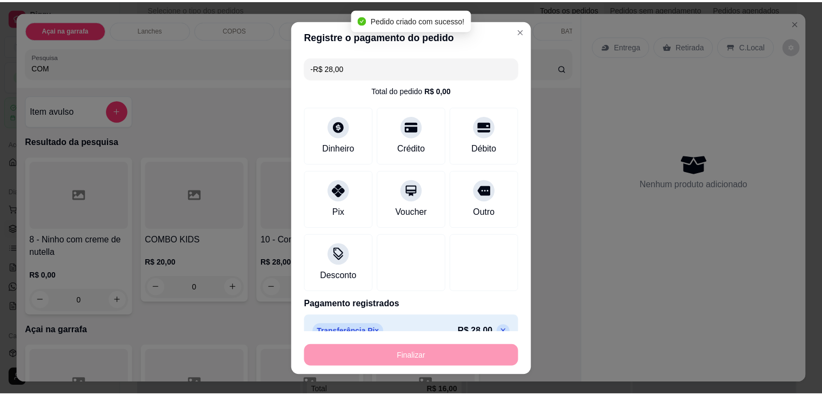
scroll to position [1804, 0]
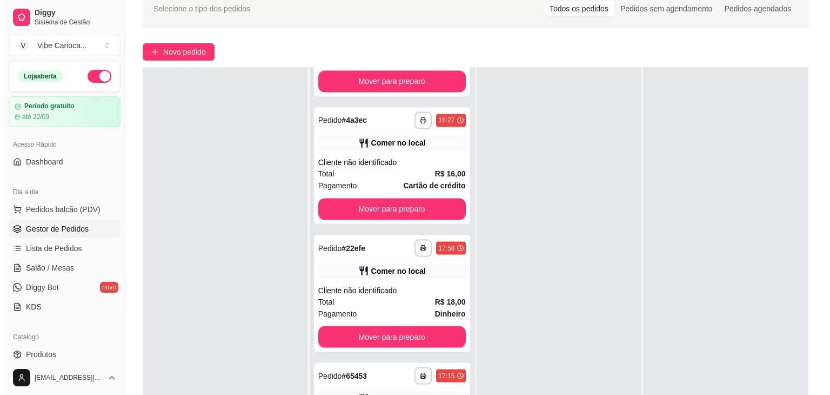
scroll to position [1730, 0]
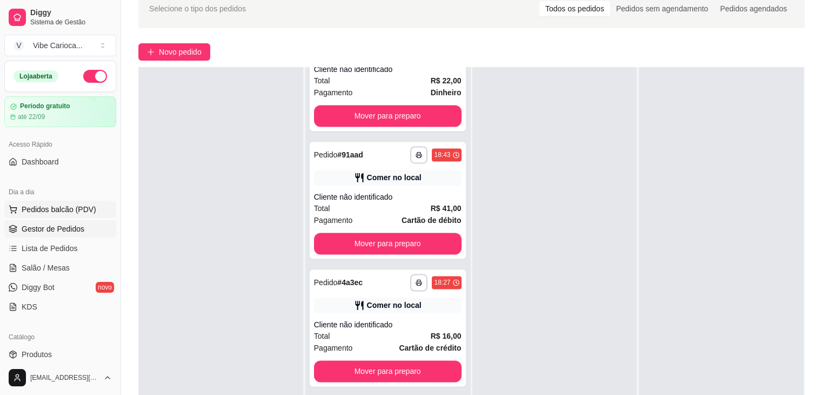
click at [41, 212] on span "Pedidos balcão (PDV)" at bounding box center [59, 209] width 75 height 11
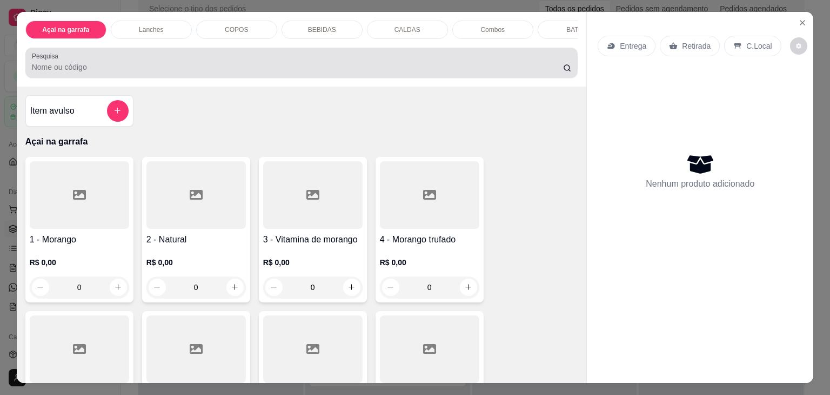
click at [171, 70] on input "Pesquisa" at bounding box center [297, 67] width 531 height 11
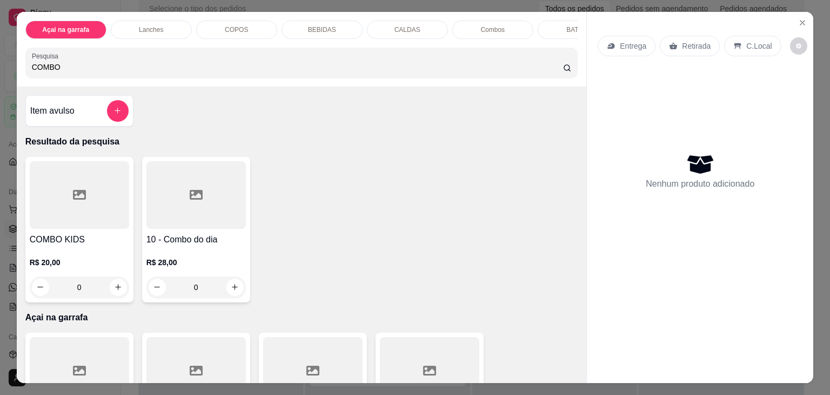
type input "COMBO"
click at [210, 229] on div at bounding box center [196, 195] width 99 height 68
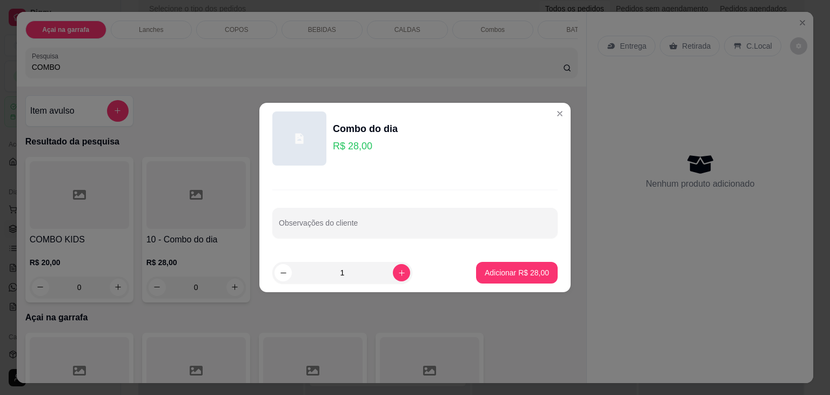
click at [361, 241] on div "Observações do cliente" at bounding box center [415, 213] width 311 height 79
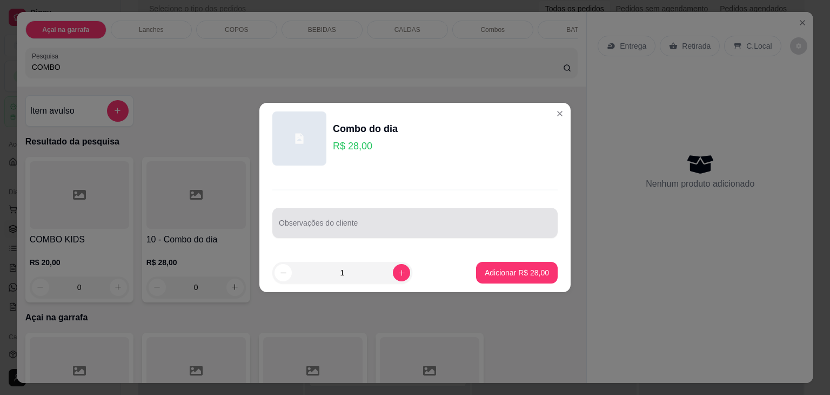
click at [364, 227] on input "Observações do cliente" at bounding box center [415, 227] width 272 height 11
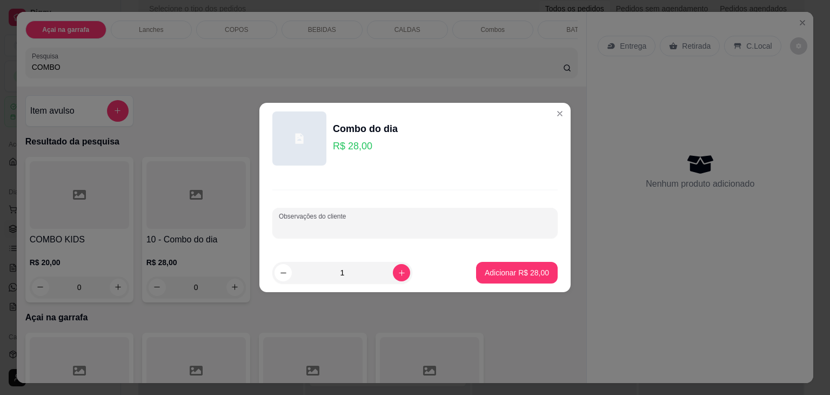
click at [364, 227] on input "Observações do cliente" at bounding box center [415, 227] width 272 height 11
type input "N"
type input "NUTELLA"
click at [501, 267] on button "Adicionar R$ 28,00" at bounding box center [517, 273] width 82 height 22
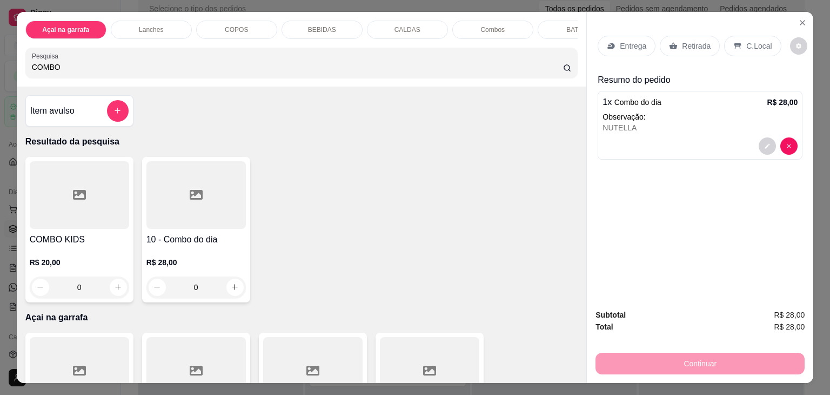
click at [747, 42] on p "C.Local" at bounding box center [759, 46] width 25 height 11
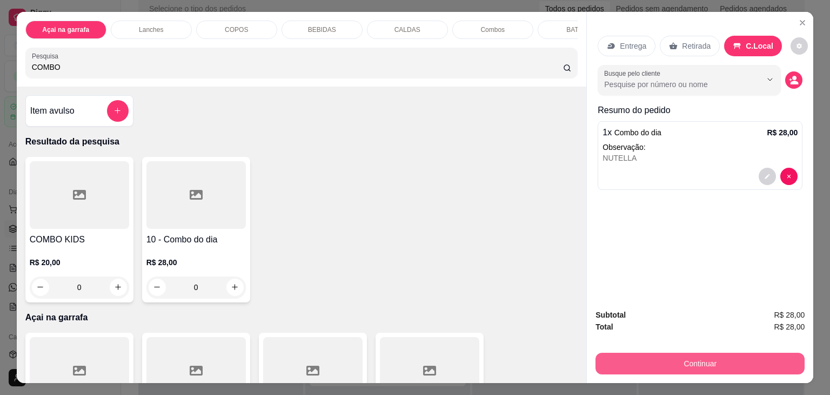
click at [669, 353] on button "Continuar" at bounding box center [700, 363] width 209 height 22
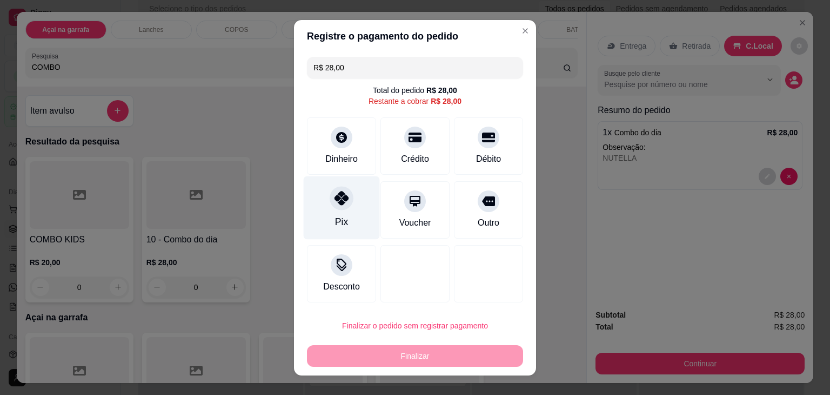
click at [342, 204] on icon at bounding box center [342, 198] width 14 height 14
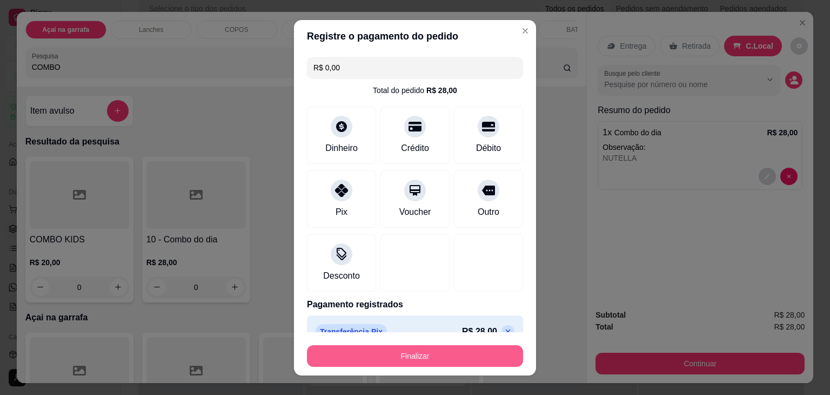
click at [387, 353] on button "Finalizar" at bounding box center [415, 356] width 216 height 22
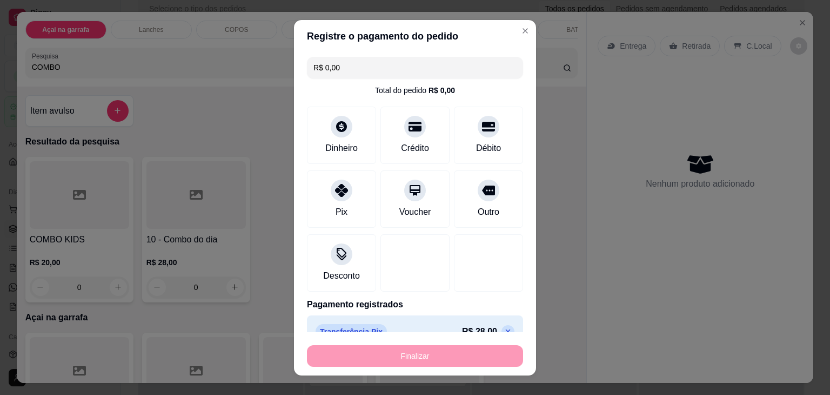
type input "-R$ 28,00"
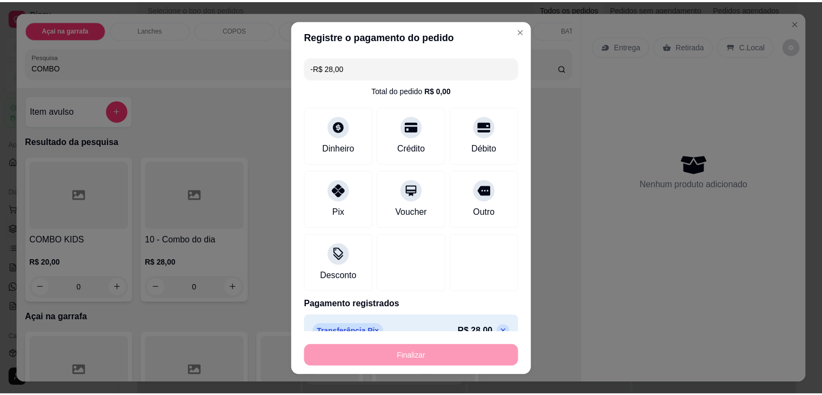
scroll to position [1858, 0]
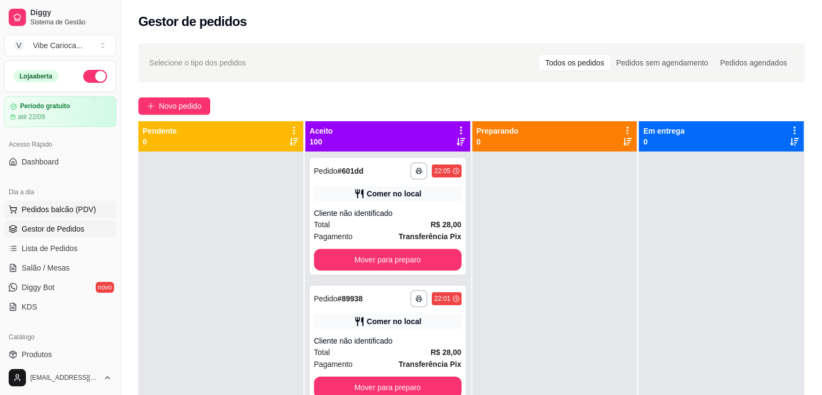
click at [44, 214] on span "Pedidos balcão (PDV)" at bounding box center [59, 209] width 75 height 11
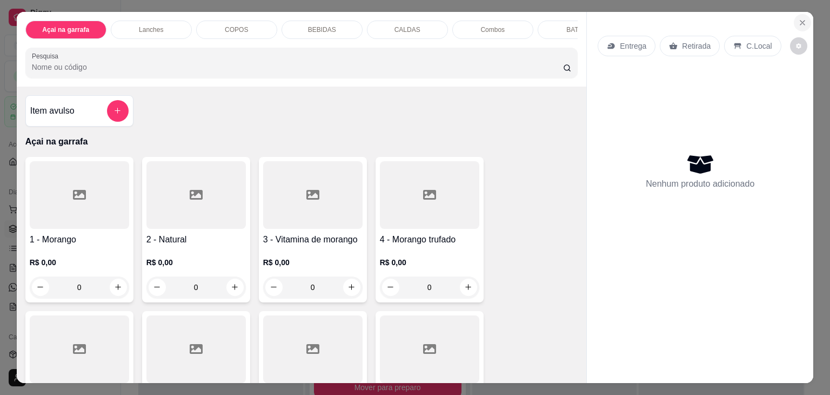
click at [799, 18] on icon "Close" at bounding box center [803, 22] width 9 height 9
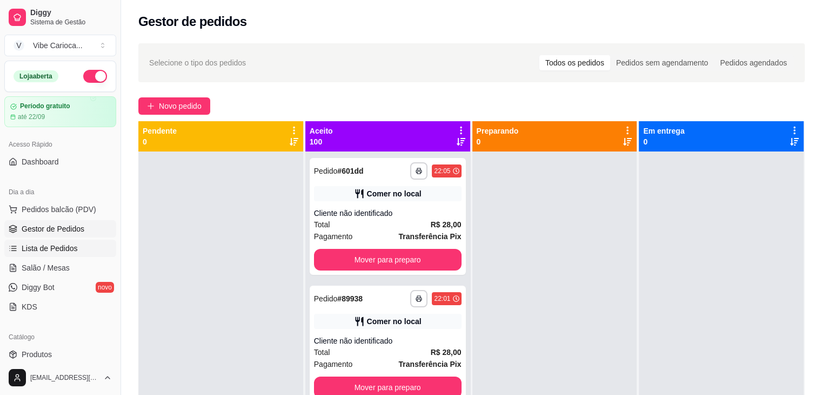
click at [40, 247] on span "Lista de Pedidos" at bounding box center [50, 248] width 56 height 11
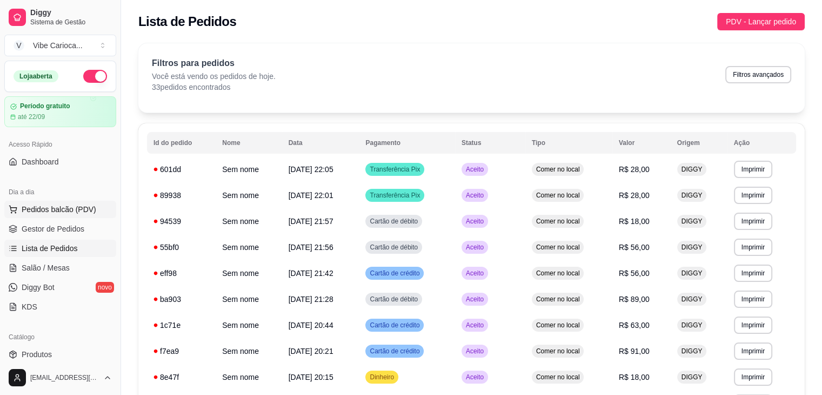
click at [63, 204] on span "Pedidos balcão (PDV)" at bounding box center [59, 209] width 75 height 11
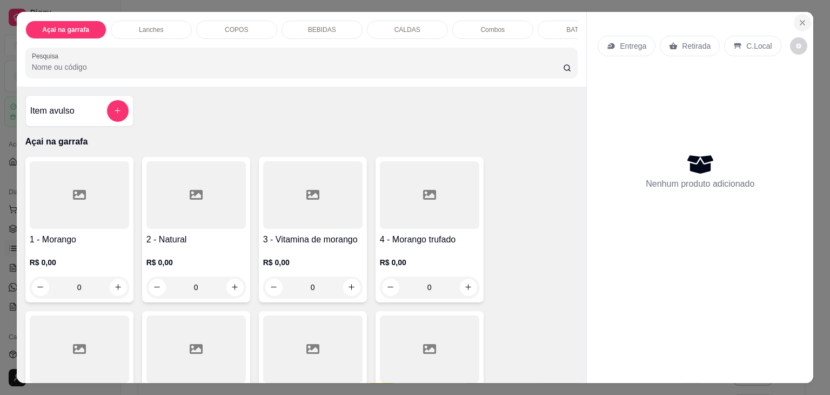
click at [799, 22] on icon "Close" at bounding box center [803, 22] width 9 height 9
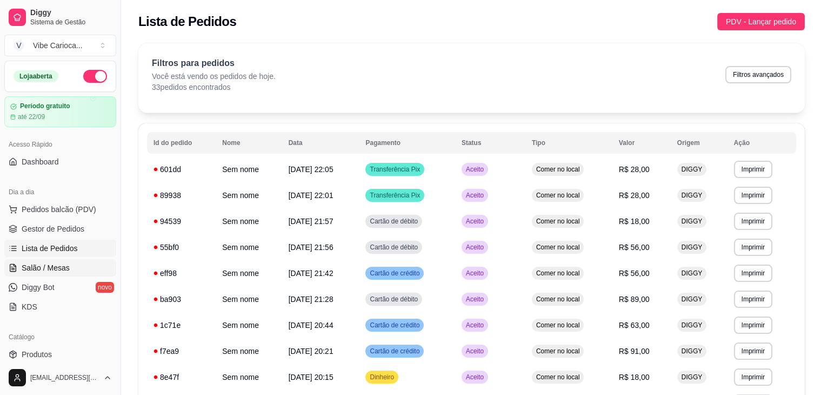
click at [55, 270] on span "Salão / Mesas" at bounding box center [46, 267] width 48 height 11
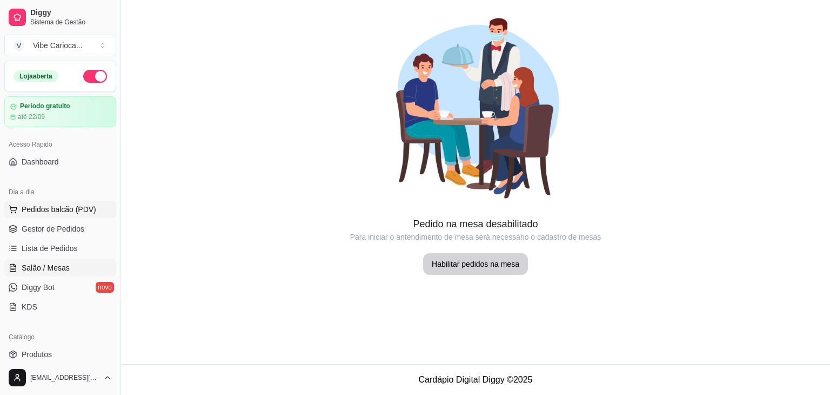
click at [65, 208] on span "Pedidos balcão (PDV)" at bounding box center [59, 209] width 75 height 11
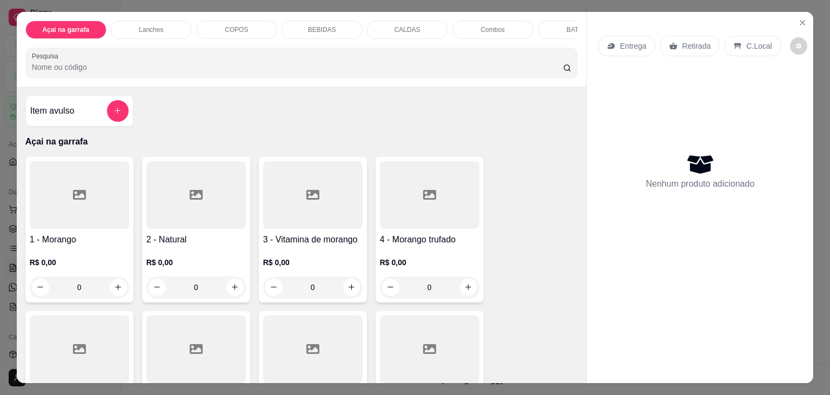
click at [164, 22] on div "Lanches" at bounding box center [151, 30] width 81 height 18
drag, startPoint x: 72, startPoint y: 21, endPoint x: 114, endPoint y: 28, distance: 41.8
click at [112, 26] on div "Açai na garrafa Lanches COPOS BEBIDAS CALDAS Combos BATATA" at bounding box center [301, 30] width 553 height 18
click at [77, 29] on p "Açai na garrafa" at bounding box center [66, 29] width 44 height 9
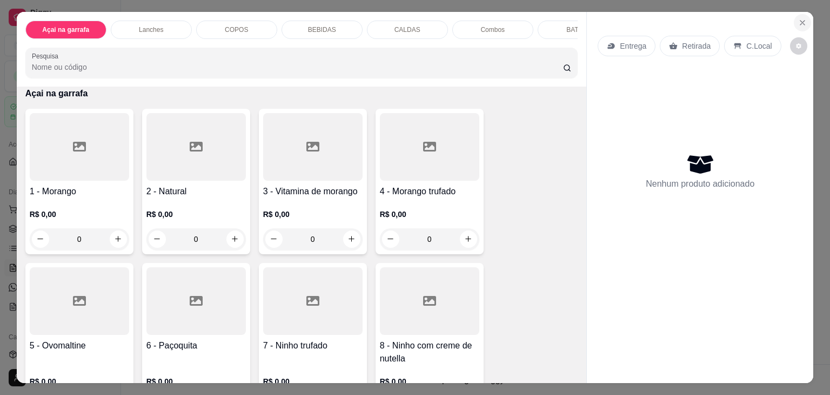
click at [800, 18] on icon "Close" at bounding box center [803, 22] width 9 height 9
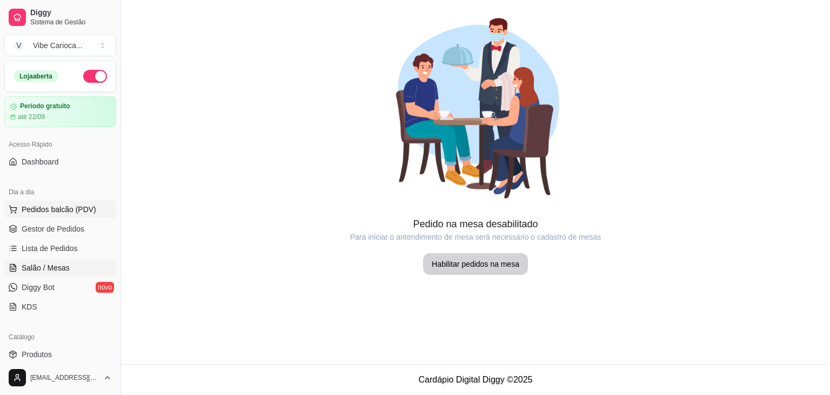
click at [30, 211] on span "Pedidos balcão (PDV)" at bounding box center [59, 209] width 75 height 11
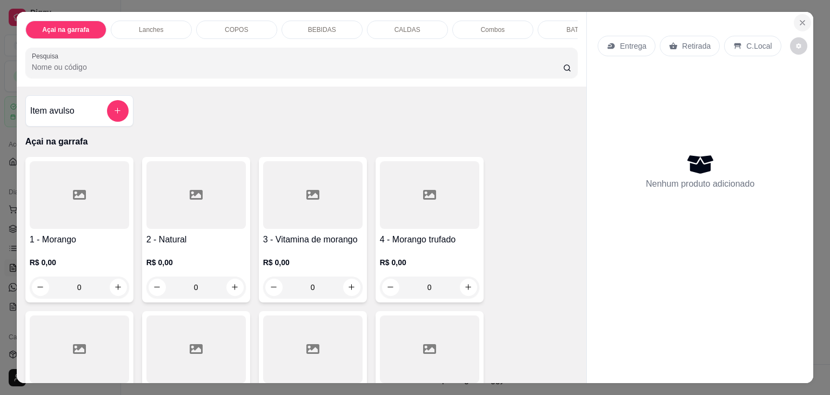
click at [800, 20] on icon "Close" at bounding box center [803, 22] width 9 height 9
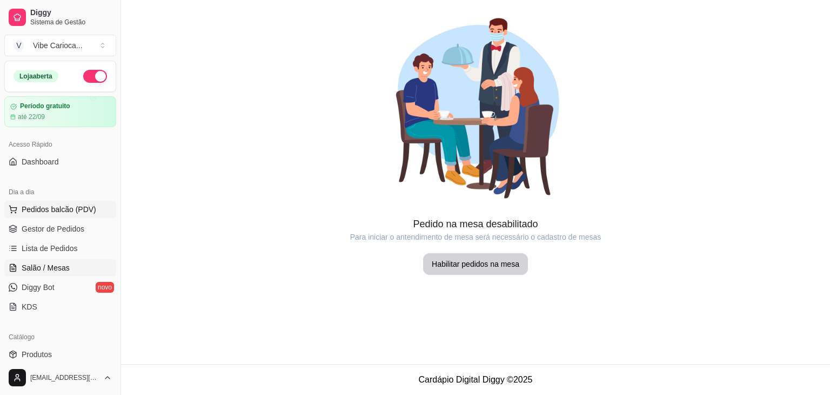
click at [44, 212] on span "Pedidos balcão (PDV)" at bounding box center [59, 209] width 75 height 11
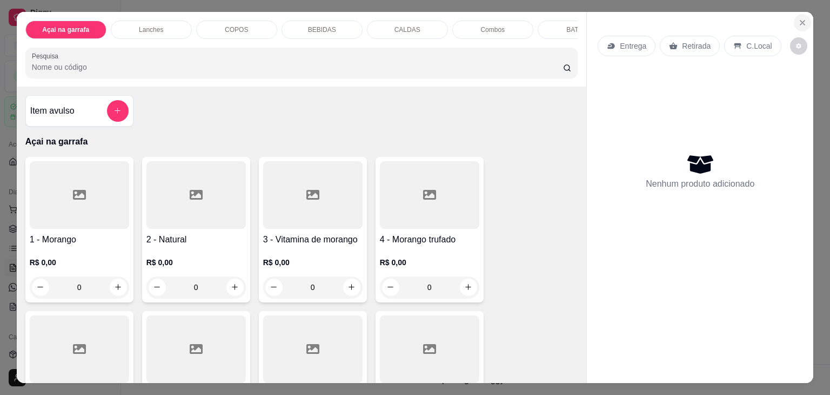
click at [801, 21] on icon "Close" at bounding box center [803, 23] width 4 height 4
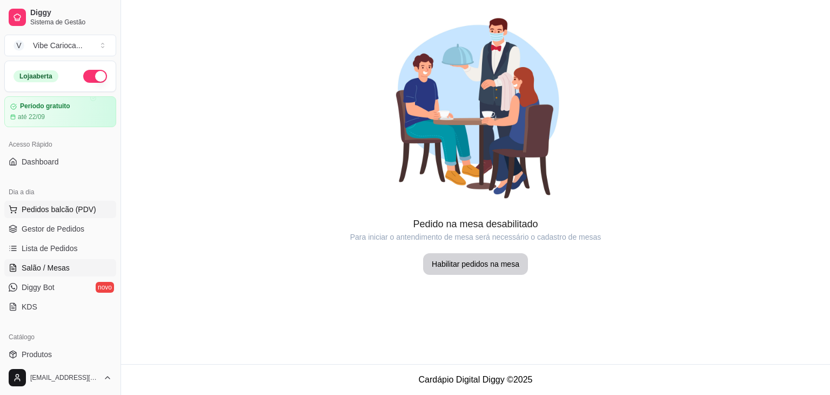
click at [63, 208] on span "Pedidos balcão (PDV)" at bounding box center [59, 209] width 75 height 11
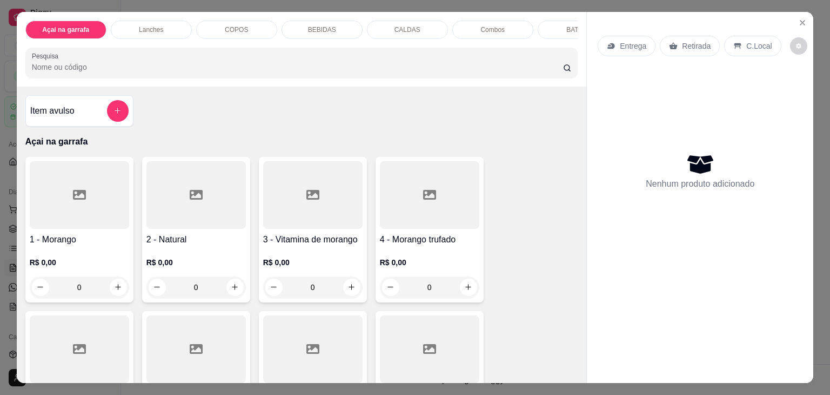
click at [216, 26] on div "COPOS" at bounding box center [236, 30] width 81 height 18
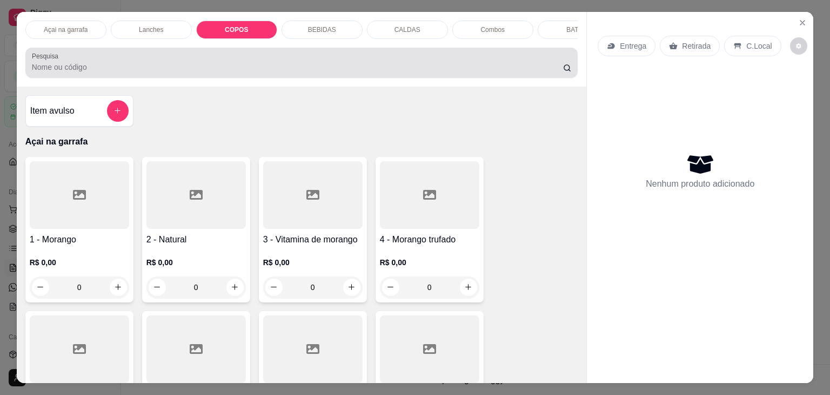
scroll to position [26, 0]
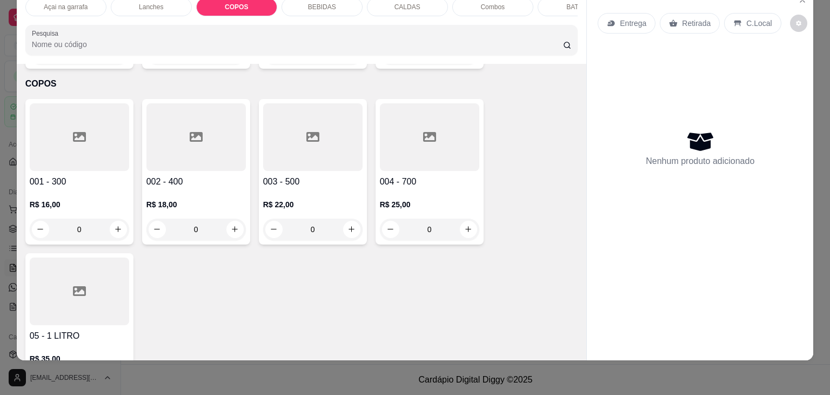
click at [72, 45] on input "Pesquisa" at bounding box center [297, 44] width 531 height 11
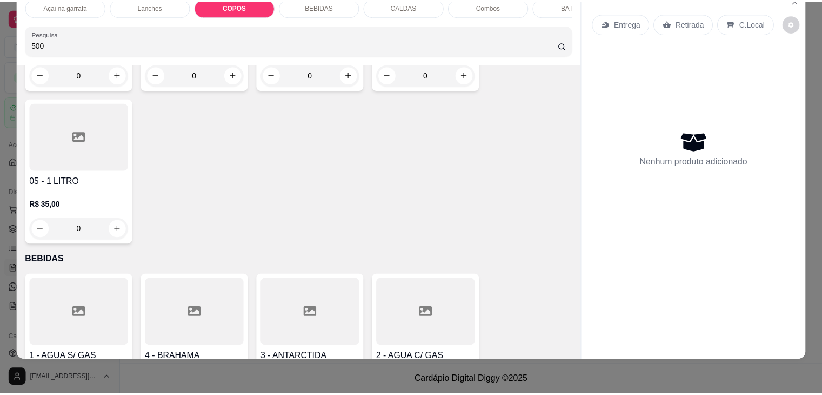
scroll to position [1513, 0]
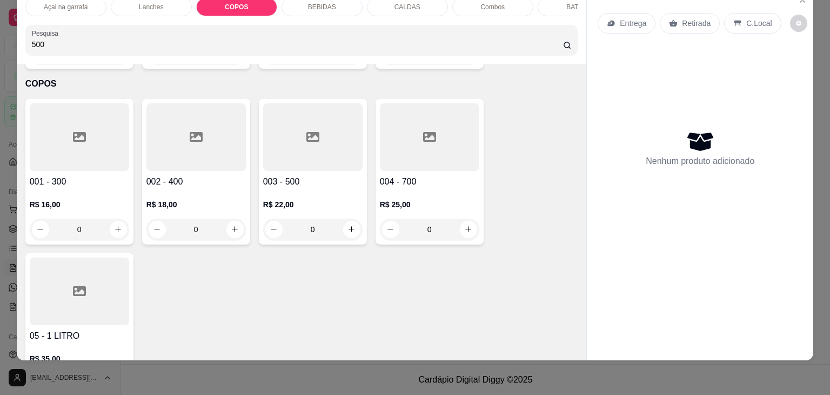
type input "500"
click at [310, 137] on div at bounding box center [312, 137] width 99 height 68
click at [412, 145] on div at bounding box center [429, 137] width 99 height 68
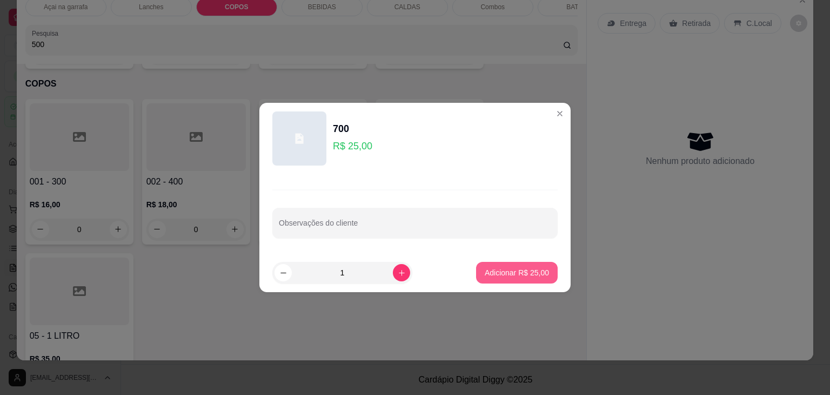
click at [523, 273] on p "Adicionar R$ 25,00" at bounding box center [517, 272] width 64 height 11
type input "1"
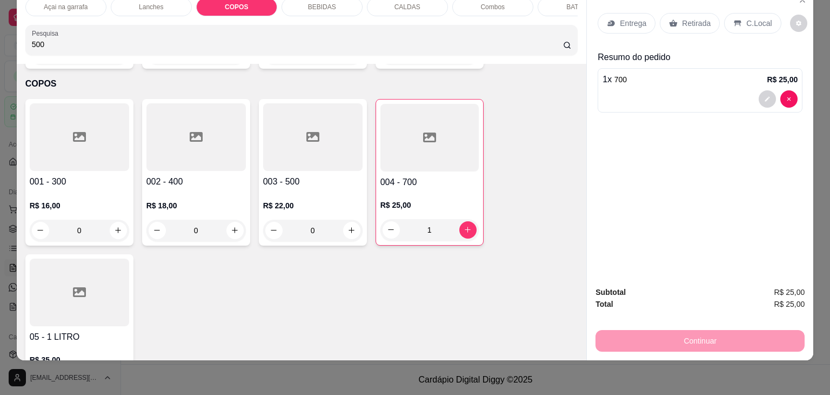
click at [737, 16] on div "C.Local" at bounding box center [752, 23] width 57 height 21
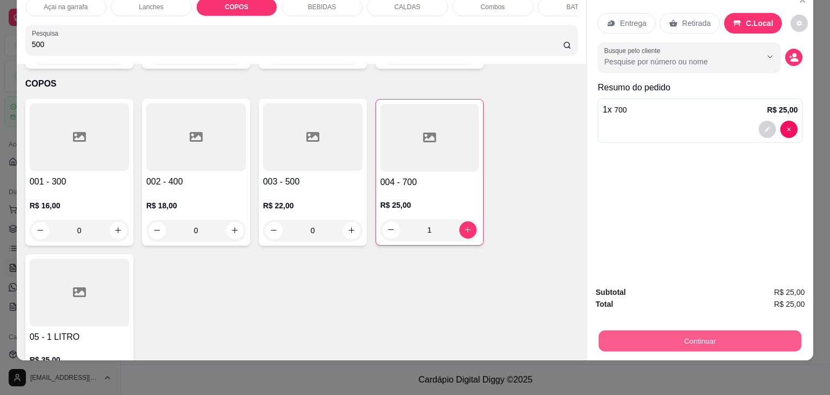
click at [640, 330] on button "Continuar" at bounding box center [700, 340] width 203 height 21
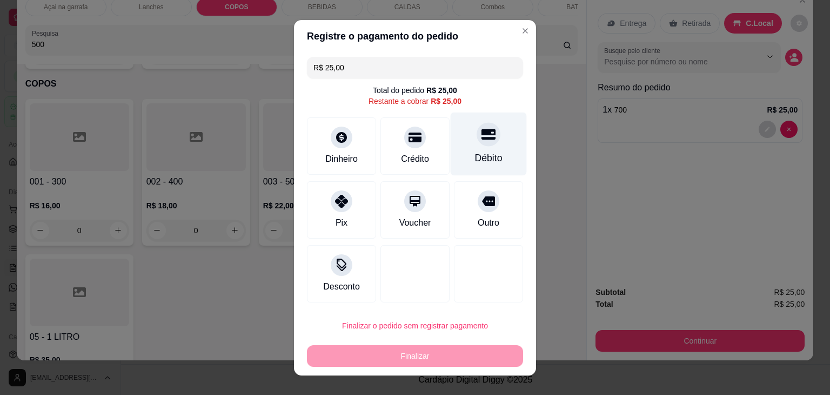
click at [469, 146] on div "Débito" at bounding box center [489, 143] width 76 height 63
type input "R$ 0,00"
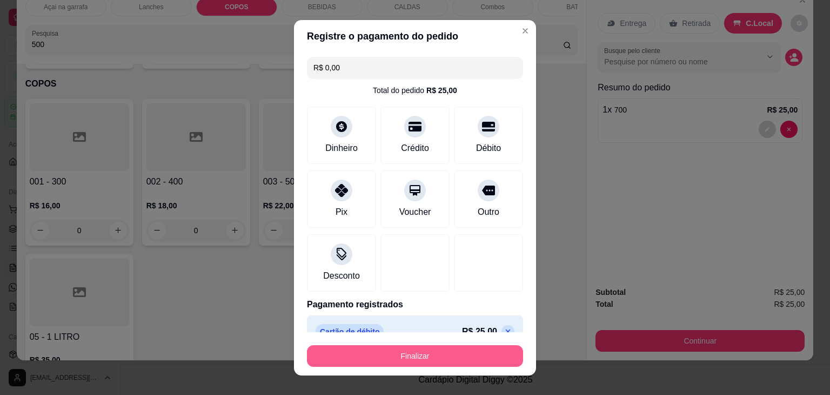
click at [422, 355] on button "Finalizar" at bounding box center [415, 356] width 216 height 22
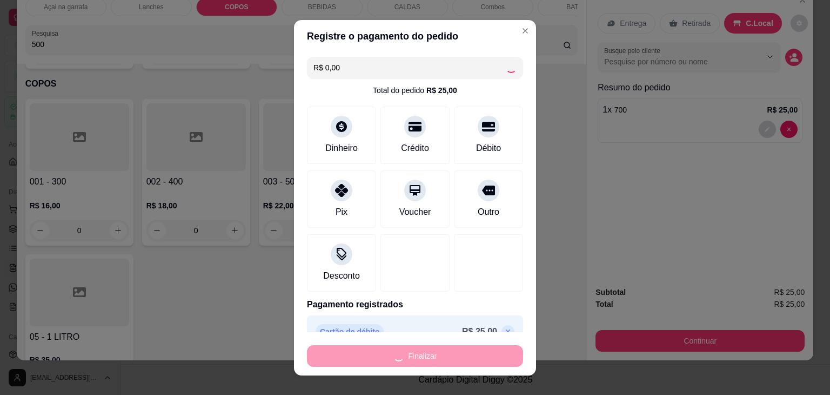
type input "0"
type input "-R$ 25,00"
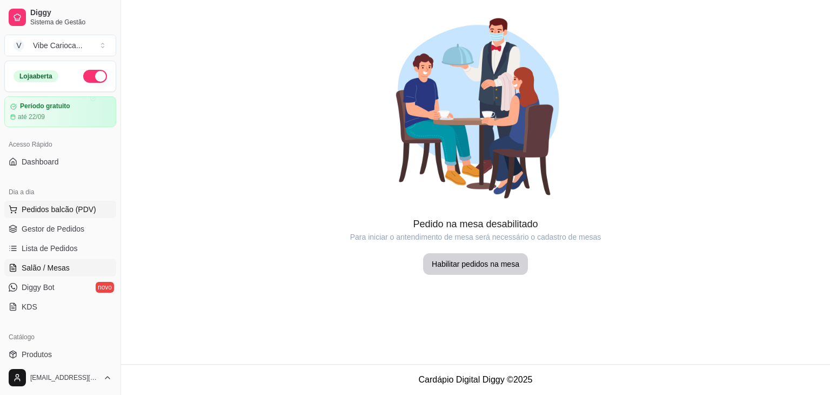
click at [56, 209] on span "Pedidos balcão (PDV)" at bounding box center [59, 209] width 75 height 11
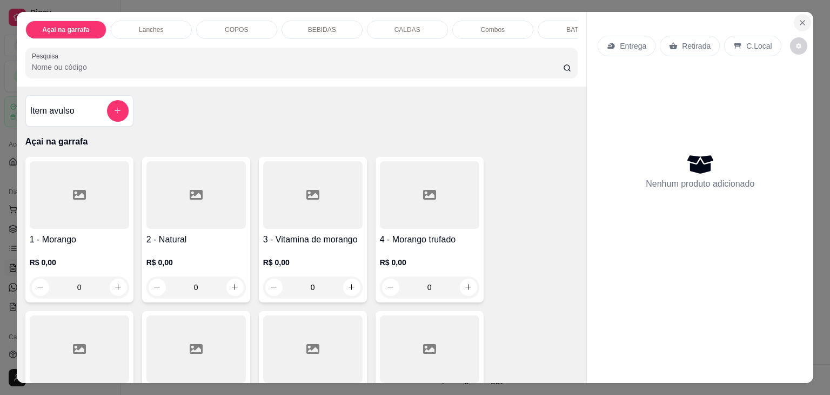
click at [799, 18] on icon "Close" at bounding box center [803, 22] width 9 height 9
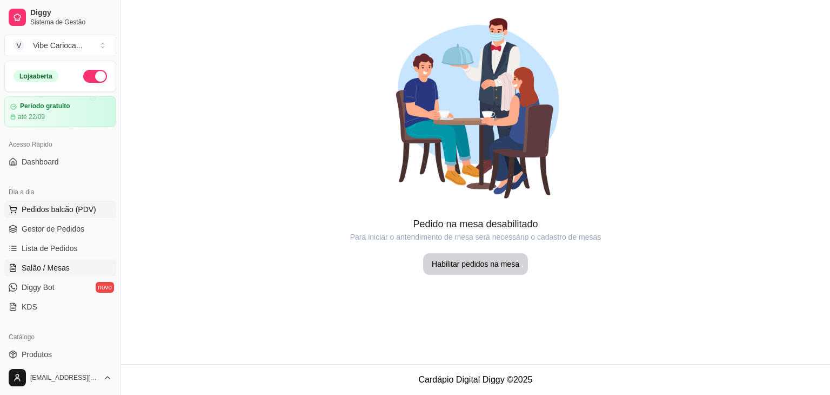
click at [45, 212] on span "Pedidos balcão (PDV)" at bounding box center [59, 209] width 75 height 11
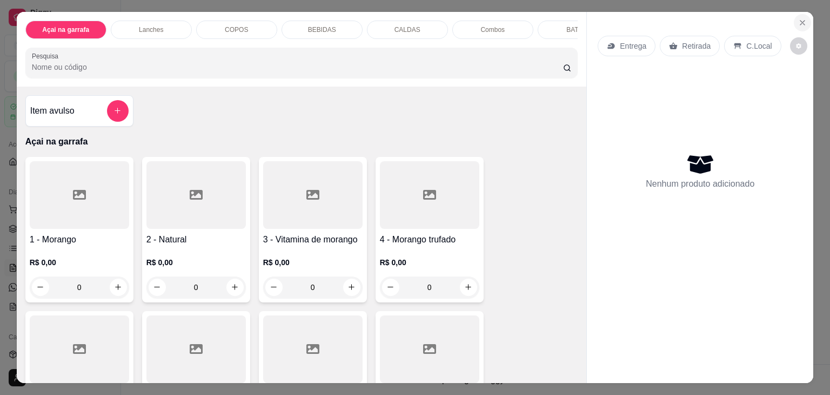
click at [801, 20] on icon "Close" at bounding box center [803, 22] width 9 height 9
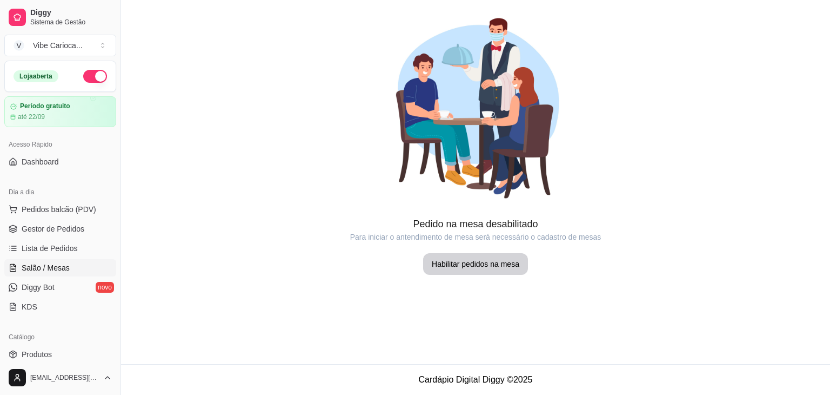
click at [796, 131] on div at bounding box center [475, 108] width 709 height 216
drag, startPoint x: 294, startPoint y: 257, endPoint x: 282, endPoint y: 257, distance: 12.4
click at [294, 257] on div "Pedido na mesa desabilitado Para iniciar o antendimento de mesa será necessário…" at bounding box center [475, 245] width 709 height 58
click at [32, 225] on span "Gestor de Pedidos" at bounding box center [53, 228] width 63 height 11
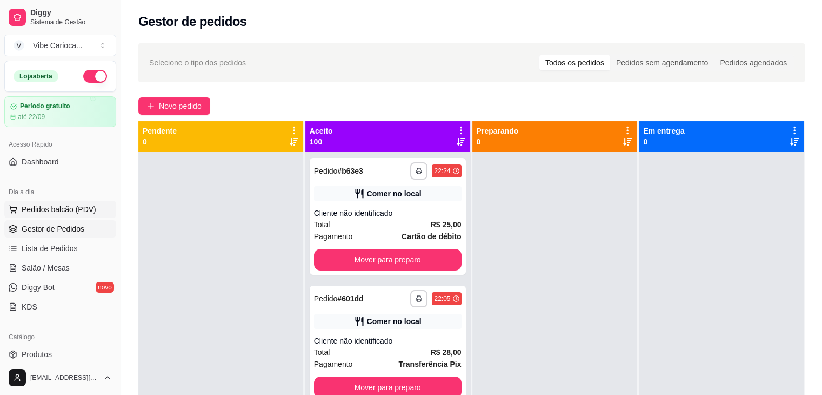
click at [41, 216] on button "Pedidos balcão (PDV)" at bounding box center [60, 209] width 112 height 17
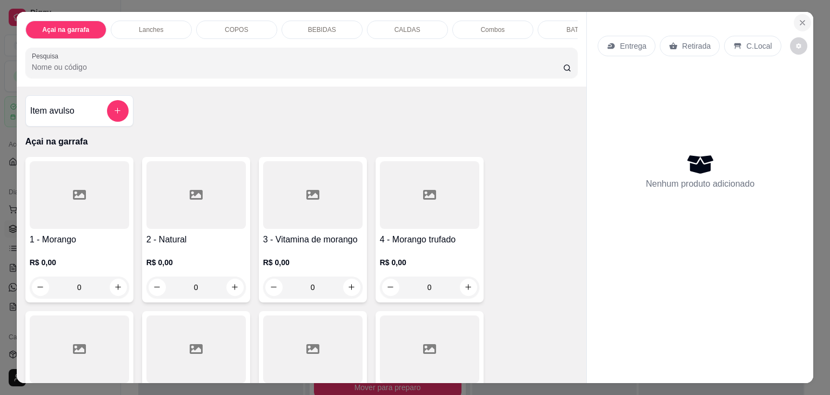
click at [799, 19] on icon "Close" at bounding box center [803, 22] width 9 height 9
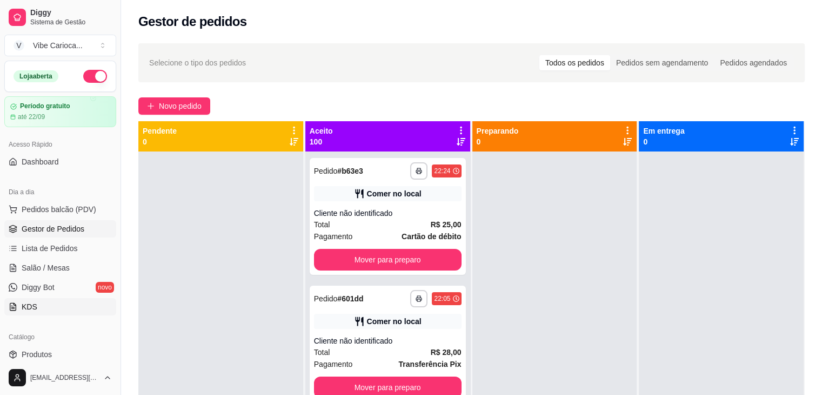
click at [41, 304] on link "KDS" at bounding box center [60, 306] width 112 height 17
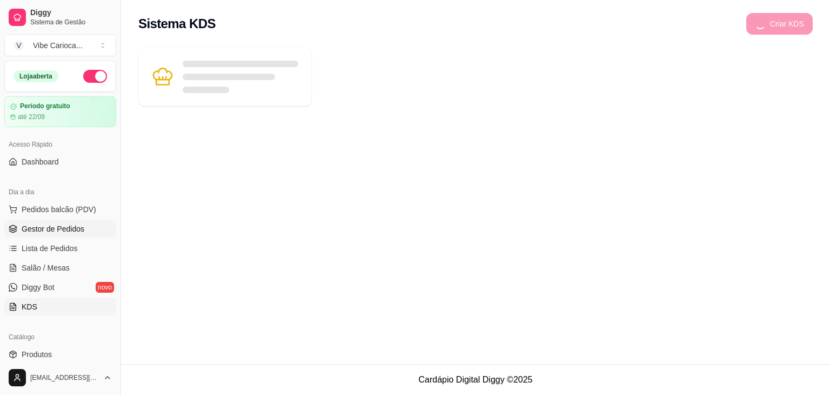
click at [58, 226] on span "Gestor de Pedidos" at bounding box center [53, 228] width 63 height 11
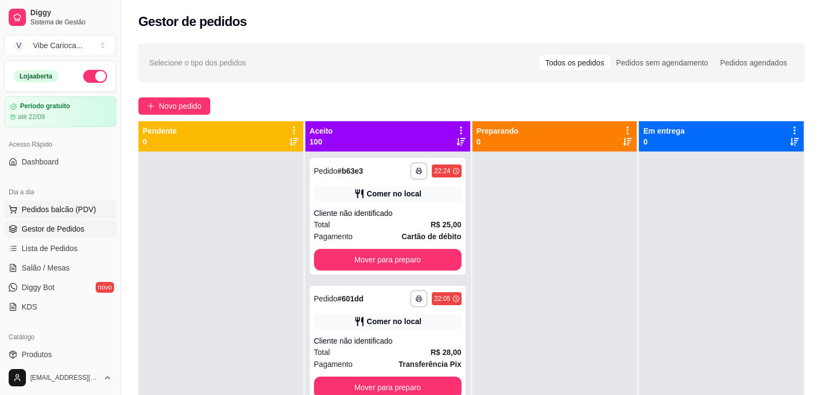
click at [82, 208] on span "Pedidos balcão (PDV)" at bounding box center [59, 209] width 75 height 11
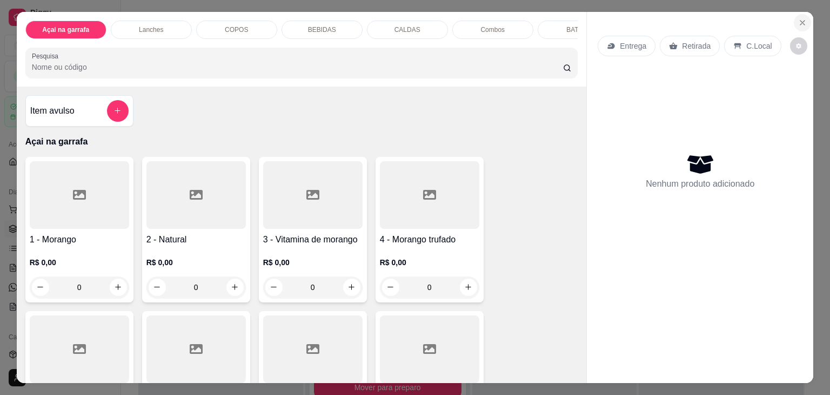
click at [806, 14] on button "Close" at bounding box center [802, 22] width 17 height 17
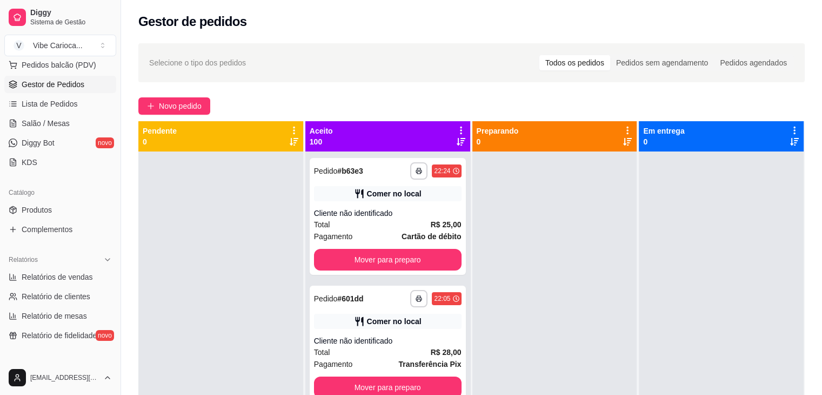
scroll to position [162, 0]
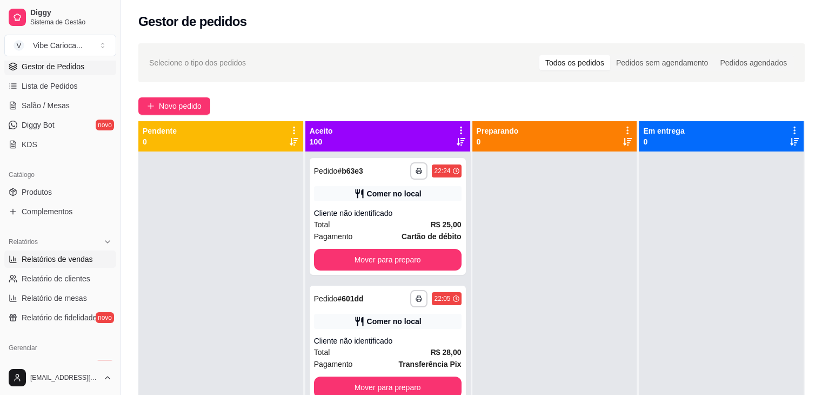
click at [66, 261] on span "Relatórios de vendas" at bounding box center [57, 259] width 71 height 11
select select "ALL"
select select "0"
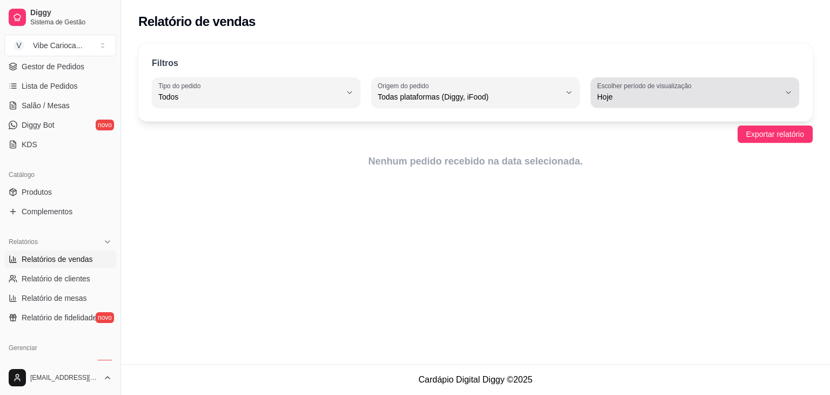
click at [654, 98] on span "Hoje" at bounding box center [688, 96] width 183 height 11
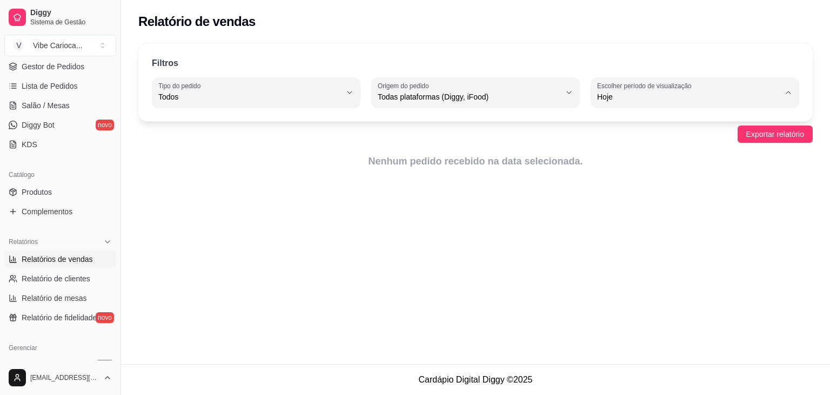
click at [618, 194] on span "30 dias" at bounding box center [690, 193] width 174 height 10
type input "30"
select select "30"
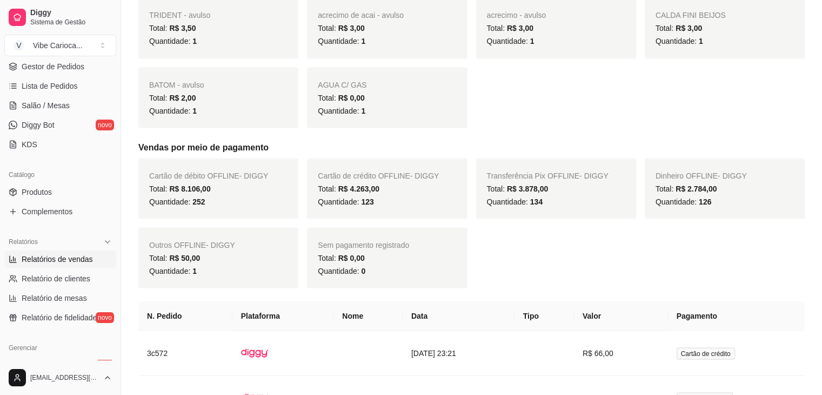
scroll to position [2000, 0]
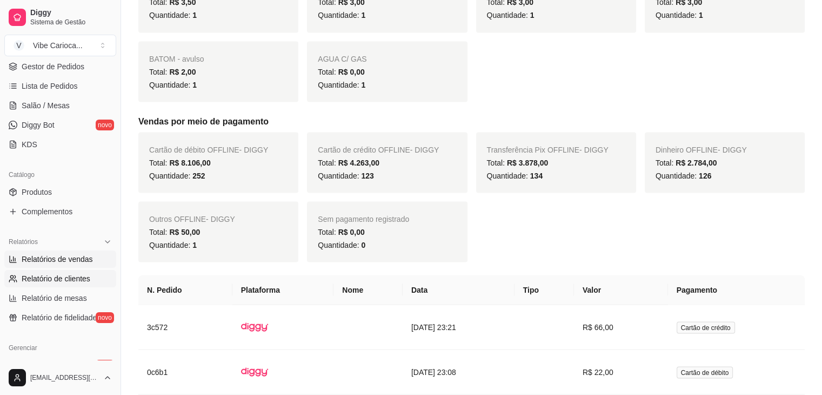
click at [45, 284] on link "Relatório de clientes" at bounding box center [60, 278] width 112 height 17
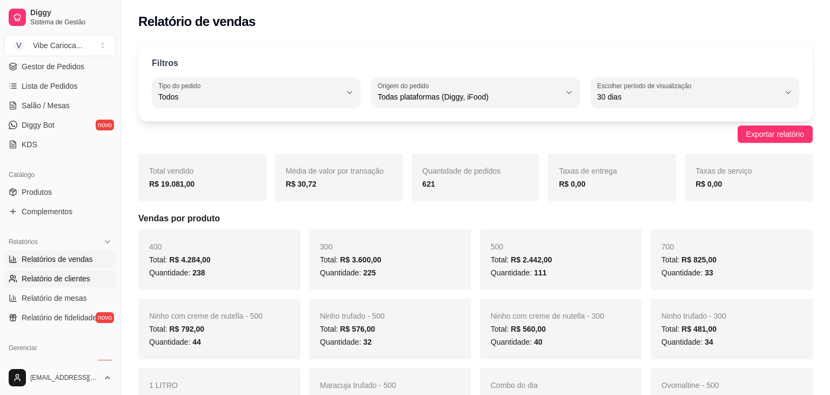
select select "30"
select select "HIGHEST_TOTAL_SPENT_WITH_ORDERS"
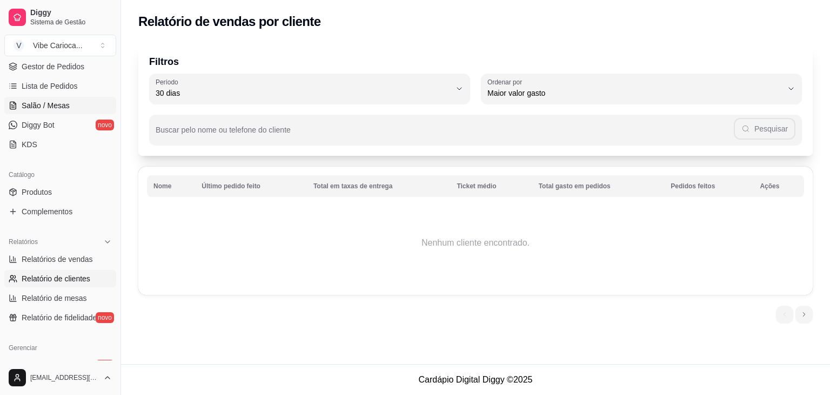
click at [64, 102] on span "Salão / Mesas" at bounding box center [46, 105] width 48 height 11
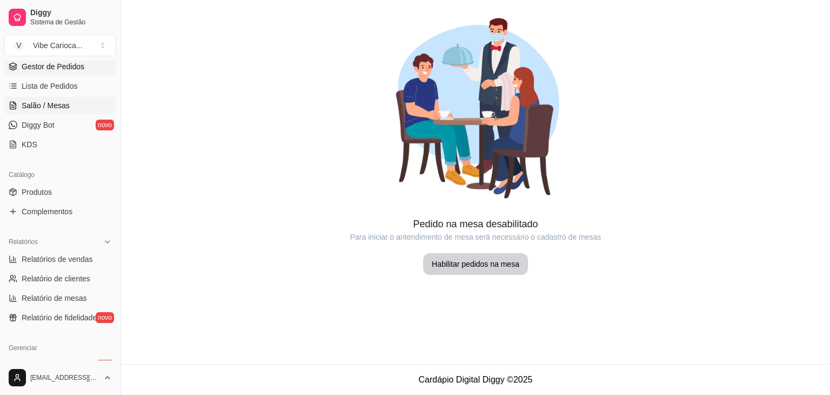
click at [66, 65] on span "Gestor de Pedidos" at bounding box center [53, 66] width 63 height 11
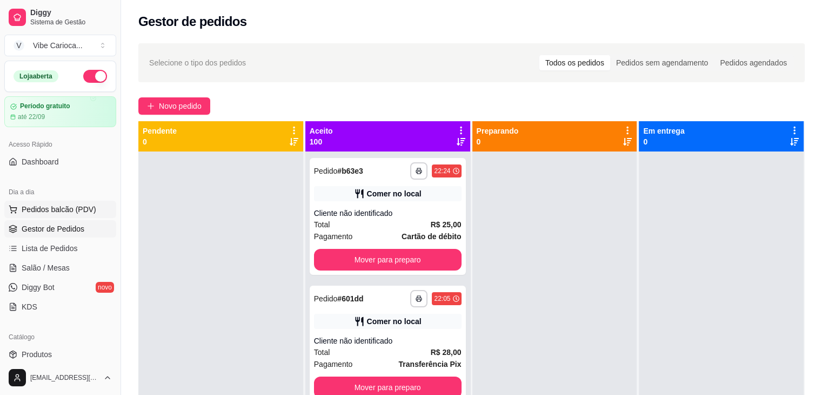
click at [54, 211] on span "Pedidos balcão (PDV)" at bounding box center [59, 209] width 75 height 11
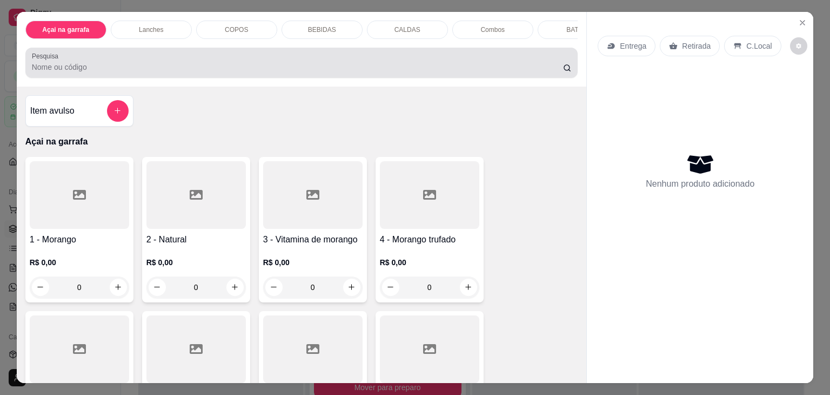
click at [195, 68] on input "Pesquisa" at bounding box center [297, 67] width 531 height 11
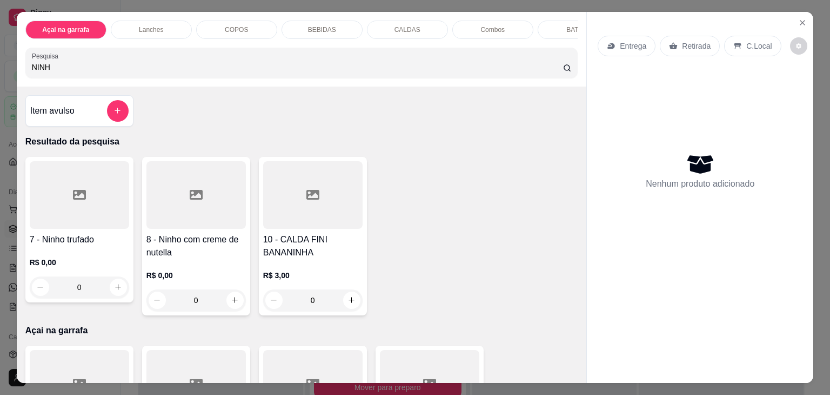
type input "NINH"
click at [105, 201] on div at bounding box center [79, 195] width 99 height 68
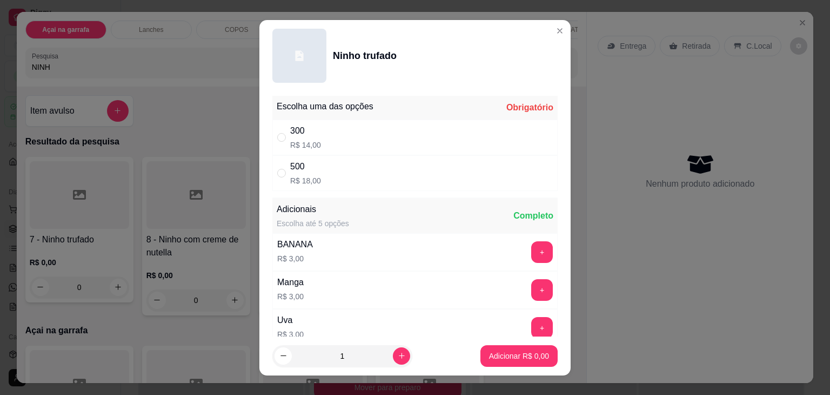
click at [290, 137] on div "300 R$ 14,00" at bounding box center [305, 137] width 31 height 26
radio input "true"
click at [505, 355] on p "Adicionar R$ 14,00" at bounding box center [517, 355] width 63 height 10
type input "1"
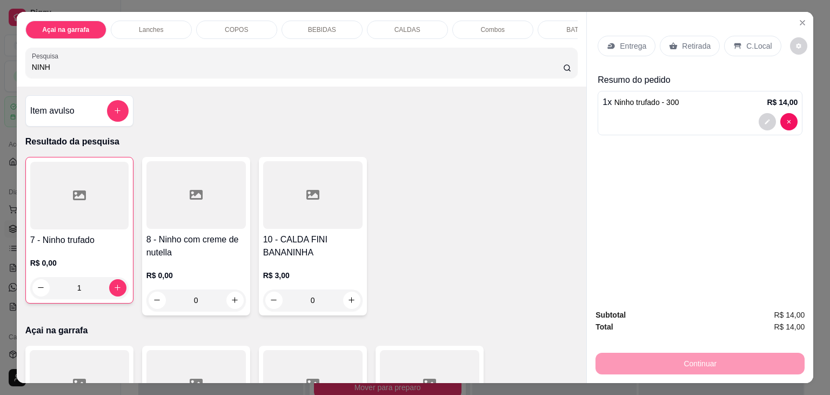
click at [756, 41] on p "C.Local" at bounding box center [759, 46] width 25 height 11
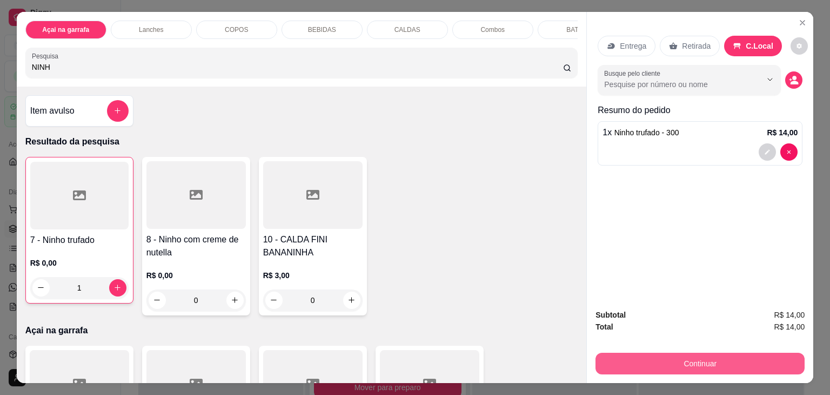
click at [671, 356] on button "Continuar" at bounding box center [700, 363] width 209 height 22
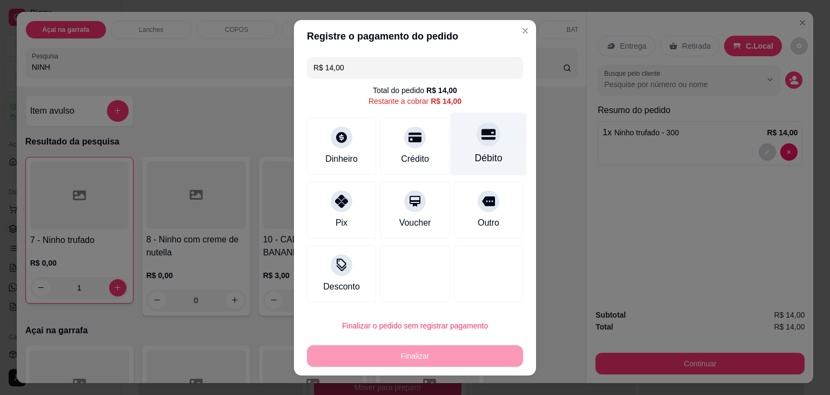
click at [482, 133] on icon at bounding box center [489, 134] width 14 height 11
type input "R$ 0,00"
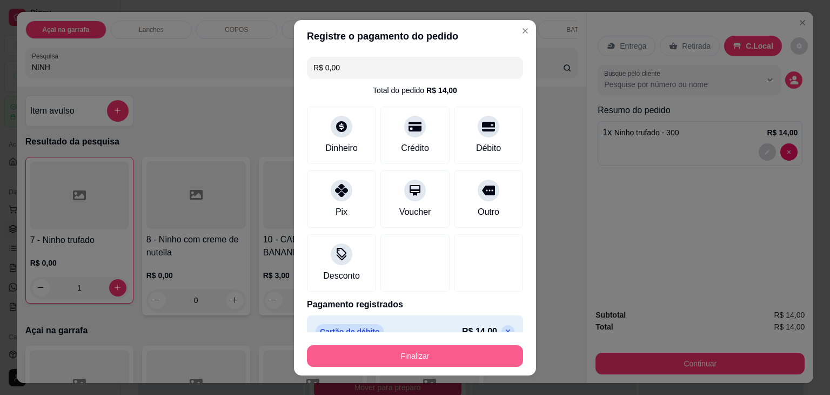
click at [414, 357] on button "Finalizar" at bounding box center [415, 356] width 216 height 22
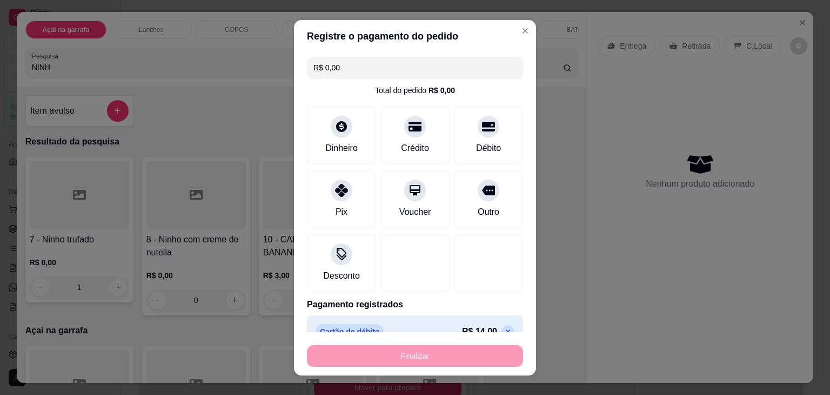
type input "0"
type input "-R$ 14,00"
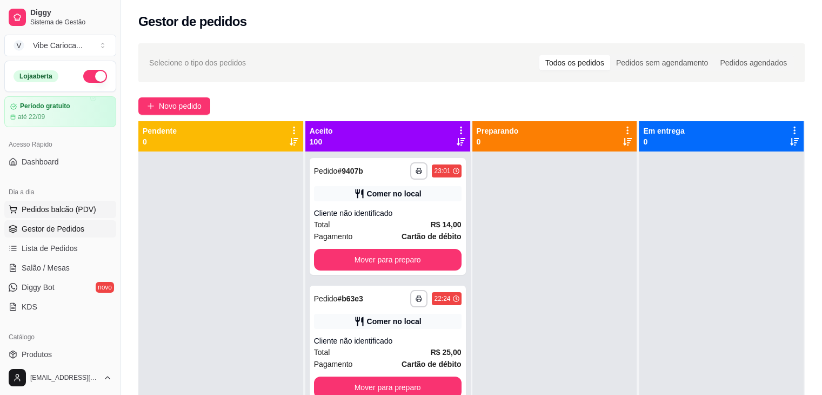
click at [88, 212] on span "Pedidos balcão (PDV)" at bounding box center [59, 209] width 75 height 11
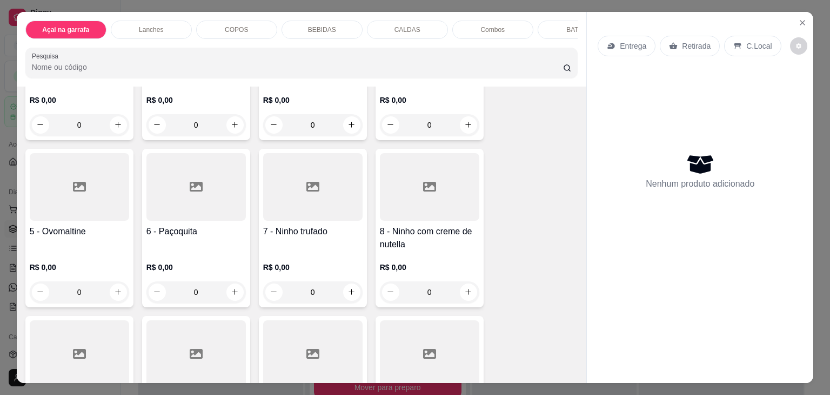
scroll to position [108, 0]
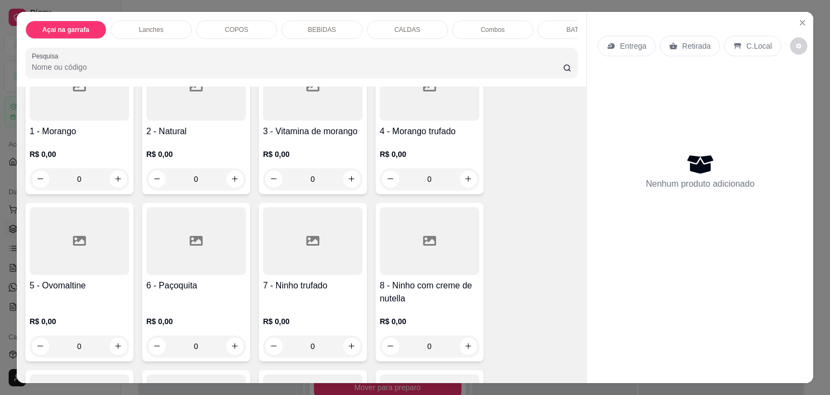
click at [416, 130] on h4 "4 - Morango trufado" at bounding box center [429, 131] width 99 height 13
click at [309, 219] on div at bounding box center [312, 241] width 99 height 68
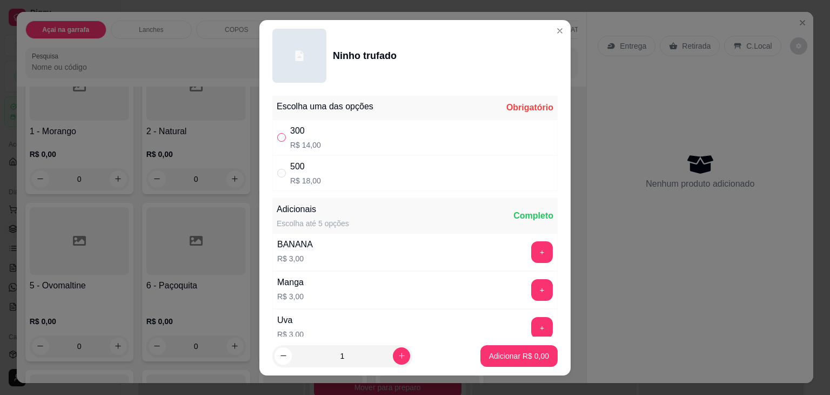
click at [279, 139] on input "" at bounding box center [281, 137] width 9 height 9
radio input "true"
click at [504, 357] on p "Adicionar R$ 14,00" at bounding box center [517, 355] width 64 height 11
type input "1"
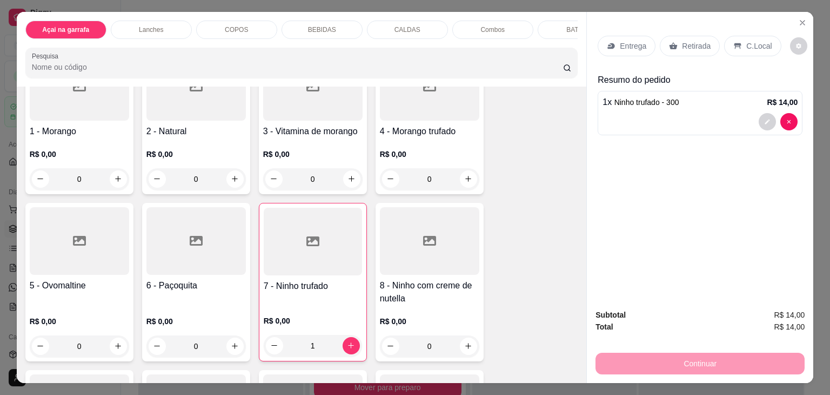
click at [485, 25] on p "Combos" at bounding box center [493, 29] width 24 height 9
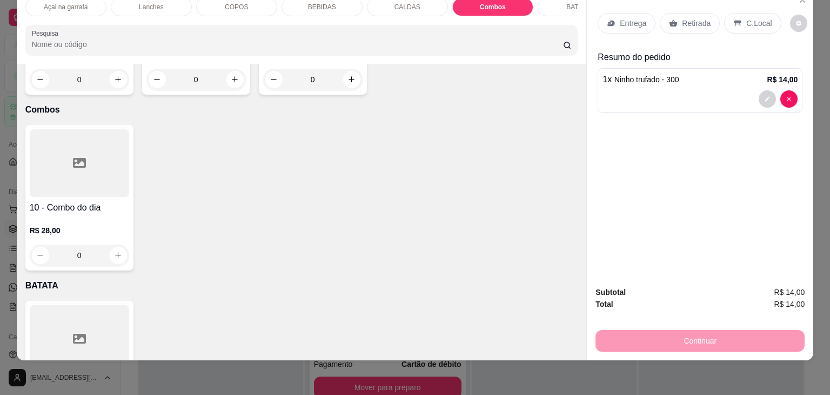
click at [67, 153] on div at bounding box center [79, 163] width 99 height 68
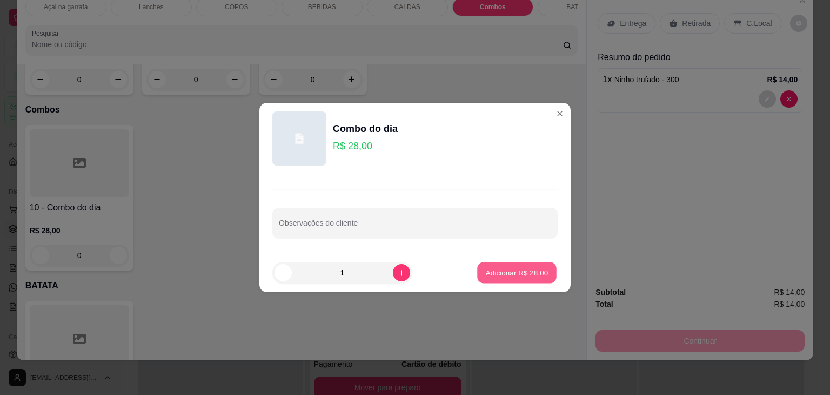
click at [510, 275] on p "Adicionar R$ 28,00" at bounding box center [517, 272] width 63 height 10
type input "1"
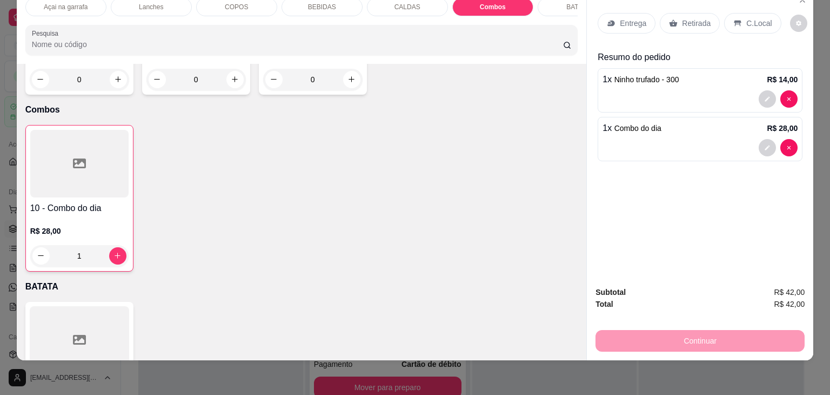
click at [726, 25] on div "Entrega Retirada C.Local" at bounding box center [700, 23] width 205 height 38
click at [747, 18] on p "C.Local" at bounding box center [759, 23] width 25 height 11
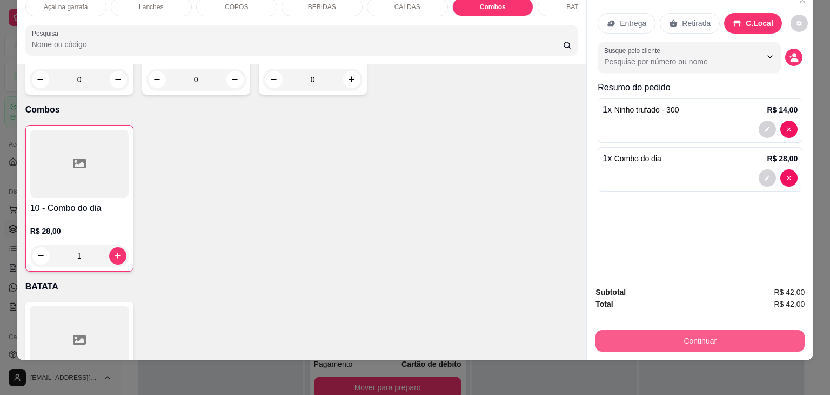
click at [689, 330] on button "Continuar" at bounding box center [700, 341] width 209 height 22
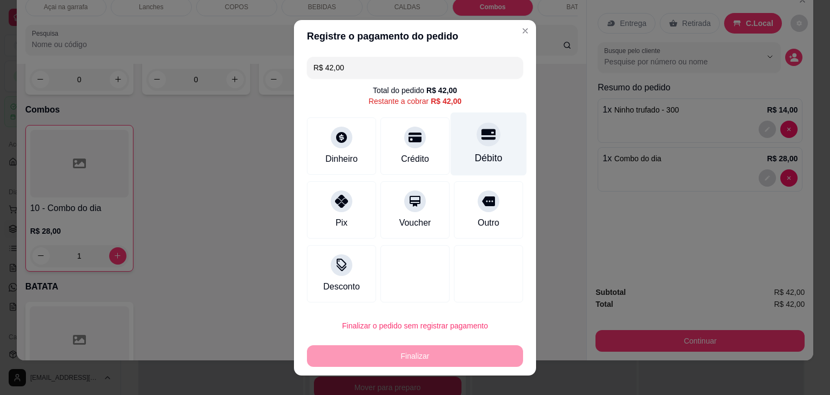
click at [481, 158] on div "Débito" at bounding box center [489, 158] width 28 height 14
type input "R$ 0,00"
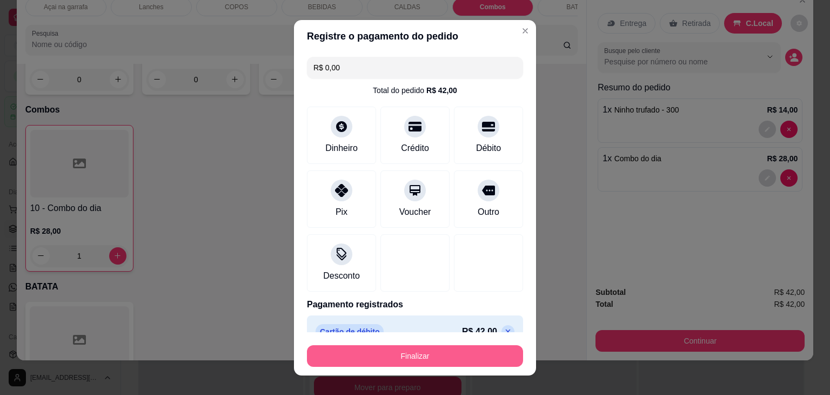
click at [460, 357] on button "Finalizar" at bounding box center [415, 356] width 216 height 22
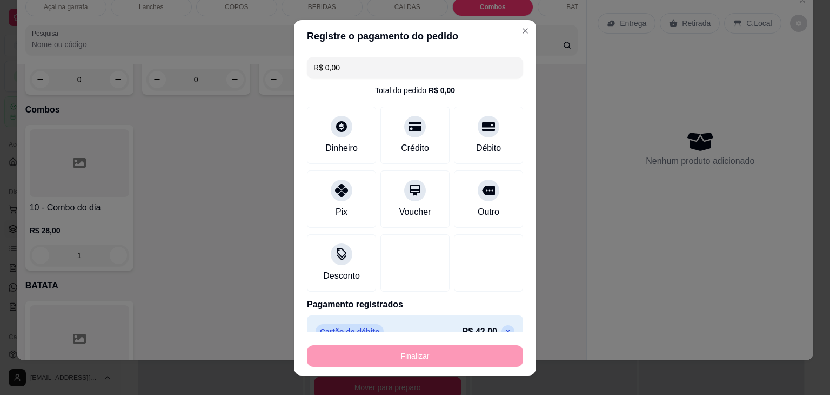
type input "0"
type input "-R$ 42,00"
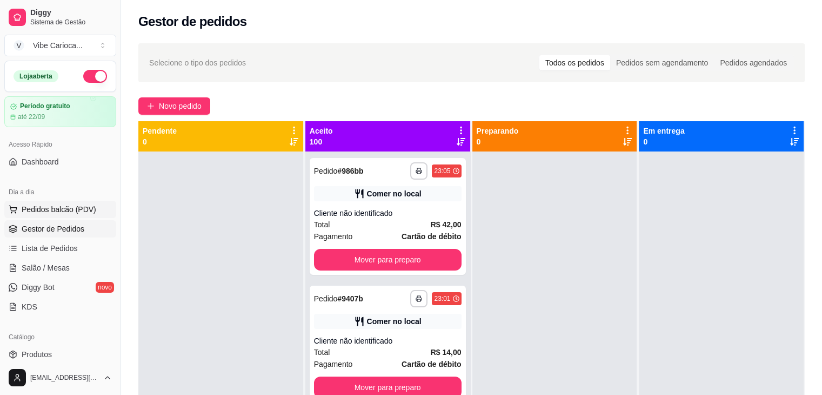
drag, startPoint x: 64, startPoint y: 215, endPoint x: 78, endPoint y: 206, distance: 16.3
click at [64, 215] on button "Pedidos balcão (PDV)" at bounding box center [60, 209] width 112 height 17
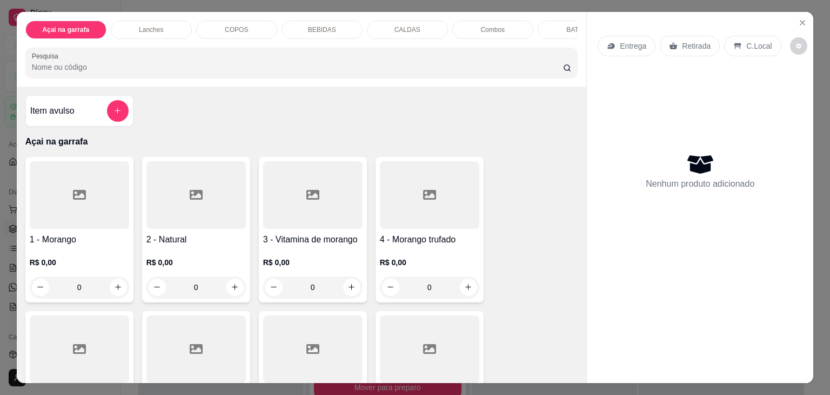
click at [468, 26] on div "Combos" at bounding box center [493, 30] width 81 height 18
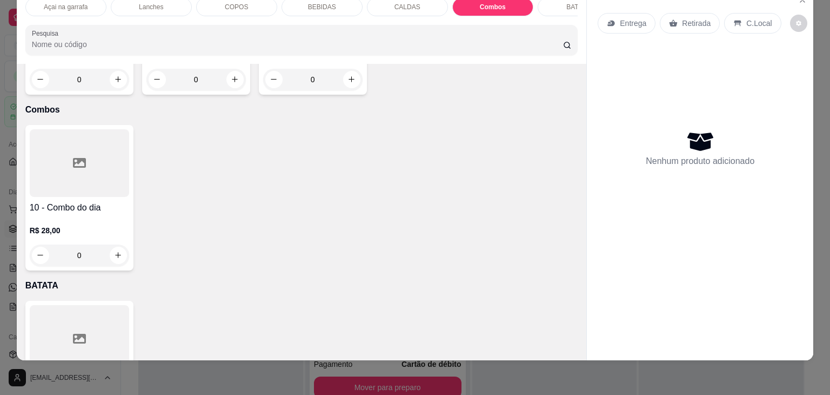
click at [89, 160] on div "10 - Combo do dia R$ 28,00 0" at bounding box center [79, 197] width 108 height 145
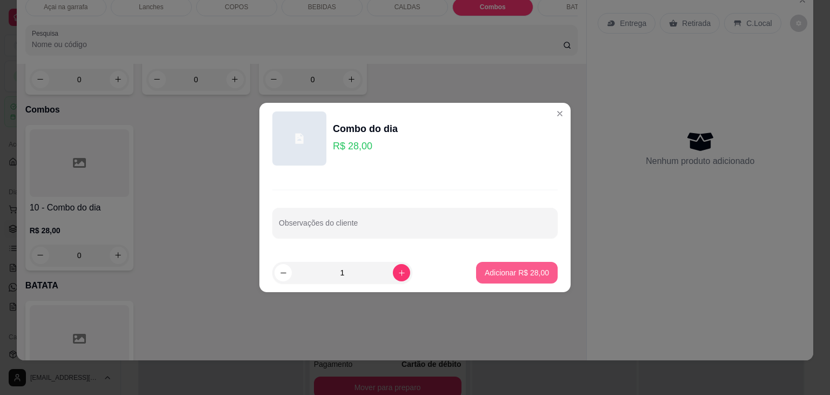
click at [503, 276] on p "Adicionar R$ 28,00" at bounding box center [517, 272] width 64 height 11
type input "1"
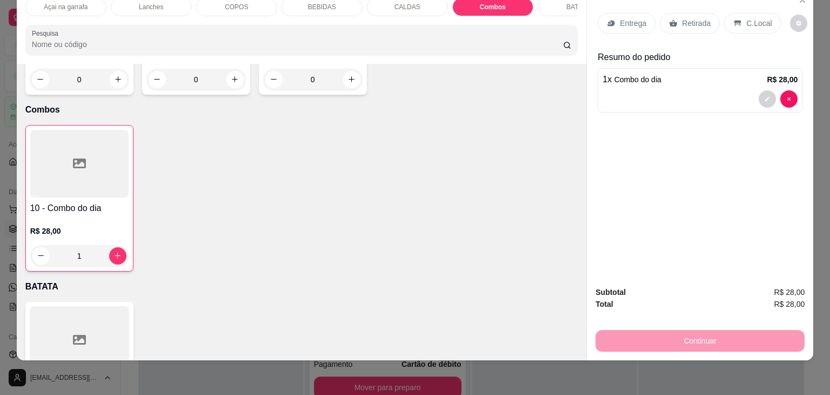
click at [746, 21] on div "C.Local" at bounding box center [752, 23] width 57 height 21
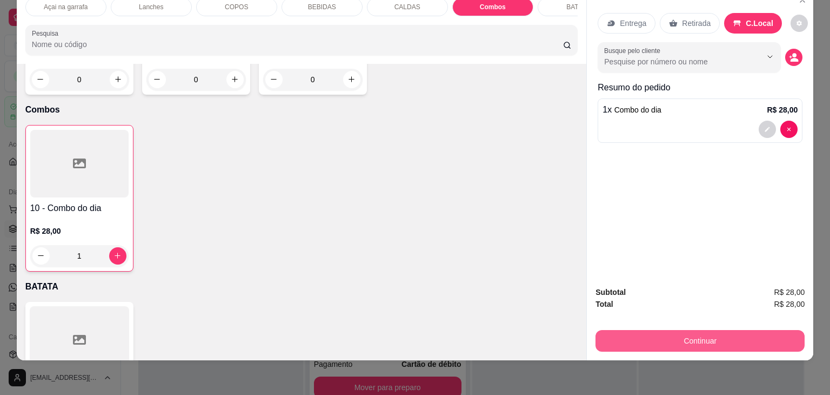
click at [689, 338] on button "Continuar" at bounding box center [700, 341] width 209 height 22
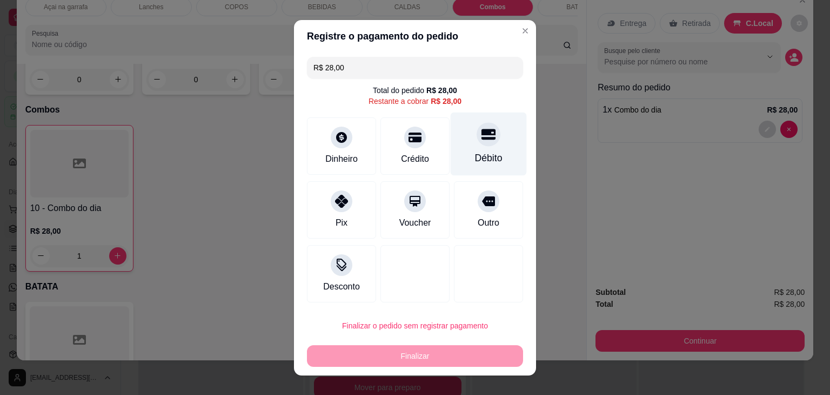
click at [467, 146] on div "Débito" at bounding box center [489, 143] width 76 height 63
type input "R$ 0,00"
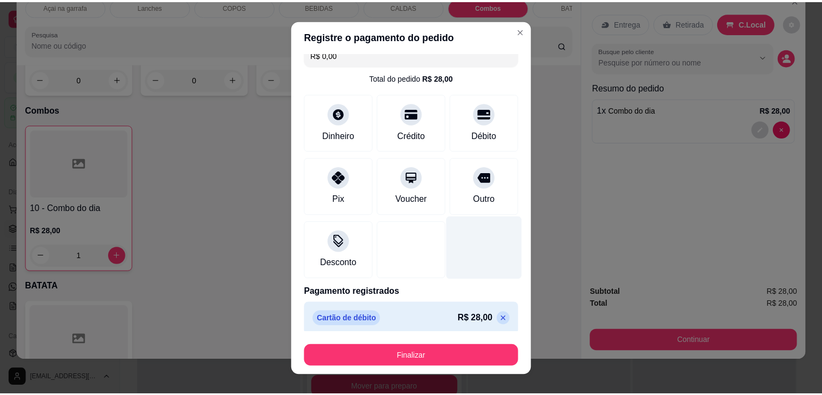
scroll to position [19, 0]
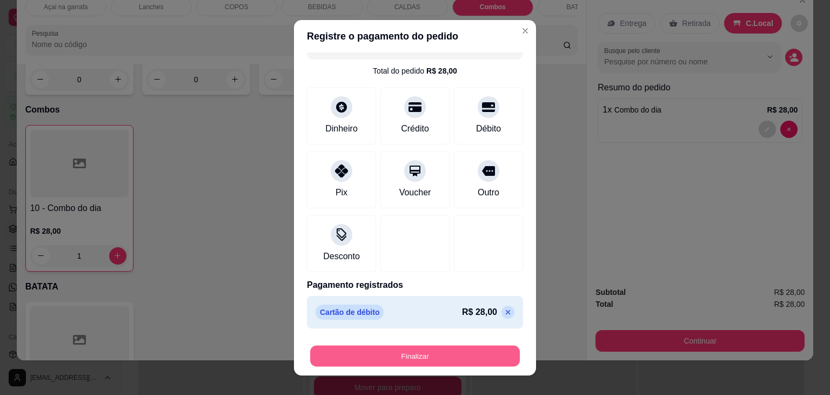
click at [431, 356] on button "Finalizar" at bounding box center [415, 355] width 210 height 21
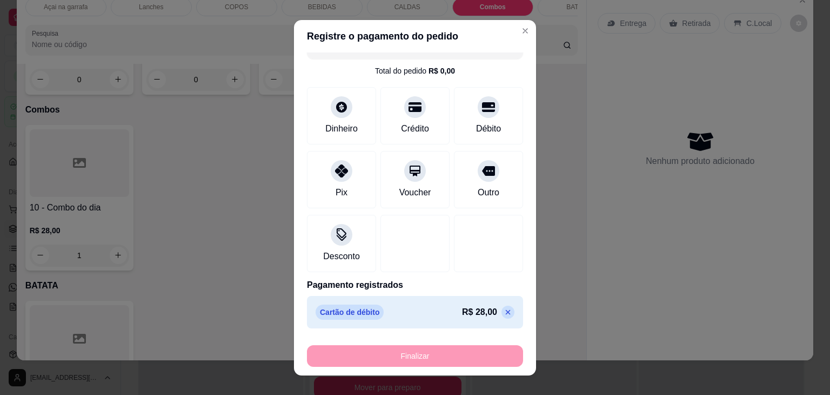
type input "0"
type input "-R$ 28,00"
